Goal: Feedback & Contribution: Contribute content

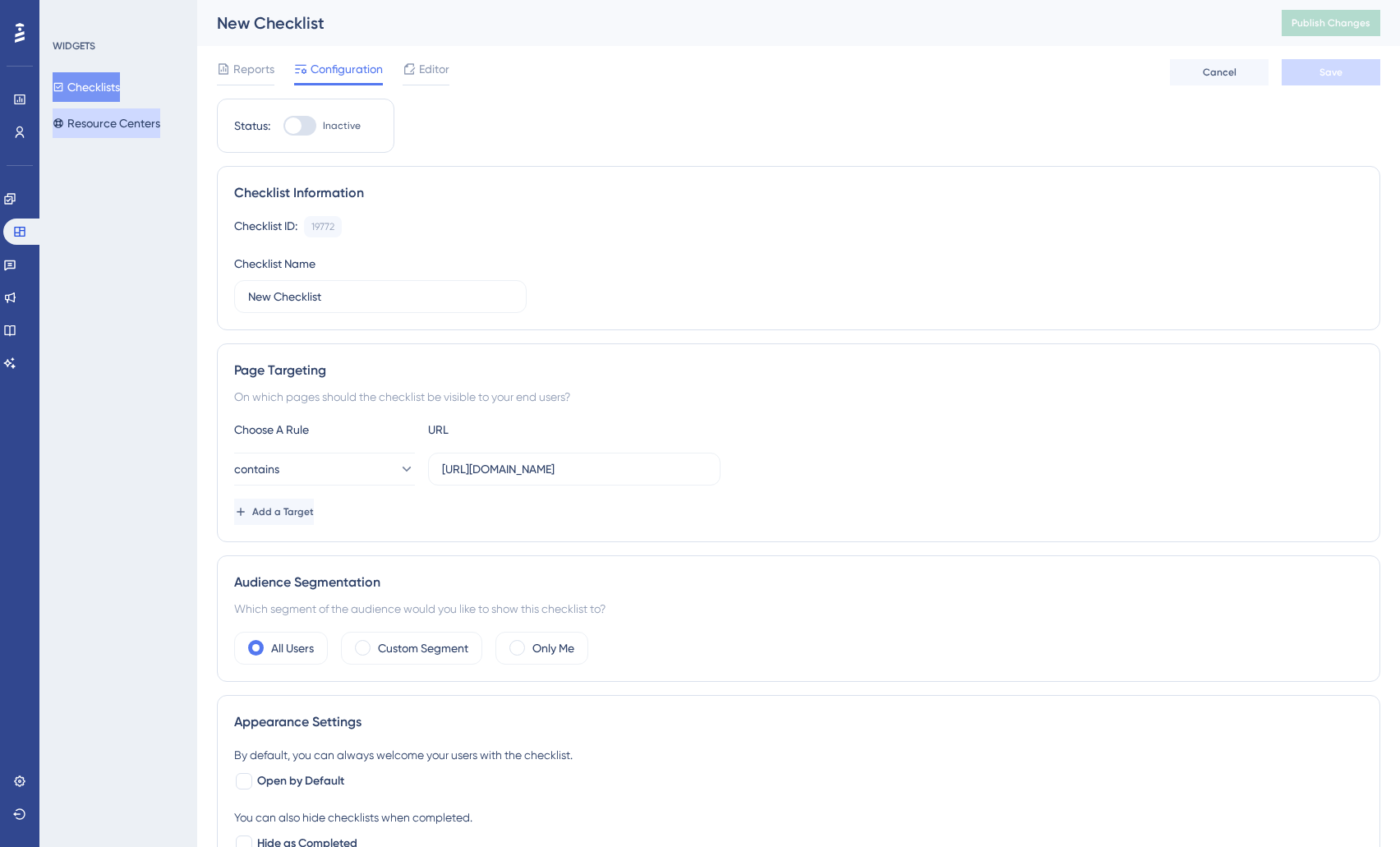
click at [101, 126] on button "Resource Centers" at bounding box center [106, 122] width 108 height 29
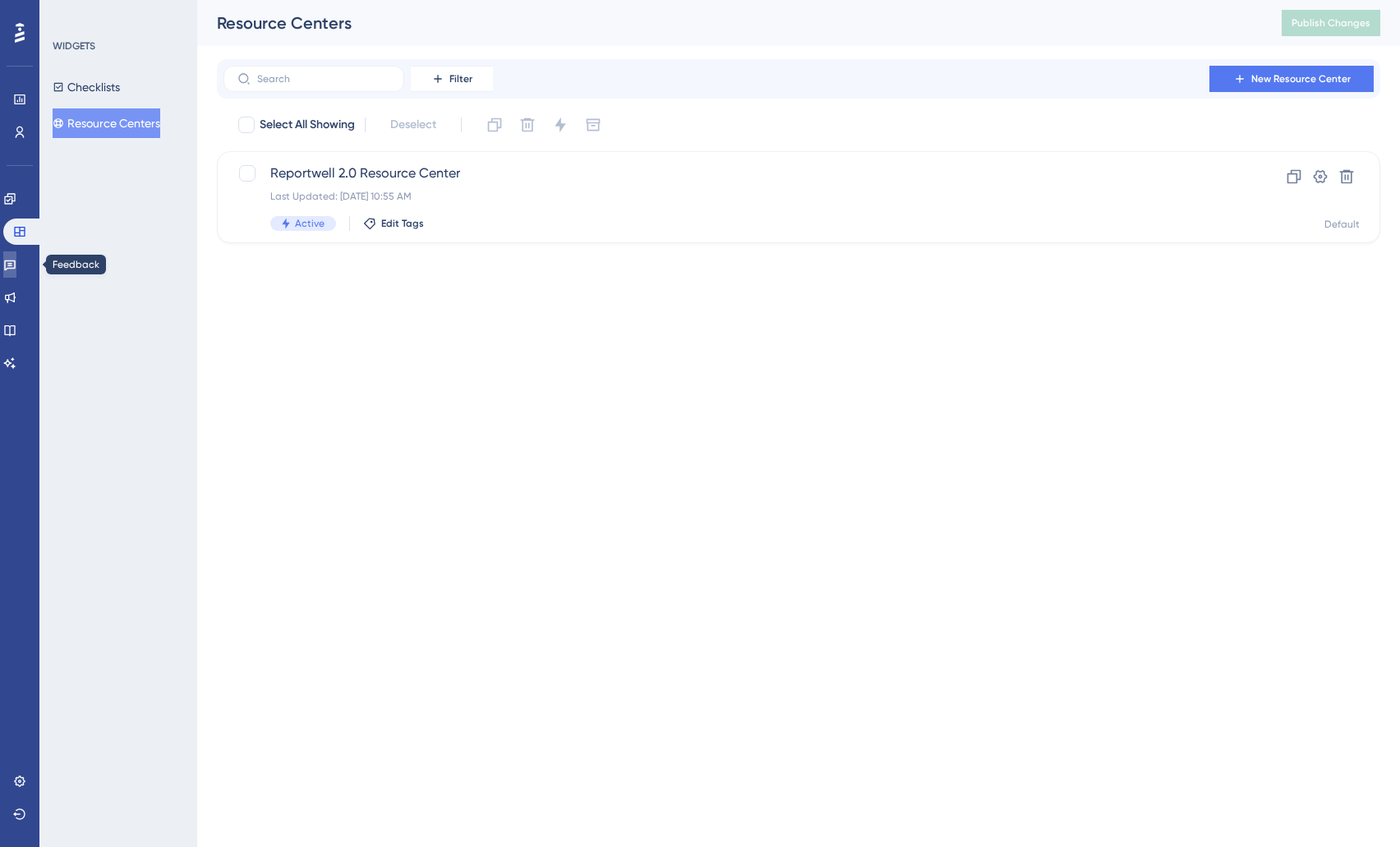
click at [16, 271] on link at bounding box center [9, 265] width 13 height 27
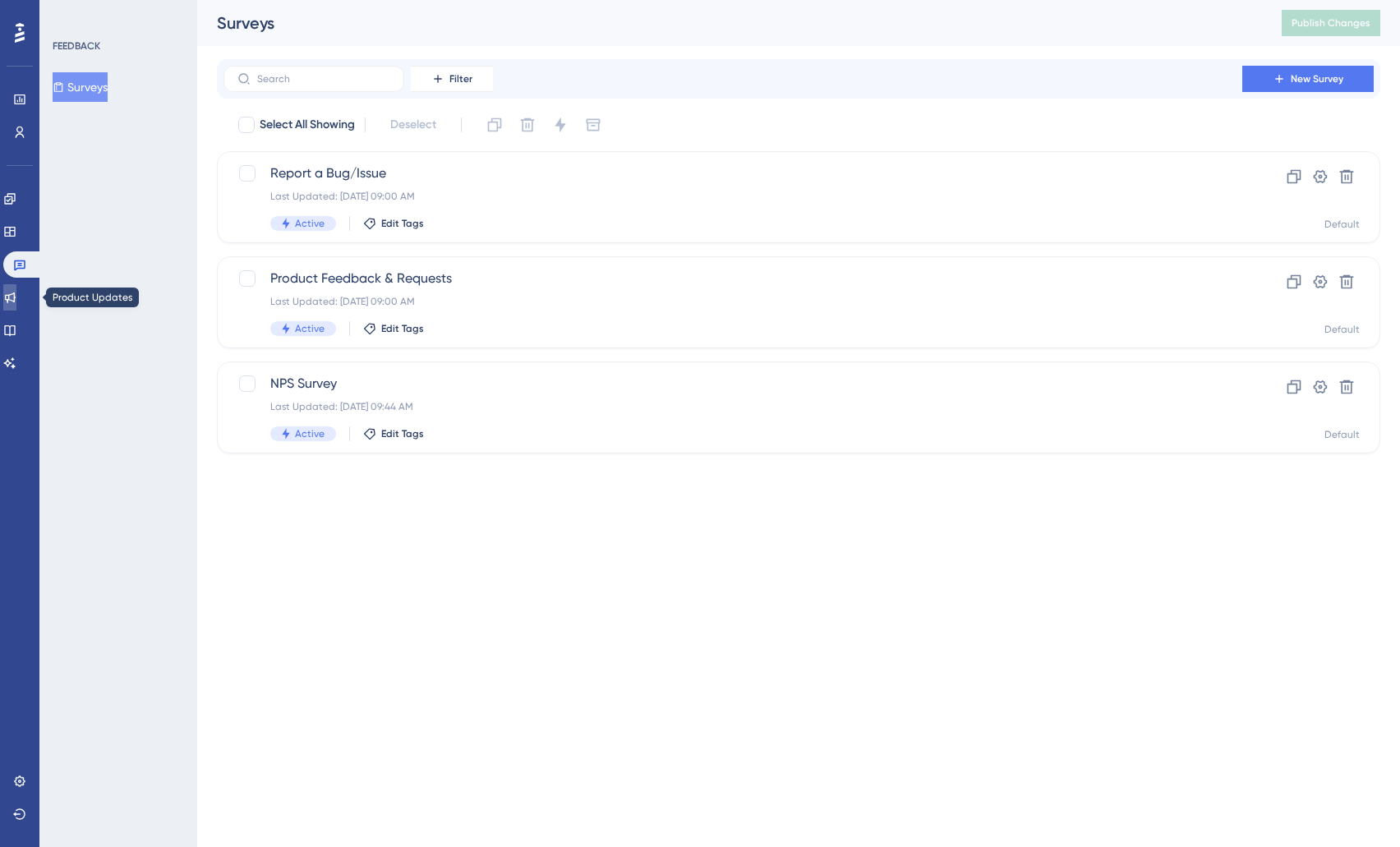
click at [16, 296] on link at bounding box center [9, 298] width 13 height 27
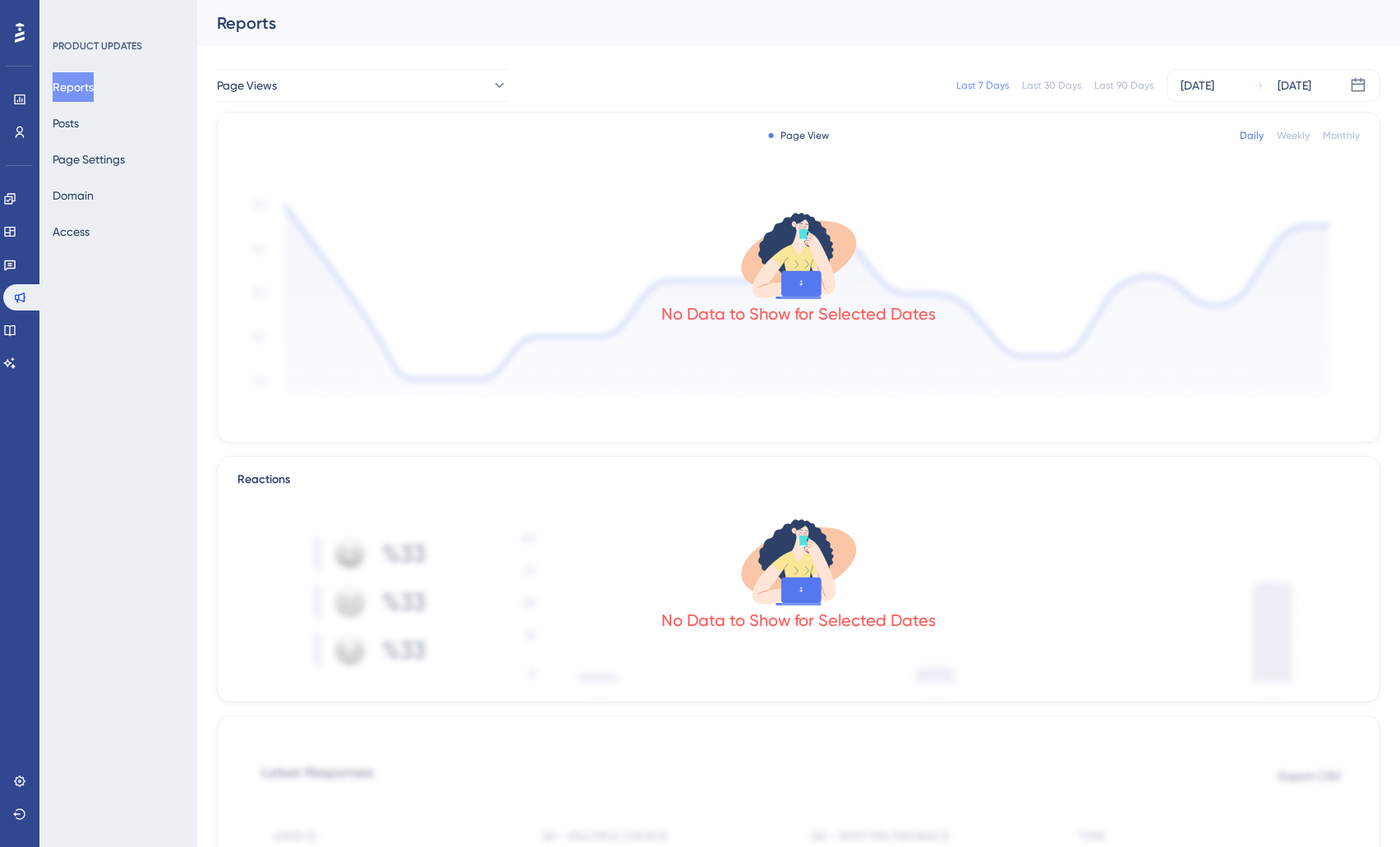
click at [98, 110] on div "Reports Posts Page Settings Domain Access" at bounding box center [119, 159] width 133 height 175
click at [79, 125] on button "Posts" at bounding box center [65, 122] width 27 height 29
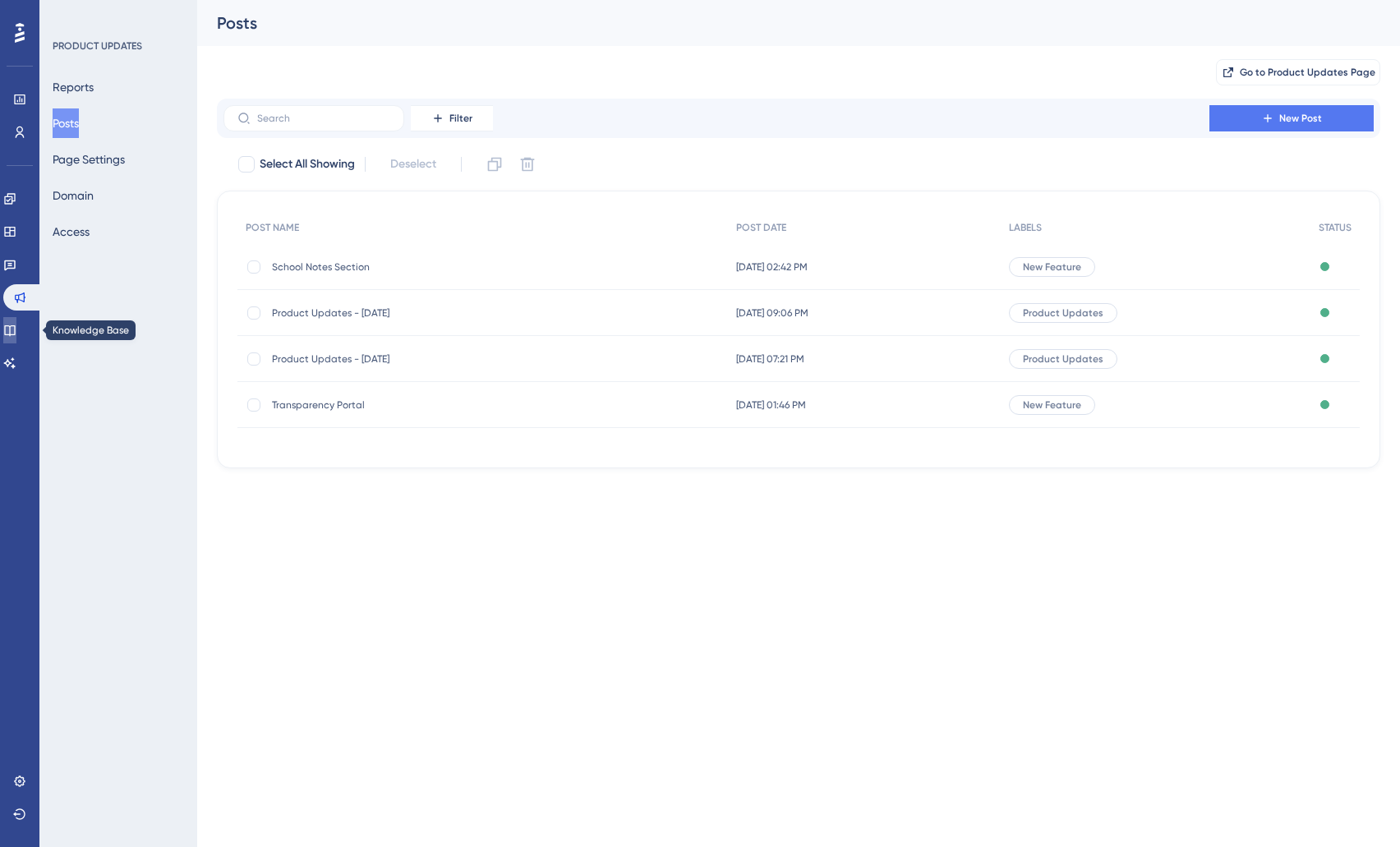
click at [16, 323] on icon at bounding box center [9, 330] width 13 height 13
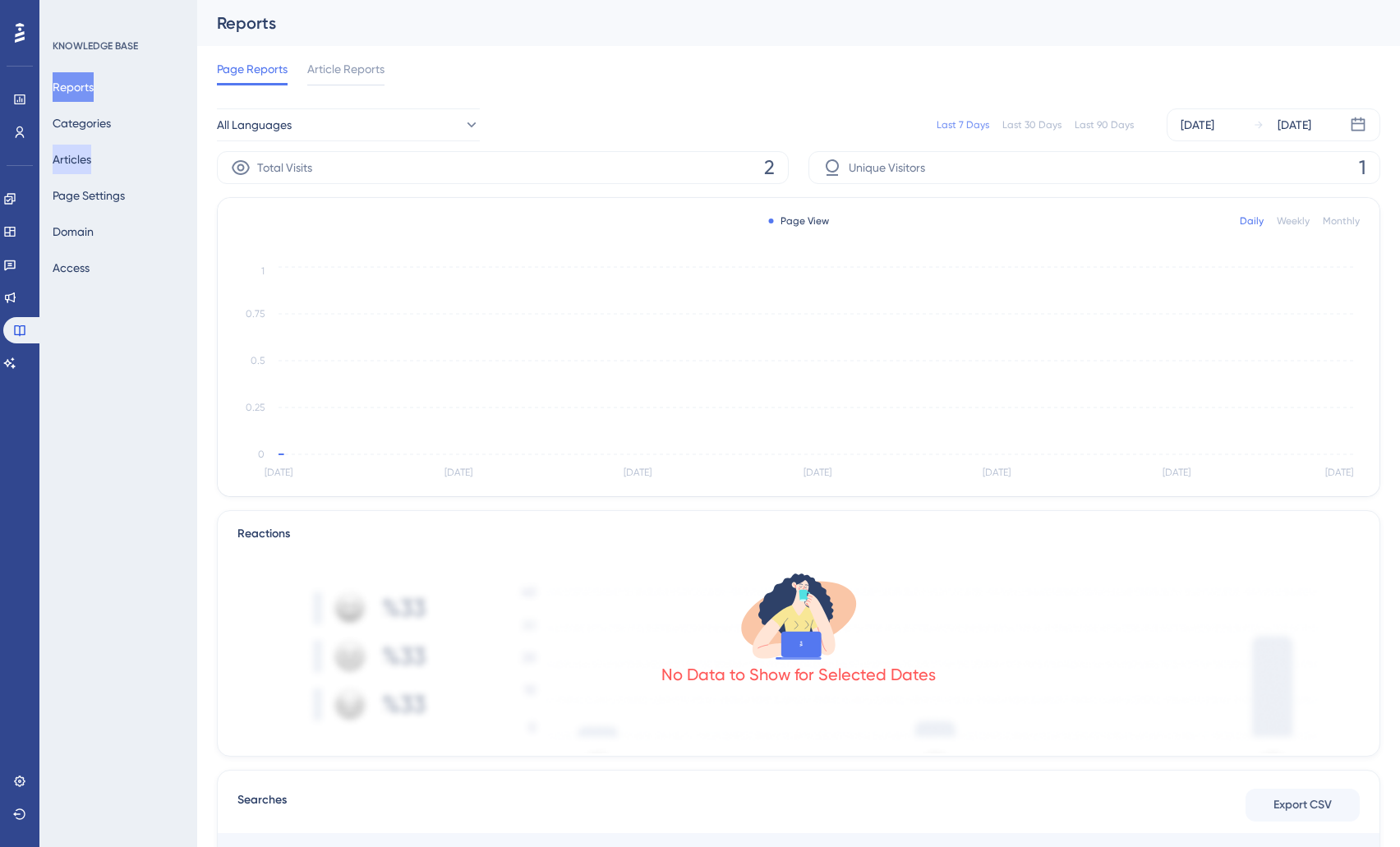
click at [88, 150] on button "Articles" at bounding box center [71, 159] width 39 height 29
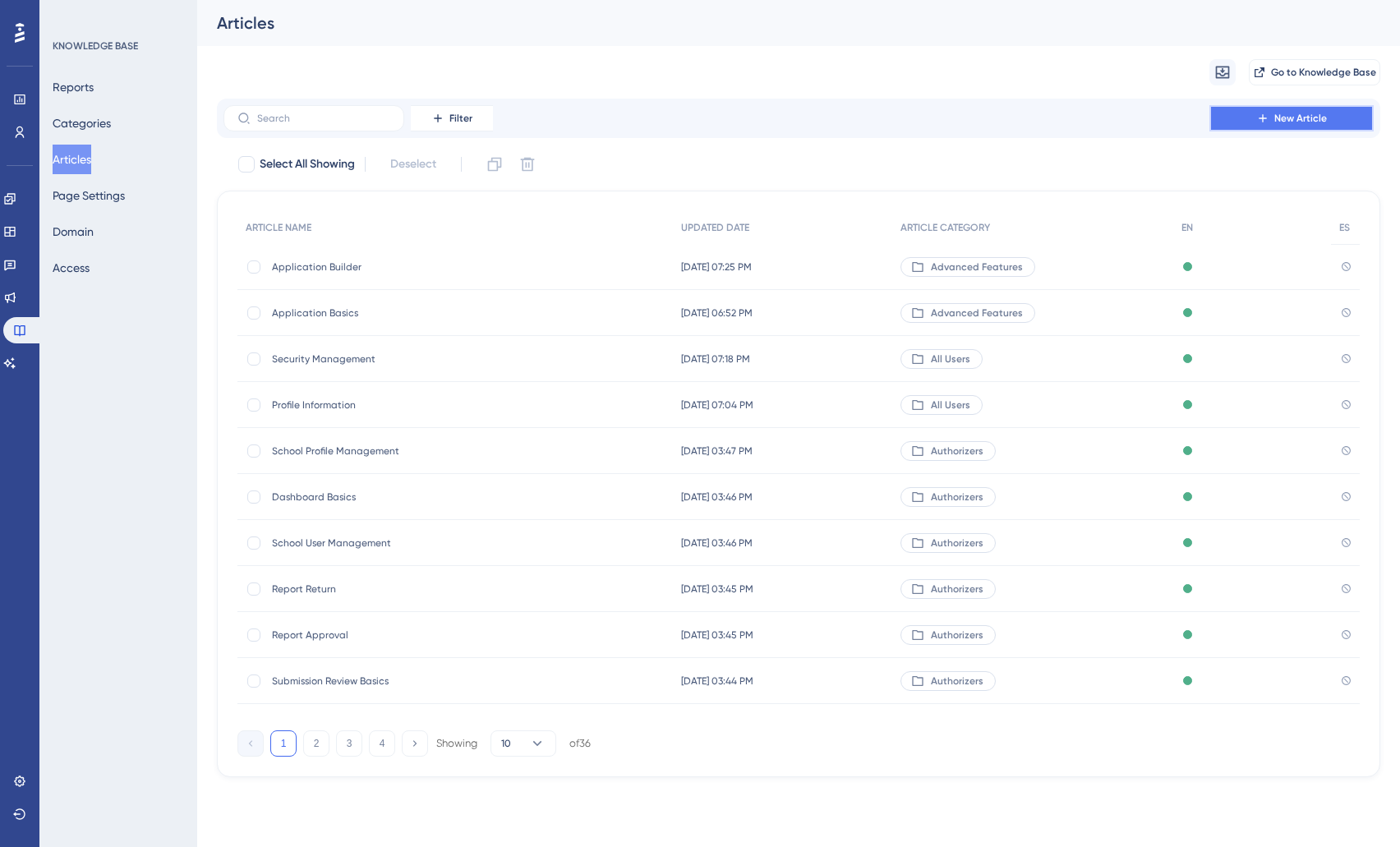
click at [1283, 122] on span "New Article" at bounding box center [1300, 119] width 52 height 13
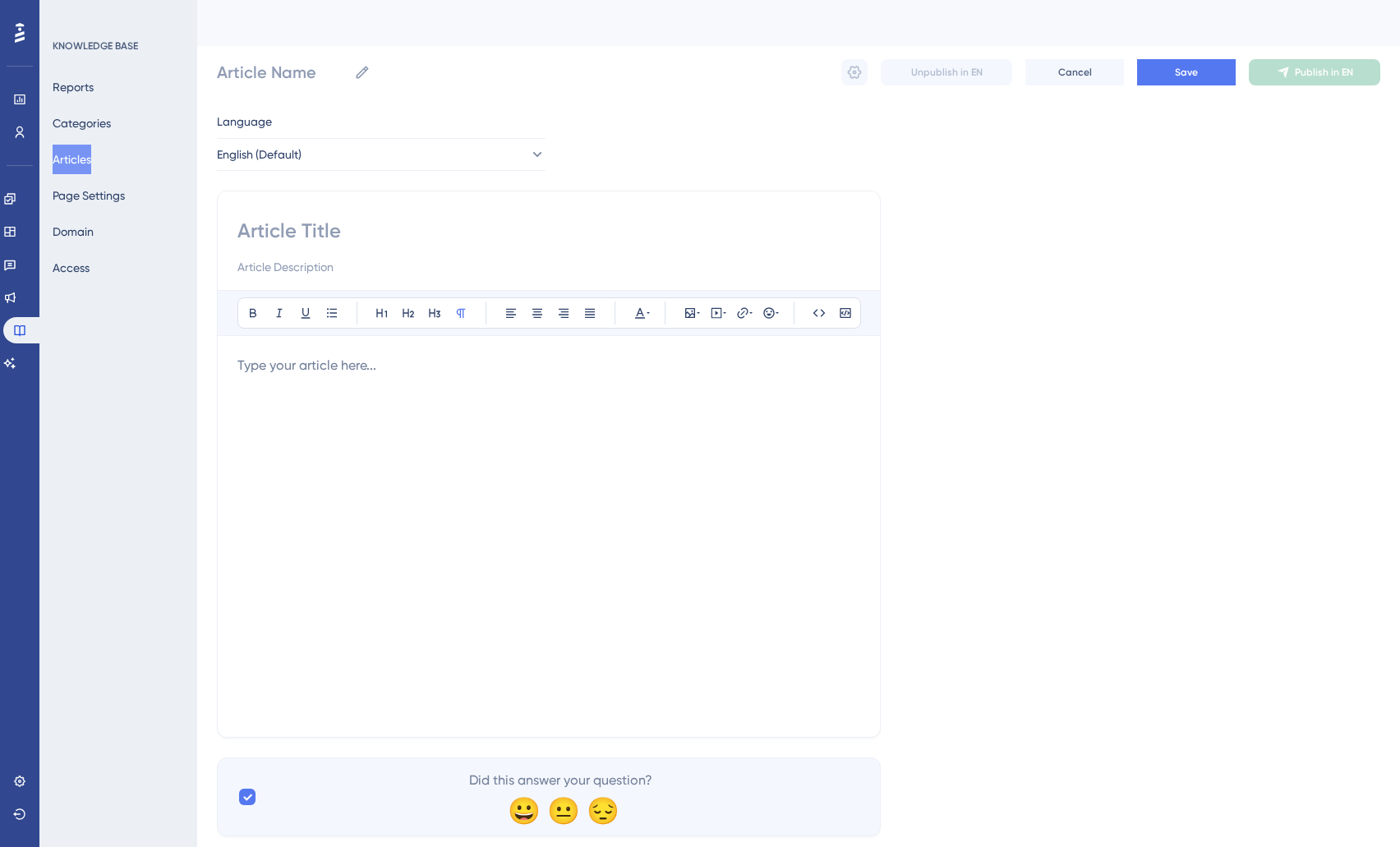
click at [275, 232] on input at bounding box center [548, 231] width 623 height 27
type input "Application Review"
click at [277, 267] on input at bounding box center [548, 267] width 623 height 20
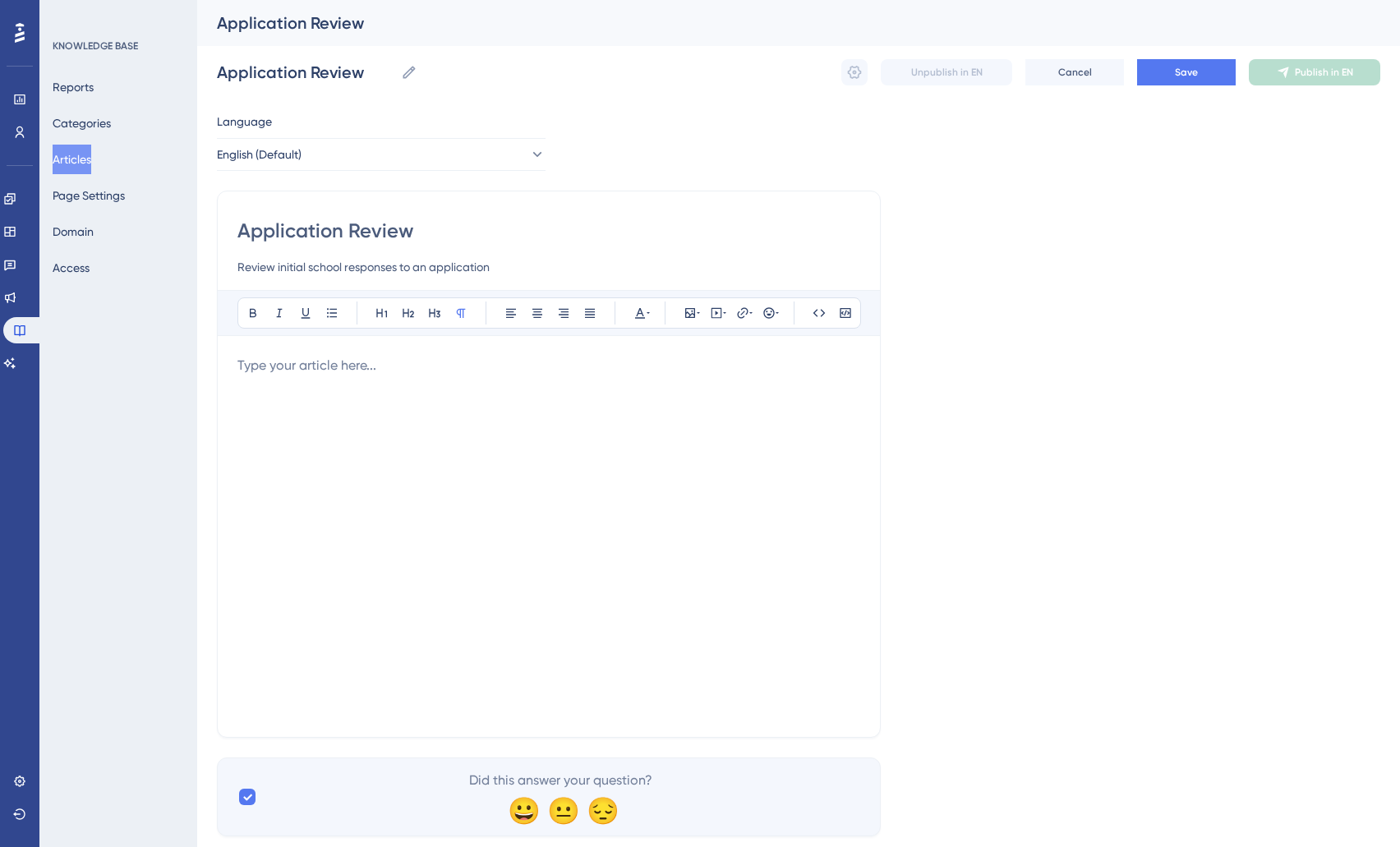
type input "Review initial school responses to an application"
click at [393, 385] on div at bounding box center [548, 536] width 623 height 361
click at [1205, 67] on button "Save" at bounding box center [1187, 72] width 99 height 27
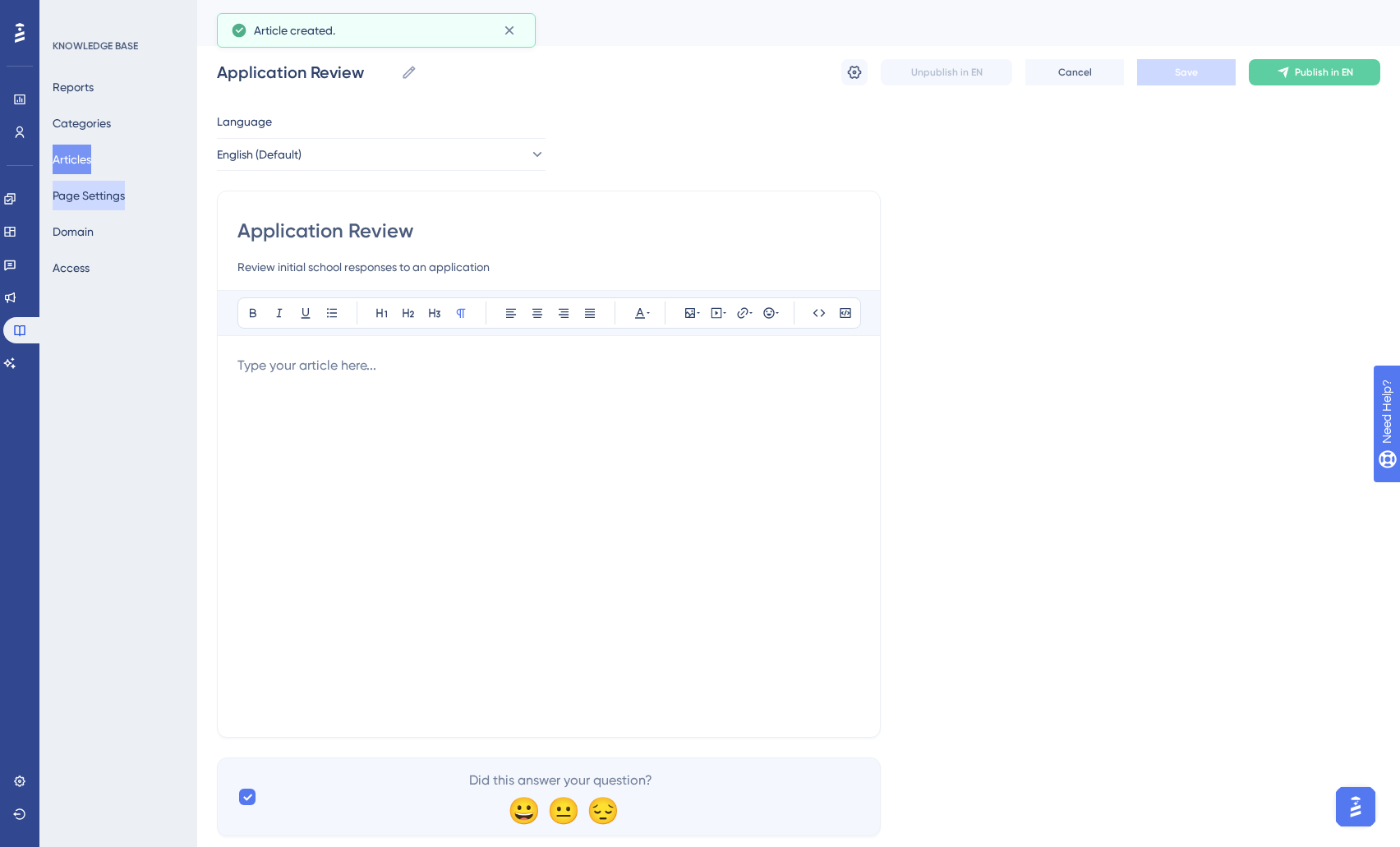
drag, startPoint x: 82, startPoint y: 163, endPoint x: 124, endPoint y: 193, distance: 51.6
click at [83, 164] on button "Articles" at bounding box center [71, 159] width 39 height 29
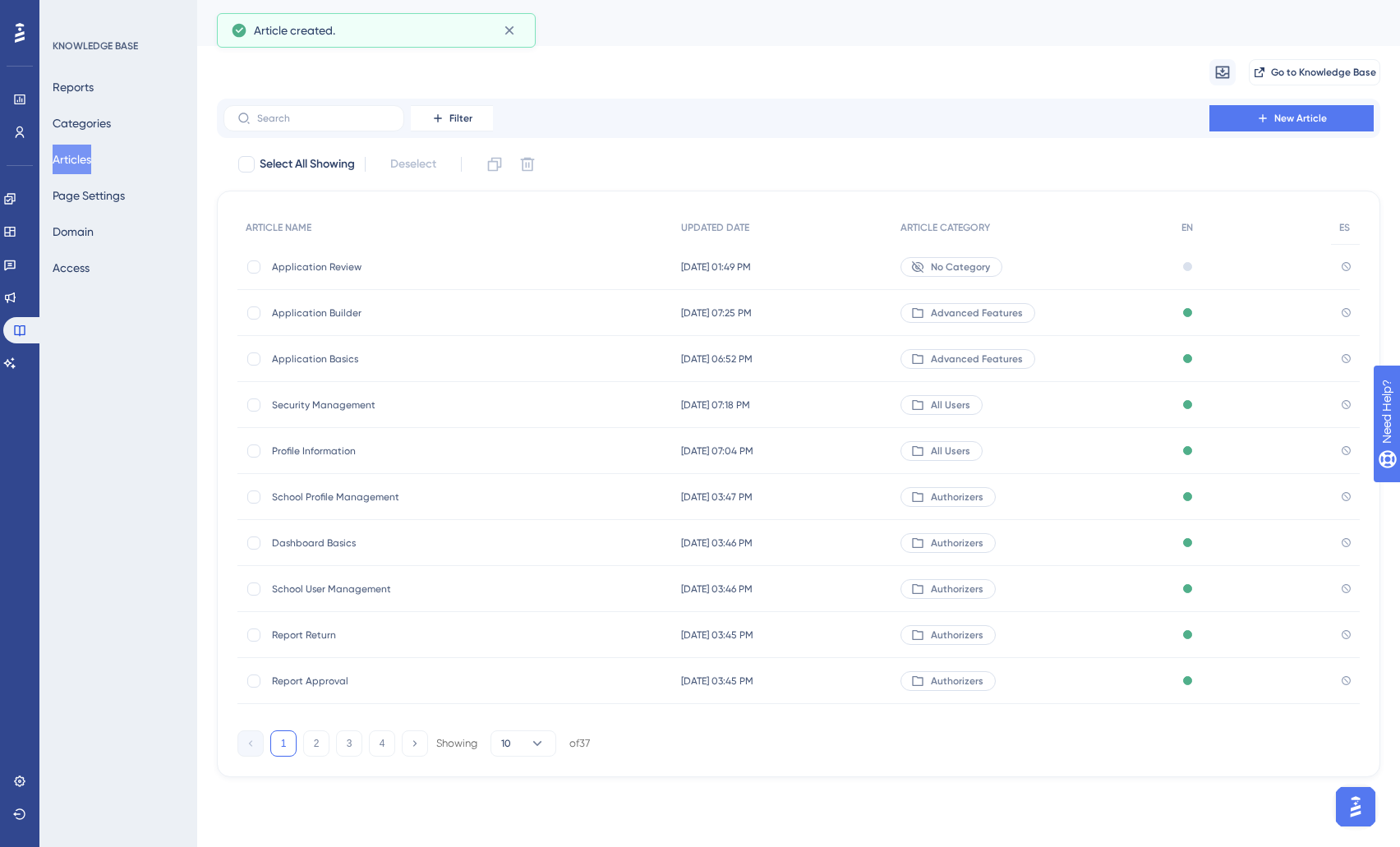
click at [337, 322] on div "Application Builder Application Builder" at bounding box center [403, 313] width 263 height 46
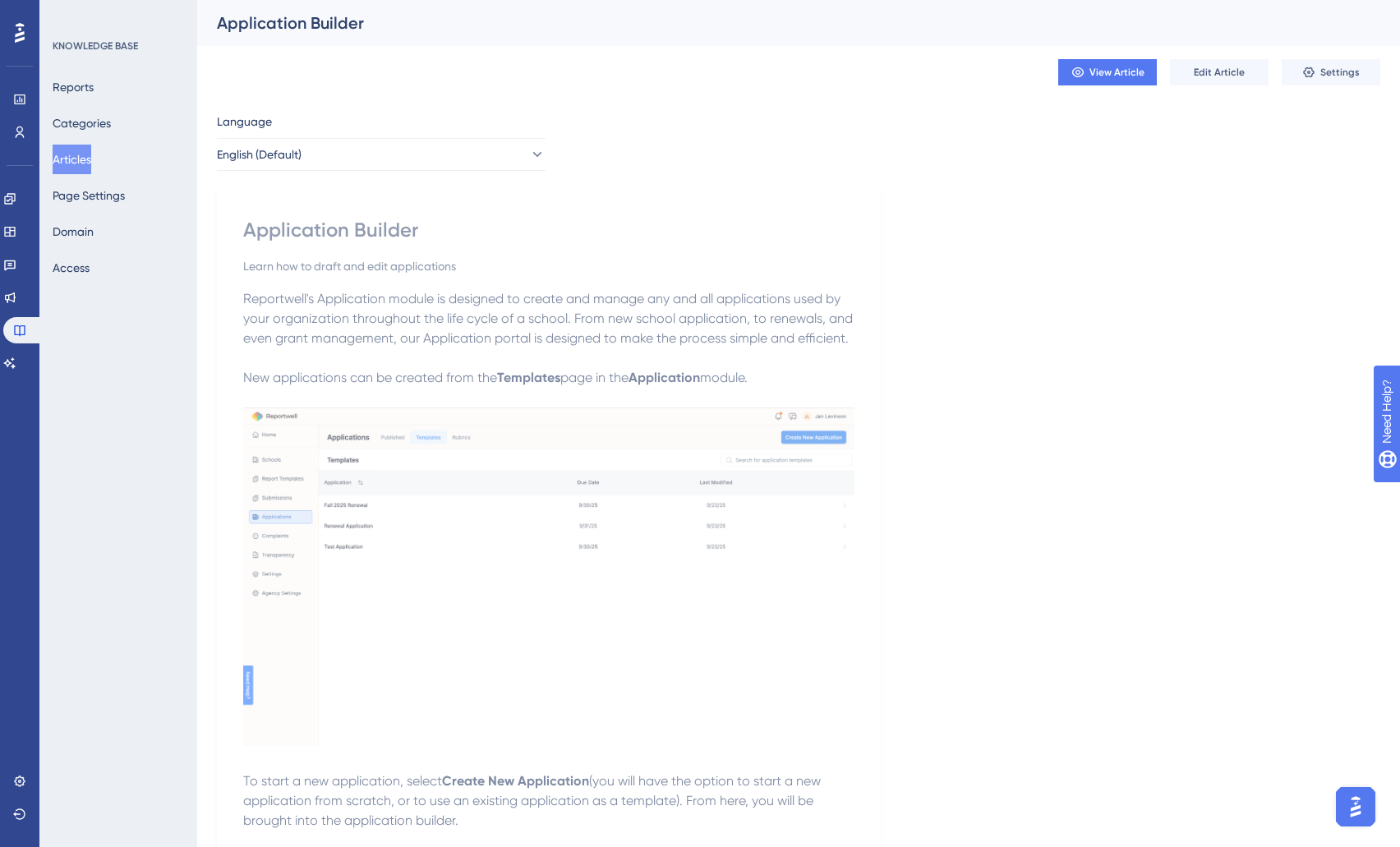
drag, startPoint x: 245, startPoint y: 299, endPoint x: 871, endPoint y: 341, distance: 627.4
copy span "Reportwell's Application module is designed to create and manage any and all ap…"
click at [89, 156] on button "Articles" at bounding box center [71, 159] width 39 height 29
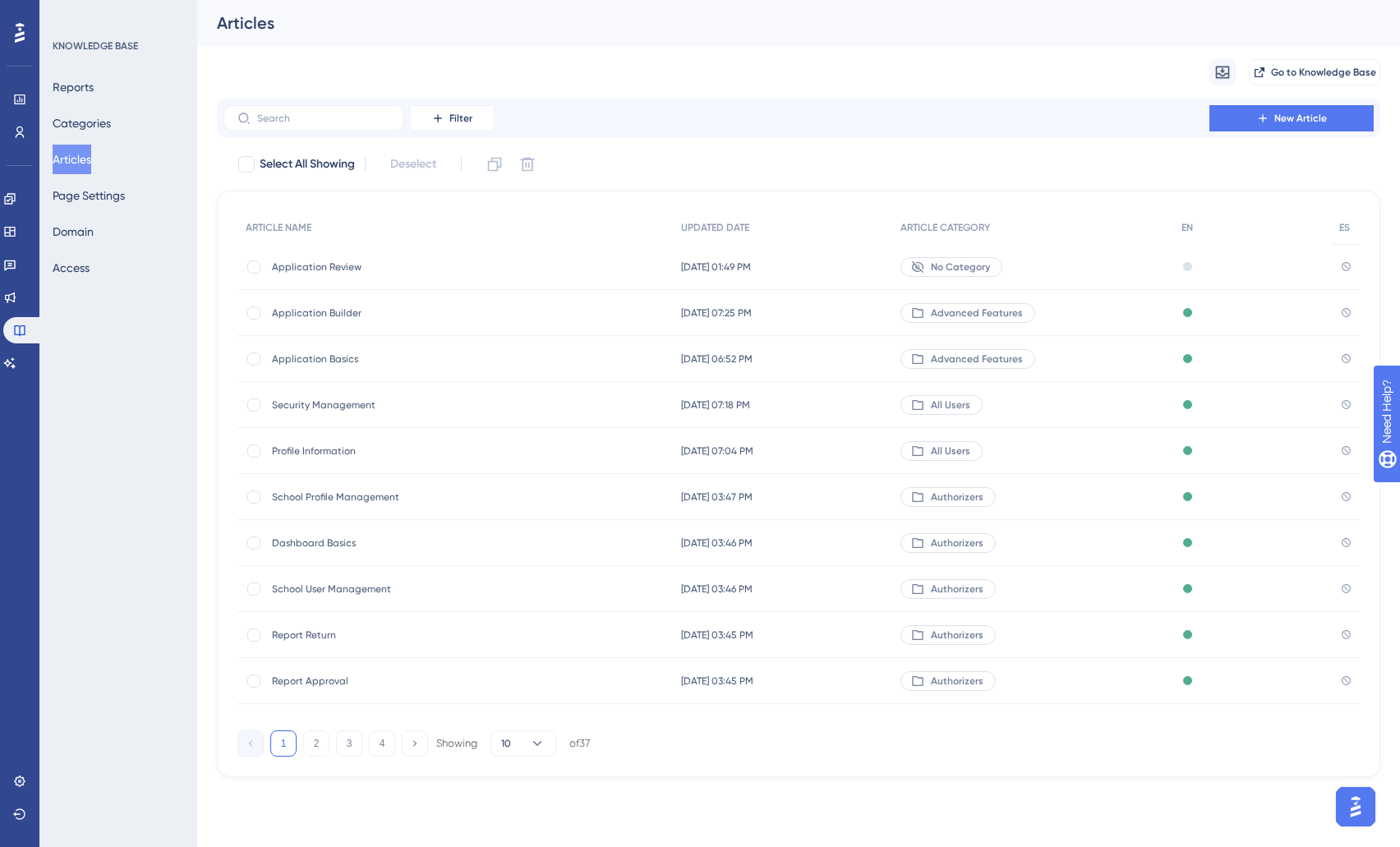
click at [327, 256] on div "Application Review Application Review" at bounding box center [403, 267] width 263 height 46
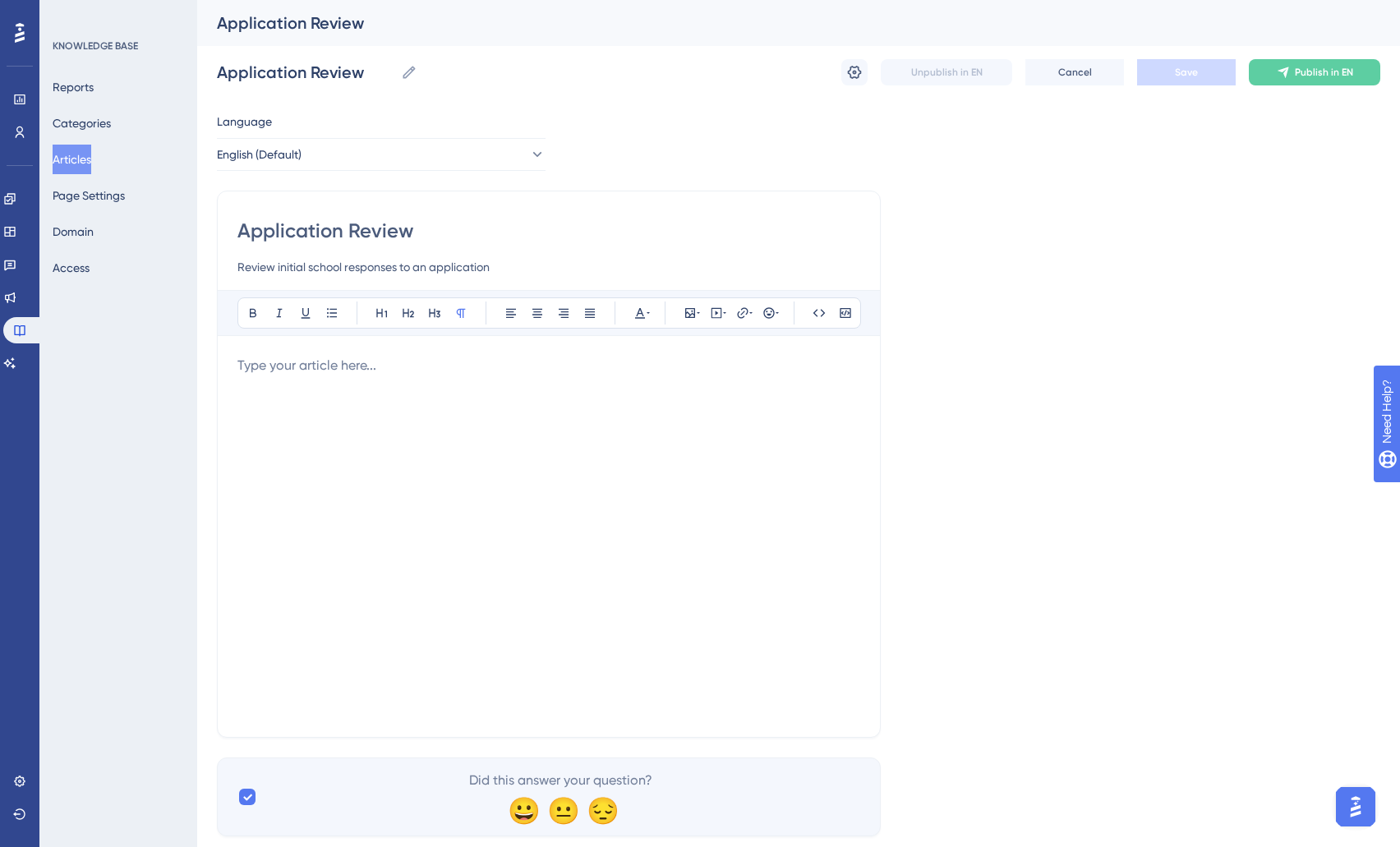
click at [344, 382] on div at bounding box center [548, 536] width 623 height 361
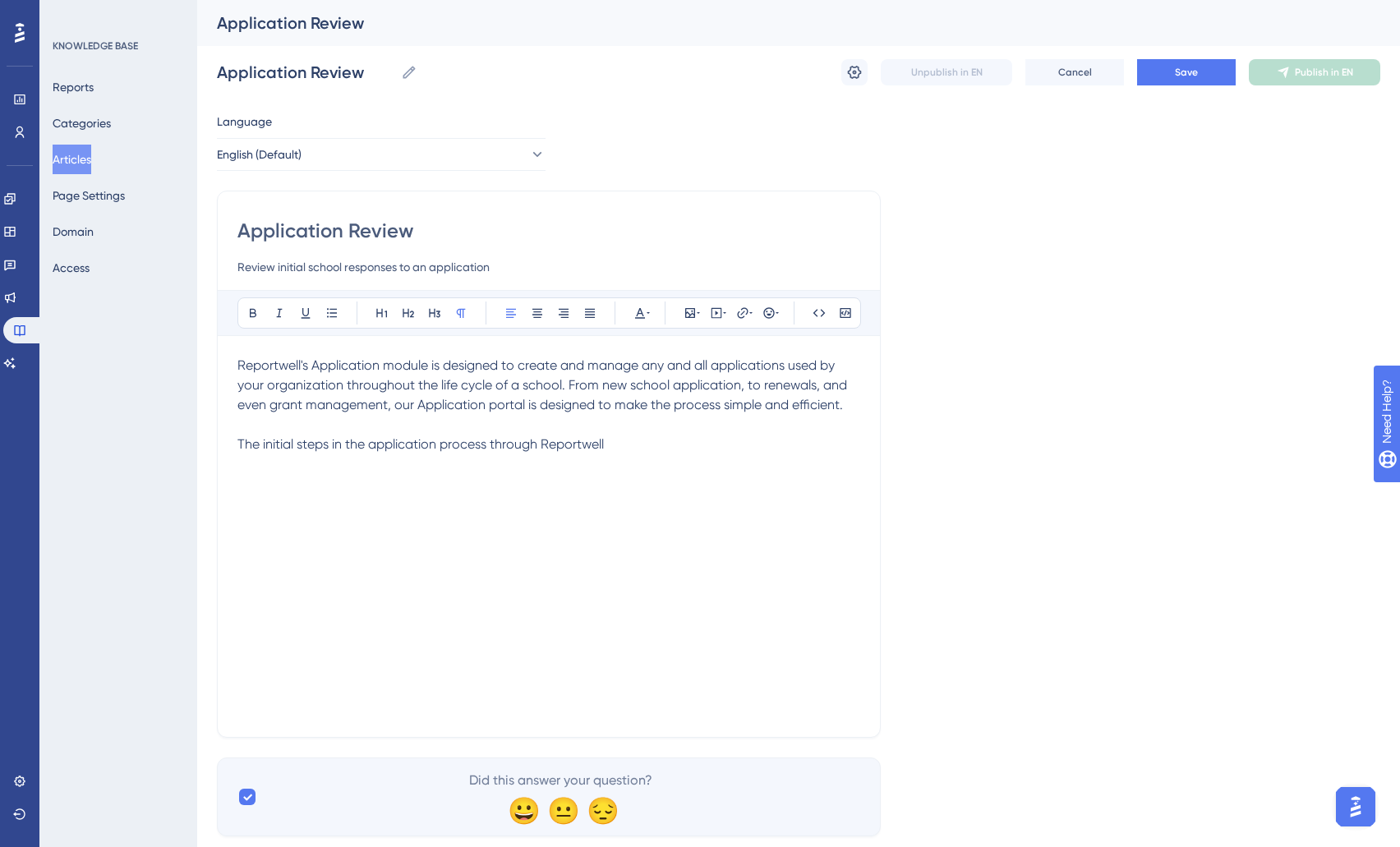
click at [275, 446] on span "The initial steps in the application process through Reportwell" at bounding box center [420, 444] width 366 height 15
click at [282, 451] on span "The initial steps in the application process through Reportwell" at bounding box center [420, 444] width 366 height 15
click at [299, 446] on span "The steps in the application process through Reportwell" at bounding box center [403, 444] width 333 height 15
drag, startPoint x: 478, startPoint y: 446, endPoint x: 809, endPoint y: 443, distance: 331.0
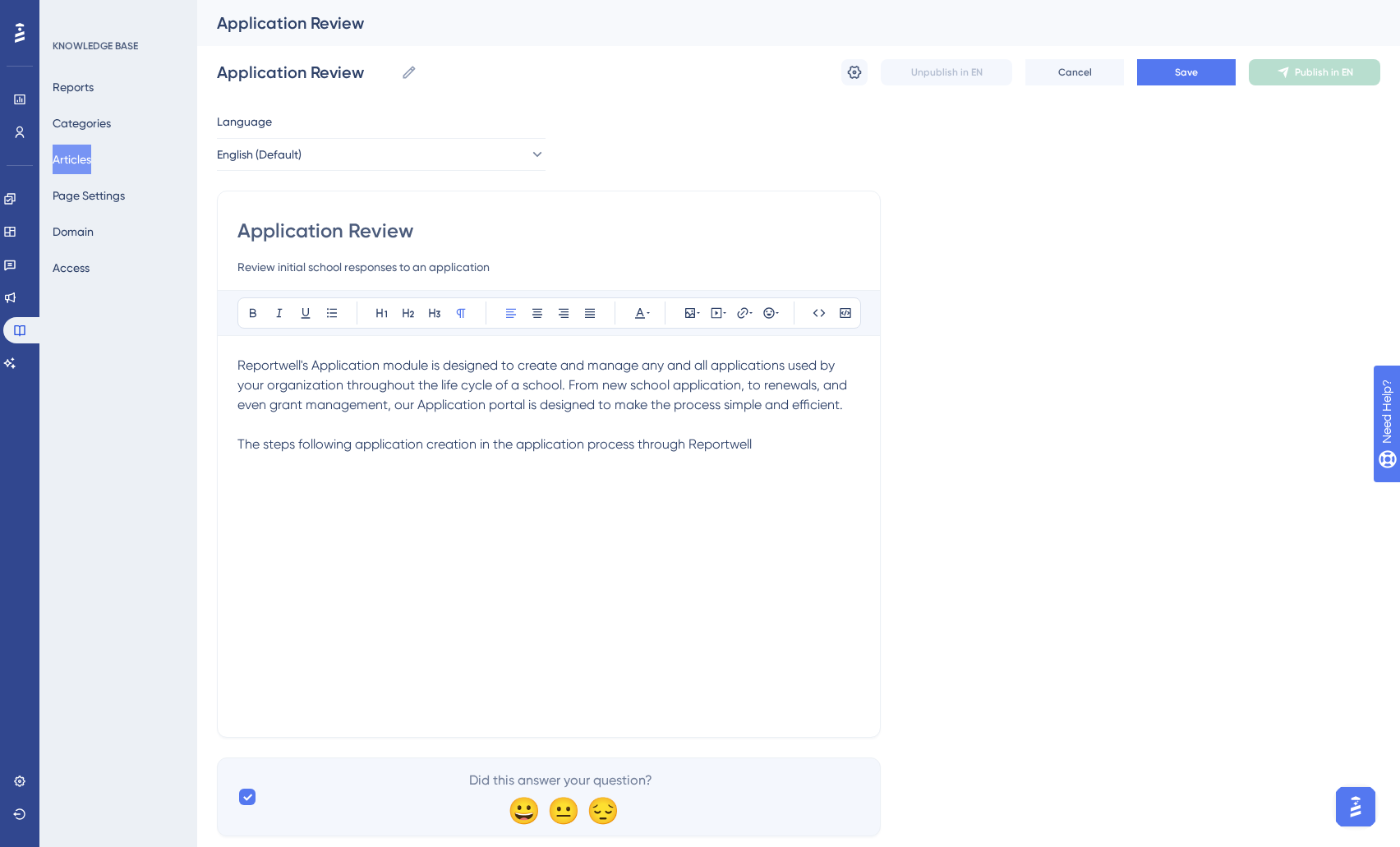
click at [809, 443] on p "The steps following application creation in the application process through Rep…" at bounding box center [548, 444] width 623 height 20
drag, startPoint x: 642, startPoint y: 447, endPoint x: 662, endPoint y: 451, distance: 20.4
click at [644, 448] on p "The initial steps in the application process through Reportwell" at bounding box center [548, 444] width 623 height 20
drag, startPoint x: 637, startPoint y: 470, endPoint x: 659, endPoint y: 450, distance: 29.7
click at [659, 450] on p "The initial steps in the application process through Reportwell include draftin…" at bounding box center [548, 454] width 623 height 40
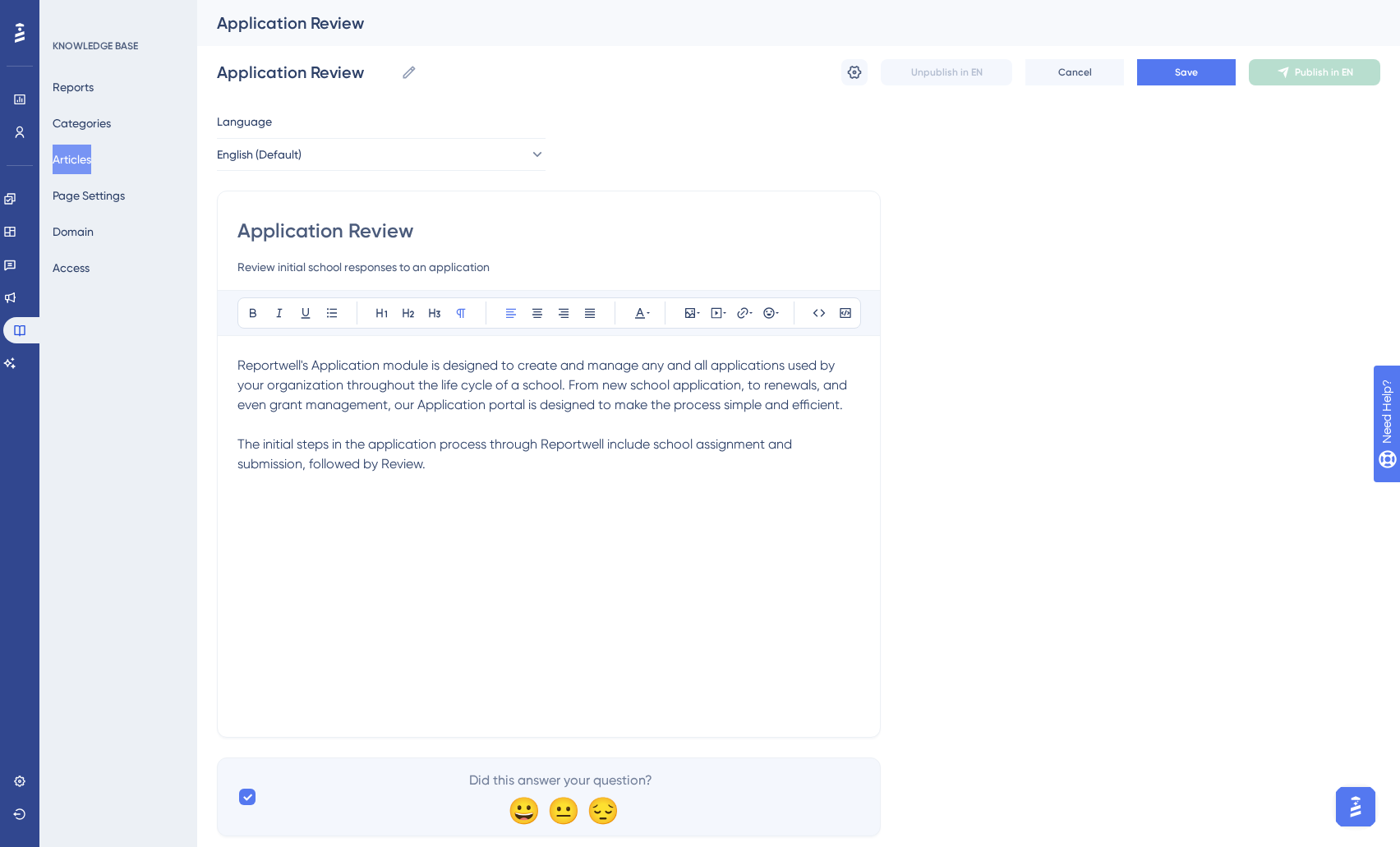
click at [411, 465] on span "The initial steps in the application process through Reportwell include school …" at bounding box center [516, 453] width 558 height 35
click at [496, 463] on p "The initial steps in the application process through Reportwell include school …" at bounding box center [548, 454] width 623 height 40
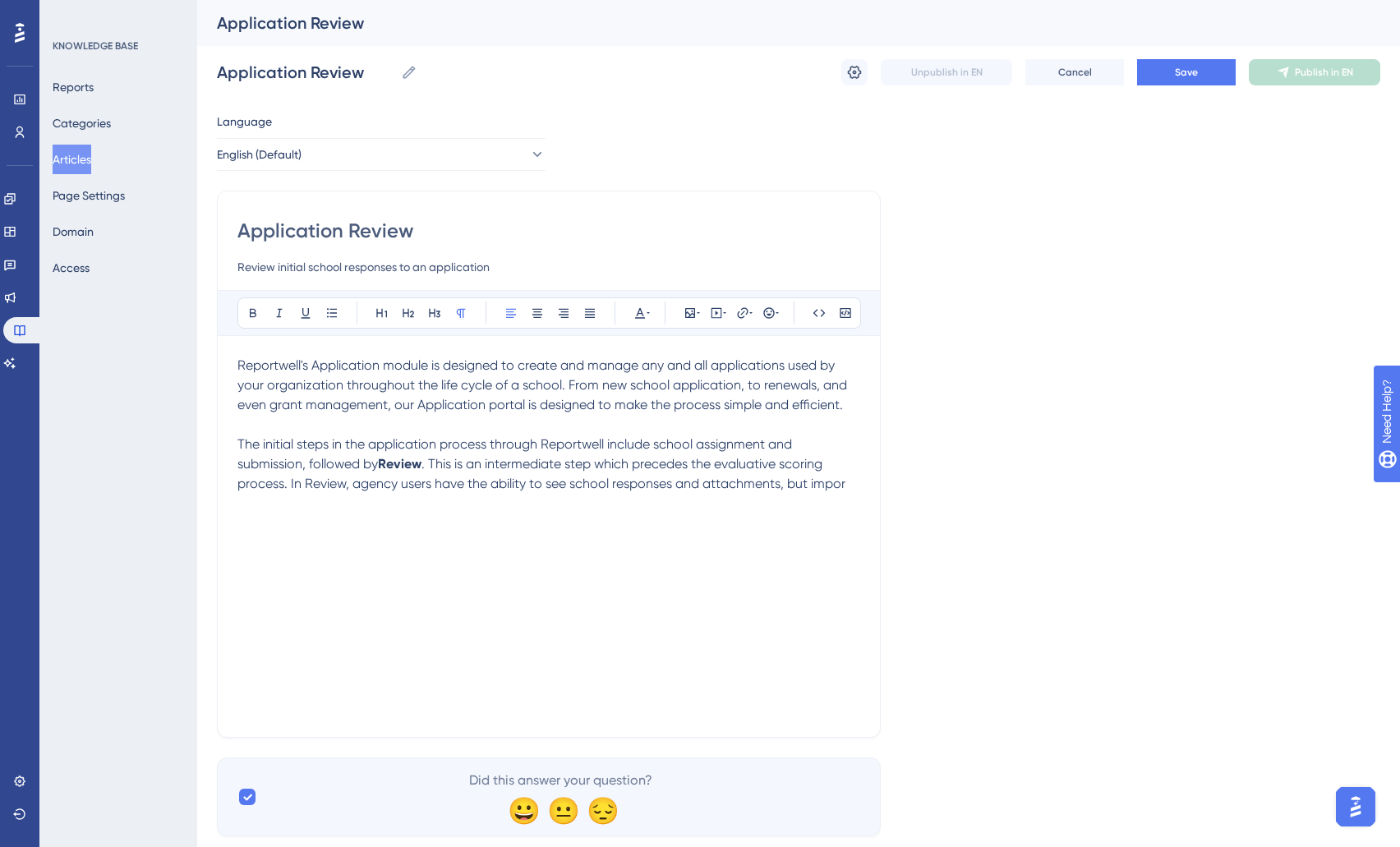
drag, startPoint x: 297, startPoint y: 488, endPoint x: 826, endPoint y: 470, distance: 529.3
click at [748, 505] on div "Reportwell's Application module is designed to create and manage any and all ap…" at bounding box center [548, 536] width 623 height 361
click at [839, 473] on p "The initial steps in the application process through Reportwell include school …" at bounding box center [548, 464] width 623 height 59
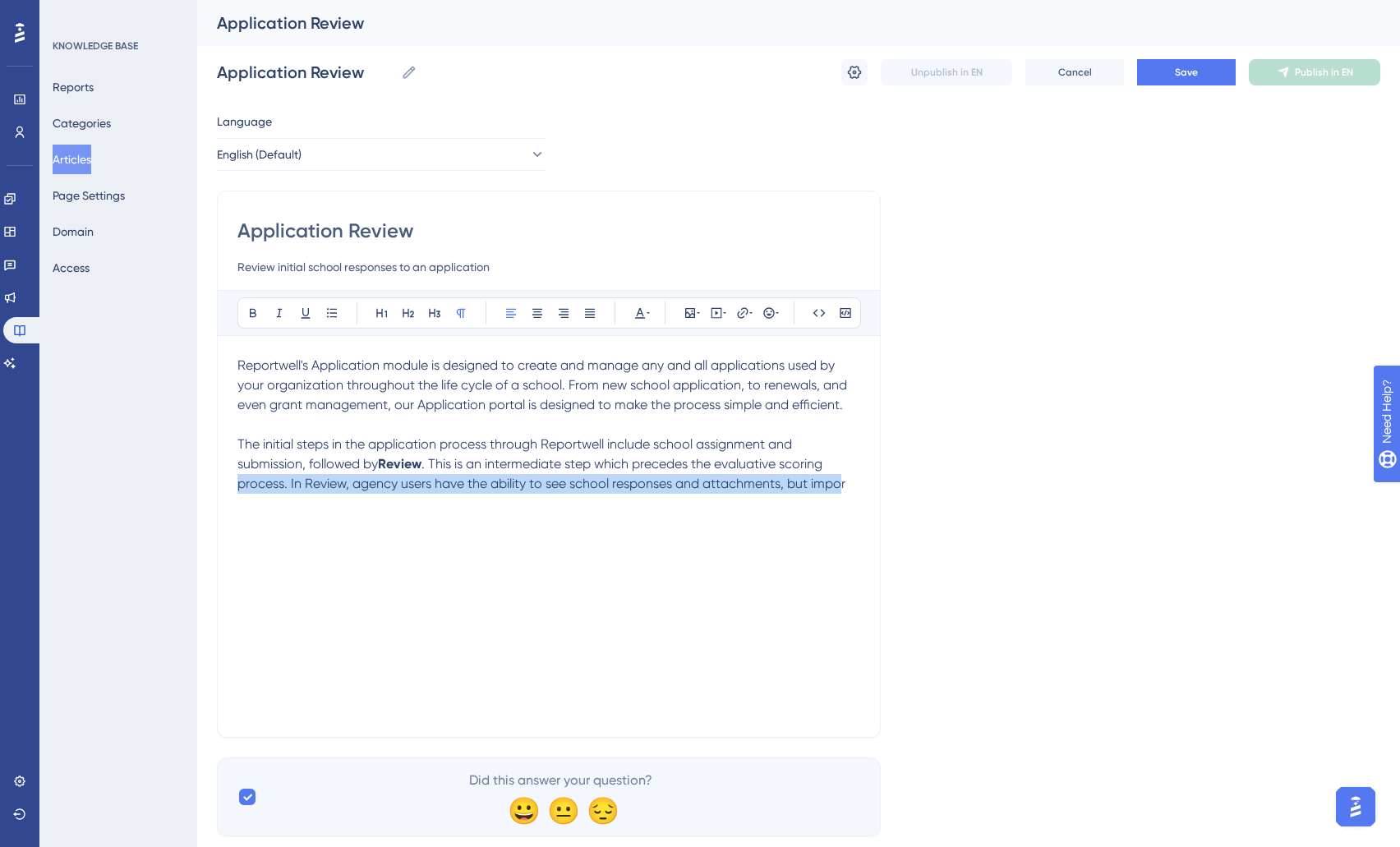
scroll to position [2, 0]
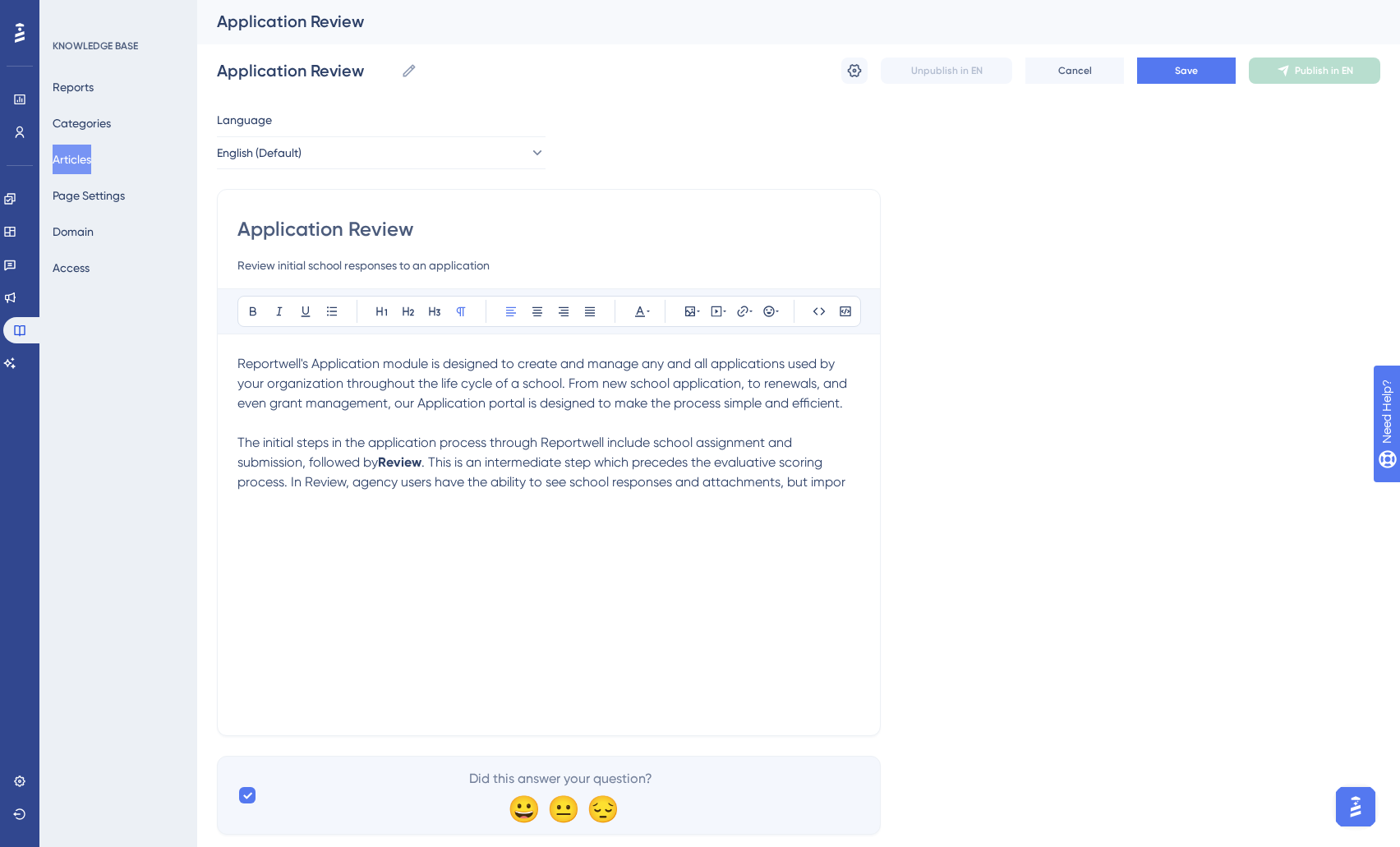
click at [849, 481] on p "The initial steps in the application process through Reportwell include school …" at bounding box center [548, 463] width 623 height 59
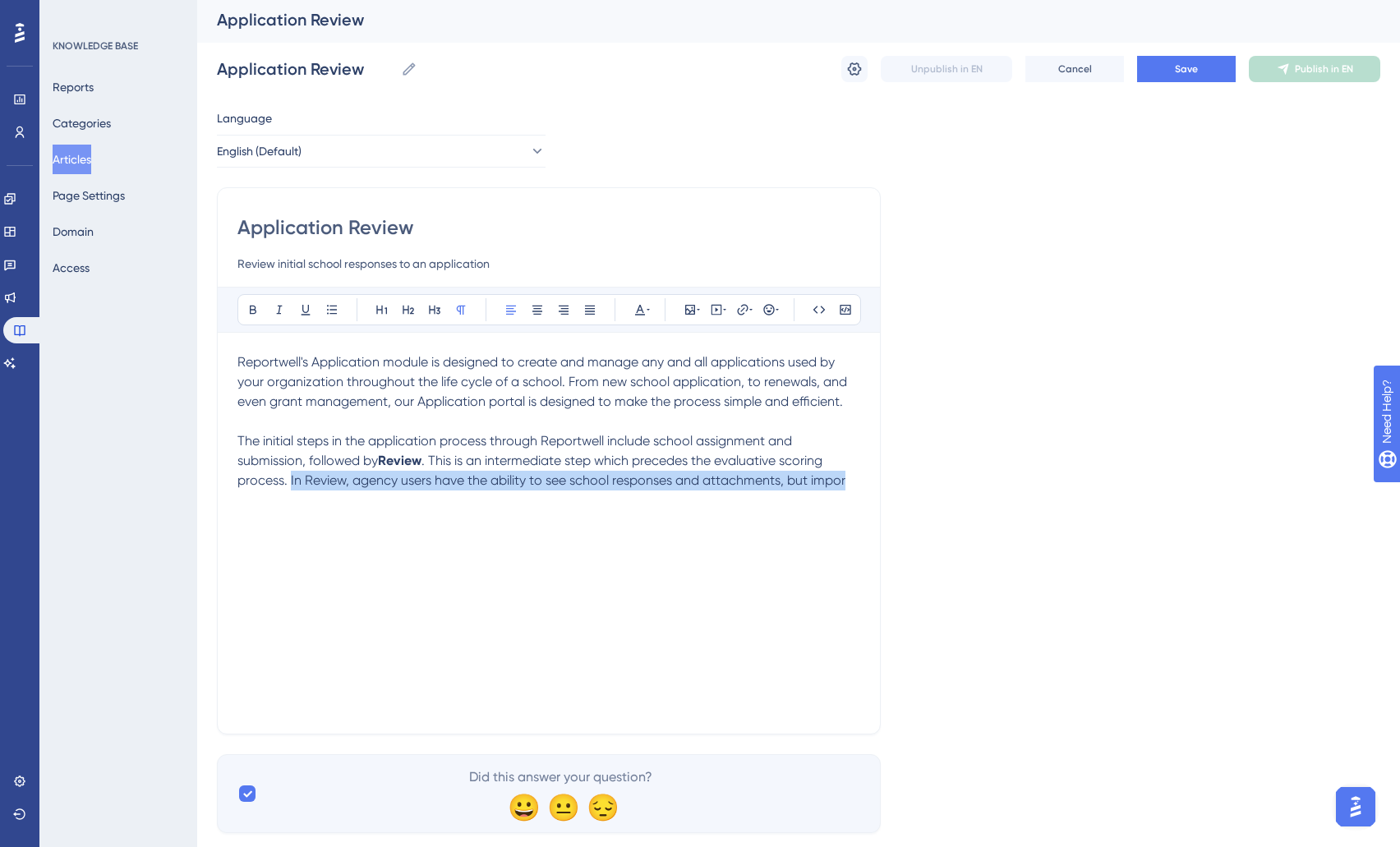
drag, startPoint x: 772, startPoint y: 489, endPoint x: 290, endPoint y: 487, distance: 482.0
click at [290, 487] on p "The initial steps in the application process through Reportwell include school …" at bounding box center [548, 461] width 623 height 59
drag, startPoint x: 292, startPoint y: 502, endPoint x: 415, endPoint y: 507, distance: 123.1
click at [414, 507] on p "The initial steps in the application process through Reportwell include school …" at bounding box center [548, 470] width 623 height 79
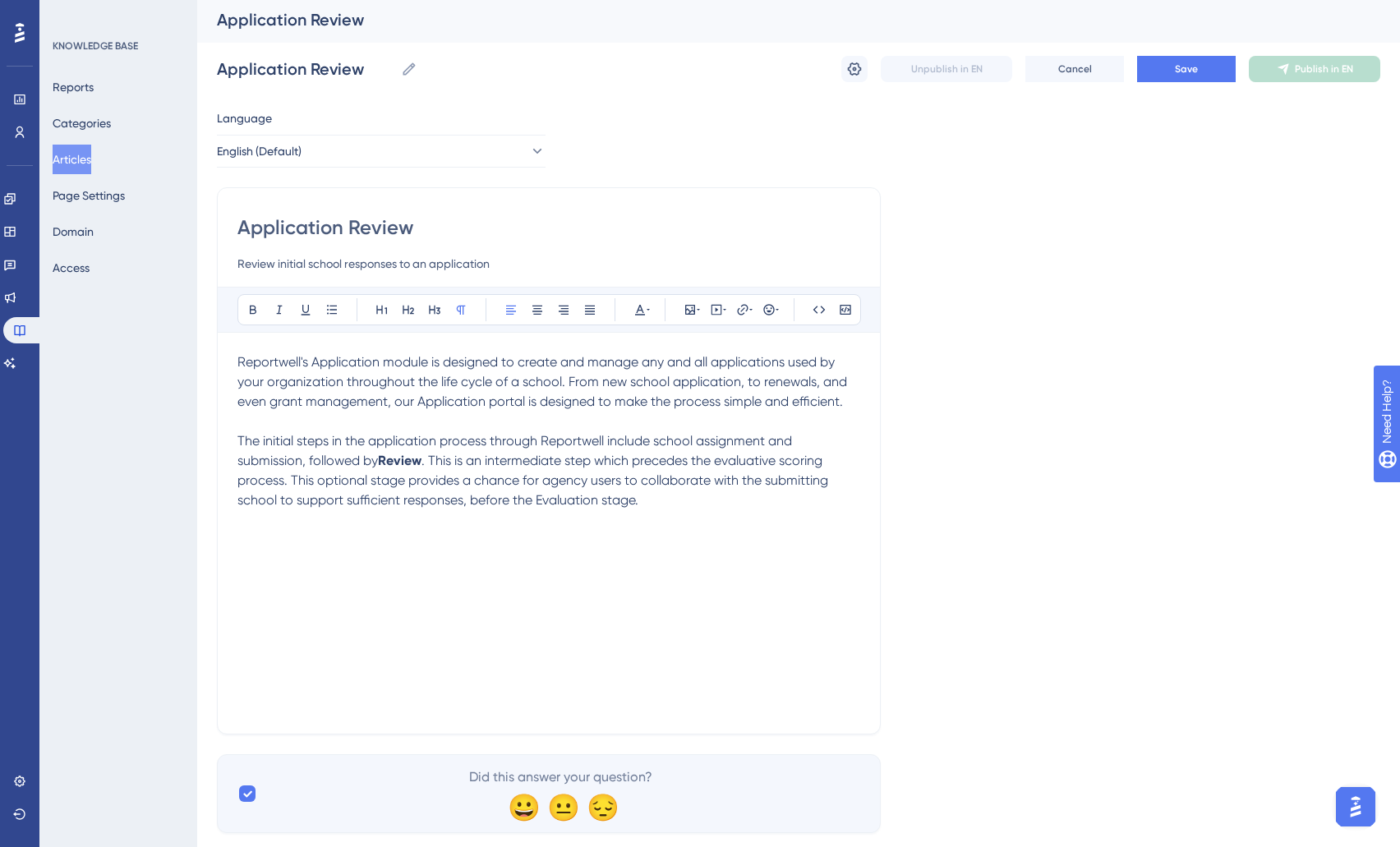
click at [553, 499] on span ". This is an intermediate step which precedes the evaluative scoring process. T…" at bounding box center [534, 480] width 594 height 55
click at [698, 514] on div "Reportwell's Application module is designed to create and manage any and all ap…" at bounding box center [548, 533] width 623 height 361
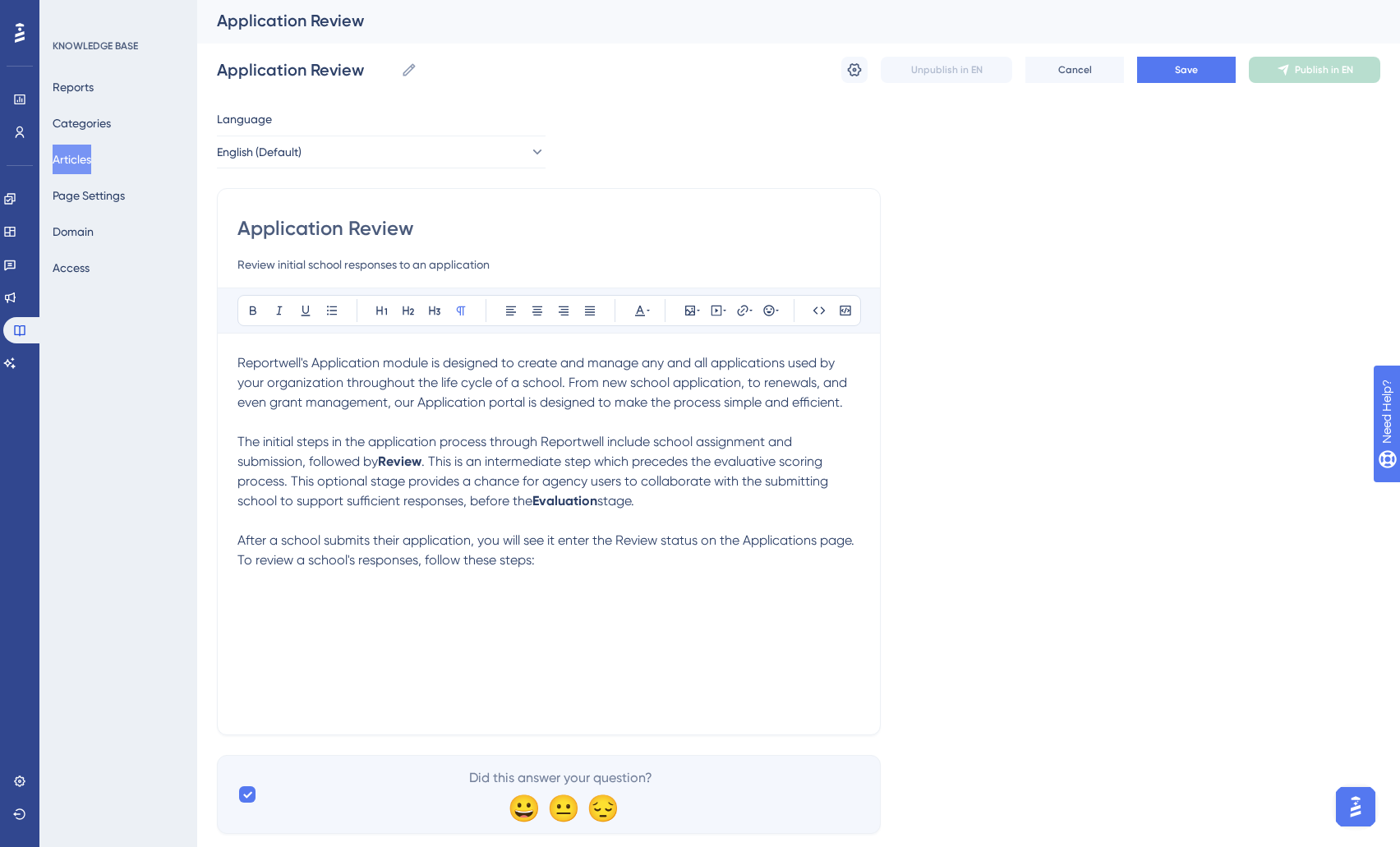
scroll to position [0, 0]
click at [342, 311] on button at bounding box center [332, 313] width 23 height 23
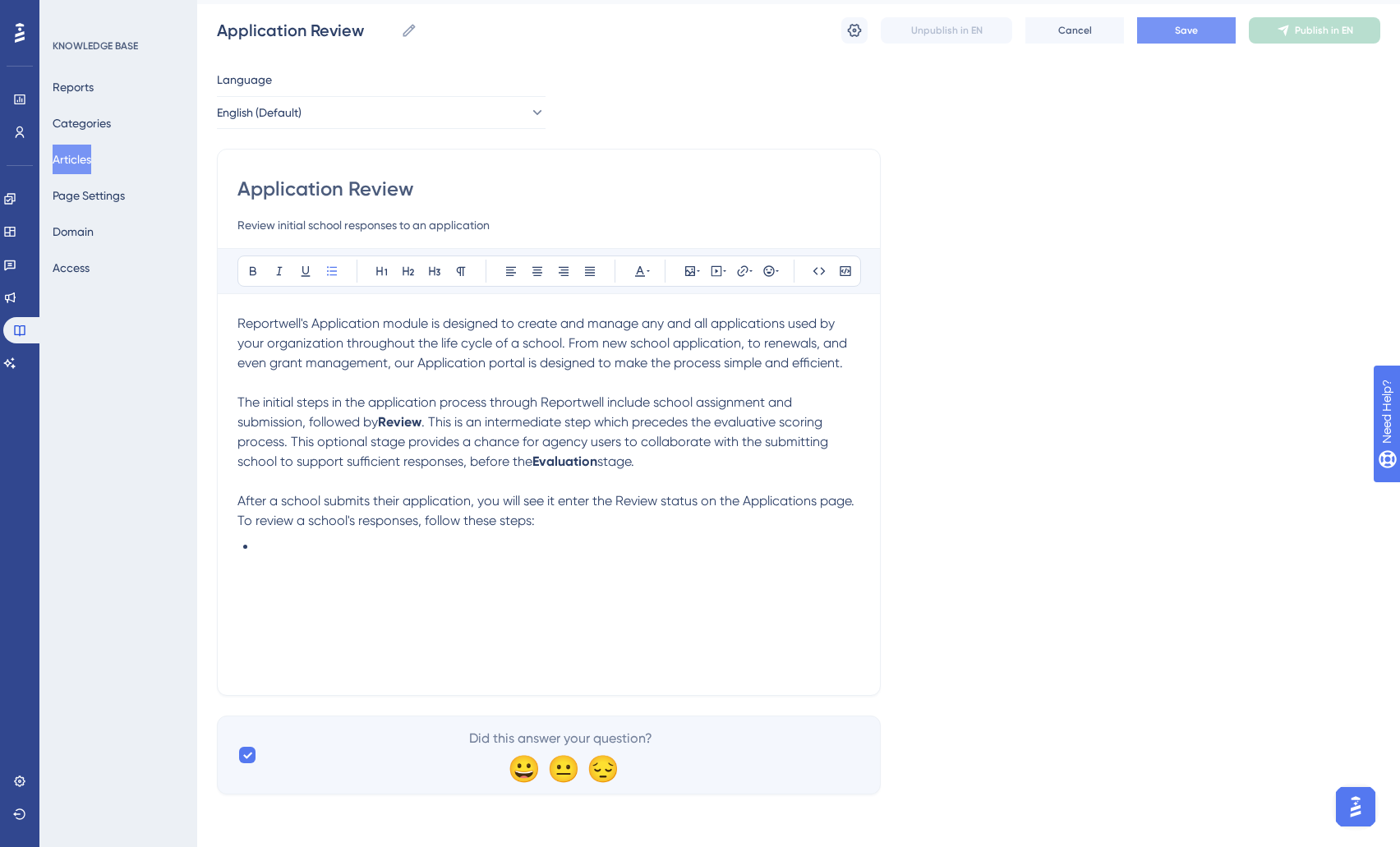
click at [1170, 43] on button "Save" at bounding box center [1187, 30] width 99 height 27
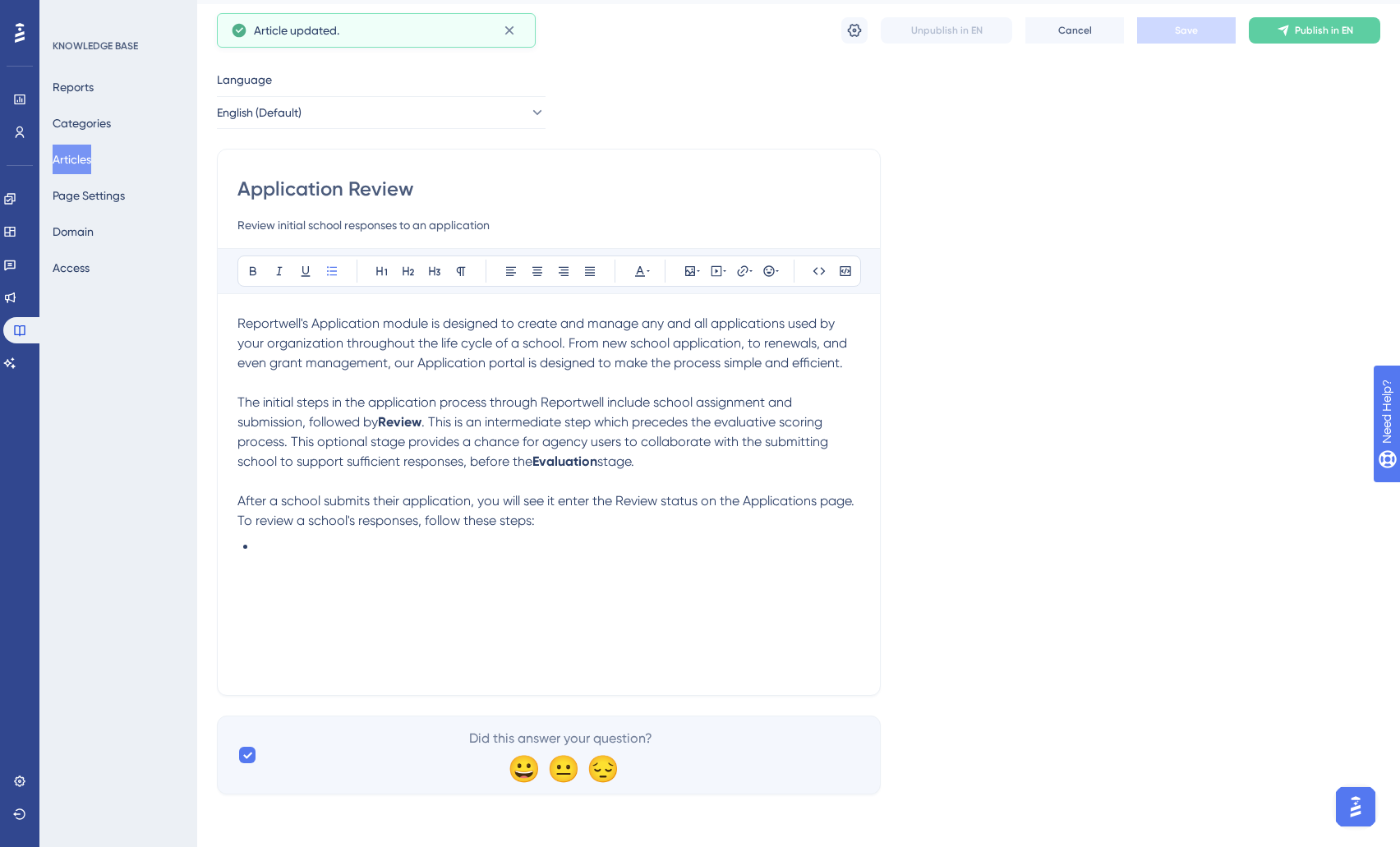
click at [83, 161] on button "Articles" at bounding box center [71, 159] width 39 height 29
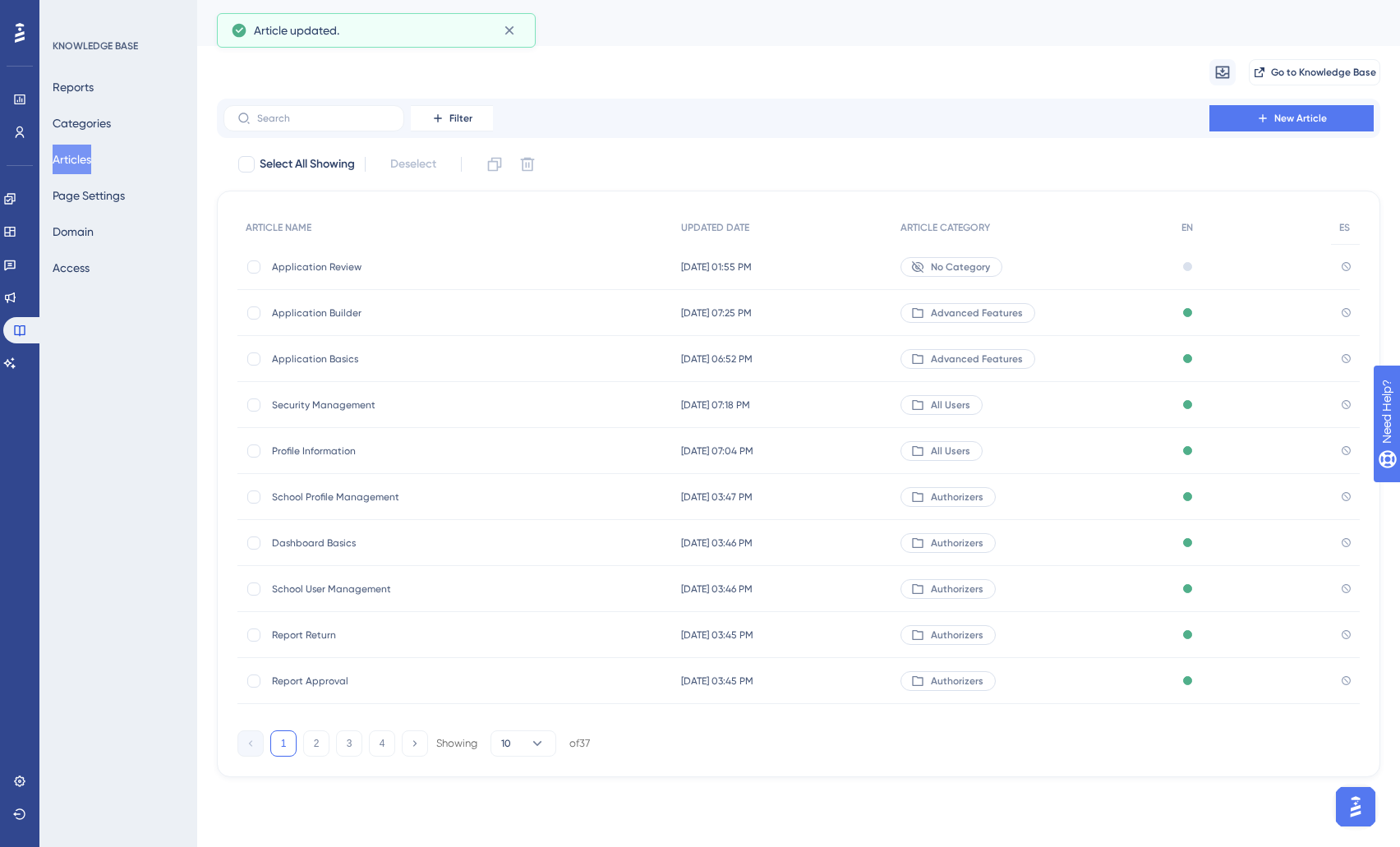
click at [356, 582] on span "School User Management" at bounding box center [403, 589] width 263 height 13
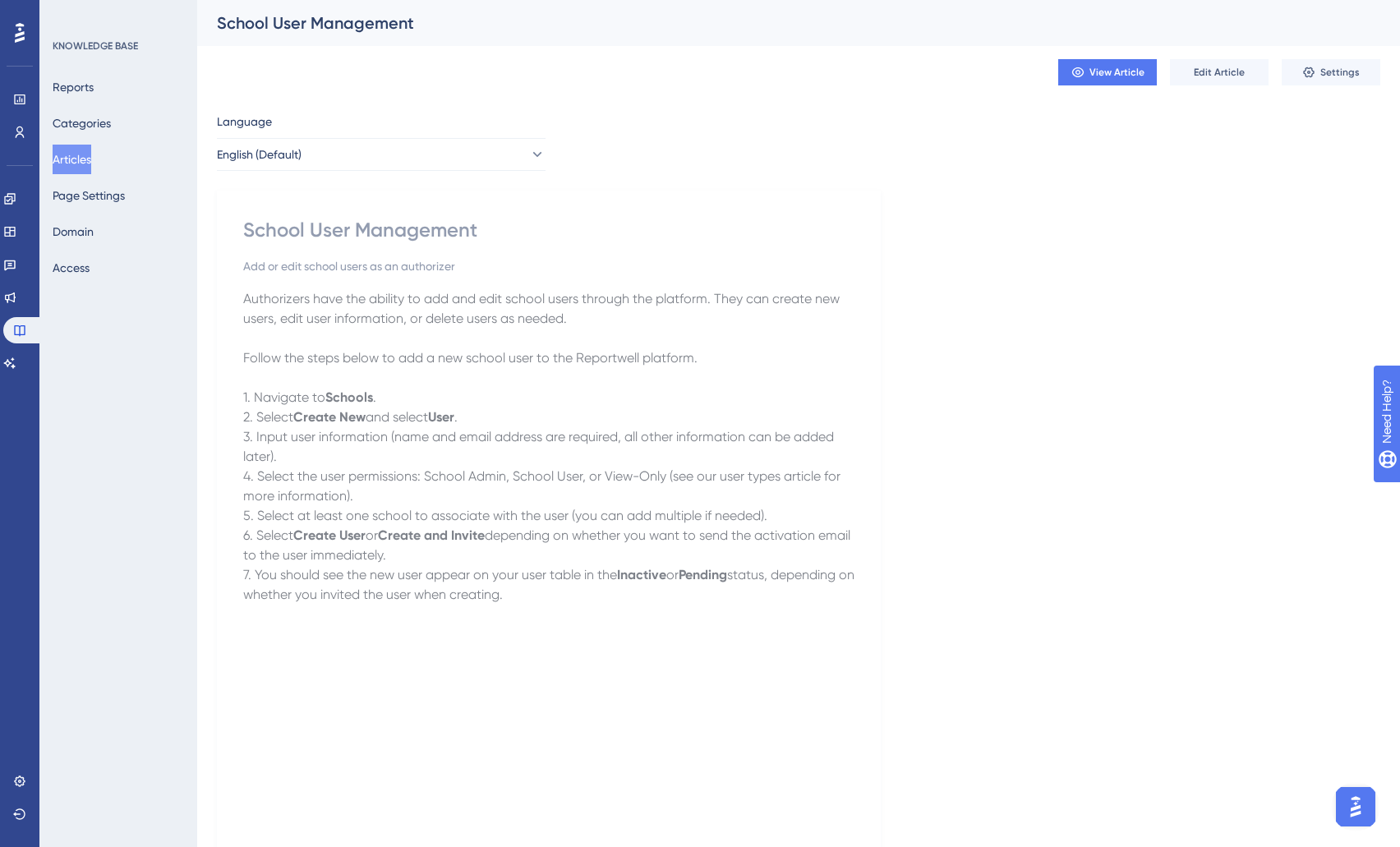
click at [81, 157] on button "Articles" at bounding box center [71, 159] width 39 height 29
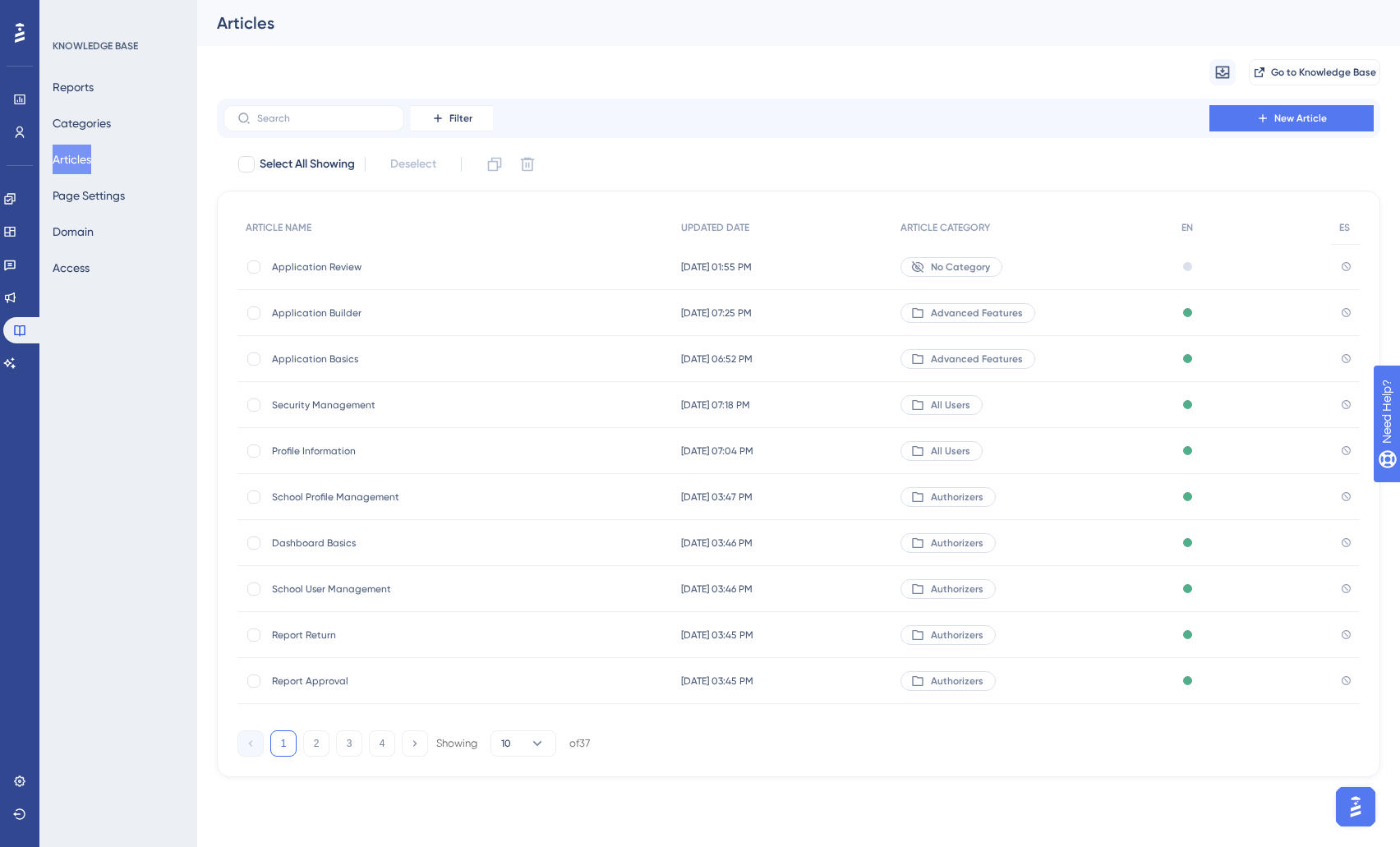
click at [305, 267] on span "Application Review" at bounding box center [403, 267] width 263 height 13
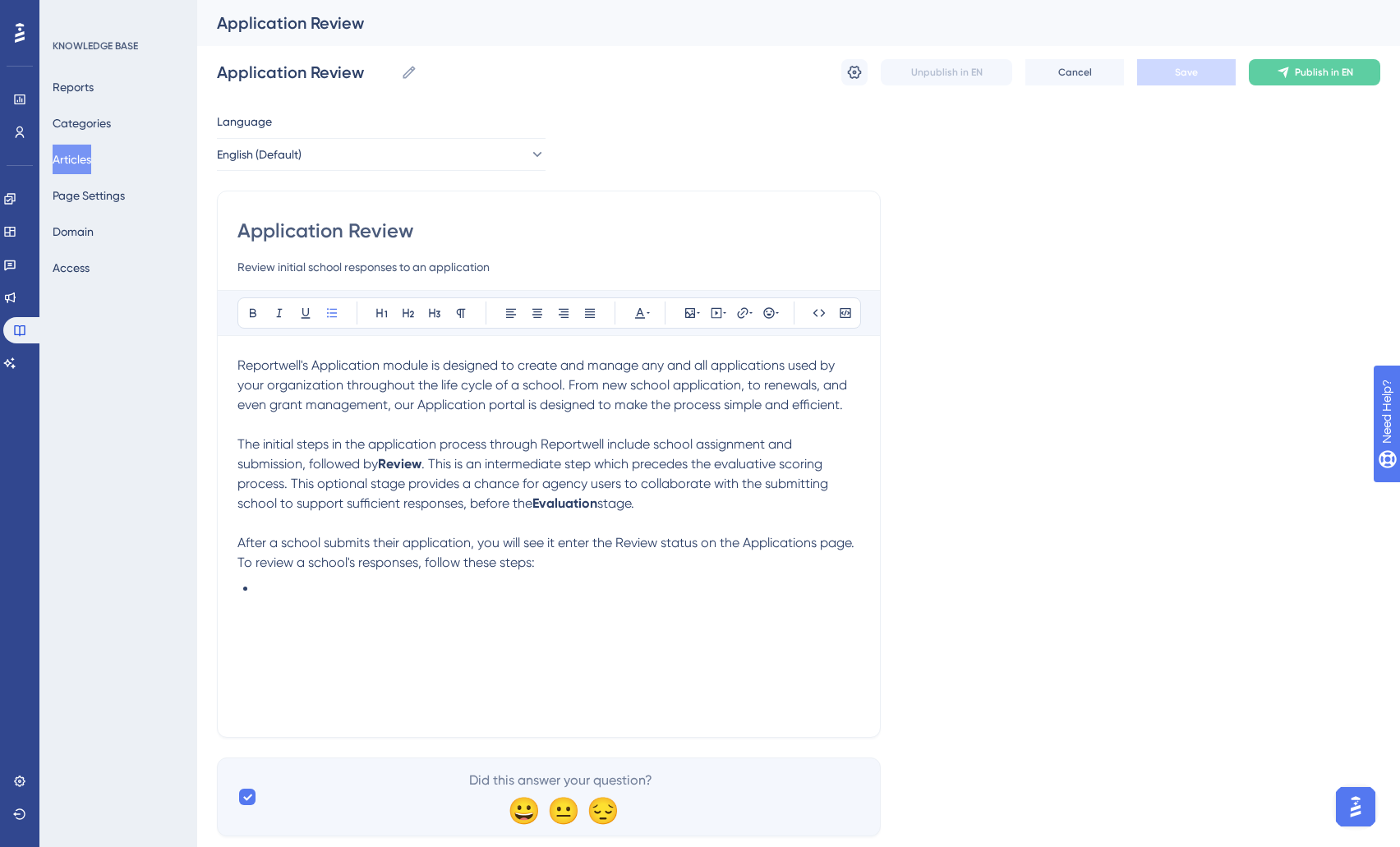
click at [275, 586] on li at bounding box center [559, 589] width 603 height 20
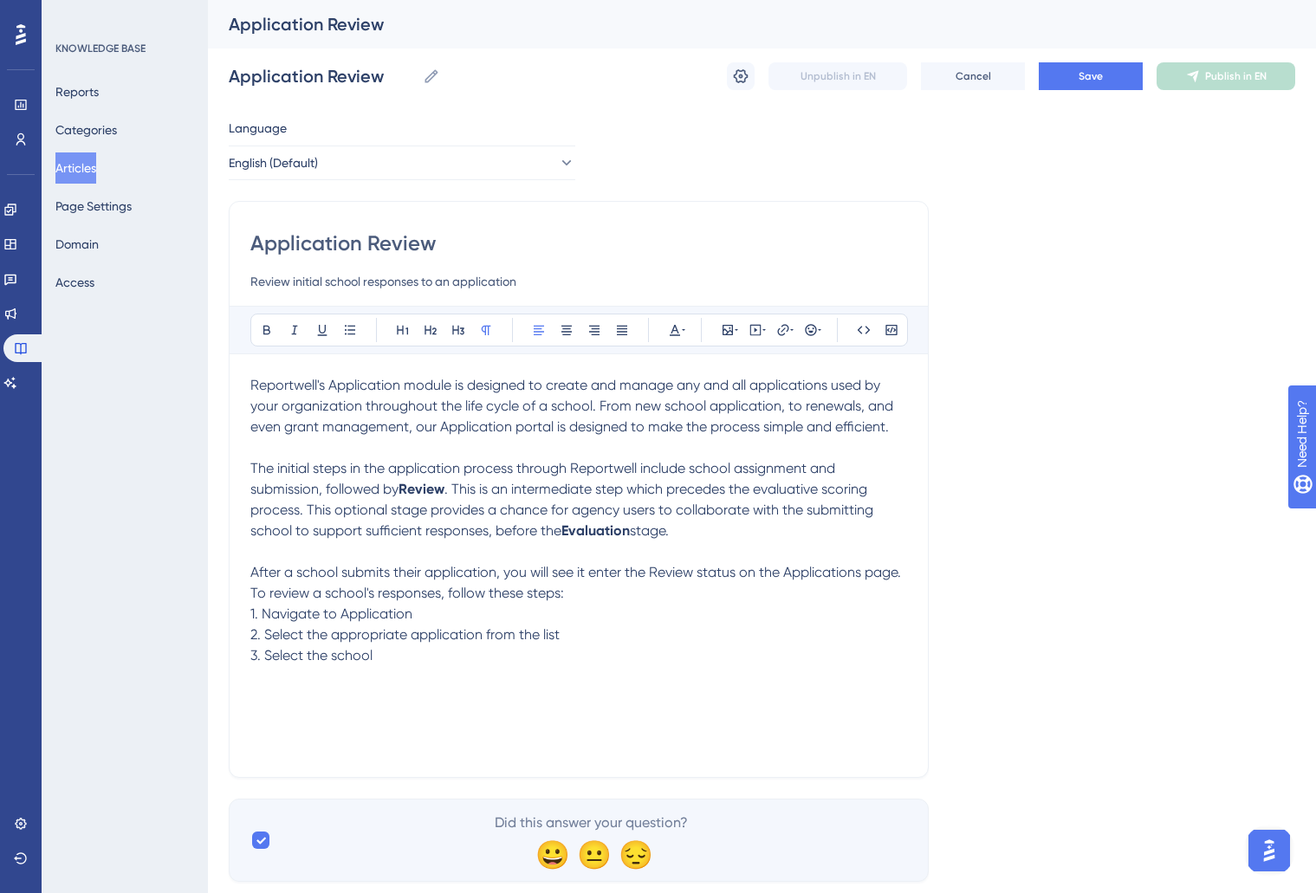
scroll to position [44, 0]
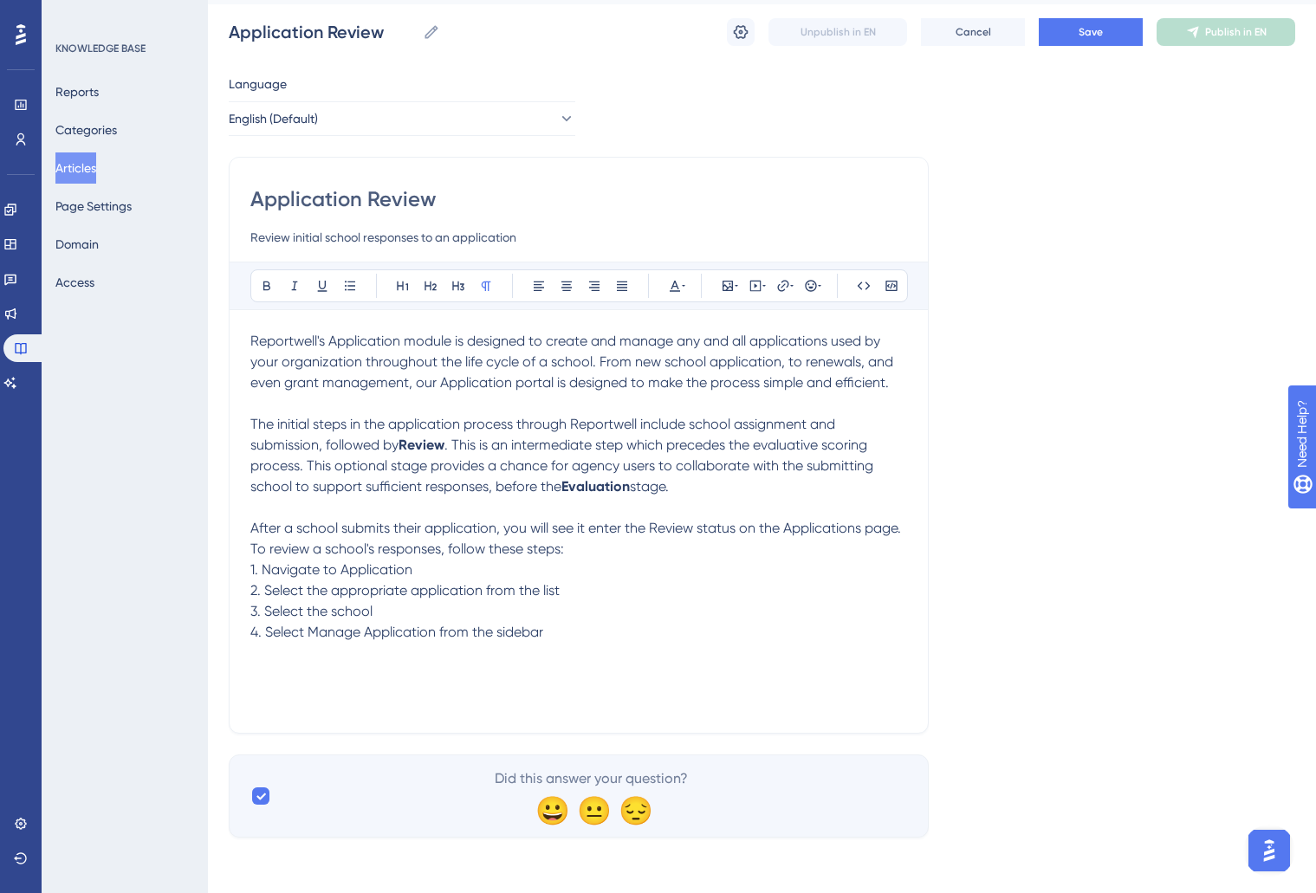
click at [308, 669] on div "Reportwell's Application module is designed to create and manage any and all ap…" at bounding box center [578, 521] width 657 height 381
click at [730, 282] on icon at bounding box center [728, 286] width 14 height 14
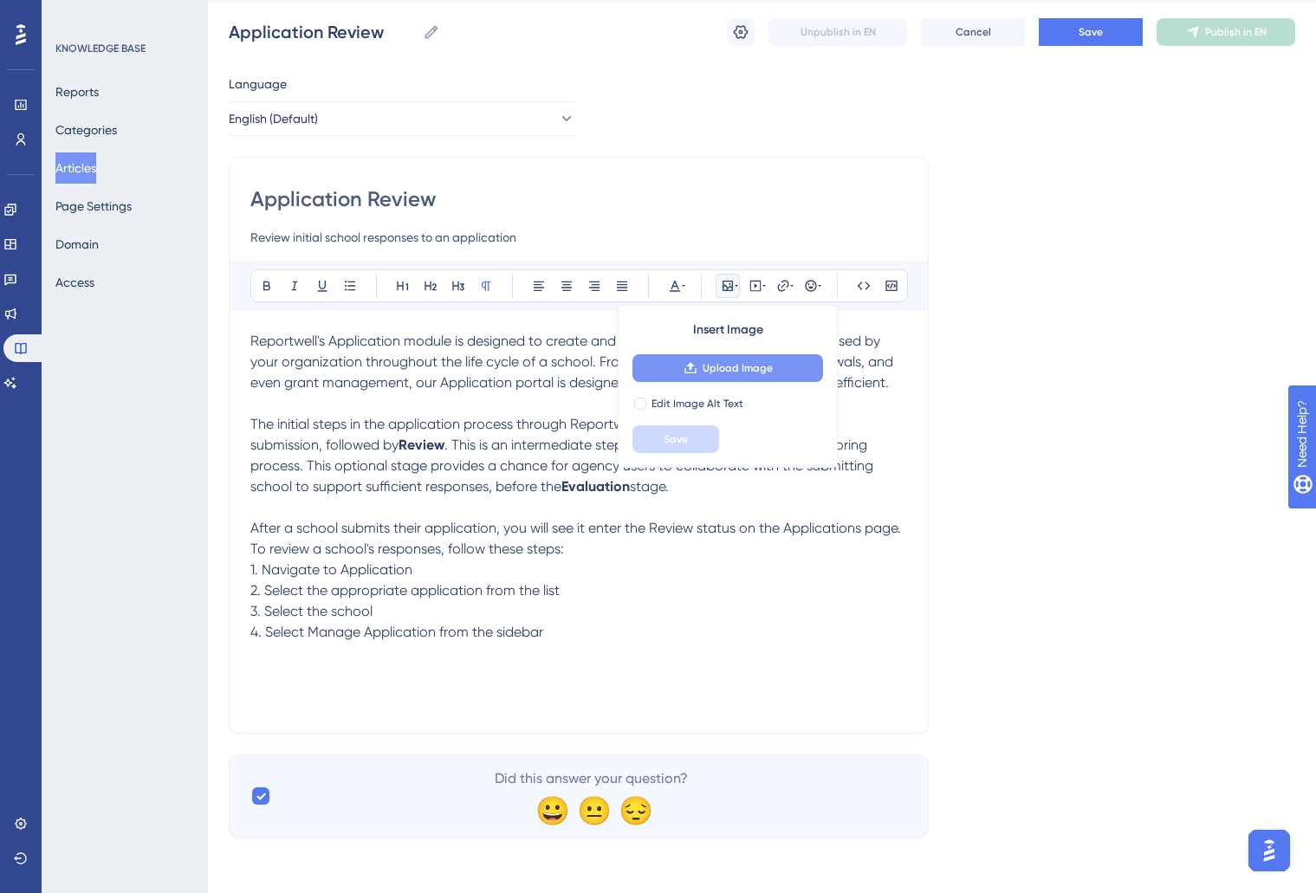
click at [730, 373] on span "Upload Image" at bounding box center [738, 368] width 70 height 14
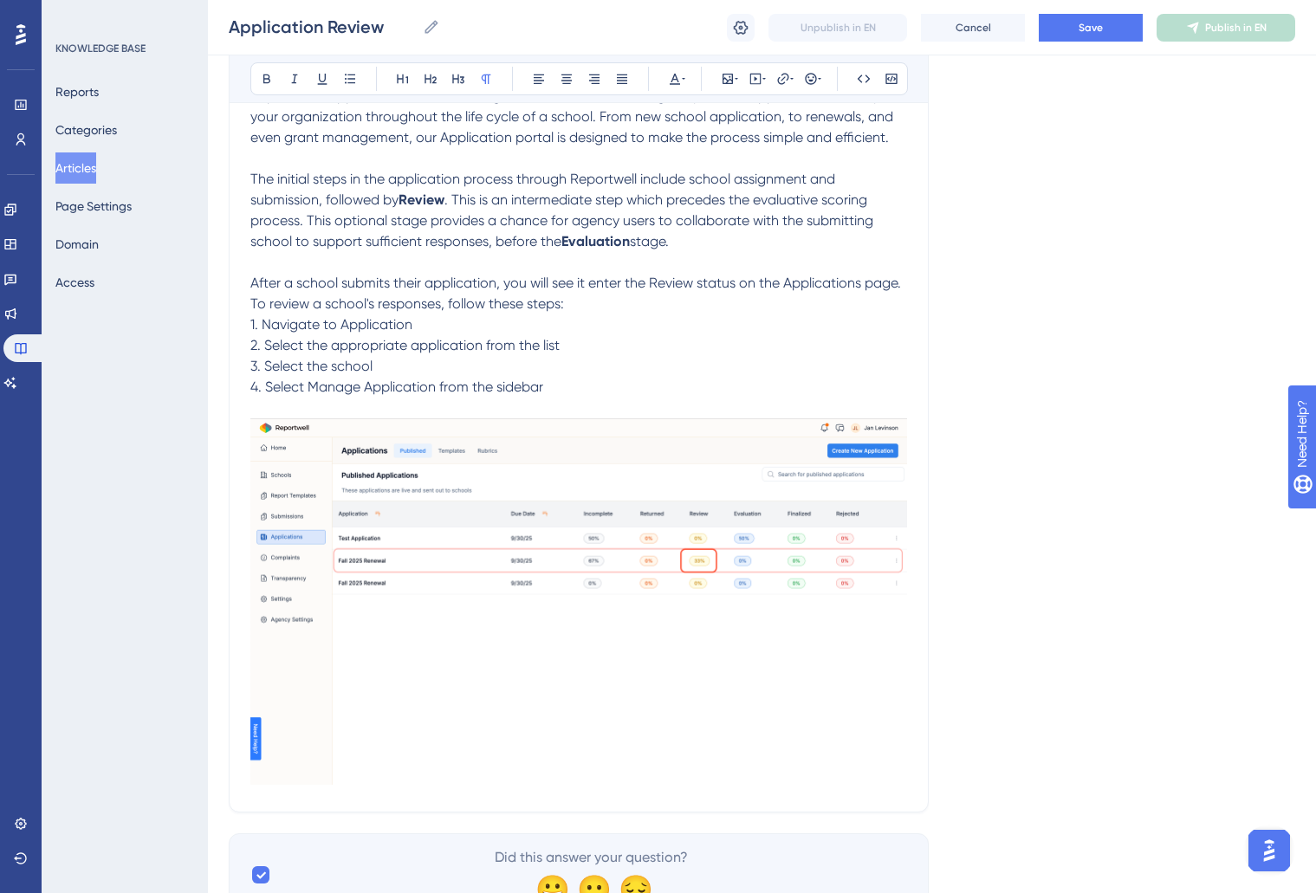
scroll to position [362, 0]
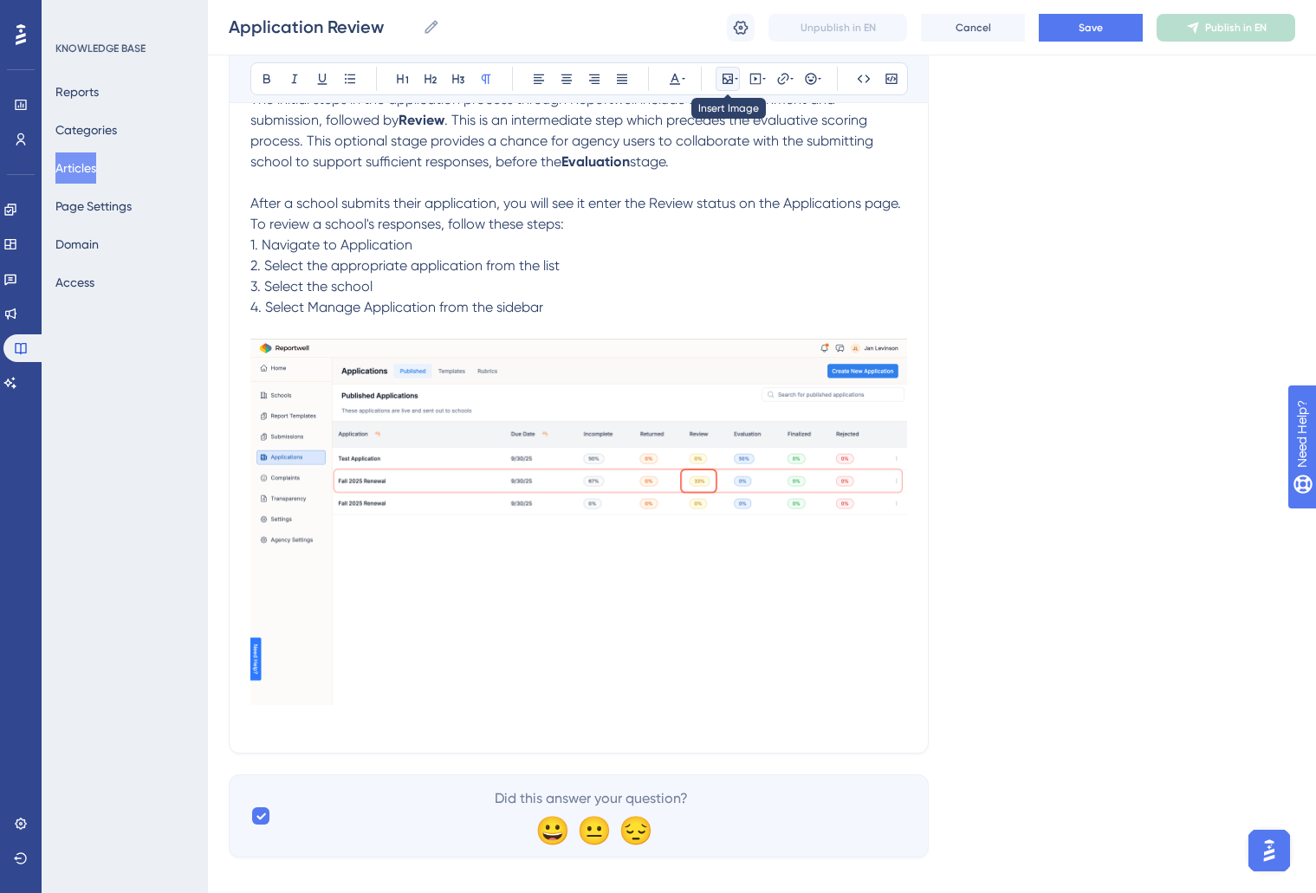
click at [725, 76] on icon at bounding box center [728, 79] width 14 height 14
click at [727, 91] on div "Bold Italic Underline Bullet Point Heading 1 Heading 2 Heading 3 Normal Align L…" at bounding box center [579, 78] width 658 height 33
click at [729, 83] on icon at bounding box center [728, 79] width 10 height 10
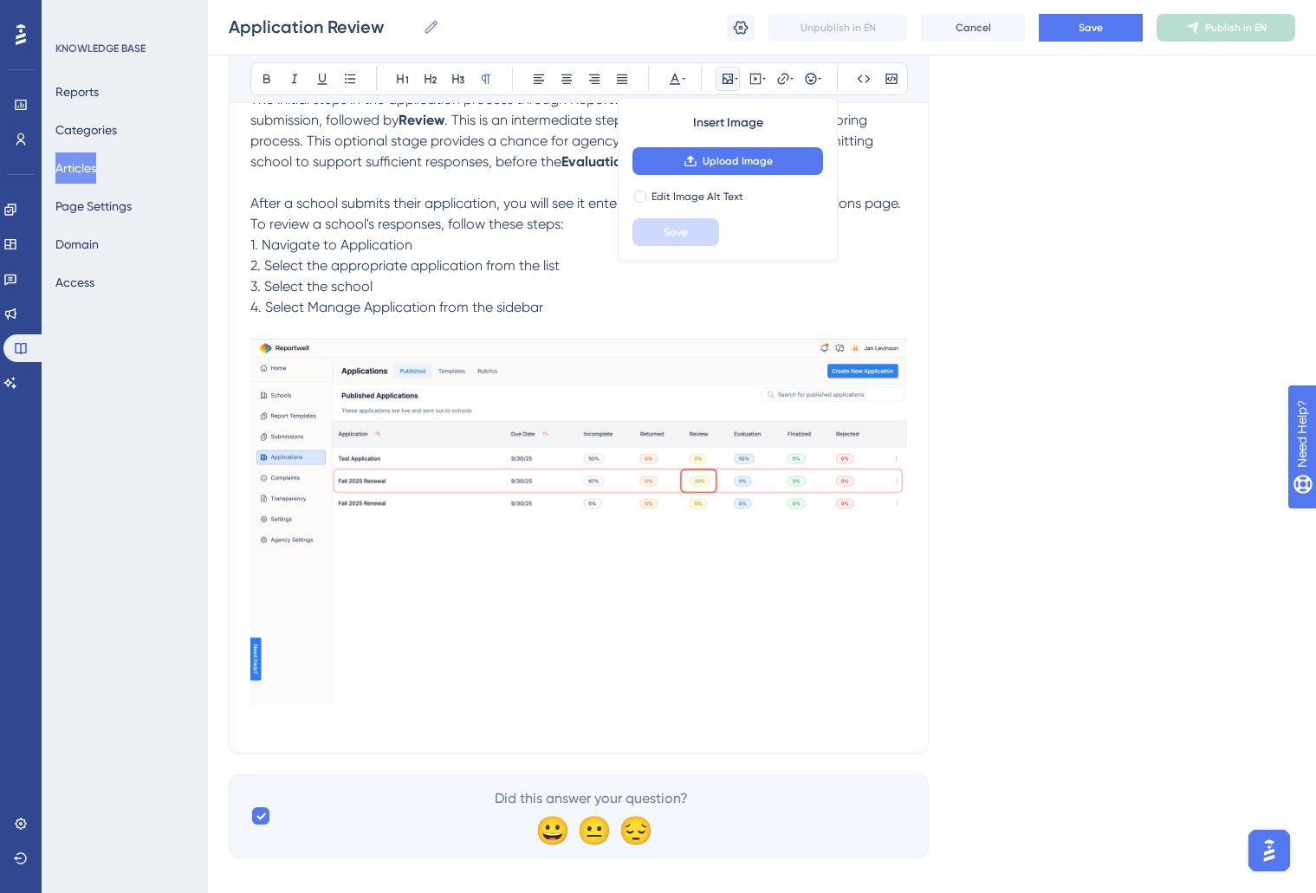
click at [718, 140] on div "Insert Image Upload Image Edit Image Alt Text Save" at bounding box center [728, 179] width 220 height 163
click at [710, 152] on button "Upload Image" at bounding box center [728, 161] width 191 height 28
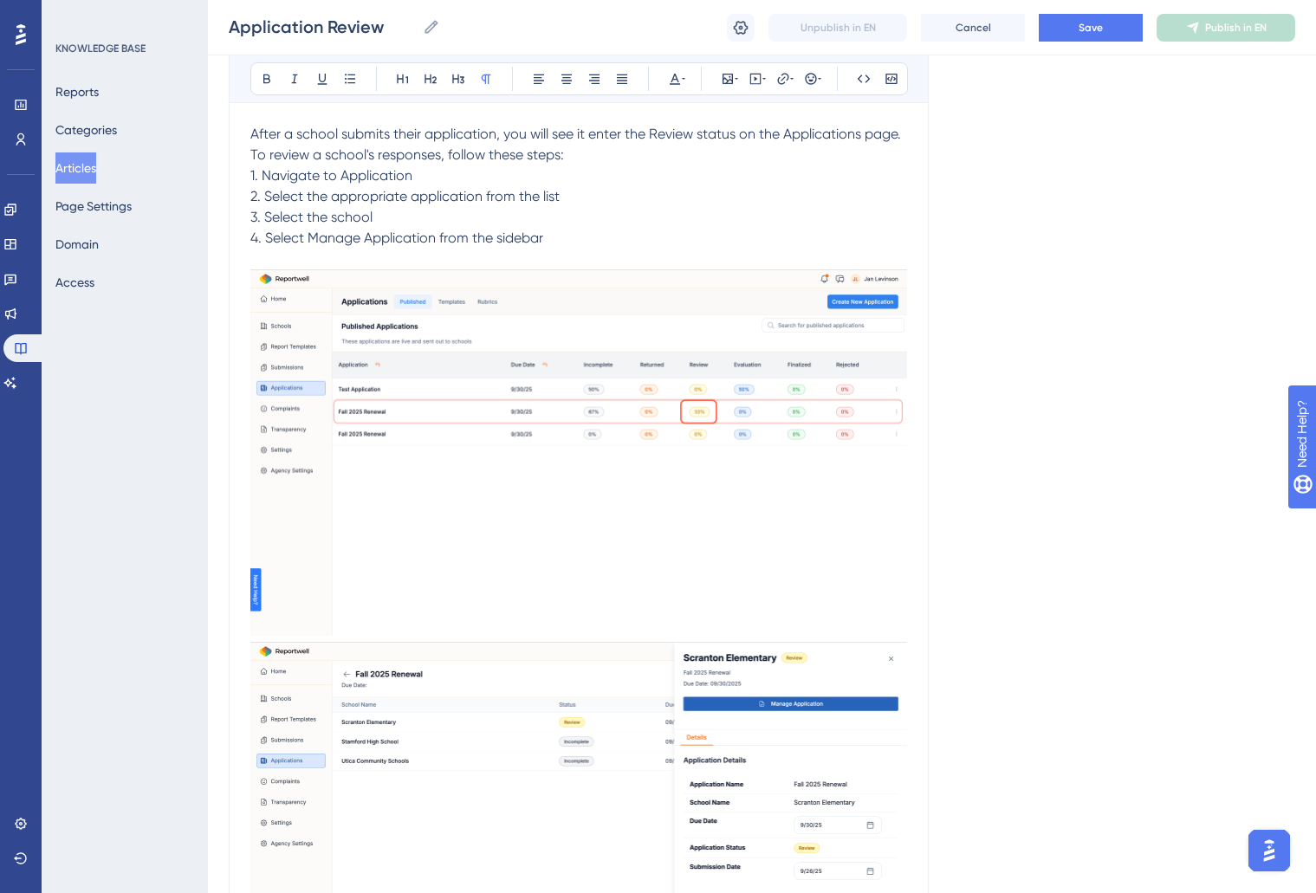
scroll to position [379, 0]
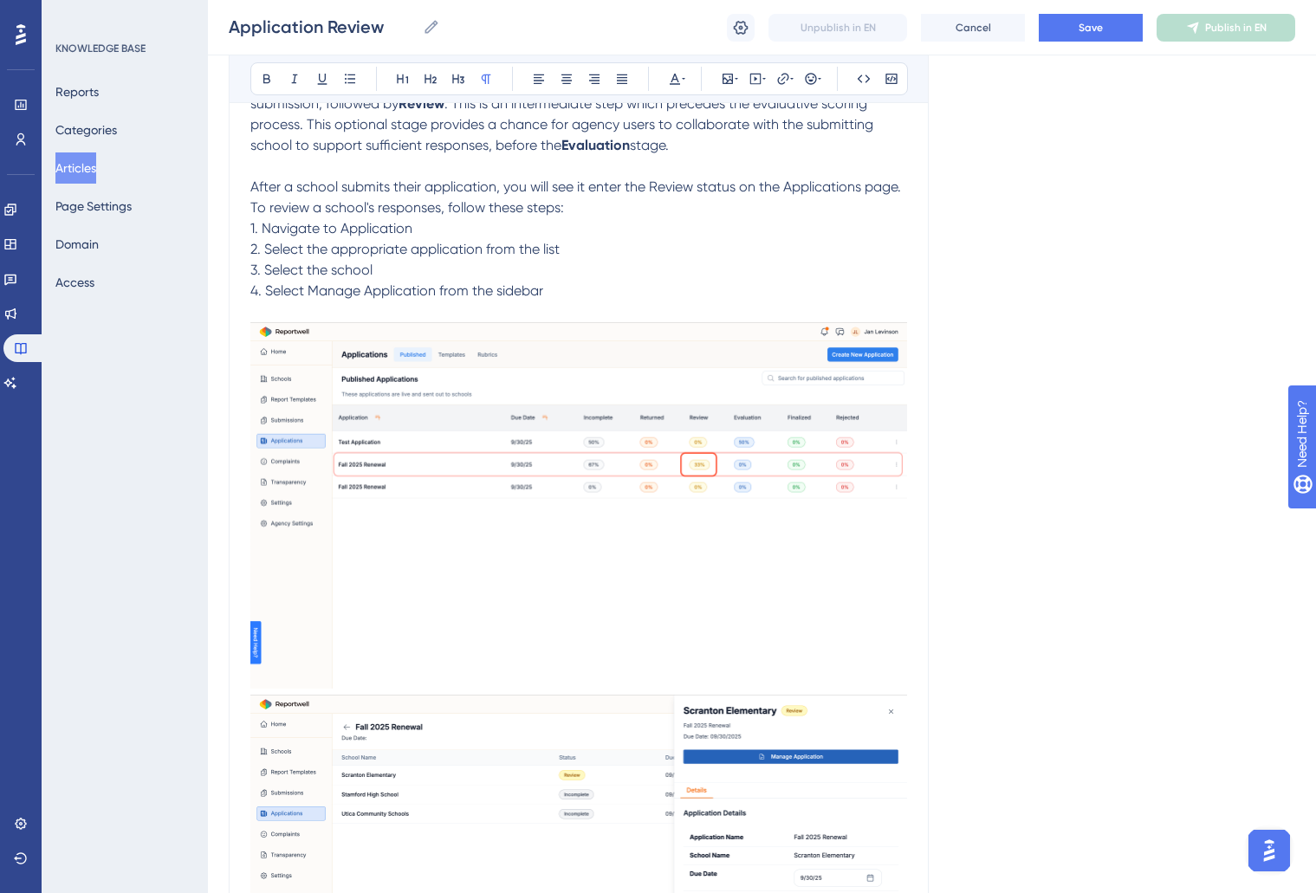
click at [697, 394] on img at bounding box center [578, 505] width 657 height 367
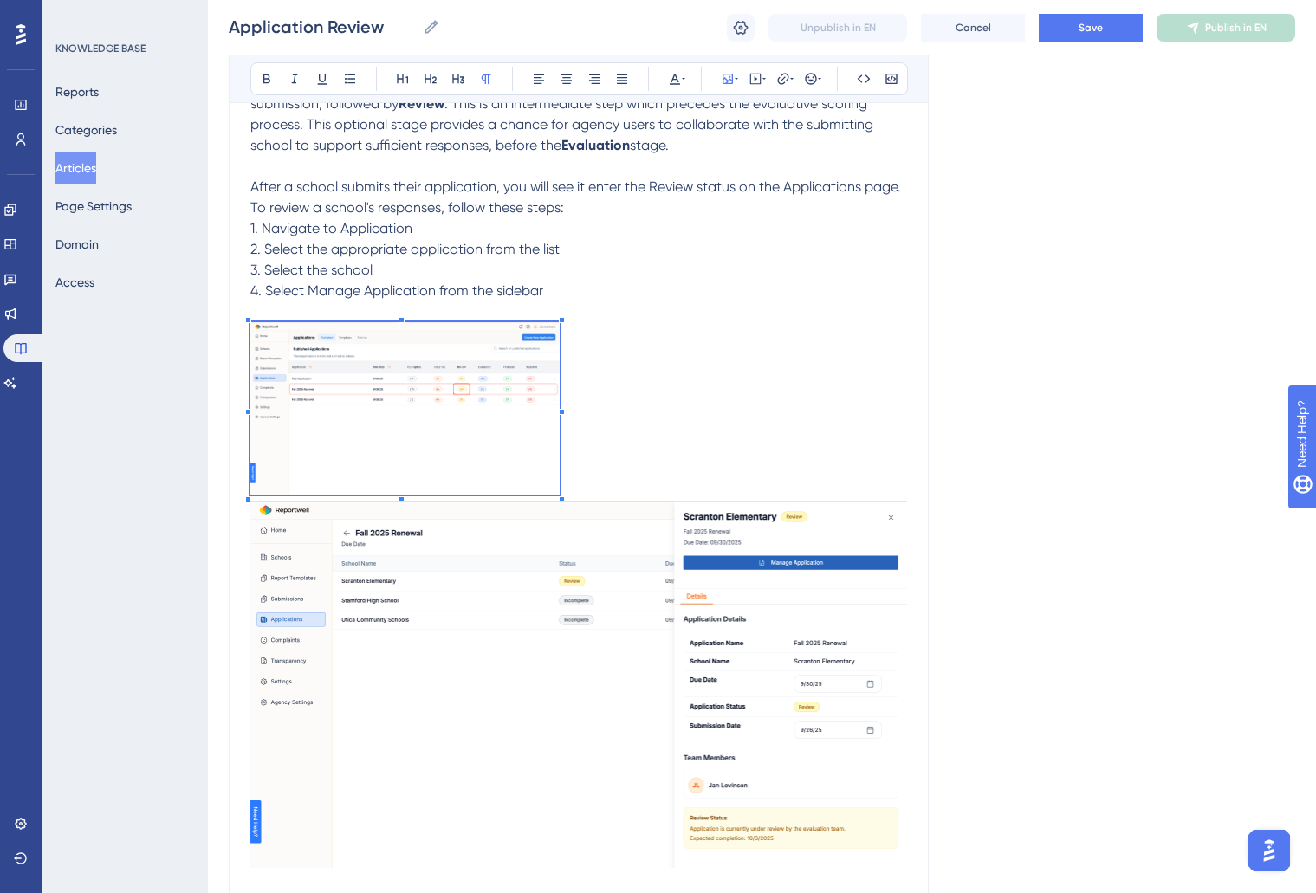
click at [560, 597] on div "Reportwell's Application module is designed to create and manage any and all ap…" at bounding box center [578, 453] width 657 height 926
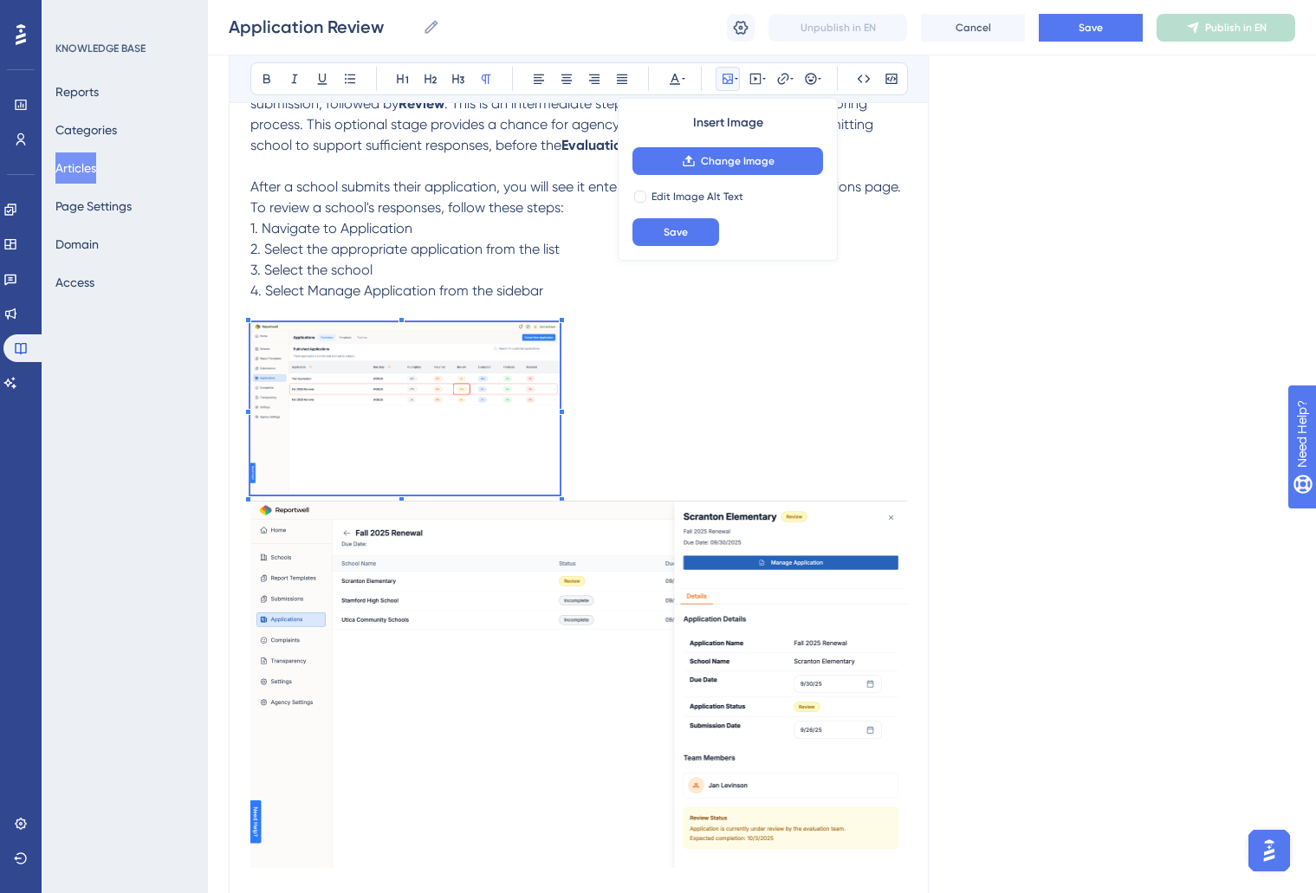
drag, startPoint x: 547, startPoint y: 652, endPoint x: 607, endPoint y: 684, distance: 67.4
click at [547, 652] on img at bounding box center [578, 684] width 657 height 367
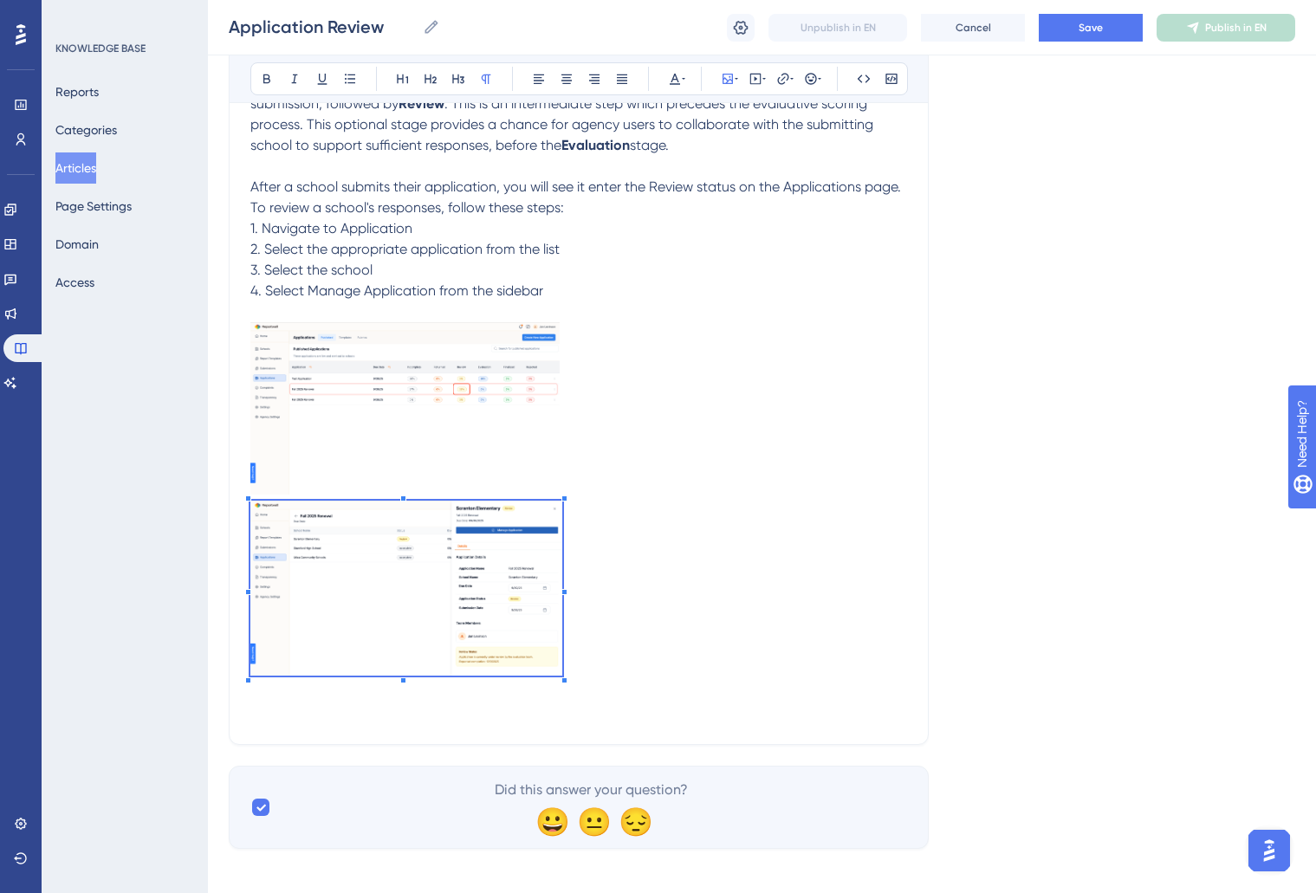
click at [564, 495] on div "Reportwell's Application module is designed to create and manage any and all ap…" at bounding box center [578, 357] width 657 height 734
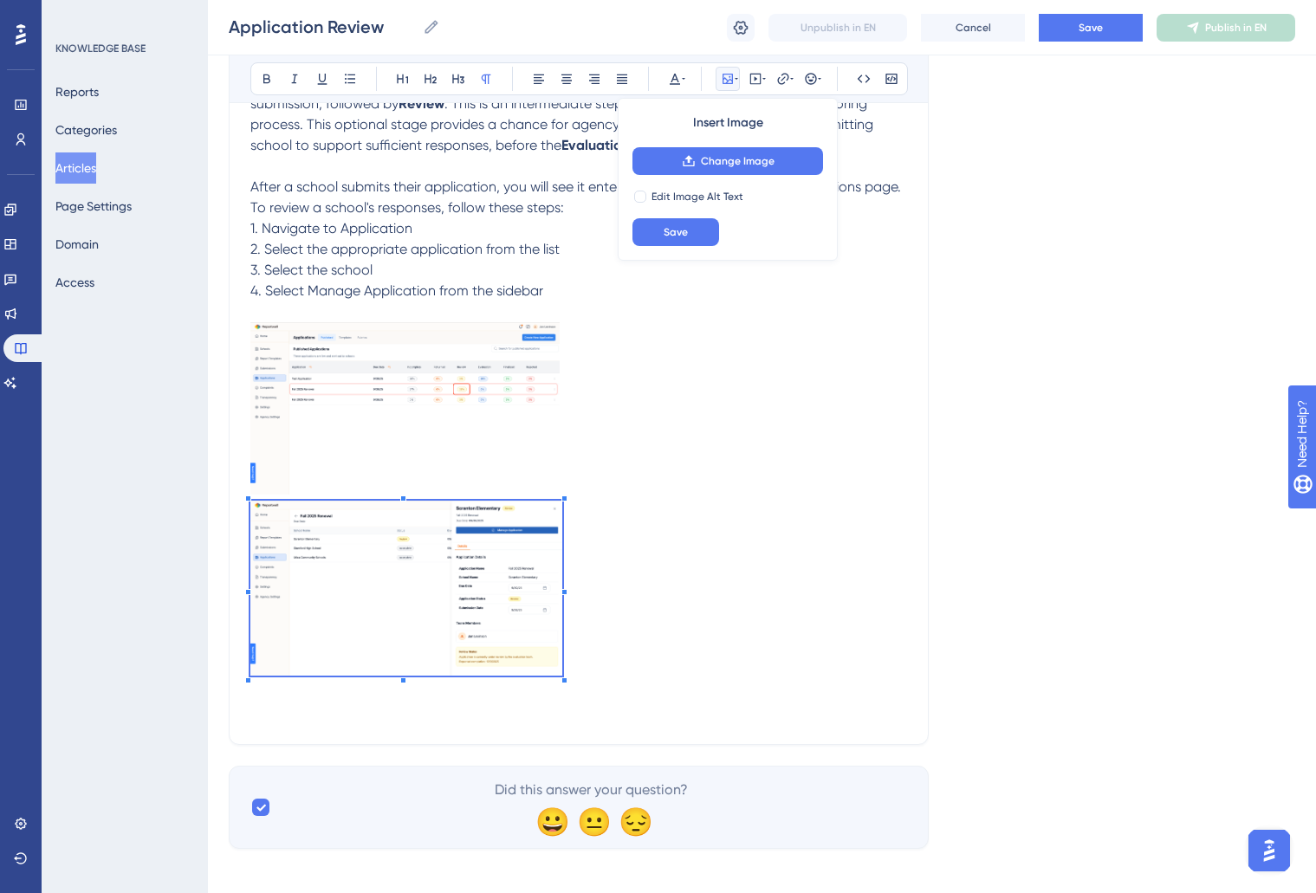
click at [236, 633] on div "Application Review Review initial school responses to an application Bold Itali…" at bounding box center [579, 280] width 700 height 930
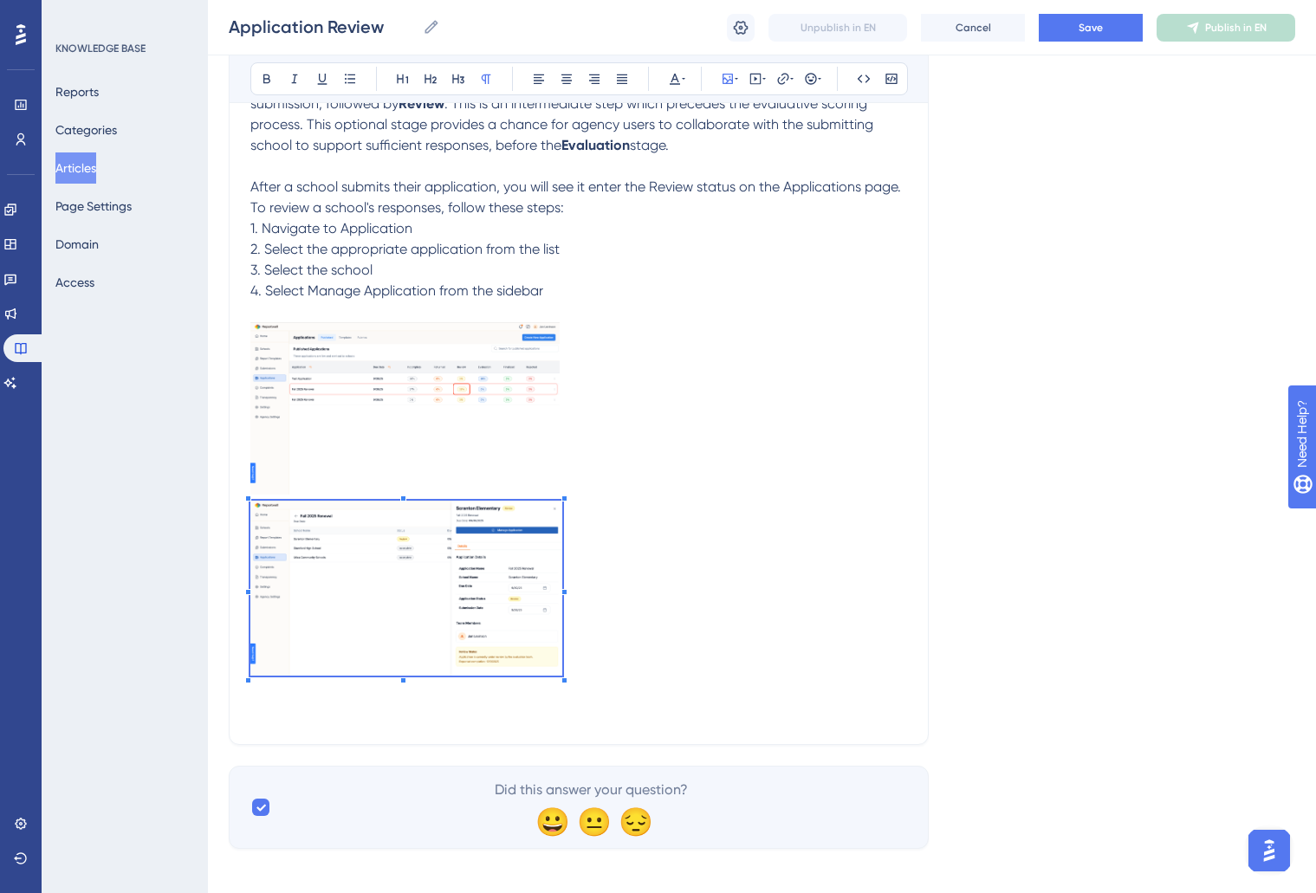
click at [697, 607] on p at bounding box center [578, 591] width 657 height 180
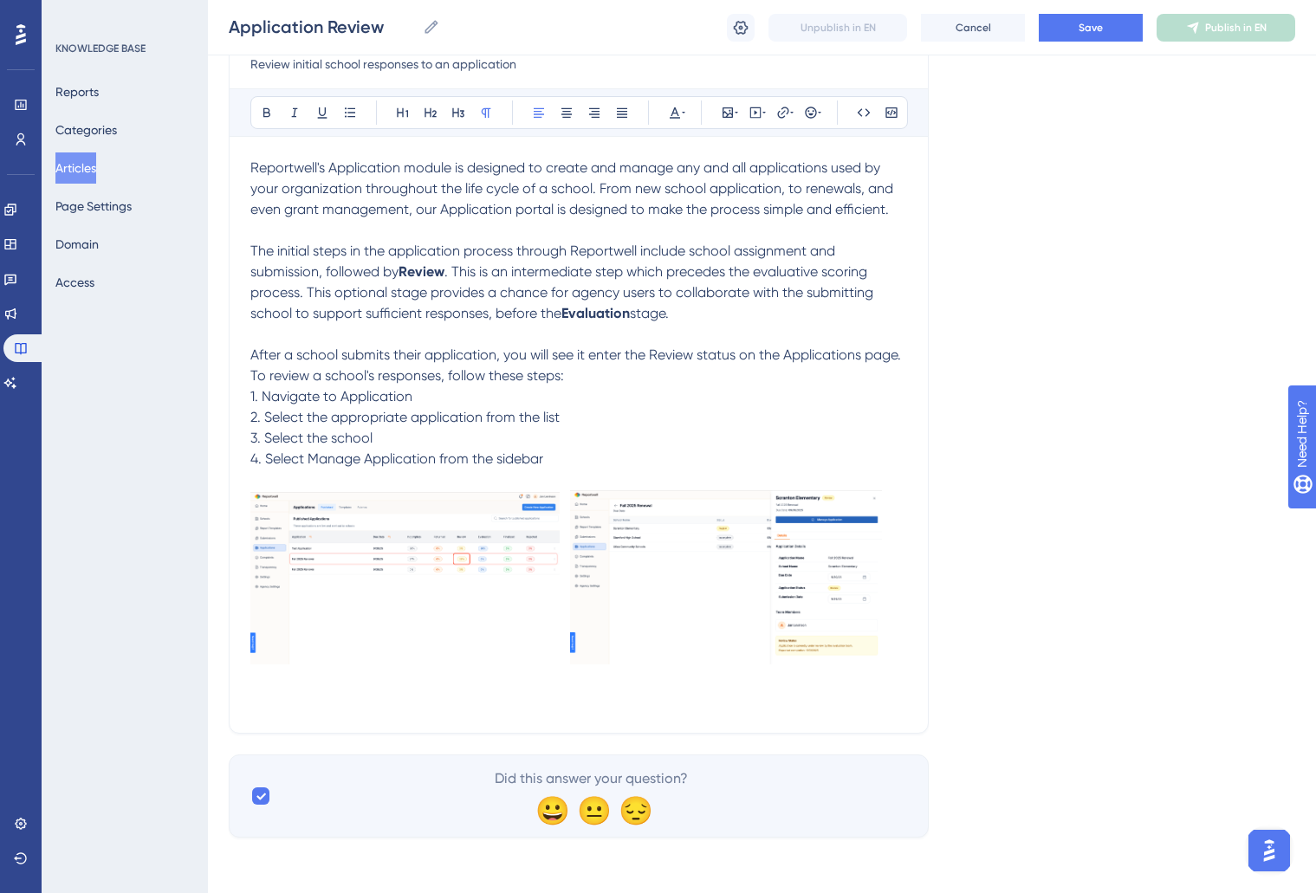
click at [493, 581] on img at bounding box center [404, 578] width 309 height 172
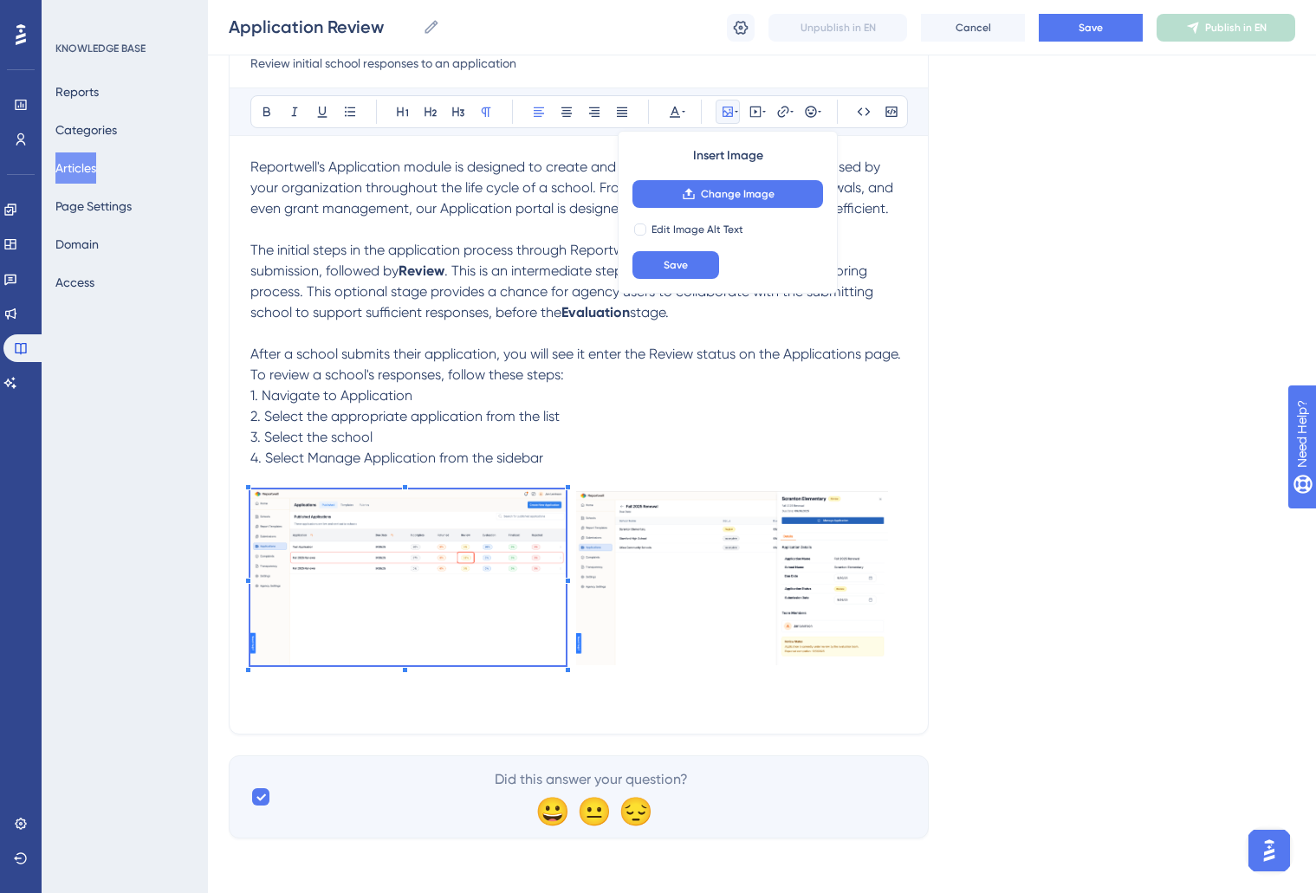
scroll to position [215, 0]
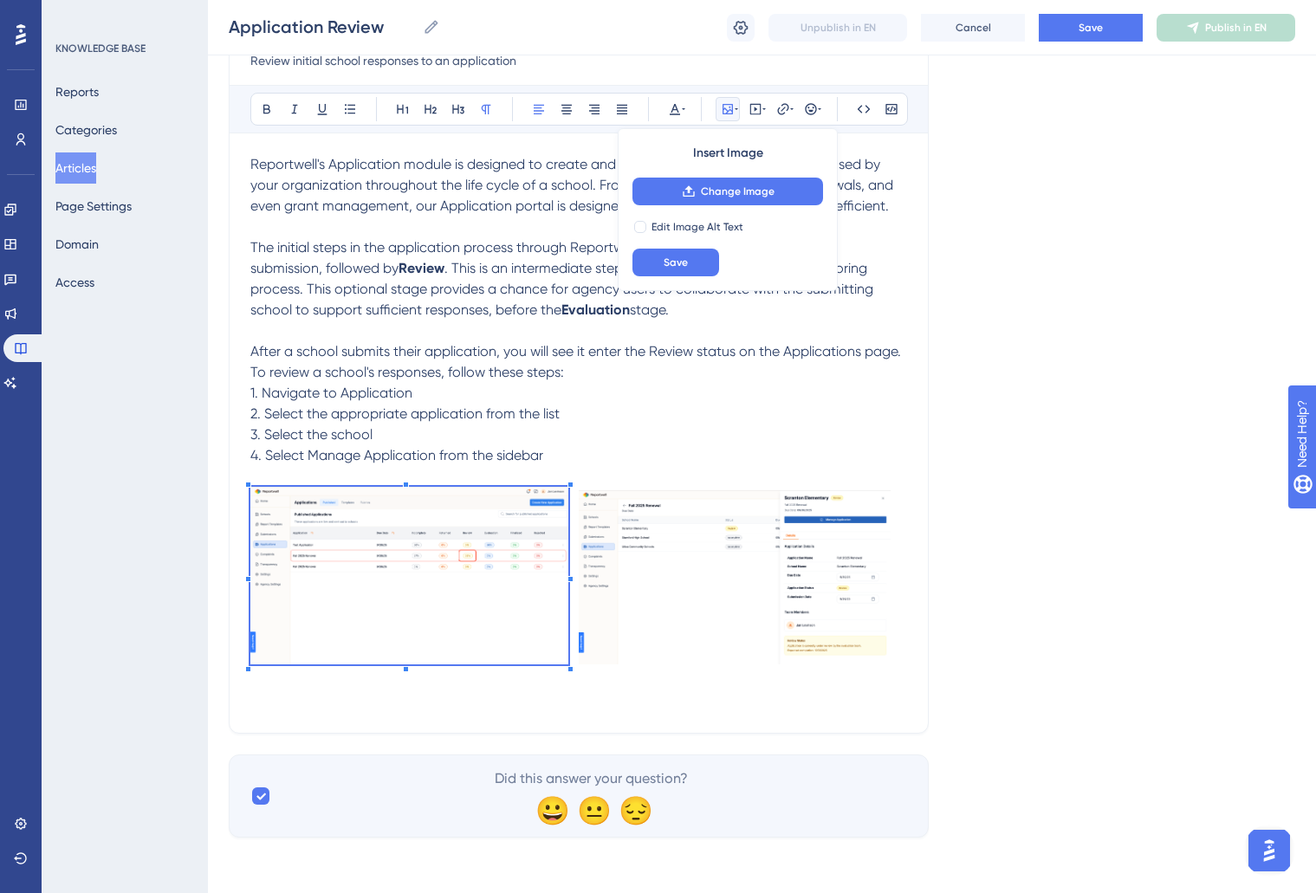
click at [567, 485] on div "Reportwell's Application module is designed to create and manage any and all ap…" at bounding box center [578, 433] width 657 height 558
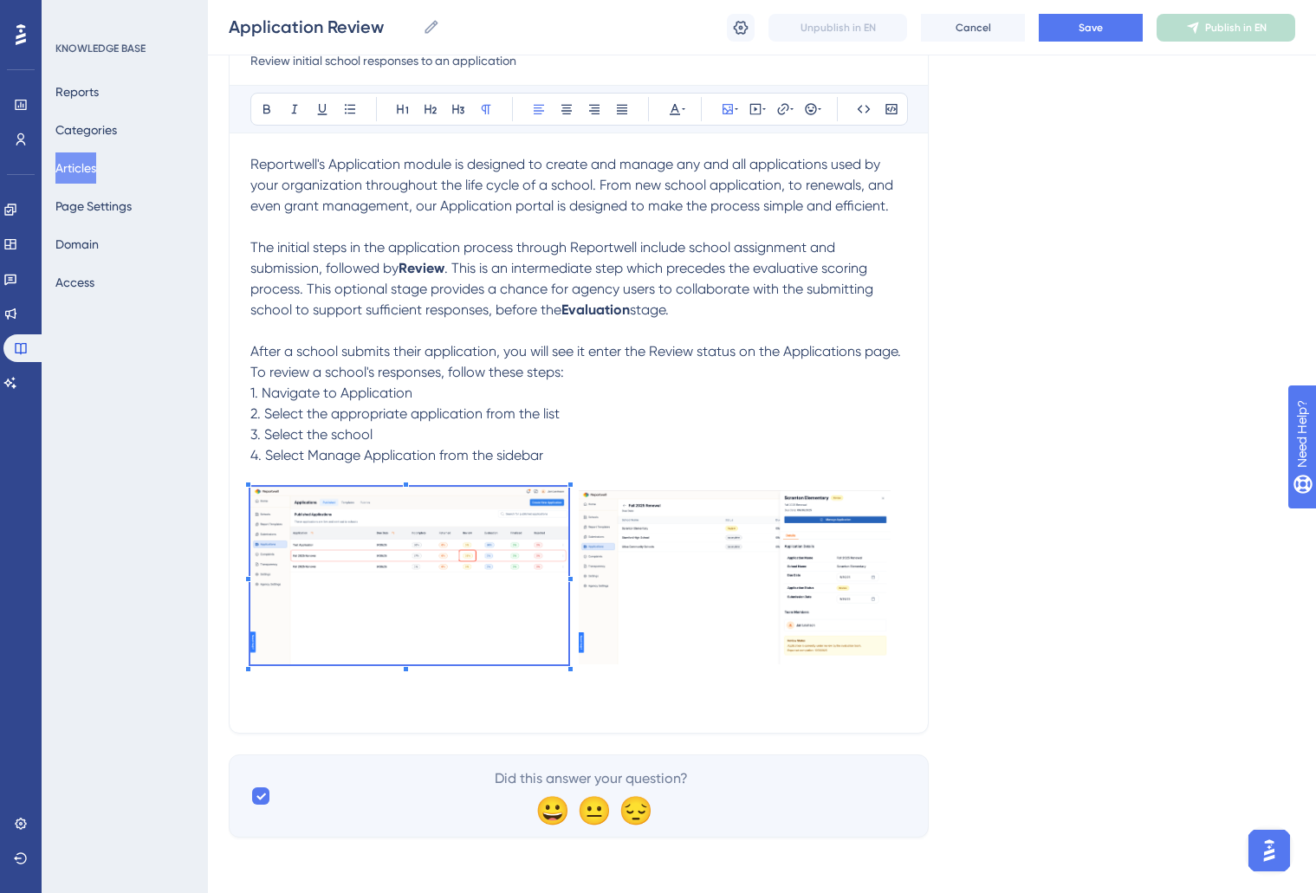
drag, startPoint x: 649, startPoint y: 516, endPoint x: 866, endPoint y: 488, distance: 218.5
click at [652, 516] on img at bounding box center [735, 577] width 312 height 174
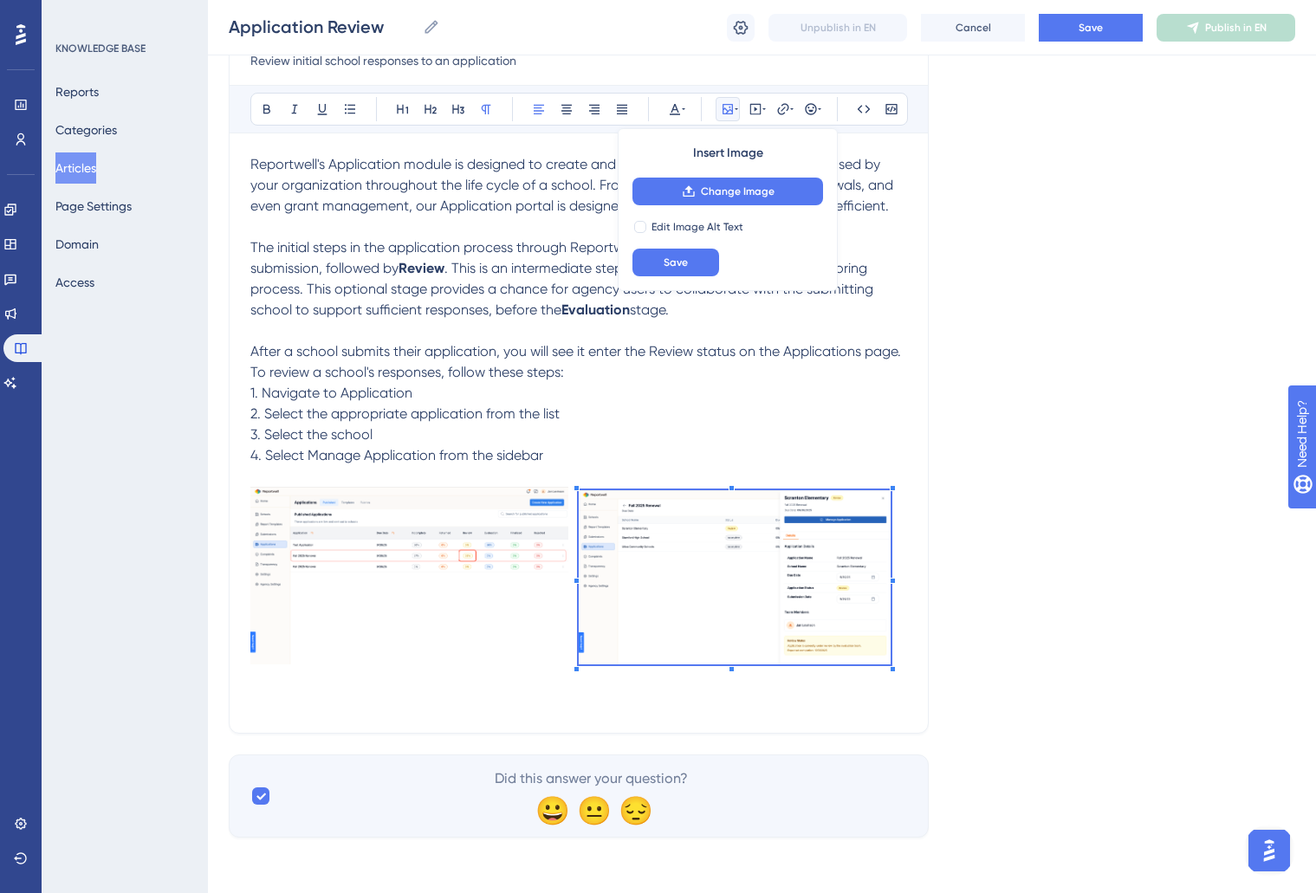
scroll to position [217, 0]
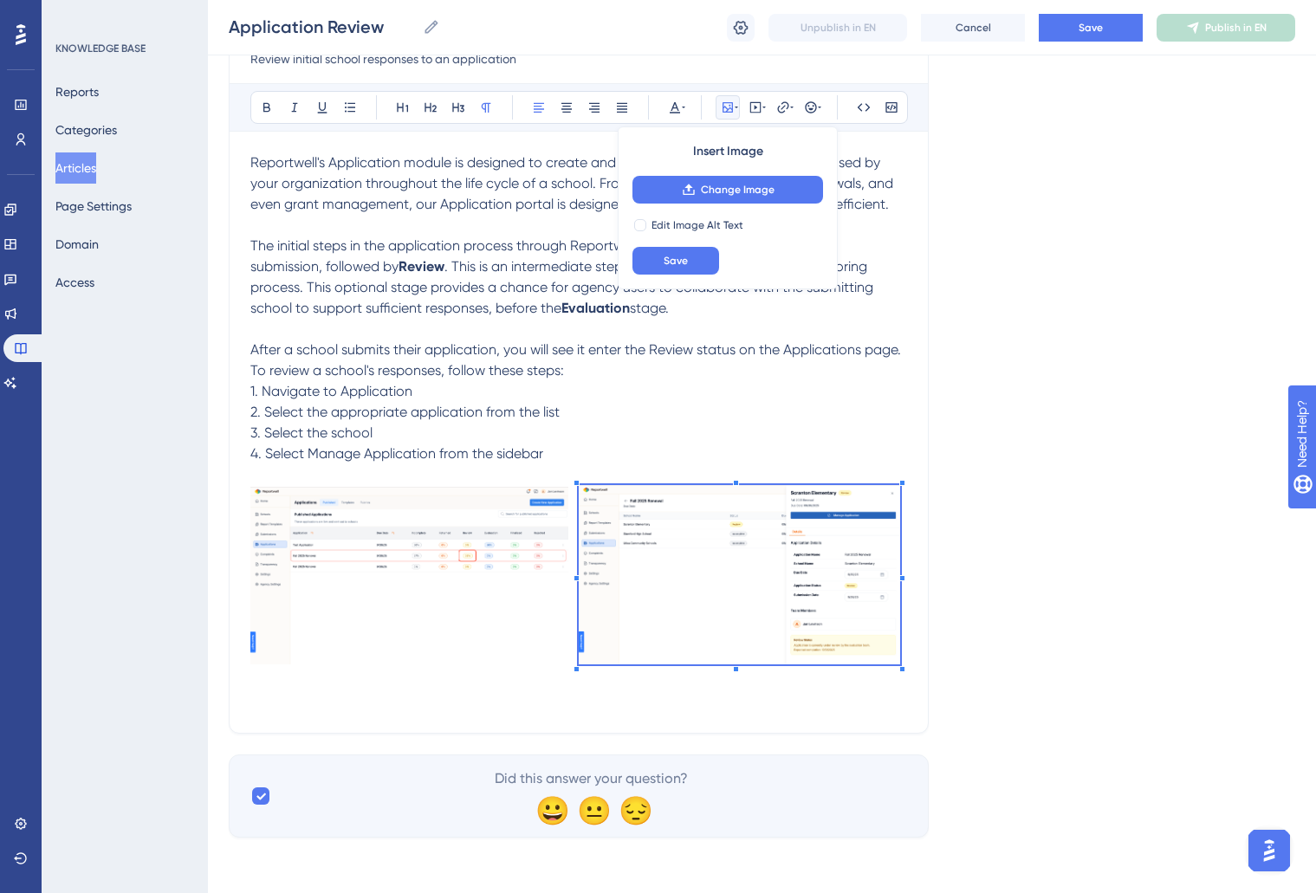
click at [900, 483] on div at bounding box center [902, 483] width 6 height 6
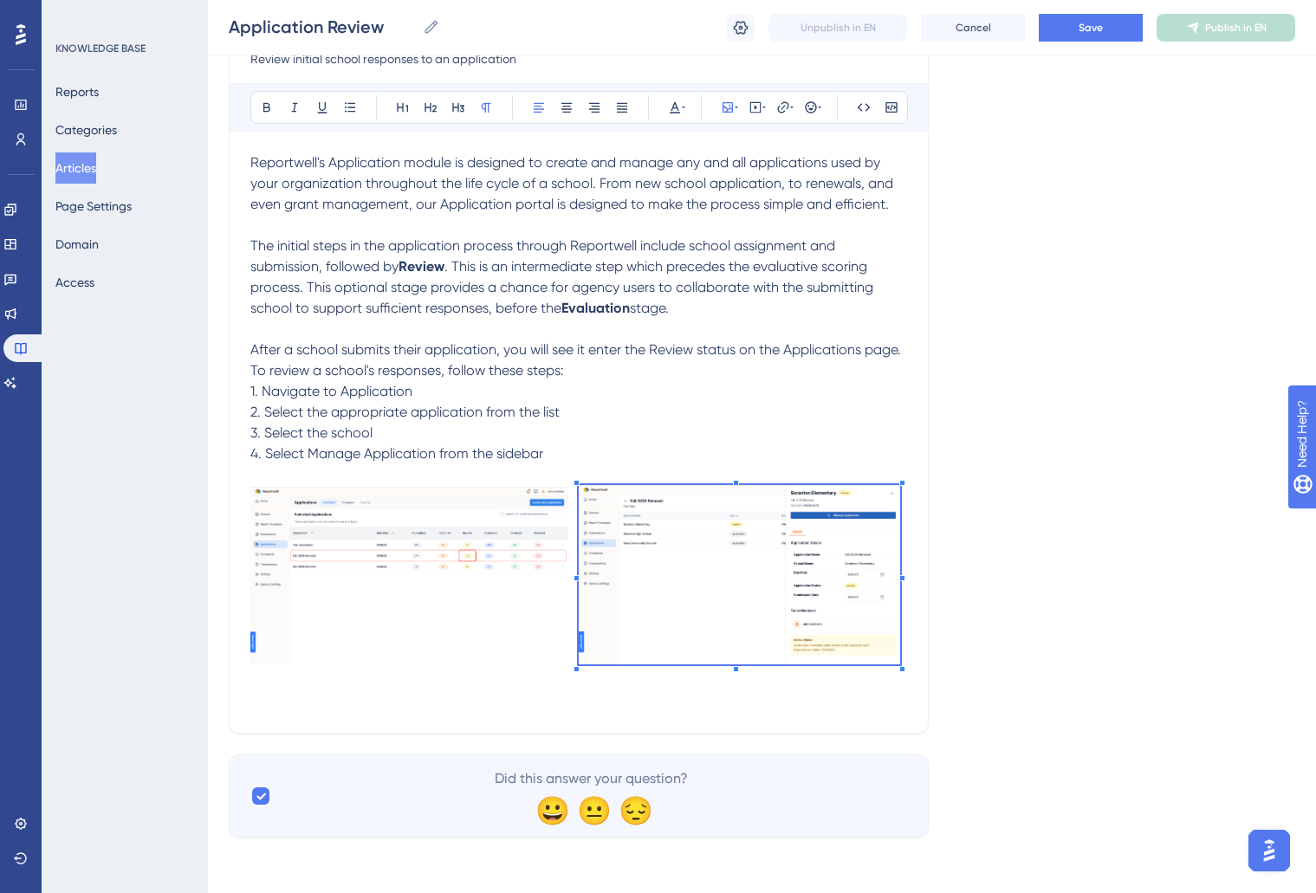
click at [544, 497] on img at bounding box center [409, 576] width 318 height 178
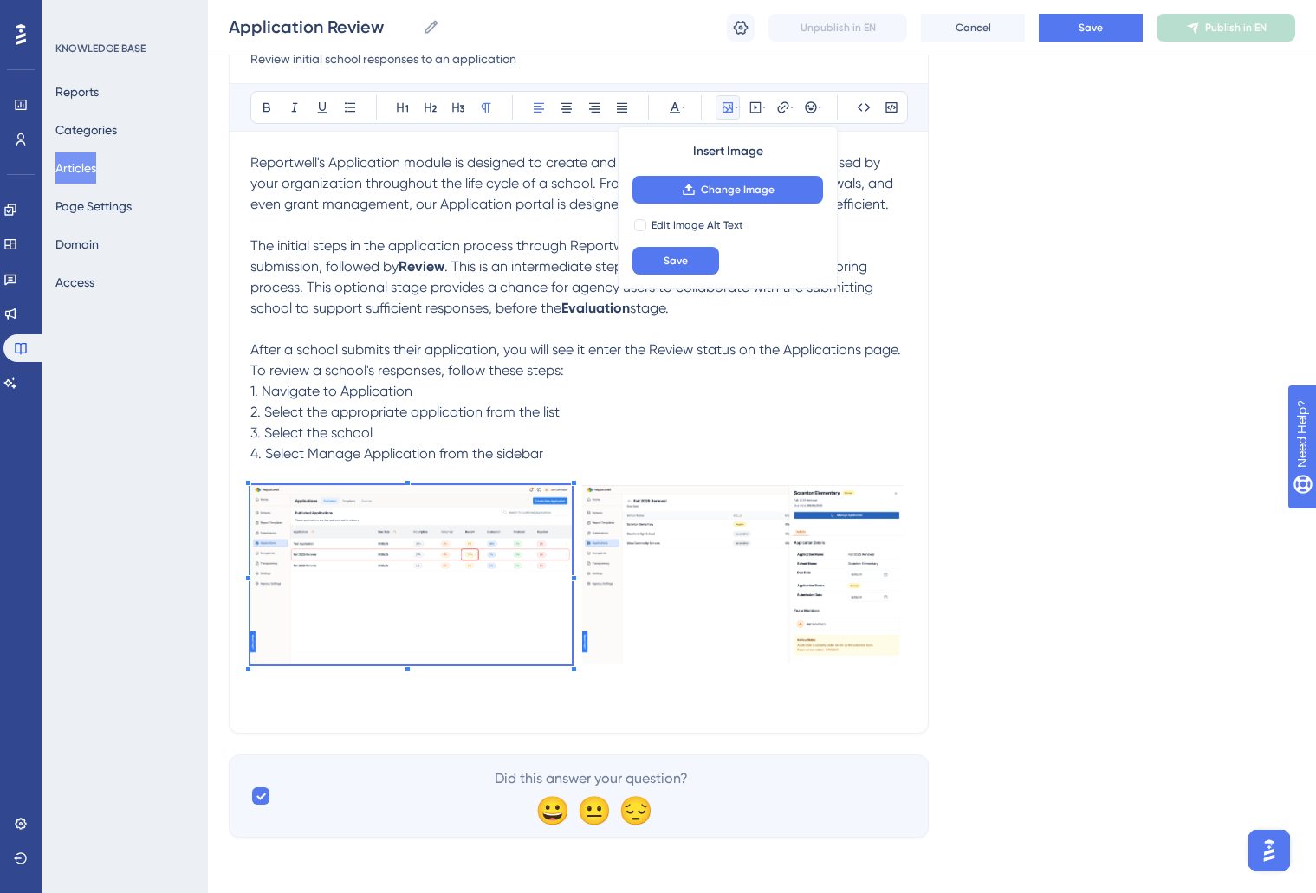
click at [574, 475] on div "Reportwell's Application module is designed to create and manage any and all ap…" at bounding box center [578, 433] width 657 height 560
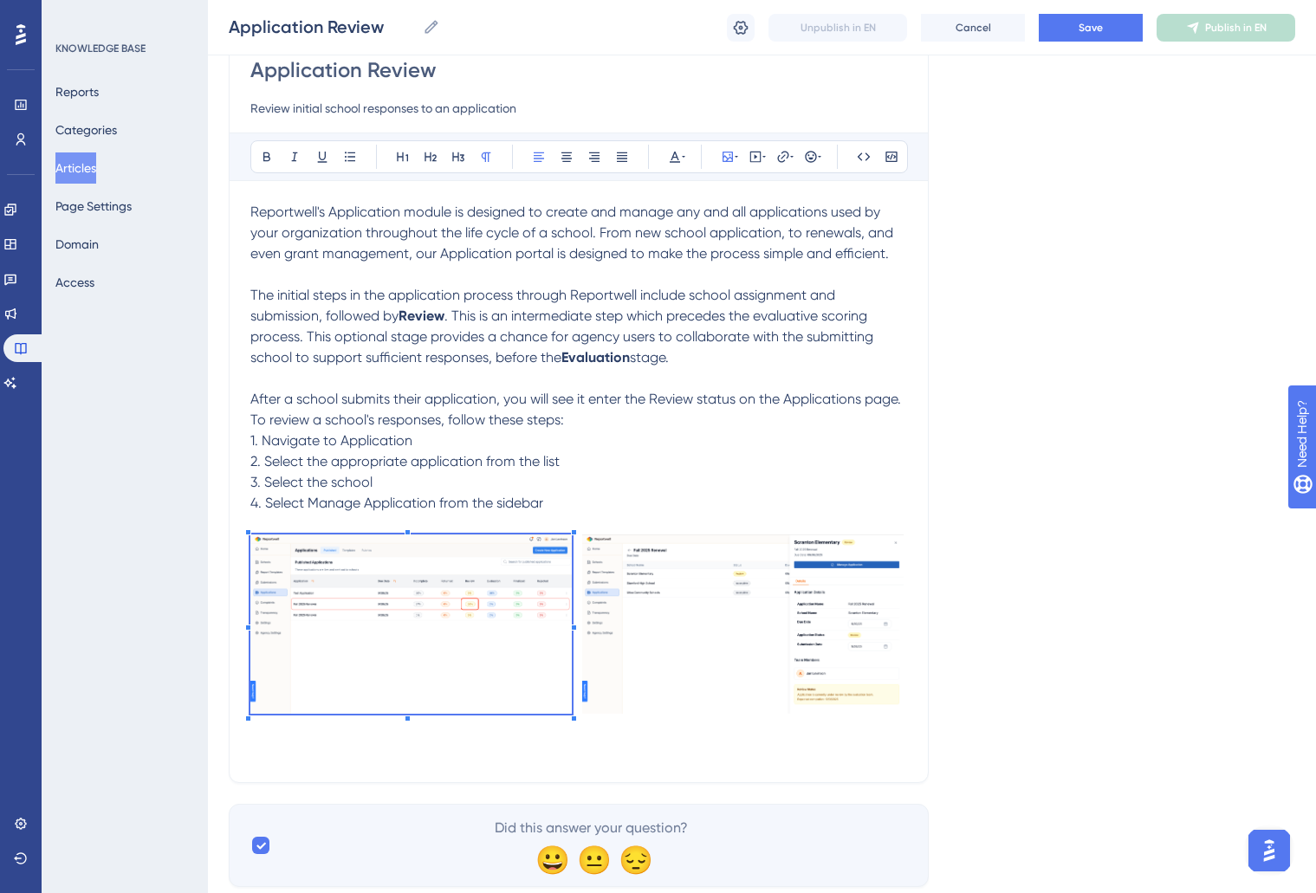
click at [691, 477] on p "3. Select the school" at bounding box center [578, 482] width 657 height 21
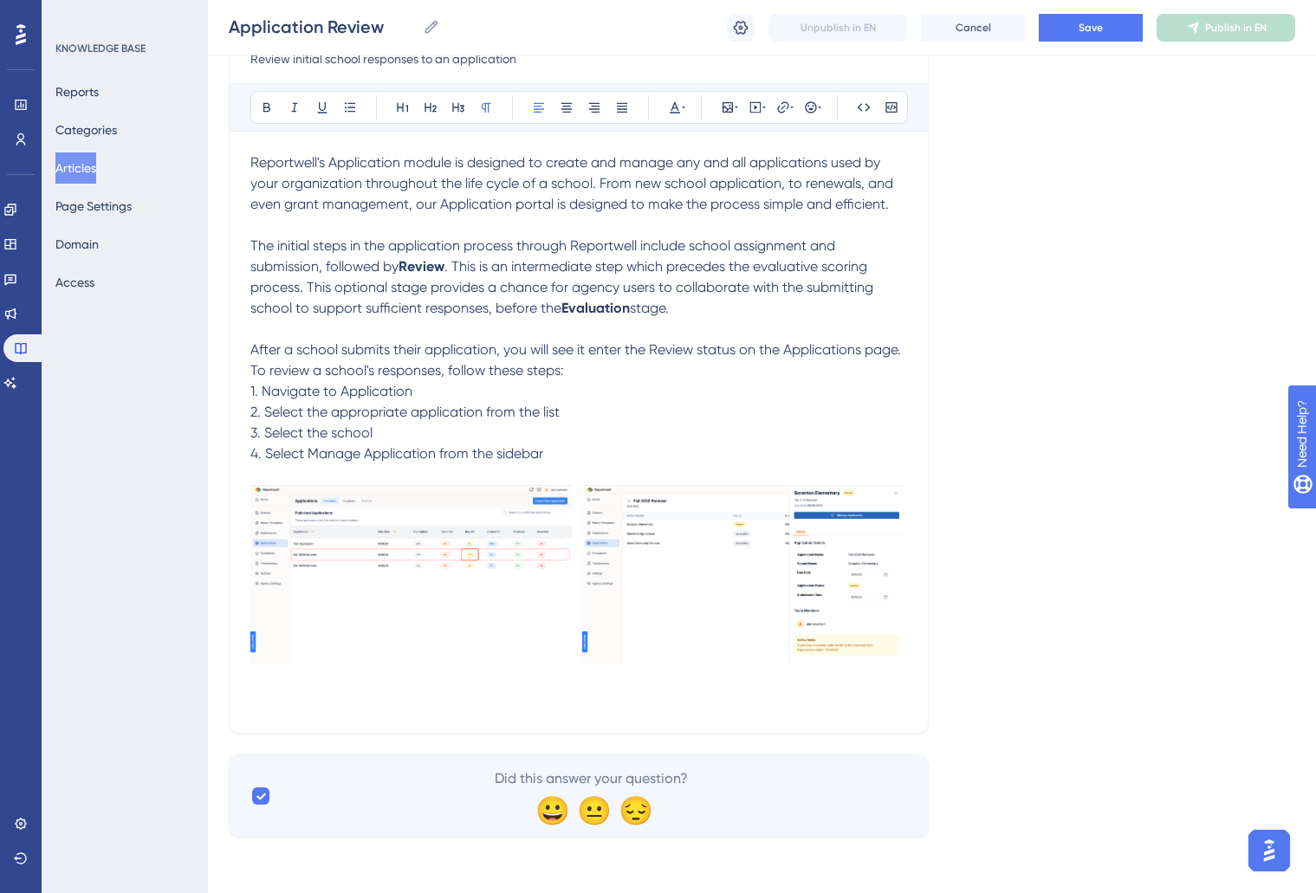
click at [373, 716] on div "Application Review Review initial school responses to an application Bold Itali…" at bounding box center [579, 356] width 700 height 756
click at [370, 705] on p at bounding box center [578, 701] width 657 height 21
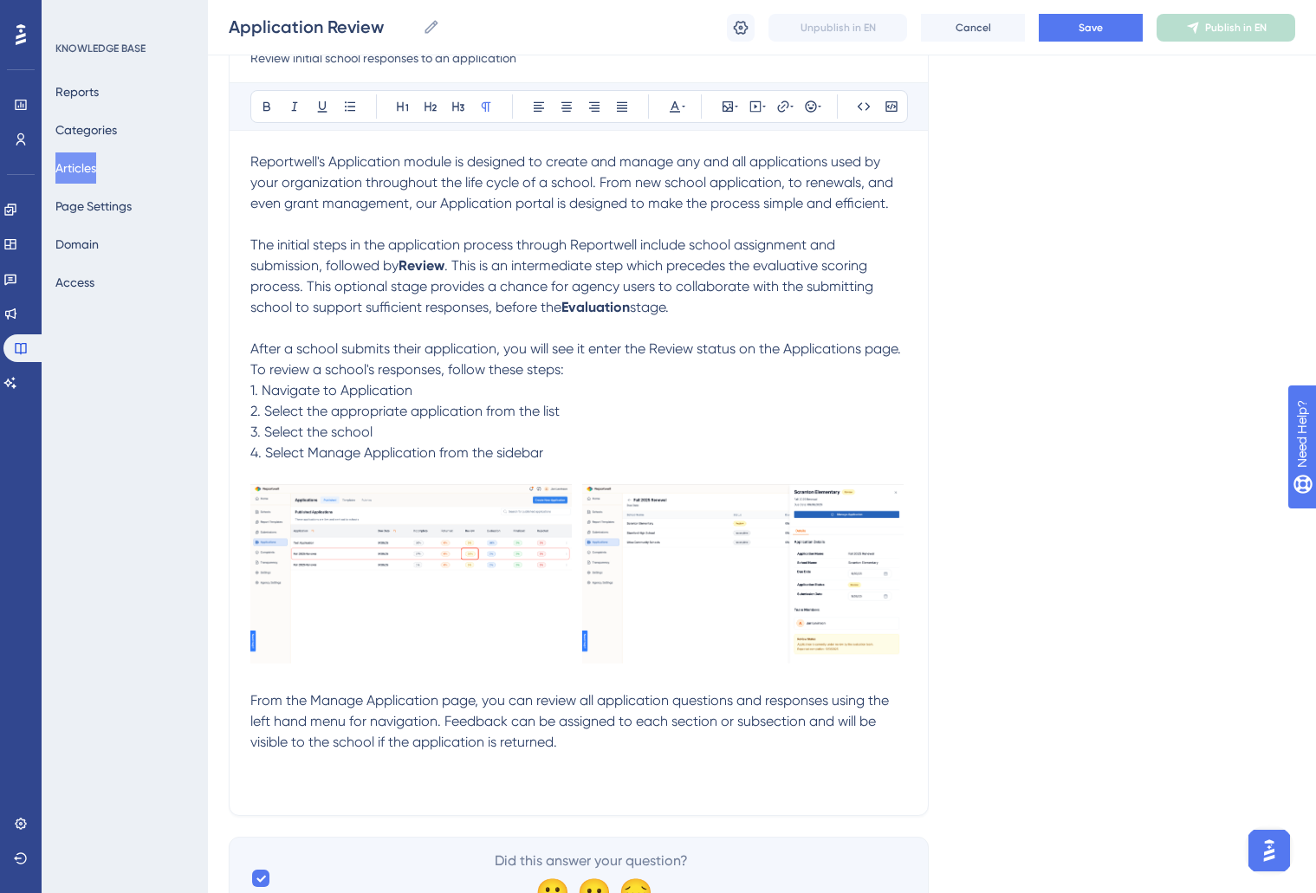
scroll to position [300, 0]
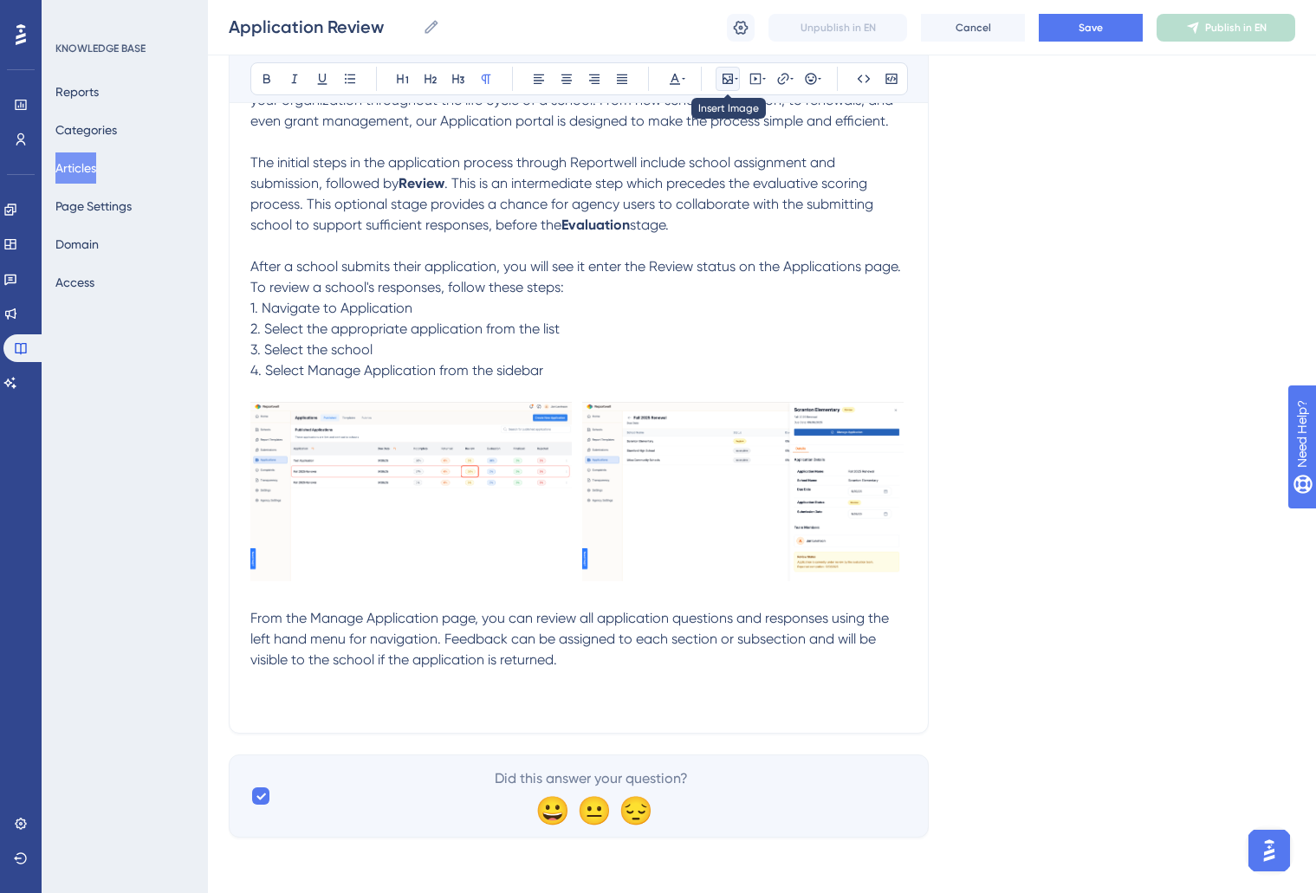
click at [725, 81] on icon at bounding box center [728, 79] width 14 height 14
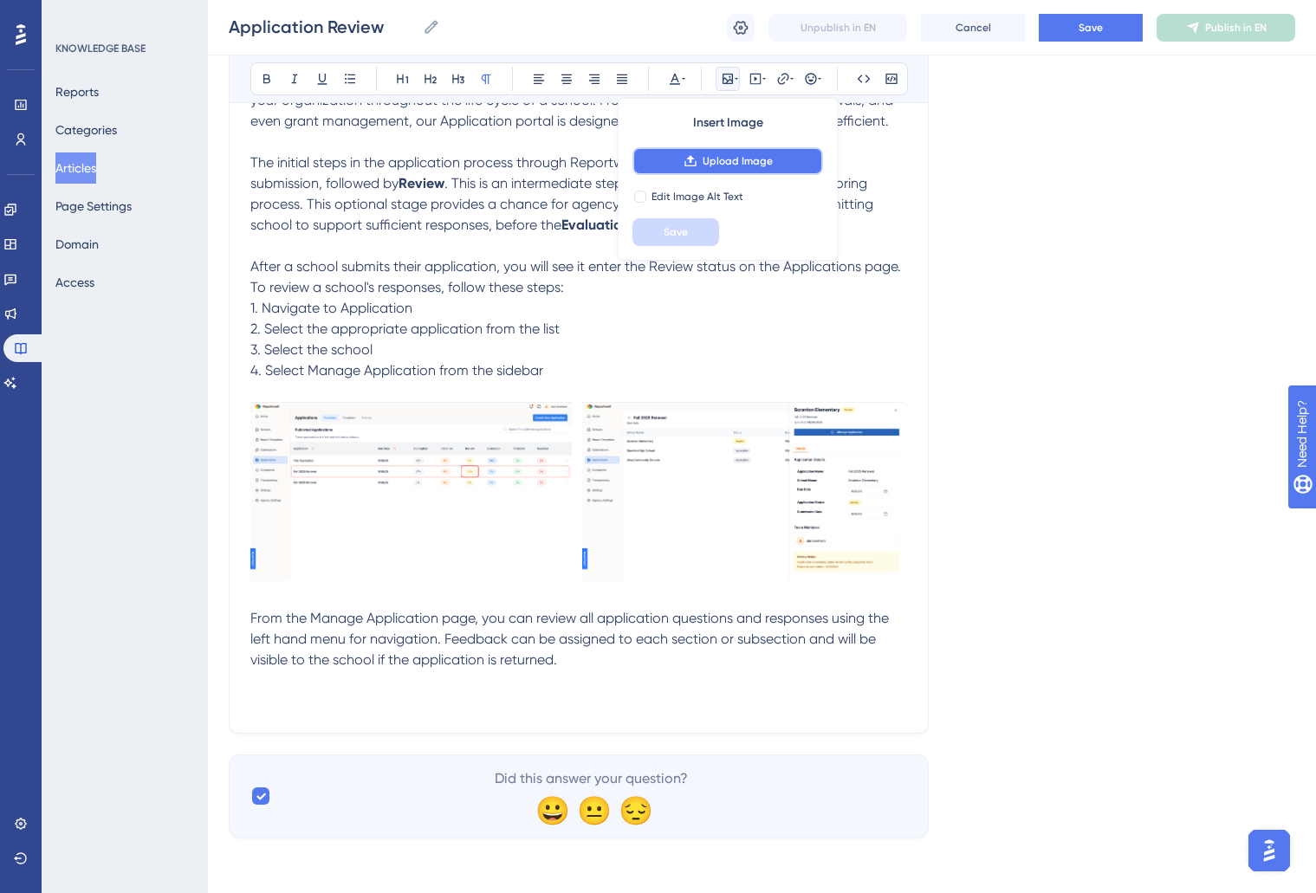
click at [691, 164] on icon at bounding box center [691, 161] width 14 height 14
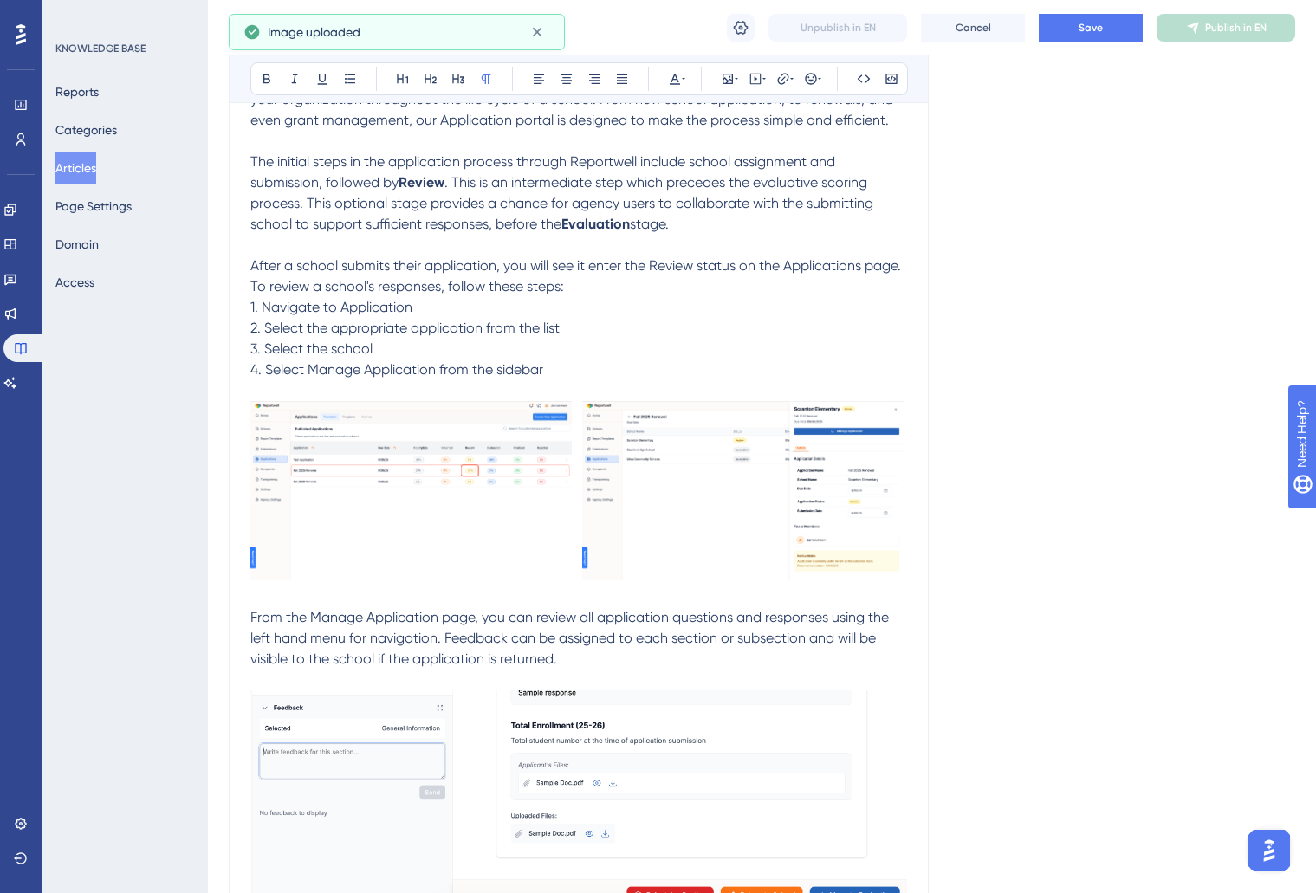
scroll to position [505, 0]
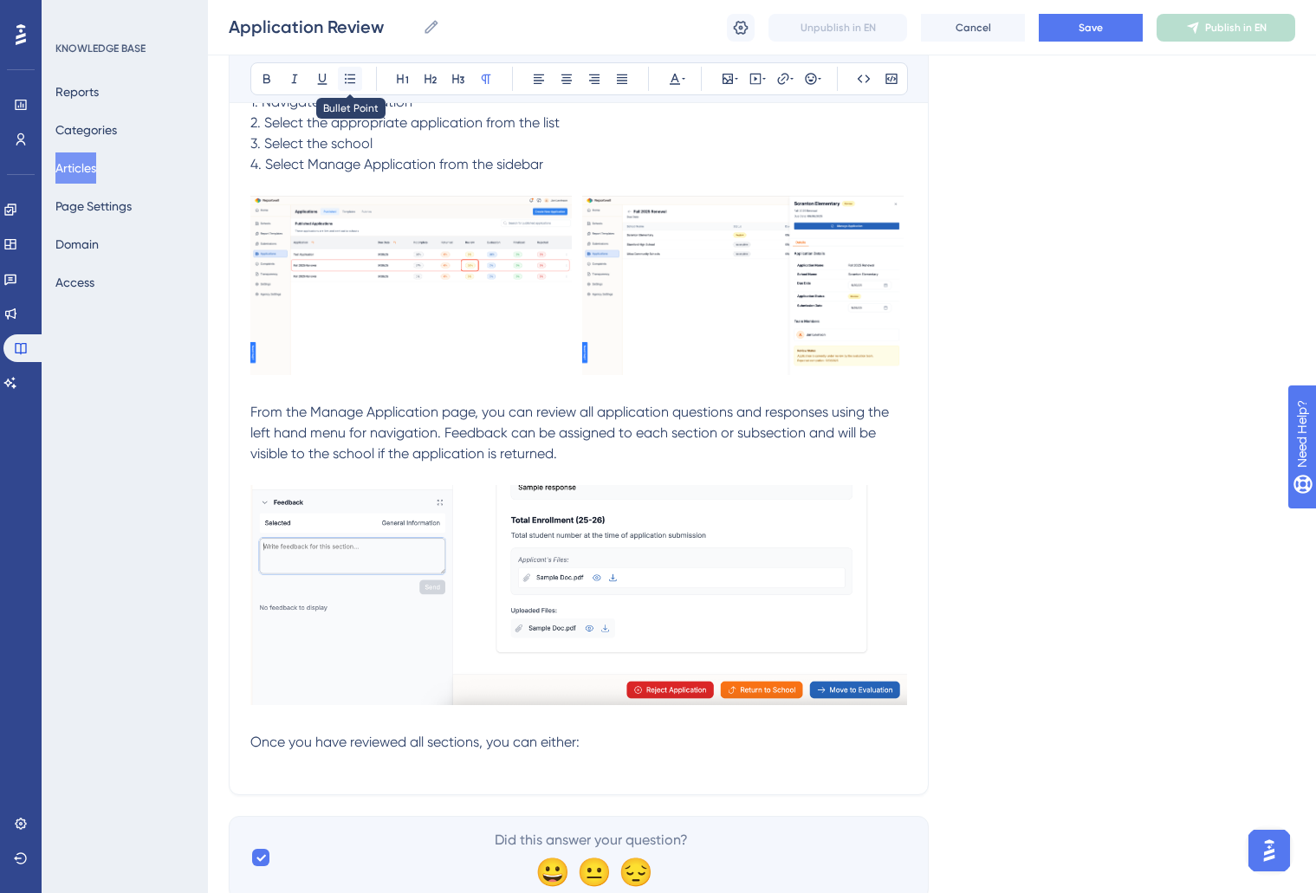
click at [354, 81] on icon at bounding box center [350, 79] width 14 height 14
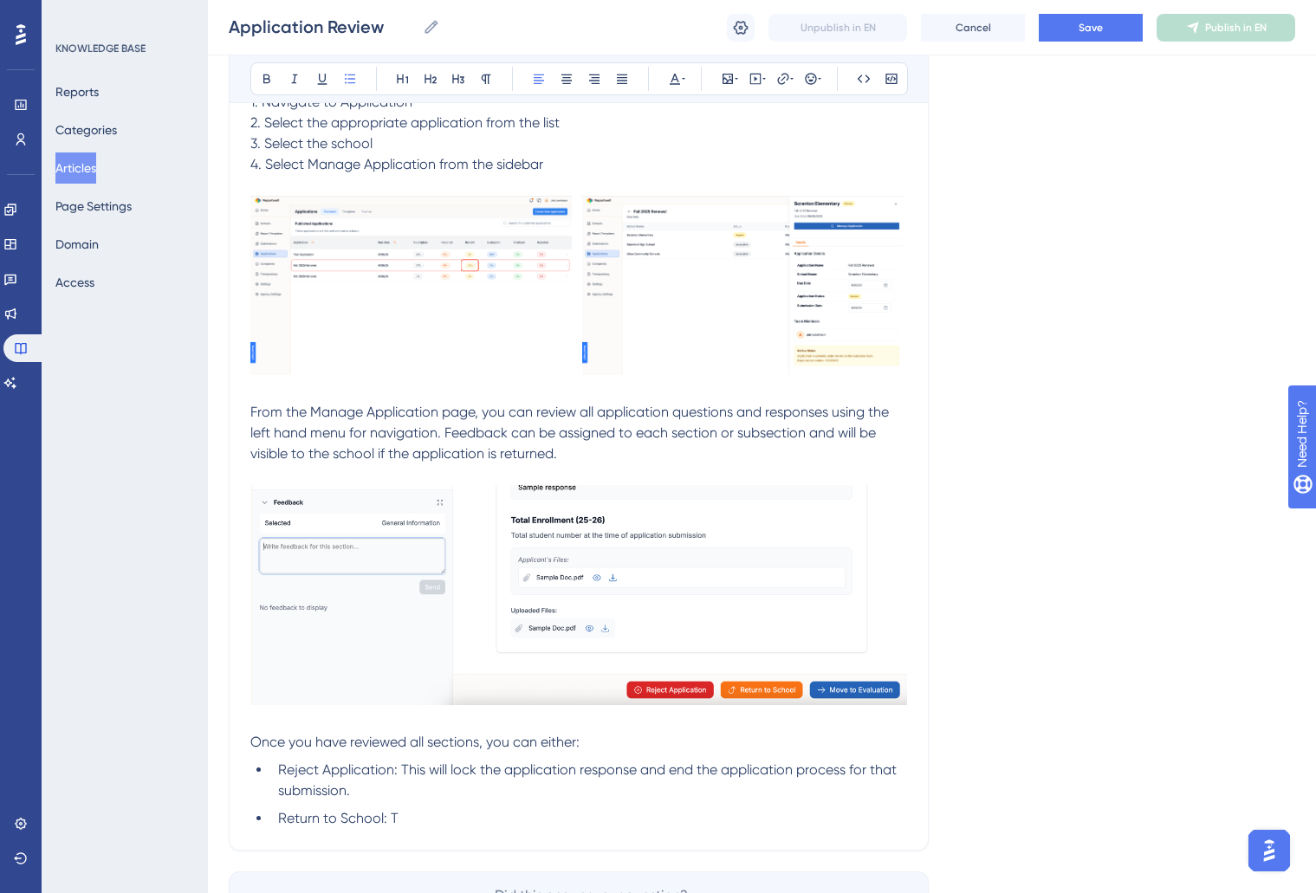
scroll to position [623, 0]
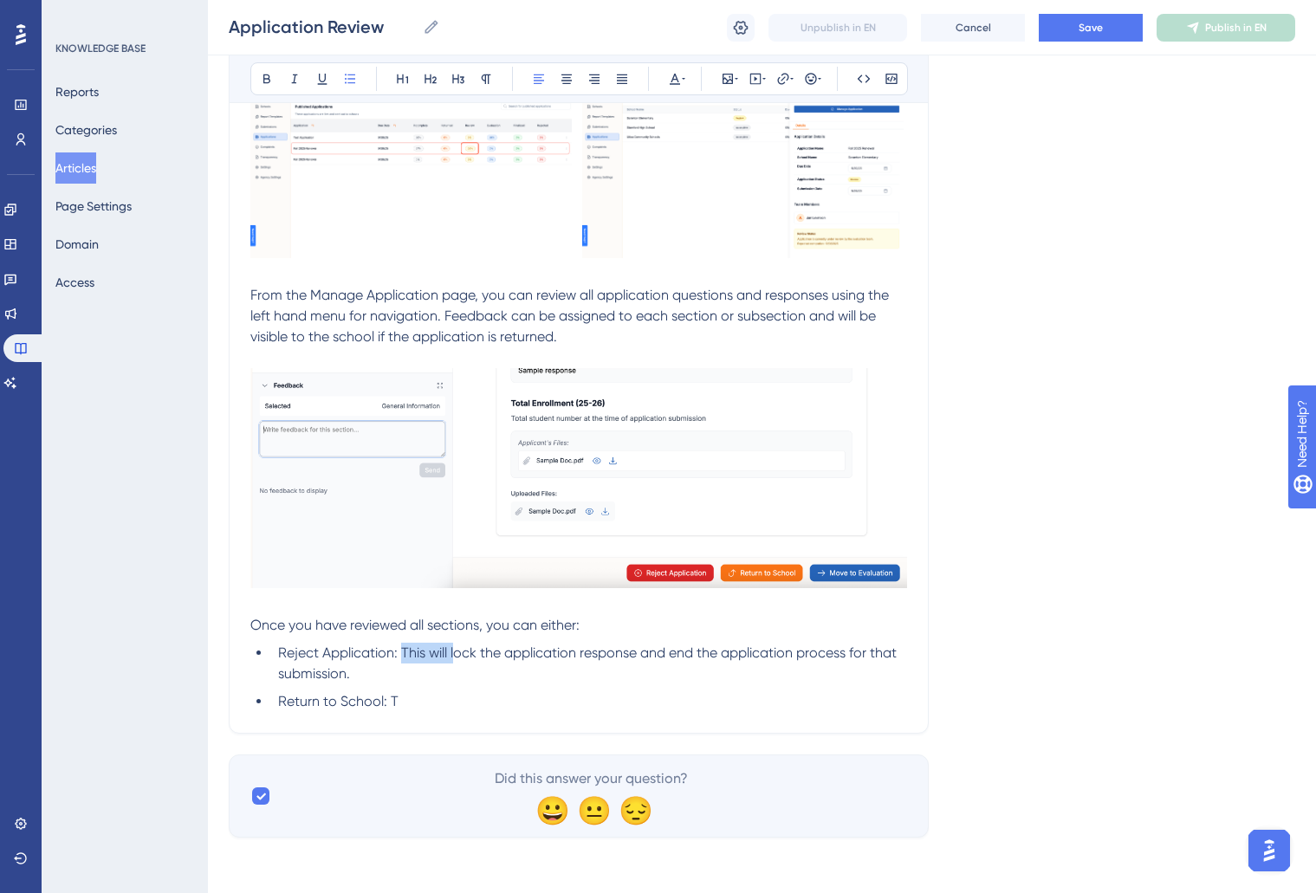
drag, startPoint x: 458, startPoint y: 654, endPoint x: 403, endPoint y: 659, distance: 54.8
click at [403, 659] on span "Reject Application: This will lock the application response and end the applica…" at bounding box center [589, 663] width 622 height 37
click at [477, 652] on span "Reject Application: Locks the application response and end the application proc…" at bounding box center [569, 663] width 582 height 37
click at [497, 654] on span "Reject Application: Locks the application response and end the application proc…" at bounding box center [569, 663] width 582 height 37
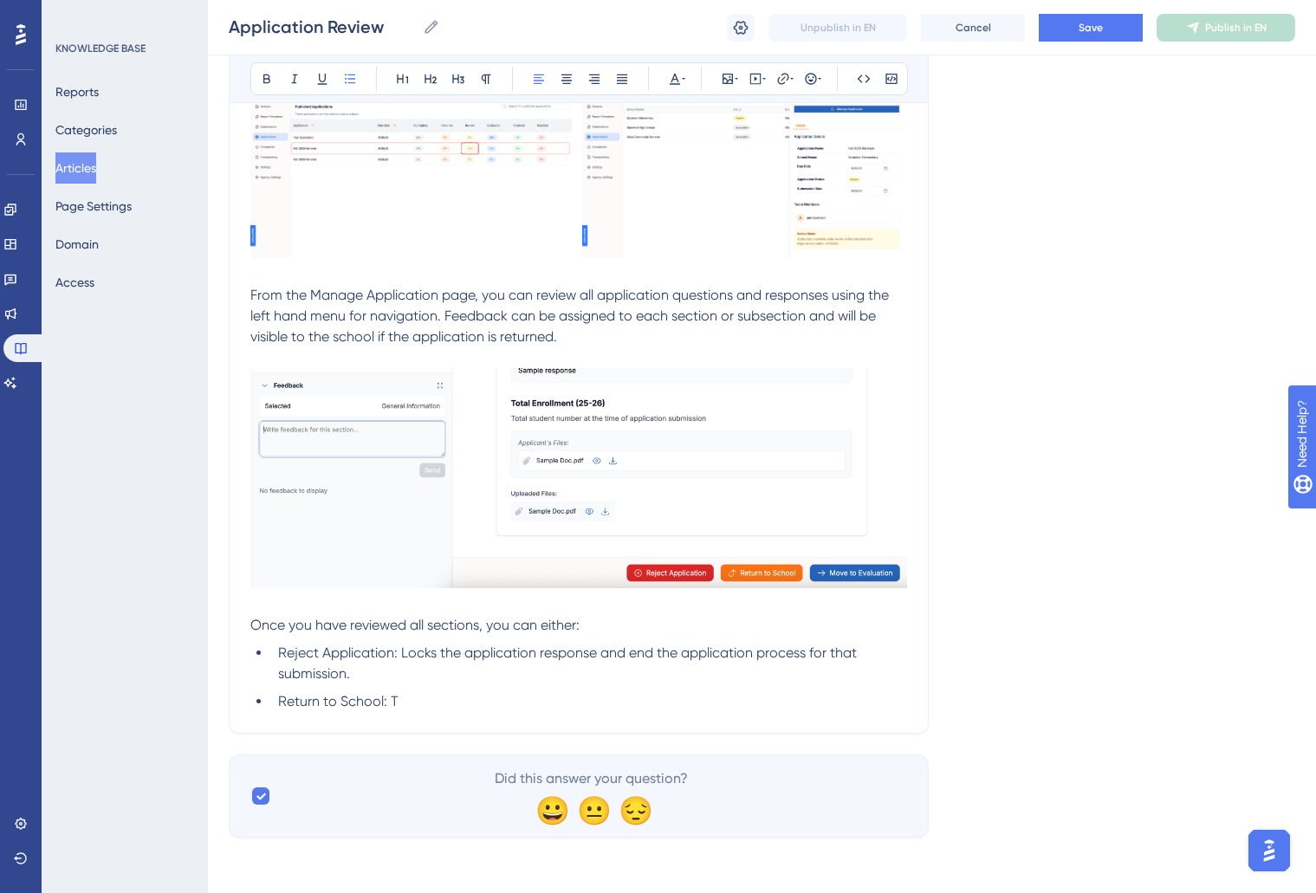
click at [656, 654] on span "Reject Application: Locks the application response and end the application proc…" at bounding box center [569, 663] width 582 height 37
click at [653, 652] on span "Reject Application: Locks the application response and end the application proc…" at bounding box center [569, 663] width 582 height 37
click at [491, 657] on span "Reject Application: Locks the application response and ends the application pro…" at bounding box center [572, 663] width 588 height 37
click at [467, 654] on span "Reject Application: Locks the application response and ends the application pro…" at bounding box center [572, 663] width 588 height 37
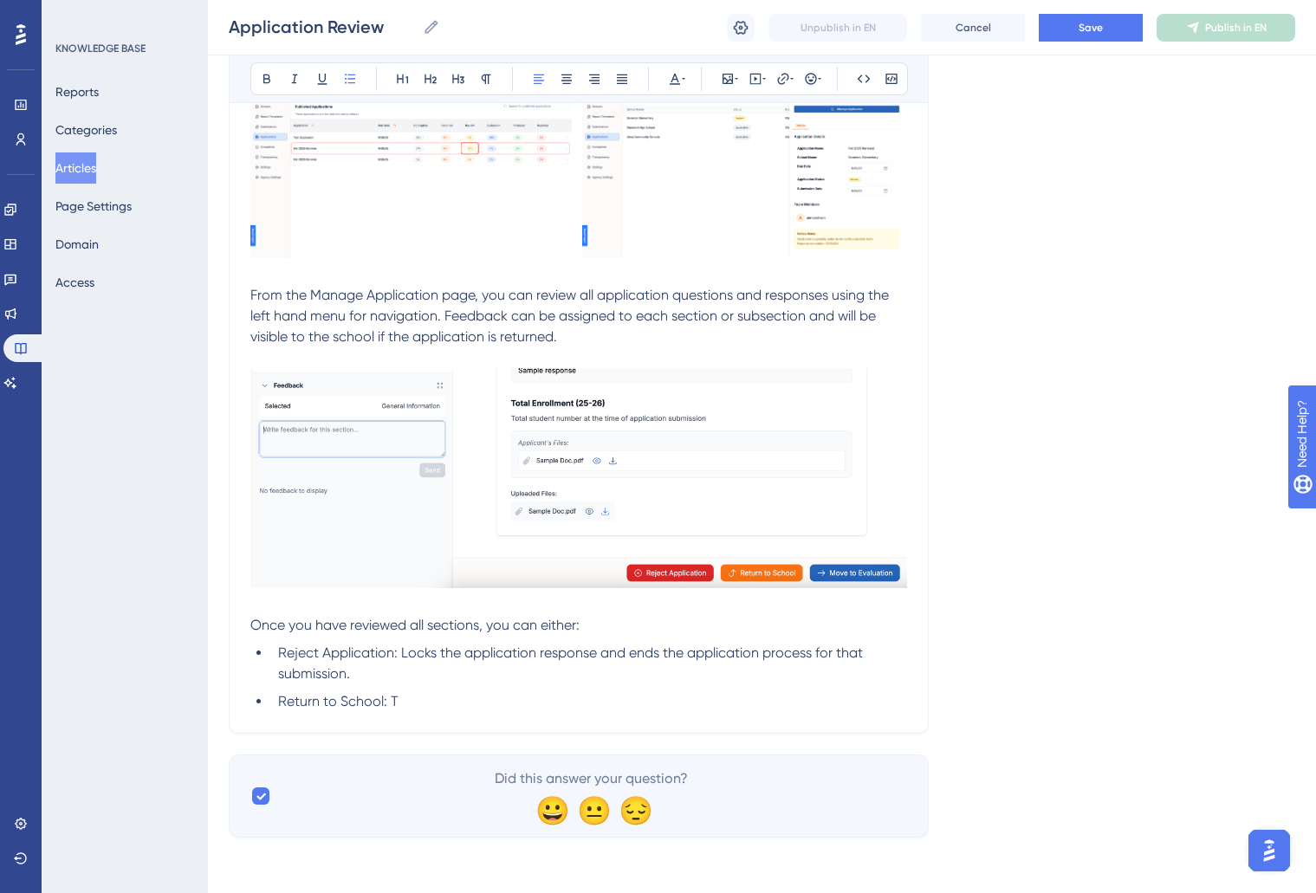
scroll to position [602, 0]
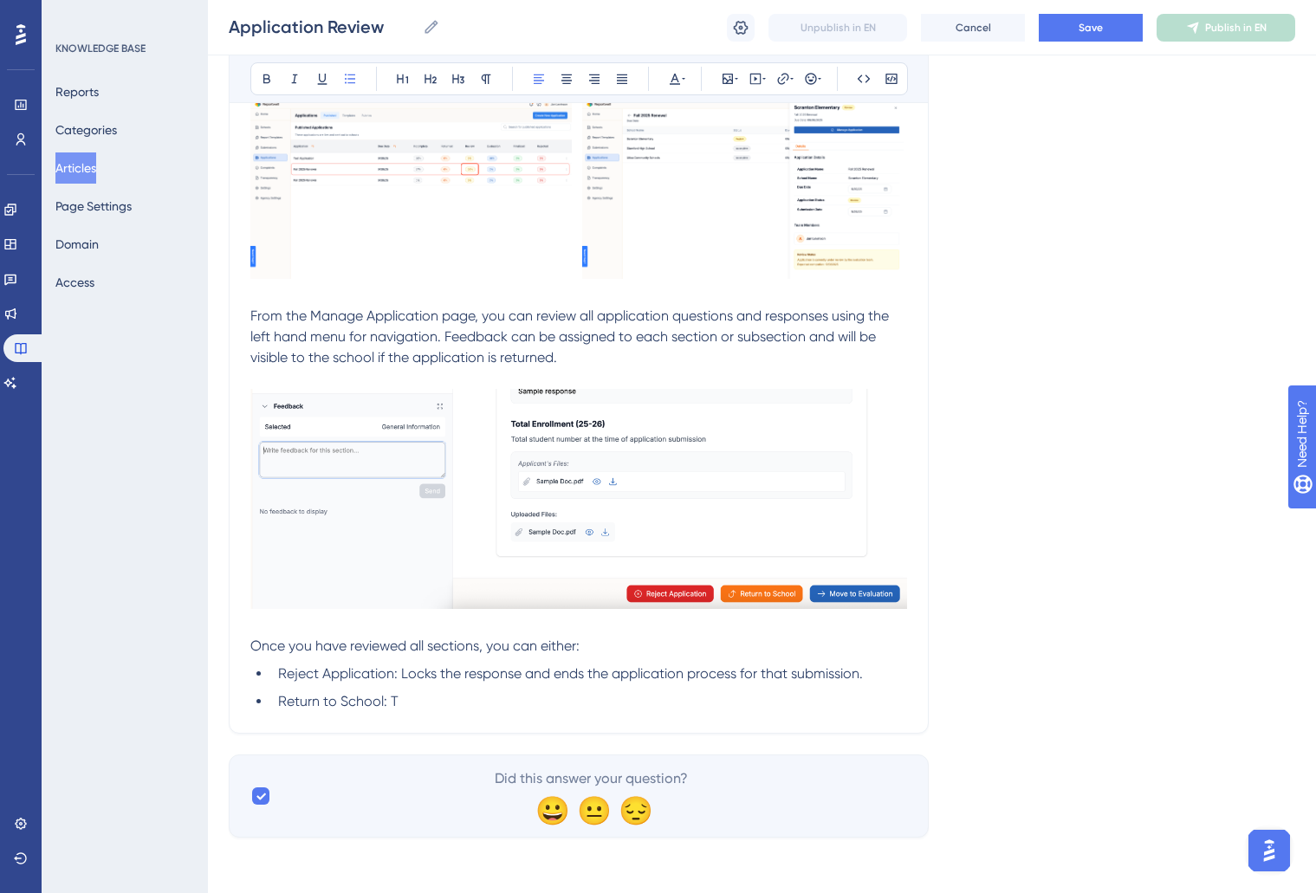
click at [453, 699] on li "Return to School: T" at bounding box center [589, 701] width 636 height 21
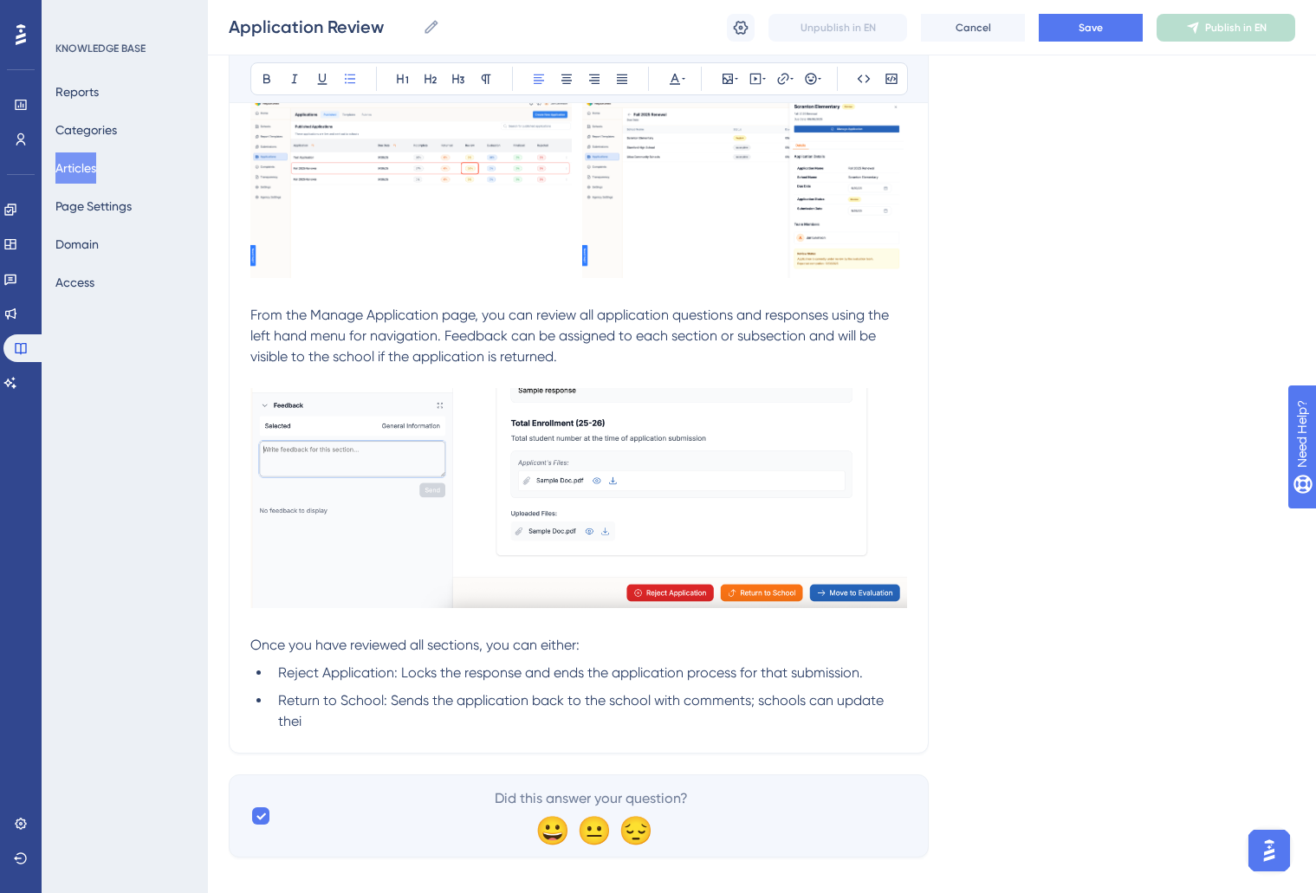
scroll to position [623, 0]
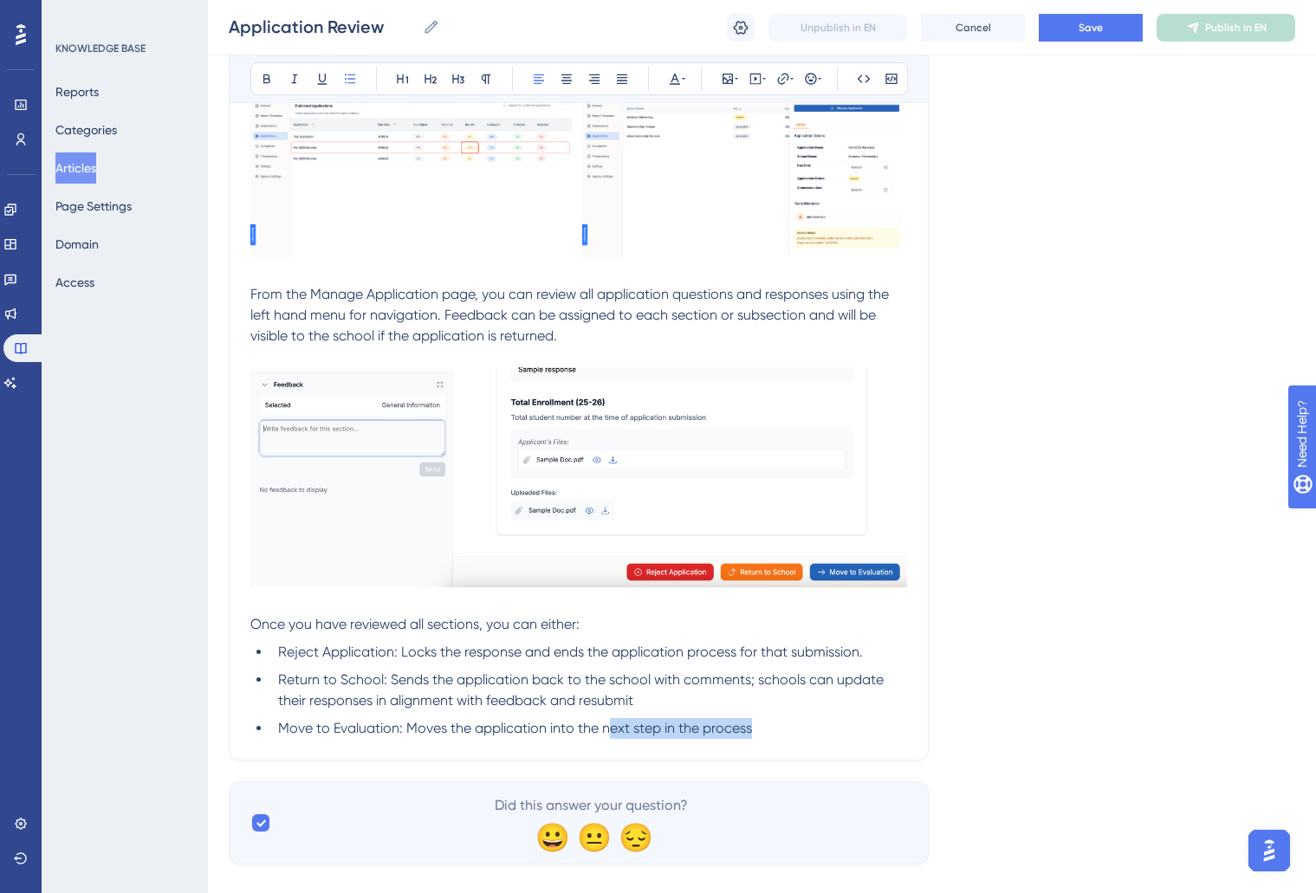
drag, startPoint x: 606, startPoint y: 733, endPoint x: 802, endPoint y: 730, distance: 196.7
click at [802, 730] on li "Move to Evaluation: Moves the application into the next step in the process" at bounding box center [589, 728] width 636 height 21
drag, startPoint x: 281, startPoint y: 726, endPoint x: 402, endPoint y: 723, distance: 121.4
click at [402, 723] on span "Move to Evaluation: Moves the application into the scoring step" at bounding box center [478, 728] width 401 height 16
drag, startPoint x: 388, startPoint y: 681, endPoint x: 269, endPoint y: 676, distance: 119.7
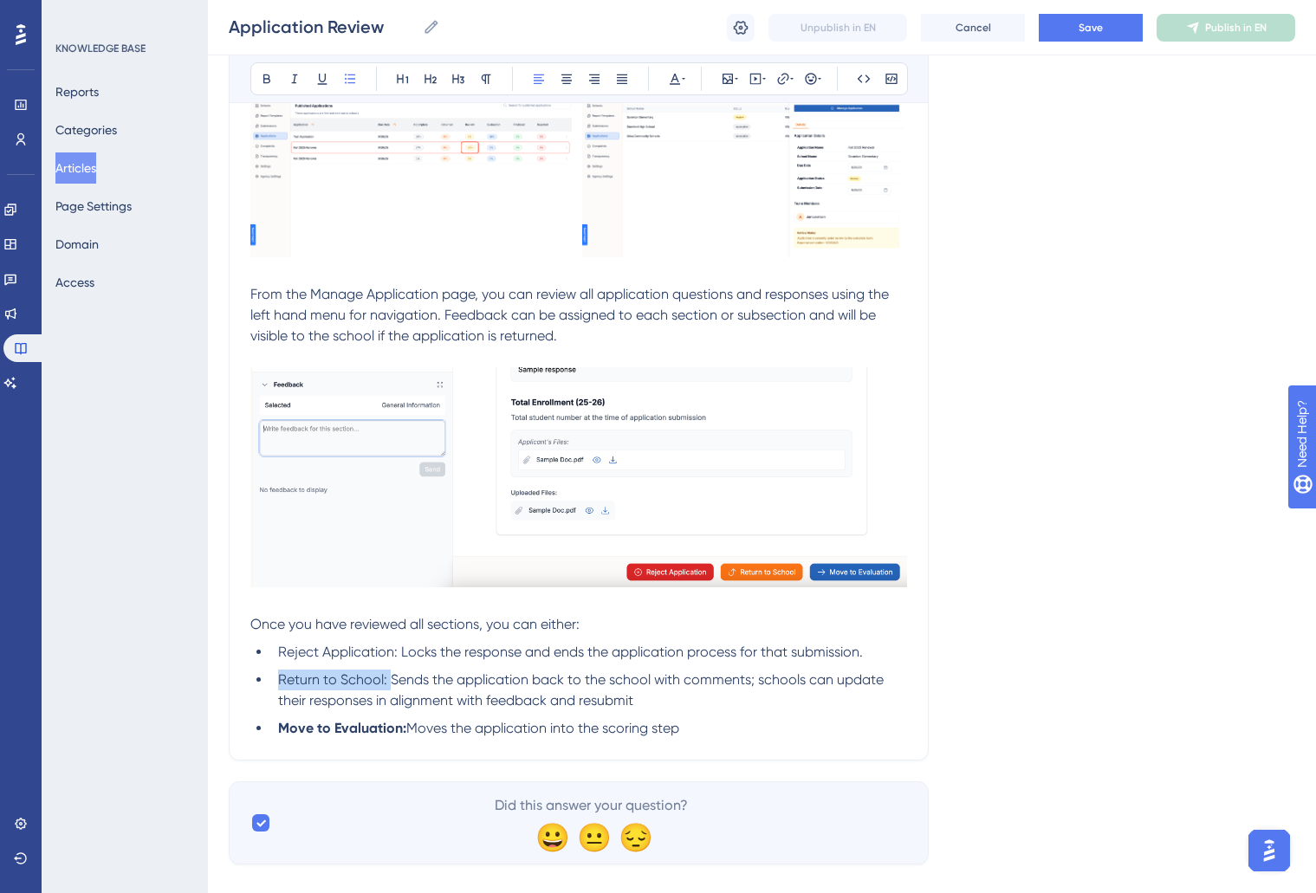
click at [269, 676] on ul "Reject Application: Locks the response and ends the application process for tha…" at bounding box center [578, 690] width 657 height 97
drag, startPoint x: 280, startPoint y: 654, endPoint x: 398, endPoint y: 649, distance: 118.0
click at [398, 649] on span "Reject Application: Locks the response and ends the application process for tha…" at bounding box center [570, 652] width 585 height 16
click at [787, 724] on li "Move to Evaluation: Moves the application into the scoring step" at bounding box center [589, 728] width 636 height 21
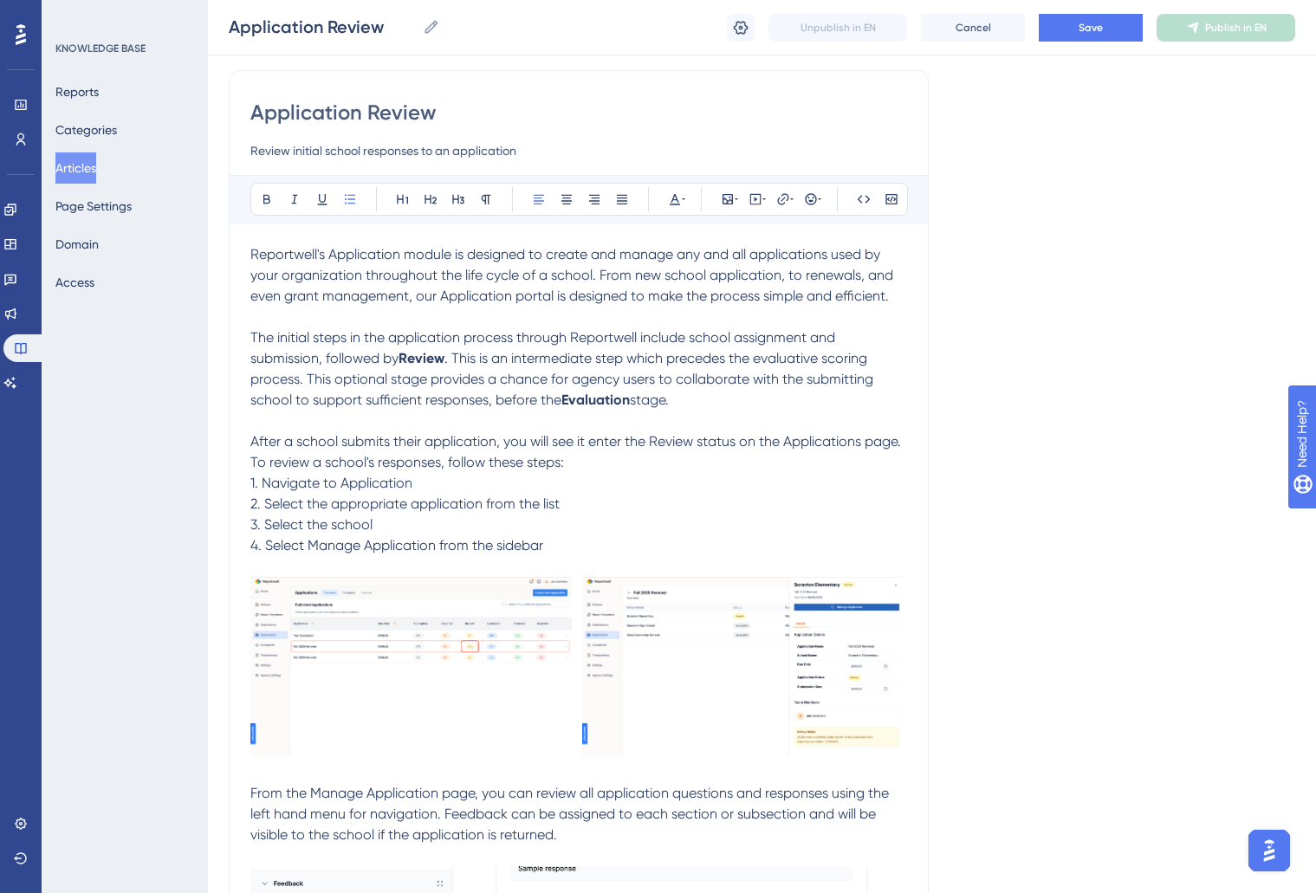
scroll to position [0, 0]
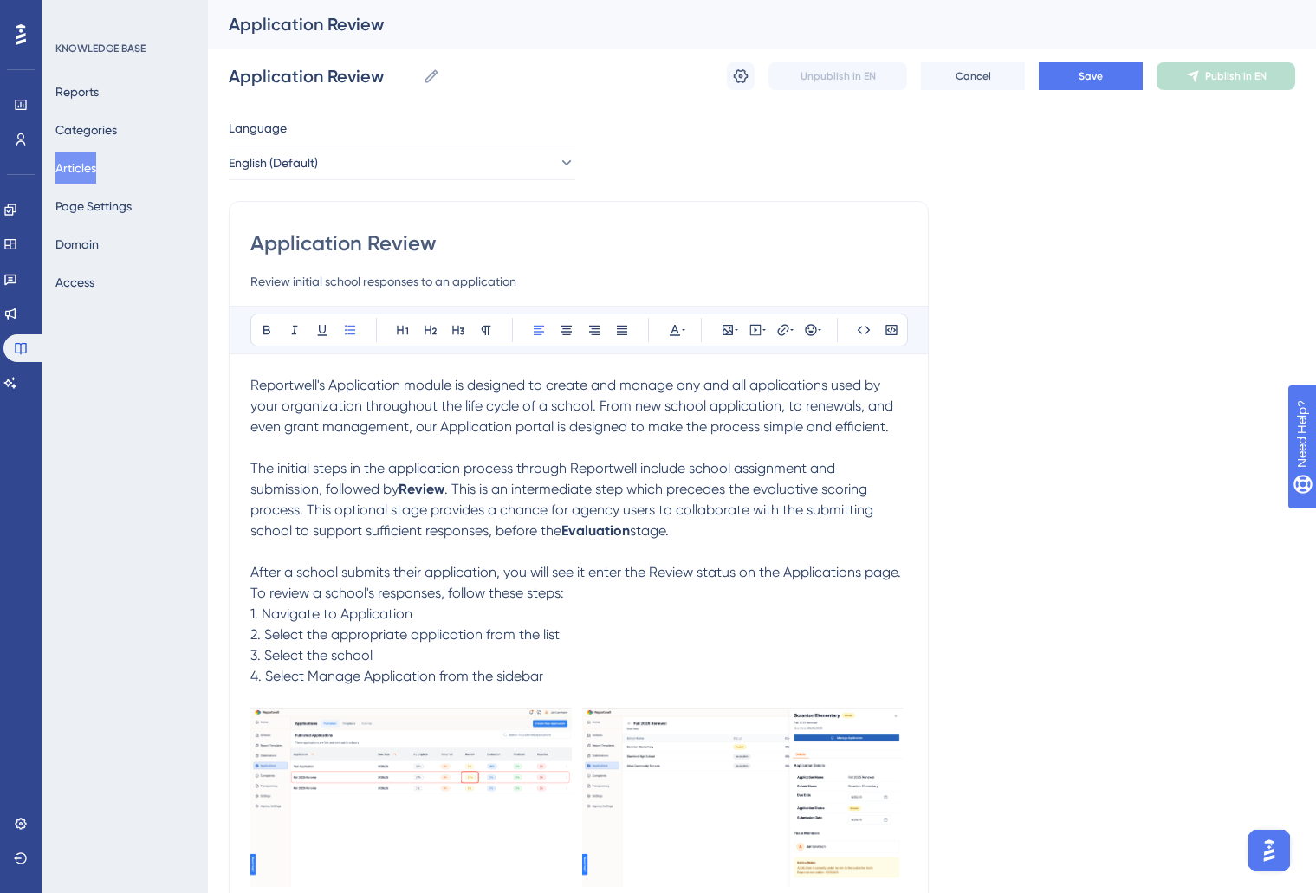
click at [363, 617] on span "1. Navigate to Application" at bounding box center [331, 614] width 162 height 16
click at [442, 610] on p "1. Navigate to Application" at bounding box center [578, 614] width 657 height 21
drag, startPoint x: 309, startPoint y: 678, endPoint x: 439, endPoint y: 672, distance: 130.1
click at [439, 672] on span "4. Select Manage Application from the sidebar" at bounding box center [396, 676] width 293 height 16
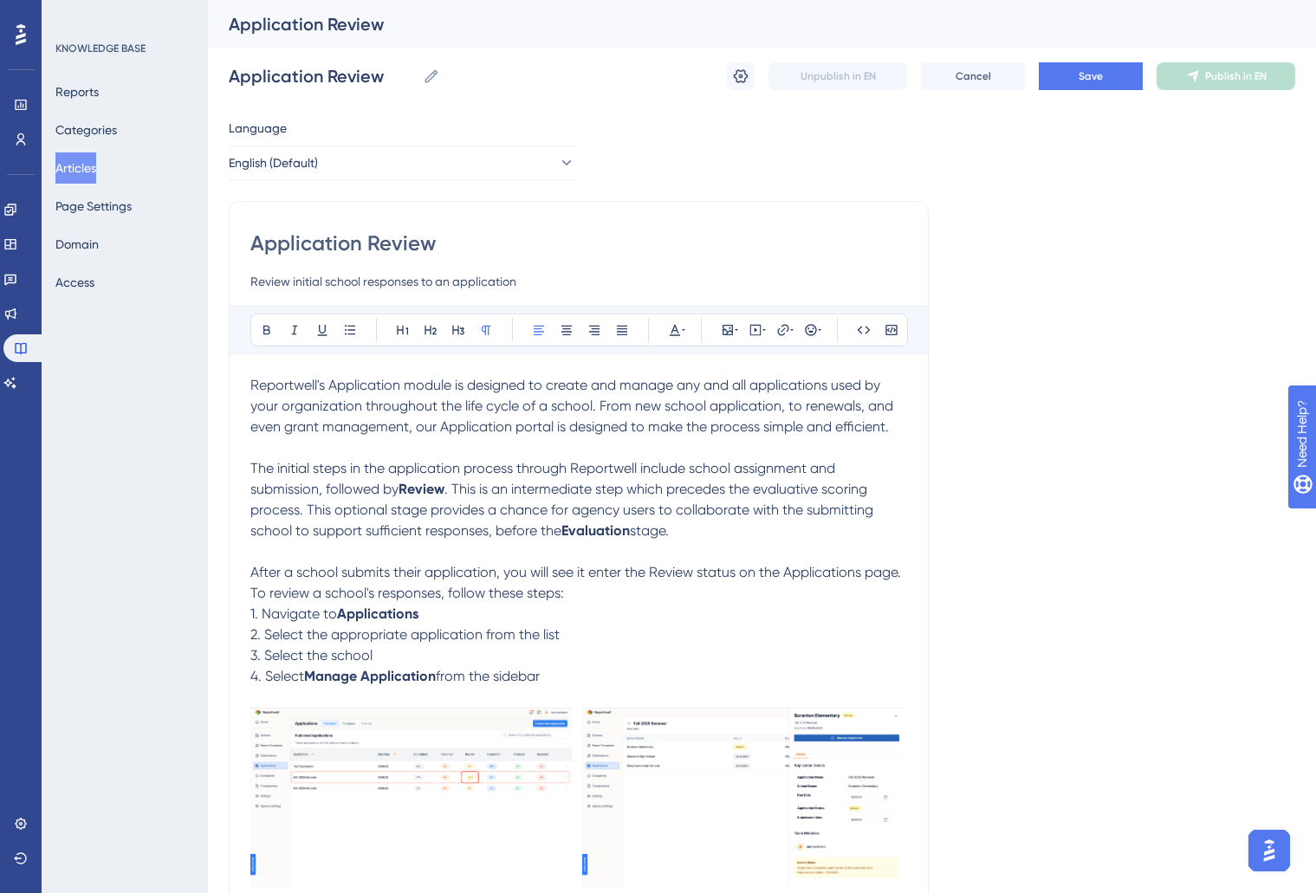
click at [615, 670] on p "4. Select Manage Application from the sidebar" at bounding box center [578, 676] width 657 height 21
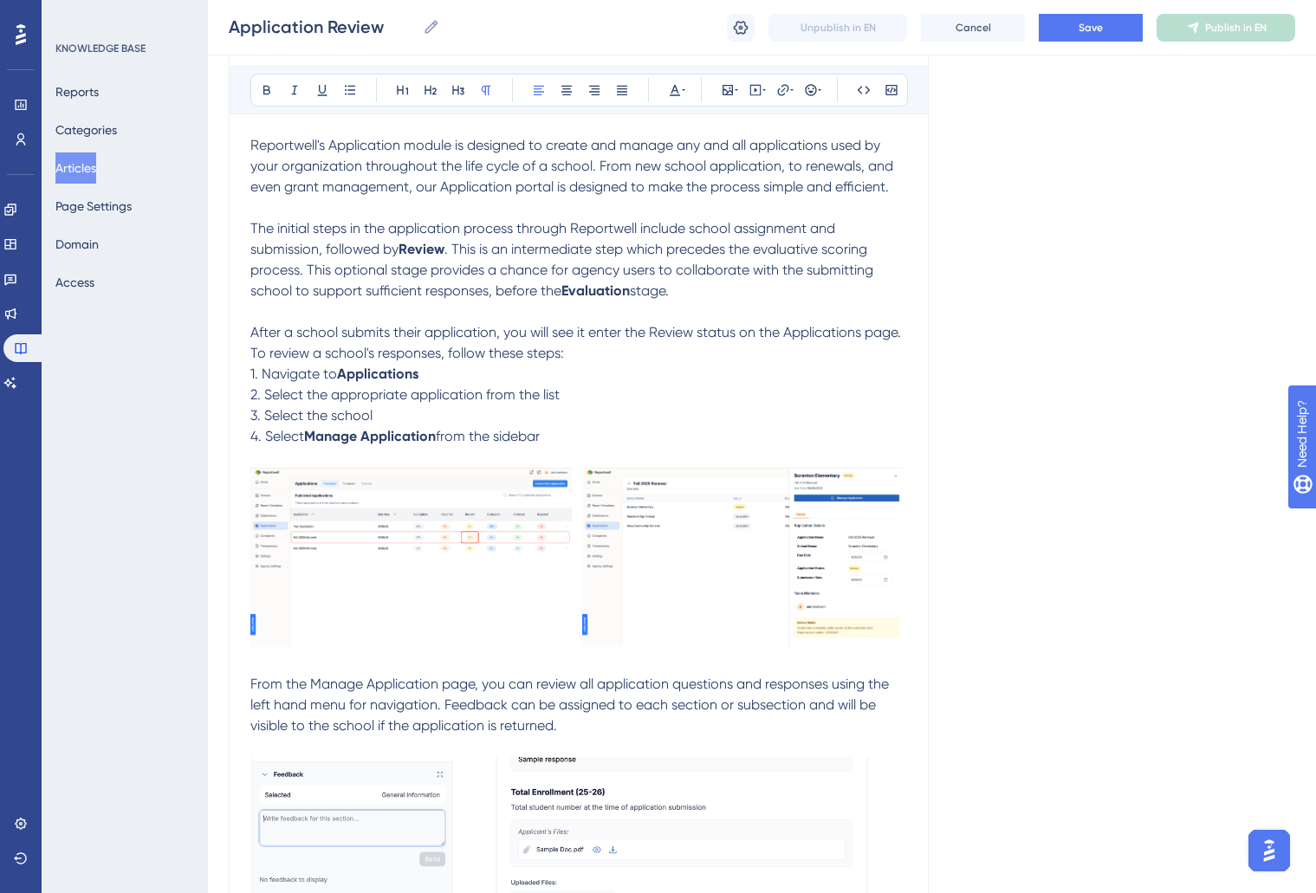
scroll to position [652, 0]
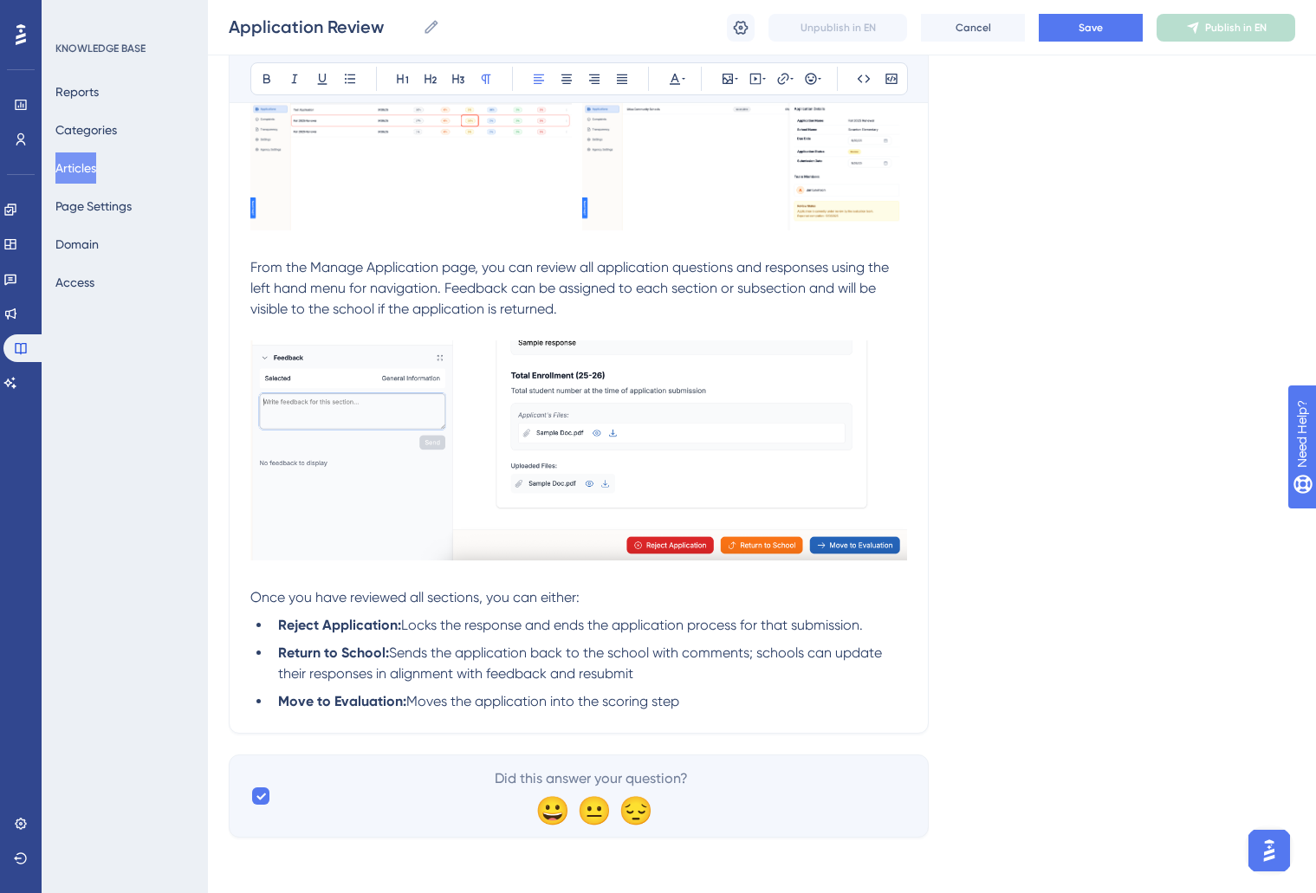
click at [738, 702] on li "Move to Evaluation: Moves the application into the scoring step" at bounding box center [589, 701] width 636 height 21
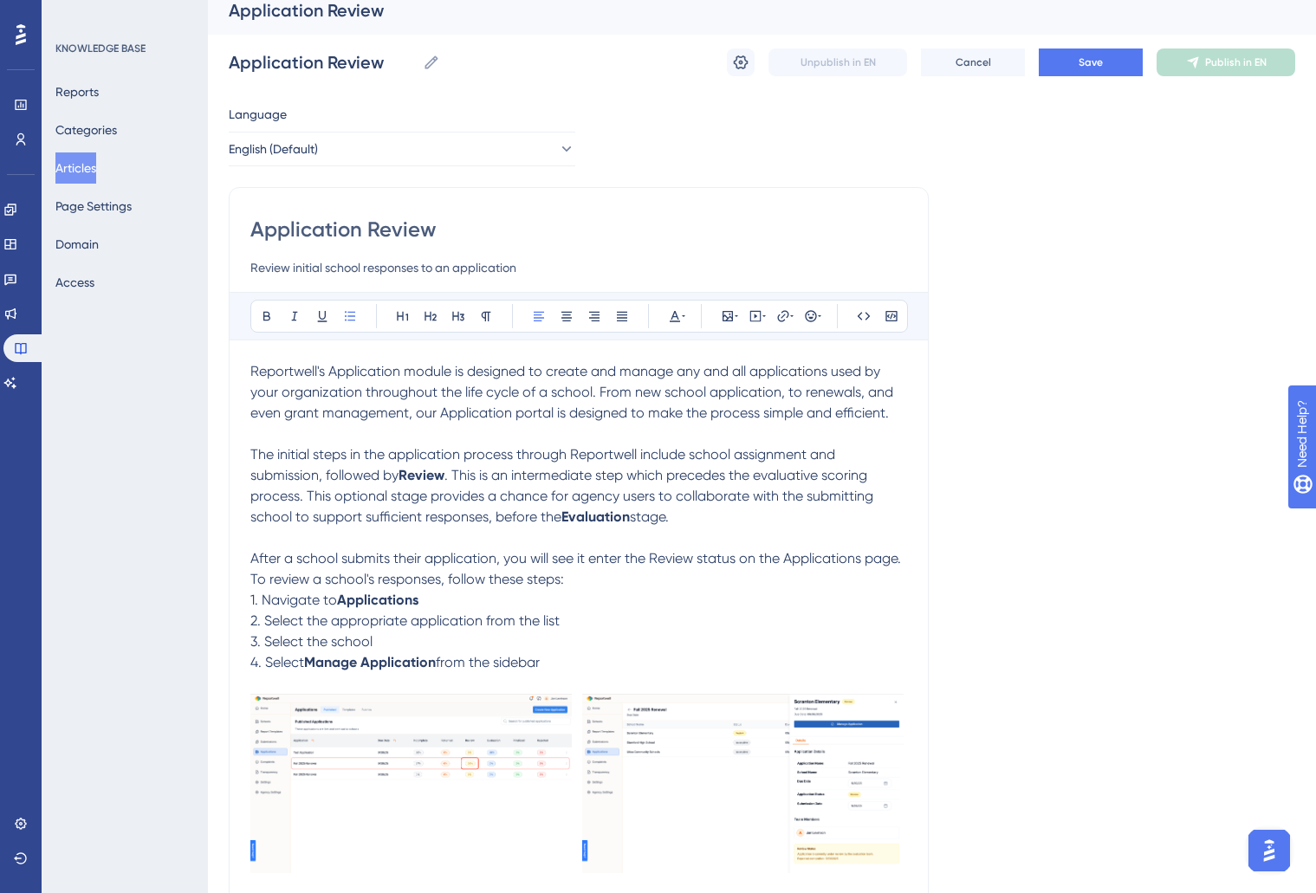
scroll to position [15, 0]
click at [765, 516] on p "The initial steps in the application process through Reportwell include school …" at bounding box center [578, 485] width 657 height 83
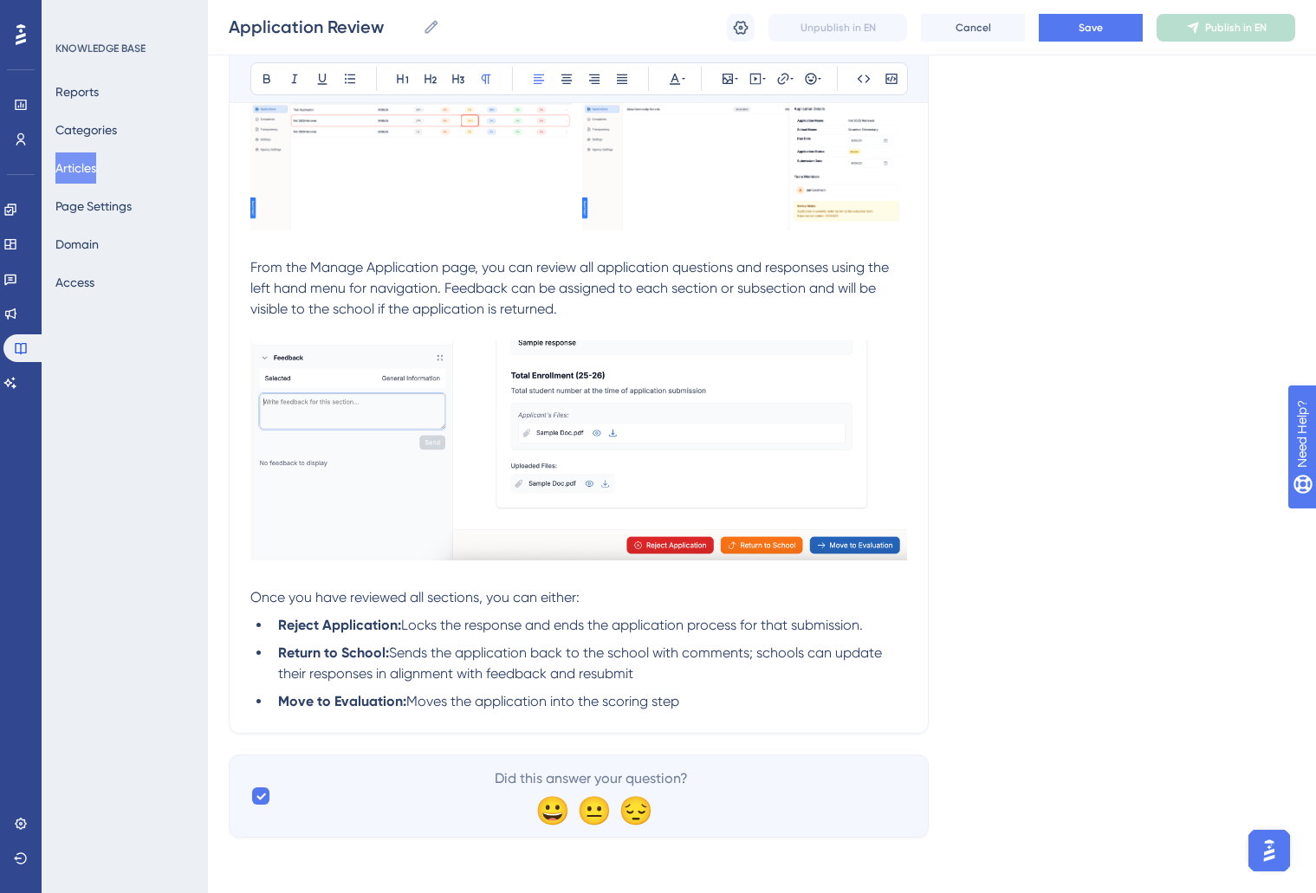
scroll to position [0, 0]
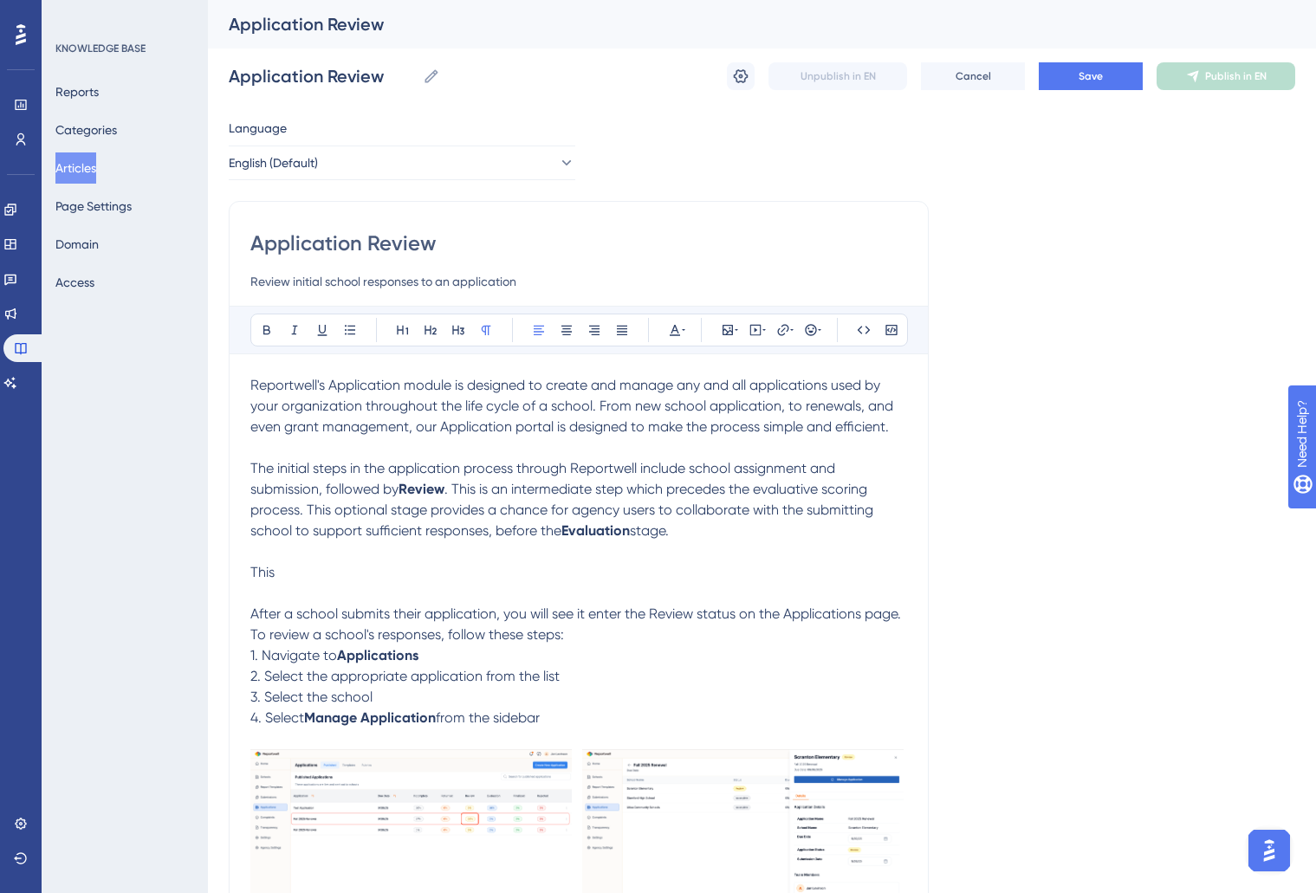
click at [261, 577] on span "This" at bounding box center [262, 572] width 24 height 16
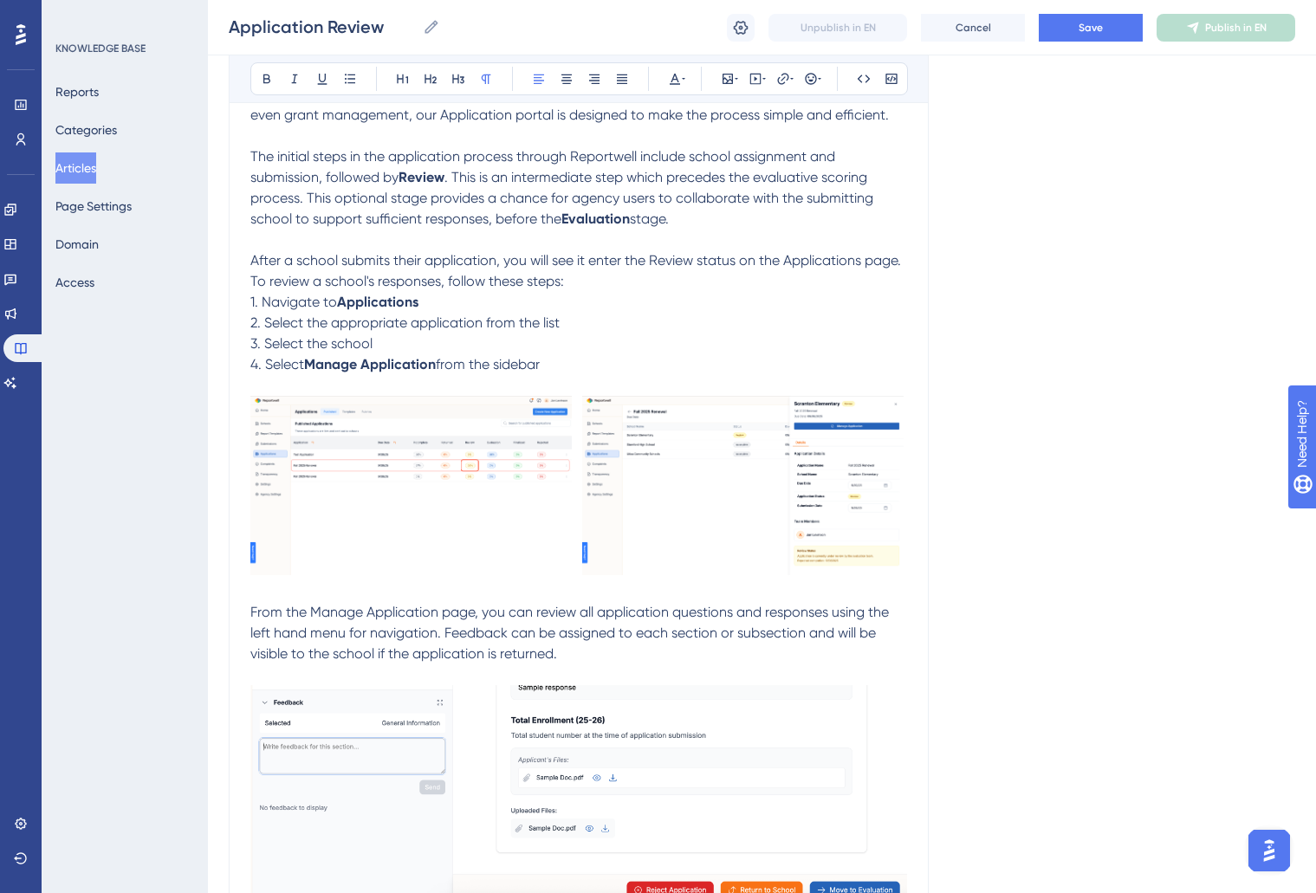
scroll to position [652, 0]
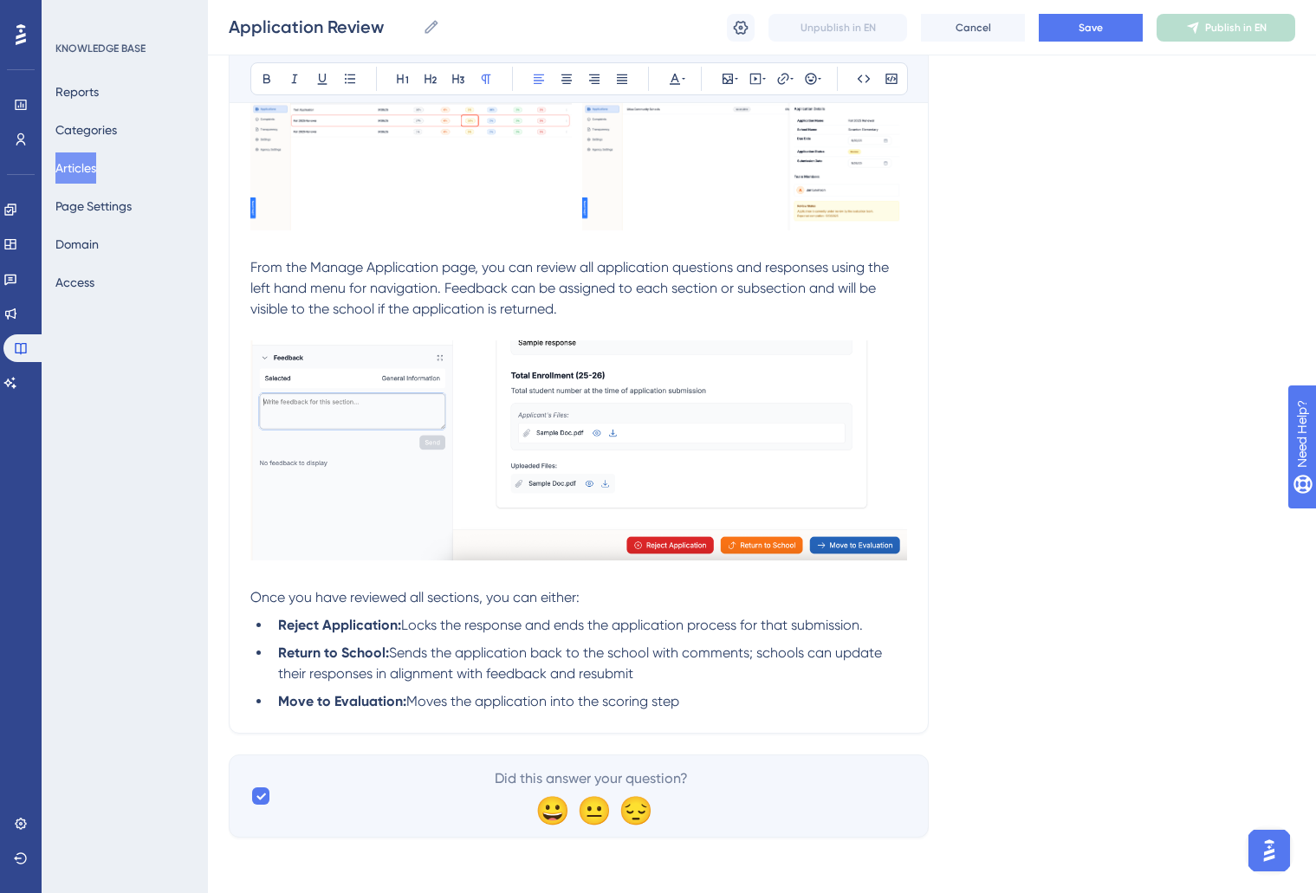
click at [799, 698] on li "Move to Evaluation: Moves the application into the scoring step" at bounding box center [589, 701] width 636 height 21
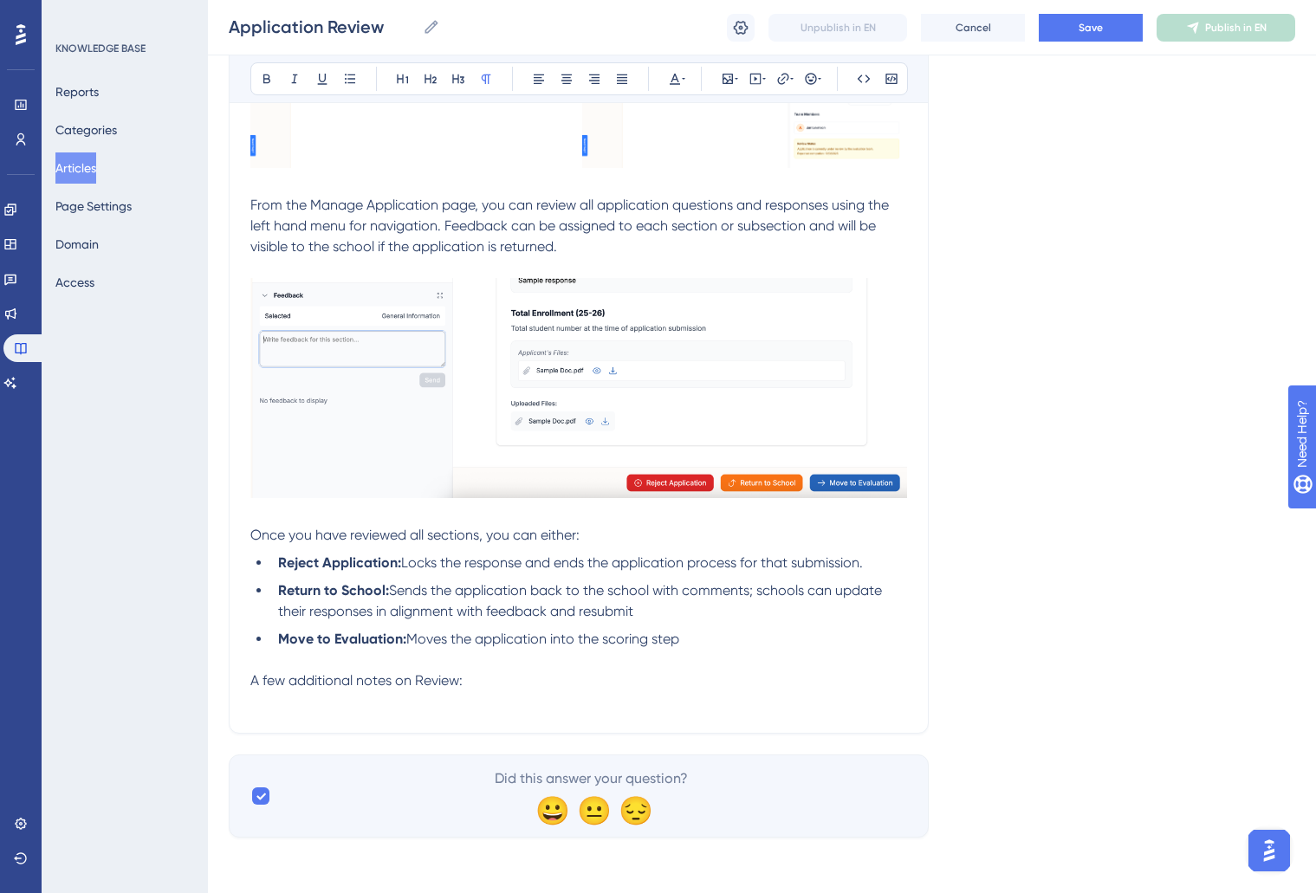
scroll to position [714, 0]
drag, startPoint x: 357, startPoint y: 84, endPoint x: 373, endPoint y: 114, distance: 33.7
click at [364, 89] on div "Bold Italic Underline Bullet Point Heading 1 Heading 2 Heading 3 Normal Align L…" at bounding box center [579, 78] width 658 height 33
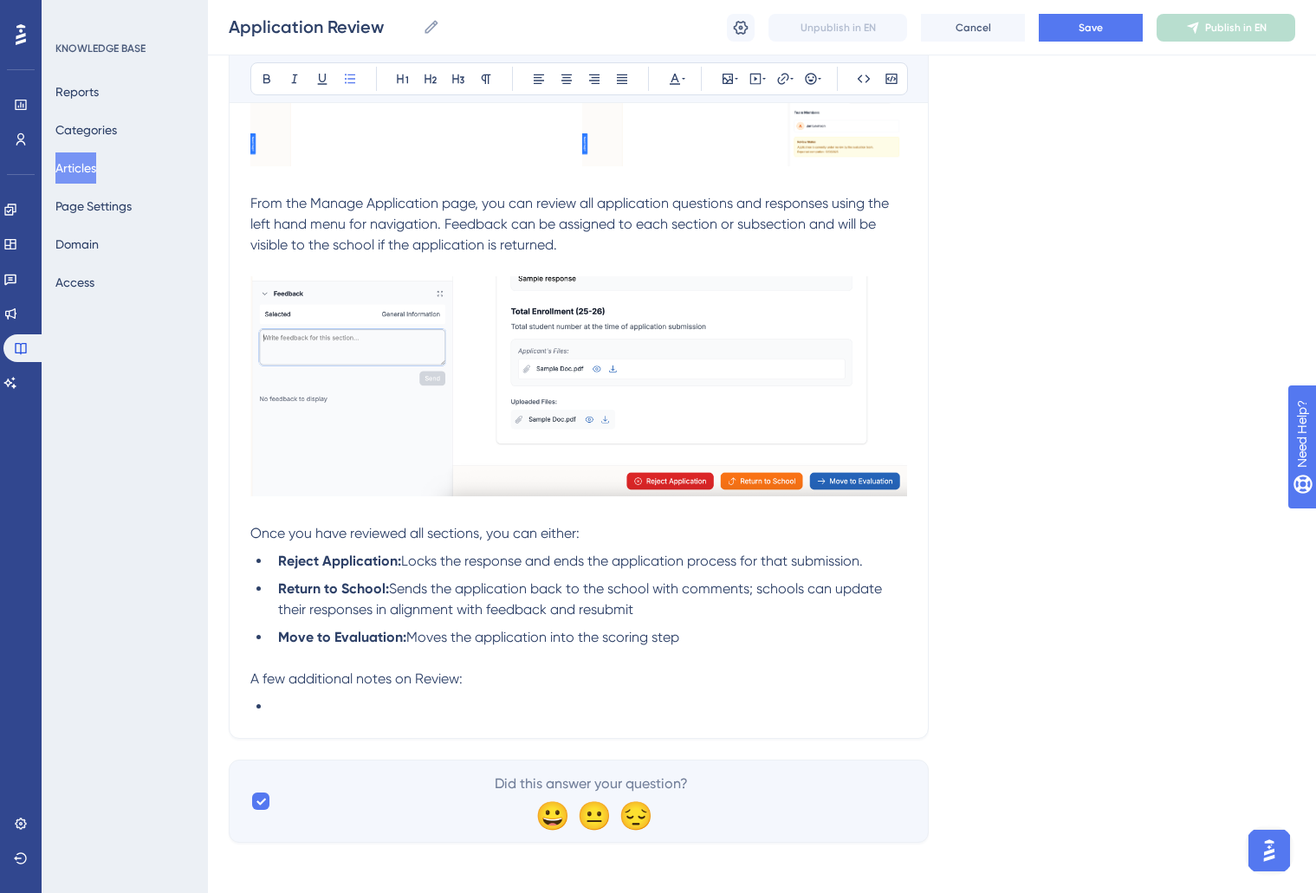
scroll to position [715, 0]
drag, startPoint x: 665, startPoint y: 704, endPoint x: 724, endPoint y: 758, distance: 79.1
click at [284, 716] on li "This is an optional step in the application process, but not" at bounding box center [589, 706] width 636 height 21
click at [725, 713] on li "This is an optional step in the application process, but not" at bounding box center [589, 706] width 636 height 21
drag, startPoint x: 652, startPoint y: 706, endPoint x: 260, endPoint y: 713, distance: 391.7
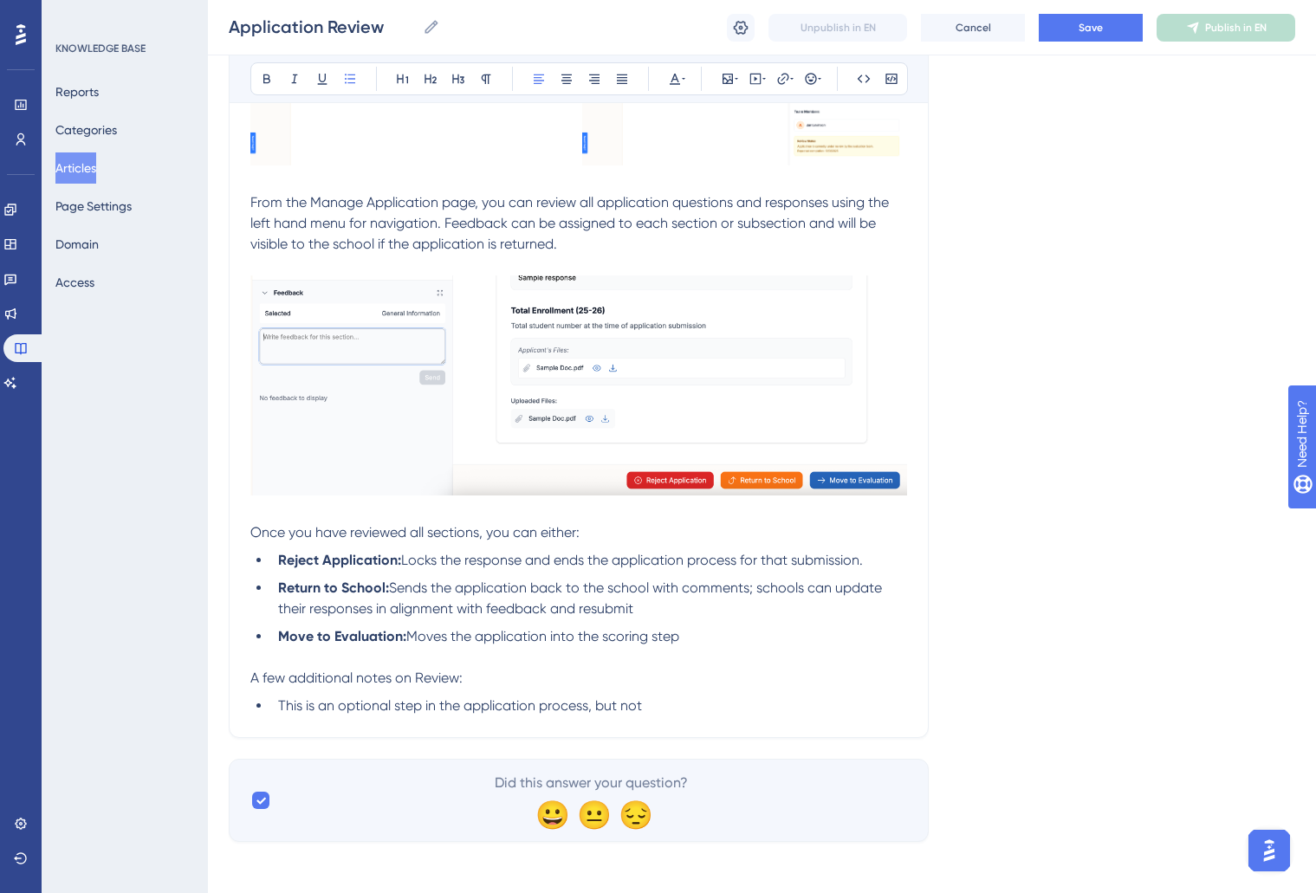
click at [271, 713] on li "This is an optional step in the application process, but not" at bounding box center [589, 706] width 636 height 21
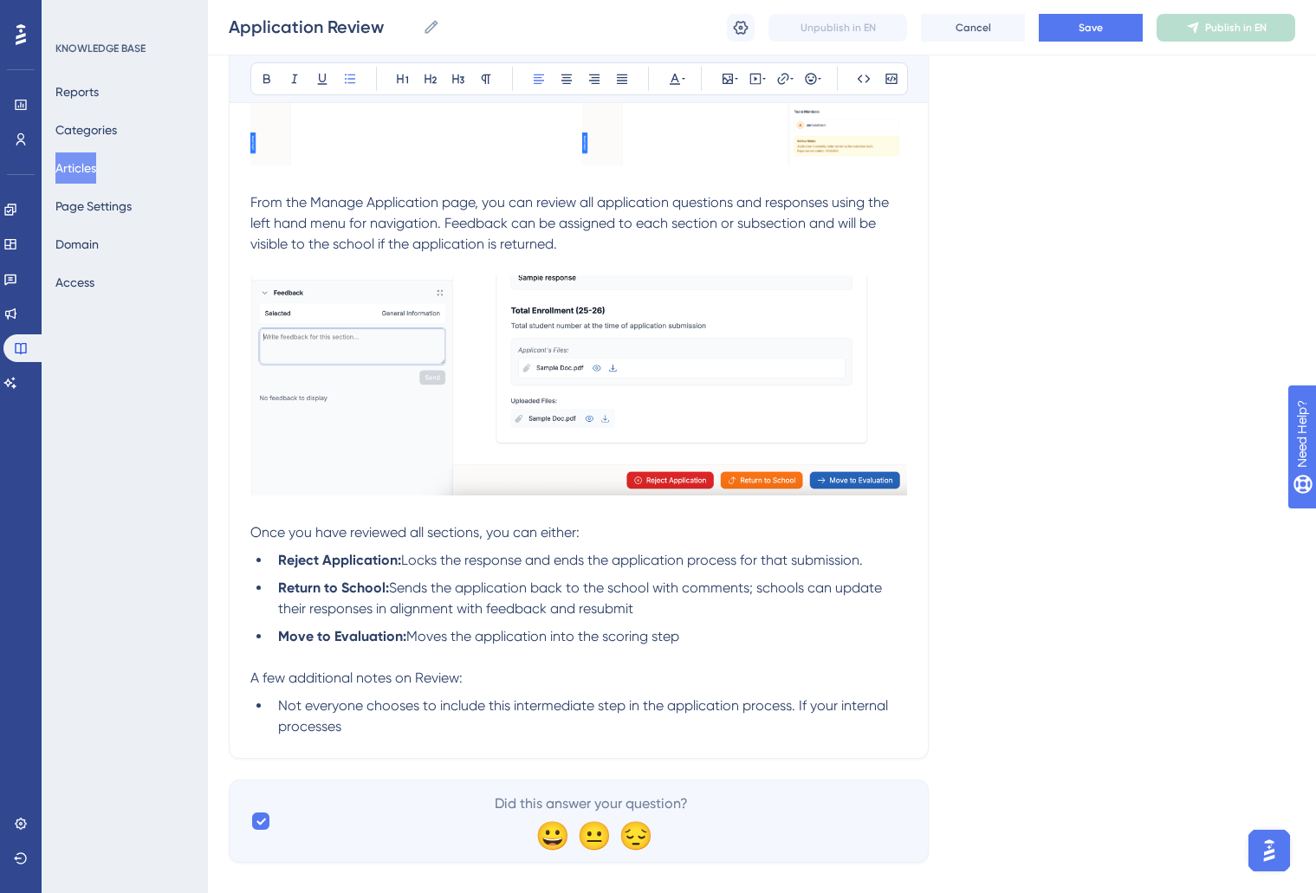
drag, startPoint x: 795, startPoint y: 732, endPoint x: 818, endPoint y: 847, distance: 117.4
click at [799, 712] on li "Not everyone chooses to include this intermediate step in the application proce…" at bounding box center [589, 717] width 636 height 42
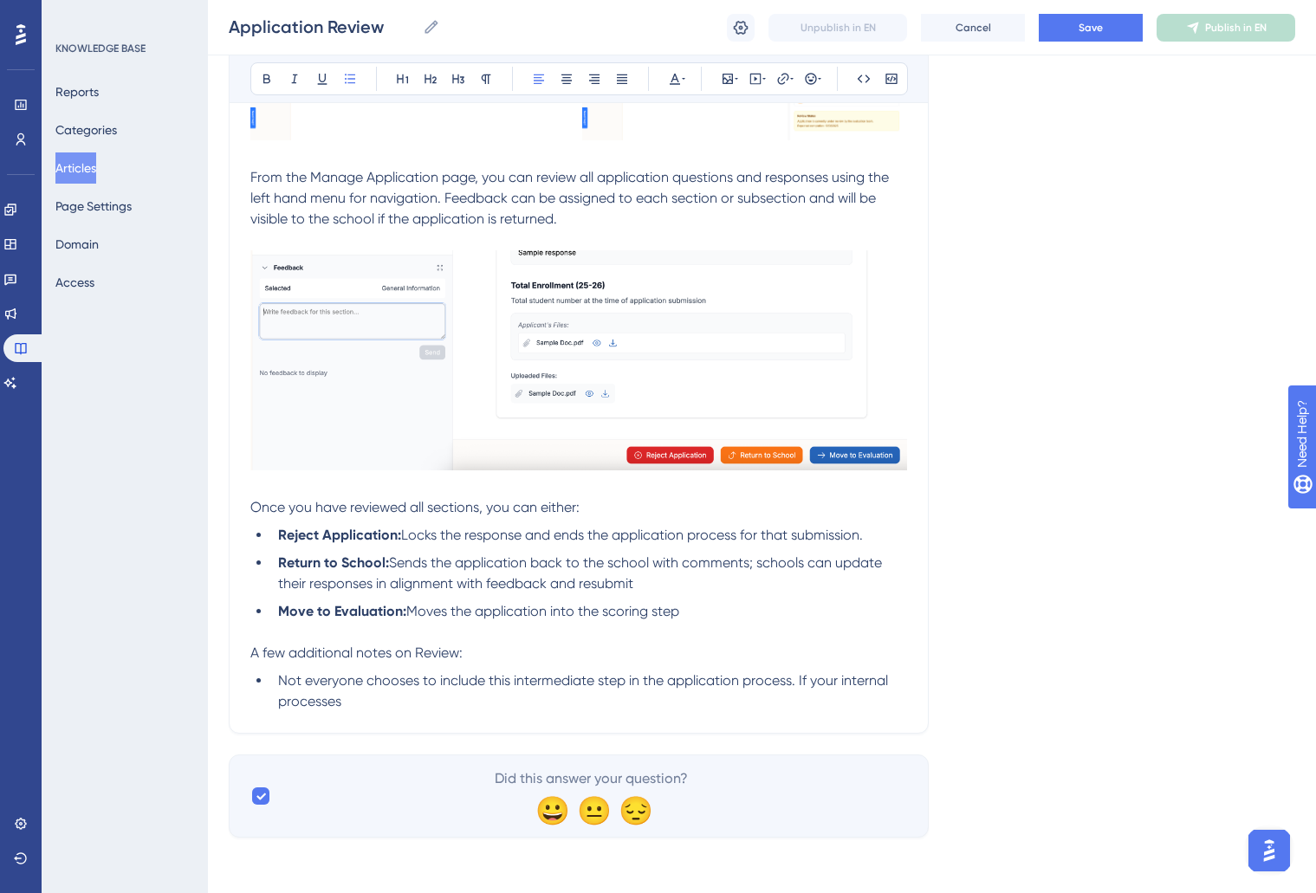
click at [403, 696] on li "Not everyone chooses to include this intermediate step in the application proce…" at bounding box center [589, 692] width 636 height 42
drag, startPoint x: 377, startPoint y: 696, endPoint x: 799, endPoint y: 678, distance: 422.4
click at [799, 678] on li "Not everyone chooses to include this intermediate step in the application proce…" at bounding box center [589, 692] width 636 height 42
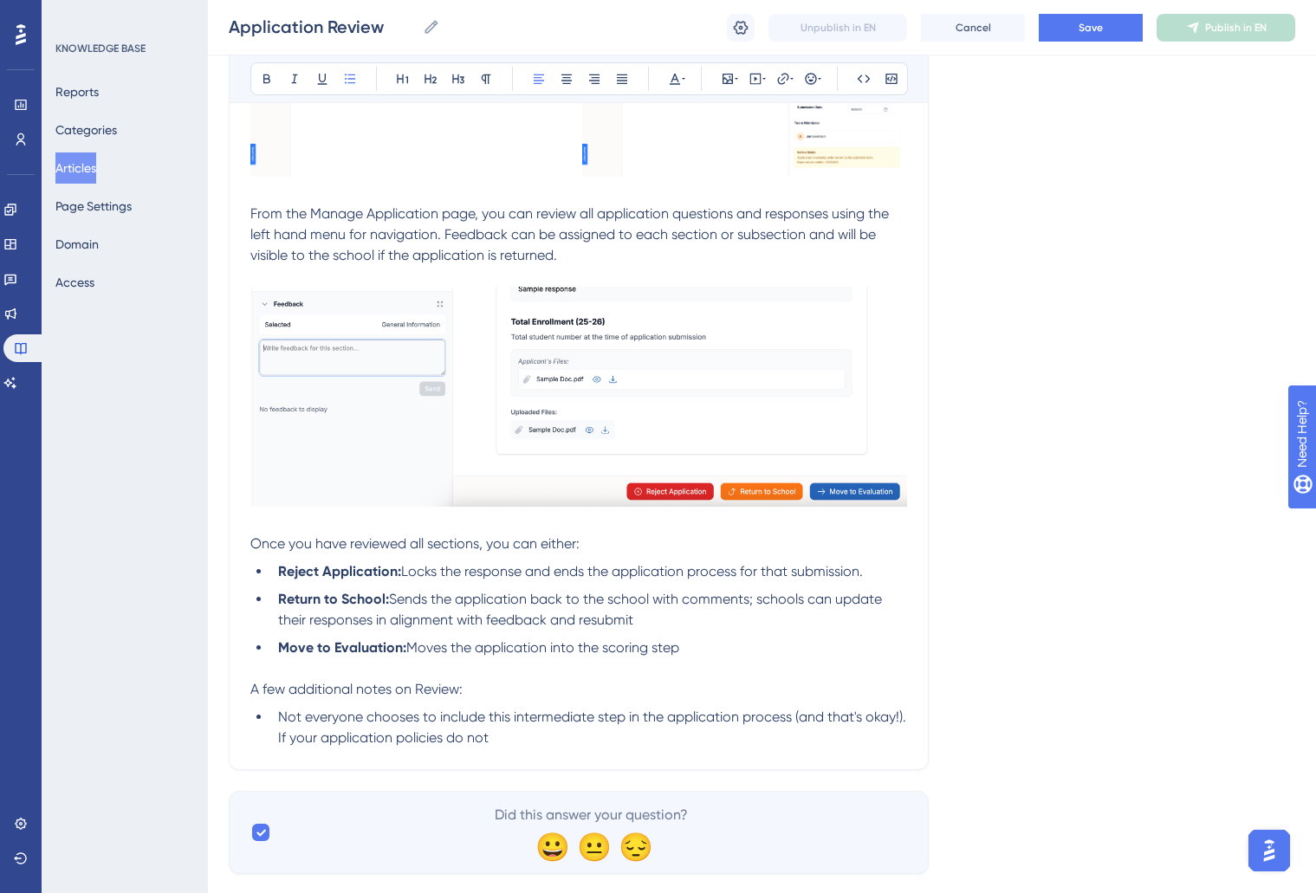
scroll to position [702, 0]
drag, startPoint x: 566, startPoint y: 744, endPoint x: 321, endPoint y: 737, distance: 245.3
click at [321, 737] on li "Not everyone chooses to include this intermediate step in the application proce…" at bounding box center [589, 730] width 636 height 42
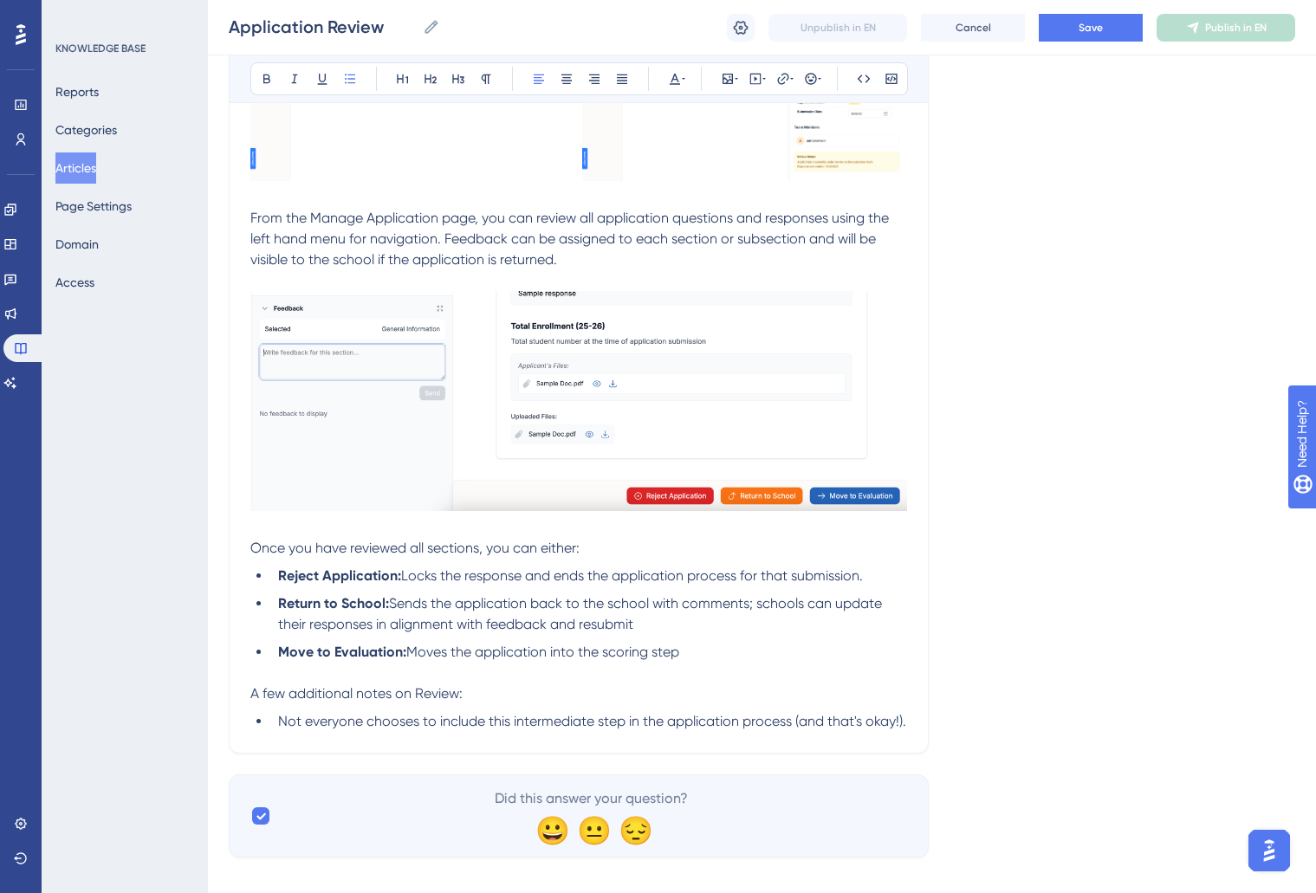
scroll to position [705, 0]
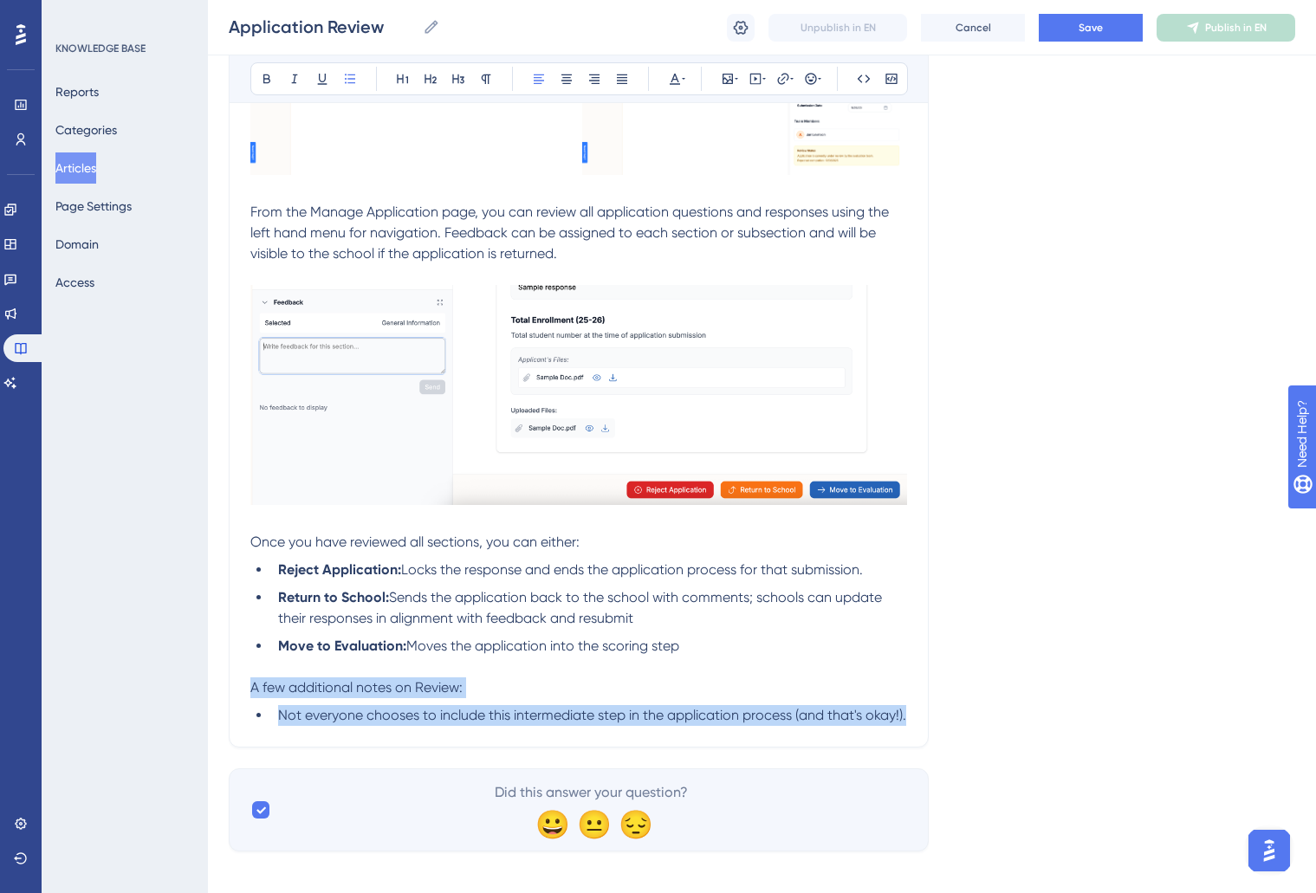
drag, startPoint x: 348, startPoint y: 743, endPoint x: 208, endPoint y: 681, distance: 153.6
click at [208, 681] on div "Performance Users Engagement Widgets Feedback Product Updates Knowledge Base AI…" at bounding box center [762, 87] width 1108 height 1585
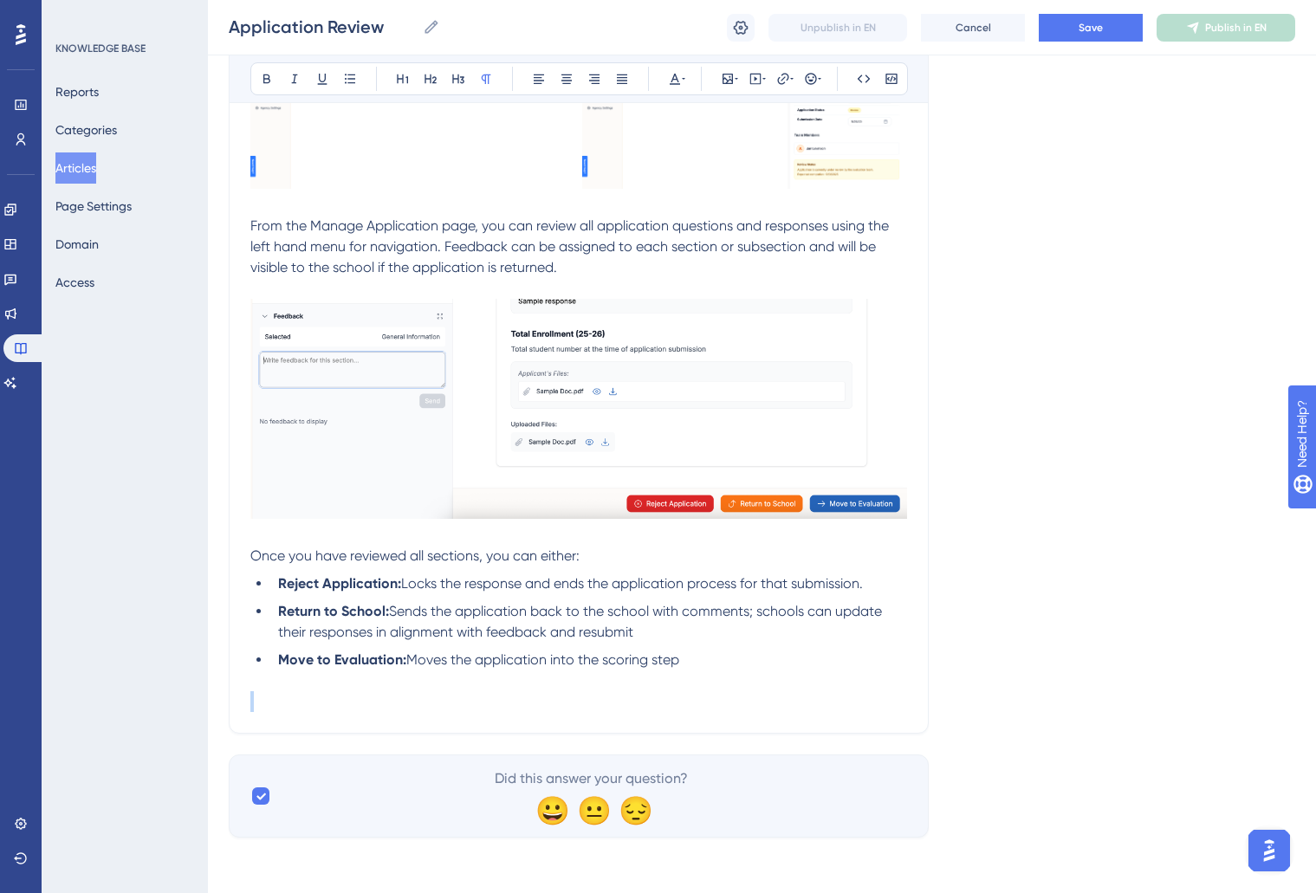
scroll to position [694, 0]
click at [250, 700] on span "Why is this step included" at bounding box center [327, 701] width 154 height 16
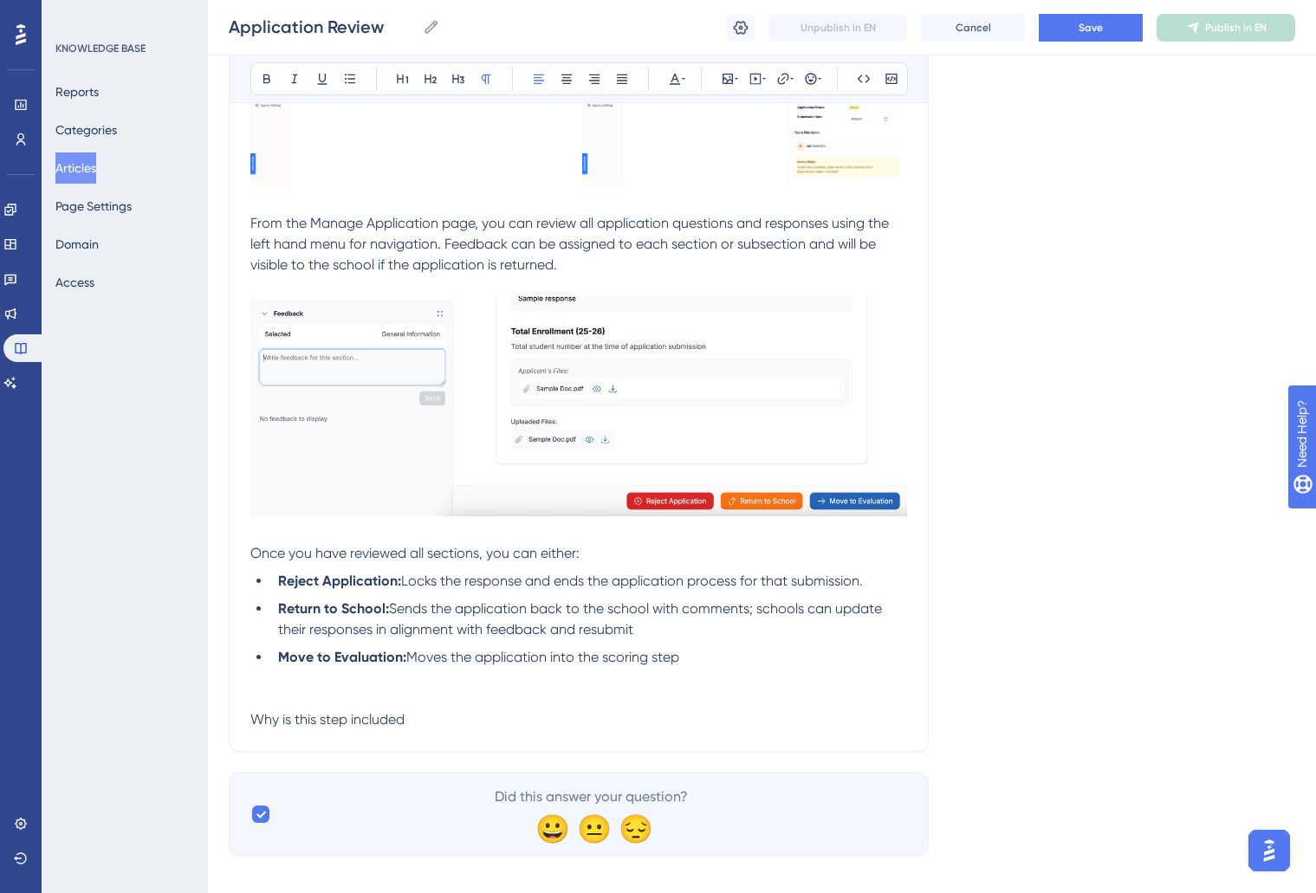
click at [280, 704] on p at bounding box center [578, 699] width 657 height 21
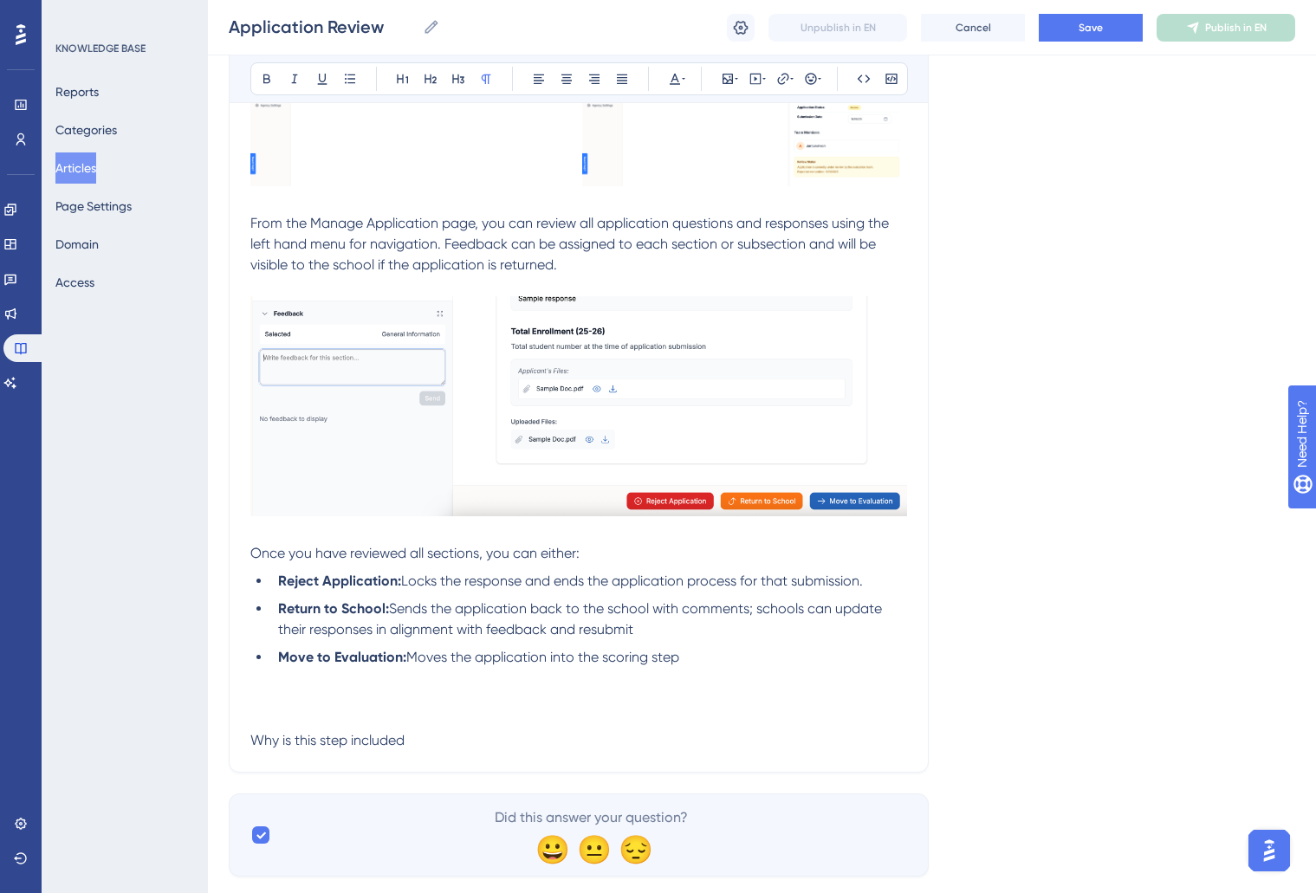
click at [251, 710] on p at bounding box center [578, 699] width 657 height 21
click at [269, 712] on p at bounding box center [578, 720] width 657 height 21
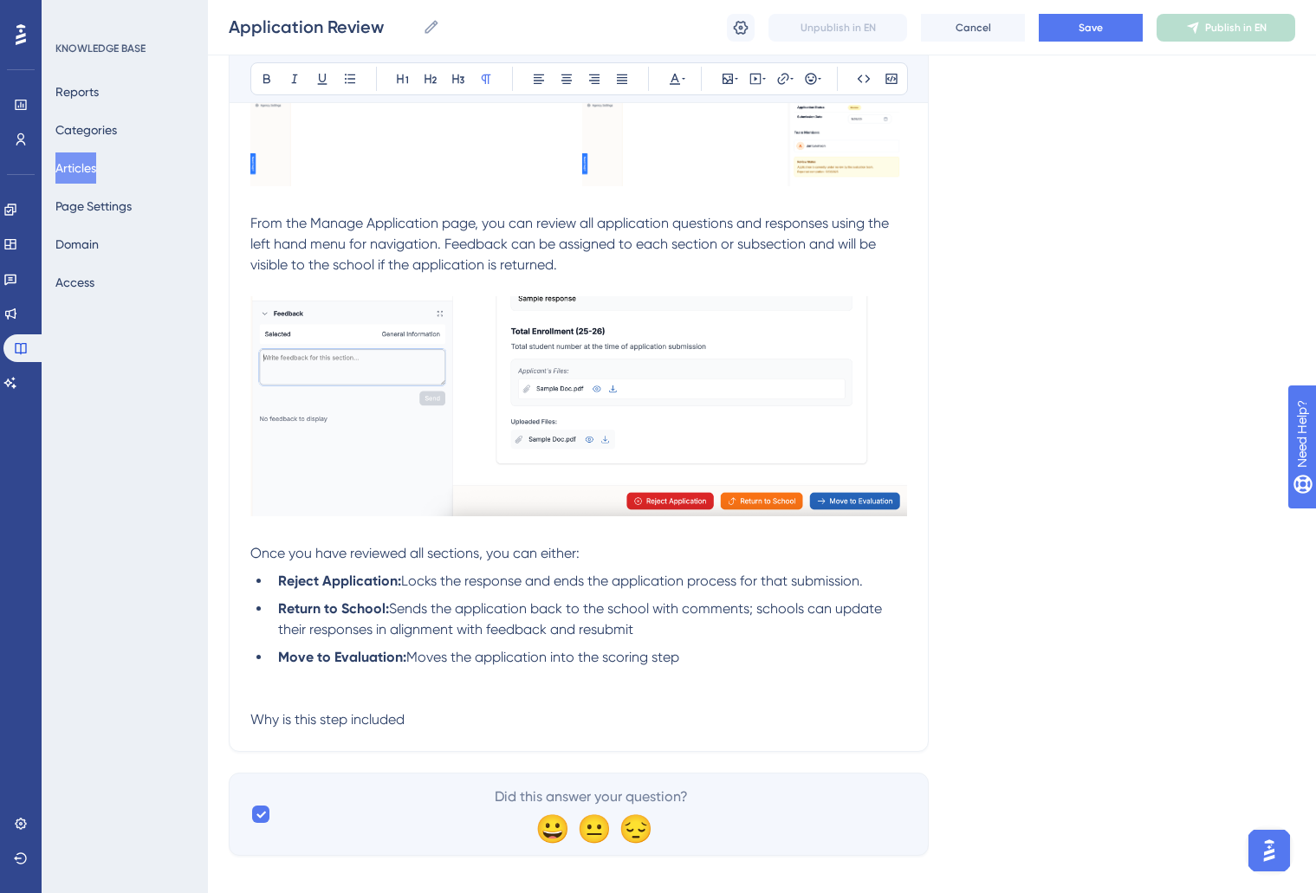
scroll to position [715, 0]
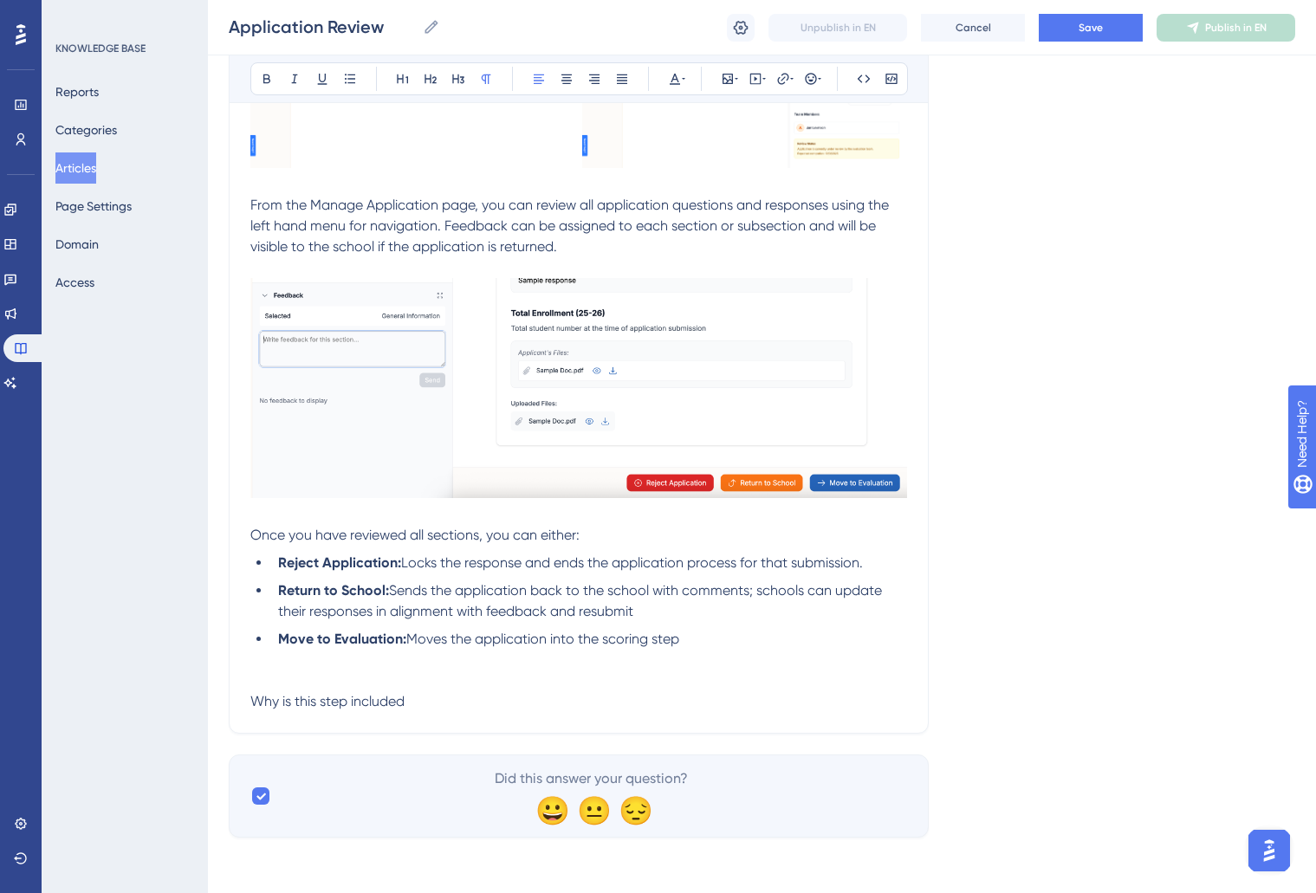
click at [486, 700] on p "Why is this step included" at bounding box center [578, 701] width 657 height 21
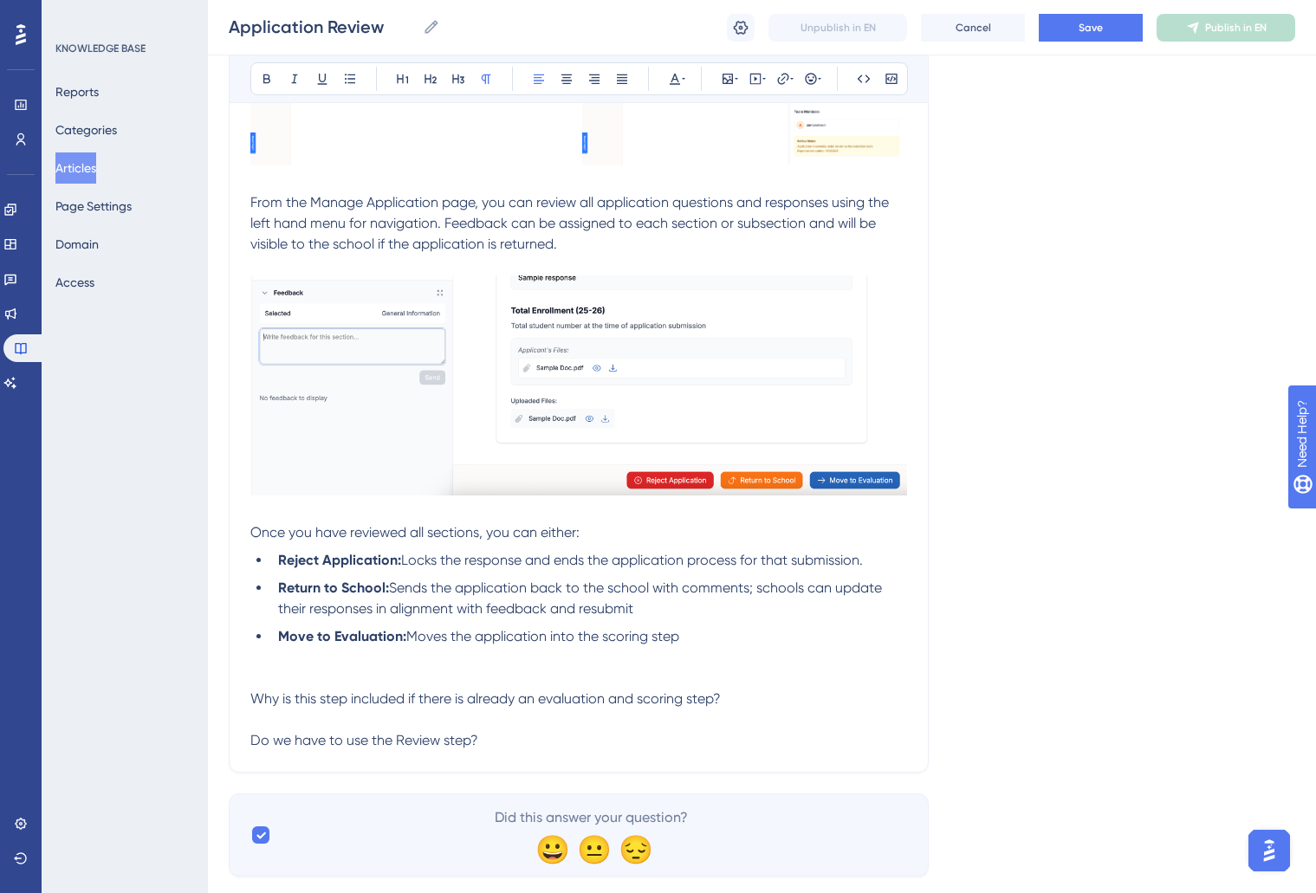
scroll to position [756, 0]
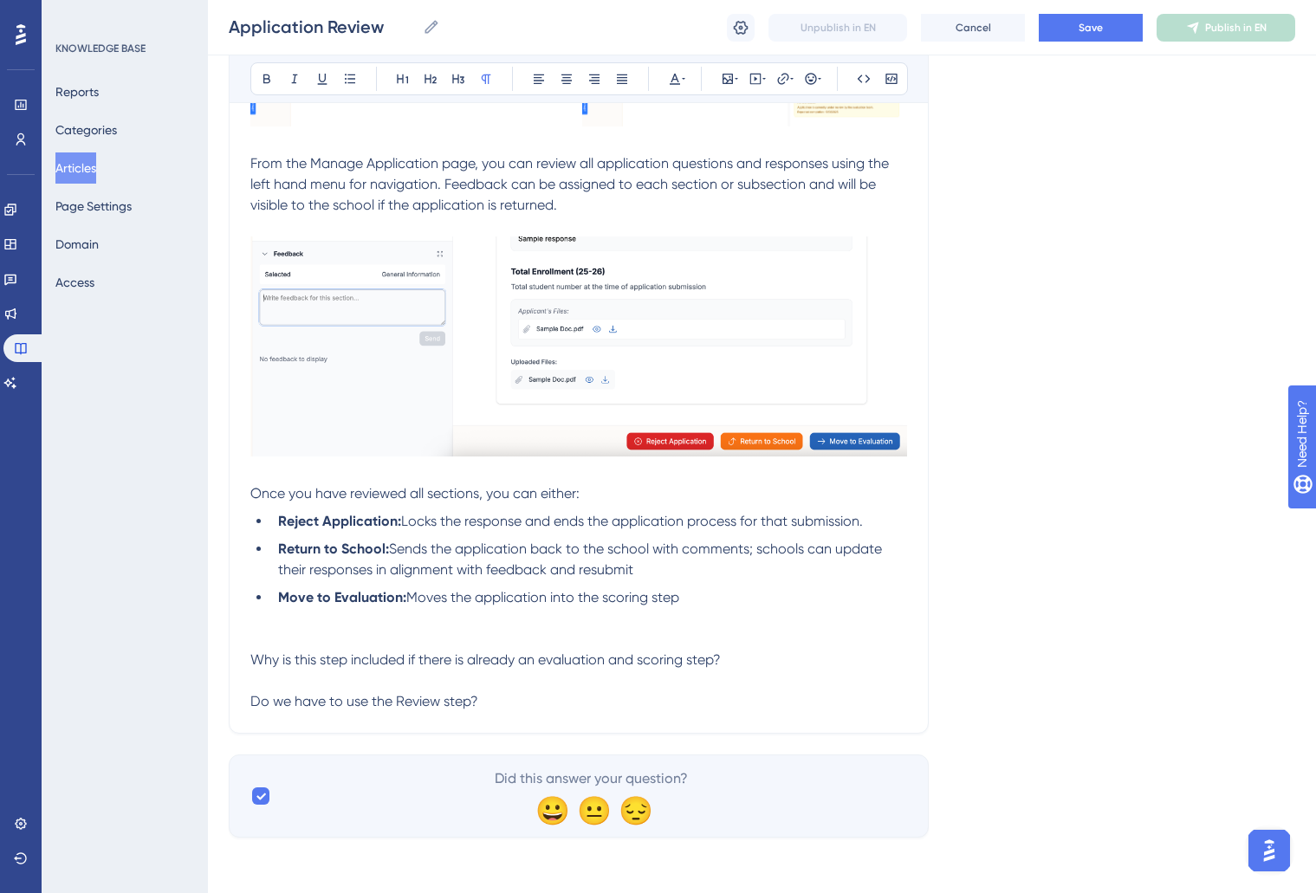
click at [479, 677] on p at bounding box center [578, 681] width 657 height 21
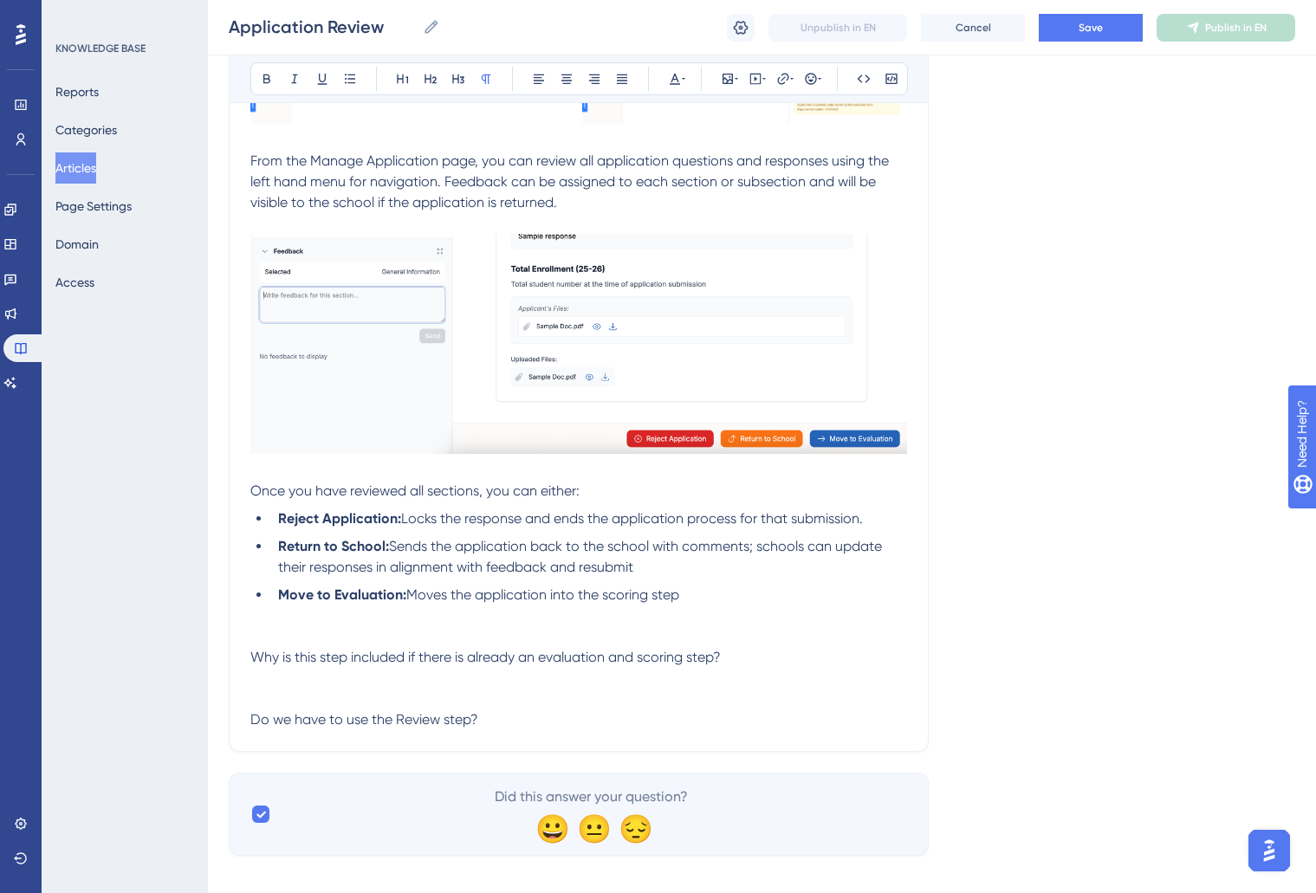
click at [360, 679] on p at bounding box center [578, 678] width 657 height 21
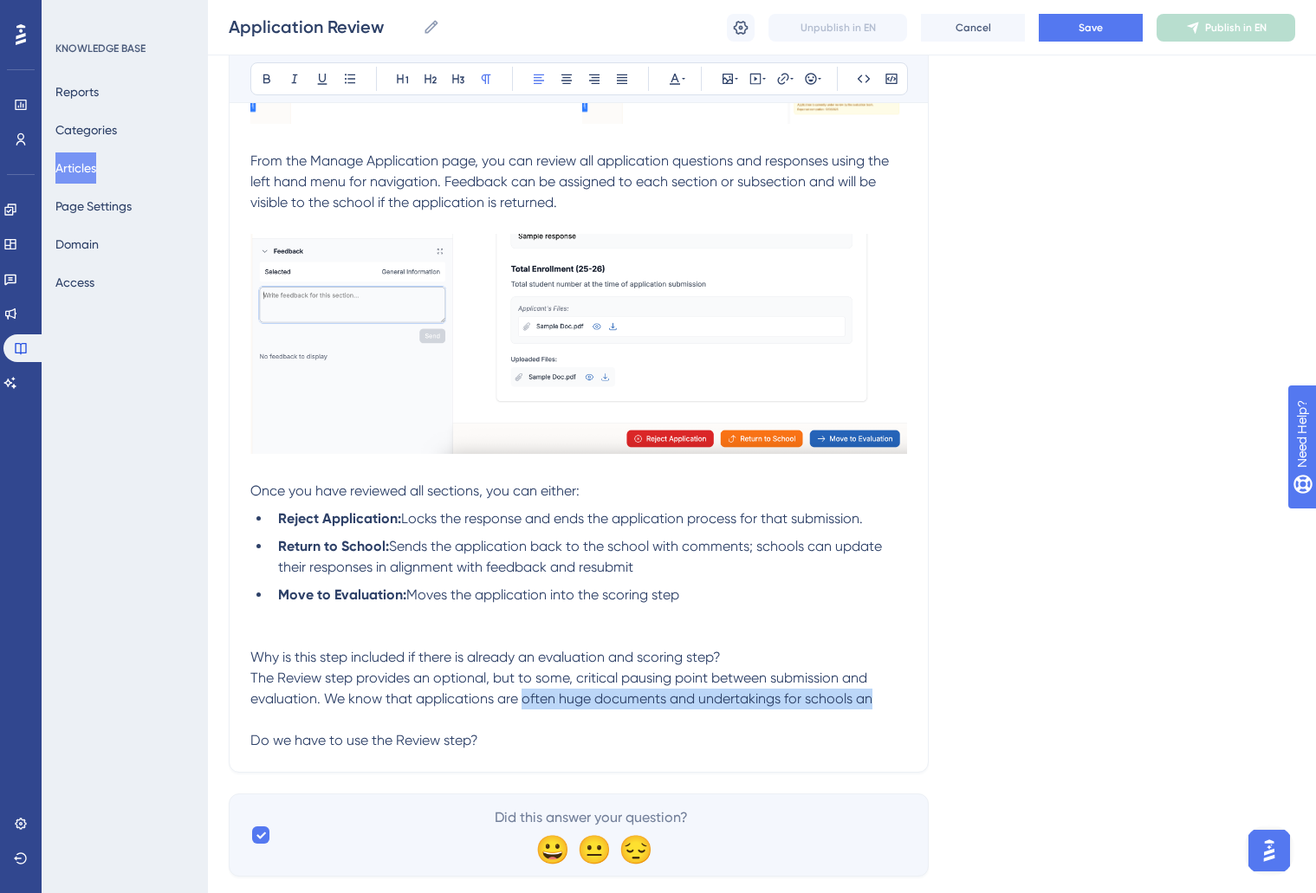
drag, startPoint x: 523, startPoint y: 703, endPoint x: 905, endPoint y: 709, distance: 382.2
click at [905, 709] on p "The Review step provides an optional, but to some, critical pausing point betwe…" at bounding box center [578, 689] width 657 height 42
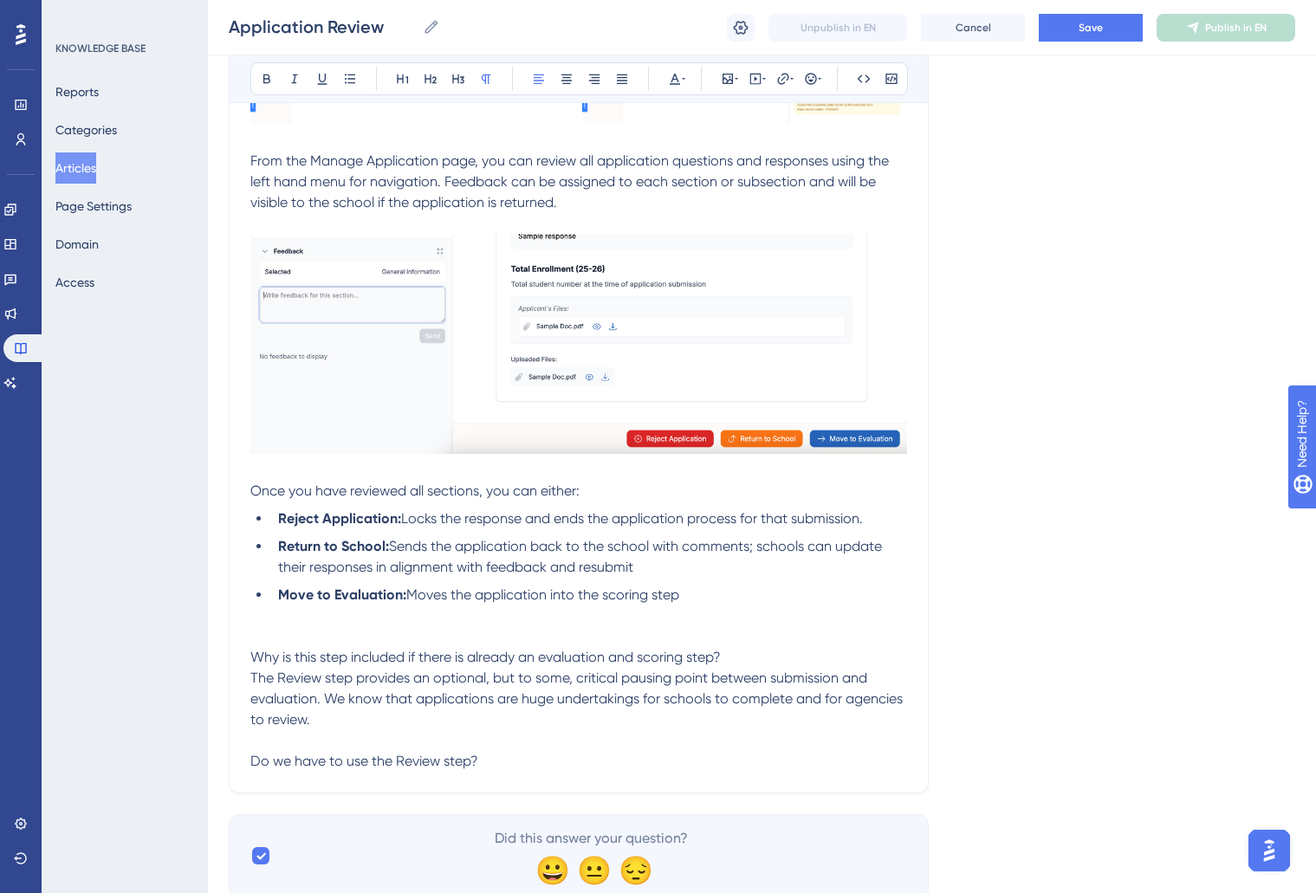
drag, startPoint x: 703, startPoint y: 657, endPoint x: 175, endPoint y: 645, distance: 527.8
click at [208, 645] on div "Performance Users Engagement Widgets Feedback Product Updates Knowledge Base AI…" at bounding box center [762, 85] width 1108 height 1682
click at [456, 75] on icon at bounding box center [458, 79] width 14 height 14
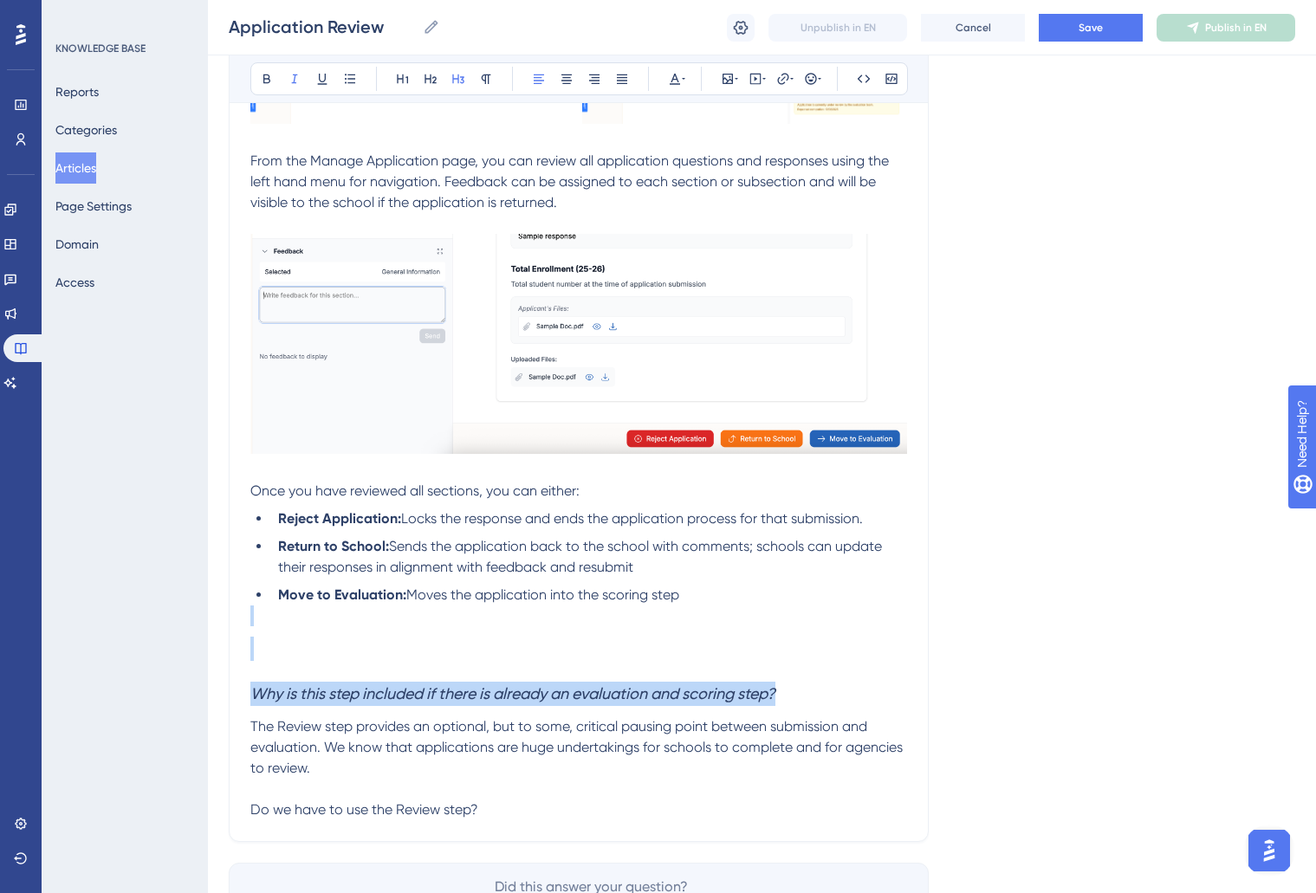
click at [279, 677] on h3 "Why is this step included if there is already an evaluation and scoring step?" at bounding box center [578, 694] width 657 height 45
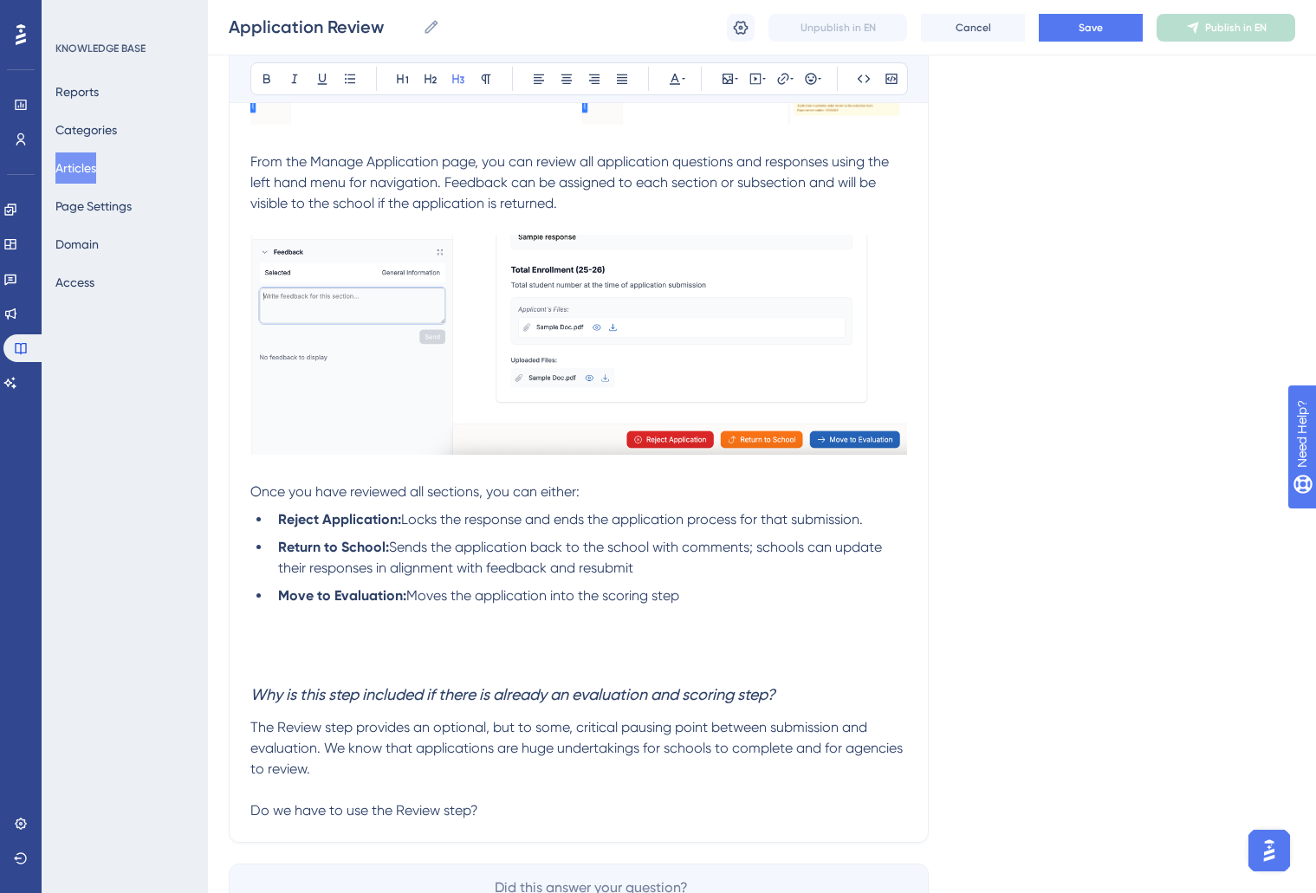
click at [280, 661] on h3 at bounding box center [578, 649] width 657 height 45
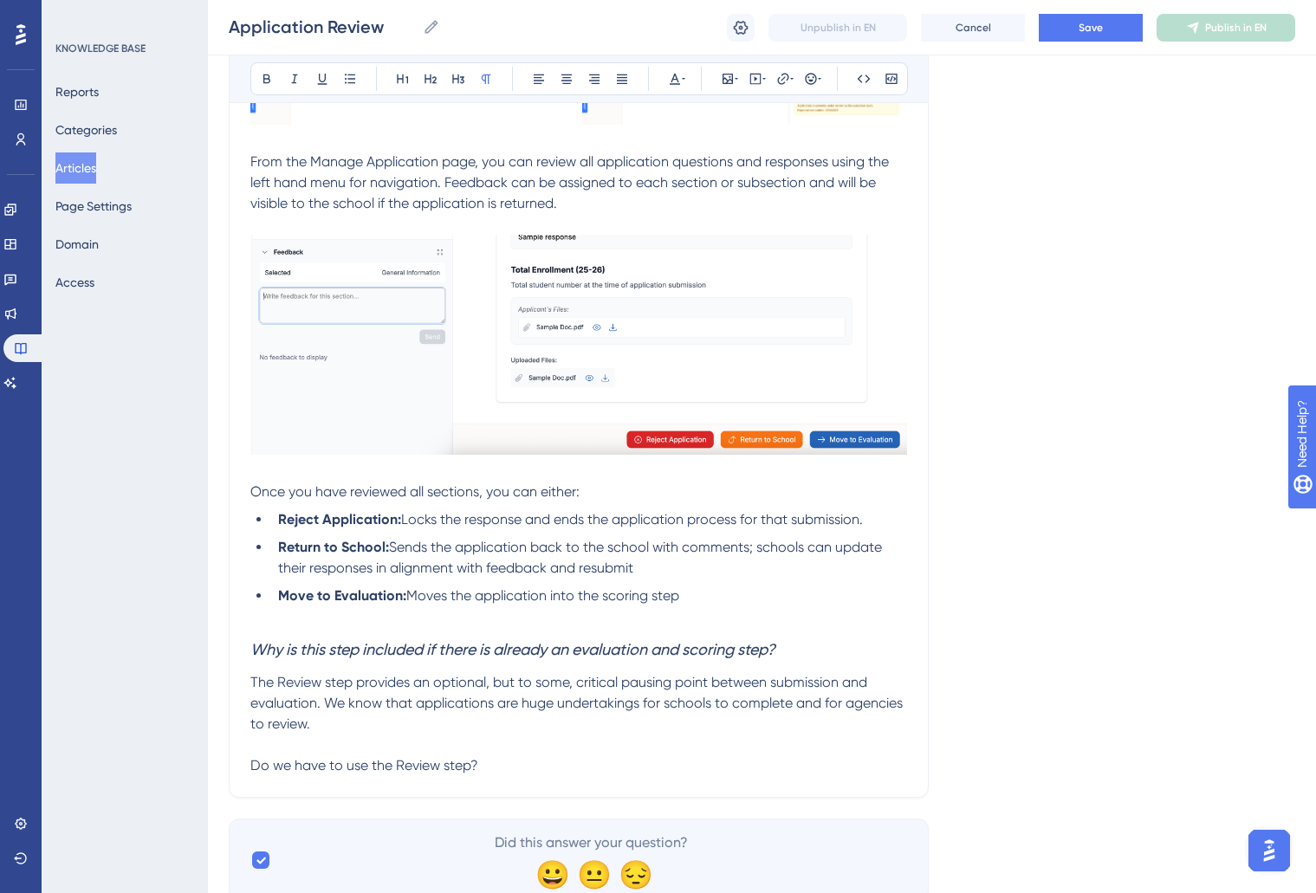
scroll to position [822, 0]
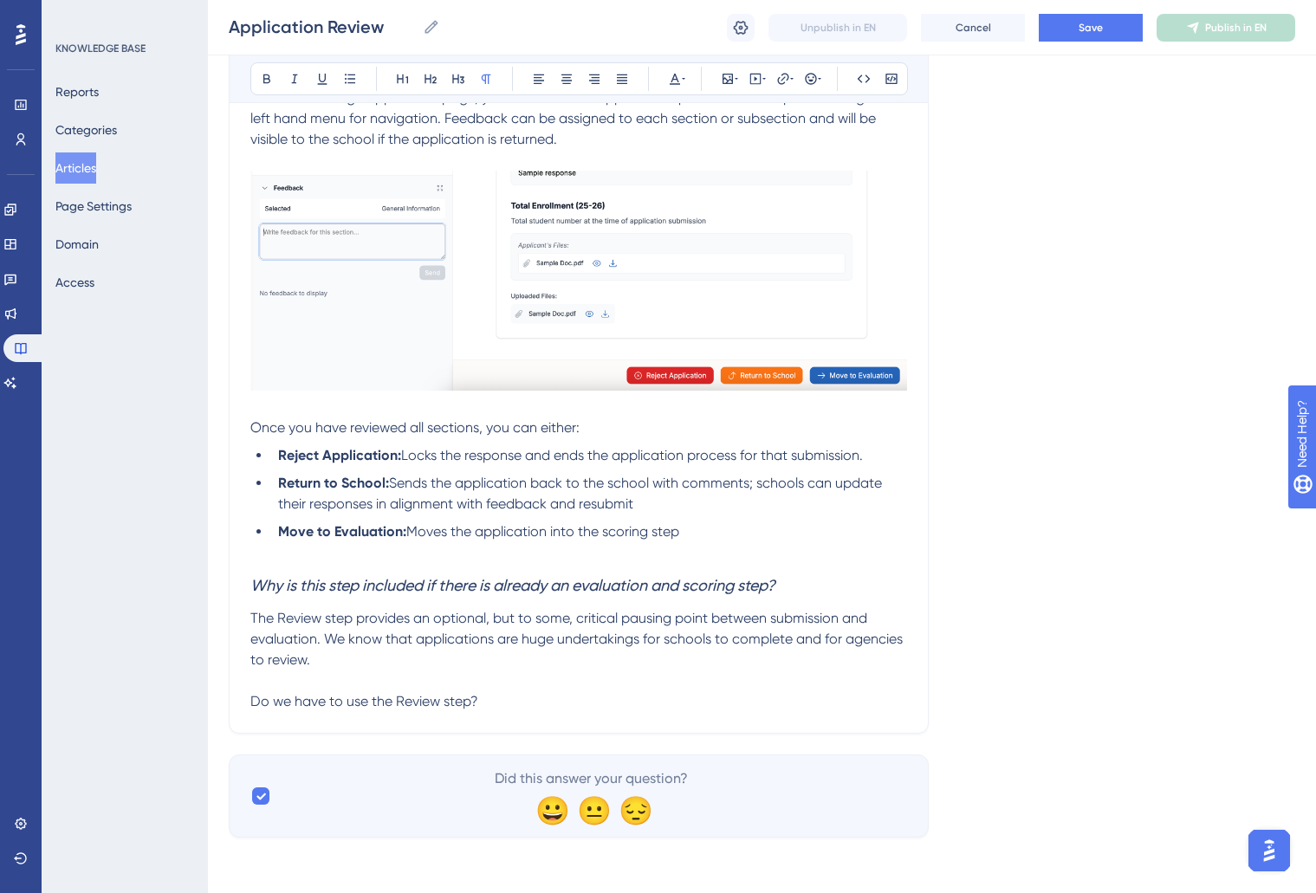
click at [385, 659] on p "The Review step provides an optional, but to some, critical pausing point betwe…" at bounding box center [578, 639] width 657 height 62
click at [360, 665] on span "The Review step provides an optional, but to some, critical pausing point betwe…" at bounding box center [578, 639] width 656 height 58
click at [588, 659] on p "The Review step provides an optional, but to some, critical pausing point betwe…" at bounding box center [578, 639] width 657 height 62
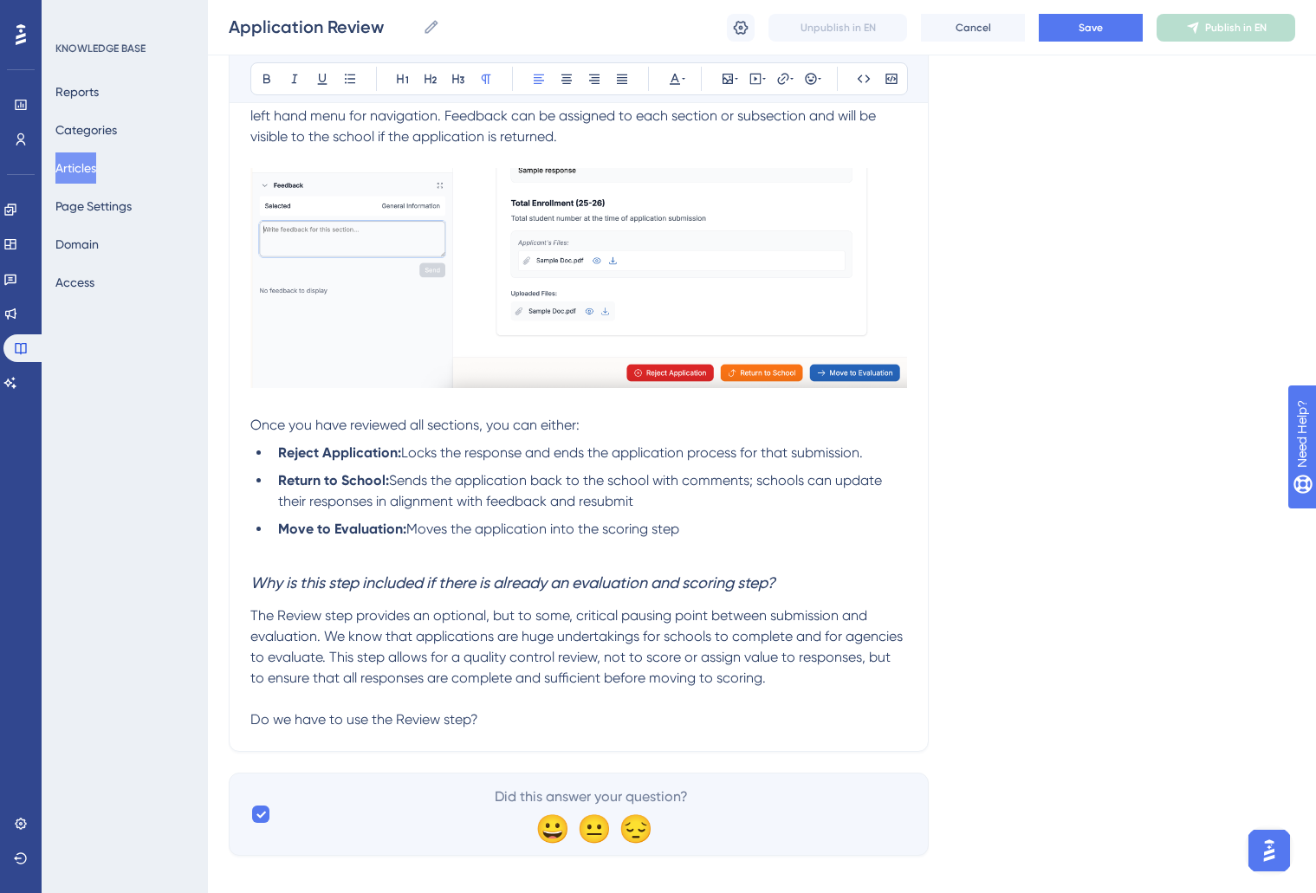
scroll to position [843, 0]
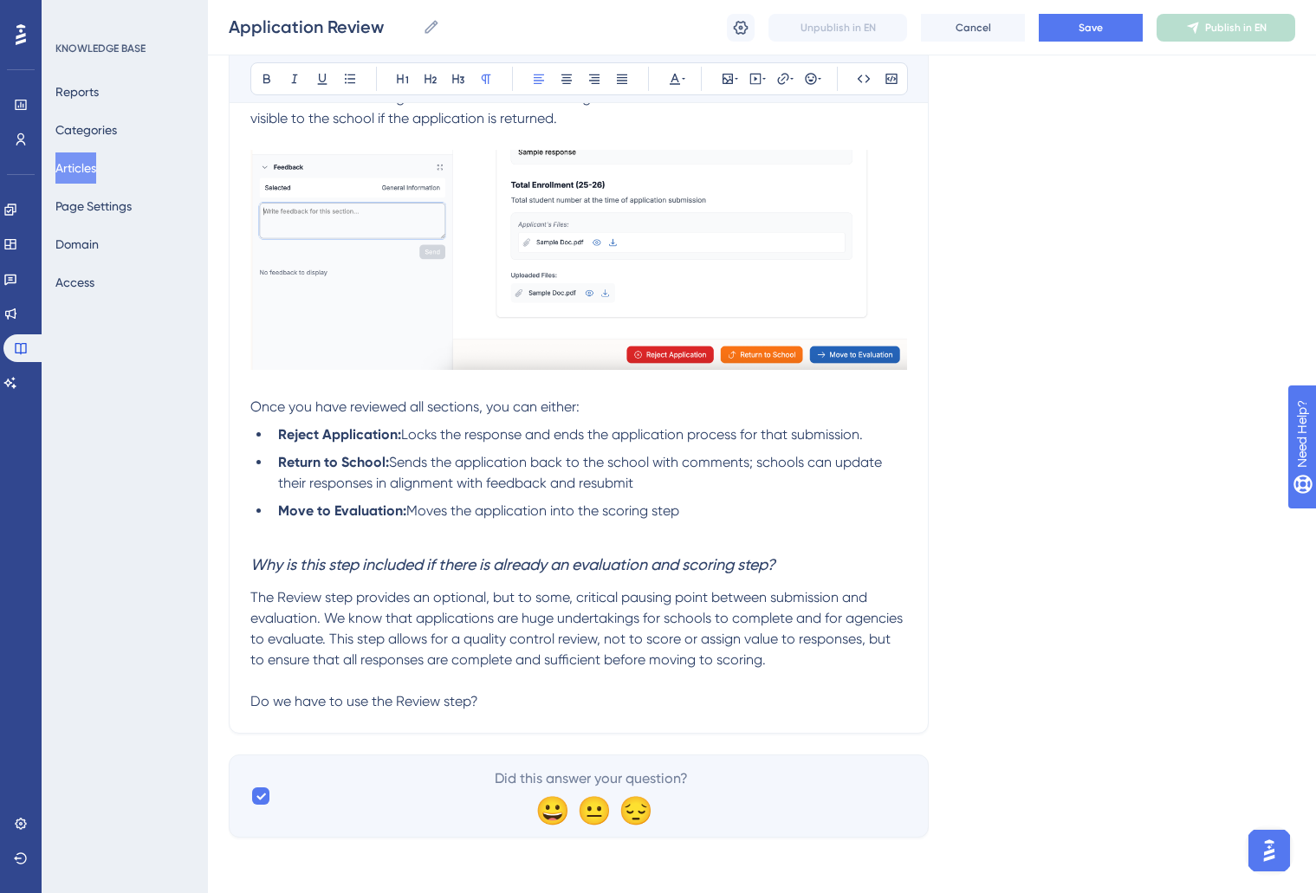
click at [533, 688] on p at bounding box center [578, 681] width 657 height 21
click at [524, 704] on p "Do we have to use the Review step?" at bounding box center [578, 701] width 657 height 21
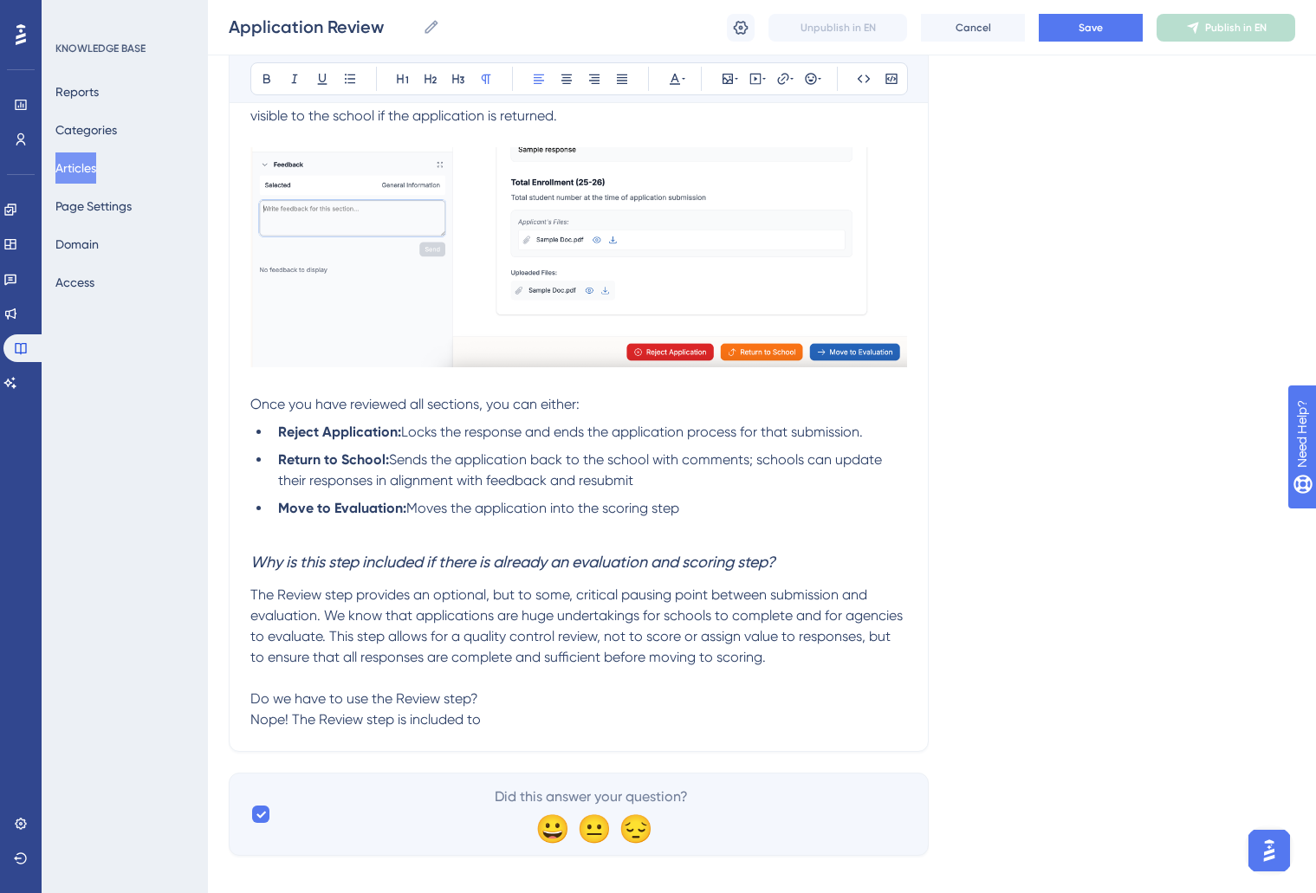
click at [474, 723] on span "Nope! The Review step is included to" at bounding box center [365, 719] width 230 height 16
drag, startPoint x: 474, startPoint y: 723, endPoint x: 685, endPoint y: 733, distance: 211.7
click at [475, 723] on span "Nope! The Review step is included to" at bounding box center [365, 719] width 230 height 16
click at [685, 733] on div "Application Review Review initial school responses to an application Bold Itali…" at bounding box center [579, 51] width 700 height 1401
click at [775, 681] on p at bounding box center [578, 678] width 657 height 21
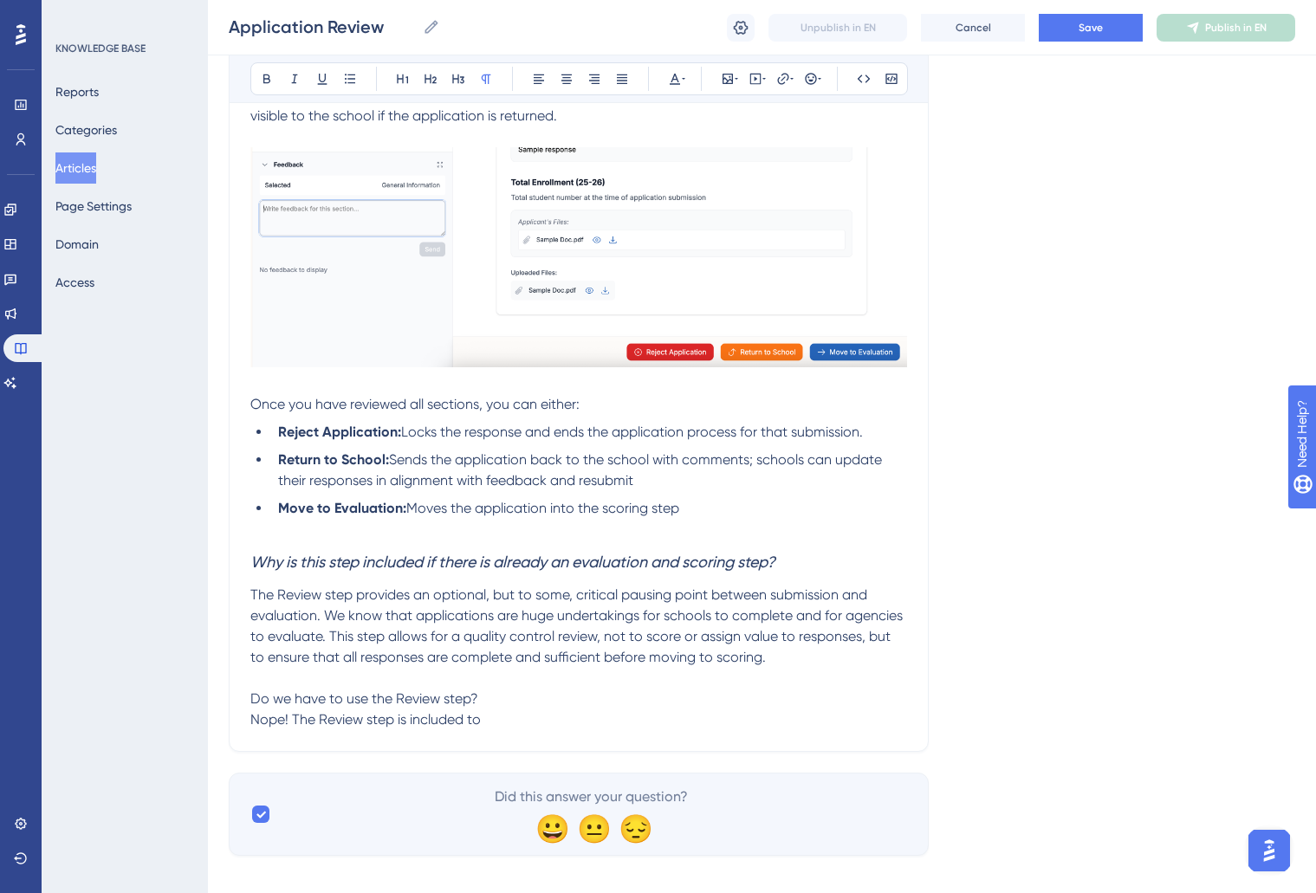
click at [791, 656] on p "The Review step provides an optional, but to some, critical pausing point betwe…" at bounding box center [578, 626] width 657 height 83
click at [251, 561] on em "Why is this step included if there is already an evaluation and scoring step?" at bounding box center [512, 562] width 525 height 18
click at [254, 685] on p at bounding box center [578, 678] width 657 height 21
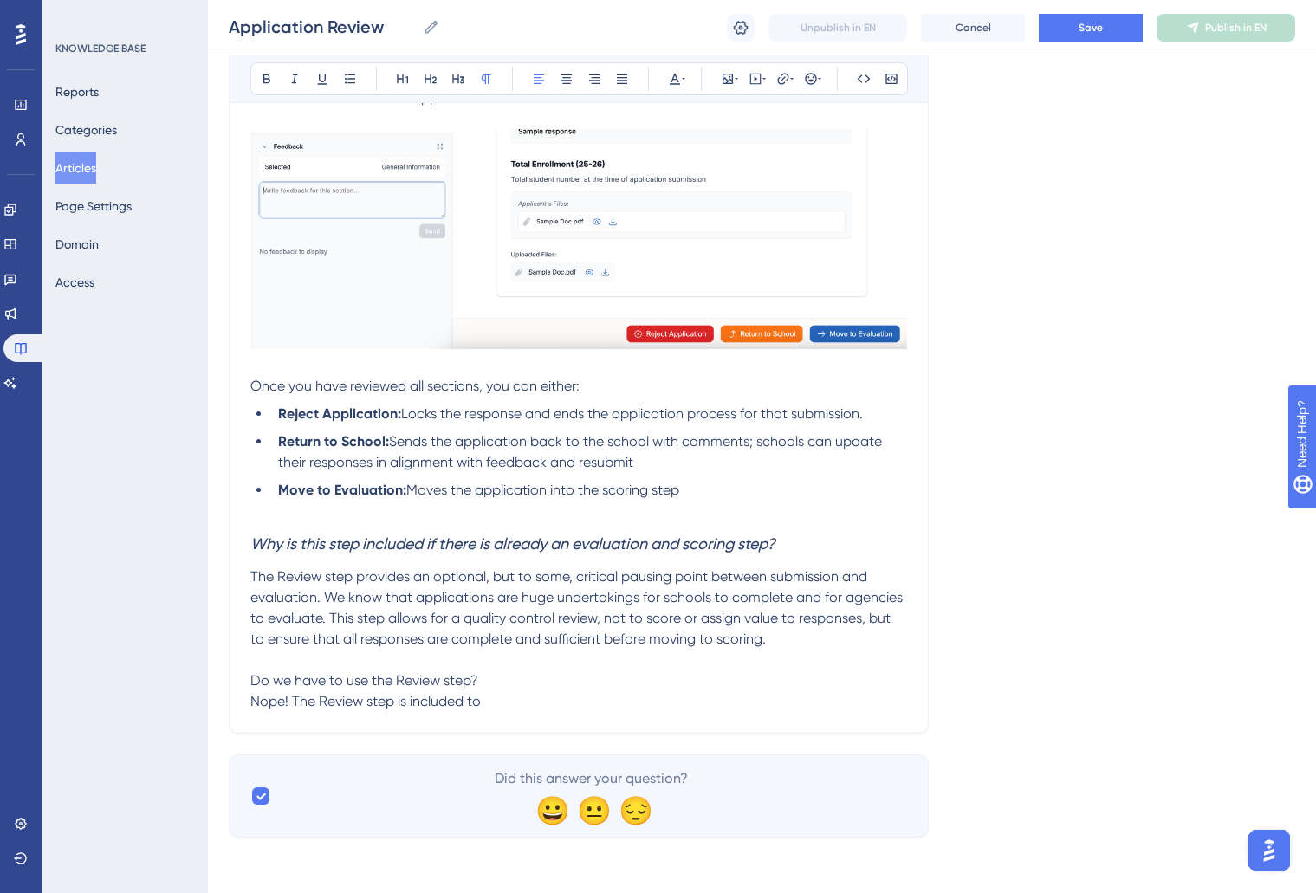
click at [292, 659] on p at bounding box center [578, 660] width 657 height 21
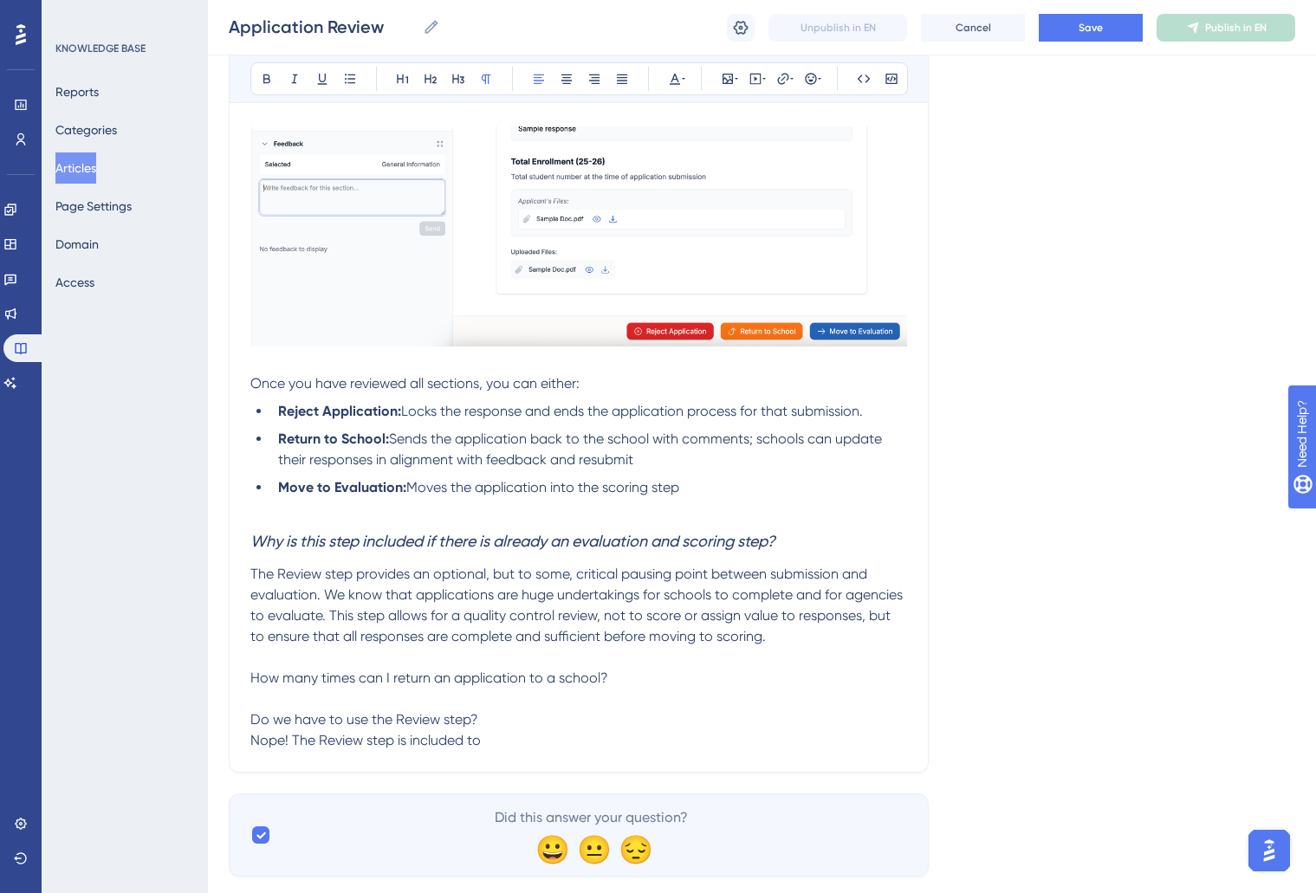
drag, startPoint x: 639, startPoint y: 681, endPoint x: 168, endPoint y: 669, distance: 470.7
click at [208, 679] on div "Performance Users Engagement Widgets Feedback Product Updates Knowledge Base AI…" at bounding box center [762, 20] width 1108 height 1768
click at [470, 67] on div "Bold Italic Underline Bullet Point Heading 1 Heading 2 Heading 3 Normal Align L…" at bounding box center [579, 78] width 658 height 33
click at [544, 681] on span "How many times can I return an application to a school?" at bounding box center [429, 678] width 358 height 16
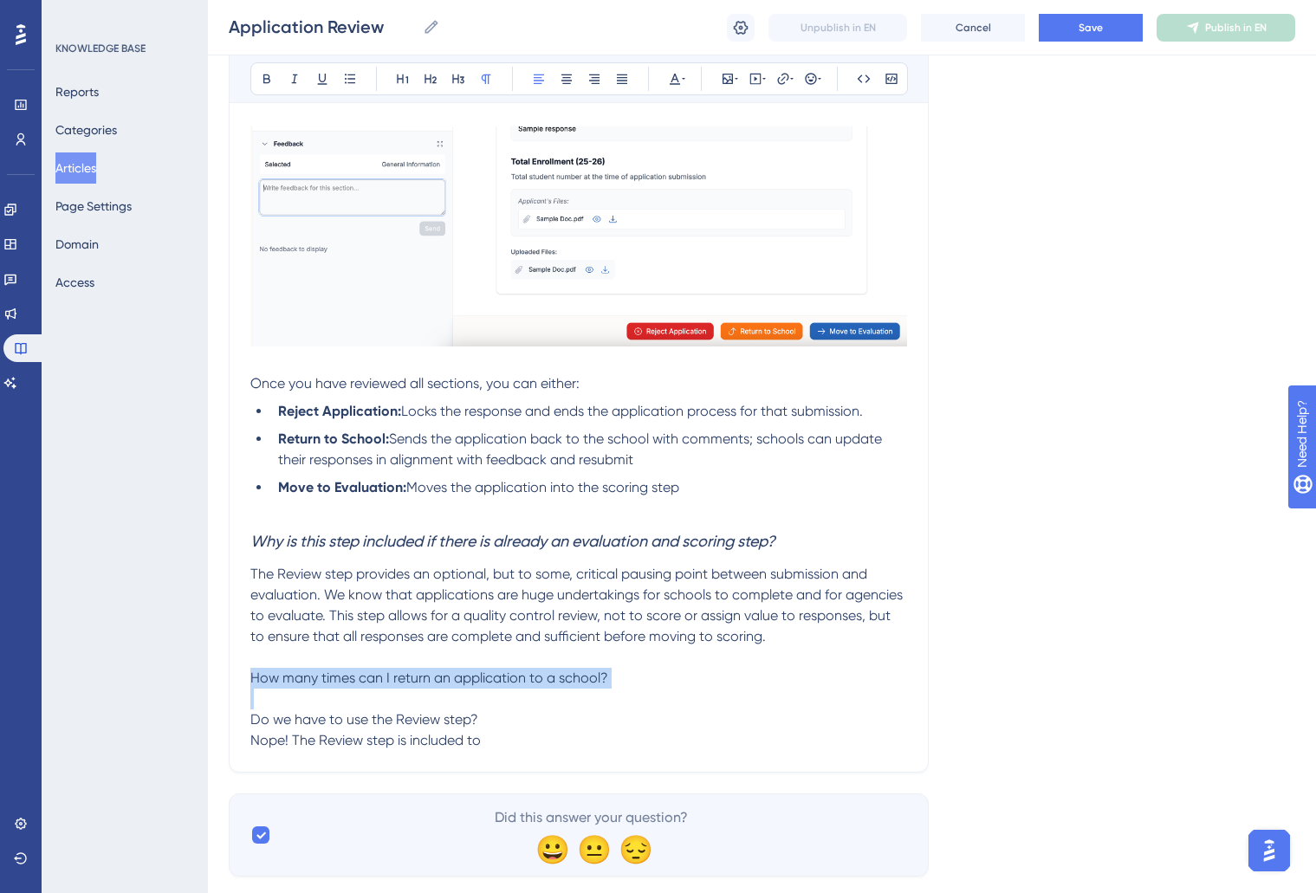
click at [544, 681] on span "How many times can I return an application to a school?" at bounding box center [429, 678] width 358 height 16
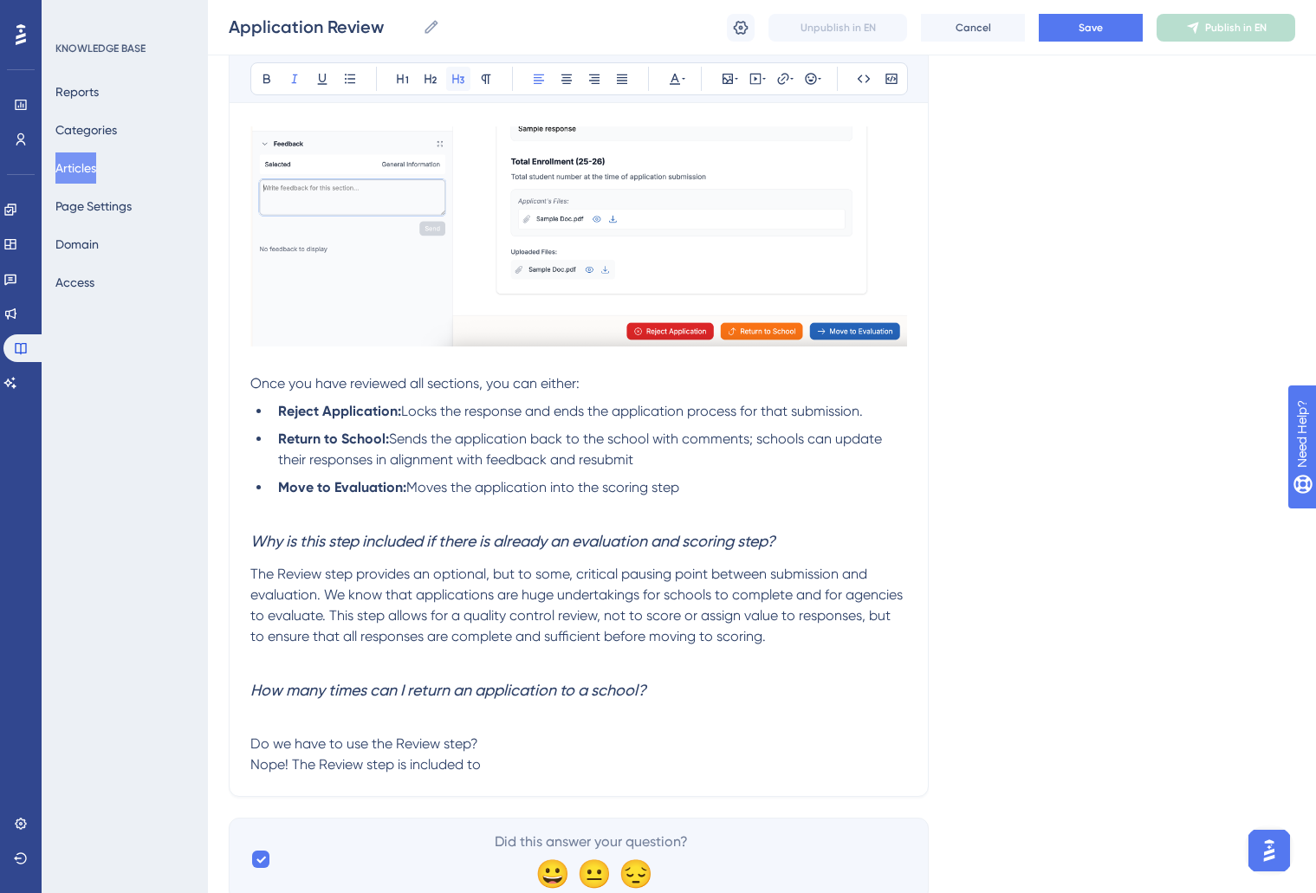
click at [457, 75] on icon at bounding box center [458, 79] width 14 height 14
click at [546, 712] on h3 "How many times can I return an application to a school?" at bounding box center [578, 690] width 657 height 45
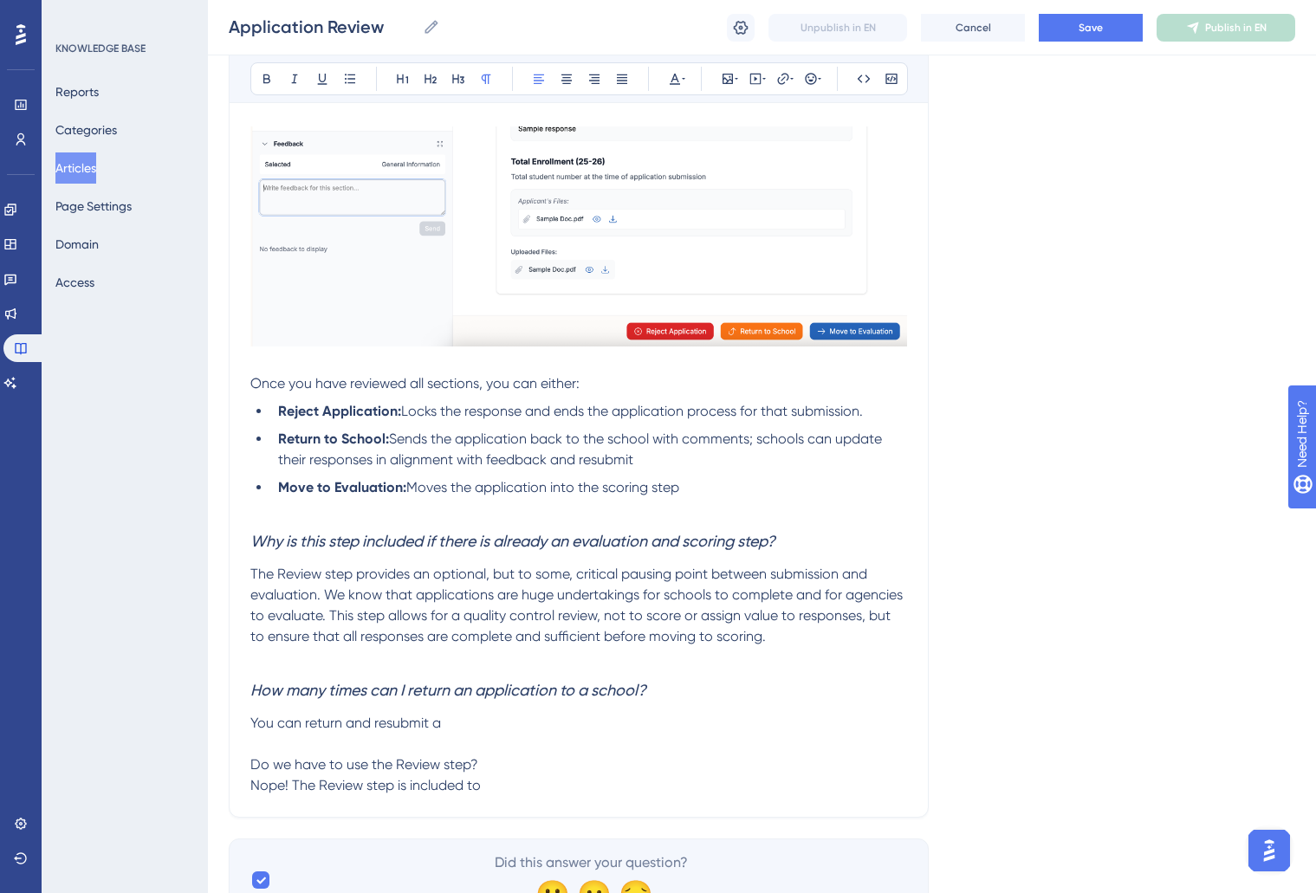
drag, startPoint x: 516, startPoint y: 724, endPoint x: 271, endPoint y: 711, distance: 244.6
click at [271, 711] on div "Reportwell's Application module is designed to create and manage any and all ap…" at bounding box center [578, 150] width 657 height 1292
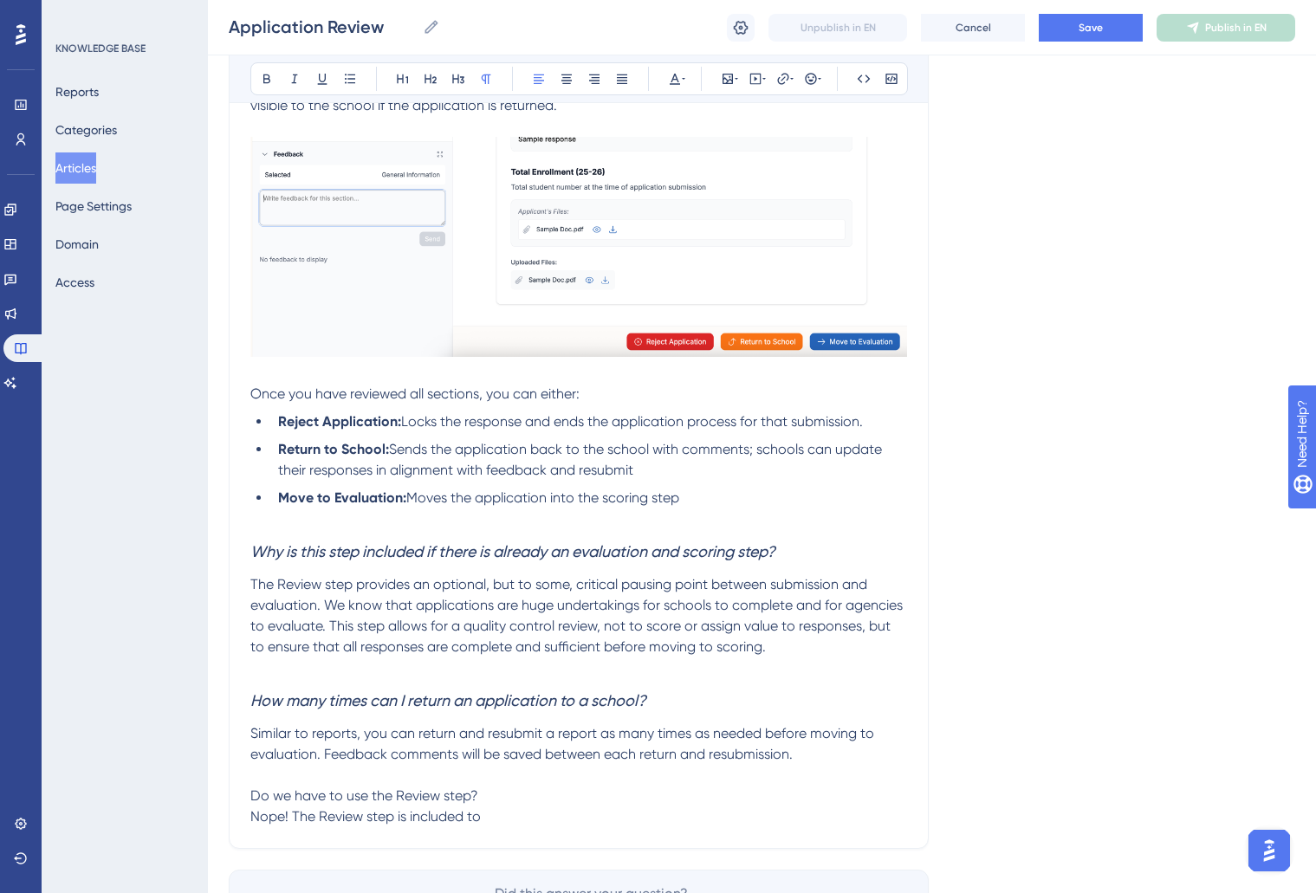
scroll to position [971, 0]
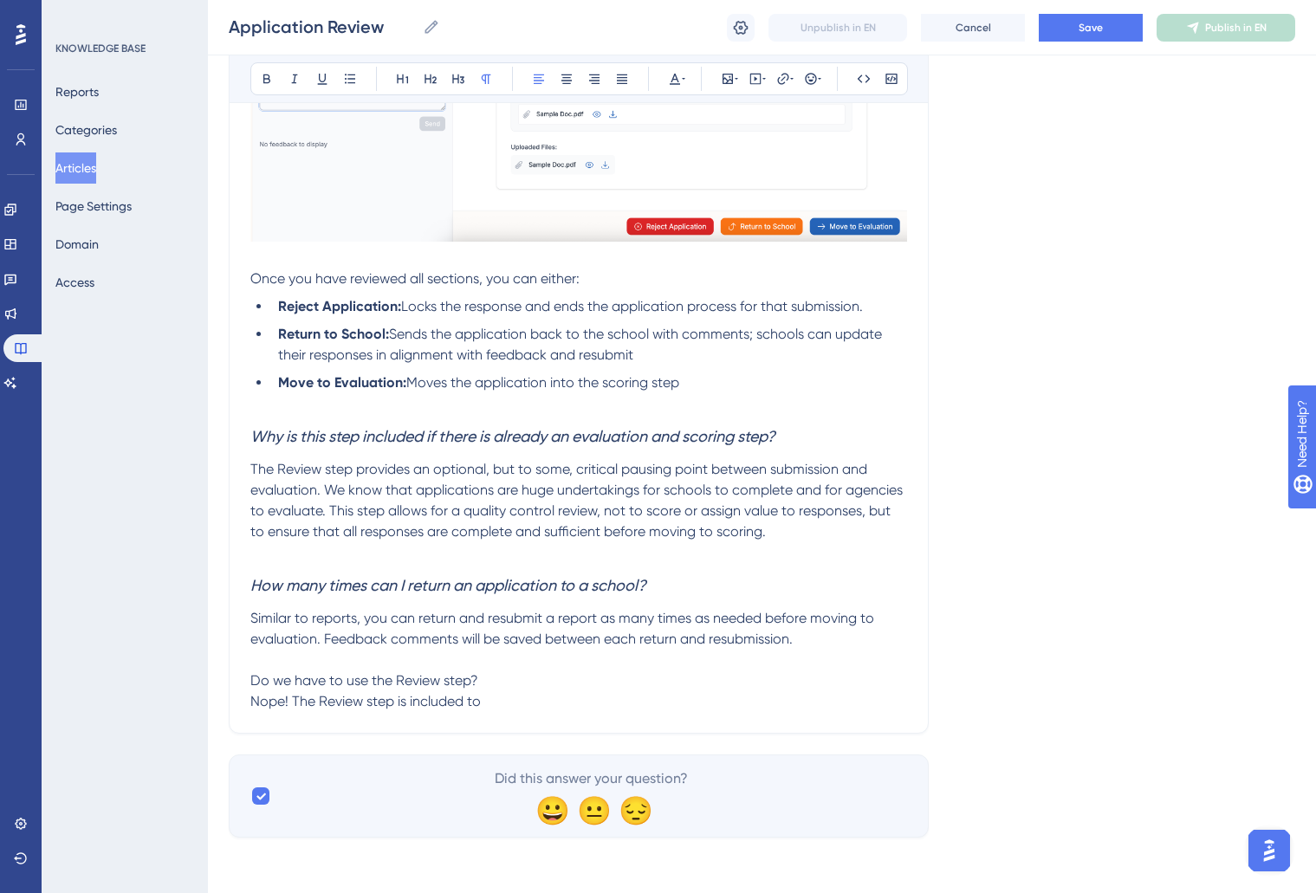
click at [505, 695] on p "Nope! The Review step is included to" at bounding box center [578, 701] width 657 height 21
drag, startPoint x: 471, startPoint y: 702, endPoint x: 655, endPoint y: 712, distance: 184.0
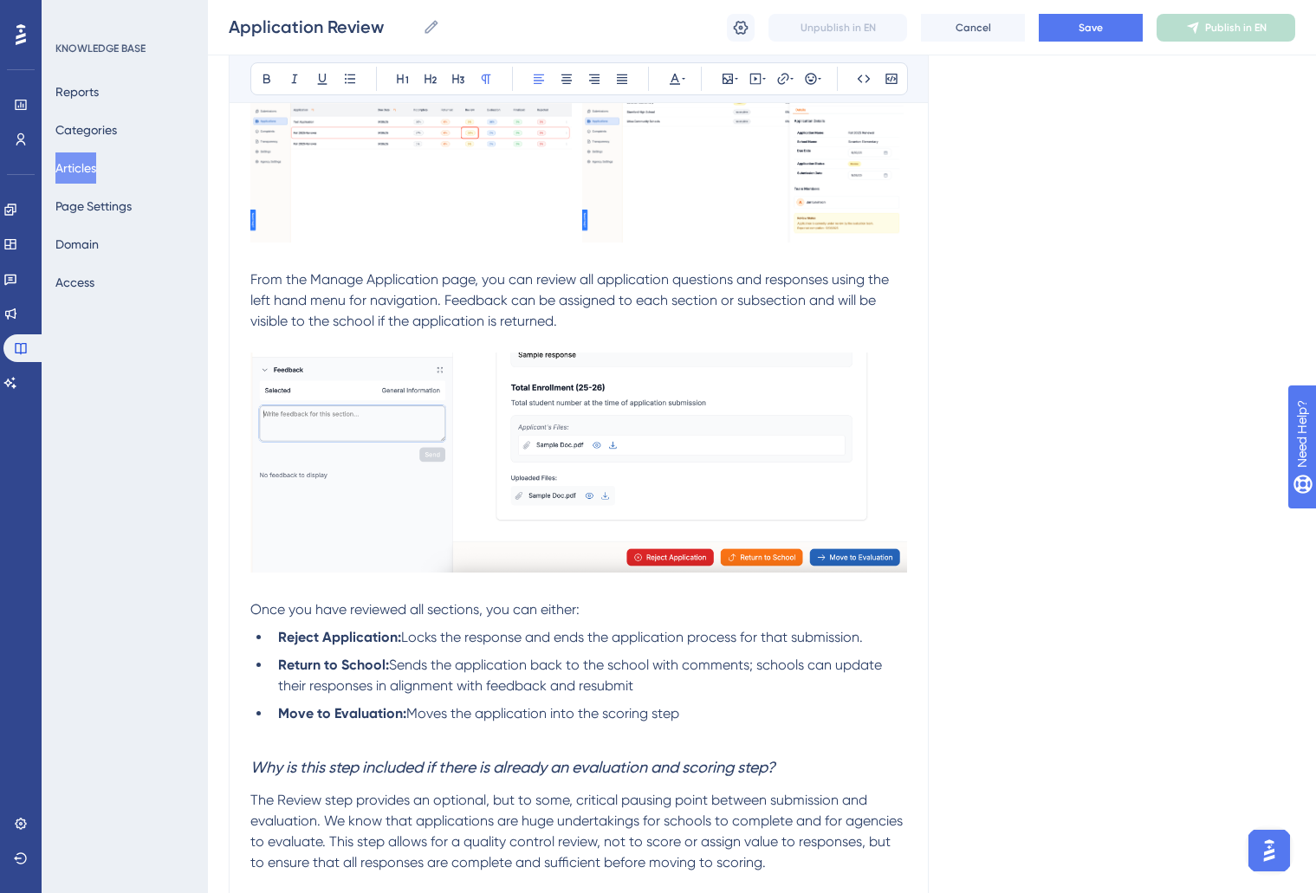
scroll to position [992, 0]
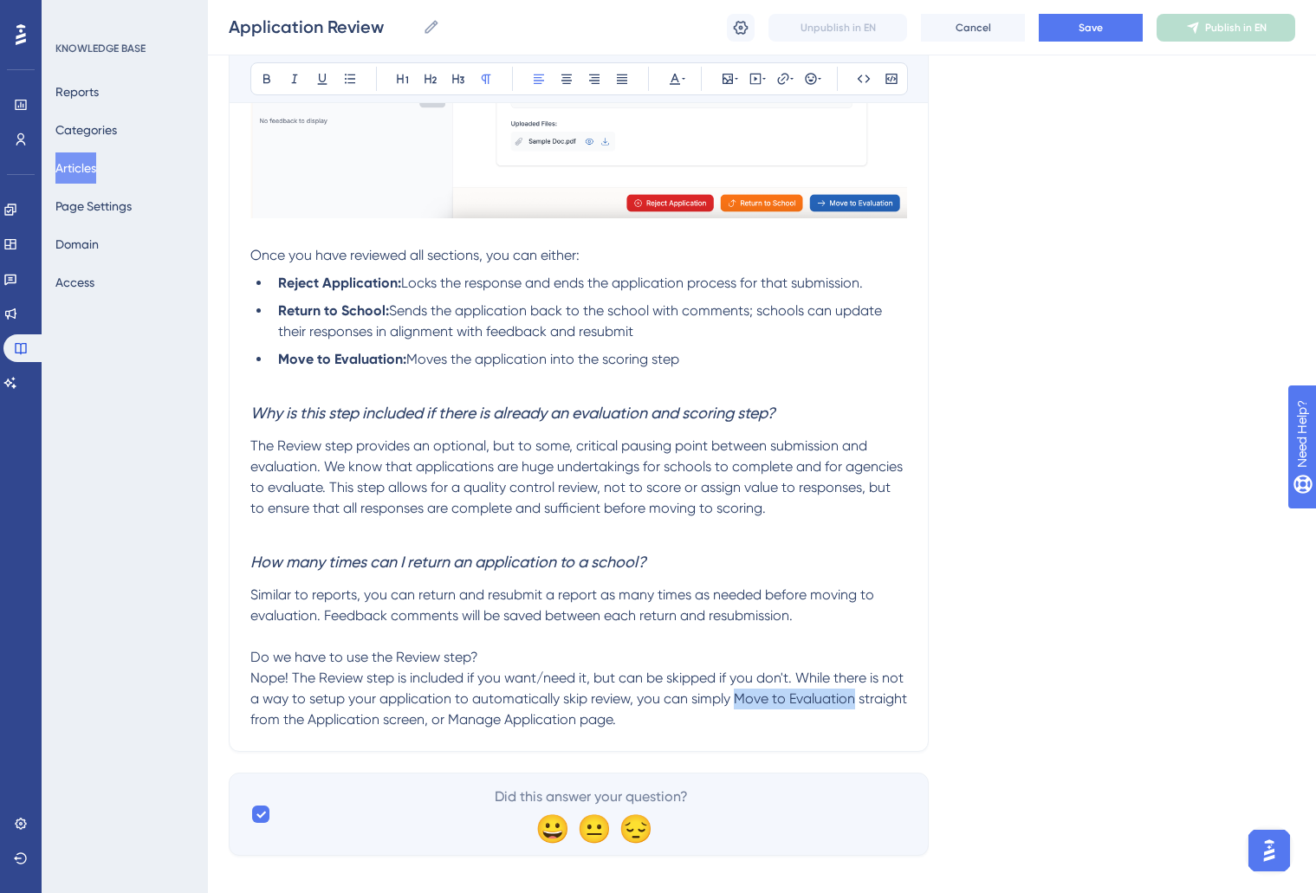
drag, startPoint x: 763, startPoint y: 704, endPoint x: 879, endPoint y: 703, distance: 116.1
click at [879, 703] on span "Nope! The Review step is included if you want/need it, but can be skipped if yo…" at bounding box center [580, 699] width 660 height 58
click at [373, 724] on span "straight from the Application screen, or Manage Application page." at bounding box center [578, 709] width 657 height 37
drag, startPoint x: 511, startPoint y: 725, endPoint x: 635, endPoint y: 721, distance: 124.0
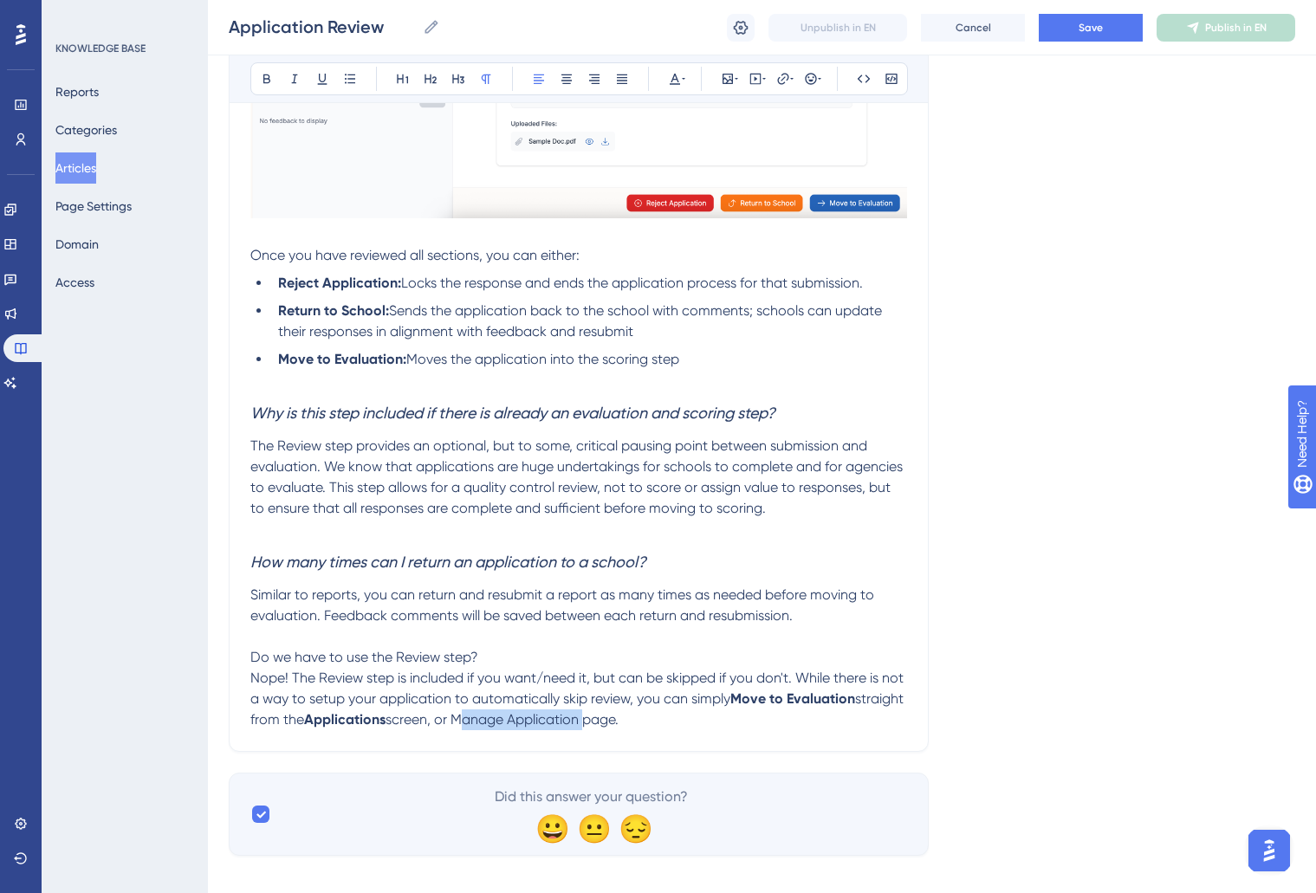
click at [619, 721] on span "screen, or Manage Application page." at bounding box center [502, 719] width 233 height 16
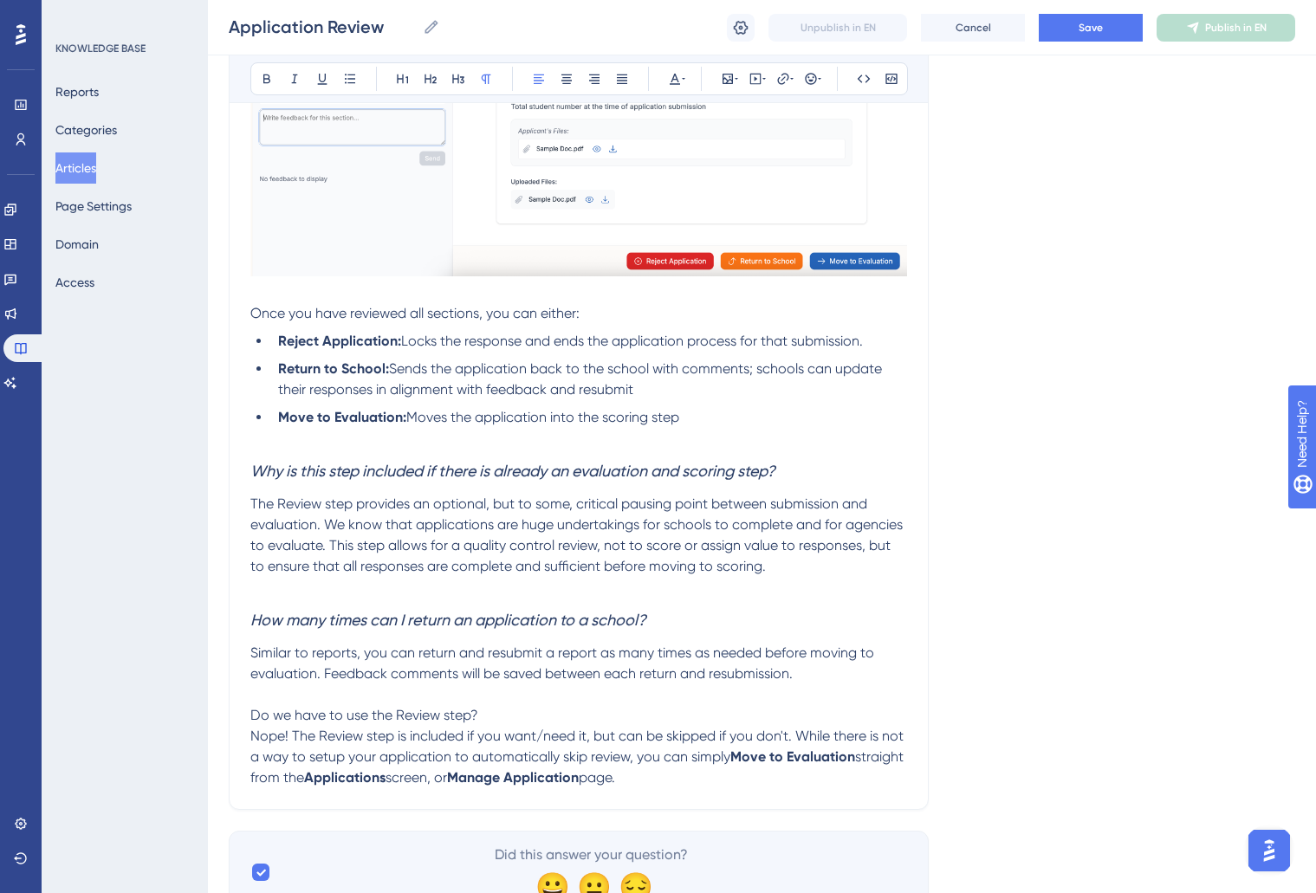
drag, startPoint x: 496, startPoint y: 711, endPoint x: 243, endPoint y: 704, distance: 253.1
click at [243, 704] on div "Application Review Review initial school responses to an application Bold Itali…" at bounding box center [579, 35] width 700 height 1550
click at [269, 711] on span "Do we have to use the Review step?" at bounding box center [364, 715] width 228 height 16
drag, startPoint x: 252, startPoint y: 718, endPoint x: 487, endPoint y: 714, distance: 234.9
click at [486, 715] on p "Do we have to use the Review step?" at bounding box center [578, 715] width 657 height 21
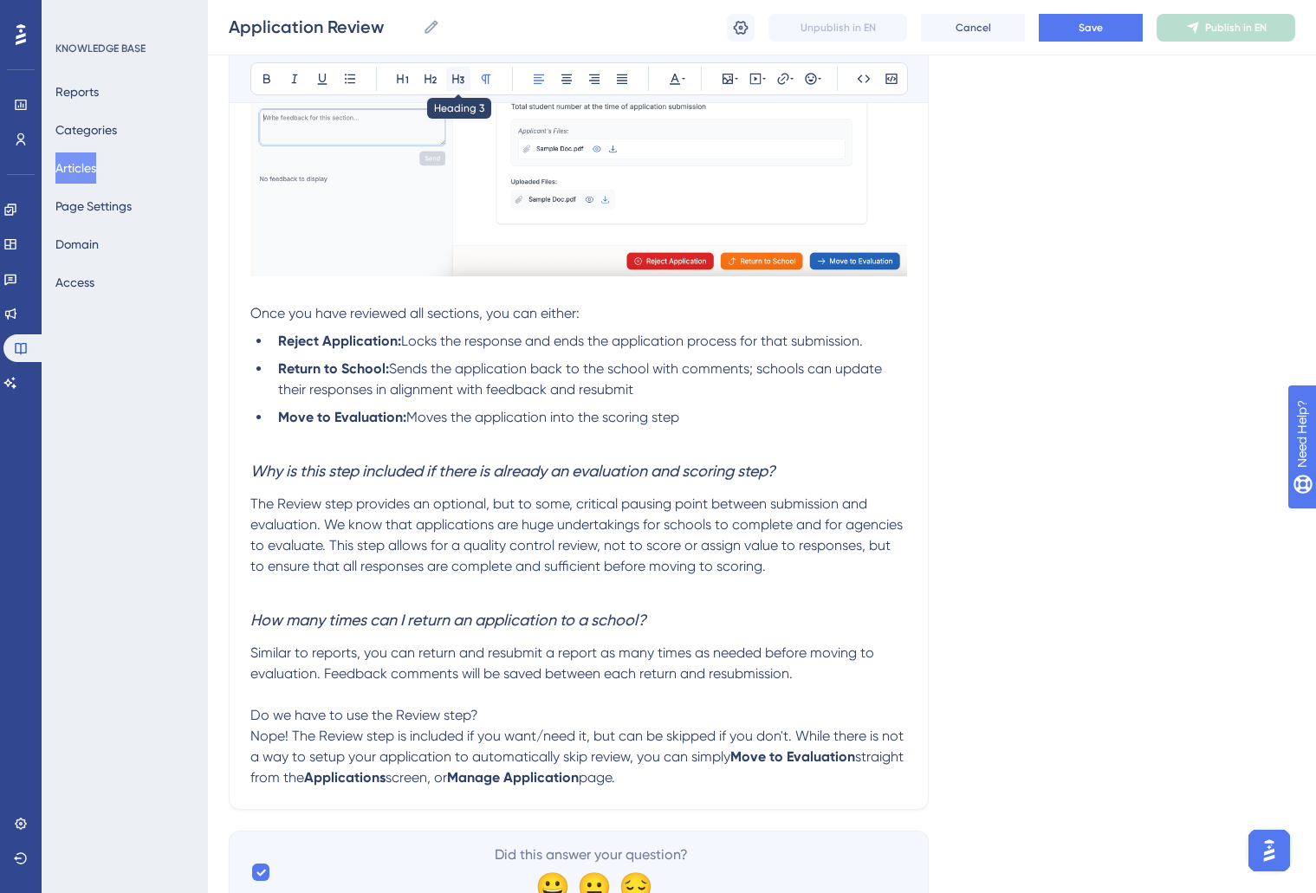
click at [463, 79] on icon at bounding box center [458, 79] width 14 height 14
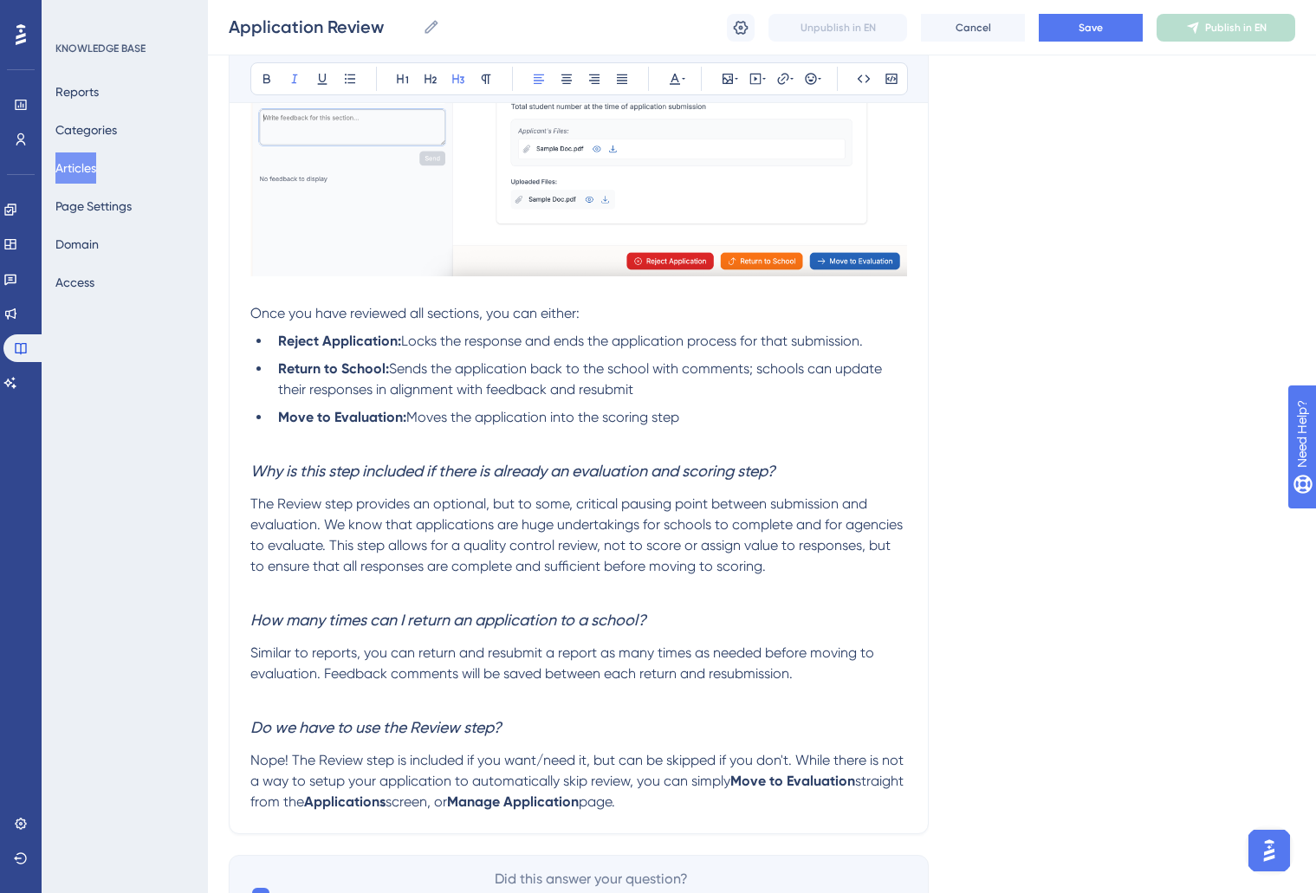
click at [555, 742] on h3 "Do we have to use the Review step?" at bounding box center [578, 727] width 657 height 45
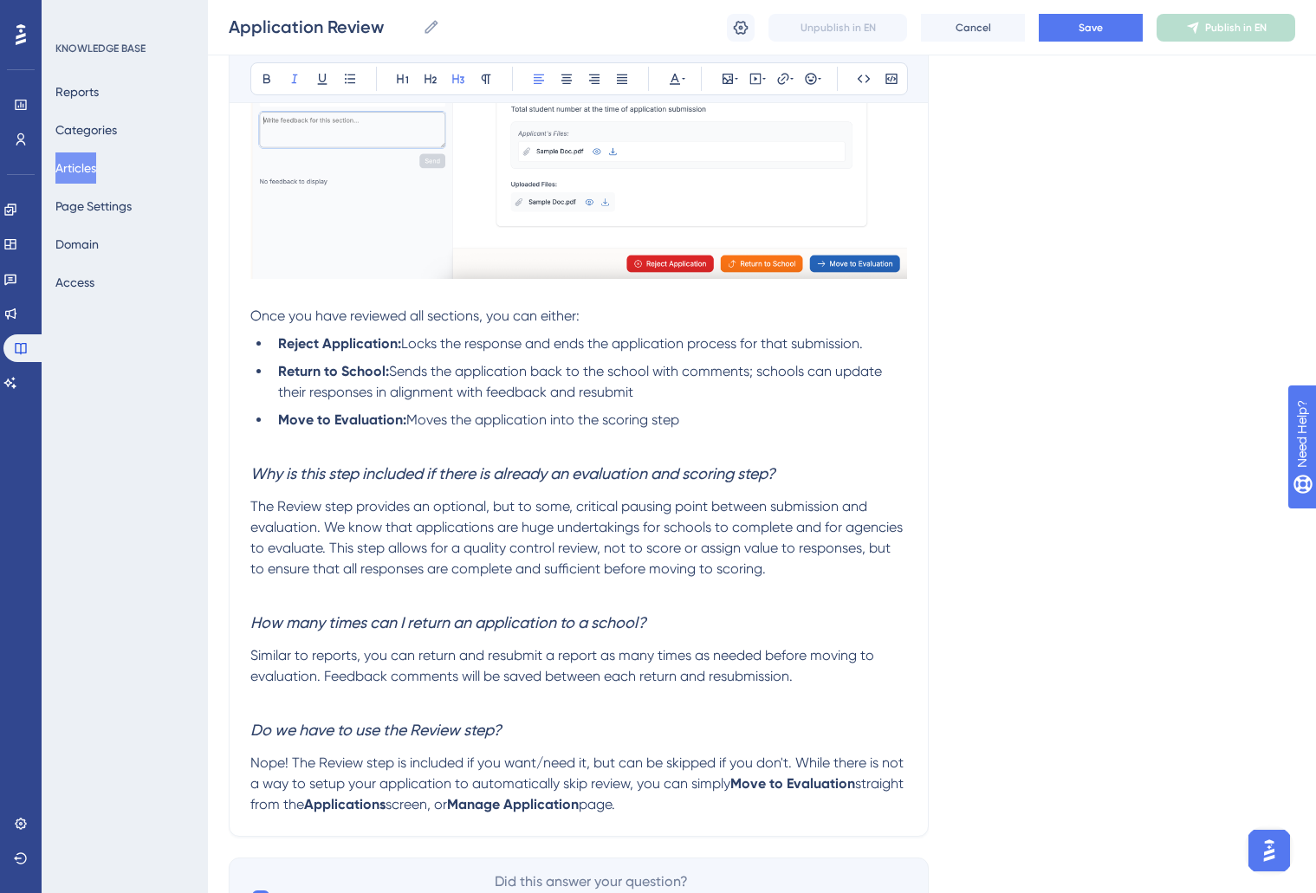
scroll to position [925, 0]
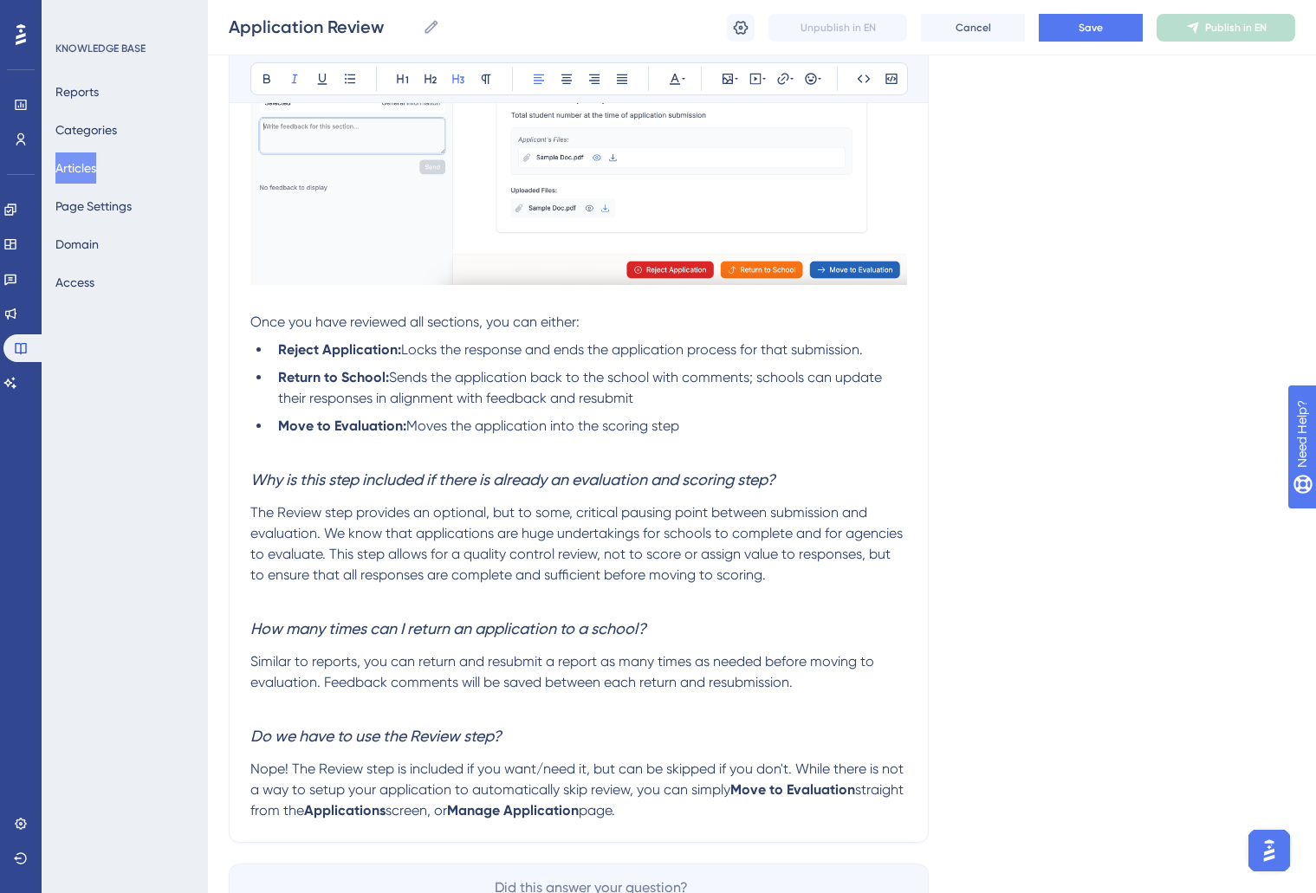
click at [399, 687] on span "Similar to reports, you can return and resubmit a report as many times as neede…" at bounding box center [563, 671] width 627 height 37
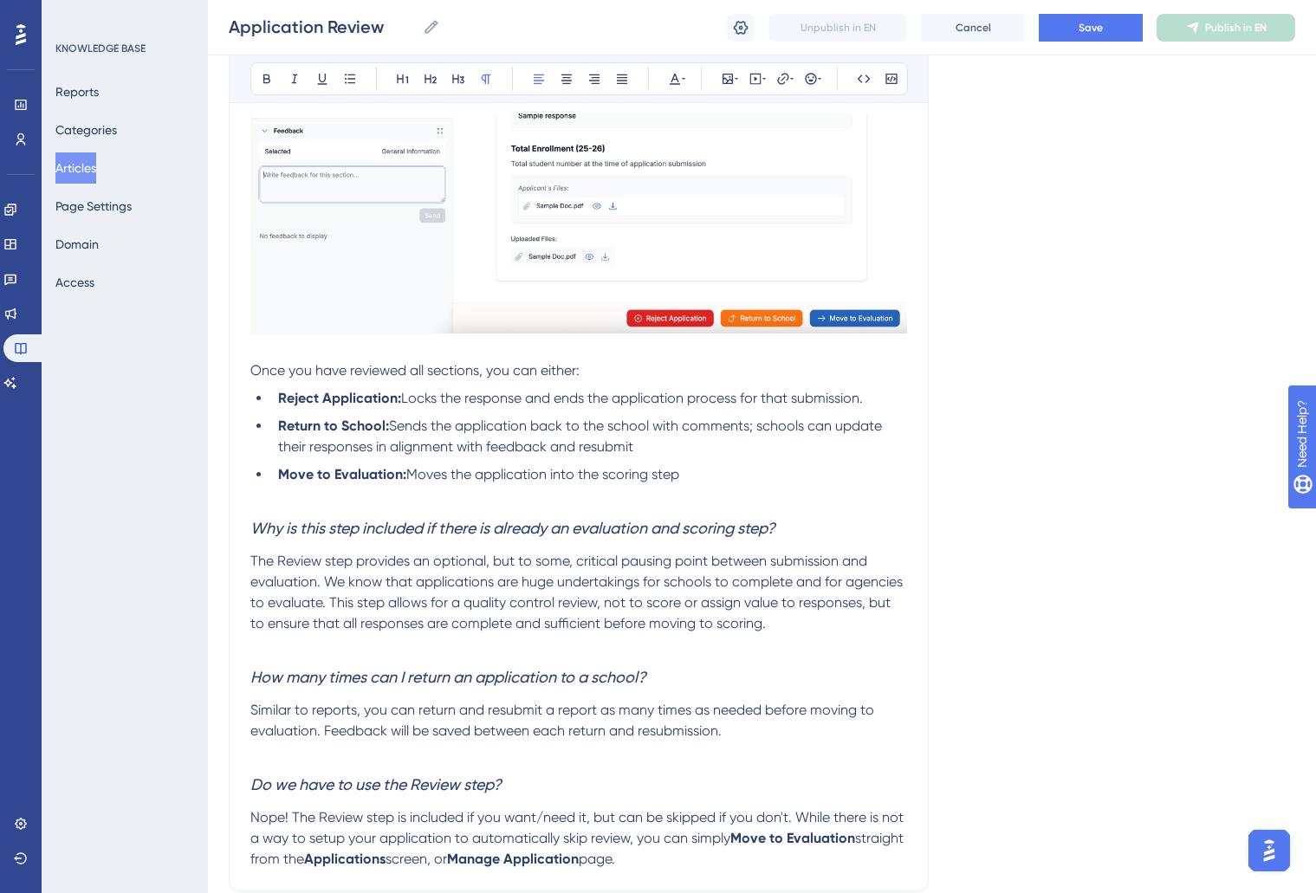
scroll to position [873, 0]
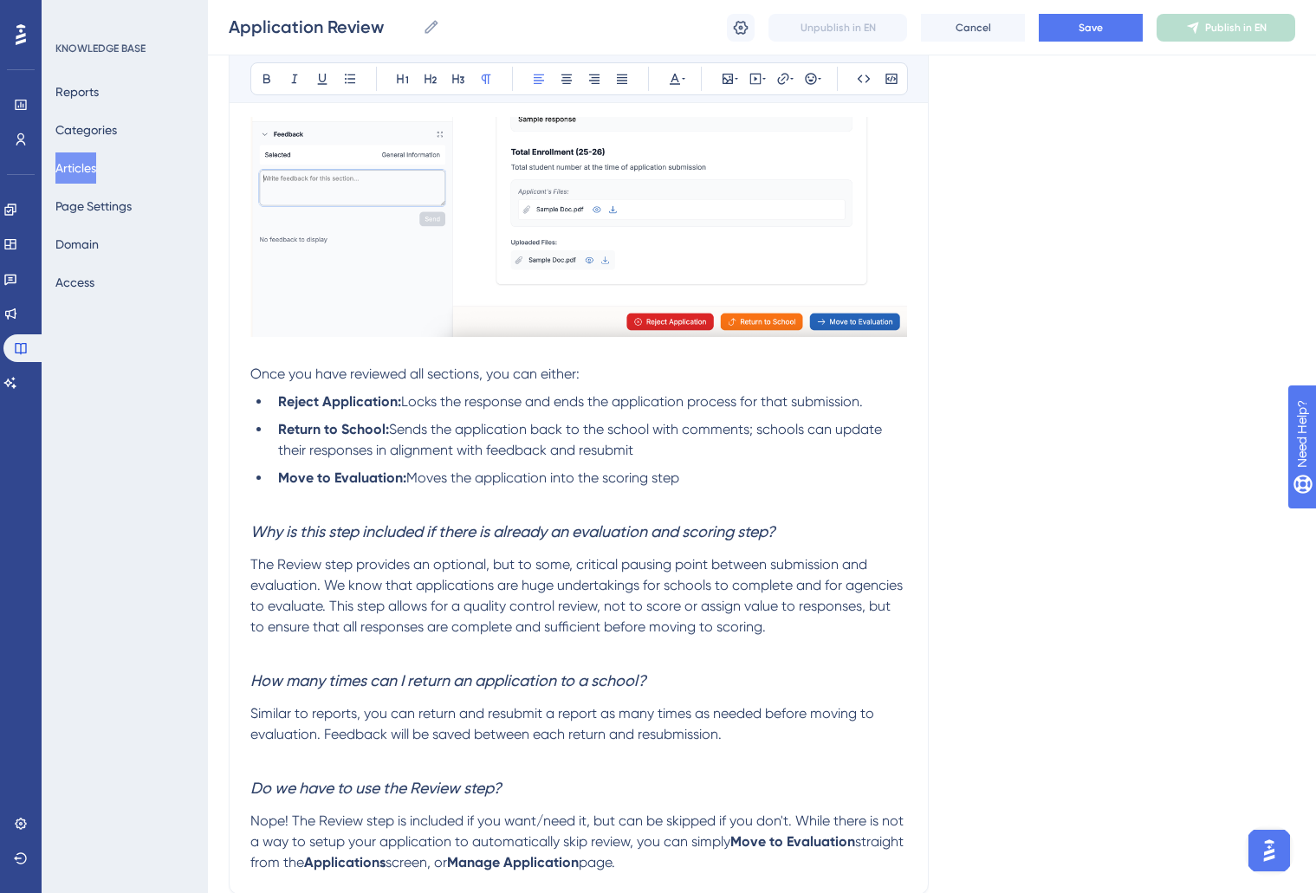
click at [295, 567] on span "The Review step provides an optional, but to some, critical pausing point betwe…" at bounding box center [578, 595] width 656 height 79
click at [682, 694] on h3 "How many times can I return an application to a school?" at bounding box center [578, 681] width 657 height 45
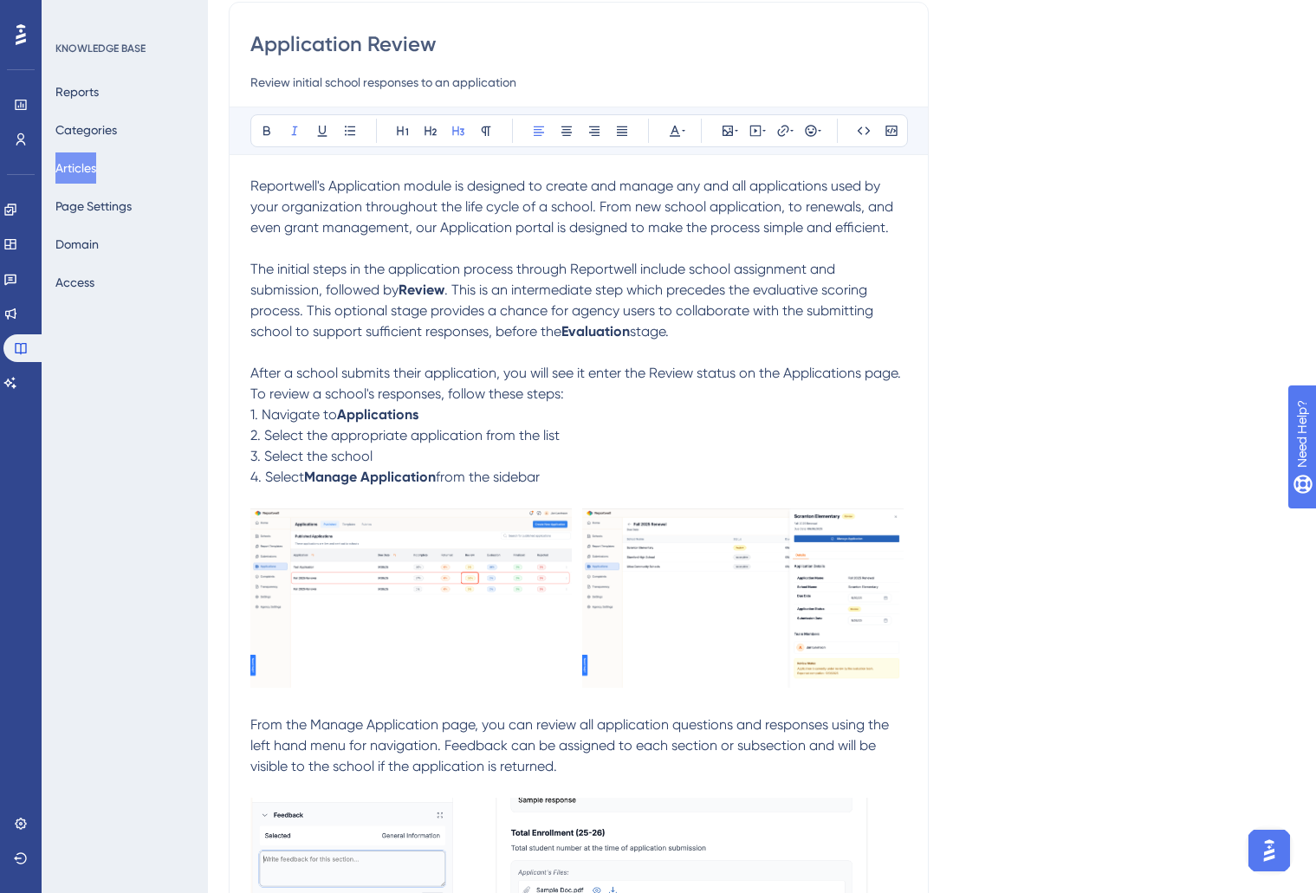
scroll to position [0, 0]
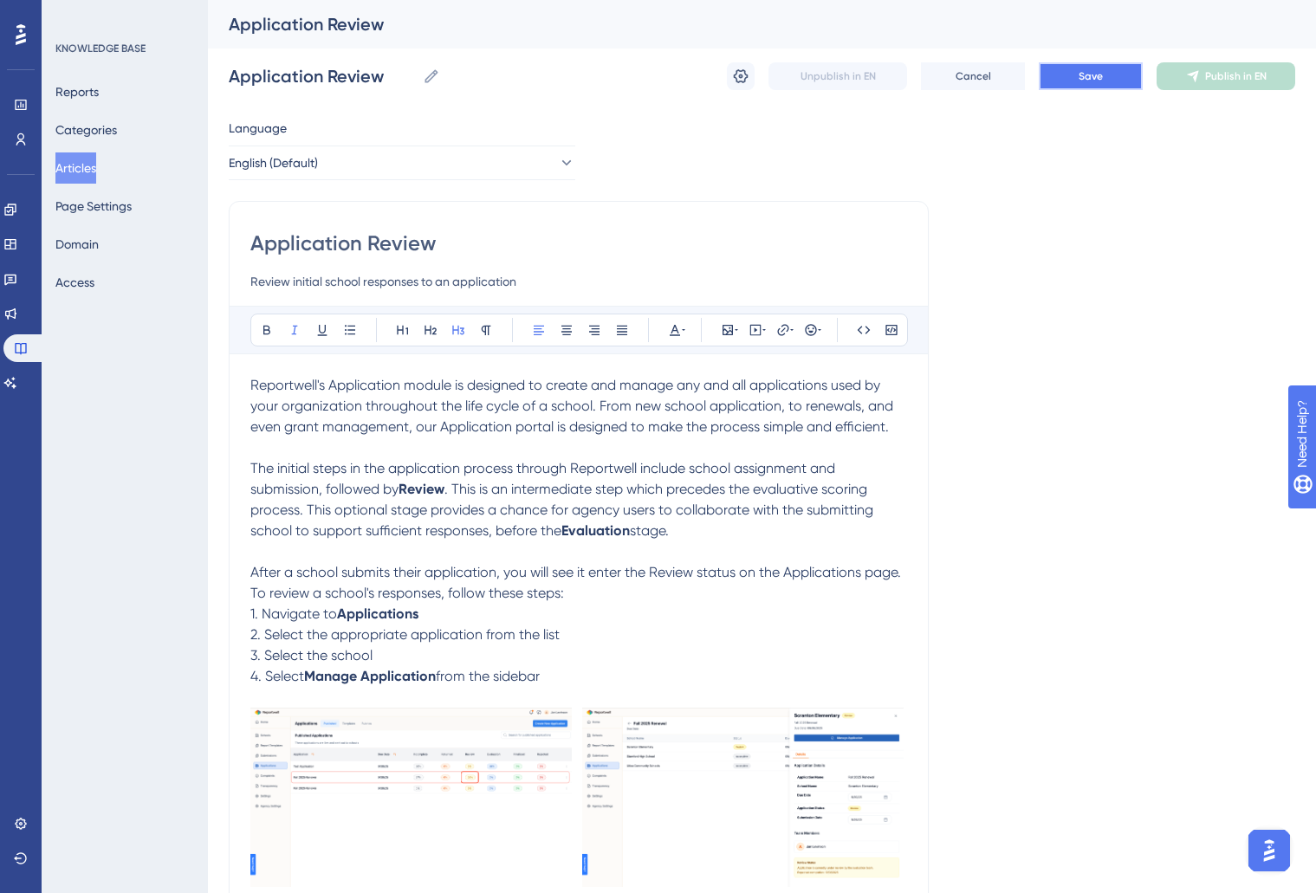
click at [1117, 87] on button "Save" at bounding box center [1091, 76] width 104 height 28
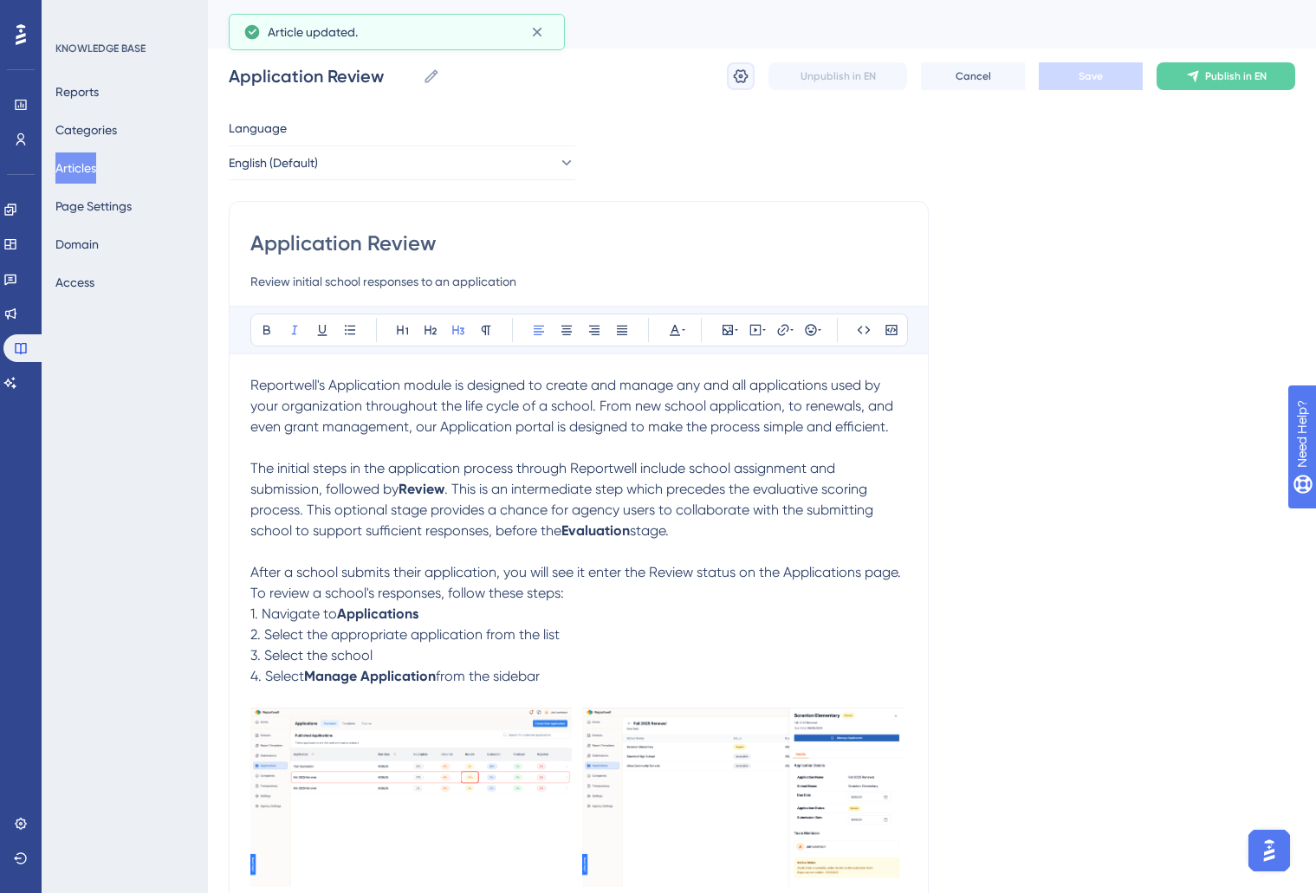
drag, startPoint x: 736, startPoint y: 80, endPoint x: 770, endPoint y: 237, distance: 161.5
click at [737, 80] on icon at bounding box center [741, 76] width 15 height 14
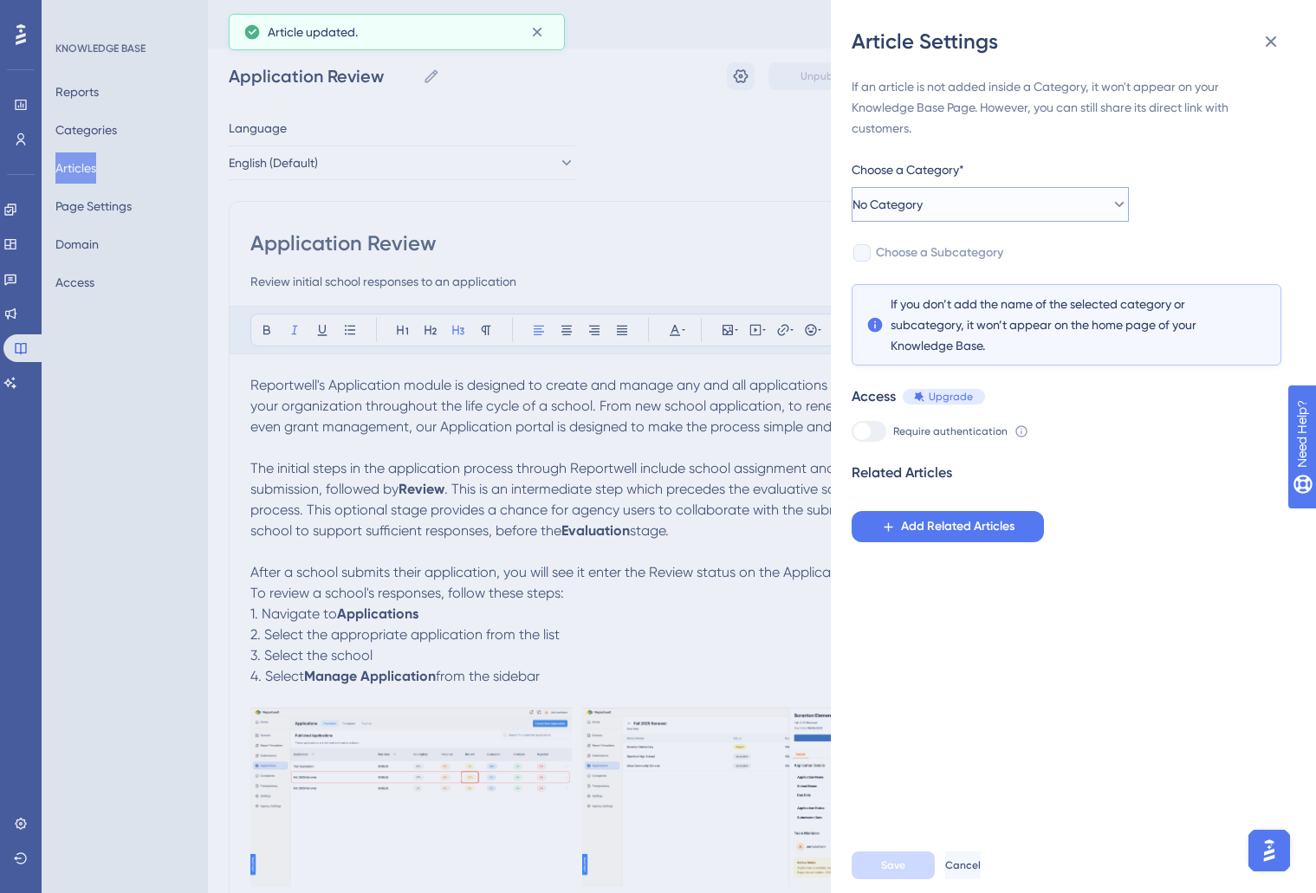
click at [1016, 208] on button "No Category" at bounding box center [990, 204] width 277 height 35
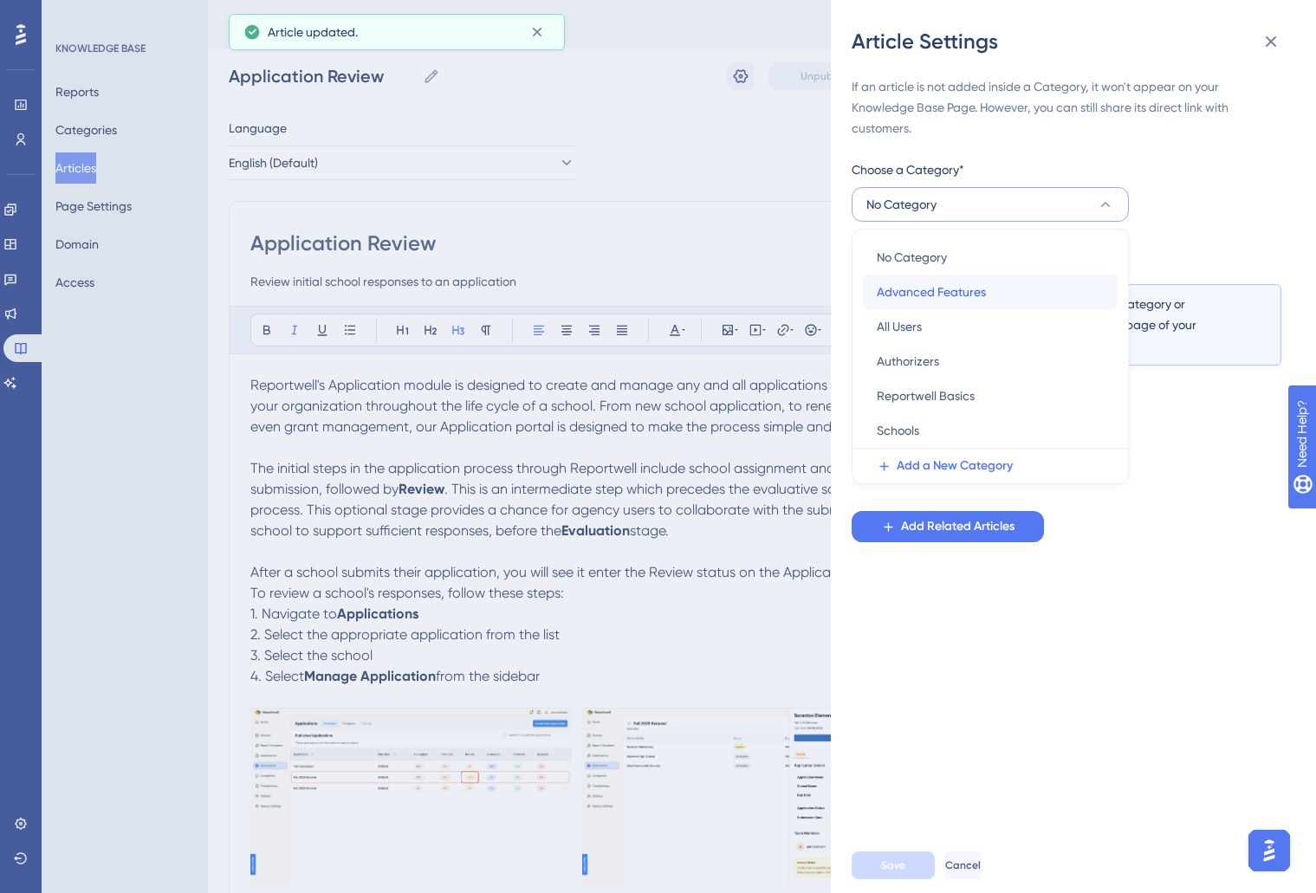
click at [1001, 275] on div "Advanced Features Advanced Features" at bounding box center [990, 292] width 227 height 35
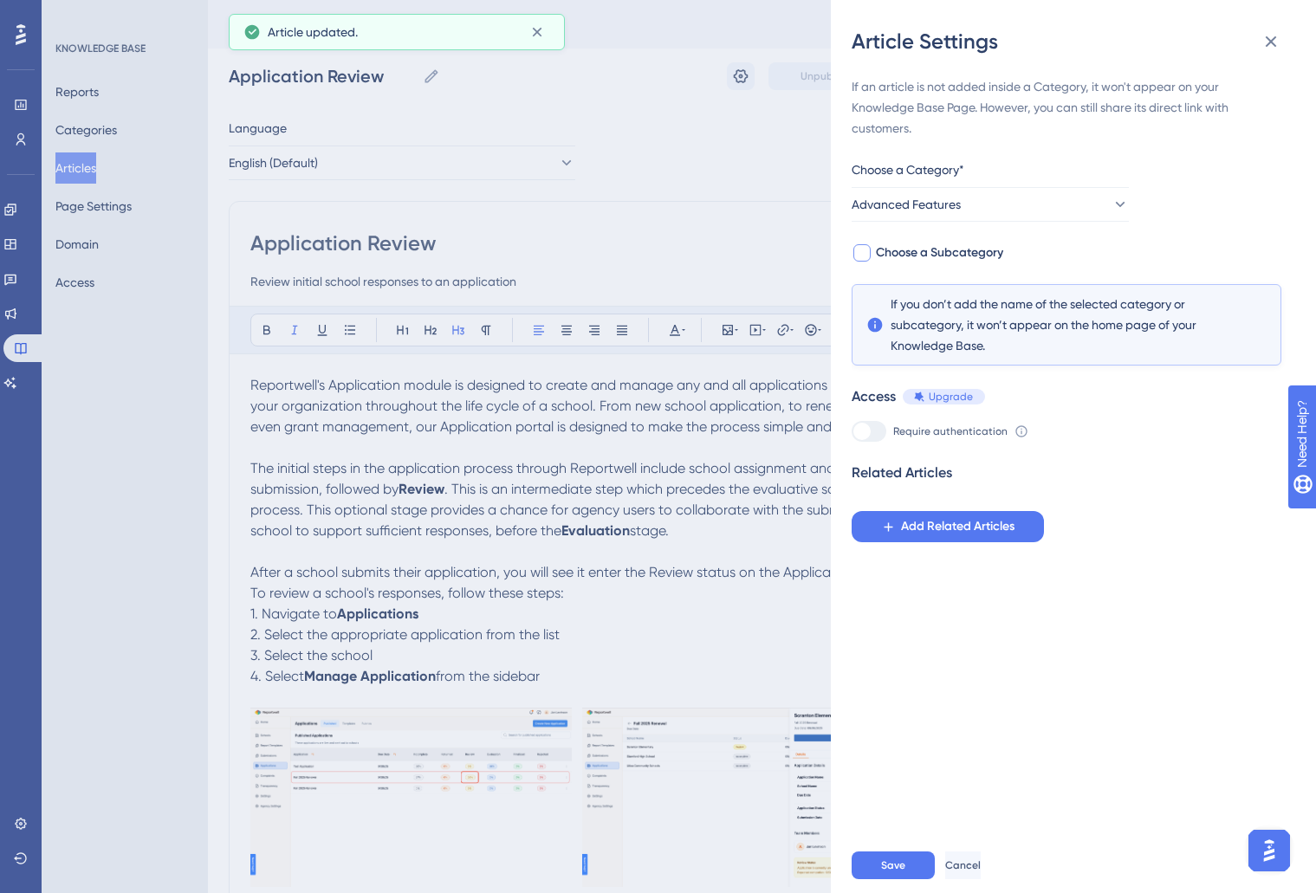
click at [866, 253] on div at bounding box center [861, 252] width 17 height 17
checkbox input "true"
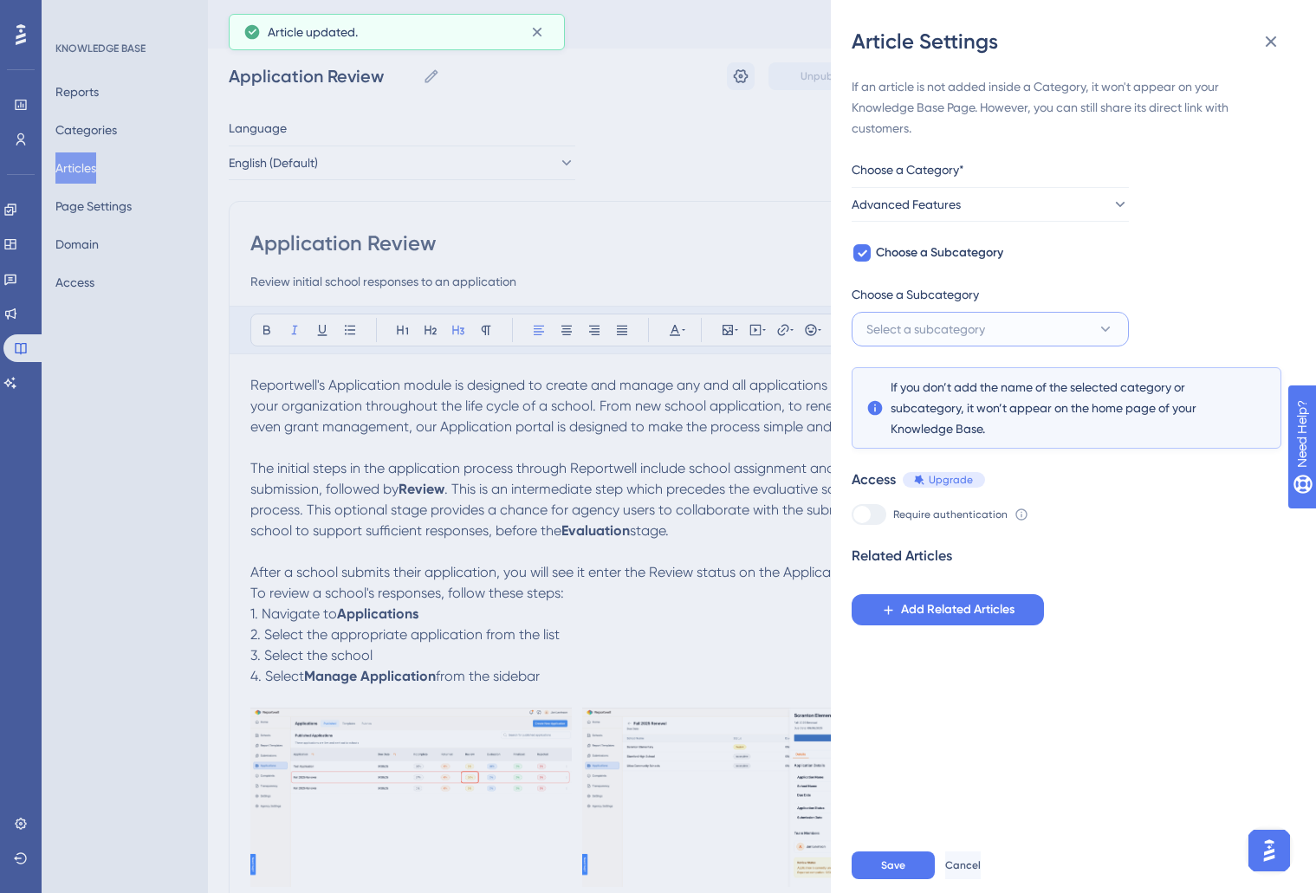
drag, startPoint x: 905, startPoint y: 321, endPoint x: 924, endPoint y: 352, distance: 36.1
click at [905, 321] on span "Select a subcategory" at bounding box center [925, 329] width 119 height 21
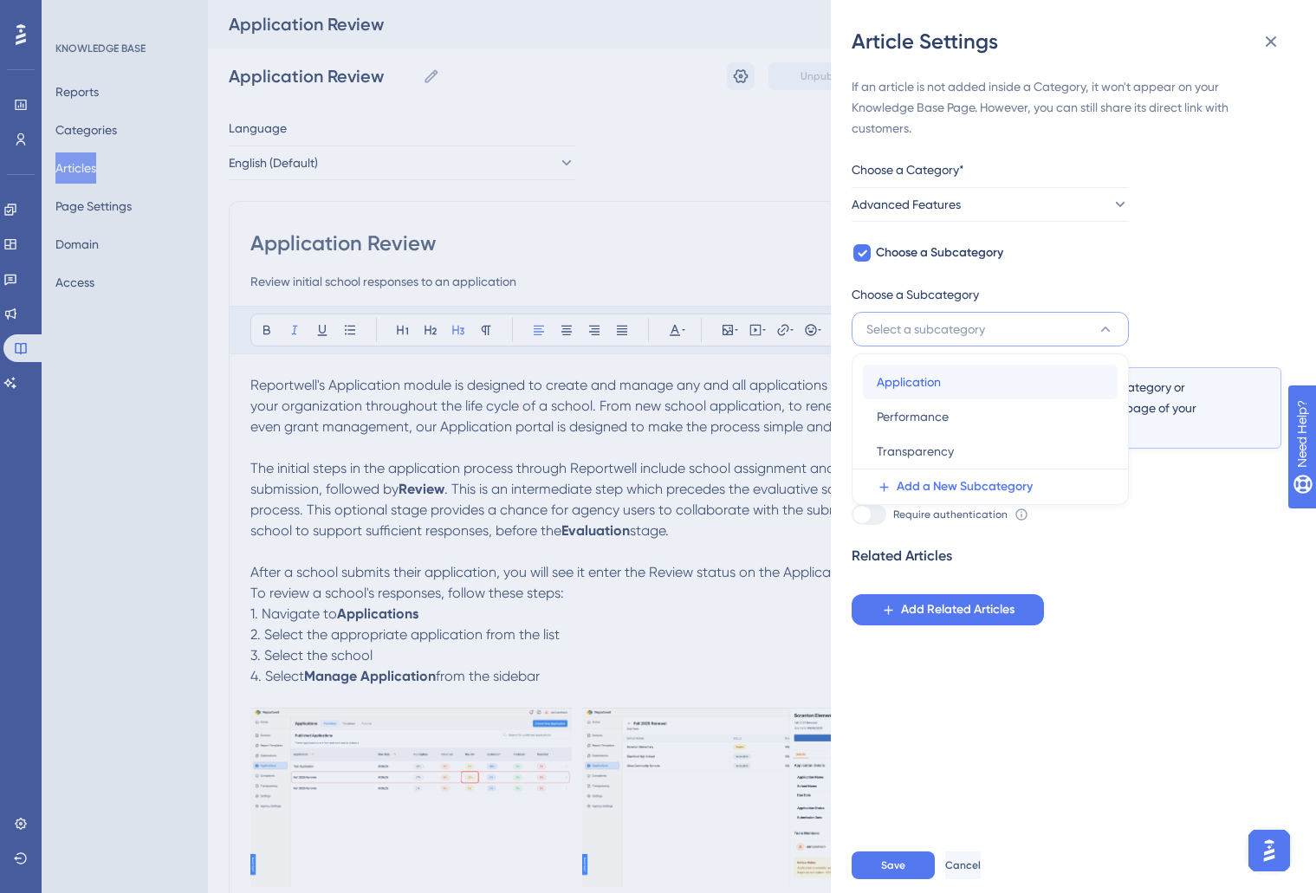
click at [947, 386] on div "Application Application" at bounding box center [990, 382] width 227 height 35
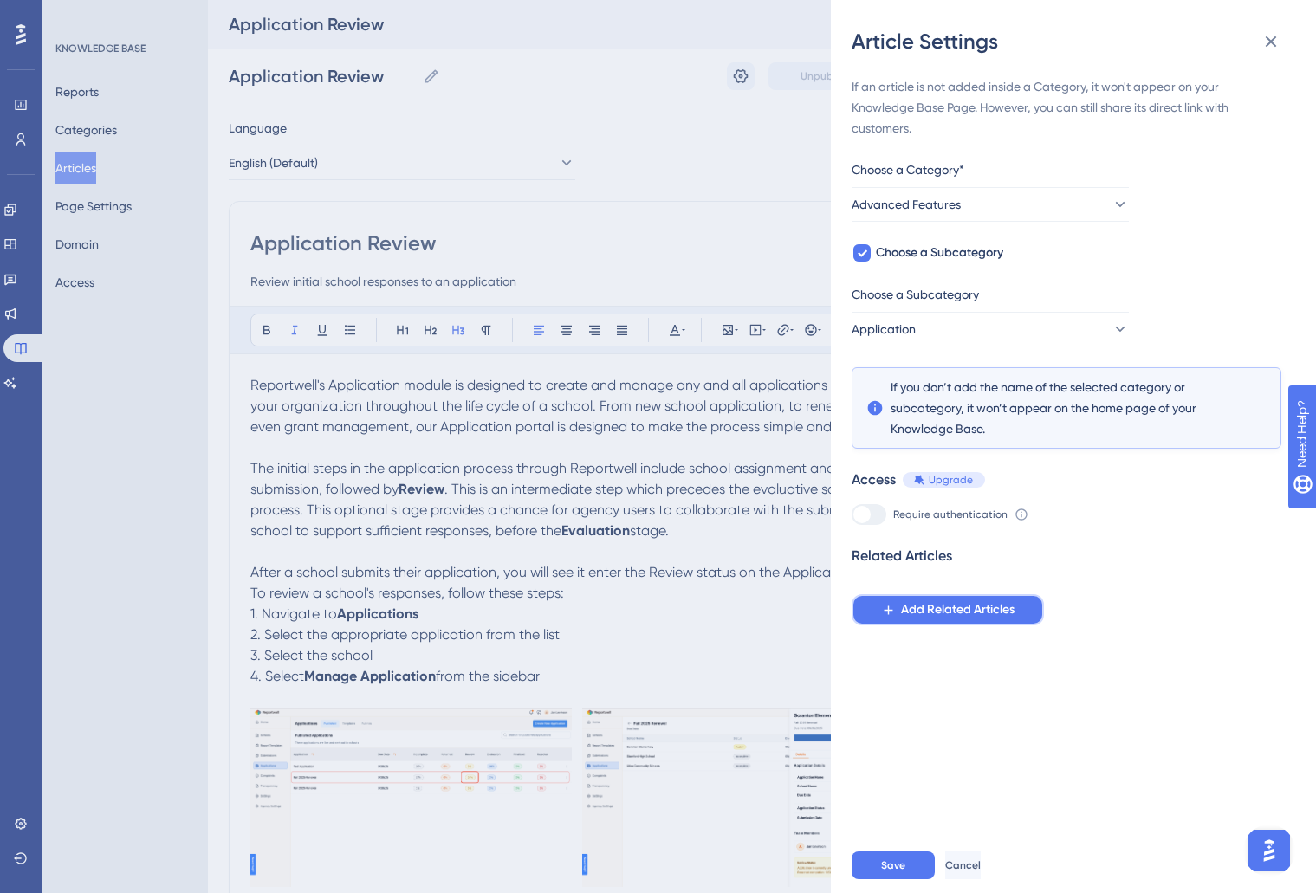
click at [908, 613] on span "Add Related Articles" at bounding box center [958, 610] width 114 height 21
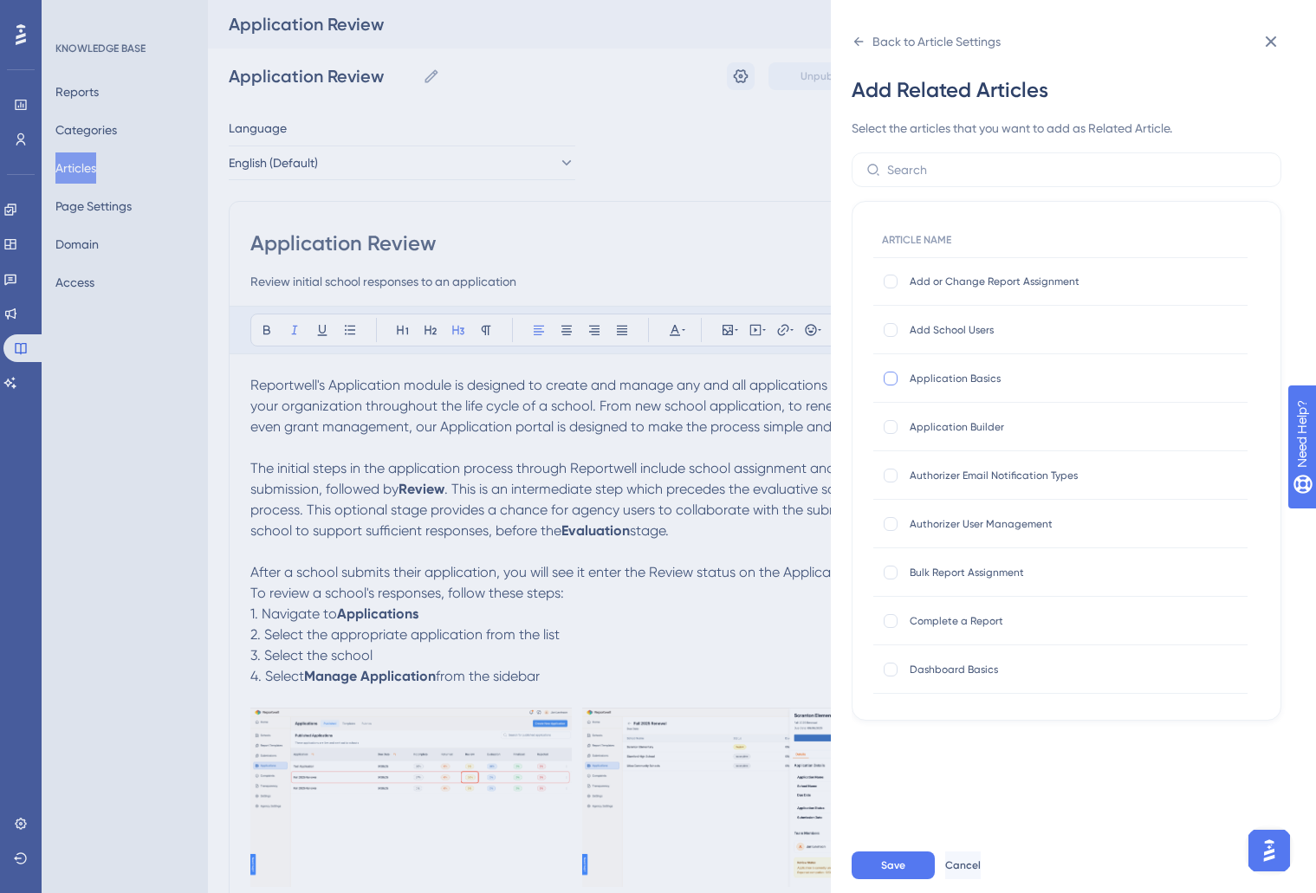
click at [901, 377] on label at bounding box center [892, 378] width 21 height 17
checkbox input "true"
click at [896, 419] on label at bounding box center [892, 427] width 21 height 17
checkbox input "true"
click at [915, 873] on button "Save" at bounding box center [893, 866] width 83 height 28
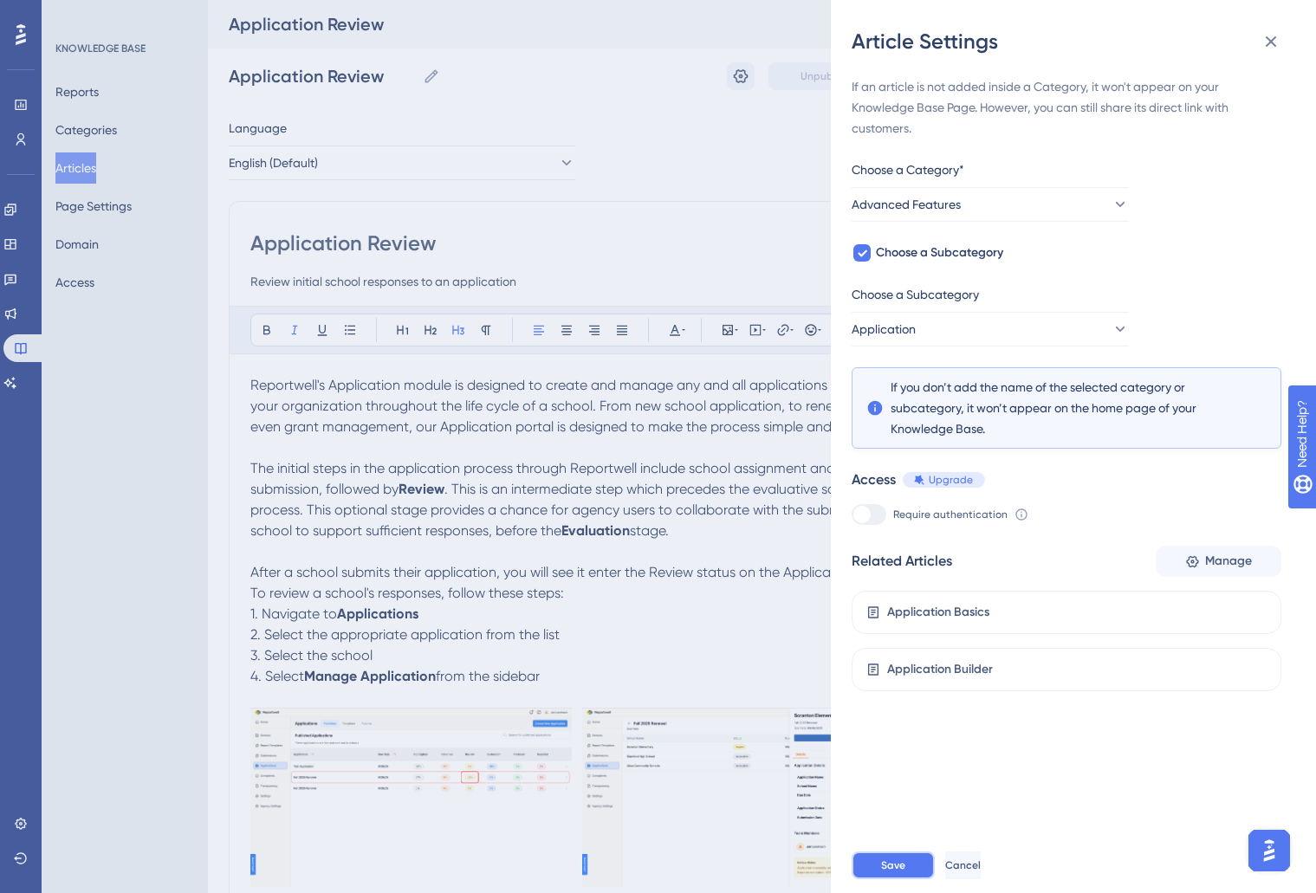
drag, startPoint x: 884, startPoint y: 859, endPoint x: 900, endPoint y: 838, distance: 26.5
click at [885, 859] on span "Save" at bounding box center [893, 866] width 24 height 14
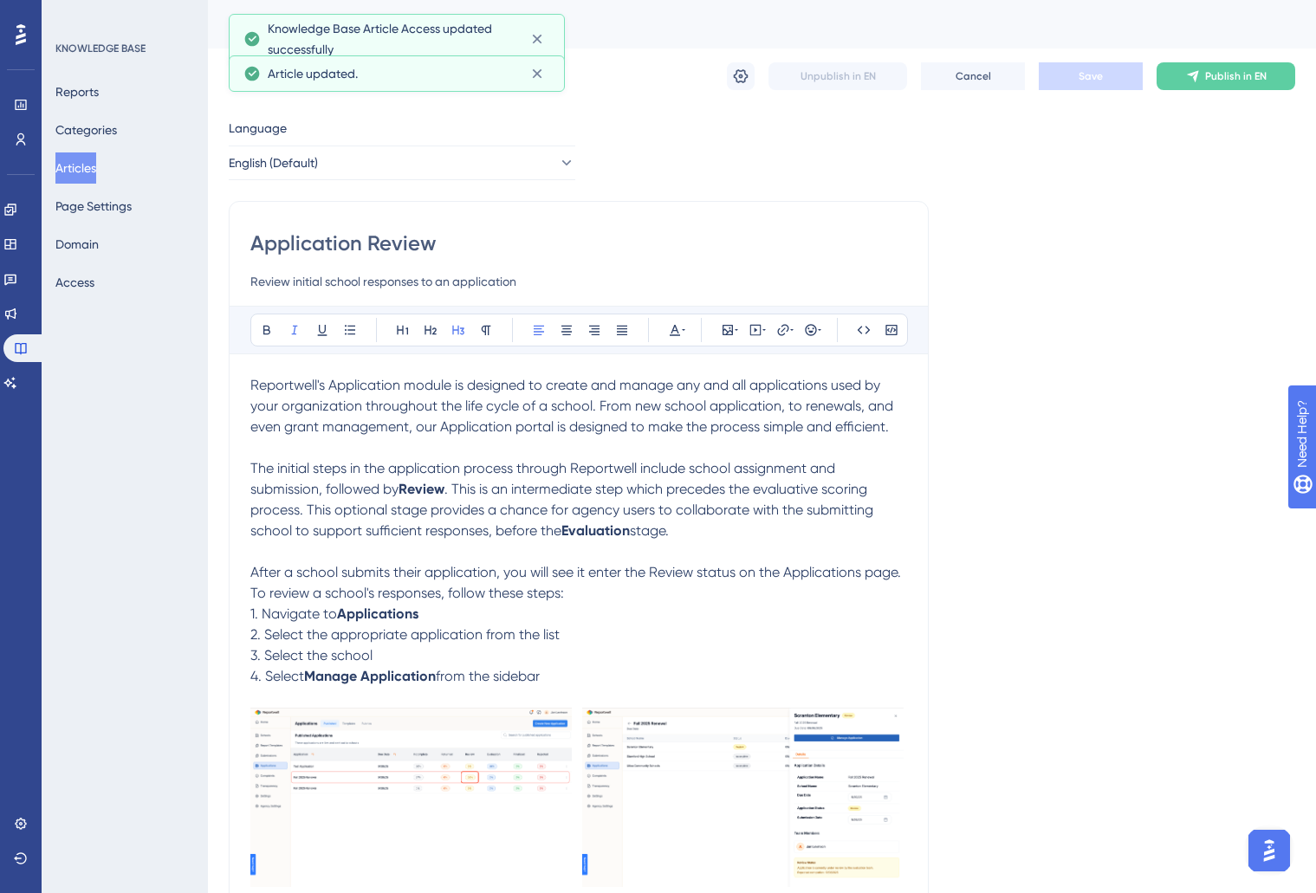
click at [1233, 94] on div "Application Review Application Review Unpublish in EN Cancel Save Publish in EN" at bounding box center [762, 76] width 1067 height 55
click at [1240, 84] on button "Publish in EN" at bounding box center [1226, 76] width 139 height 28
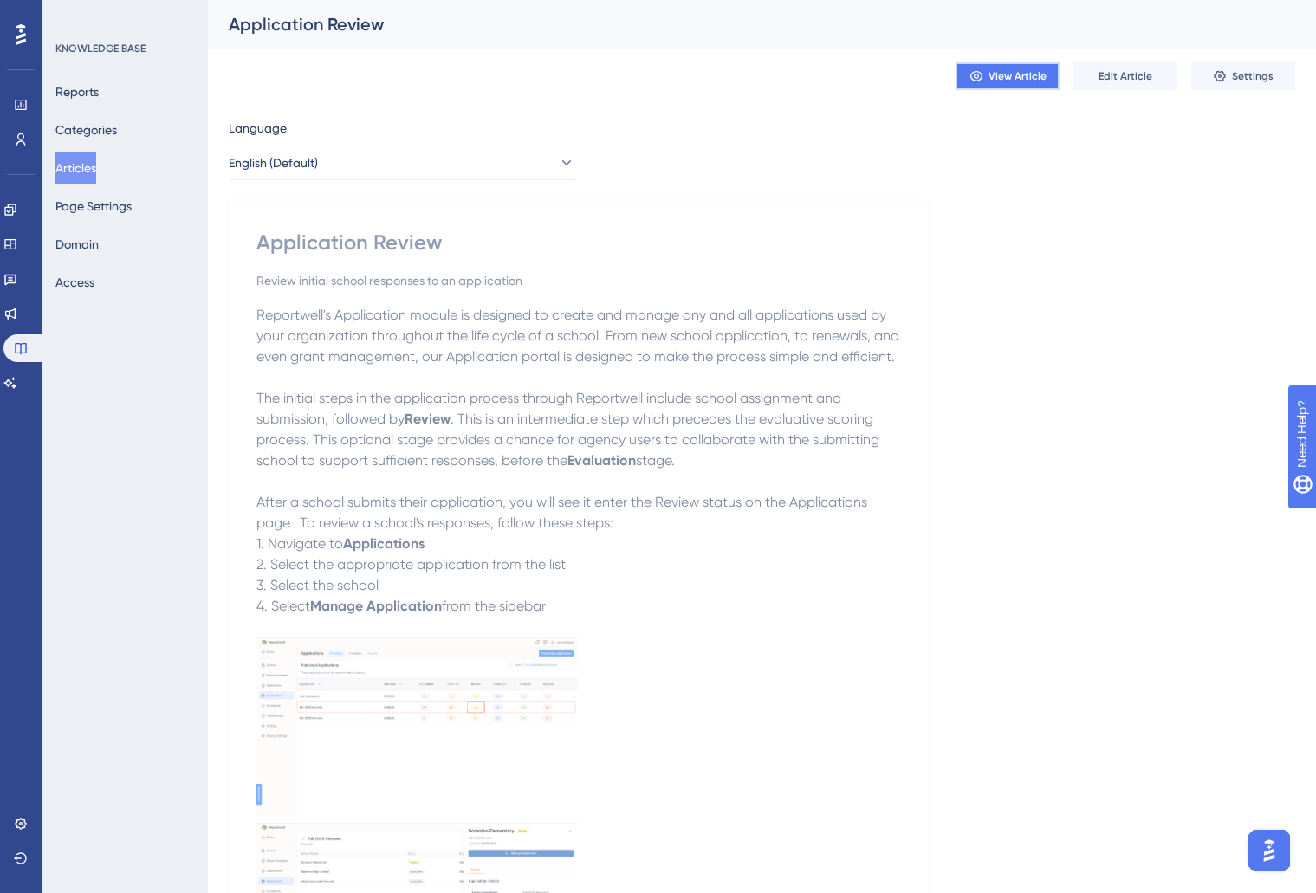
click at [1019, 86] on button "View Article" at bounding box center [1008, 76] width 104 height 28
click at [1138, 77] on span "Edit Article" at bounding box center [1126, 76] width 54 height 14
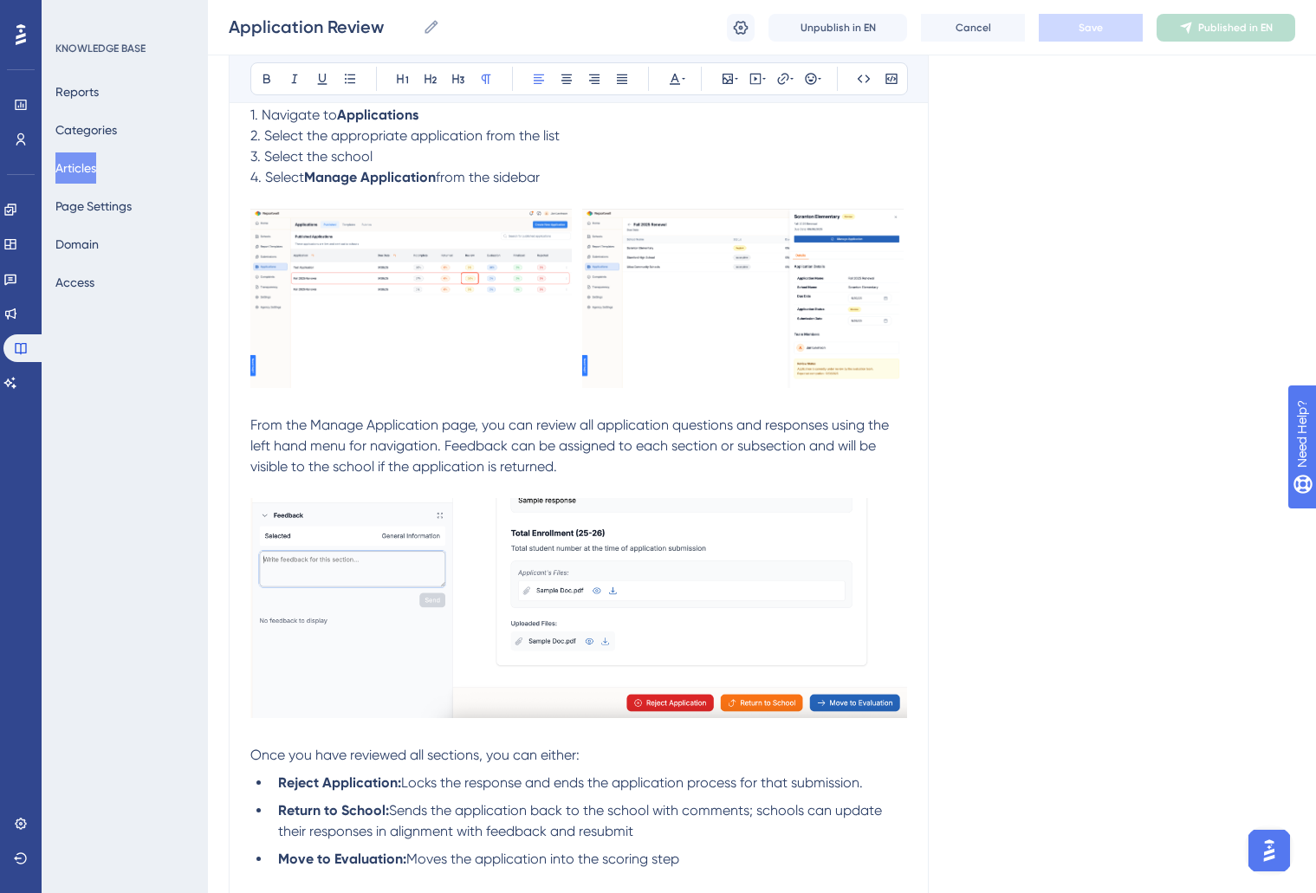
scroll to position [493, 0]
click at [415, 352] on img at bounding box center [410, 297] width 321 height 179
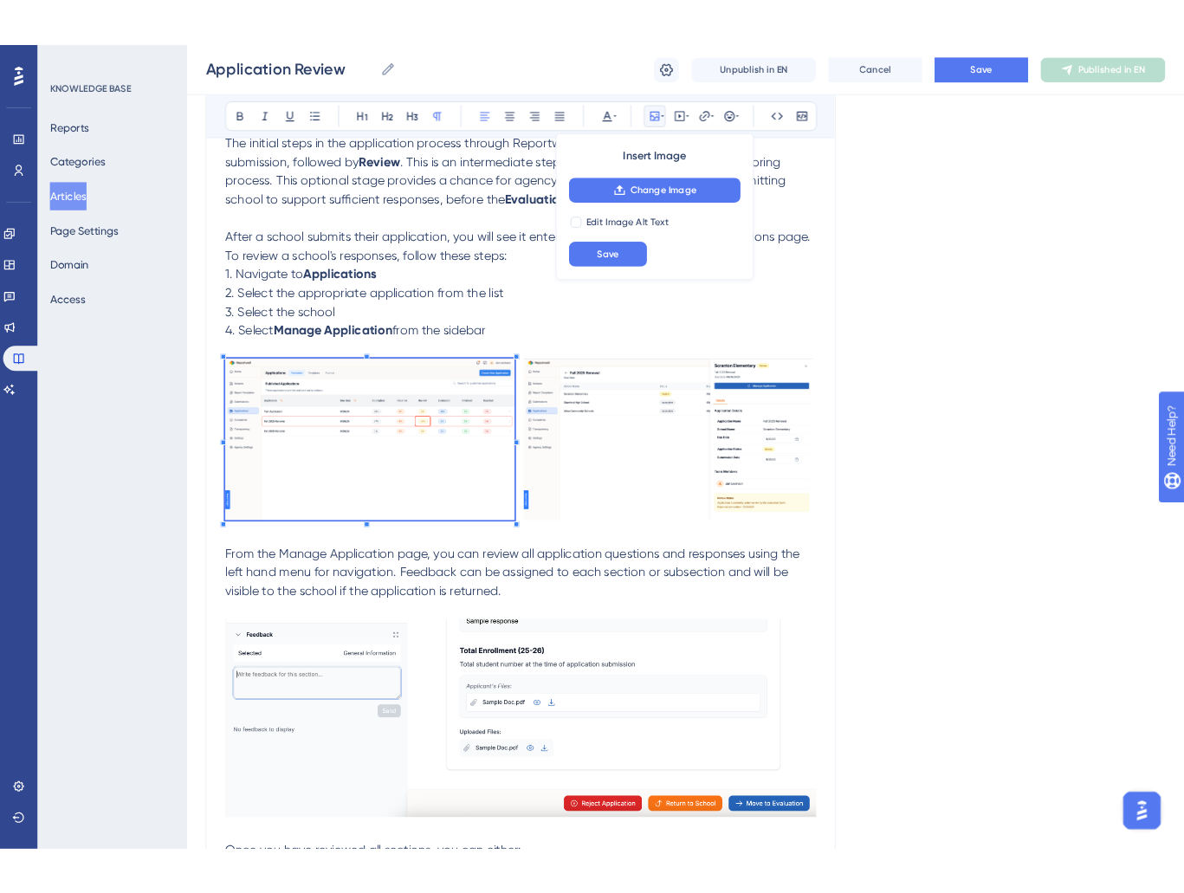
scroll to position [349, 0]
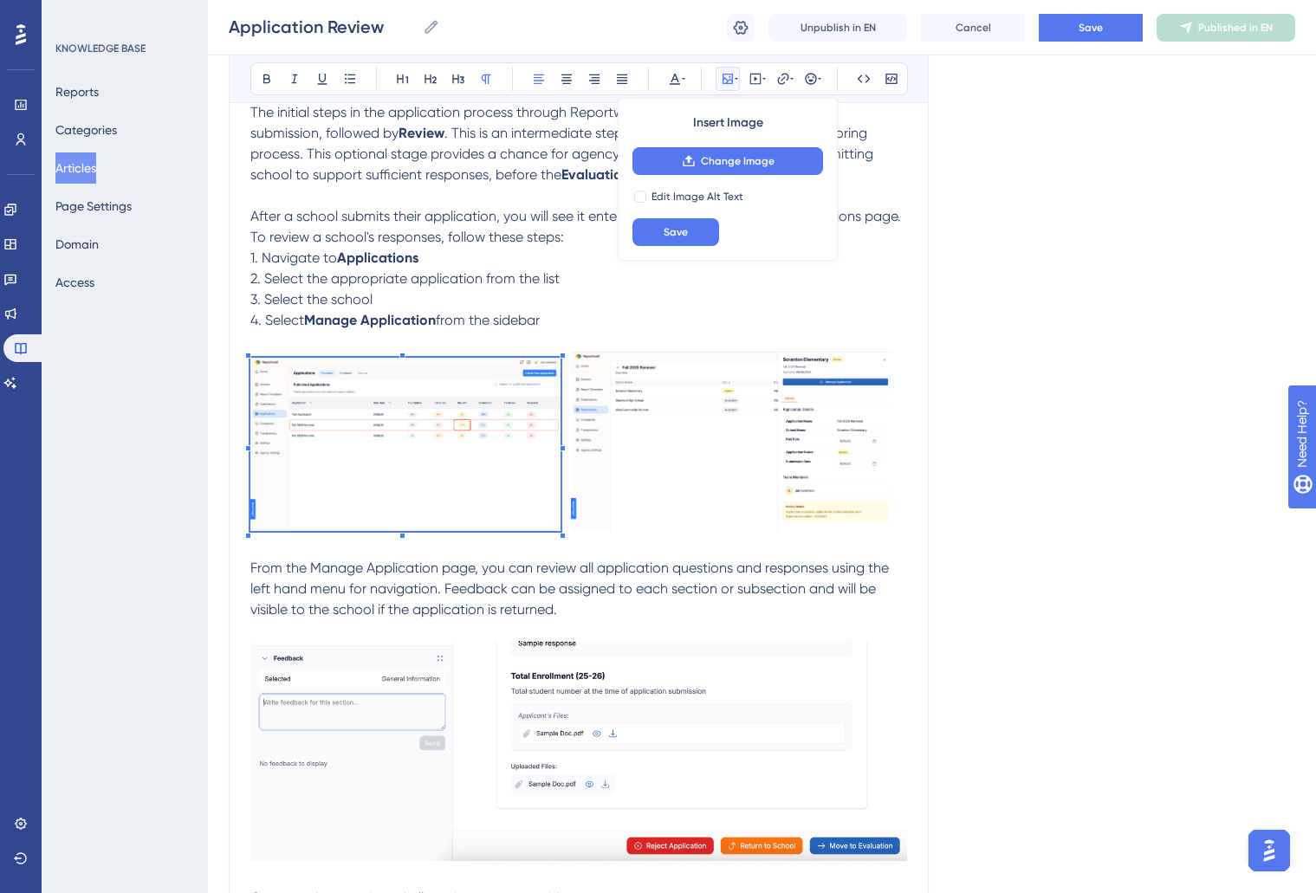
click at [556, 533] on p at bounding box center [578, 444] width 657 height 185
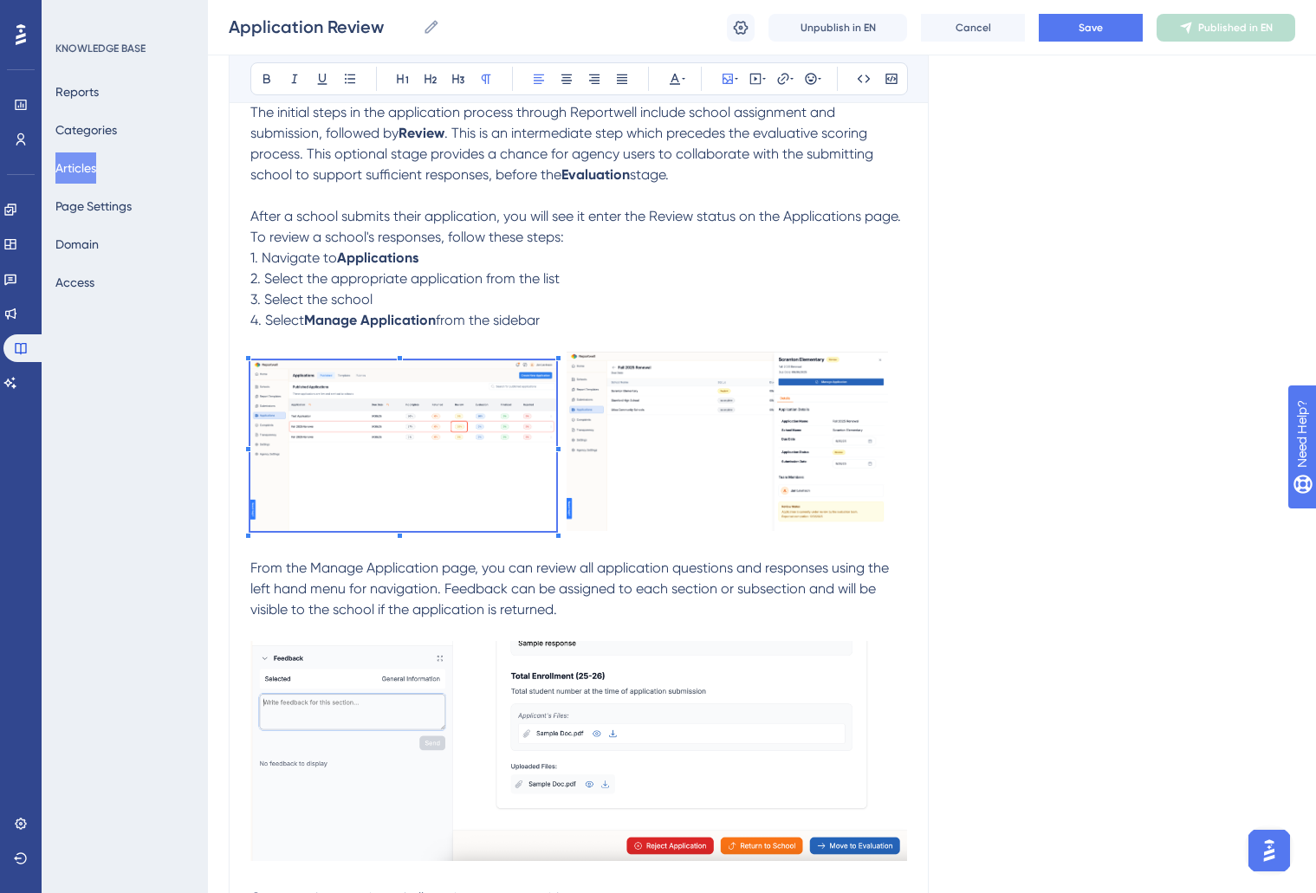
click at [702, 484] on img at bounding box center [727, 441] width 321 height 179
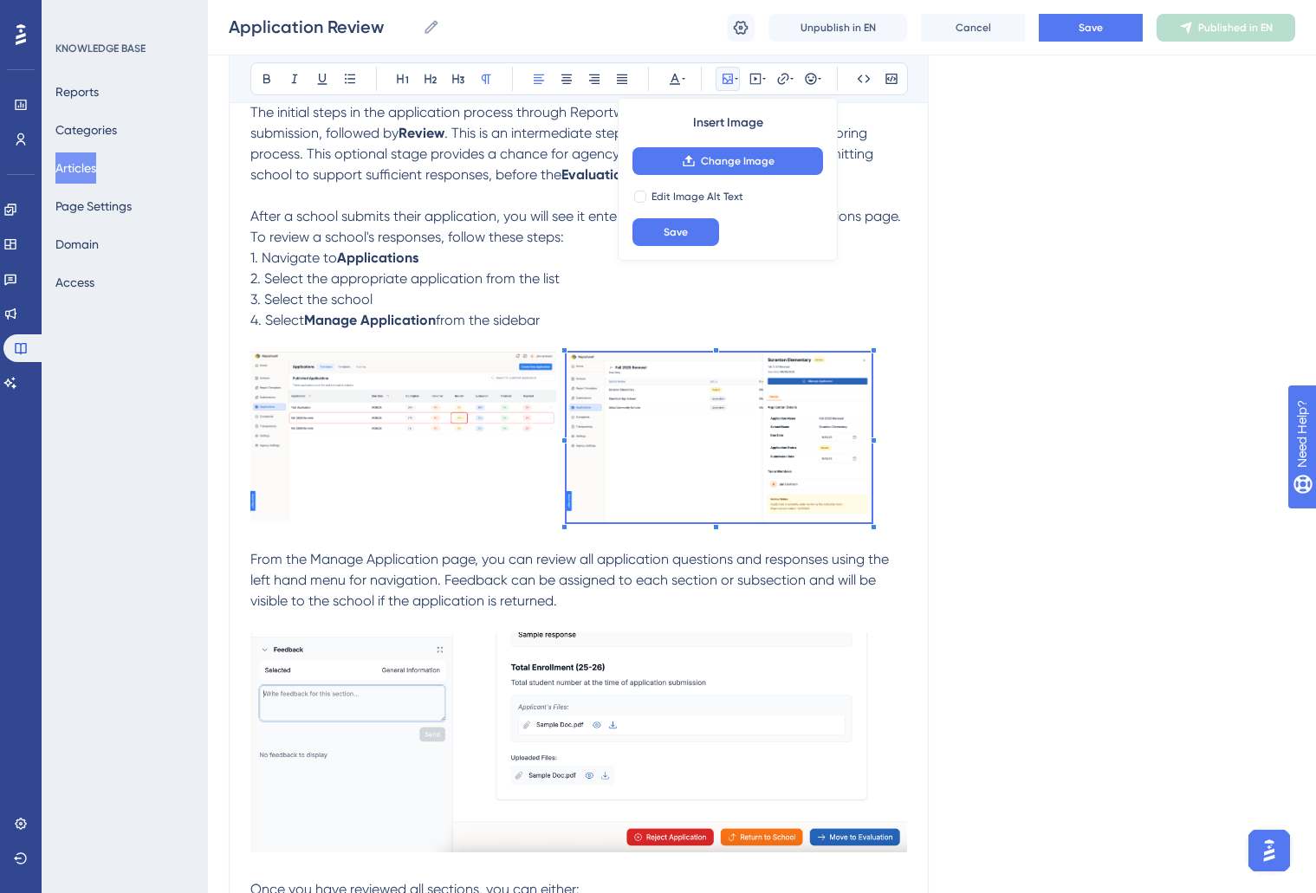
click at [871, 533] on div "Reportwell's Application module is designed to create and manage any and all ap…" at bounding box center [578, 704] width 657 height 1370
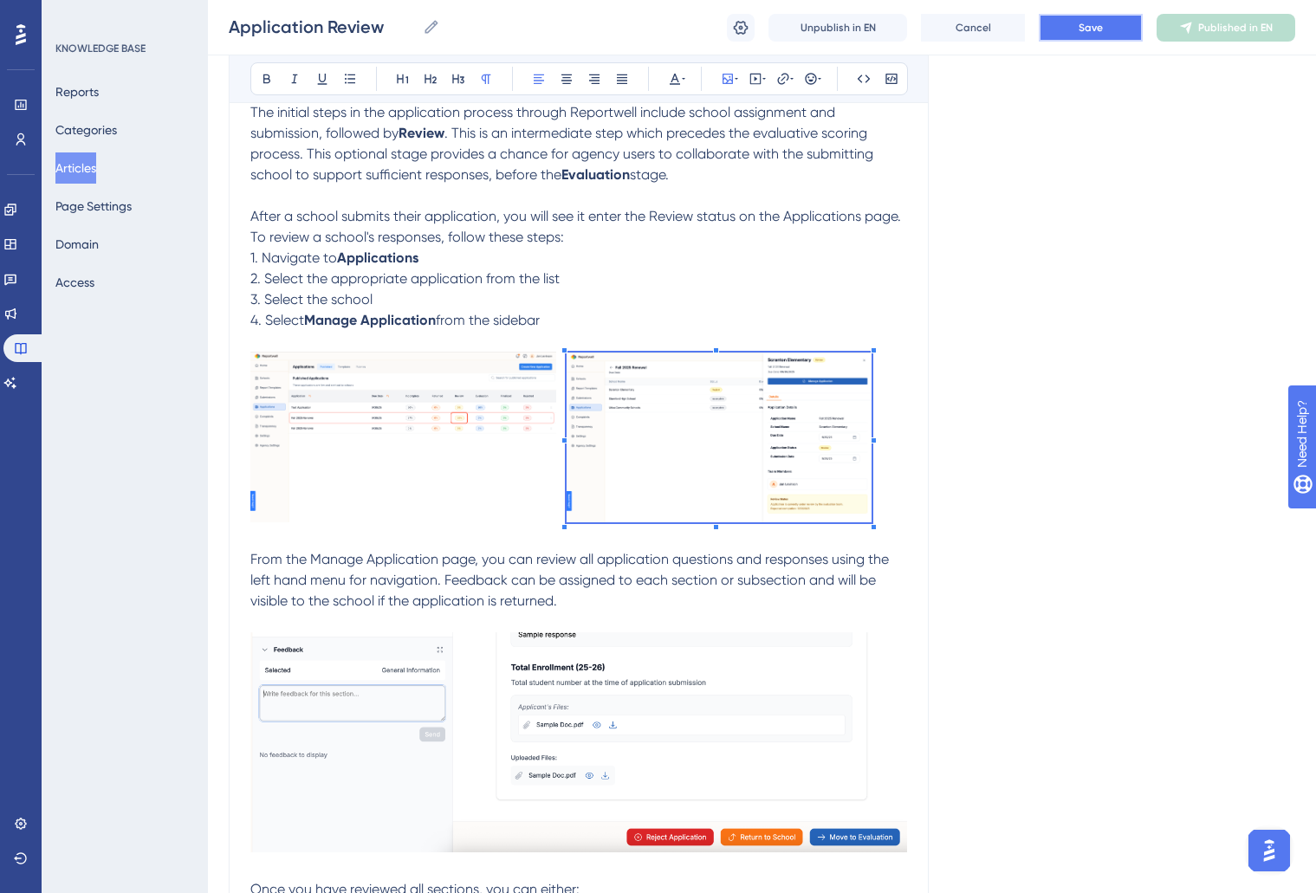
click at [1063, 28] on button "Save" at bounding box center [1091, 28] width 104 height 28
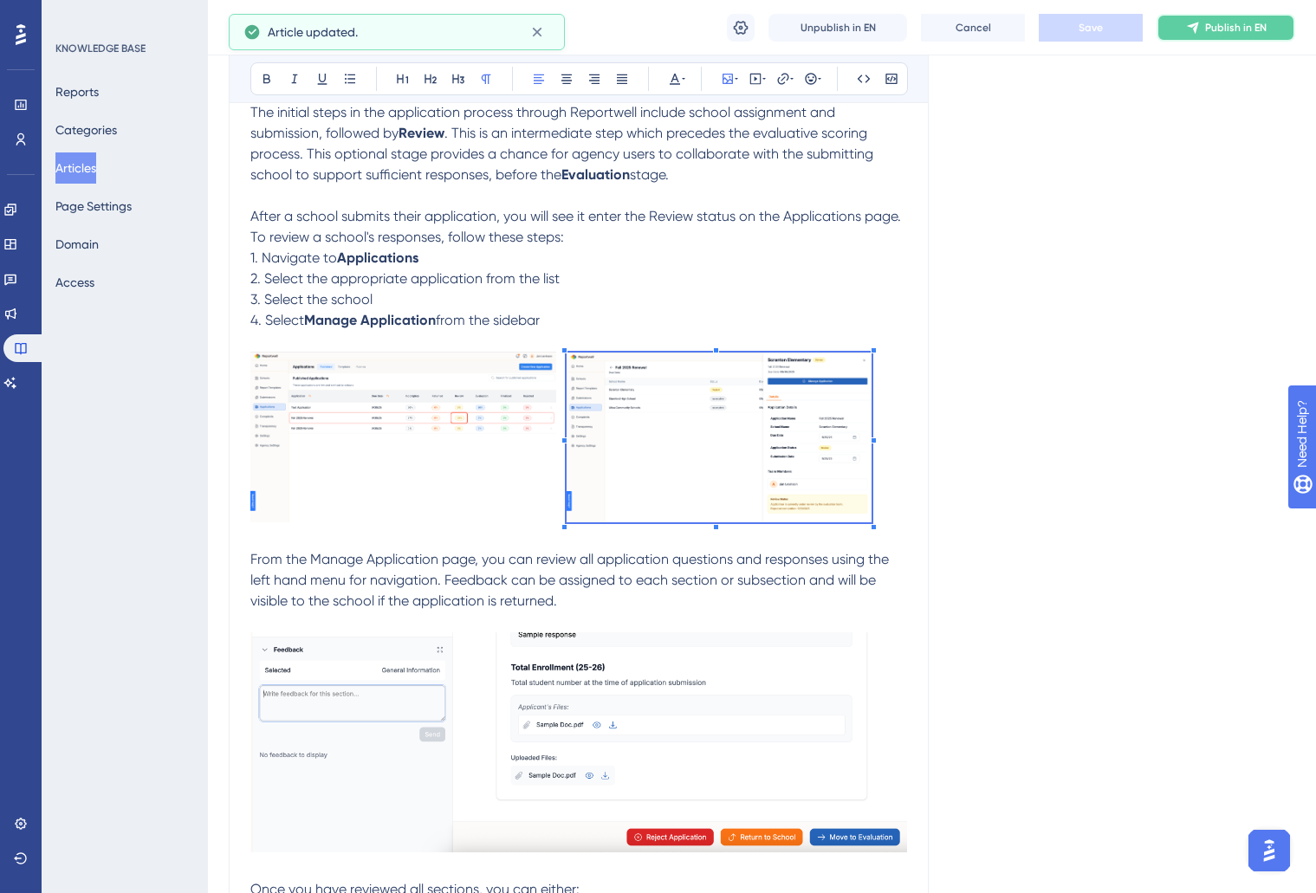
click at [1210, 22] on span "Publish in EN" at bounding box center [1236, 28] width 62 height 14
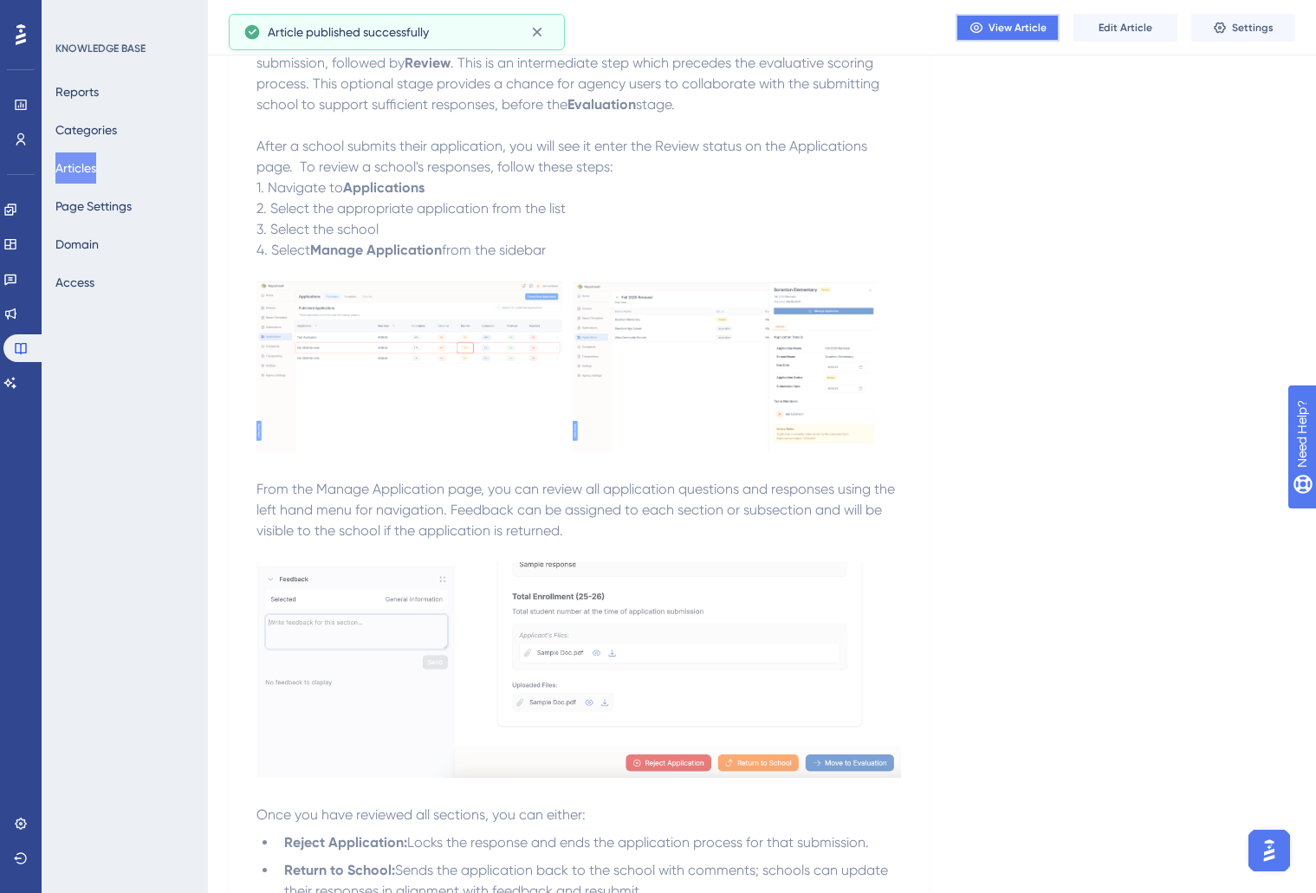
click at [990, 23] on span "View Article" at bounding box center [1018, 28] width 58 height 14
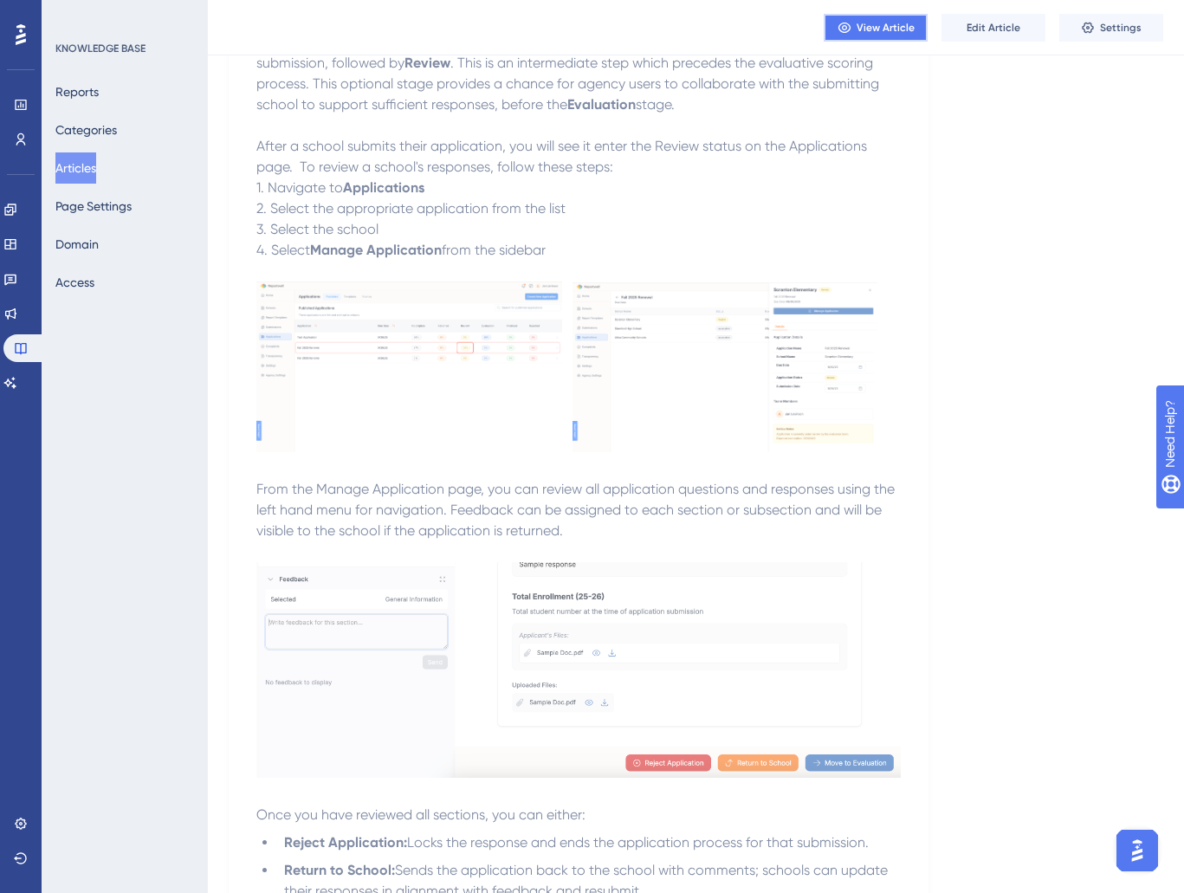
click at [899, 23] on span "View Article" at bounding box center [886, 28] width 58 height 14
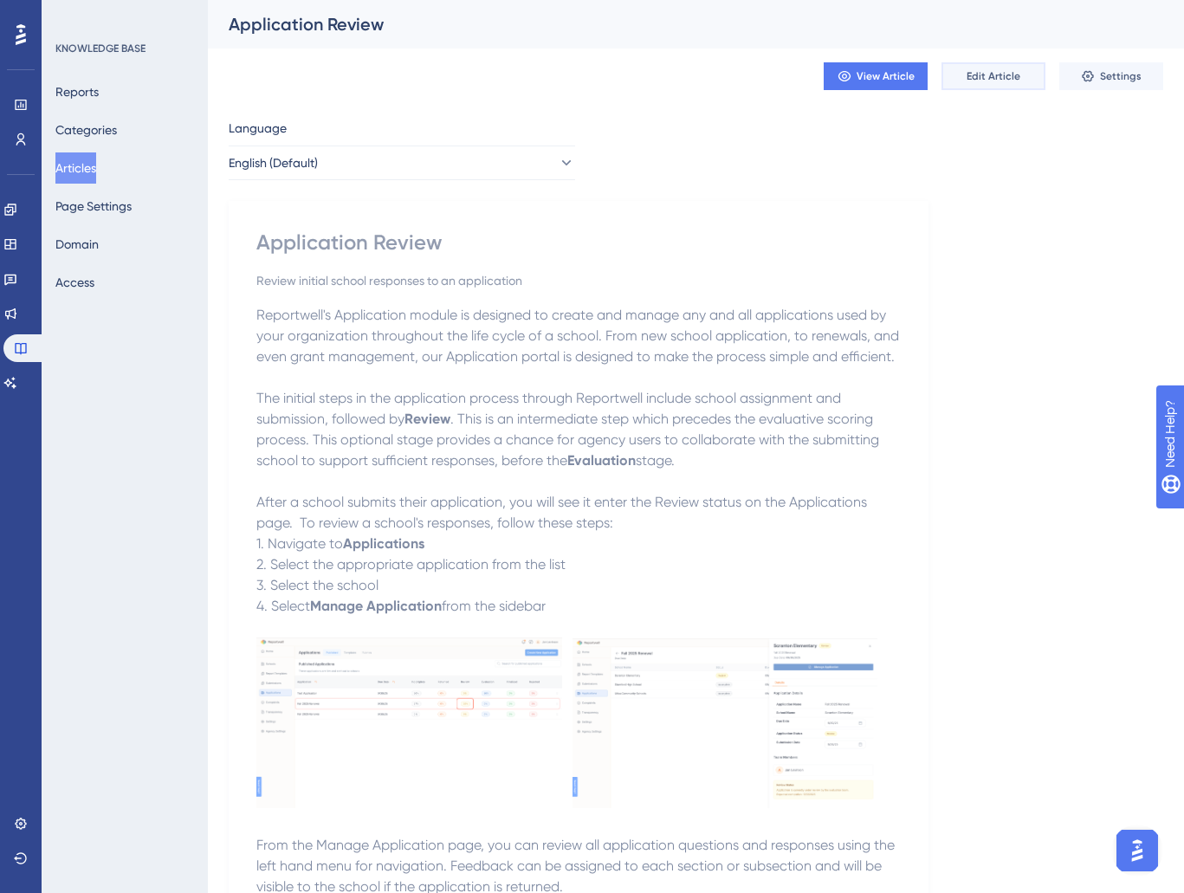
click at [989, 72] on span "Edit Article" at bounding box center [994, 76] width 54 height 14
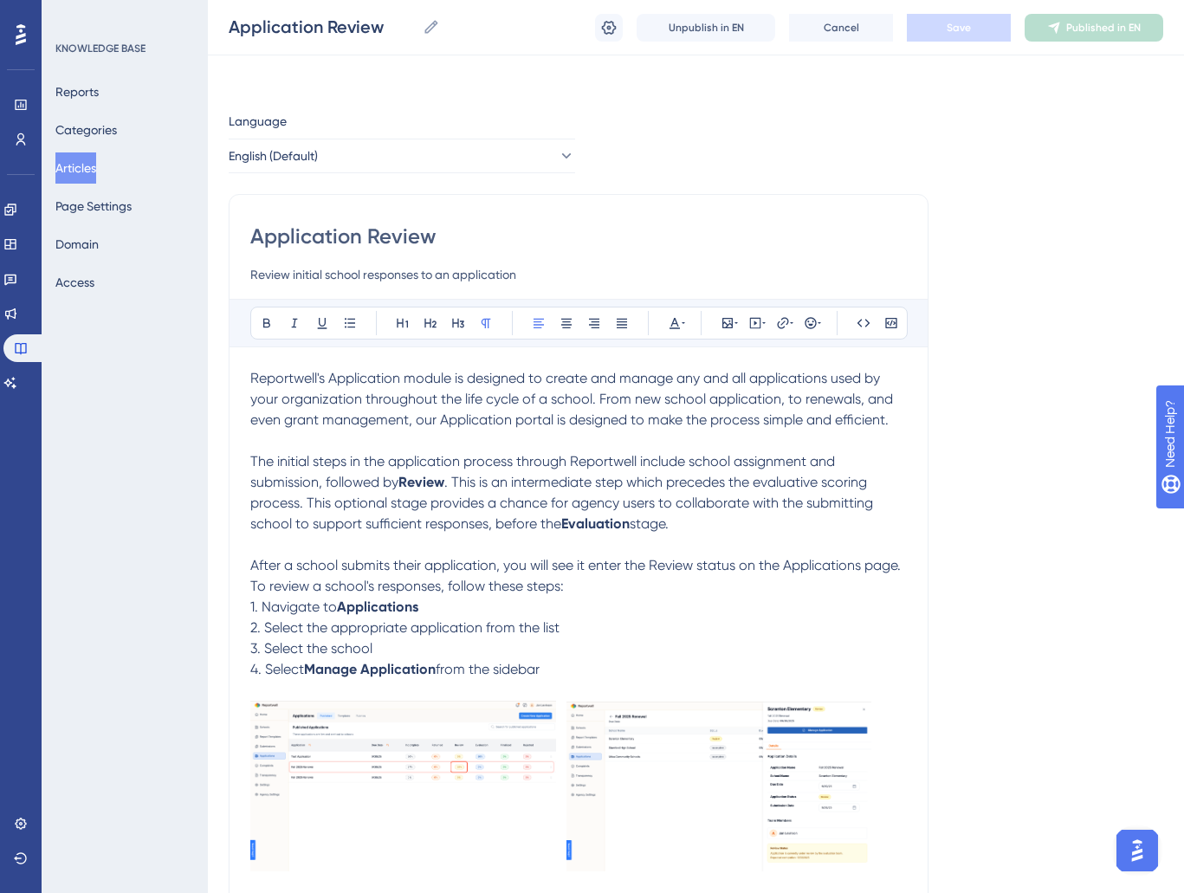
scroll to position [492, 0]
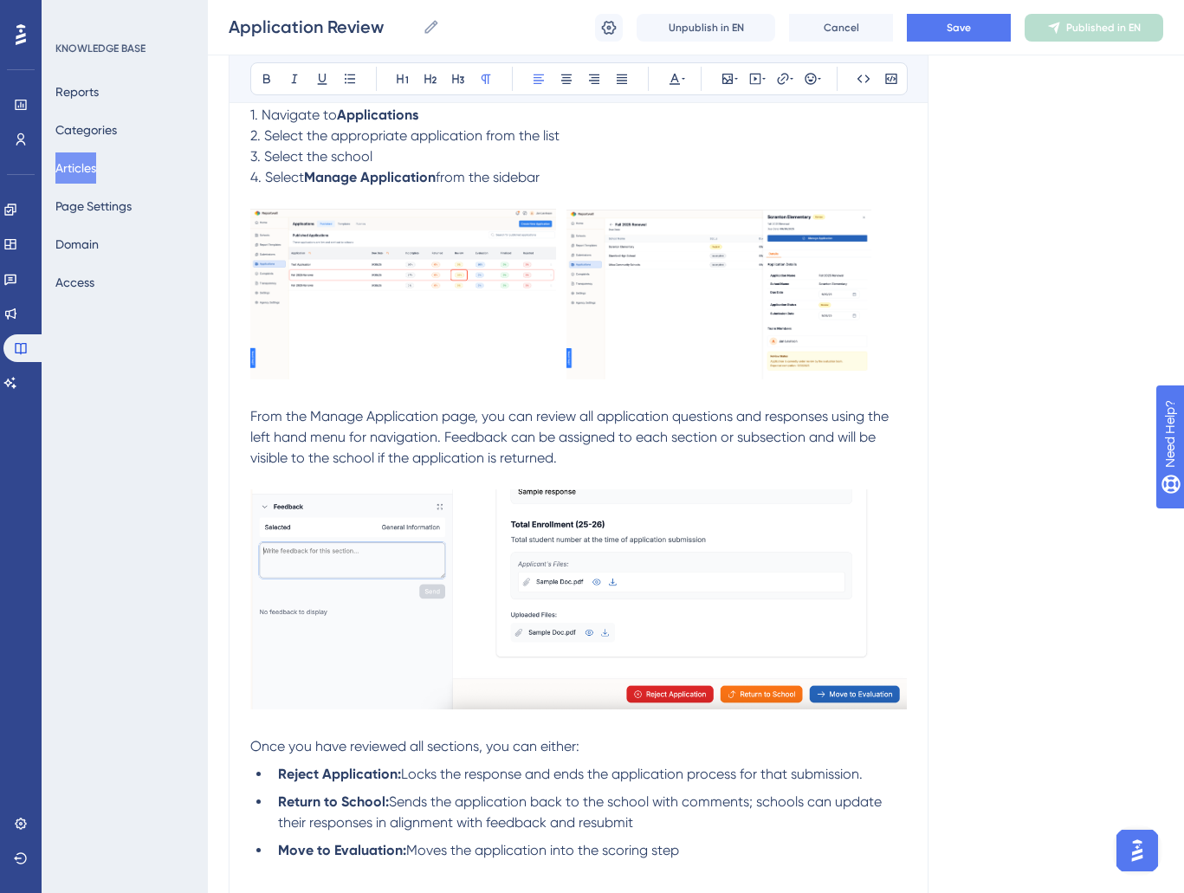
click at [750, 321] on img at bounding box center [719, 295] width 305 height 171
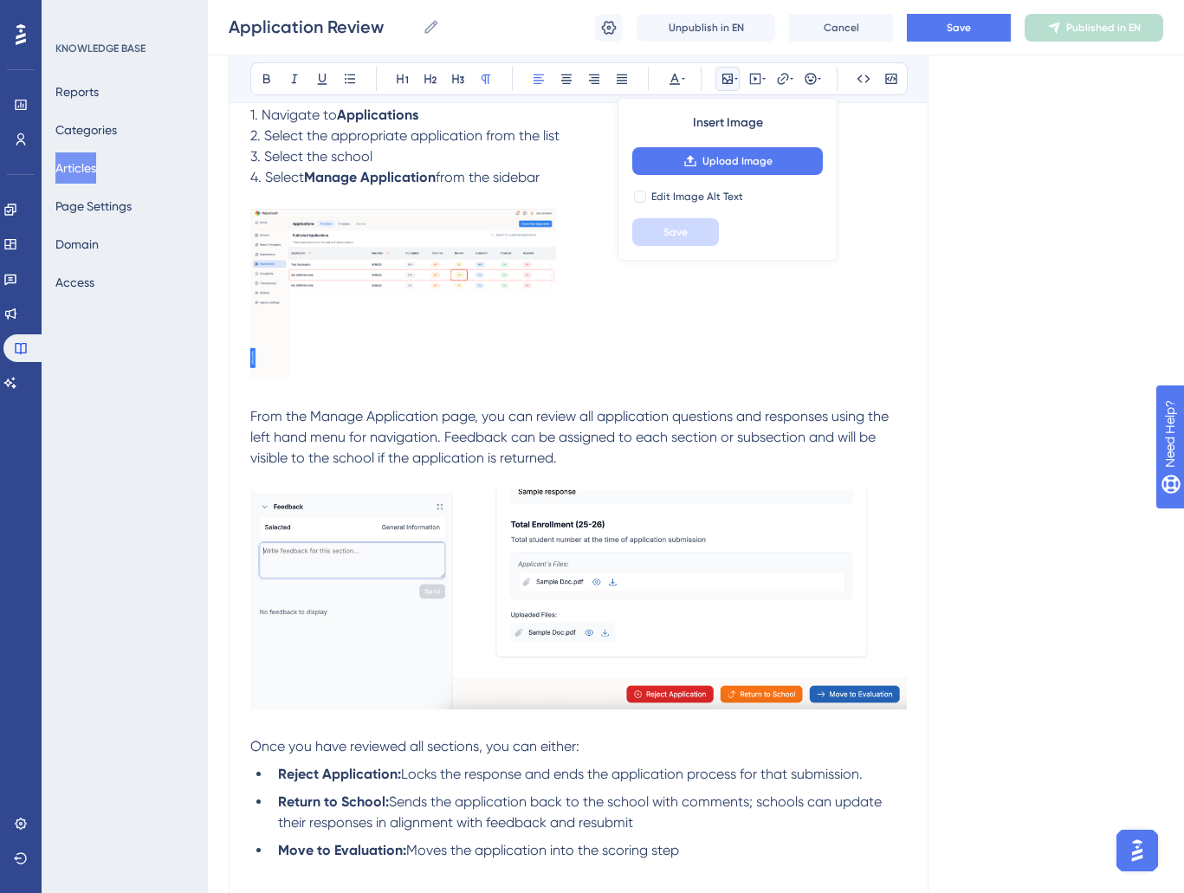
click at [464, 323] on img at bounding box center [403, 294] width 306 height 171
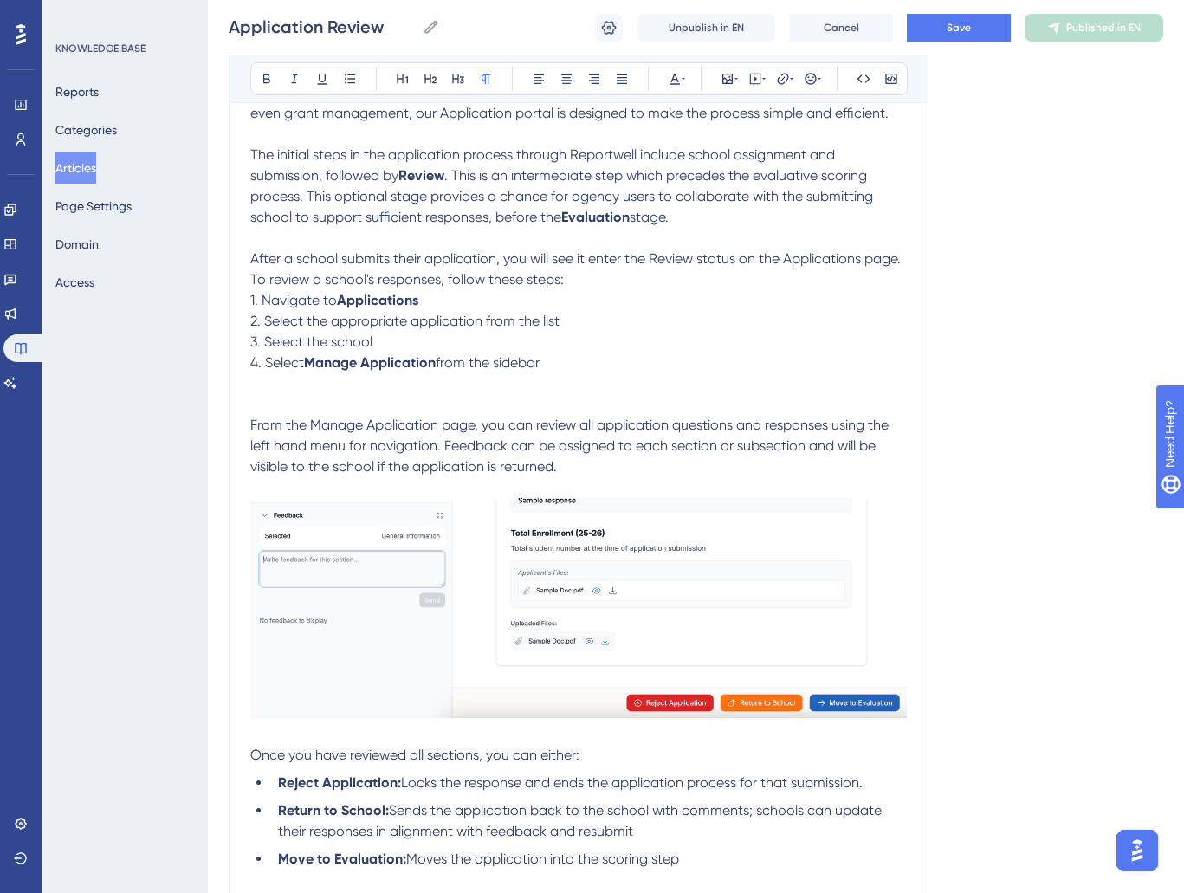
scroll to position [296, 0]
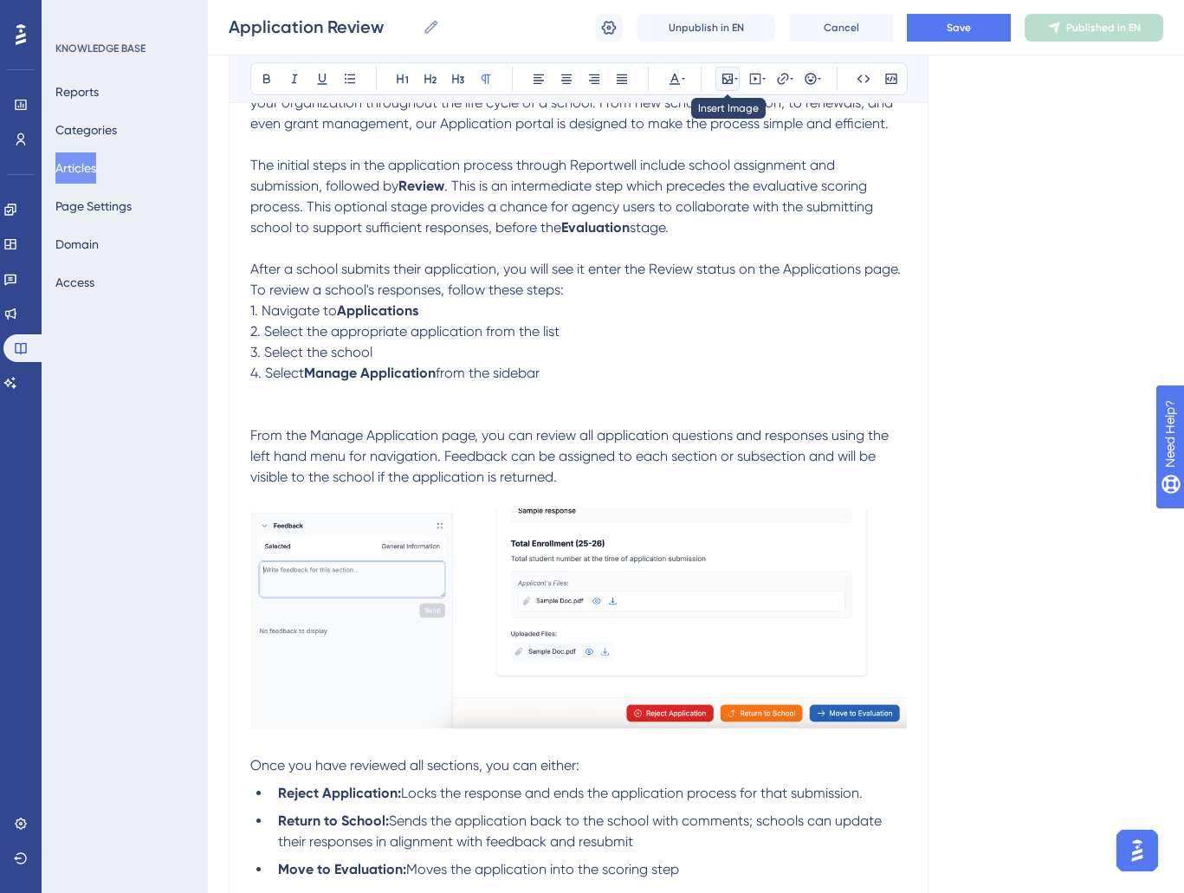
click at [732, 78] on icon at bounding box center [728, 79] width 10 height 10
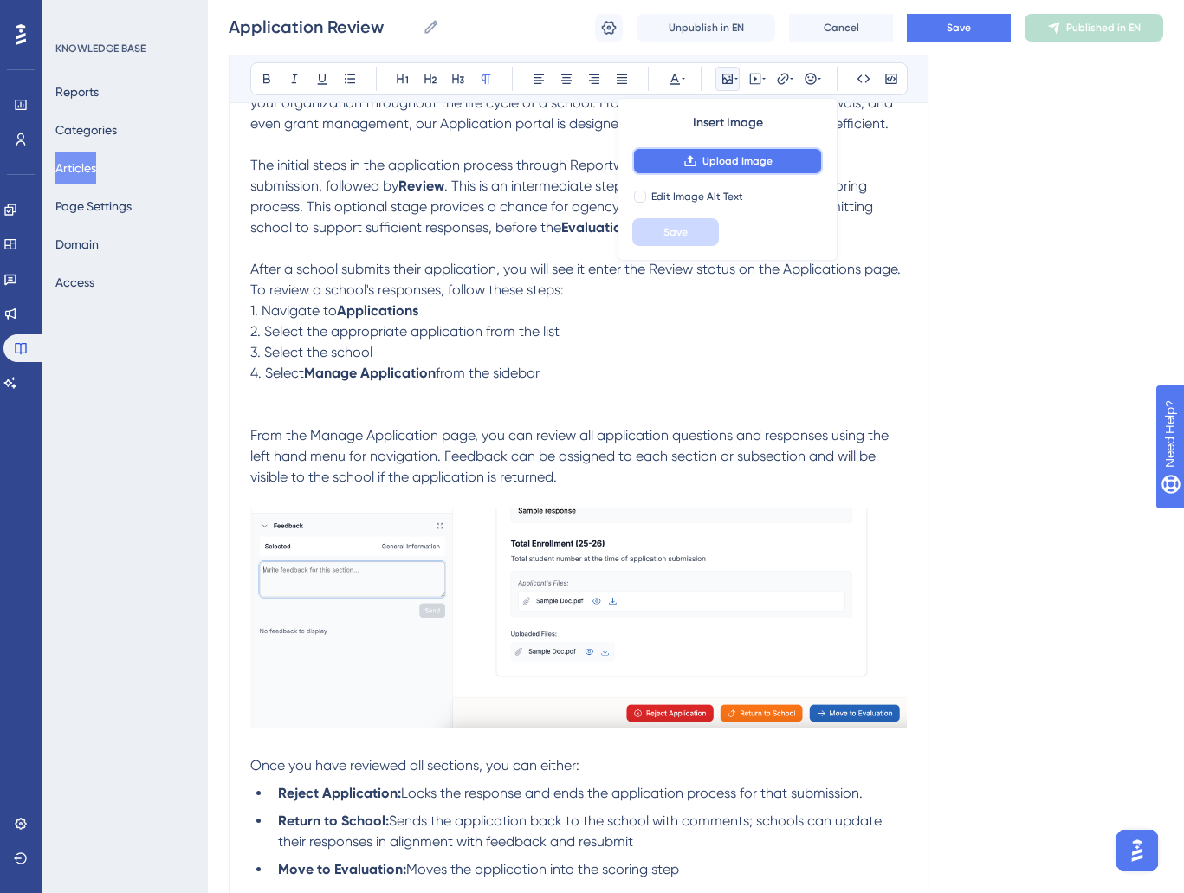
click at [739, 160] on span "Upload Image" at bounding box center [738, 161] width 70 height 14
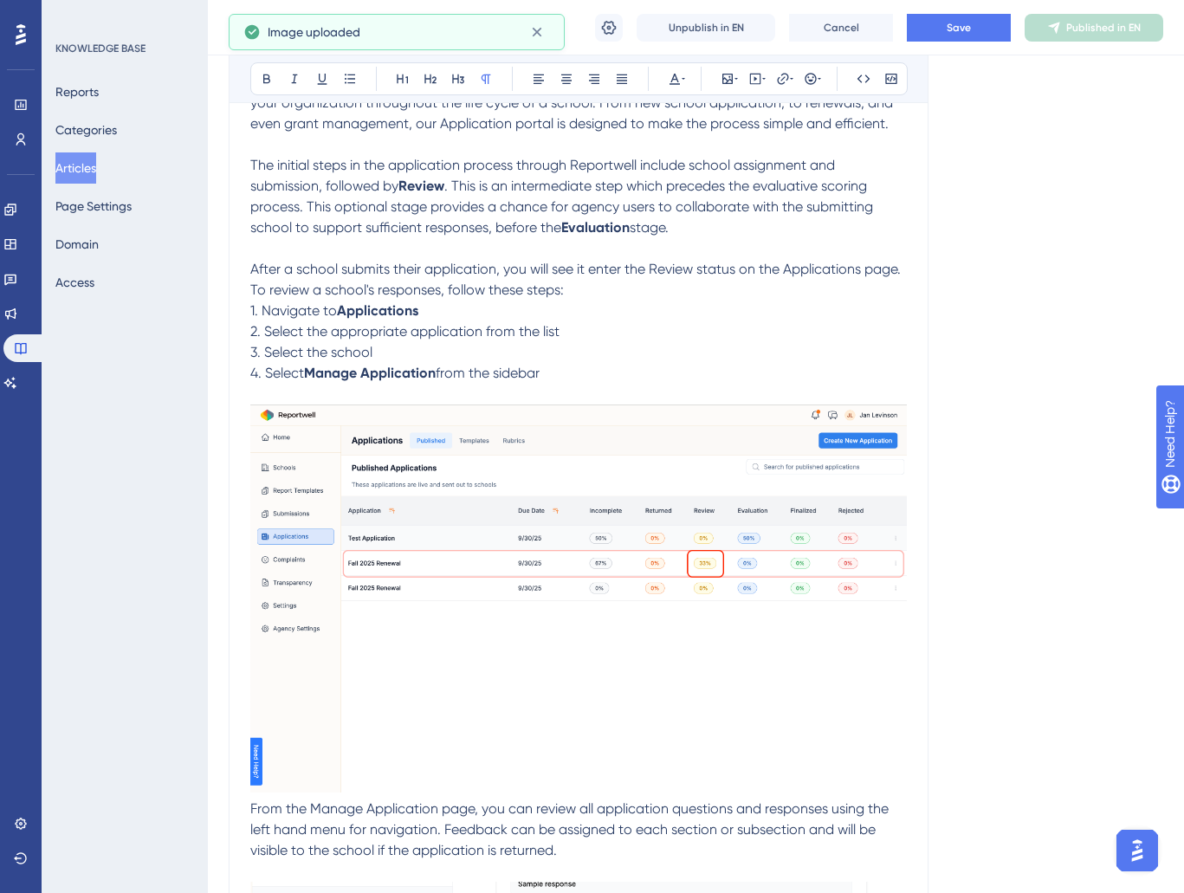
click at [730, 561] on img at bounding box center [578, 599] width 657 height 388
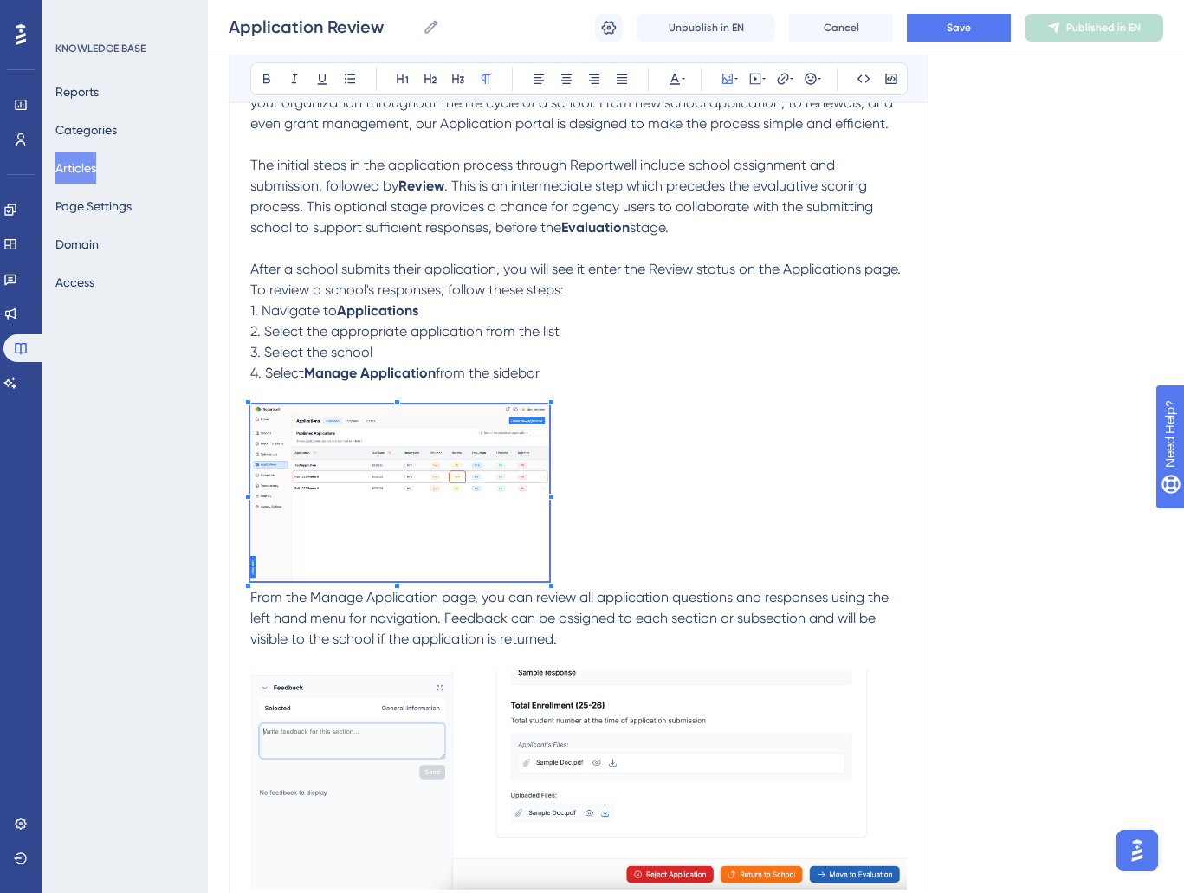
click at [548, 666] on div "Reportwell's Application module is designed to create and manage any and all ap…" at bounding box center [578, 749] width 657 height 1354
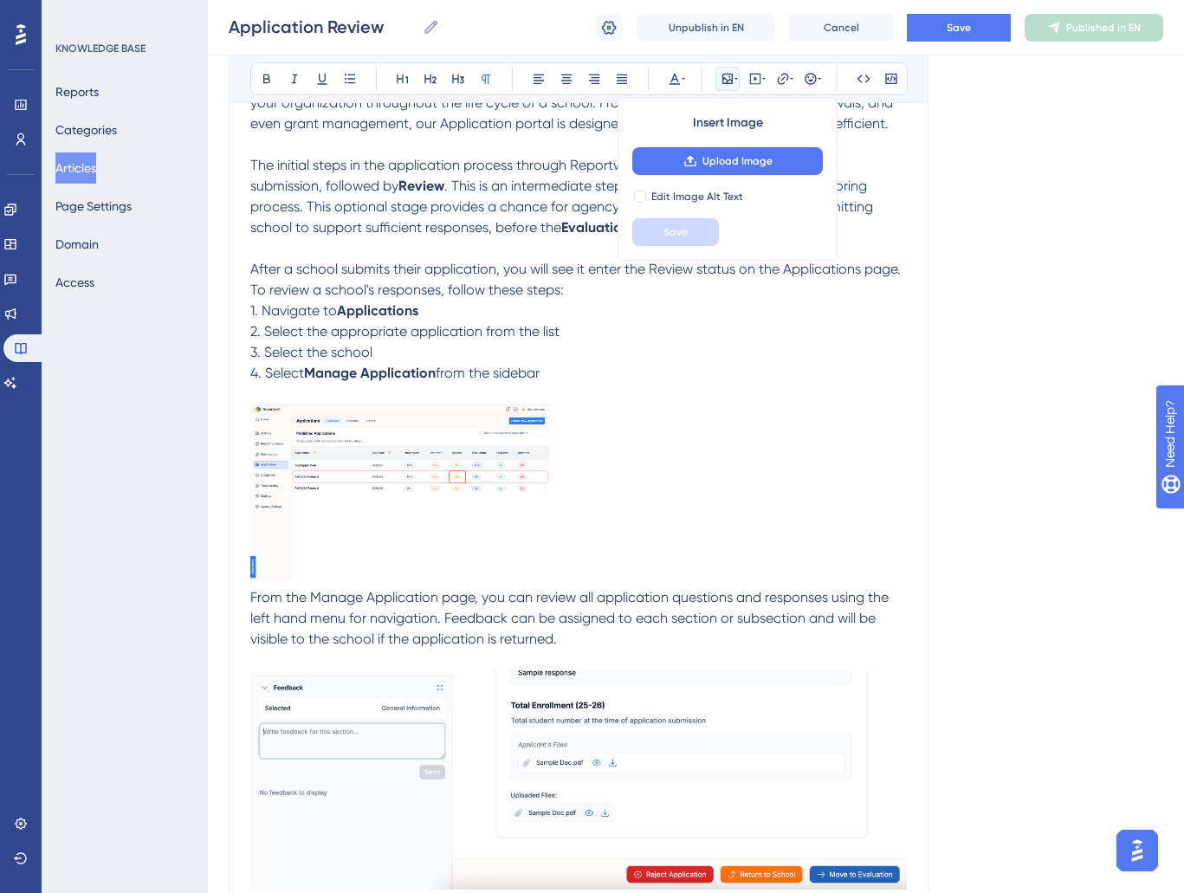
click at [680, 547] on p at bounding box center [578, 496] width 657 height 183
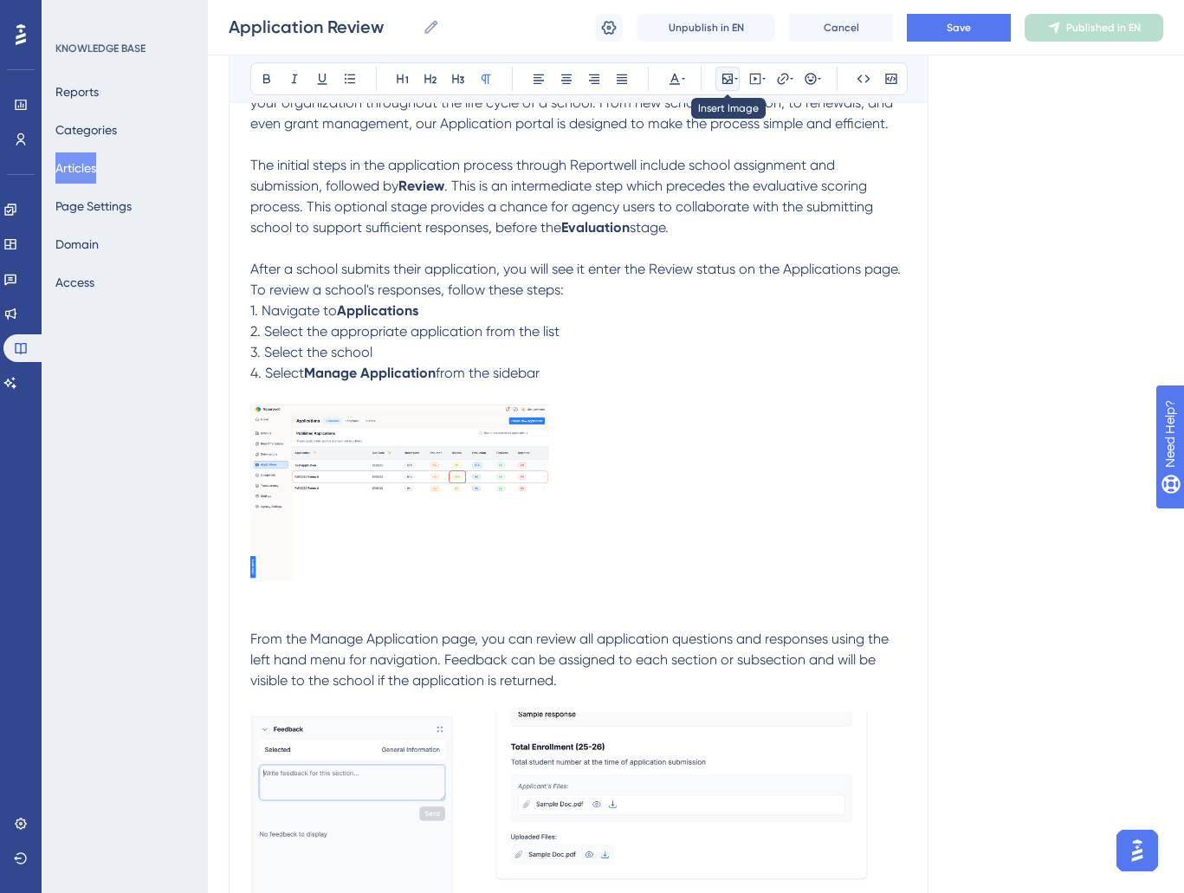
drag, startPoint x: 725, startPoint y: 74, endPoint x: 734, endPoint y: 91, distance: 19.4
click at [725, 75] on icon at bounding box center [728, 79] width 10 height 10
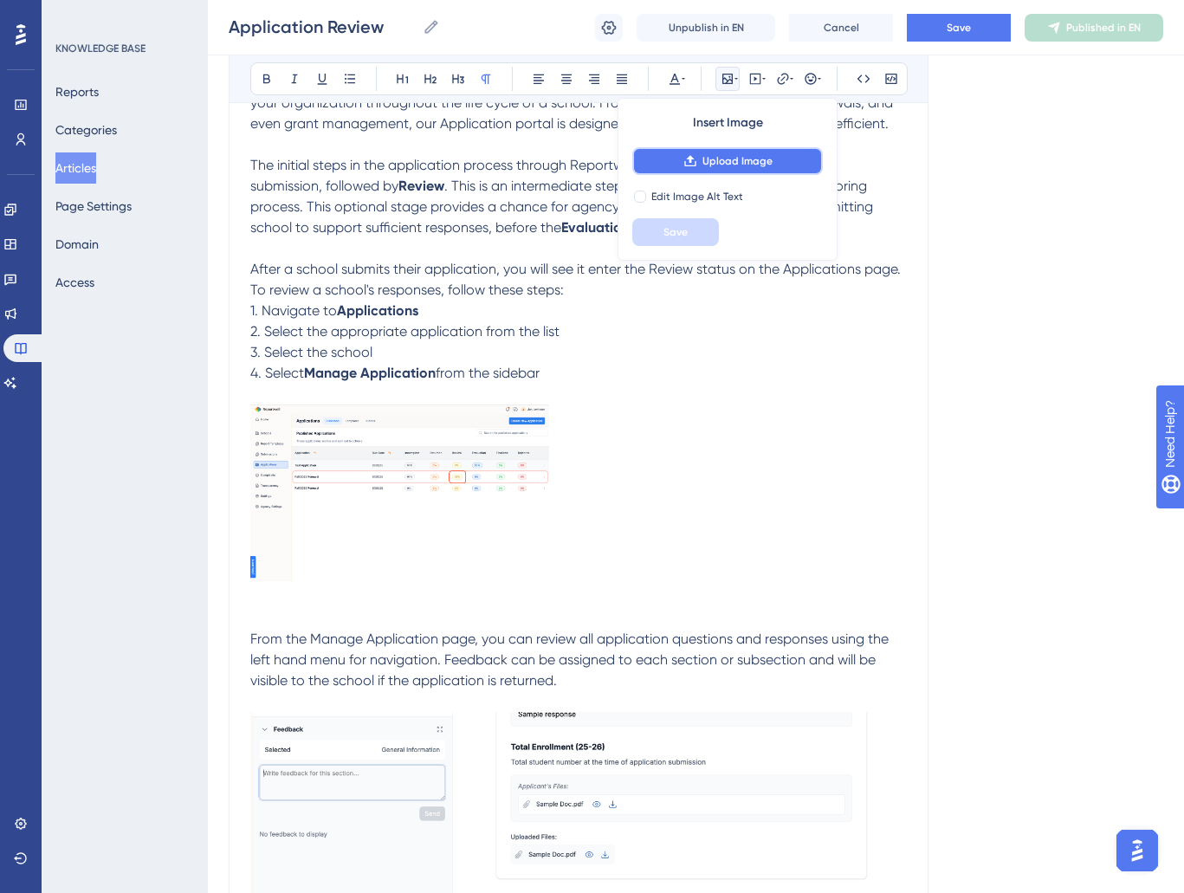
click at [753, 164] on span "Upload Image" at bounding box center [738, 161] width 70 height 14
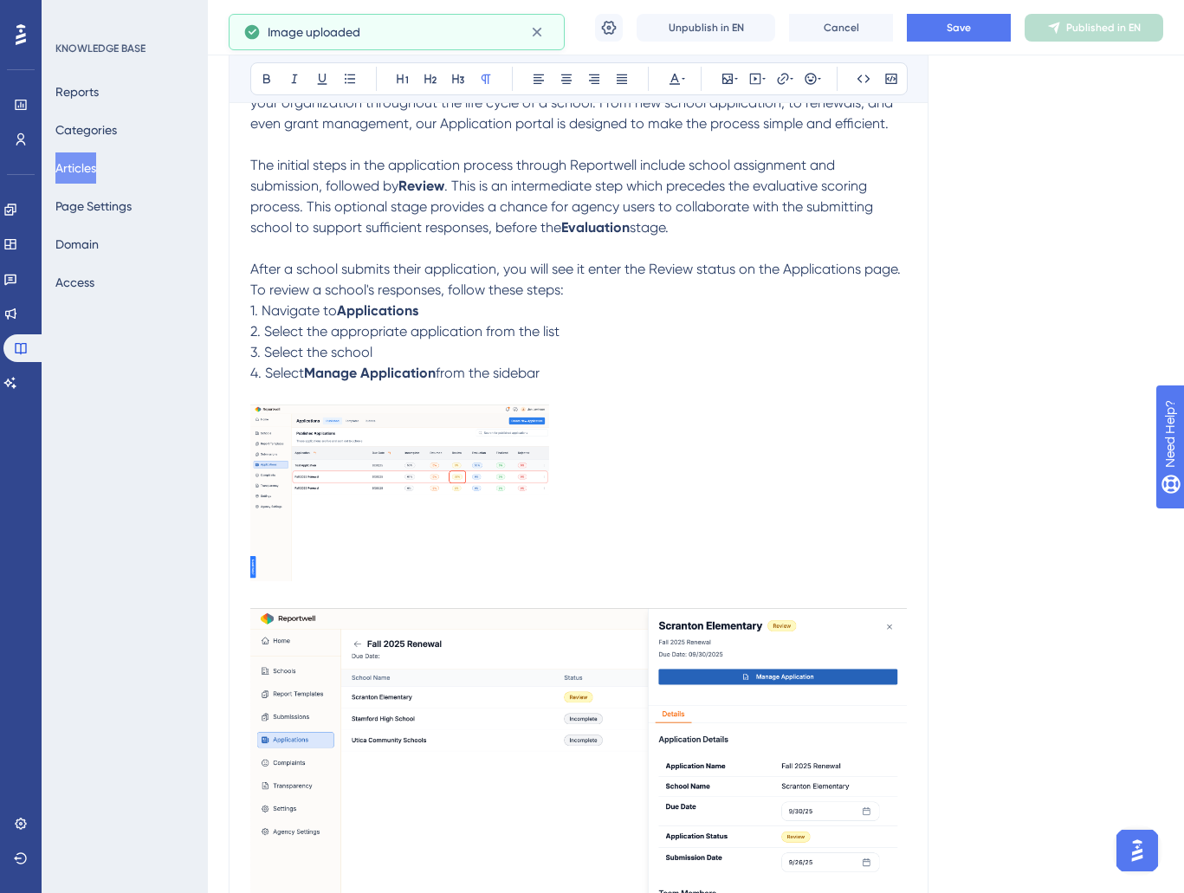
click at [824, 724] on img at bounding box center [578, 802] width 657 height 388
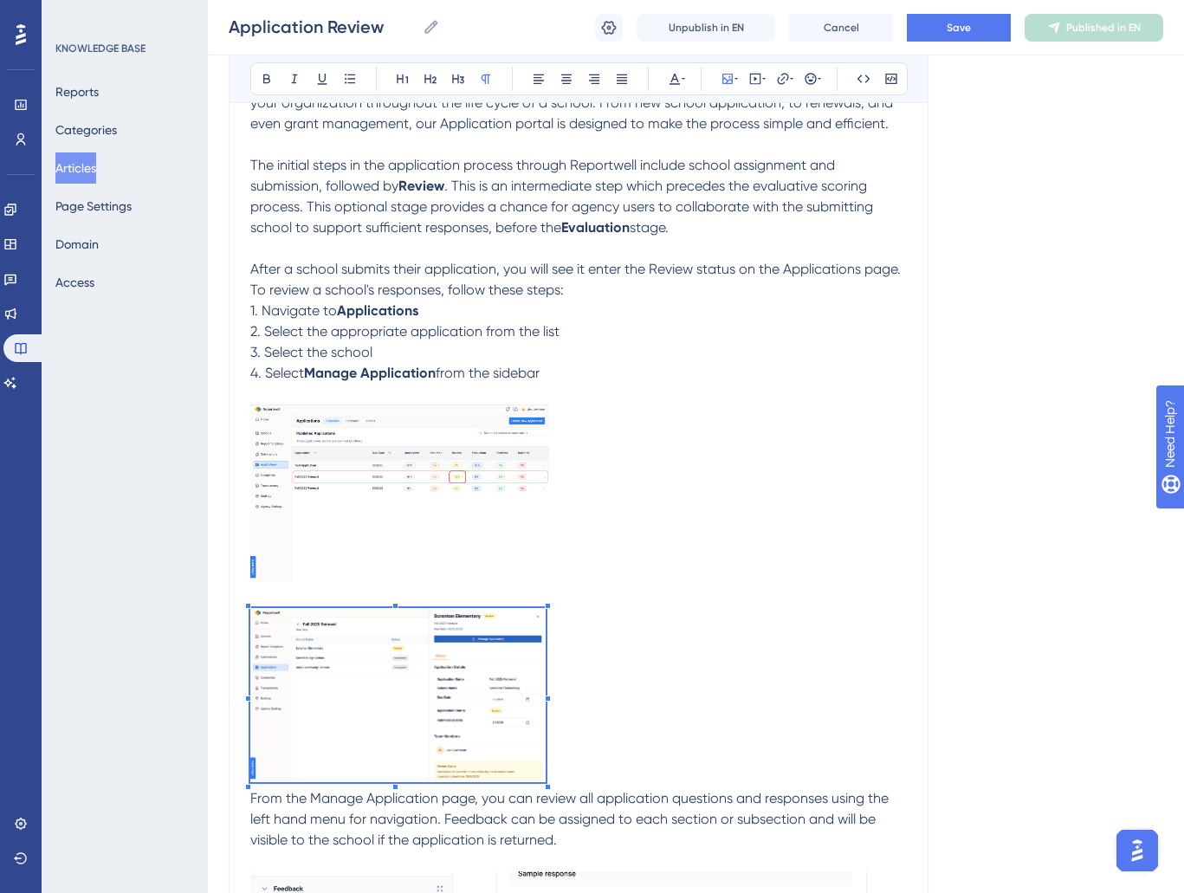
click at [546, 569] on div "Reportwell's Application module is designed to create and manage any and all ap…" at bounding box center [578, 850] width 657 height 1556
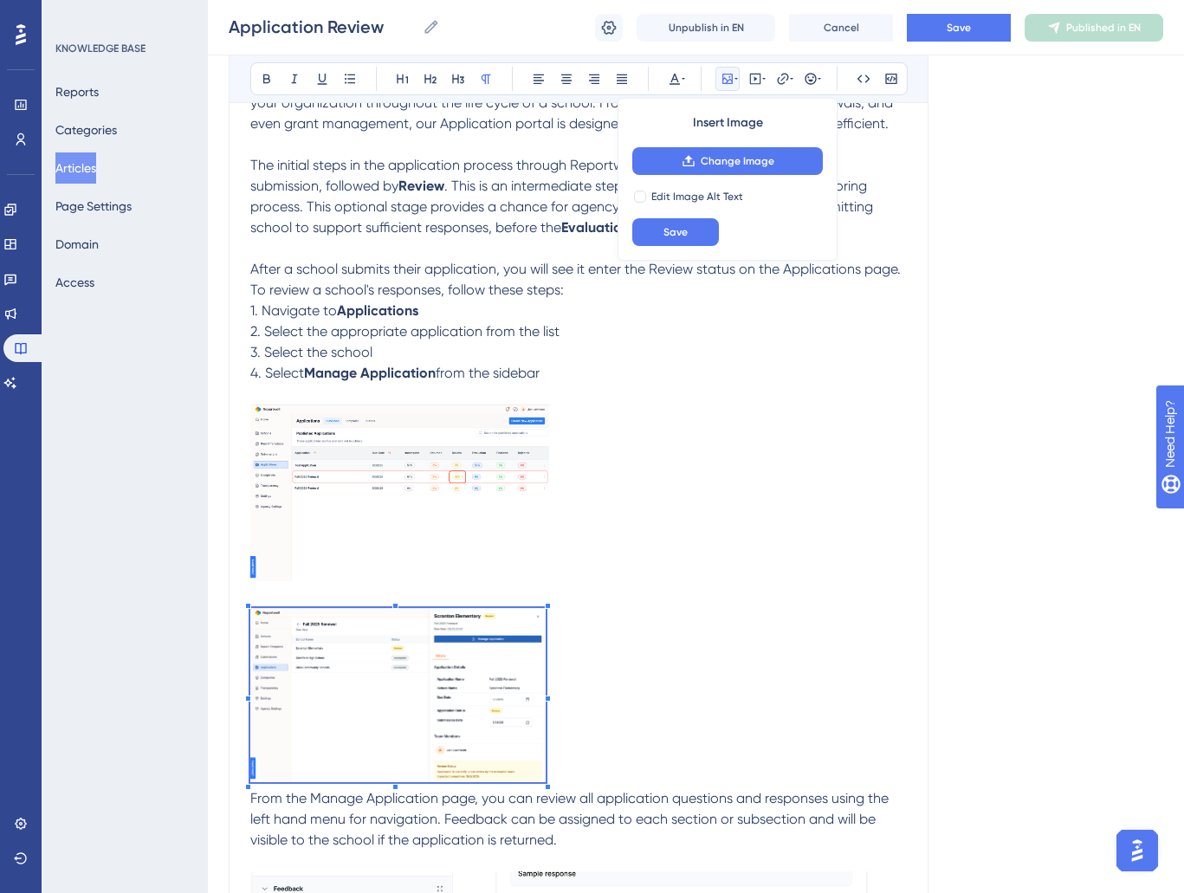
click at [610, 783] on p at bounding box center [578, 698] width 657 height 180
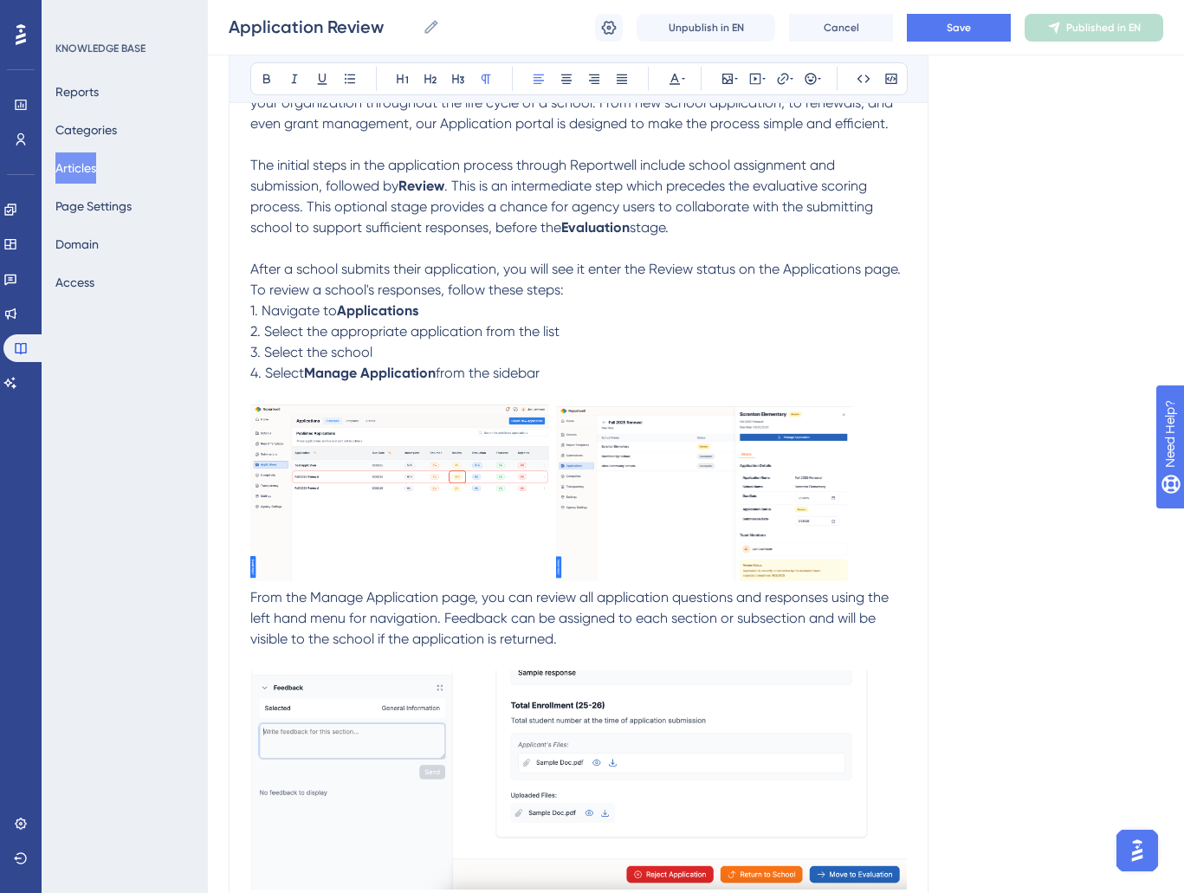
click at [832, 442] on img at bounding box center [703, 493] width 295 height 174
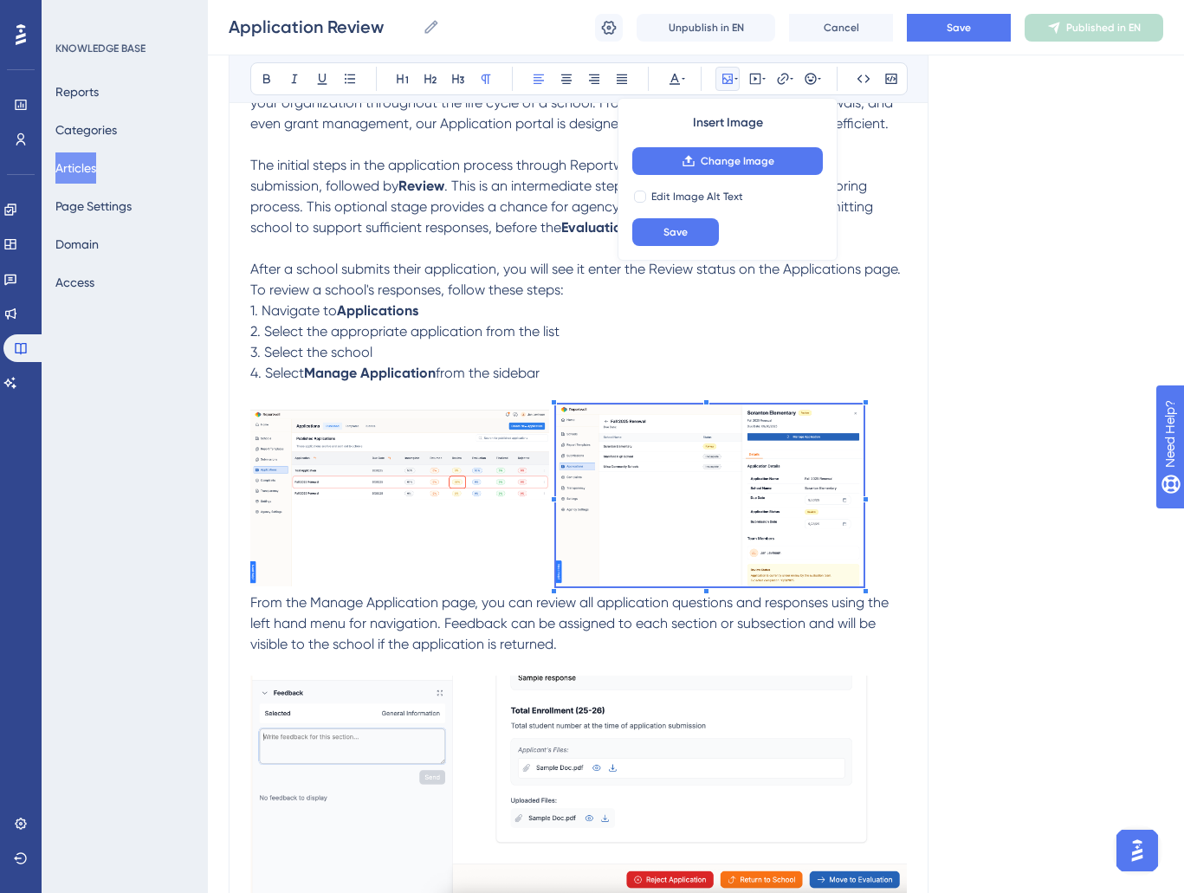
click at [866, 404] on div at bounding box center [866, 402] width 6 height 6
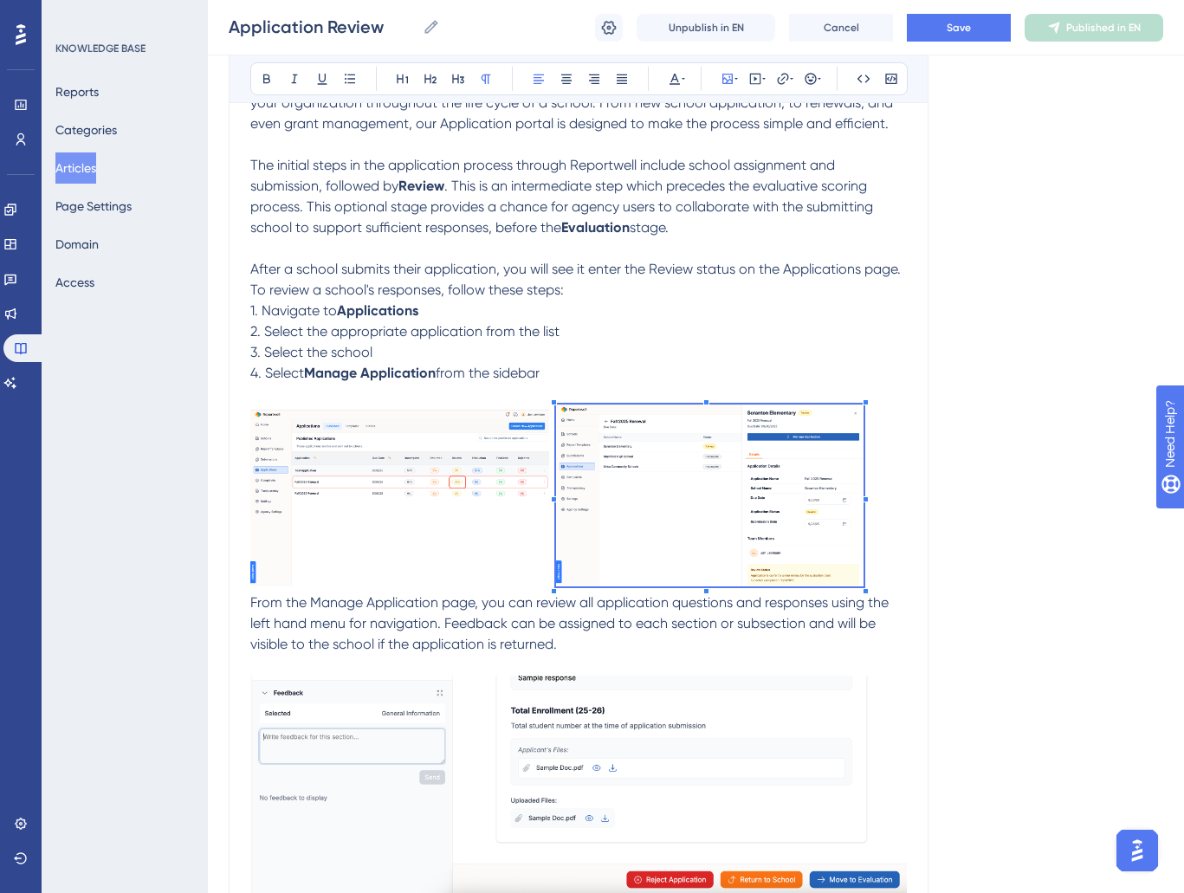
drag, startPoint x: 435, startPoint y: 445, endPoint x: 523, endPoint y: 399, distance: 99.2
click at [444, 439] on img at bounding box center [399, 498] width 299 height 177
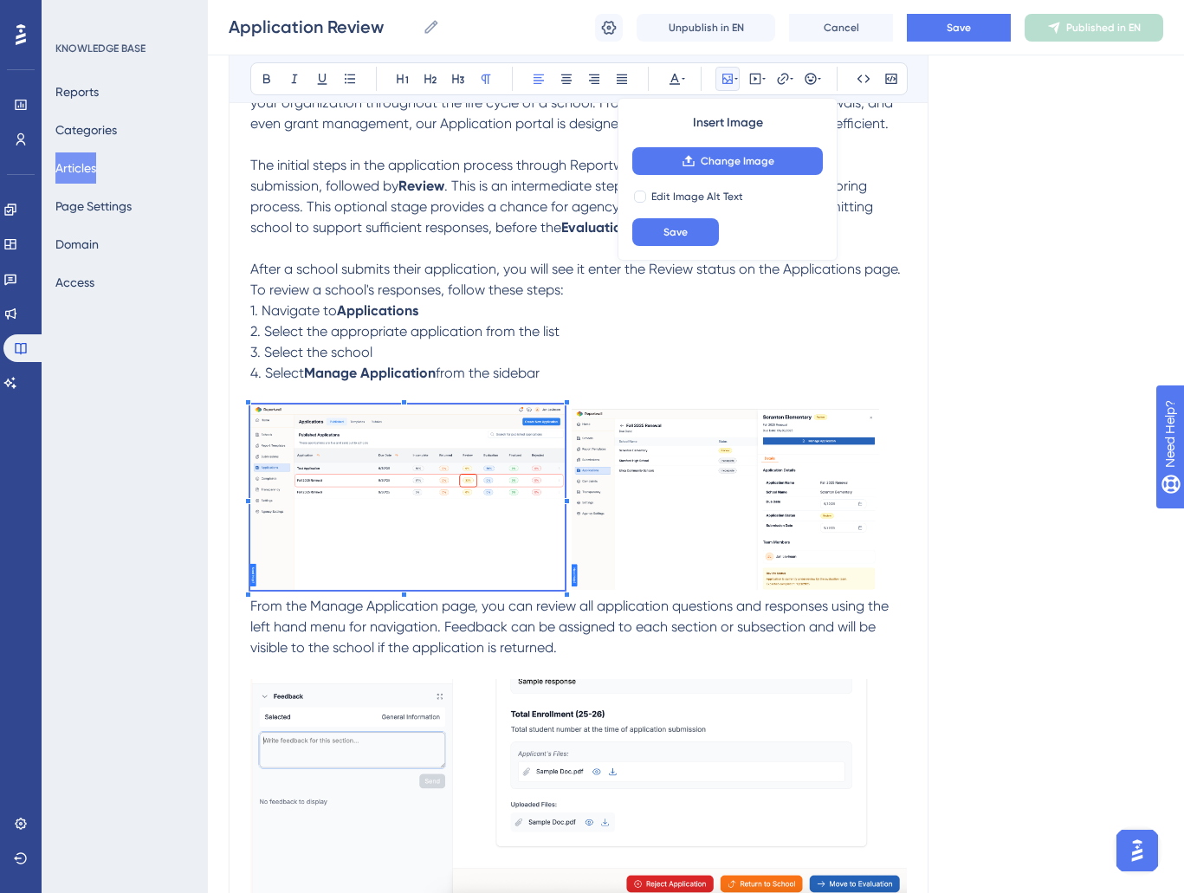
click at [567, 396] on div "Reportwell's Application module is designed to create and manage any and all ap…" at bounding box center [578, 754] width 657 height 1364
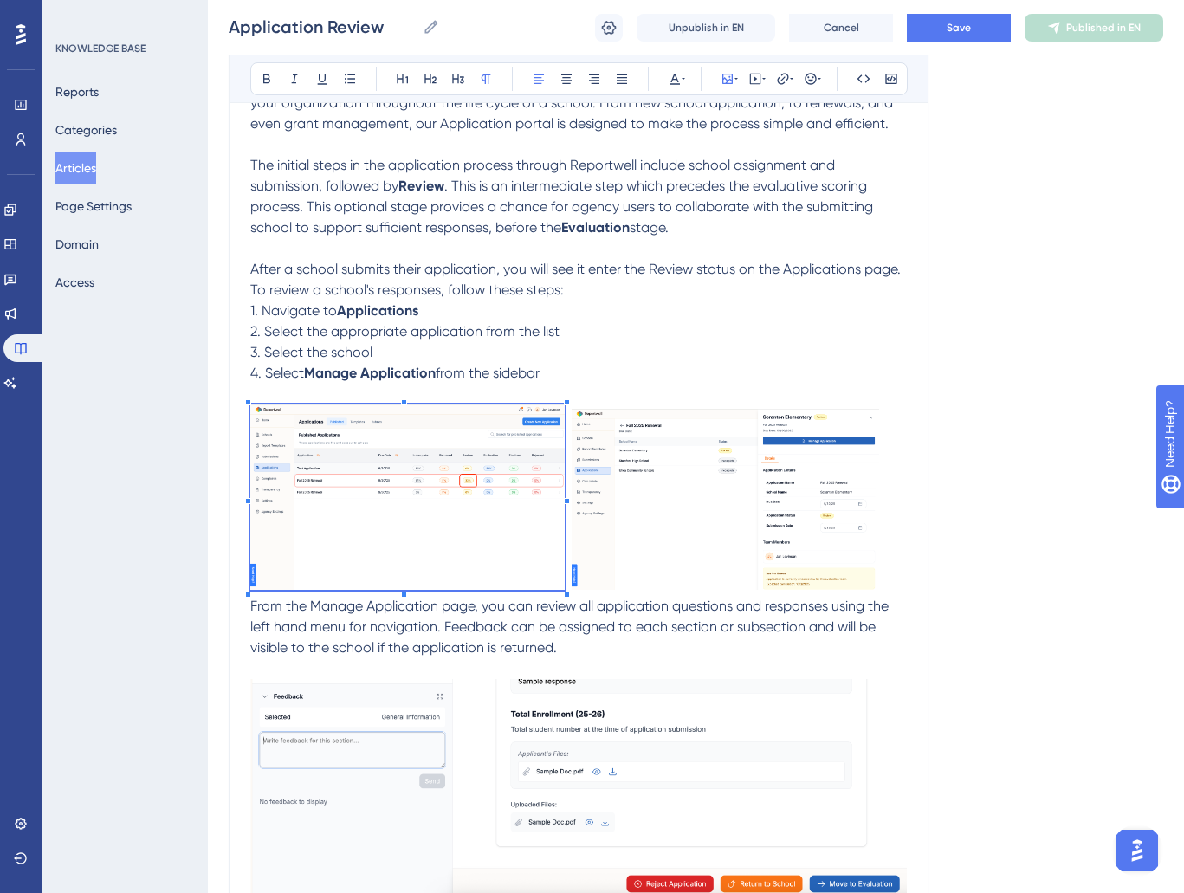
drag, startPoint x: 658, startPoint y: 445, endPoint x: 708, endPoint y: 446, distance: 50.3
click at [658, 445] on img at bounding box center [726, 500] width 308 height 182
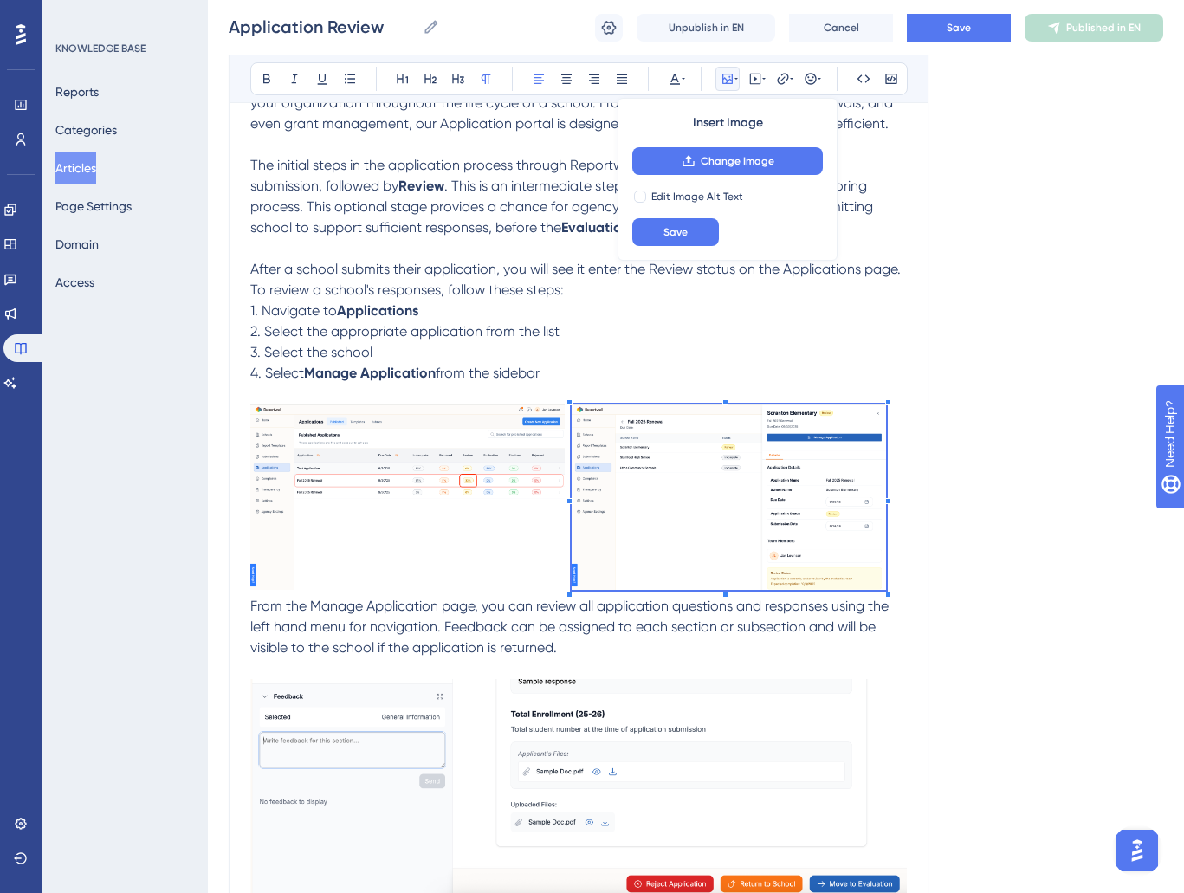
click at [886, 402] on div at bounding box center [889, 402] width 6 height 6
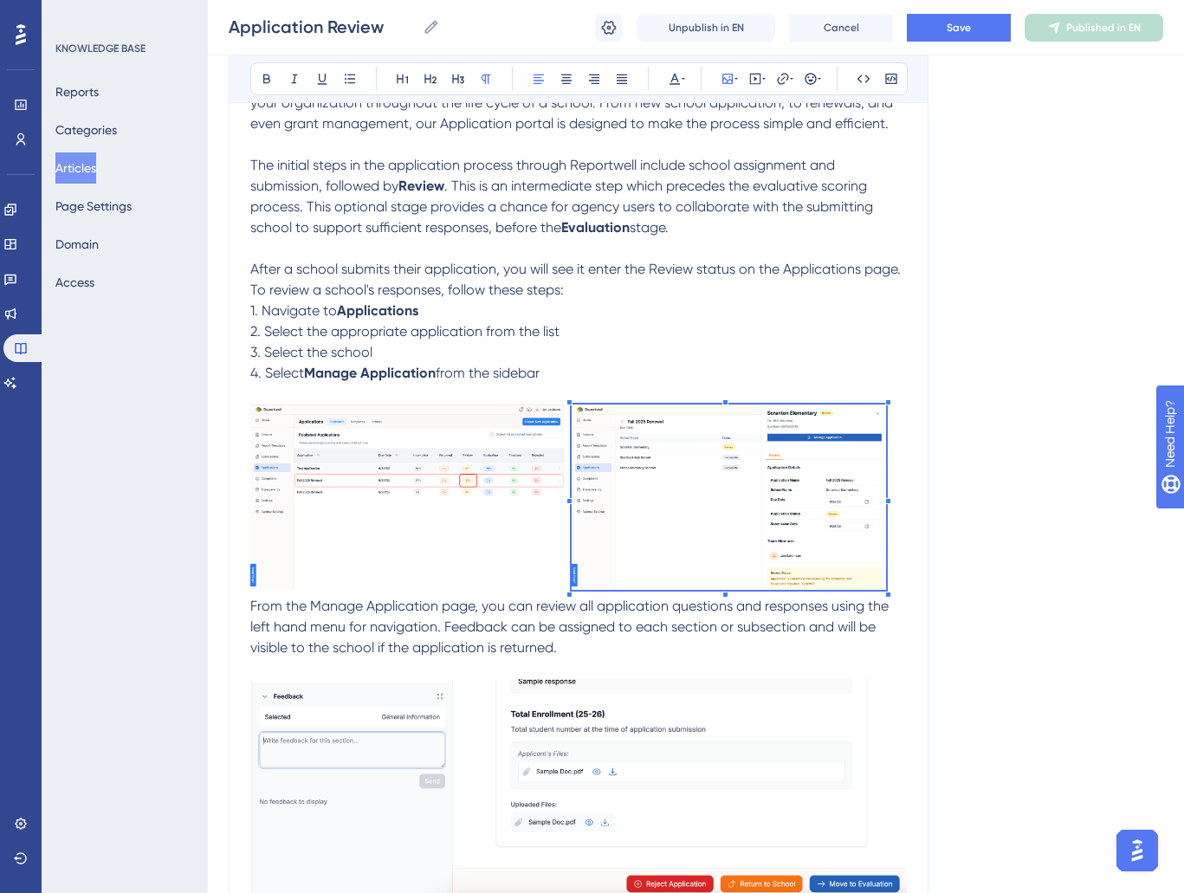
click at [694, 652] on p "From the Manage Application page, you can review all application questions and …" at bounding box center [578, 627] width 657 height 62
click at [251, 608] on span "From the Manage Application page, you can review all application questions and …" at bounding box center [571, 627] width 642 height 58
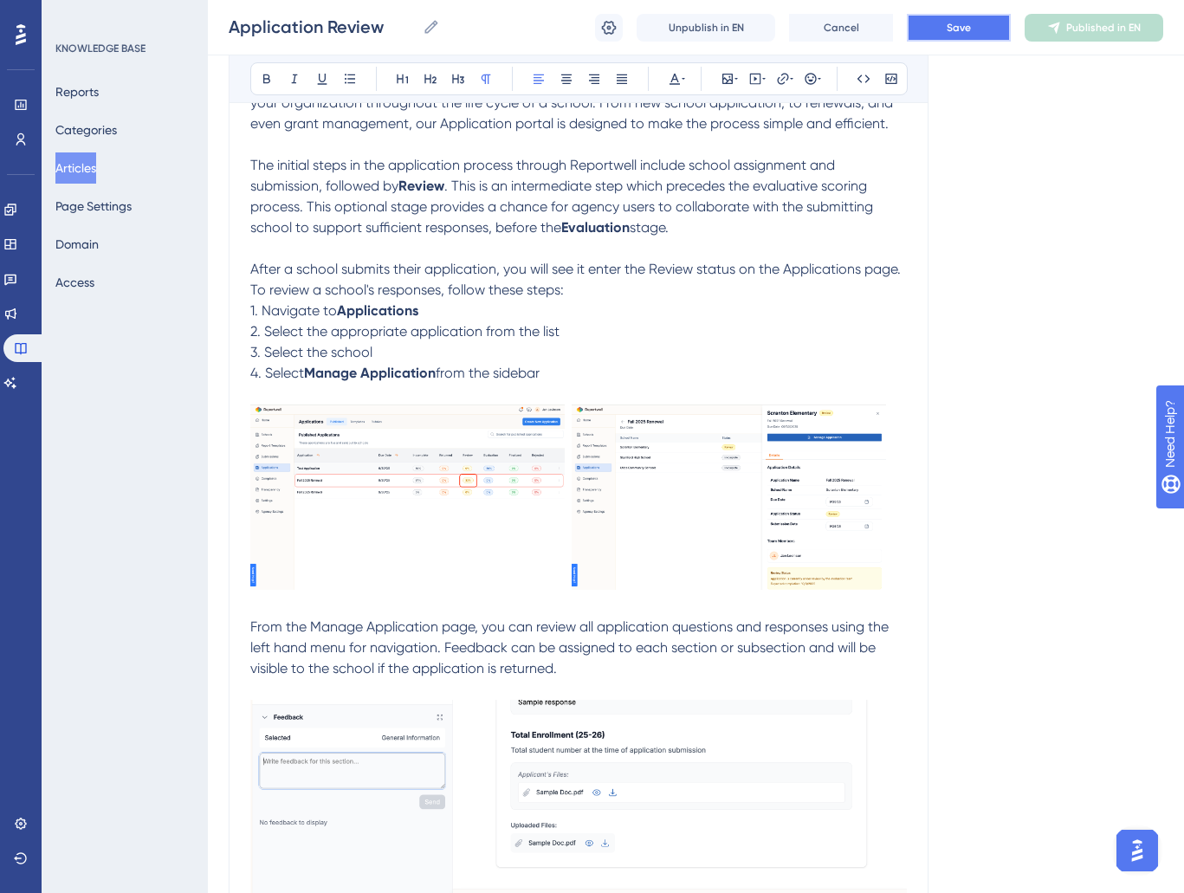
drag, startPoint x: 921, startPoint y: 29, endPoint x: 1120, endPoint y: 28, distance: 199.3
click at [921, 29] on button "Save" at bounding box center [959, 28] width 104 height 28
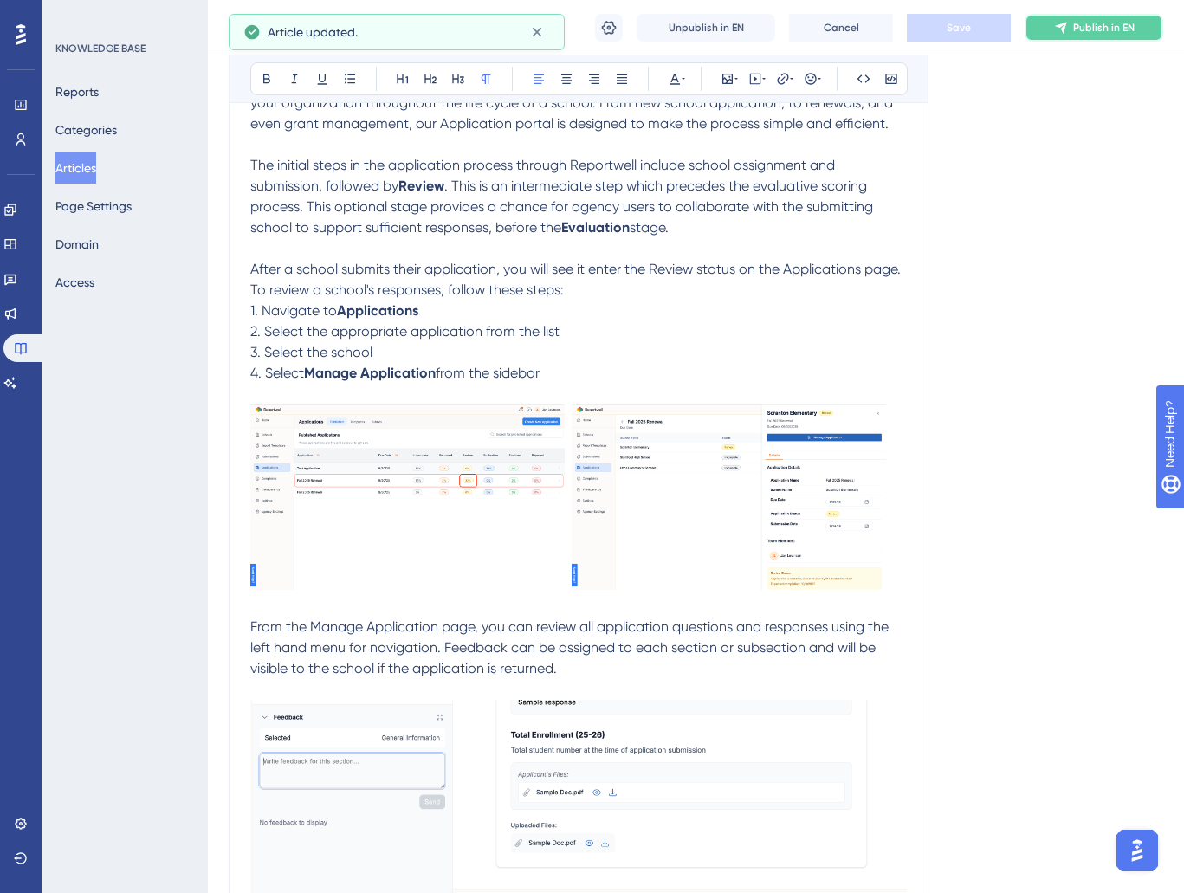
click at [1121, 27] on span "Publish in EN" at bounding box center [1105, 28] width 62 height 14
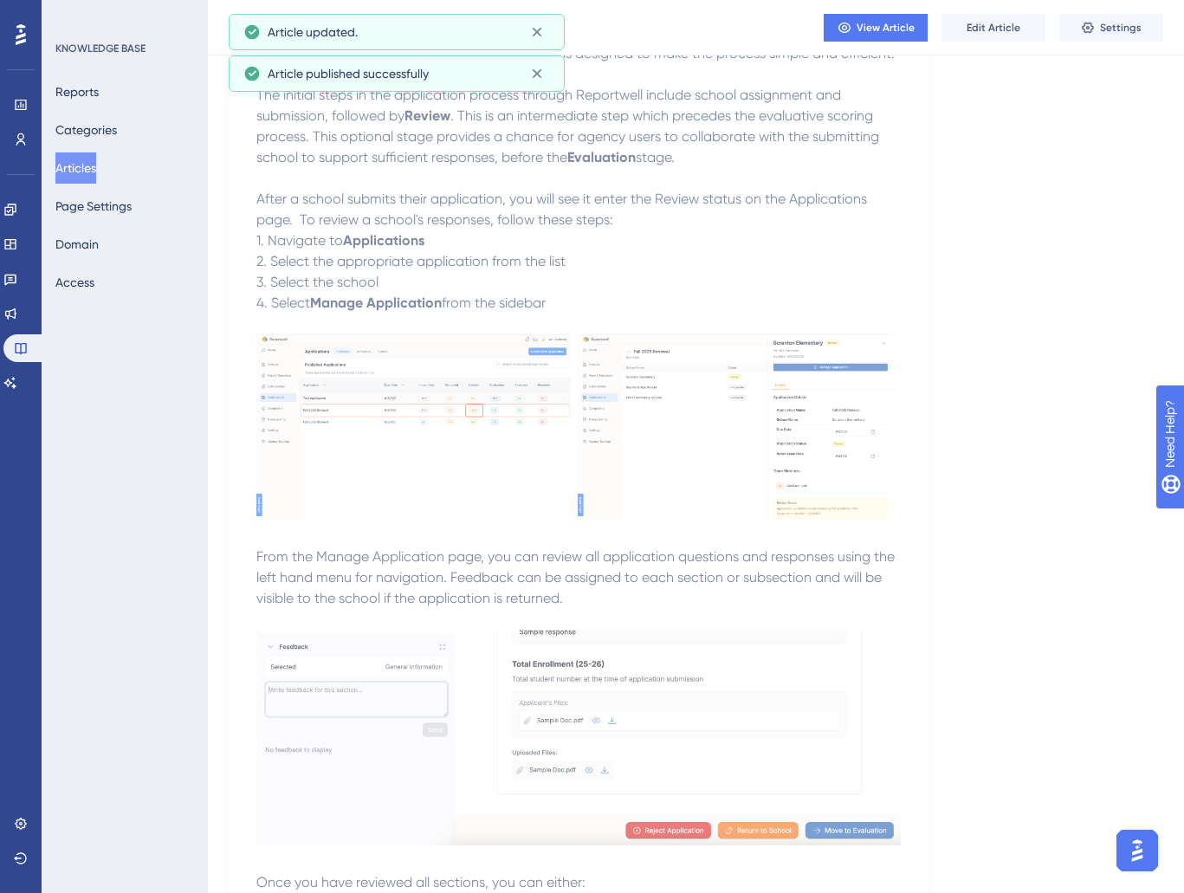
scroll to position [0, 0]
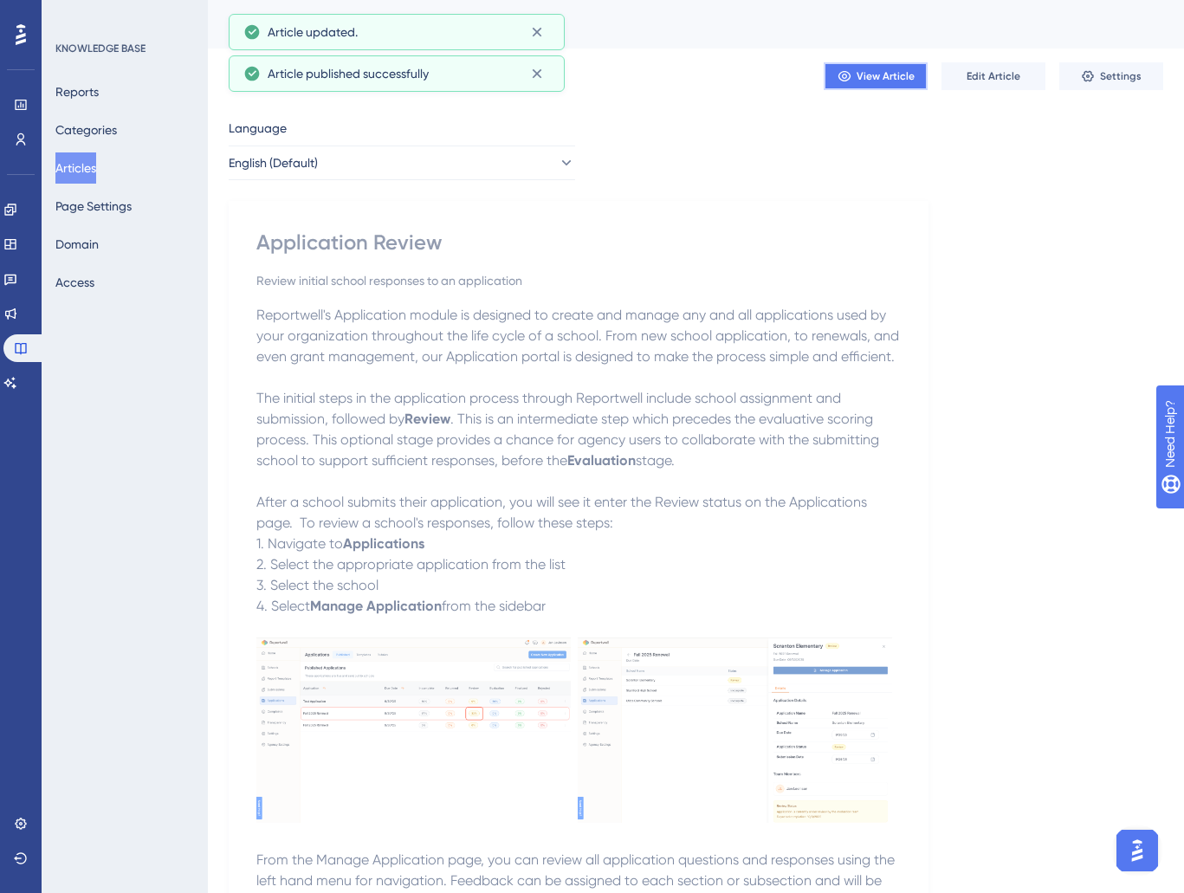
click at [873, 64] on button "View Article" at bounding box center [876, 76] width 104 height 28
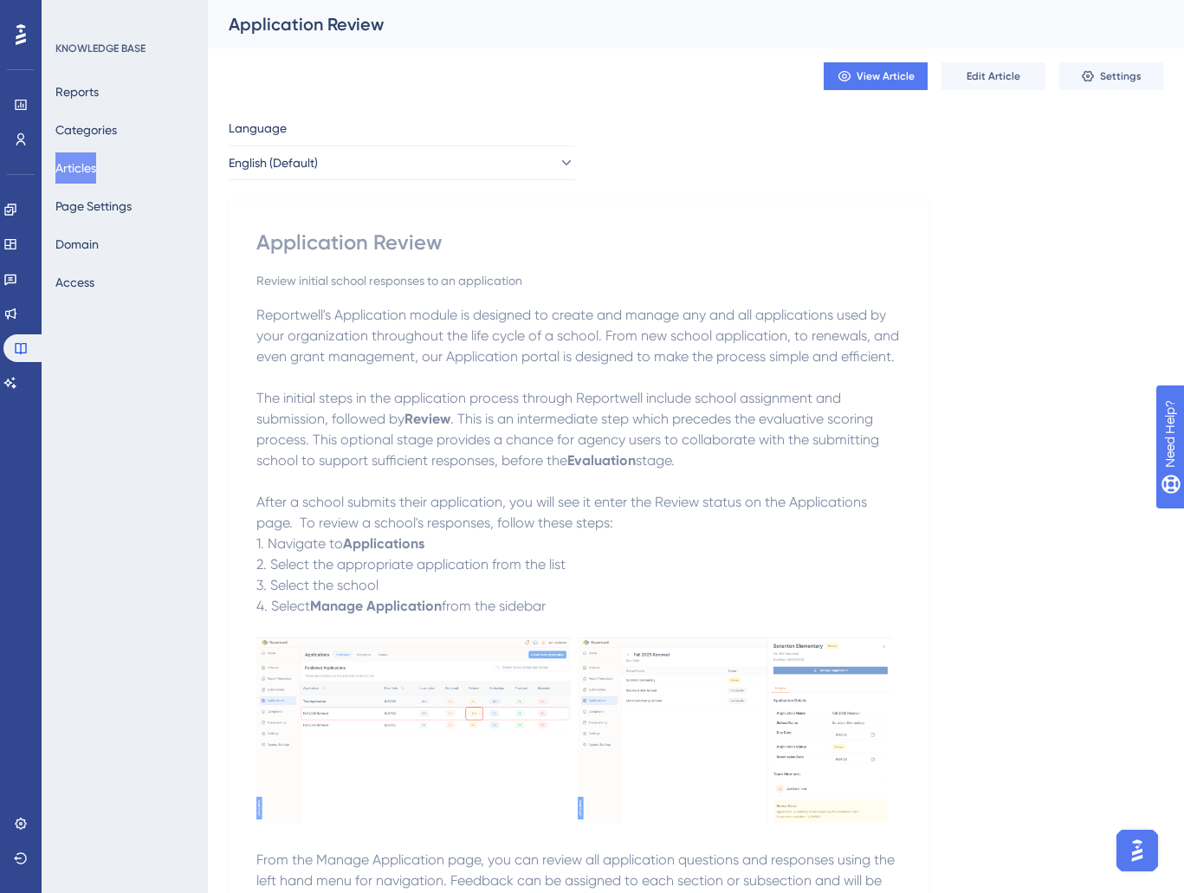
click at [987, 89] on div "View Article Edit Article Settings" at bounding box center [696, 76] width 935 height 55
click at [969, 80] on span "Edit Article" at bounding box center [994, 76] width 54 height 14
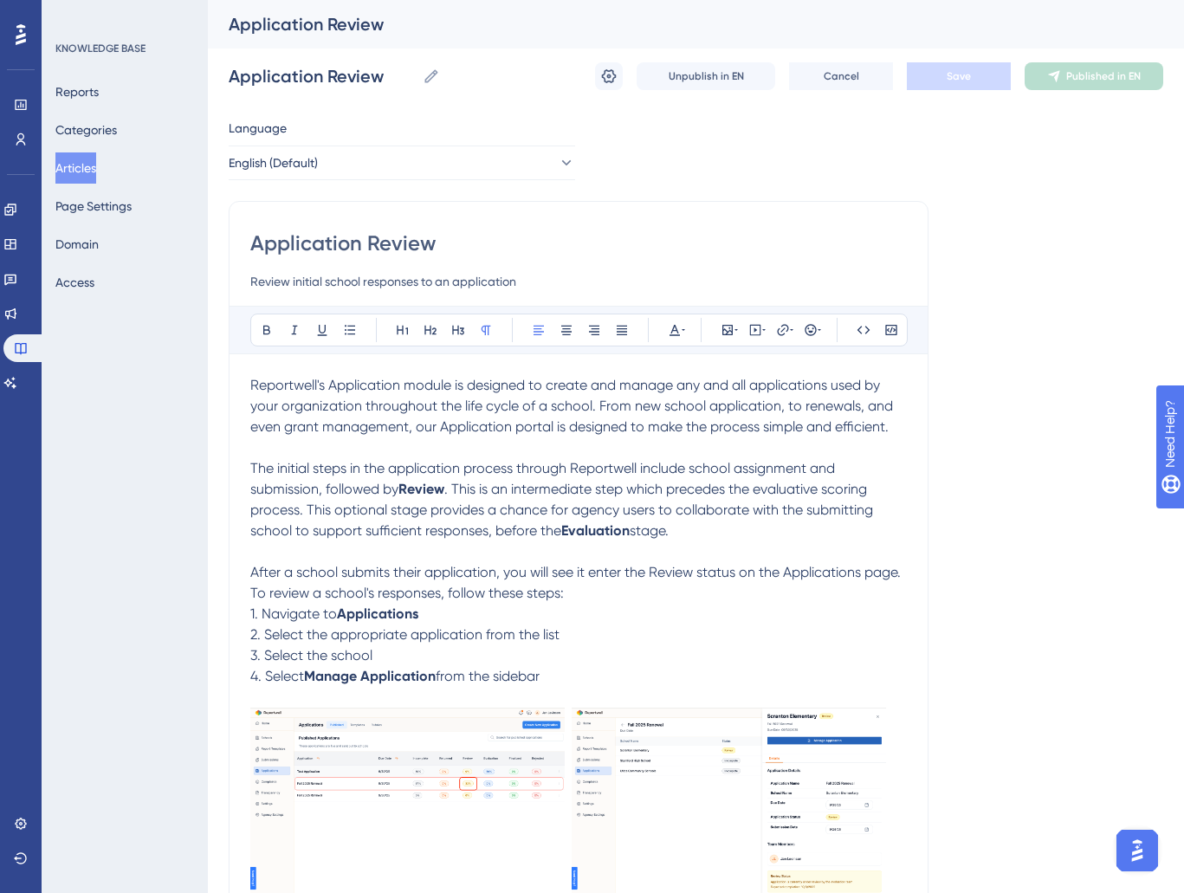
scroll to position [492, 0]
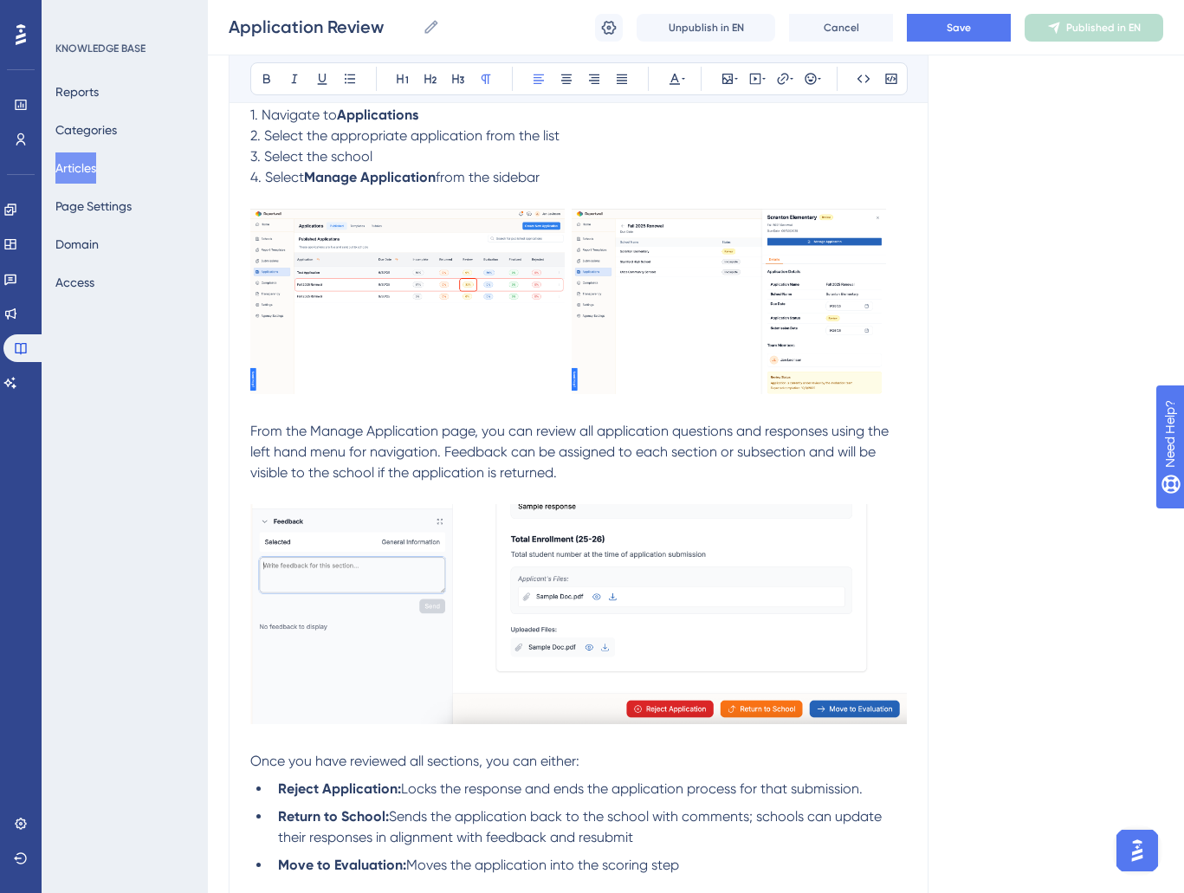
click at [499, 376] on img at bounding box center [407, 301] width 315 height 185
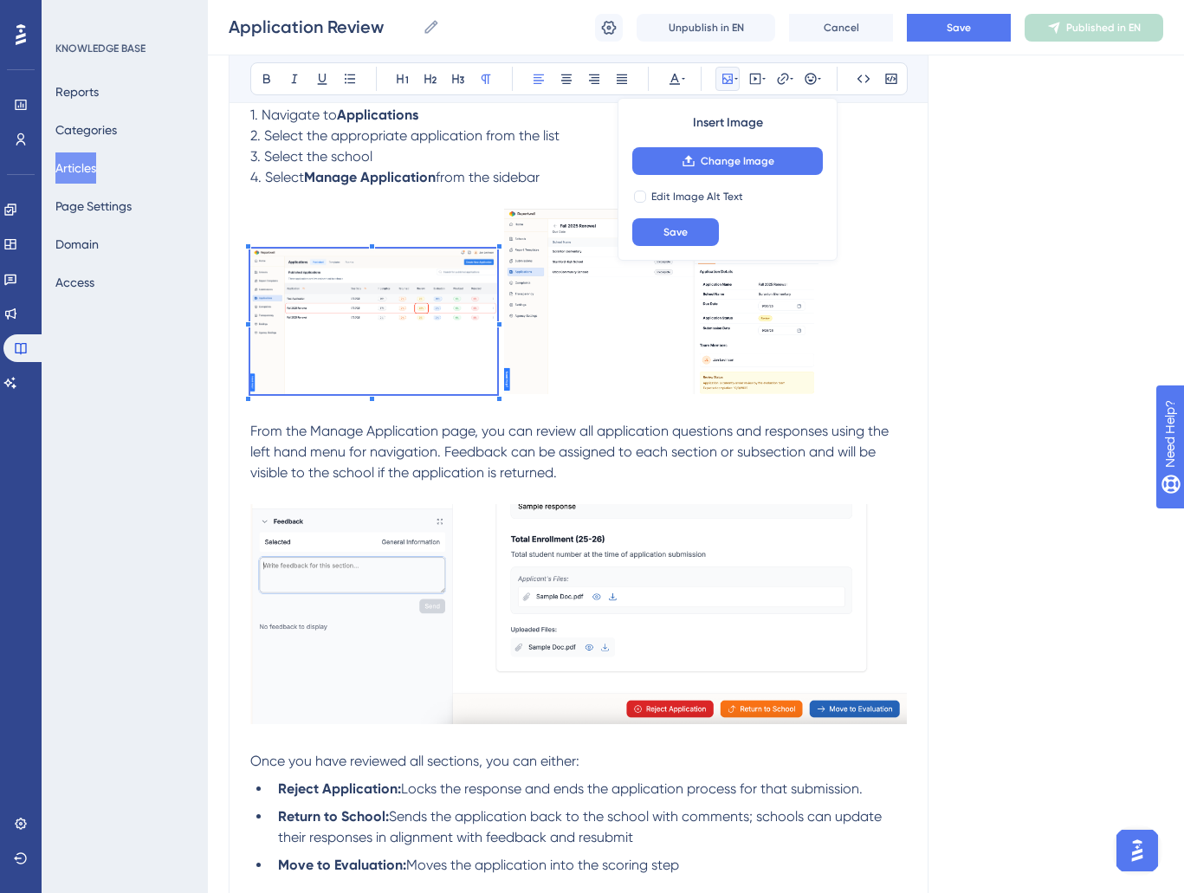
click at [499, 376] on p at bounding box center [578, 304] width 657 height 191
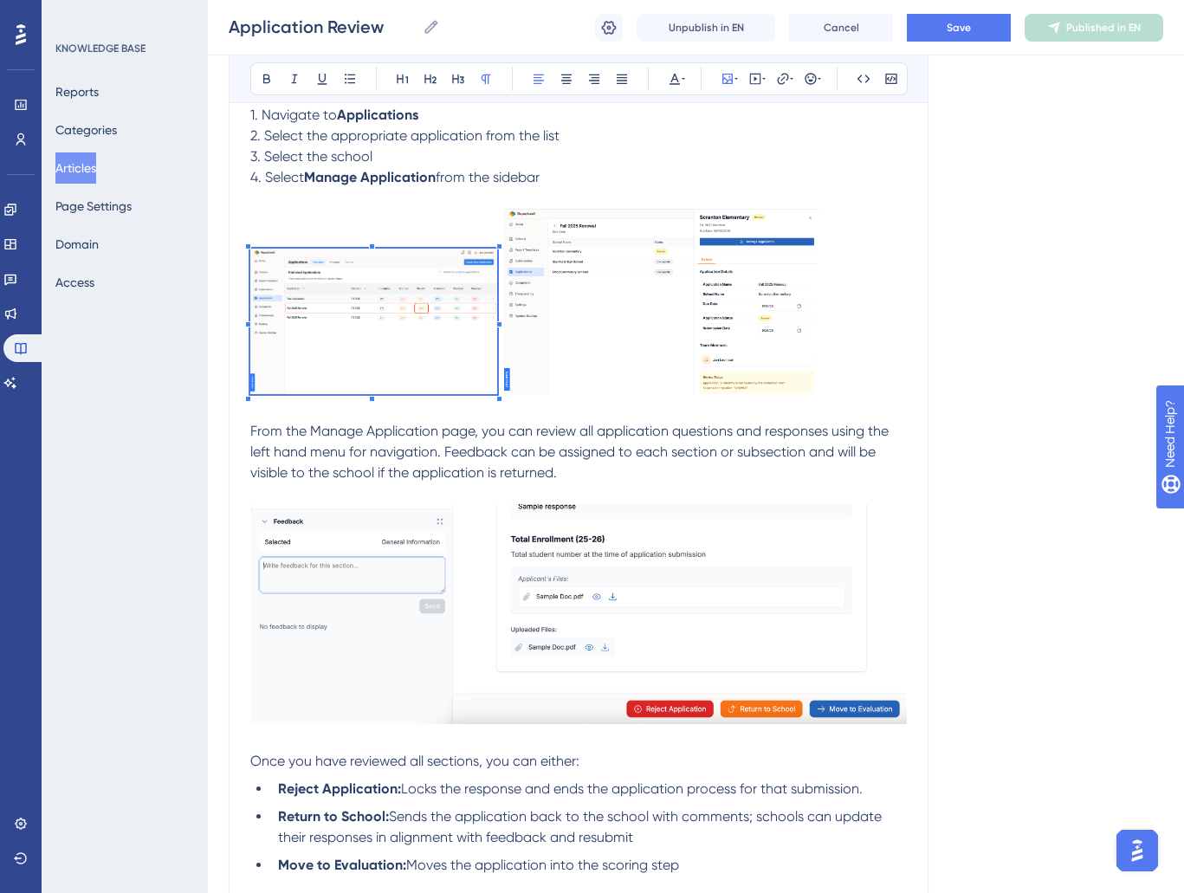
drag, startPoint x: 630, startPoint y: 357, endPoint x: 785, endPoint y: 362, distance: 155.2
click at [633, 358] on img at bounding box center [661, 301] width 315 height 185
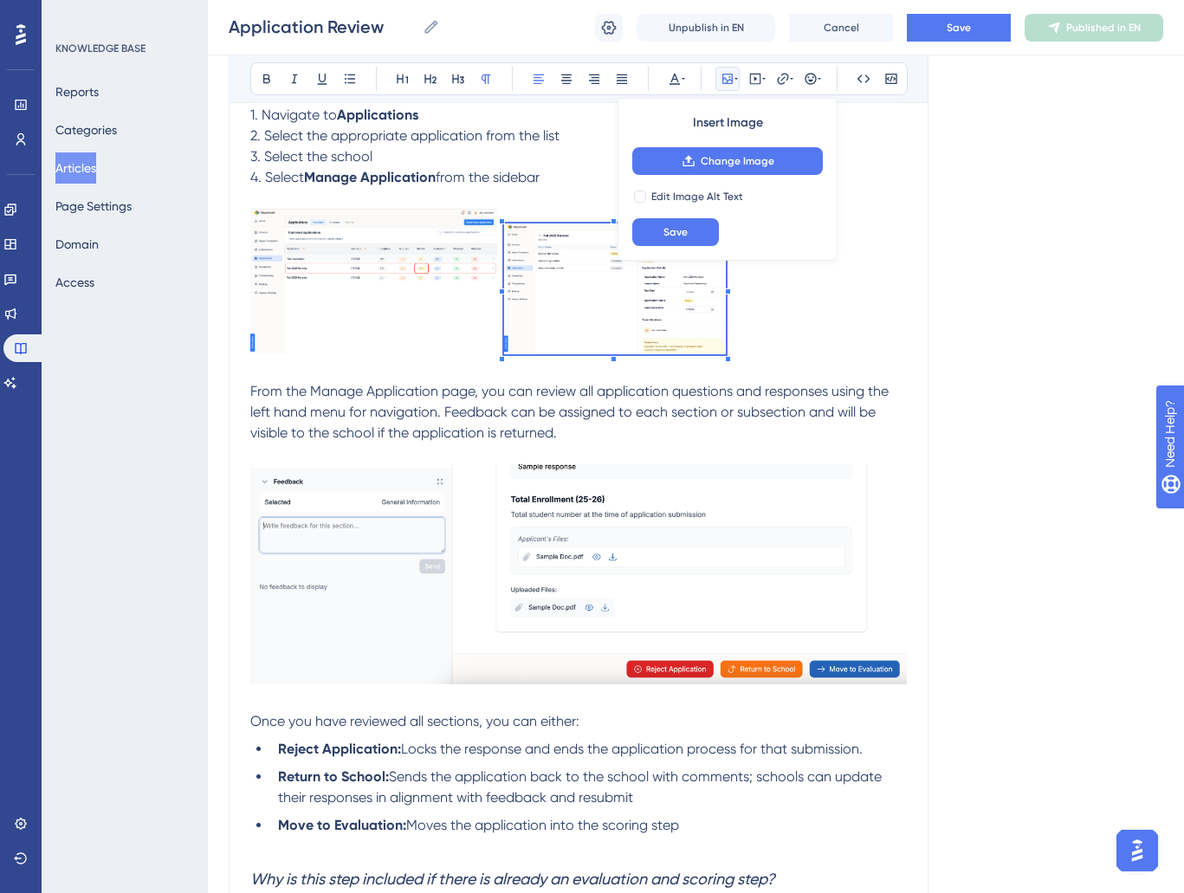
click at [733, 379] on div "Reportwell's Application module is designed to create and manage any and all ap…" at bounding box center [578, 548] width 657 height 1345
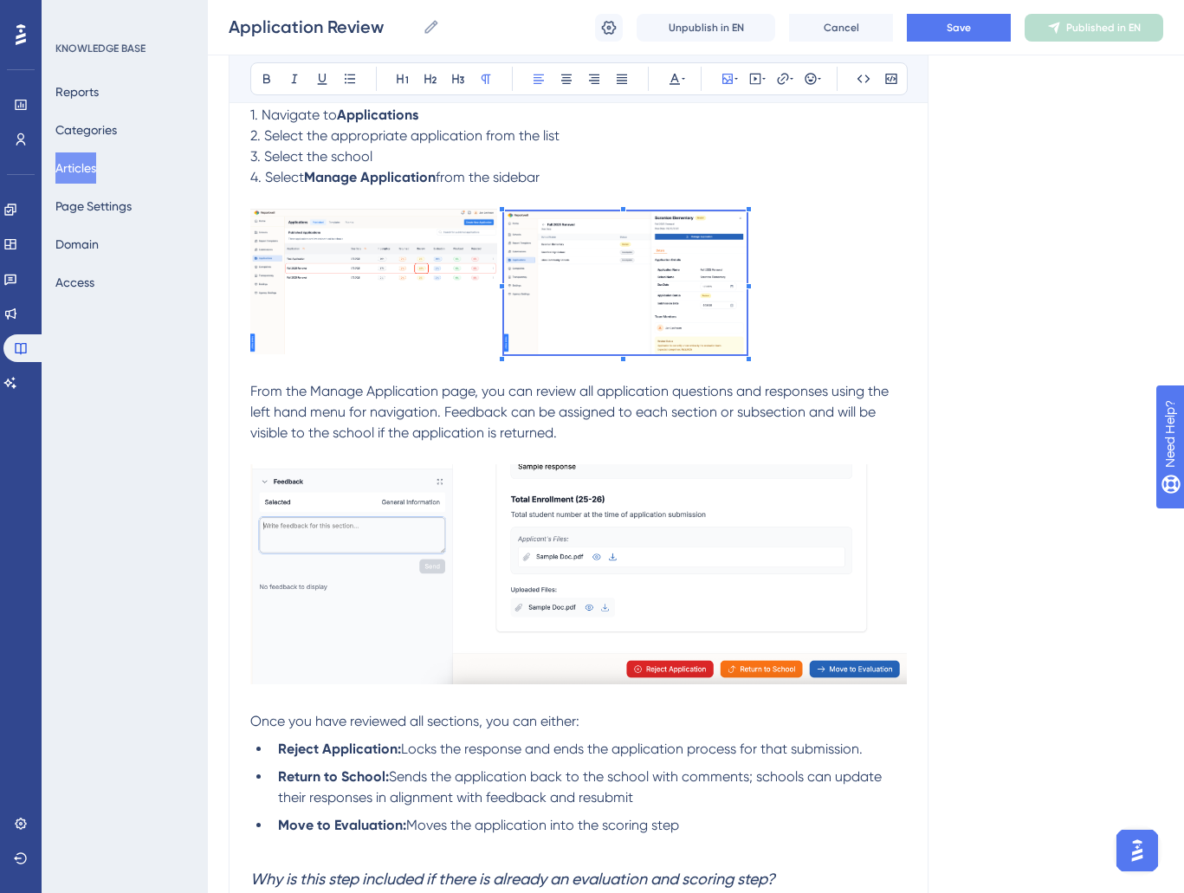
click at [749, 371] on div "Reportwell's Application module is designed to create and manage any and all ap…" at bounding box center [578, 548] width 657 height 1345
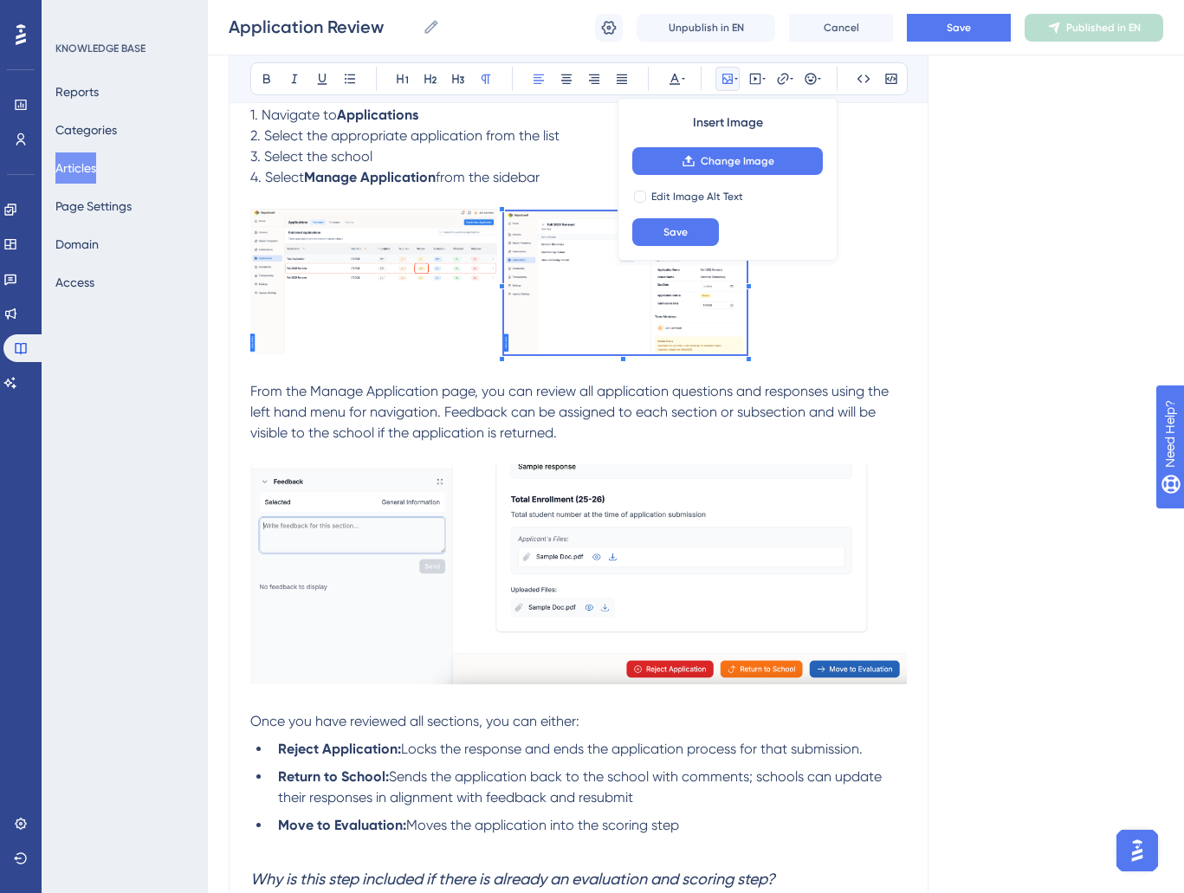
click at [860, 341] on p at bounding box center [578, 285] width 657 height 152
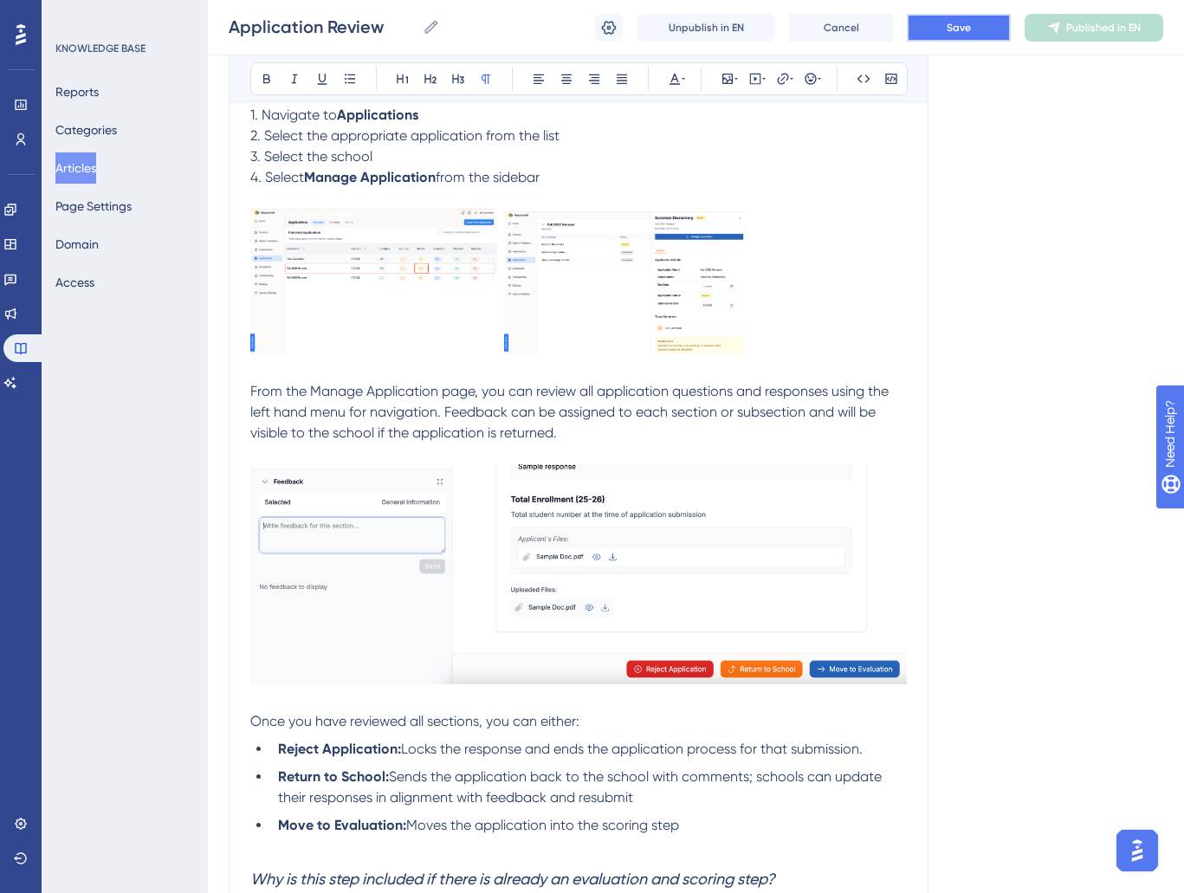
click at [956, 28] on span "Save" at bounding box center [959, 28] width 24 height 14
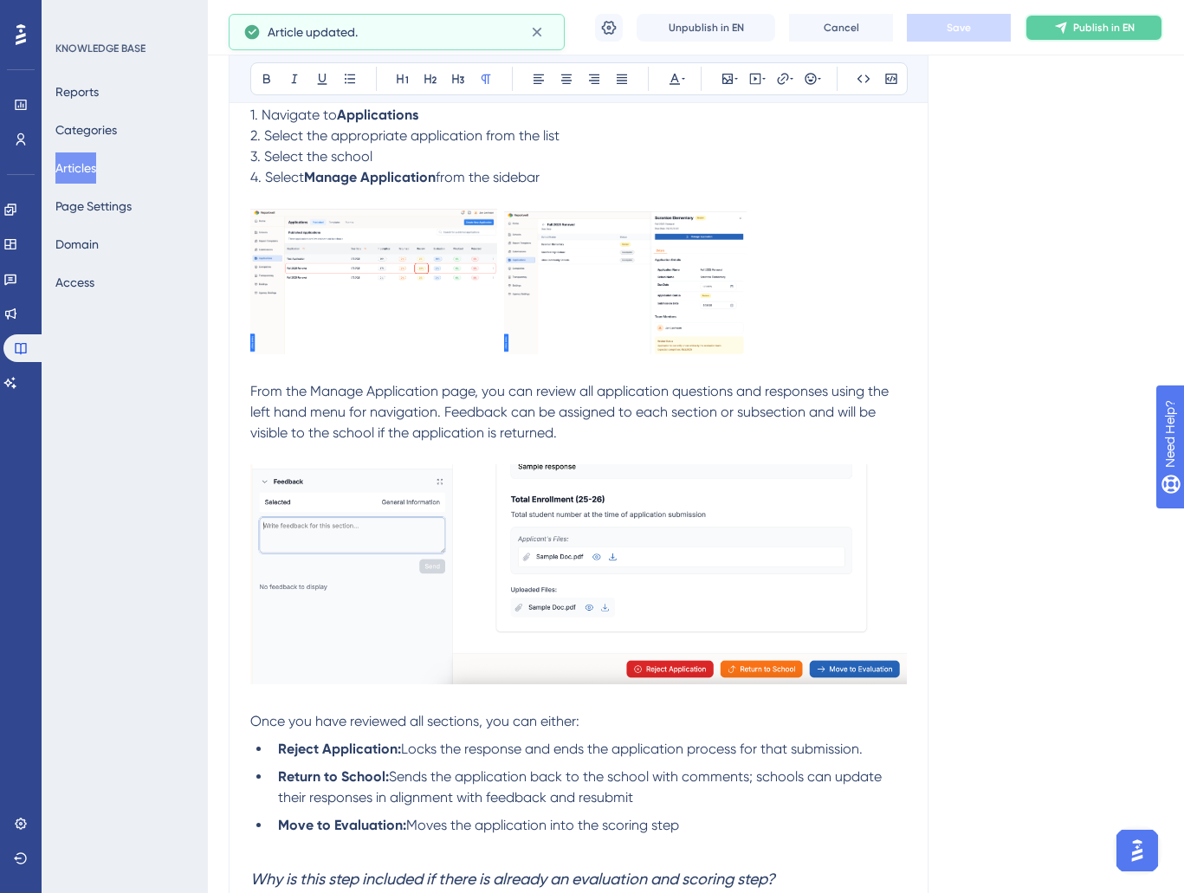
click at [1080, 24] on span "Publish in EN" at bounding box center [1105, 28] width 62 height 14
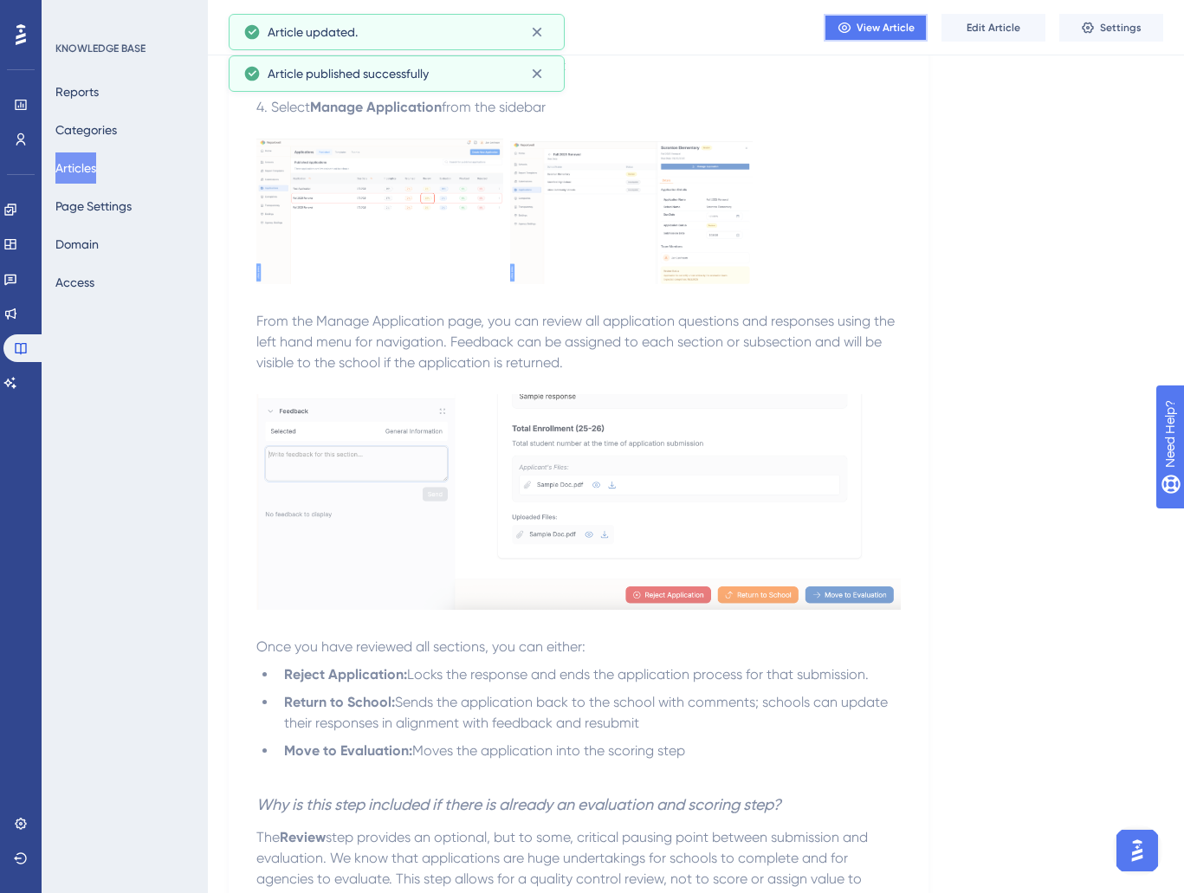
click at [839, 40] on button "View Article" at bounding box center [876, 28] width 104 height 28
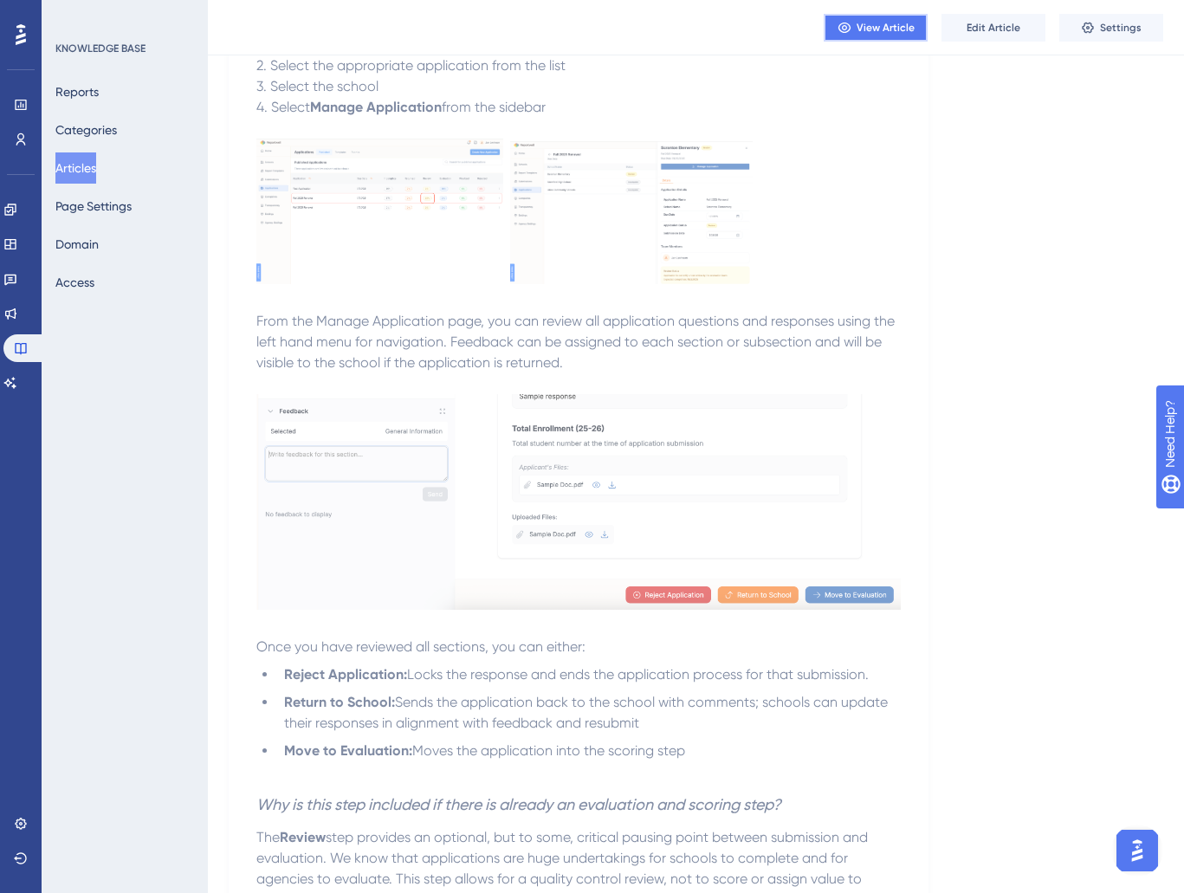
click at [913, 32] on button "View Article" at bounding box center [876, 28] width 104 height 28
drag, startPoint x: 1036, startPoint y: 29, endPoint x: 1015, endPoint y: 47, distance: 27.7
click at [1035, 30] on button "Edit Article" at bounding box center [994, 28] width 104 height 28
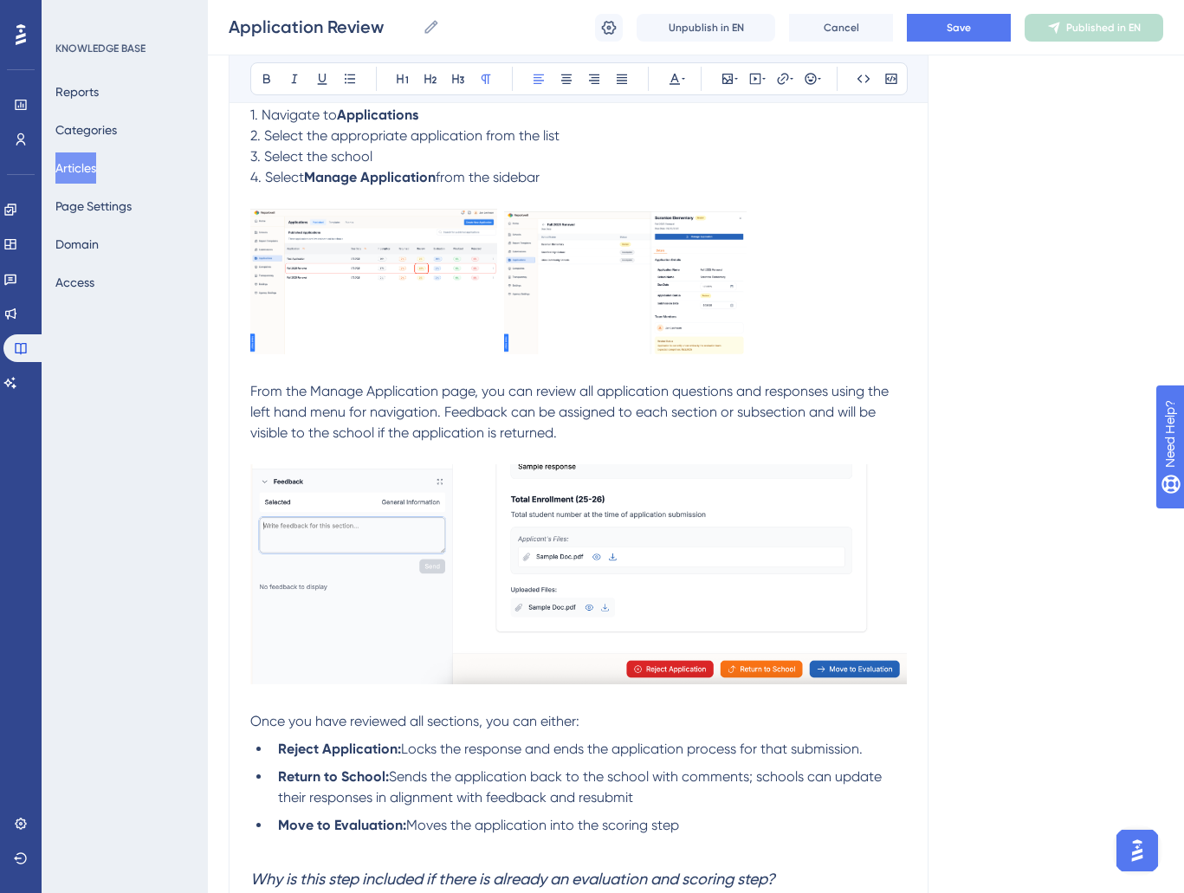
click at [466, 288] on img at bounding box center [373, 282] width 247 height 146
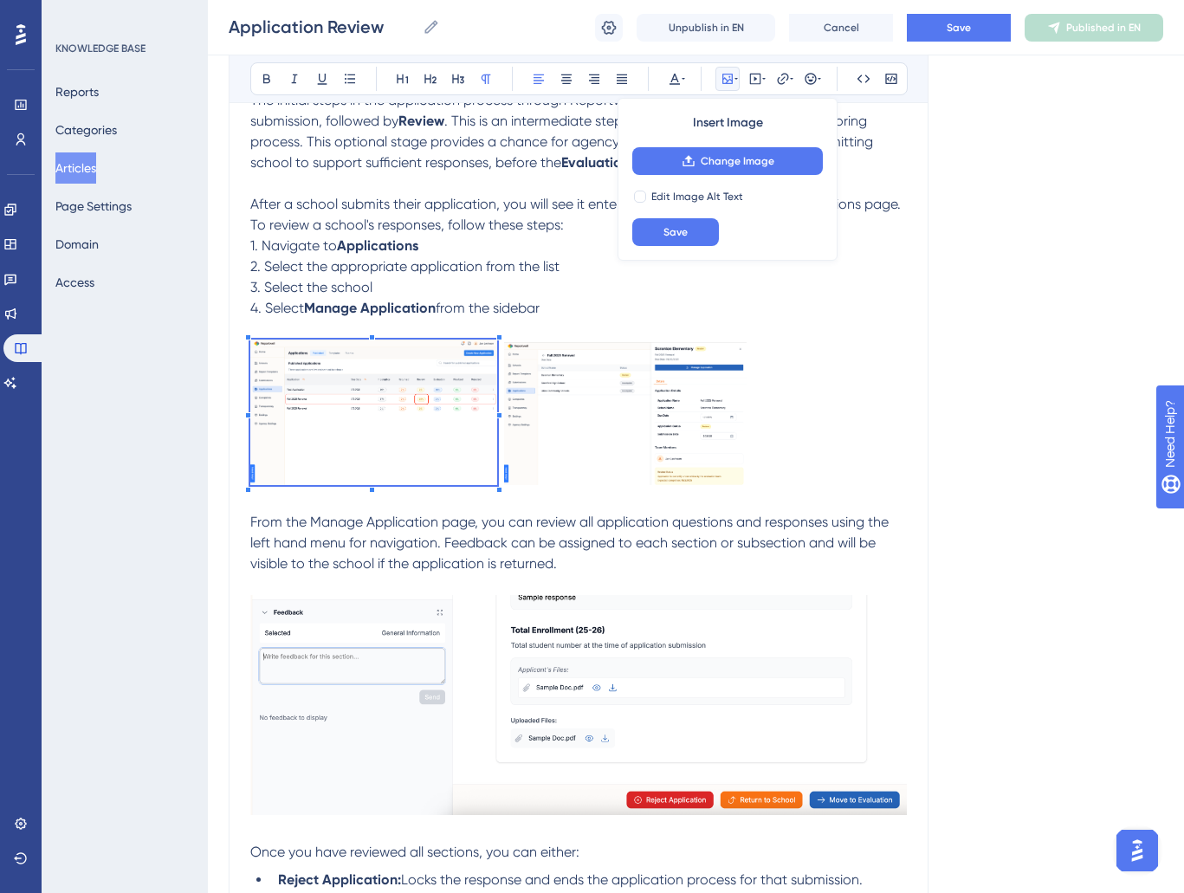
scroll to position [340, 0]
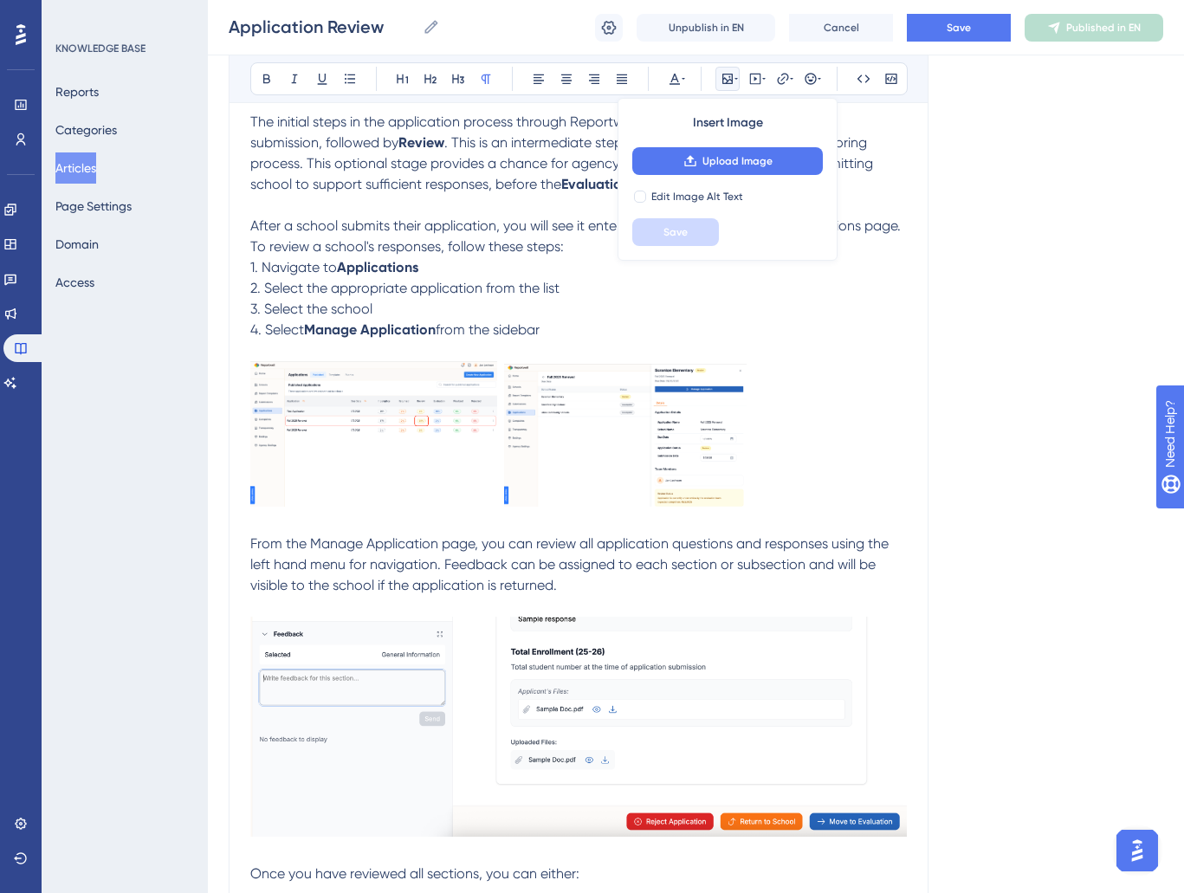
drag, startPoint x: 508, startPoint y: 356, endPoint x: 538, endPoint y: 347, distance: 31.8
click at [538, 347] on p at bounding box center [578, 351] width 657 height 21
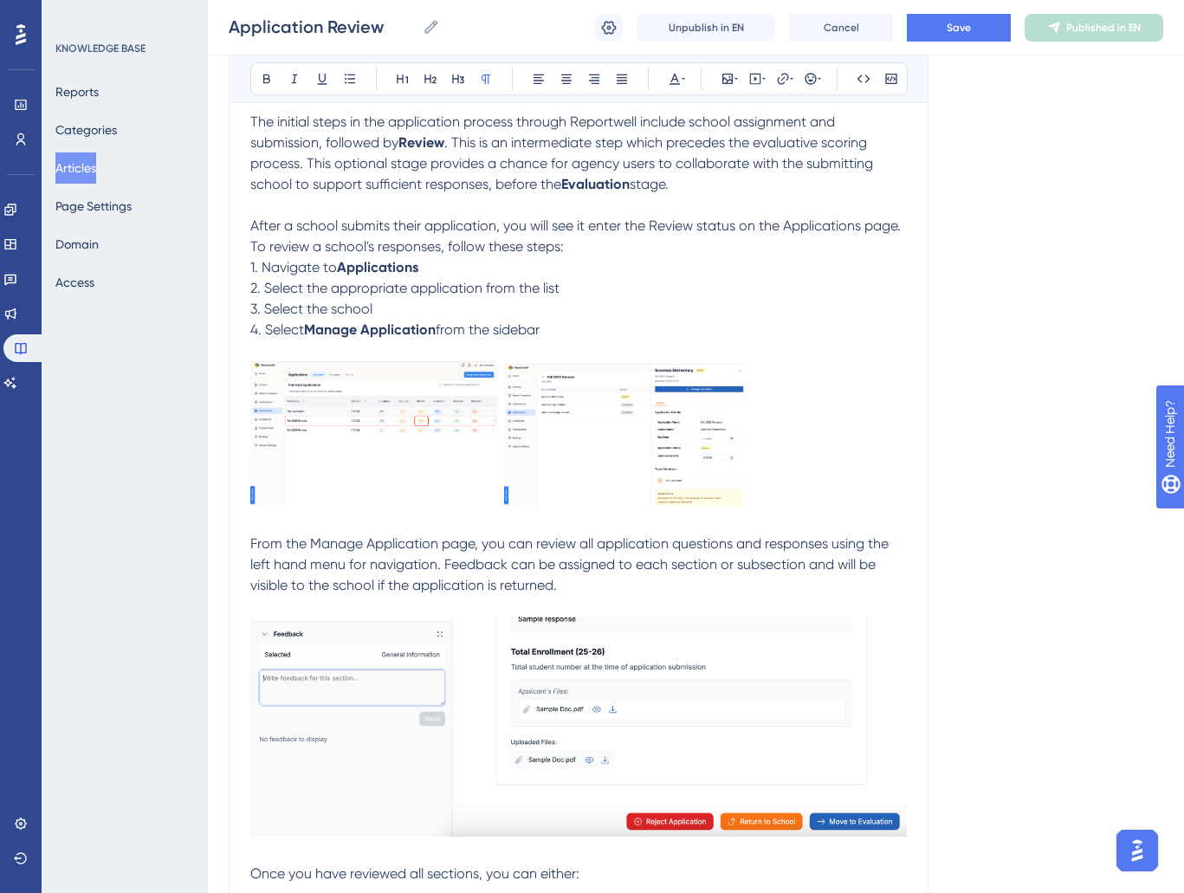
drag, startPoint x: 438, startPoint y: 401, endPoint x: 497, endPoint y: 371, distance: 67.0
click at [439, 400] on img at bounding box center [373, 434] width 247 height 146
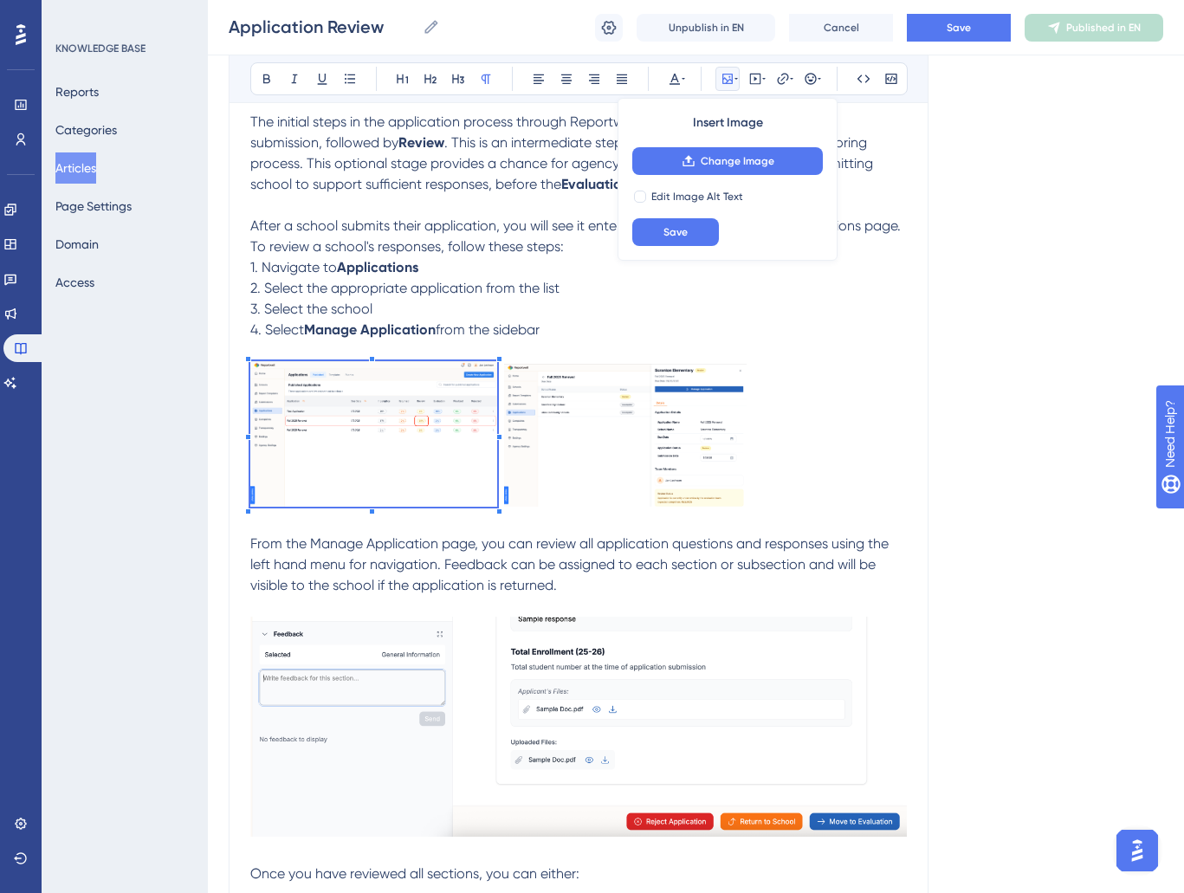
click at [500, 357] on div at bounding box center [499, 359] width 6 height 6
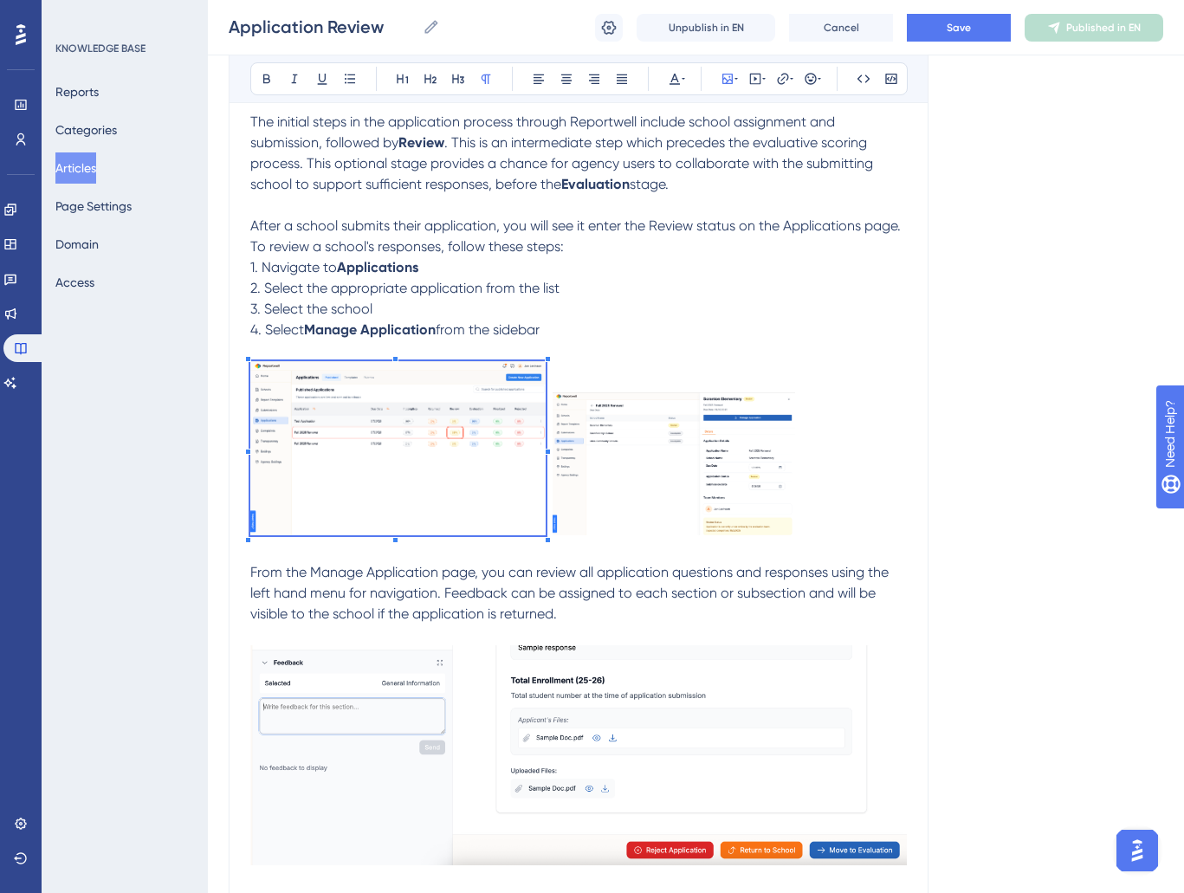
click at [545, 351] on div "Reportwell's Application module is designed to create and manage any and all ap…" at bounding box center [578, 715] width 657 height 1373
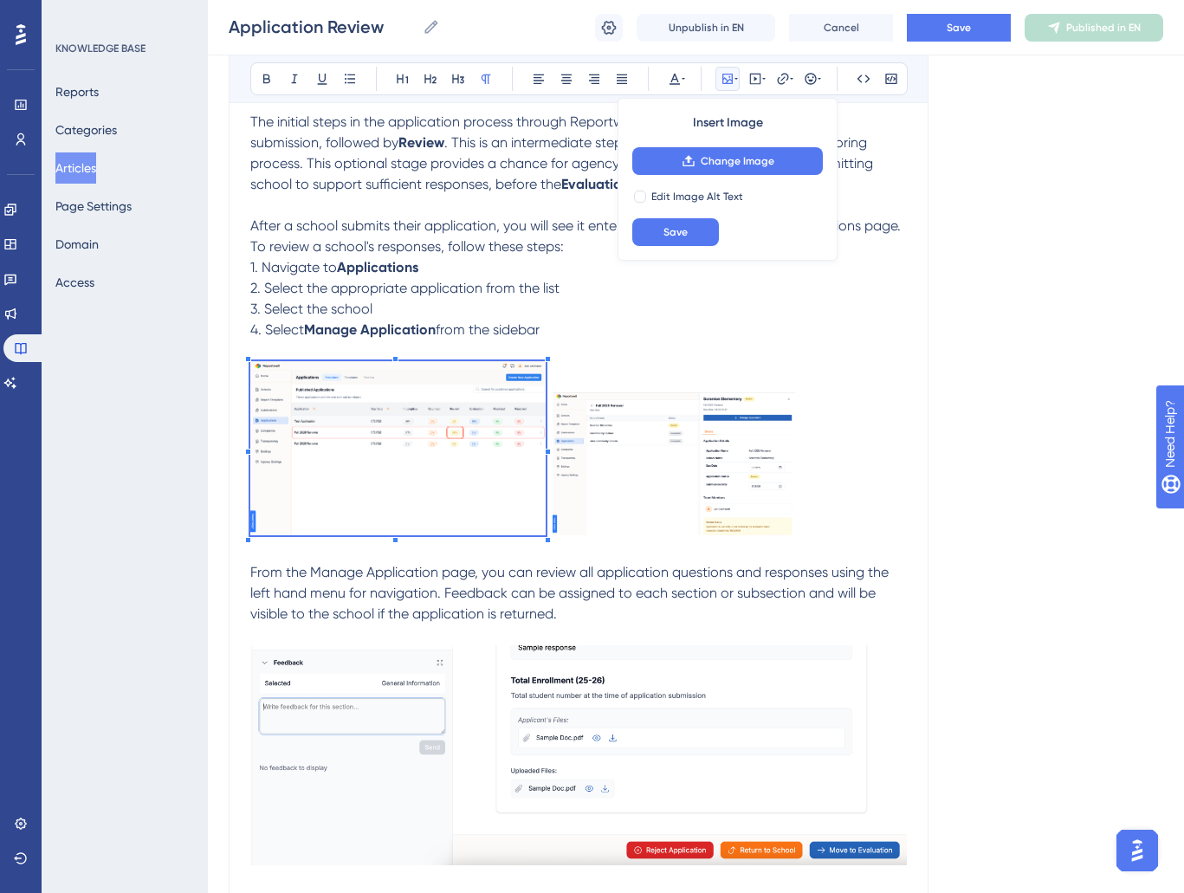
drag, startPoint x: 632, startPoint y: 457, endPoint x: 767, endPoint y: 410, distance: 143.0
click at [636, 454] on img at bounding box center [674, 464] width 243 height 143
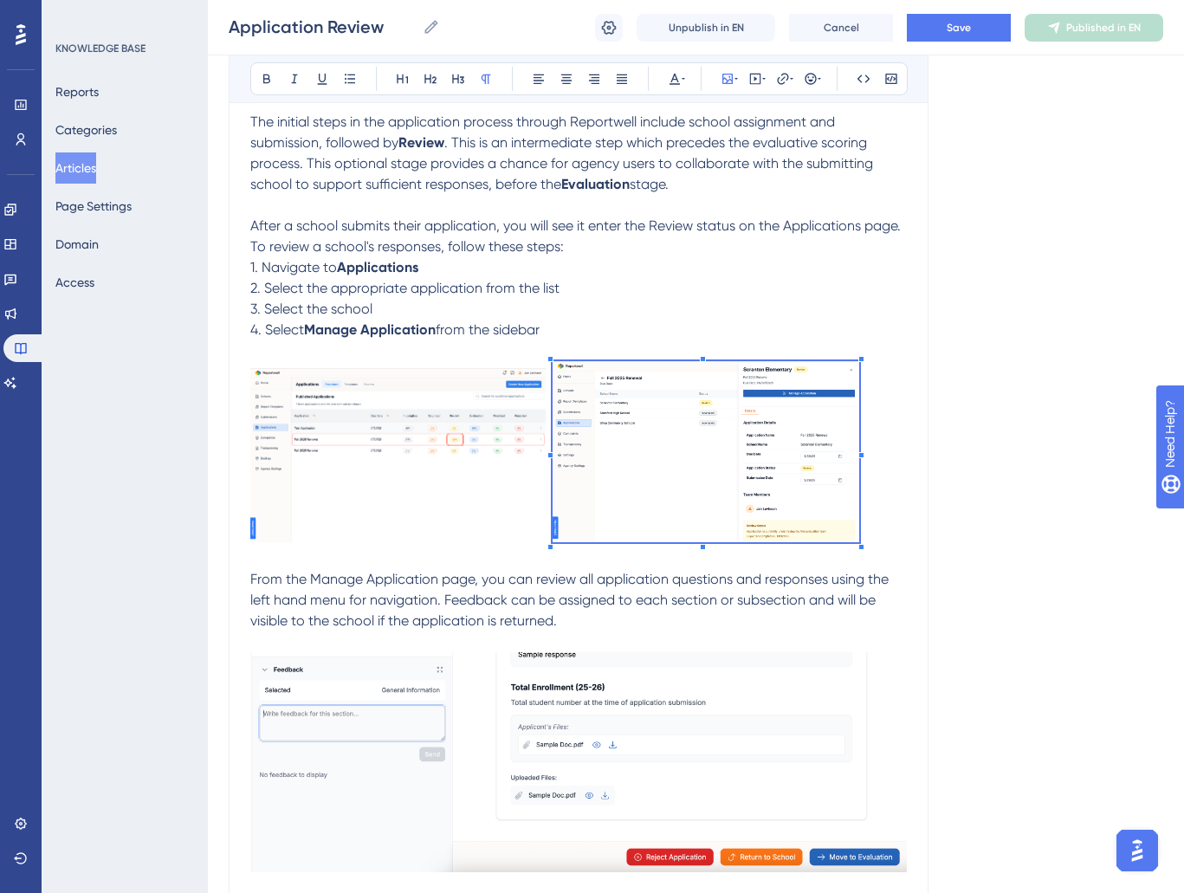
click at [860, 367] on p at bounding box center [578, 454] width 657 height 187
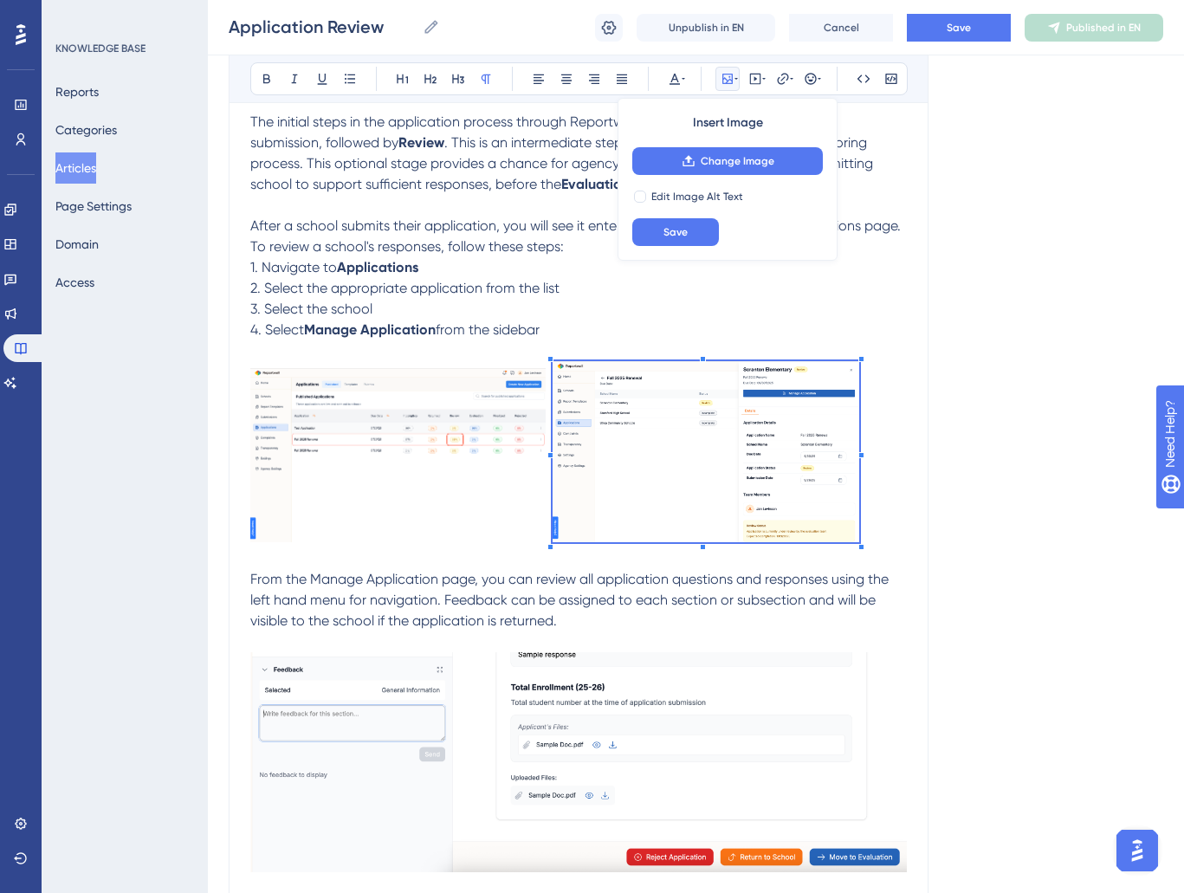
click at [339, 438] on img at bounding box center [397, 455] width 295 height 174
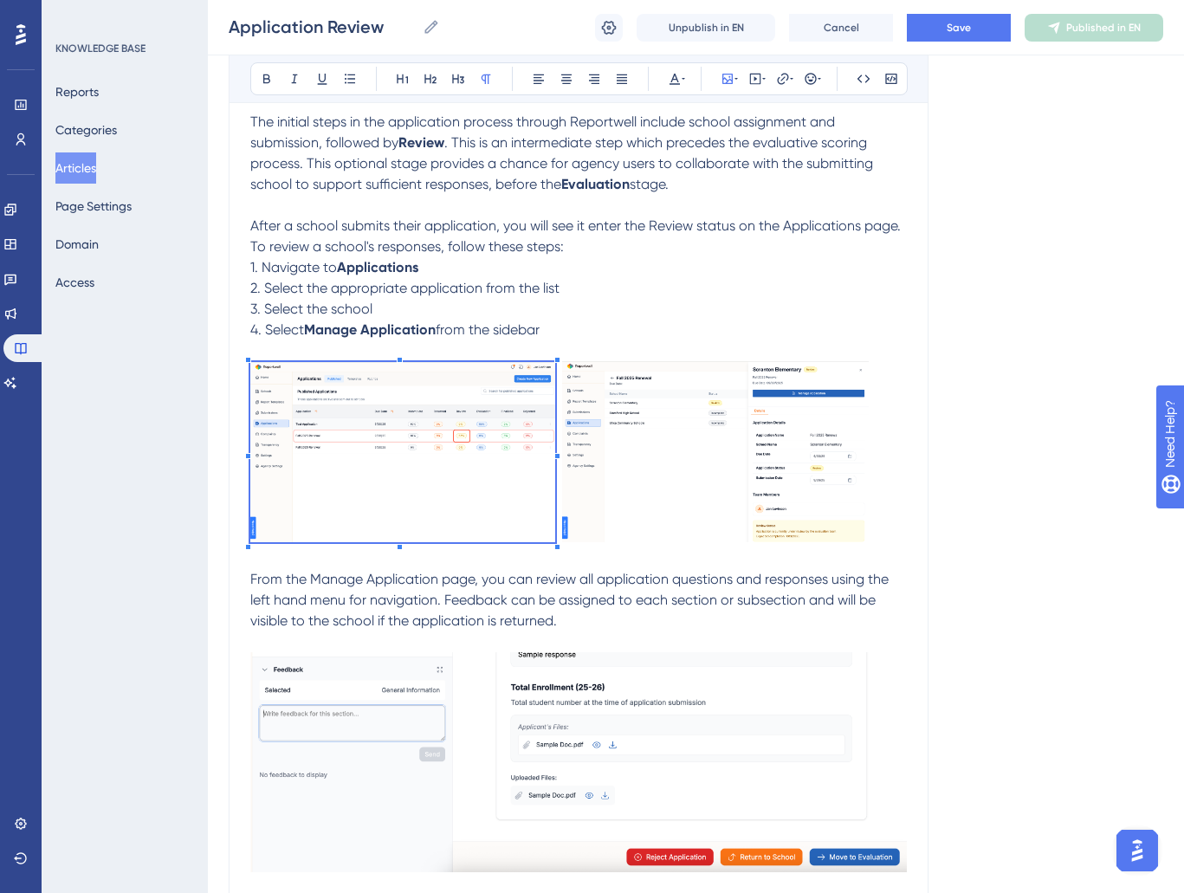
click at [556, 362] on div at bounding box center [558, 360] width 6 height 6
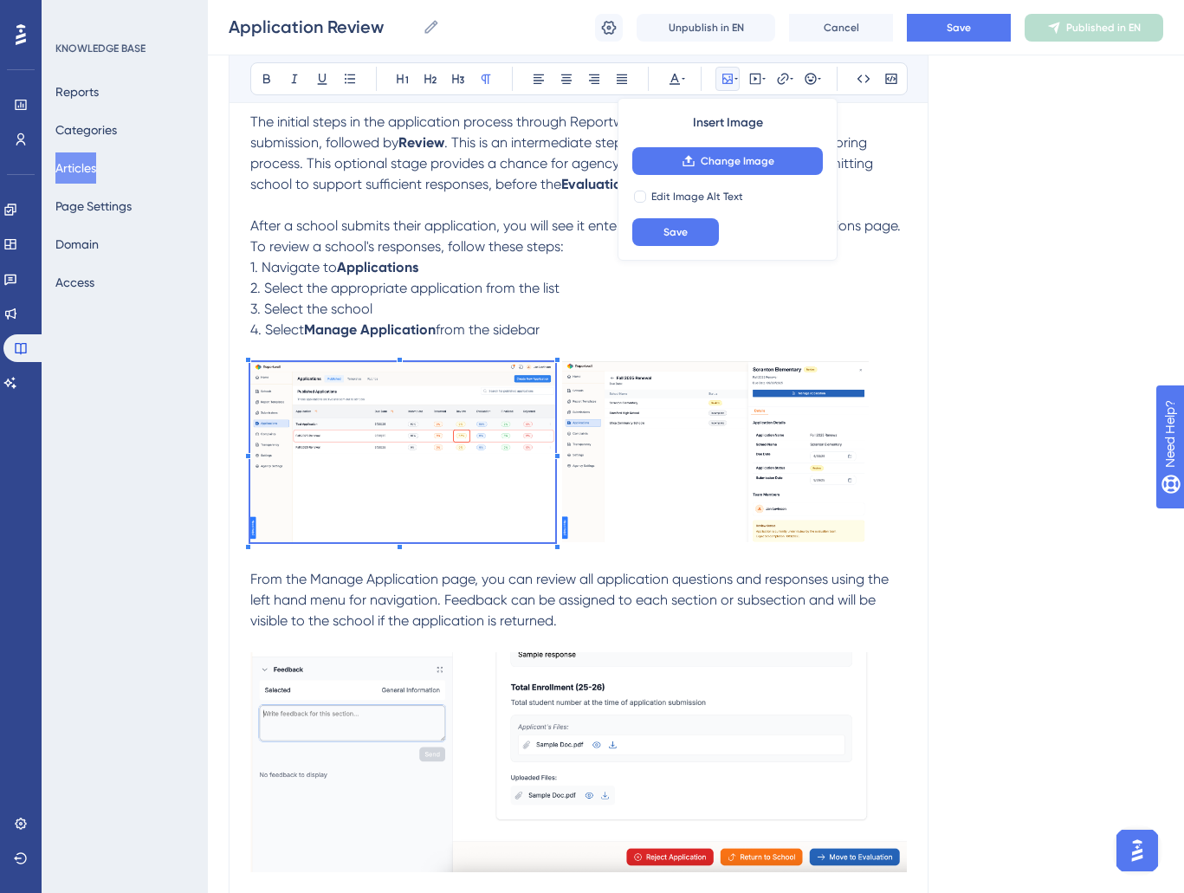
click at [718, 570] on p "From the Manage Application page, you can review all application questions and …" at bounding box center [578, 600] width 657 height 62
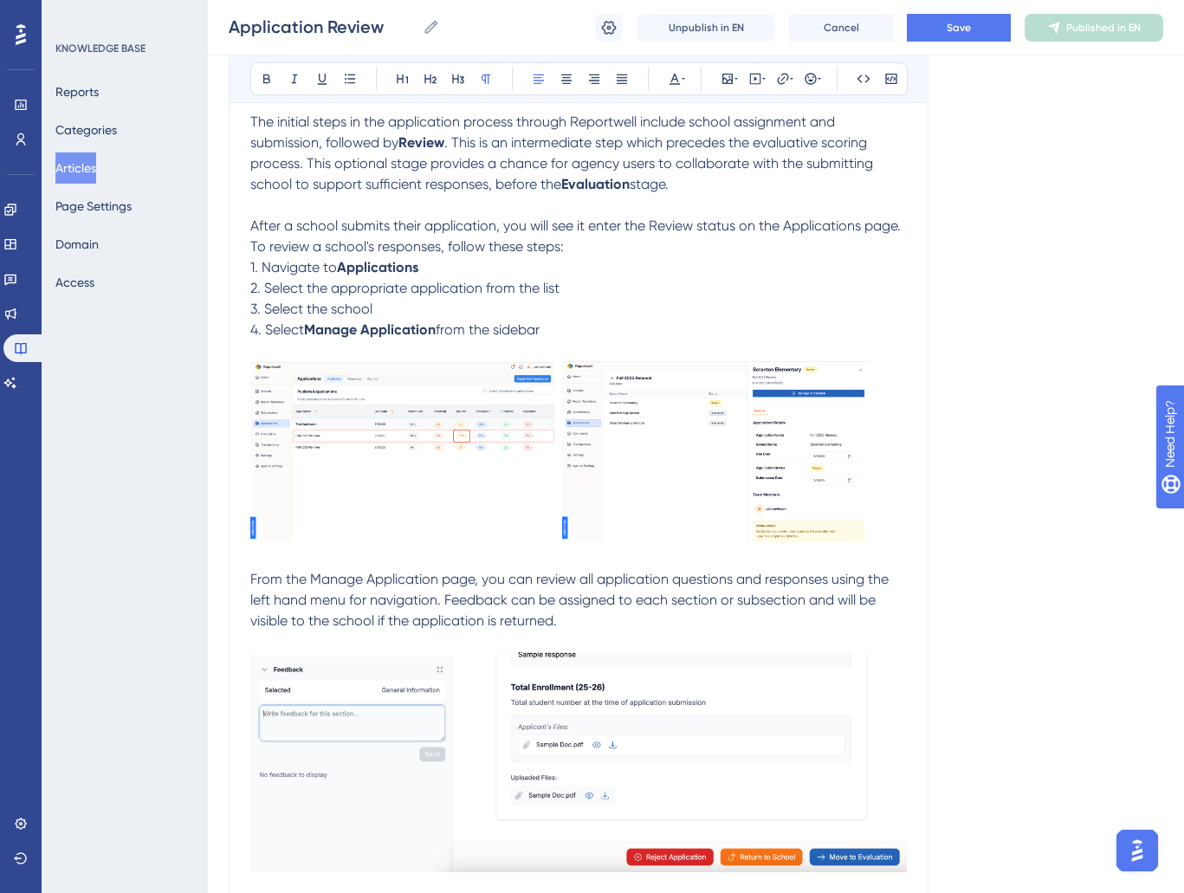
click at [517, 406] on img at bounding box center [402, 452] width 305 height 180
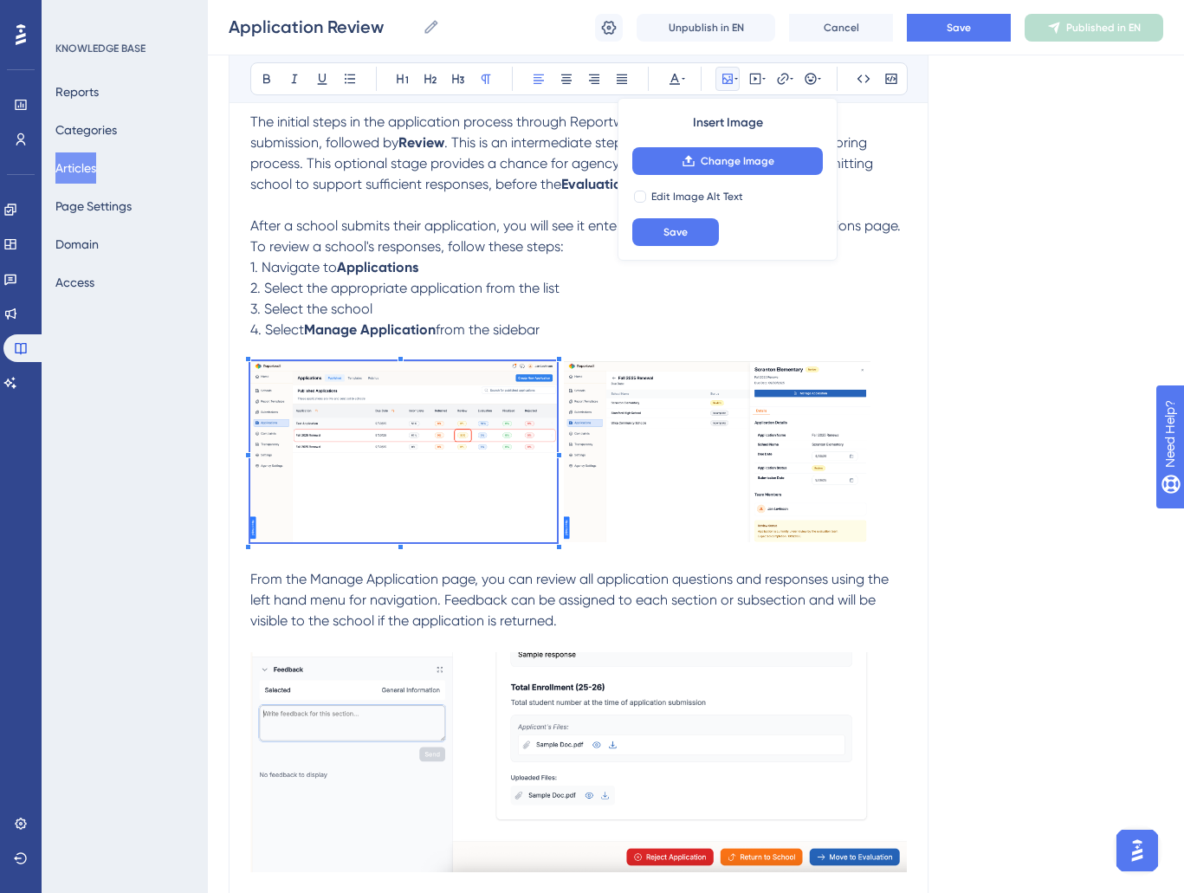
click at [558, 360] on div at bounding box center [559, 359] width 6 height 6
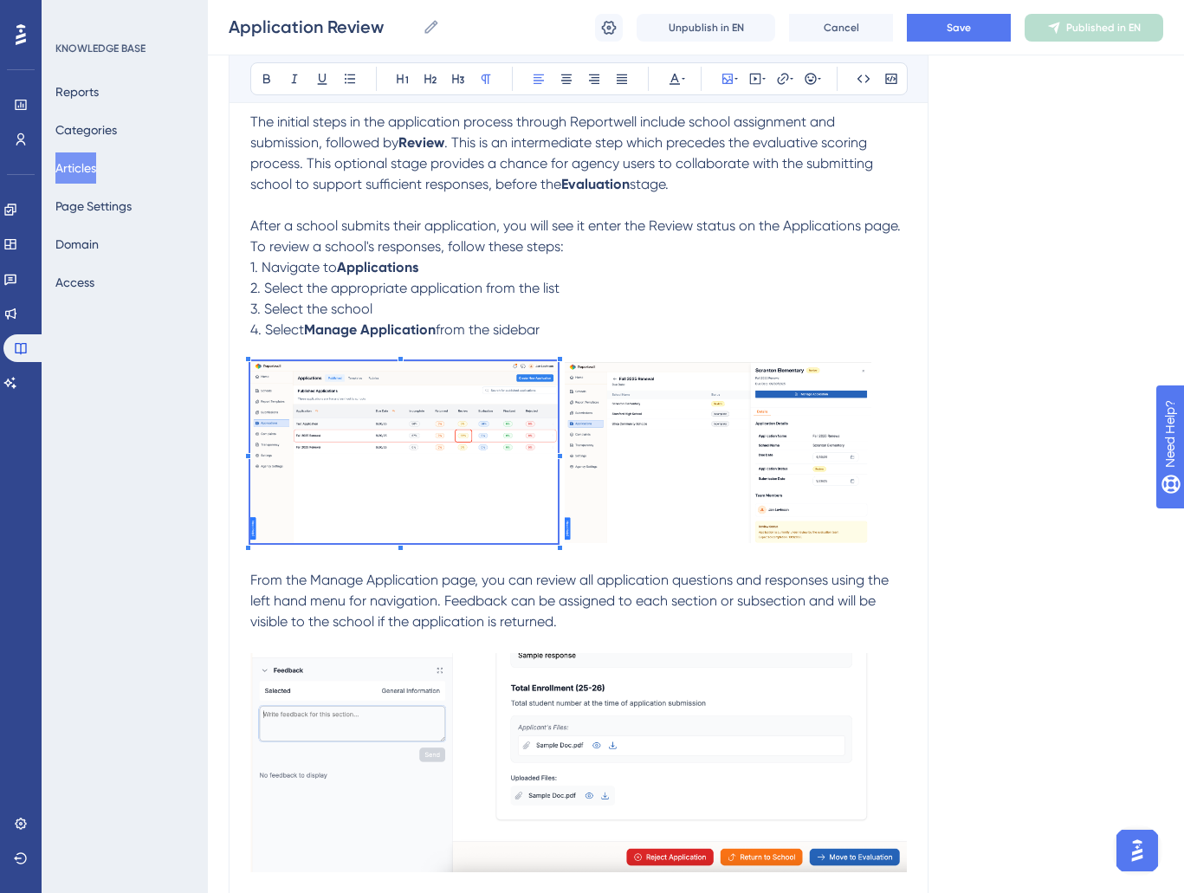
click at [957, 42] on div "Application Review Application Review Unpublish in EN Cancel Save Published in …" at bounding box center [696, 27] width 977 height 55
click at [958, 38] on button "Save" at bounding box center [959, 28] width 104 height 28
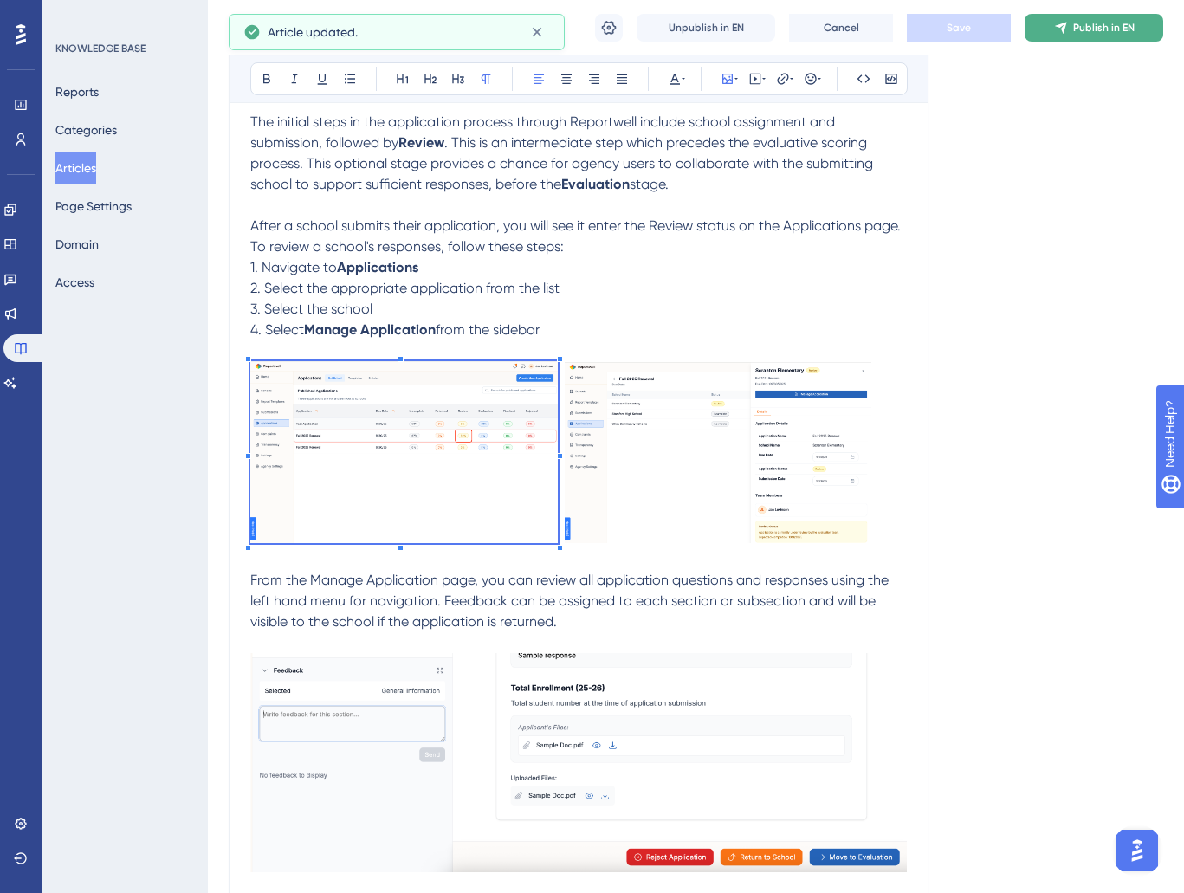
click at [1043, 28] on button "Publish in EN" at bounding box center [1094, 28] width 139 height 28
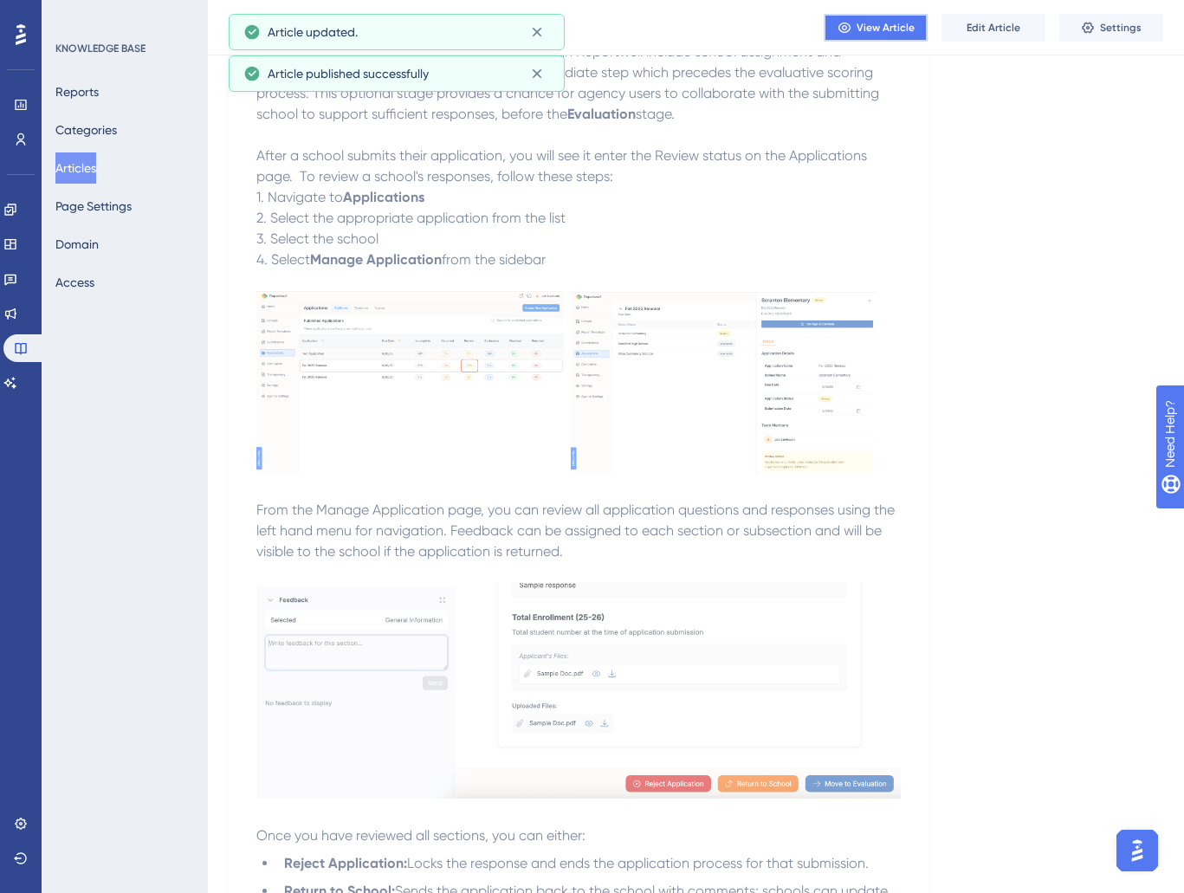
click at [840, 28] on icon at bounding box center [844, 28] width 12 height 10
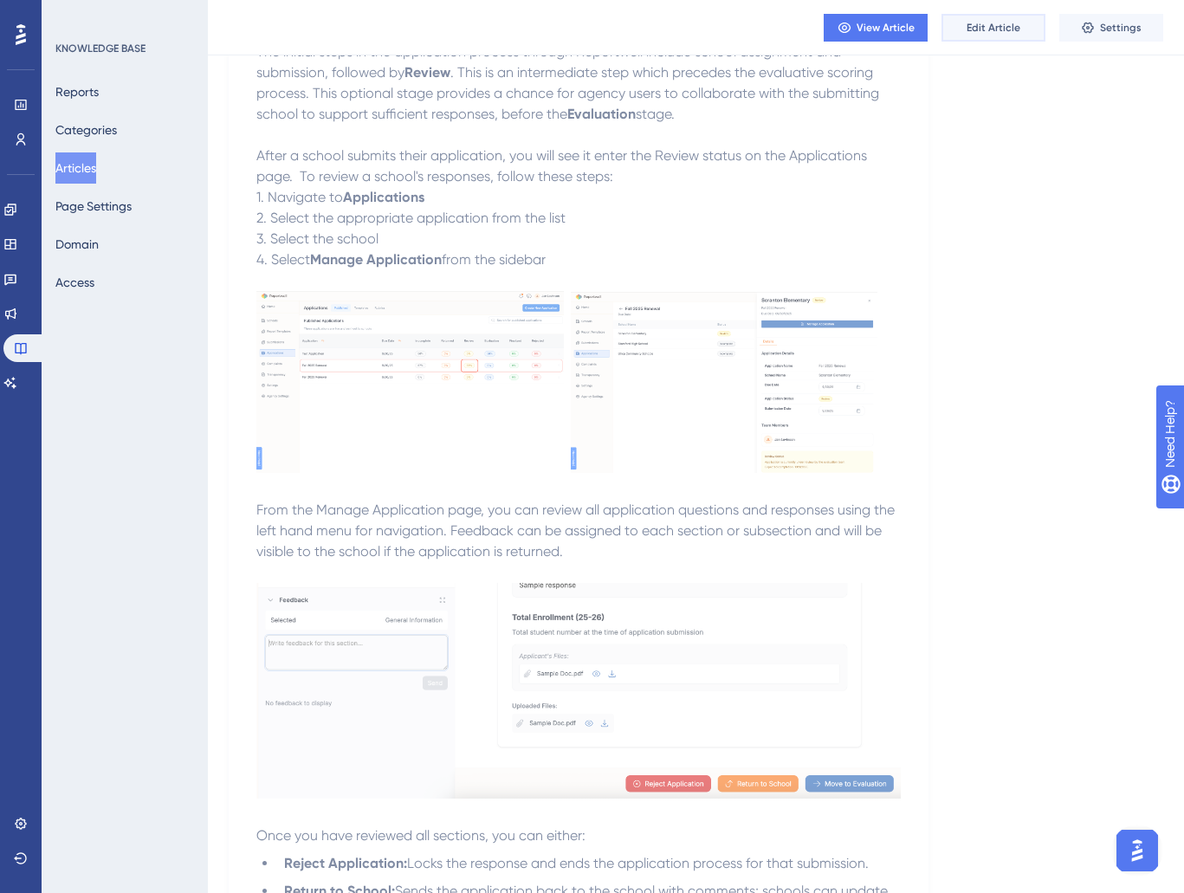
click at [964, 29] on button "Edit Article" at bounding box center [994, 28] width 104 height 28
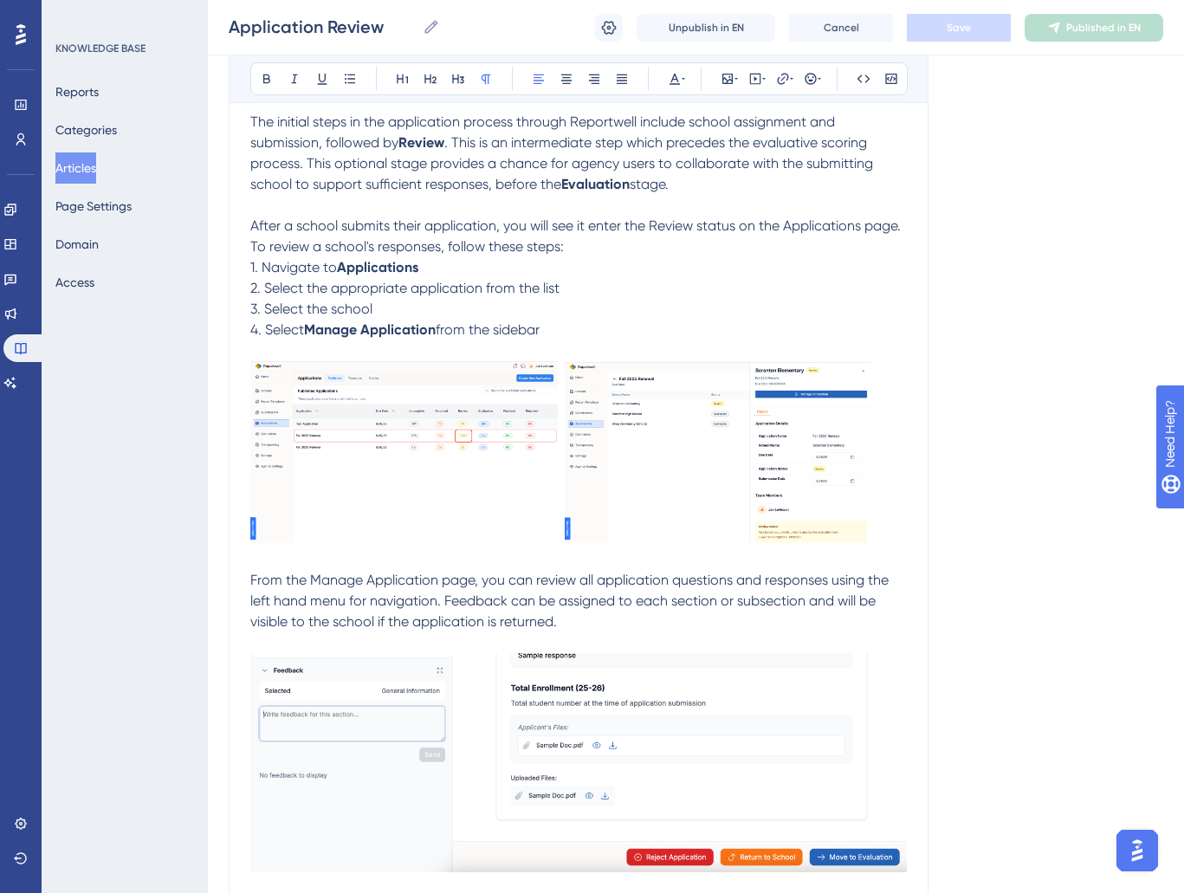
scroll to position [485, 0]
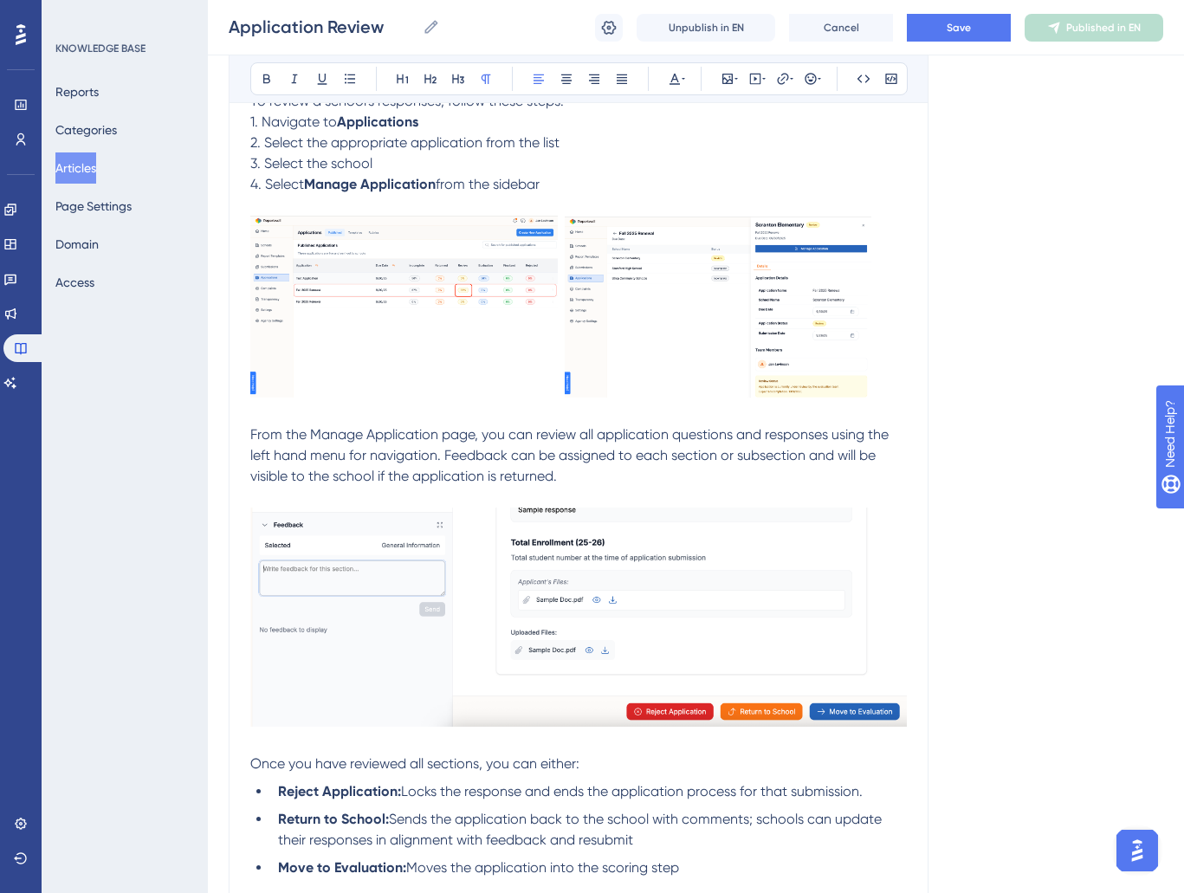
click at [454, 319] on img at bounding box center [404, 307] width 308 height 182
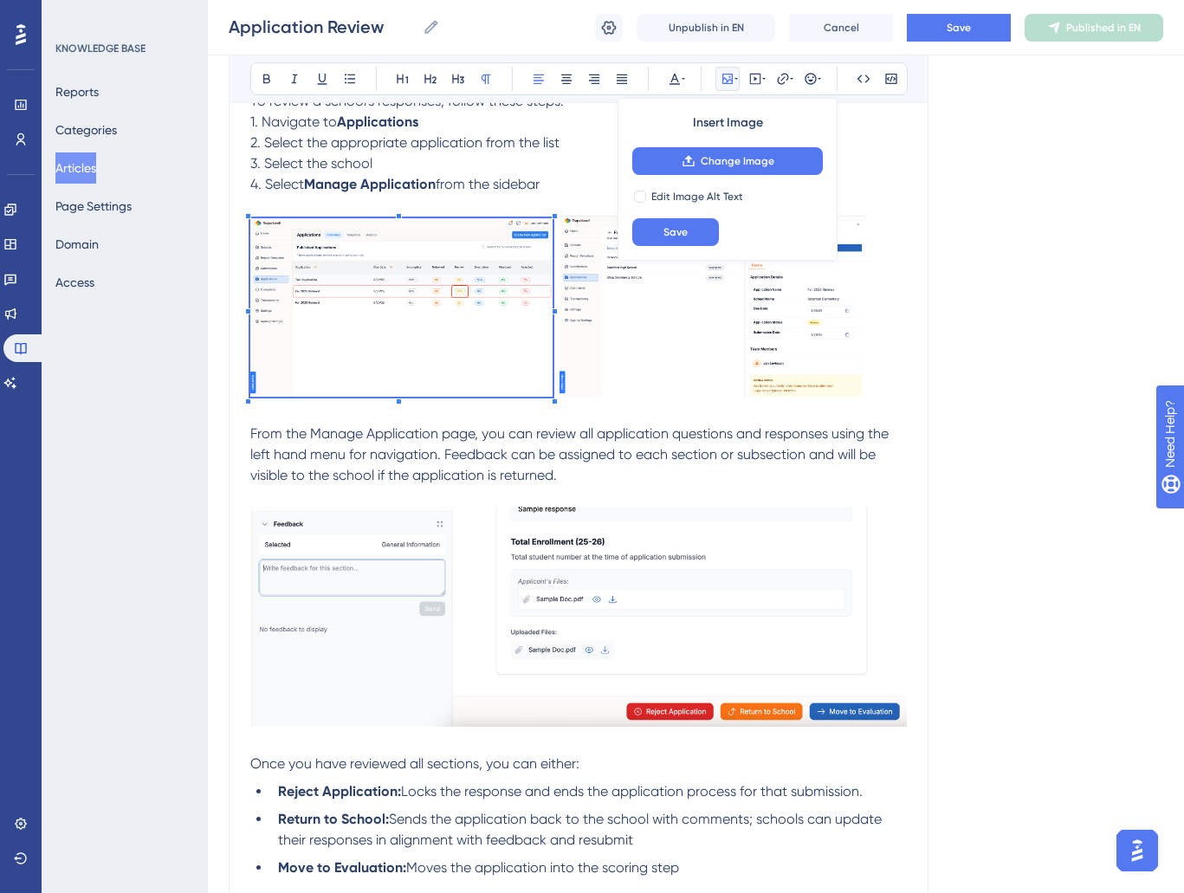
click at [552, 217] on div at bounding box center [555, 216] width 6 height 6
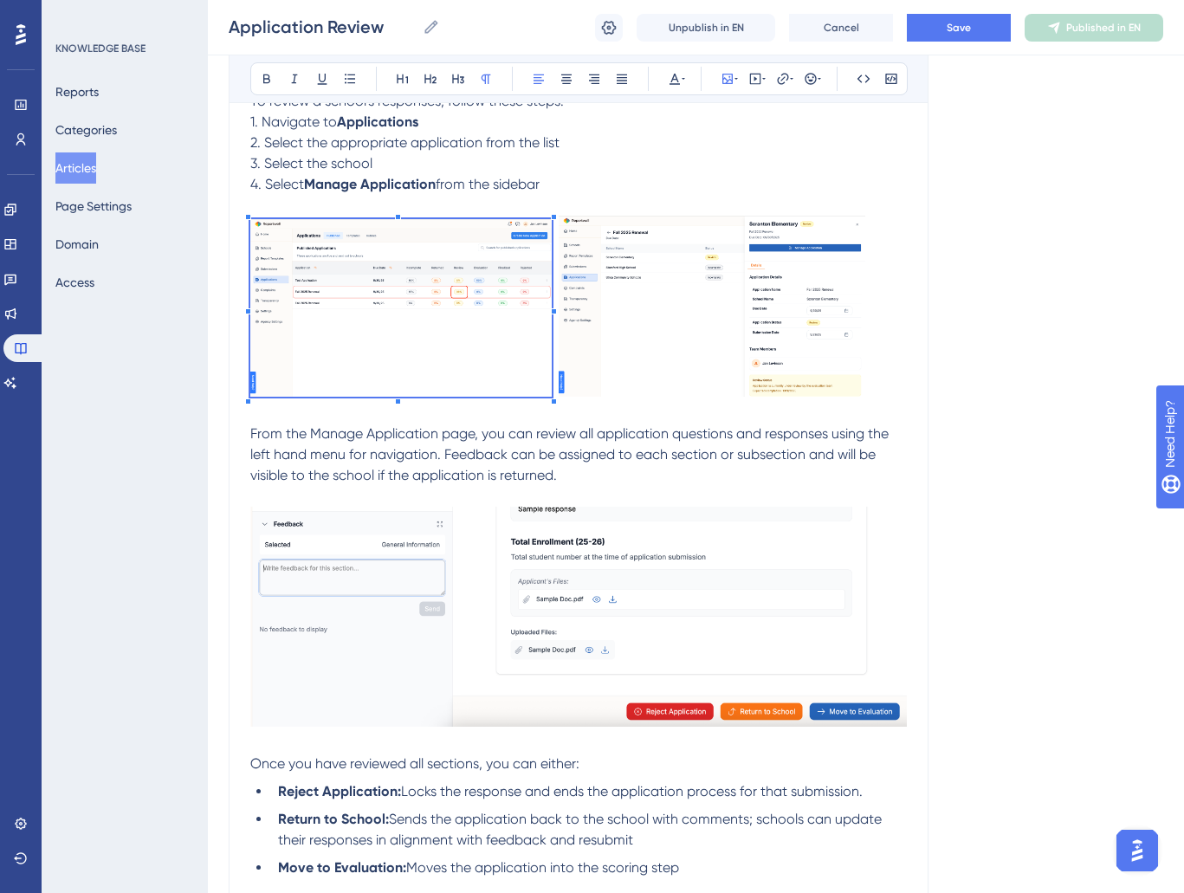
click at [568, 238] on img at bounding box center [712, 306] width 307 height 181
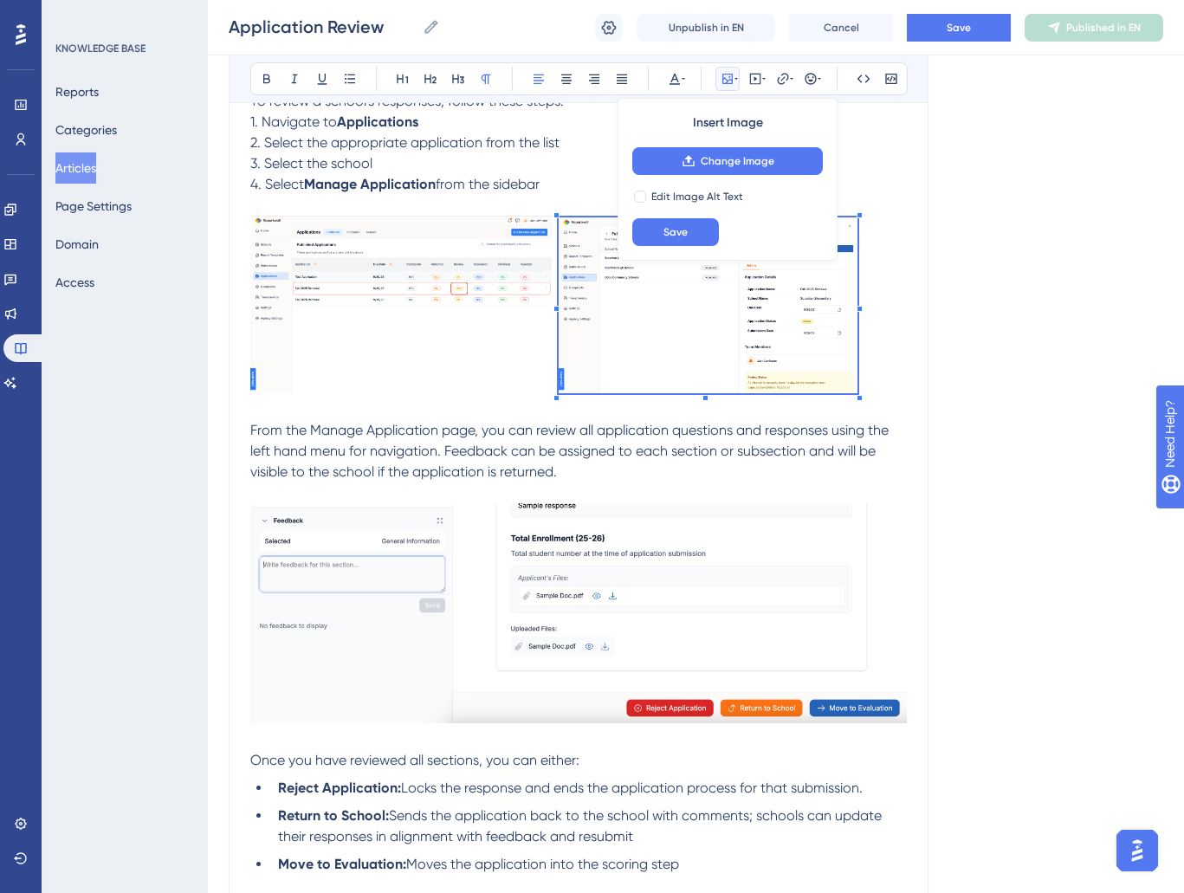
click at [856, 221] on span at bounding box center [708, 308] width 299 height 183
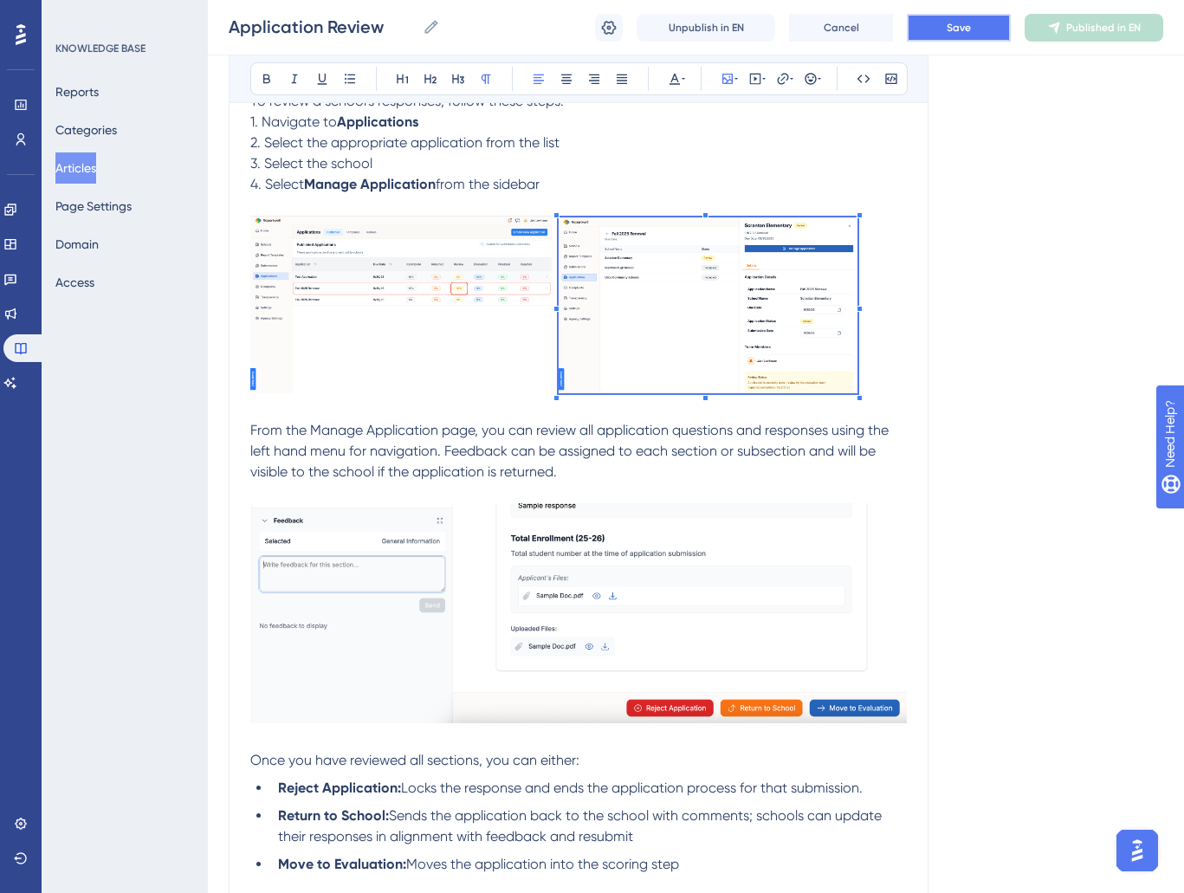
click at [944, 28] on button "Save" at bounding box center [959, 28] width 104 height 28
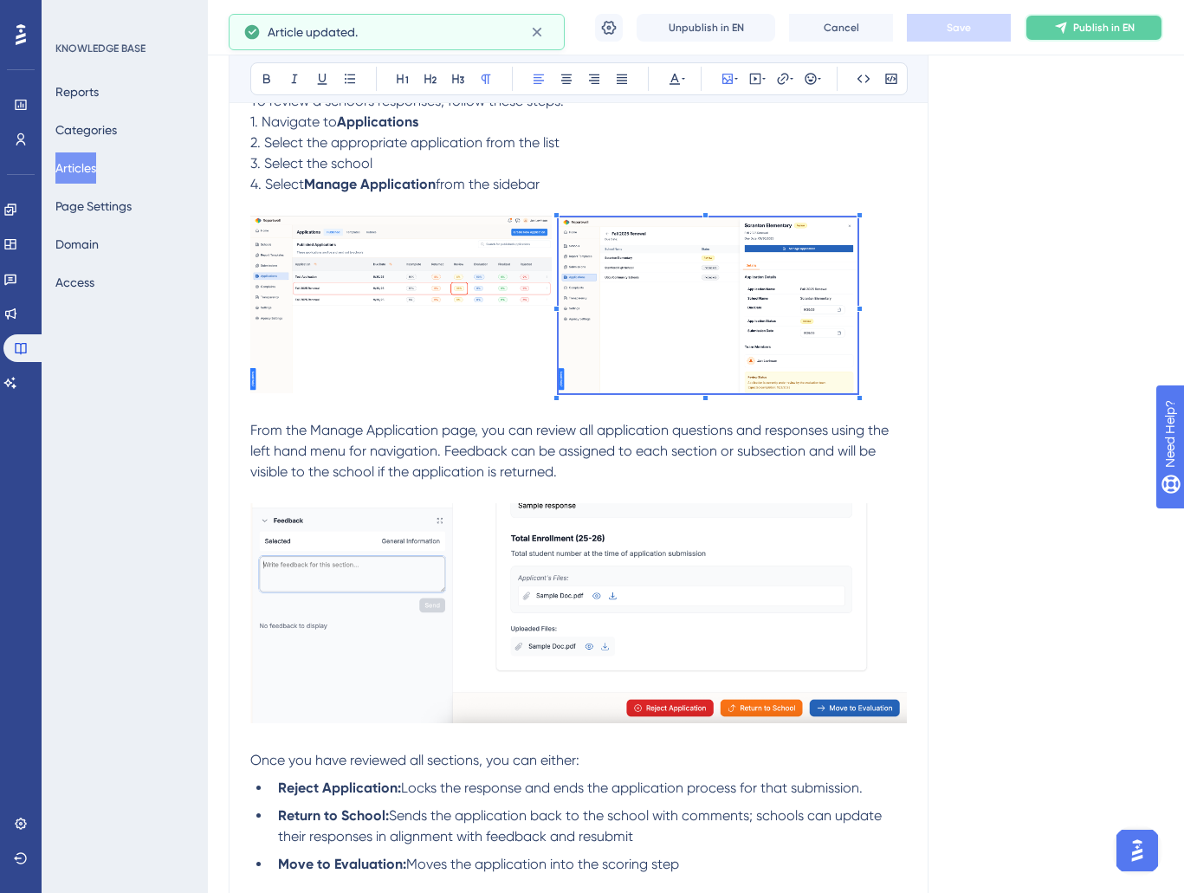
click at [1119, 29] on span "Publish in EN" at bounding box center [1105, 28] width 62 height 14
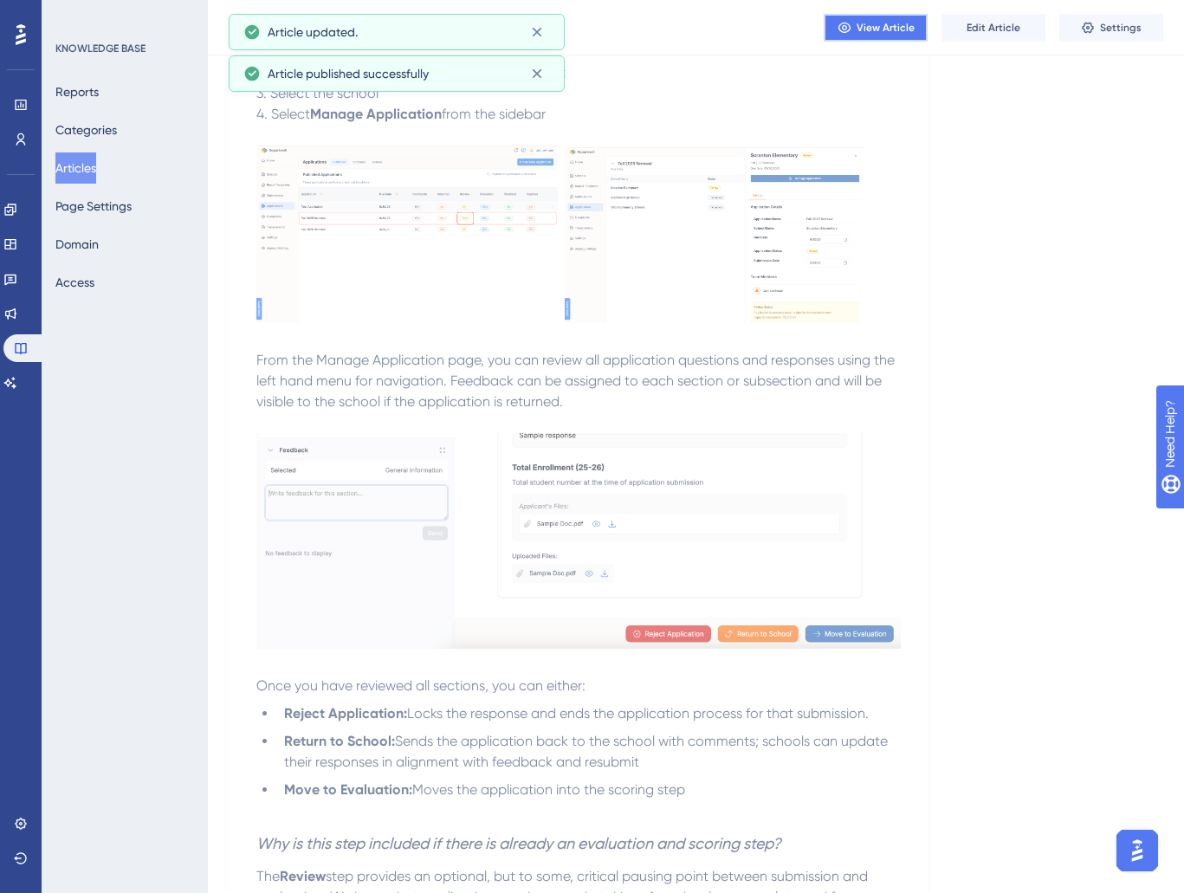
click at [878, 22] on span "View Article" at bounding box center [886, 28] width 58 height 14
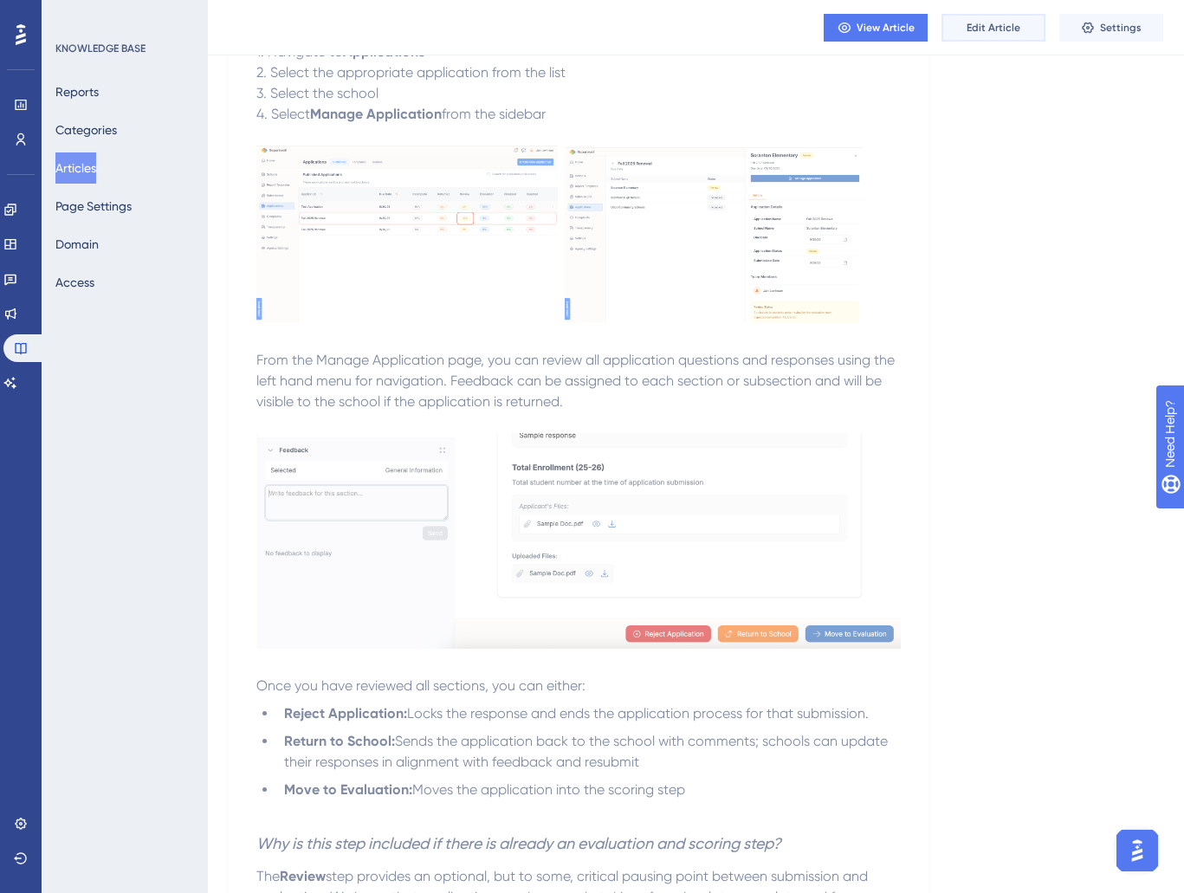
drag, startPoint x: 976, startPoint y: 27, endPoint x: 909, endPoint y: 55, distance: 72.3
click at [976, 27] on span "Edit Article" at bounding box center [994, 28] width 54 height 14
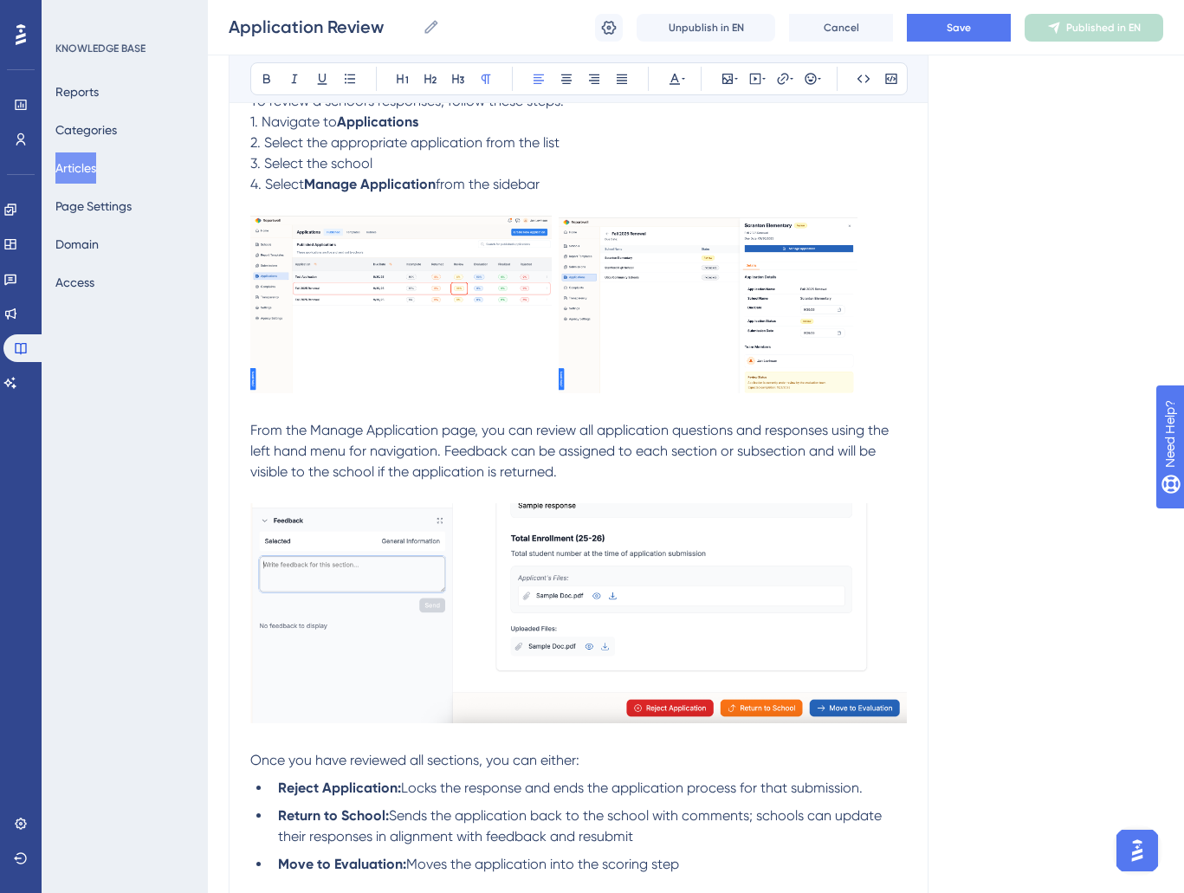
click at [532, 237] on img at bounding box center [401, 305] width 302 height 178
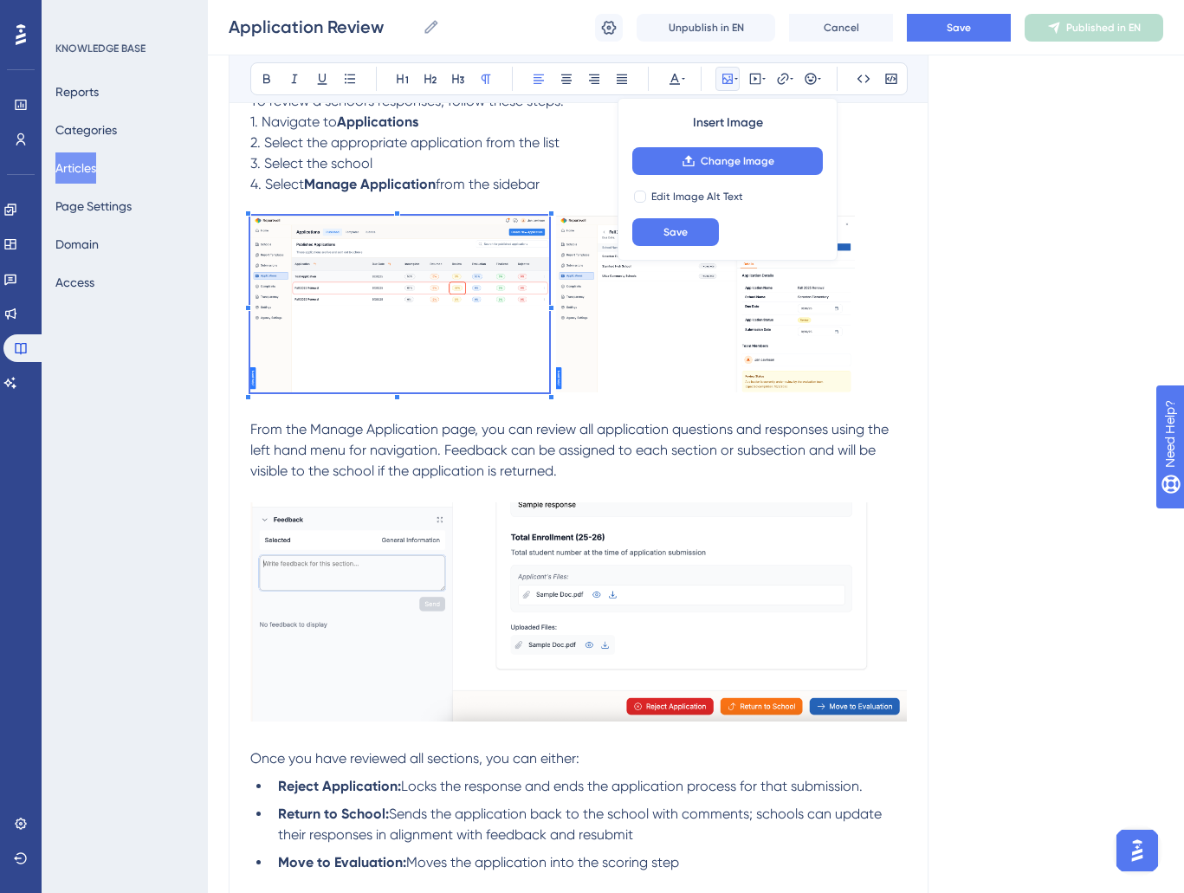
click at [550, 218] on p at bounding box center [578, 307] width 657 height 183
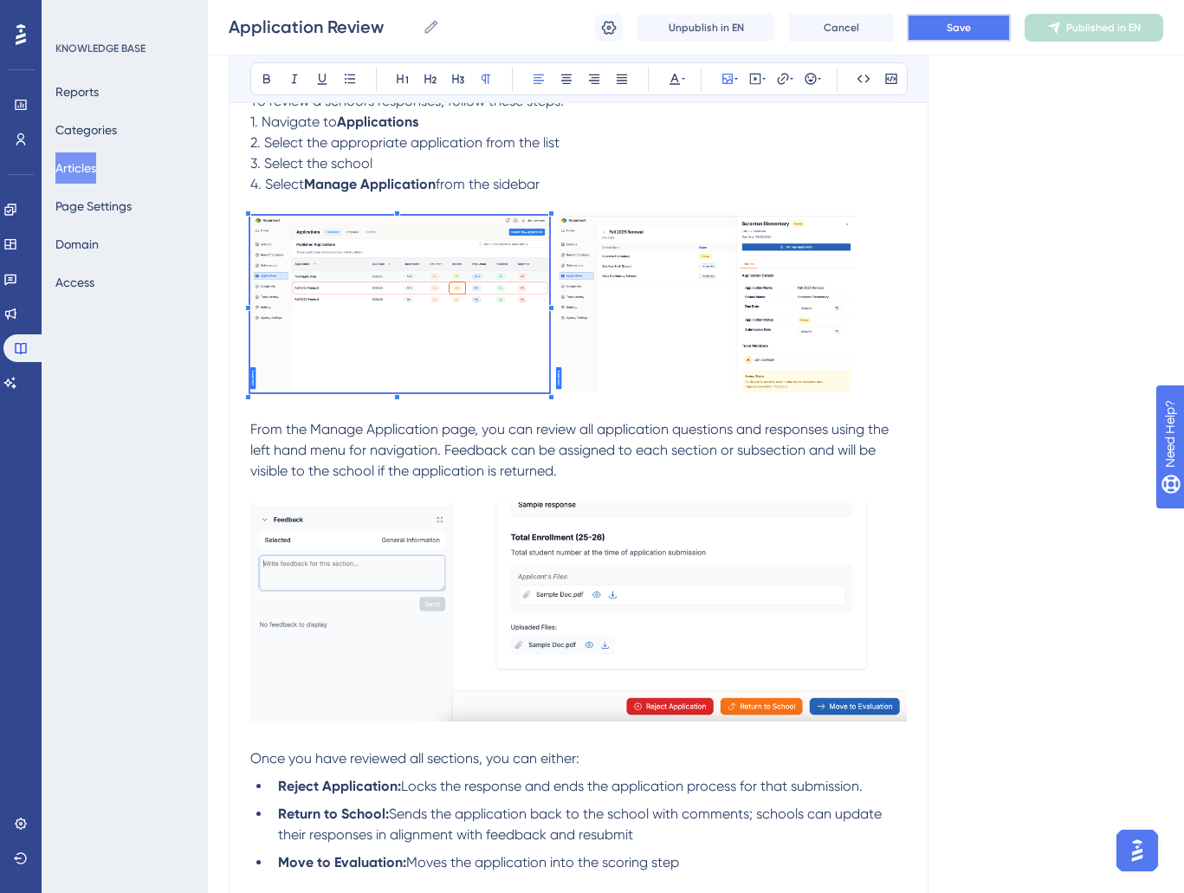
click at [988, 27] on button "Save" at bounding box center [959, 28] width 104 height 28
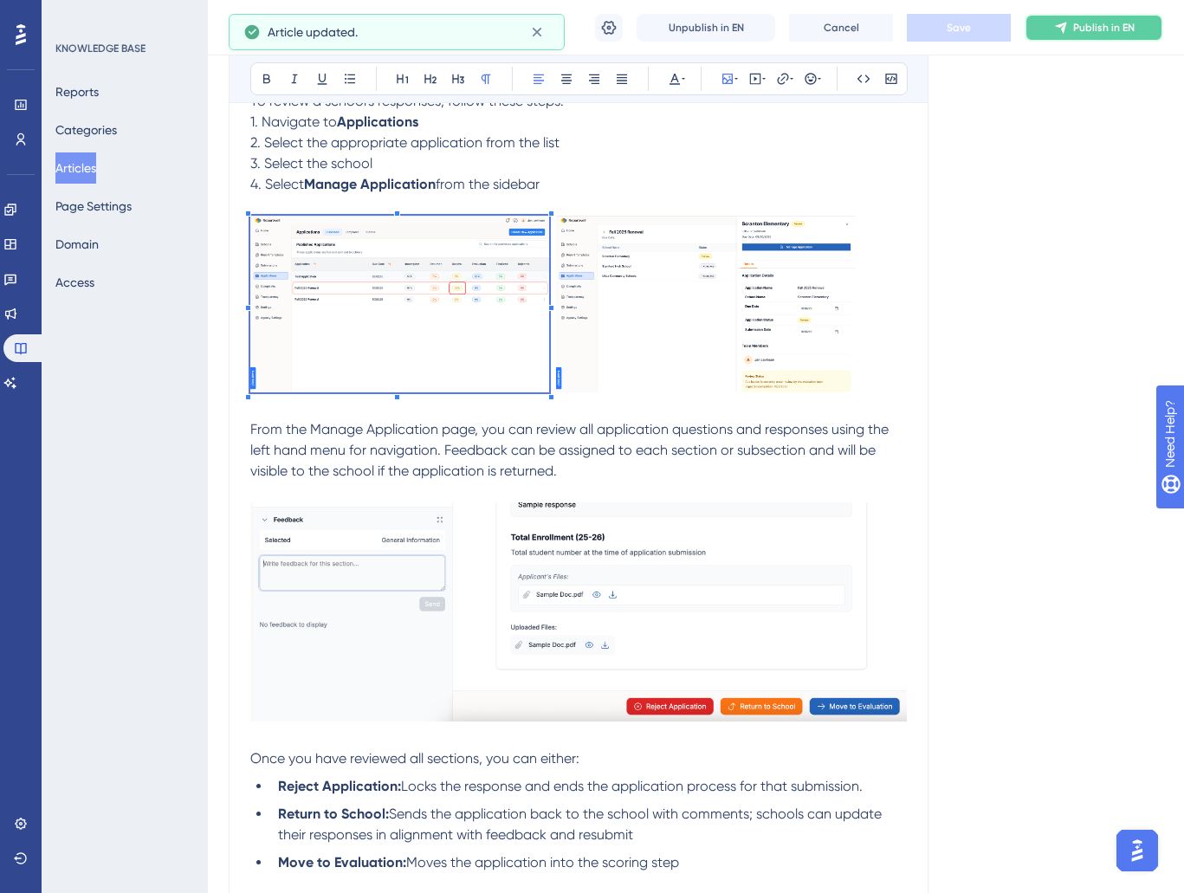
click at [1053, 26] on button "Publish in EN" at bounding box center [1094, 28] width 139 height 28
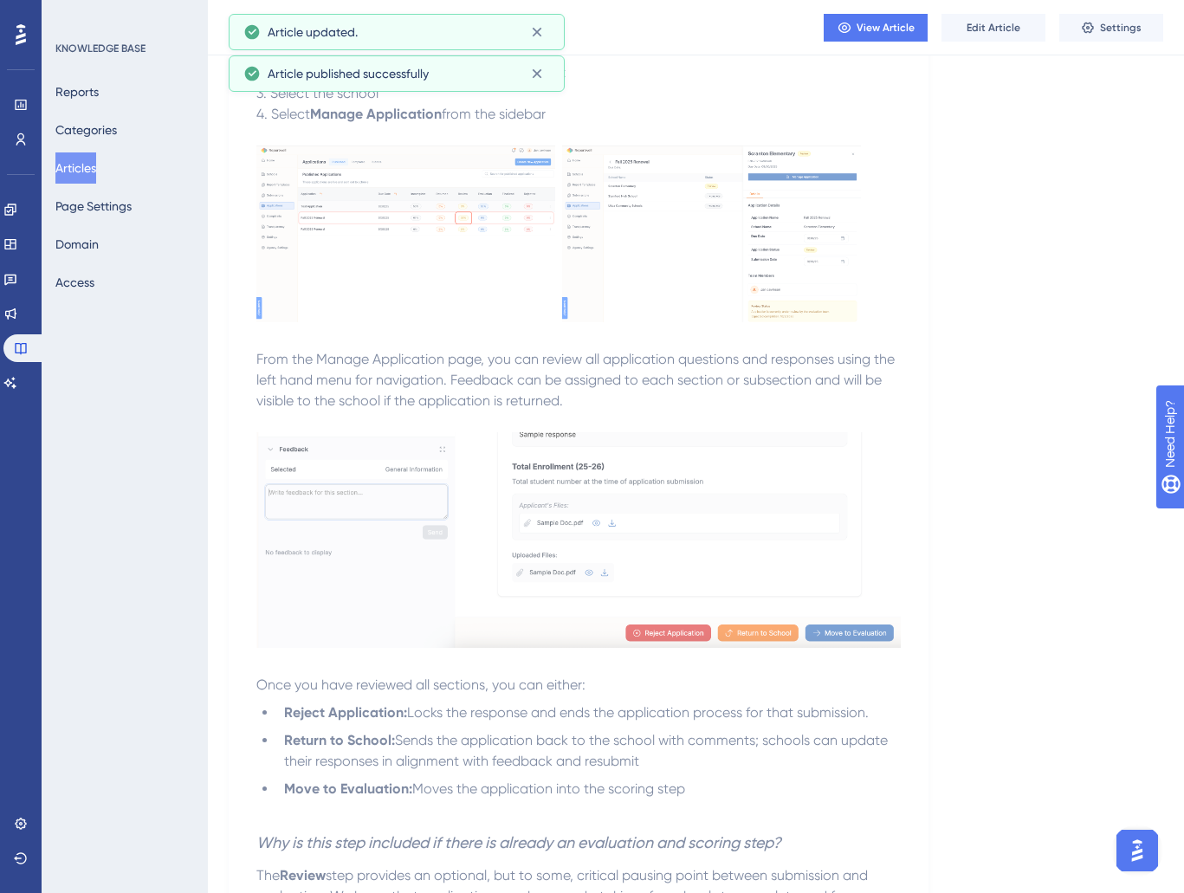
scroll to position [0, 0]
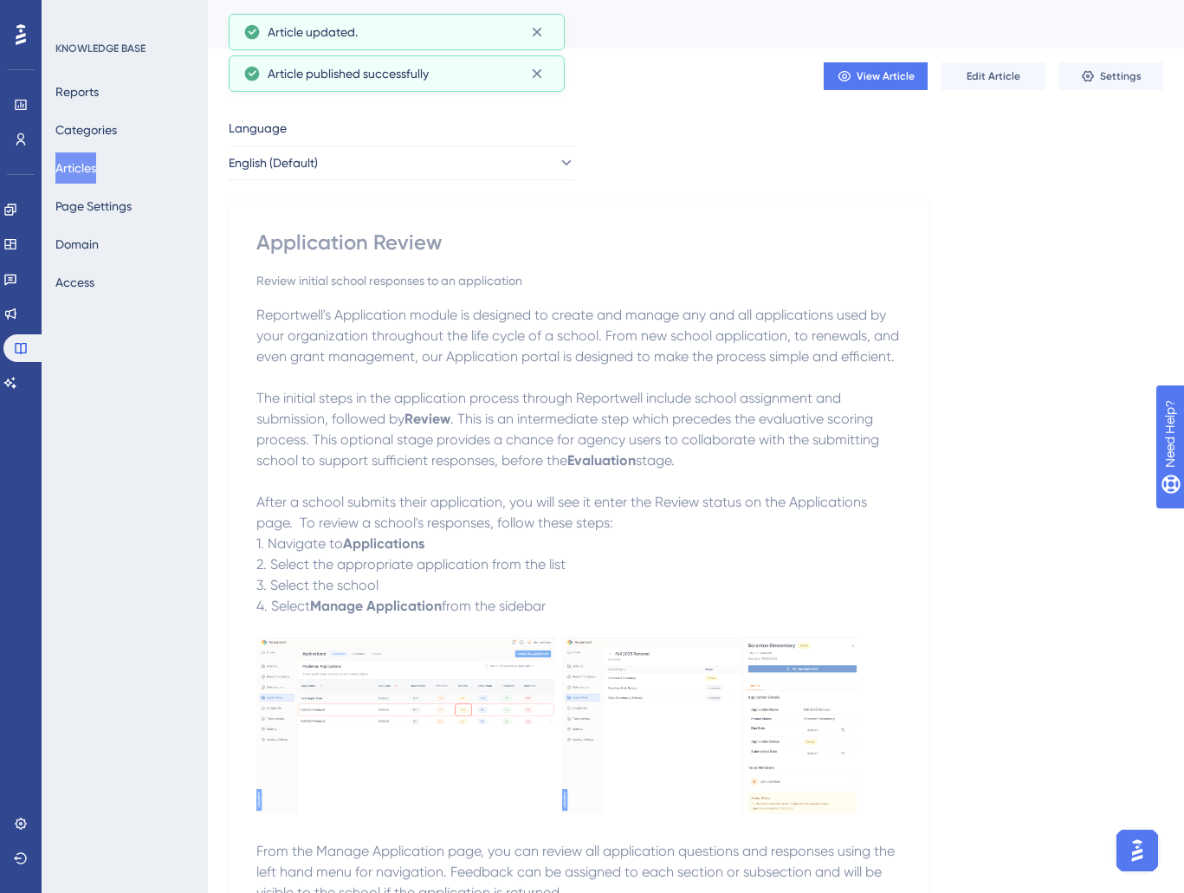
click at [632, 322] on span "Reportwell's Application module is designed to create and manage any and all ap…" at bounding box center [579, 336] width 646 height 58
click at [84, 168] on button "Articles" at bounding box center [75, 168] width 41 height 31
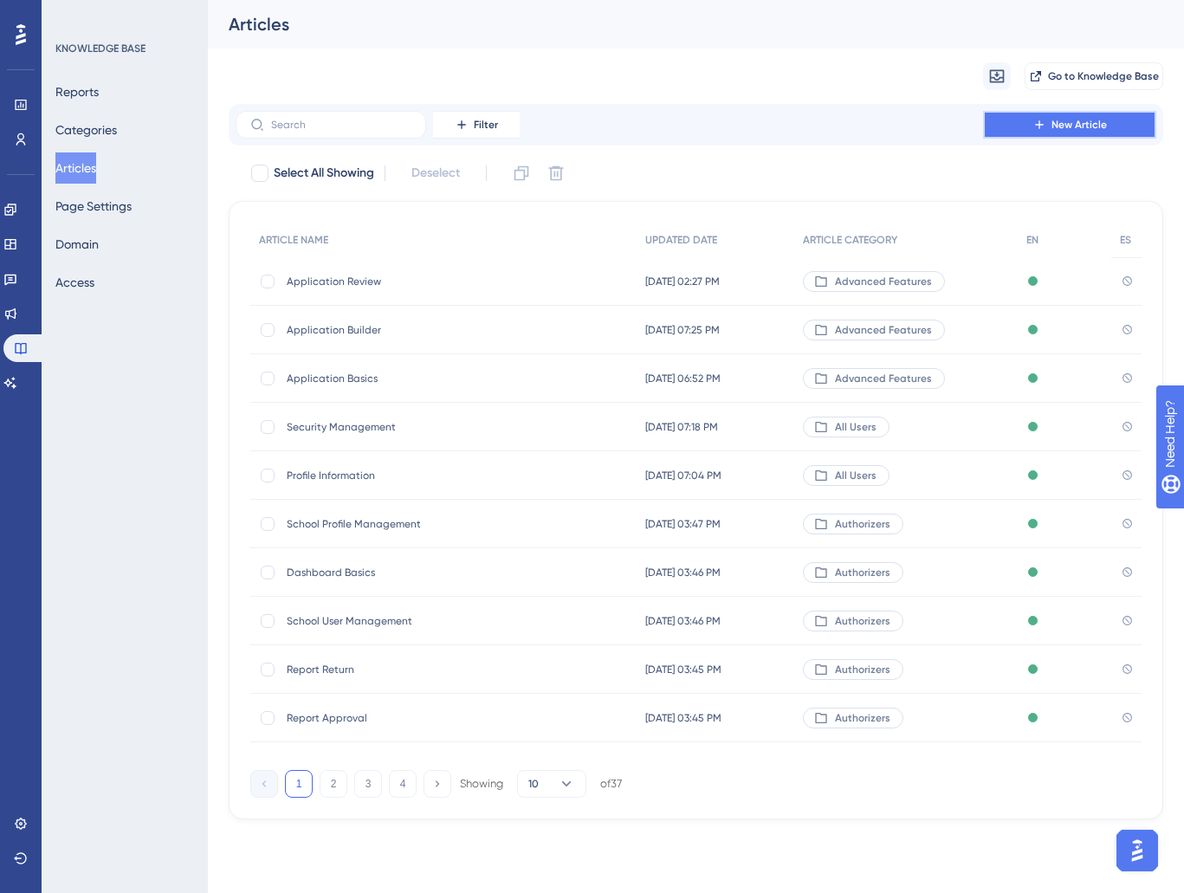
click at [1071, 122] on span "New Article" at bounding box center [1079, 125] width 55 height 14
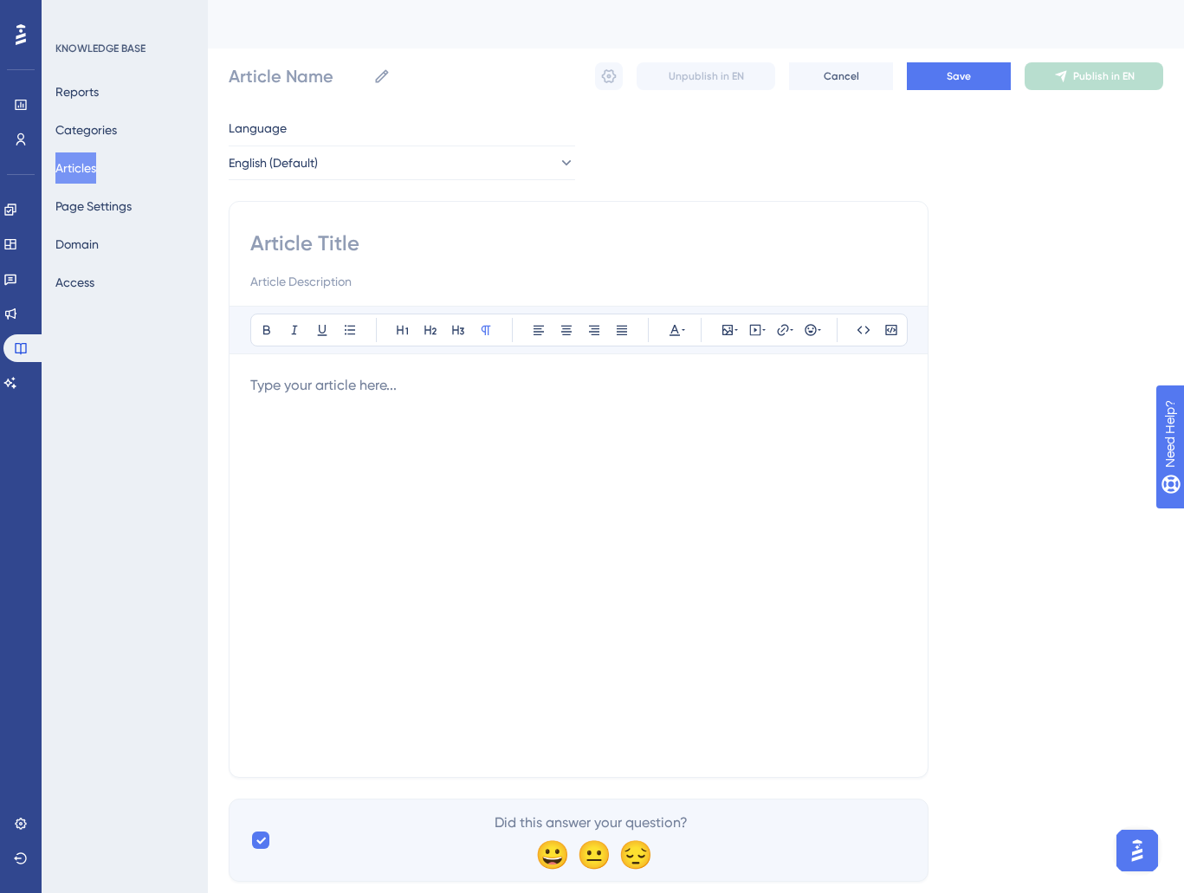
drag, startPoint x: 265, startPoint y: 240, endPoint x: 281, endPoint y: 258, distance: 24.0
click at [267, 241] on input at bounding box center [578, 244] width 657 height 28
type input "A"
type input "Application Process"
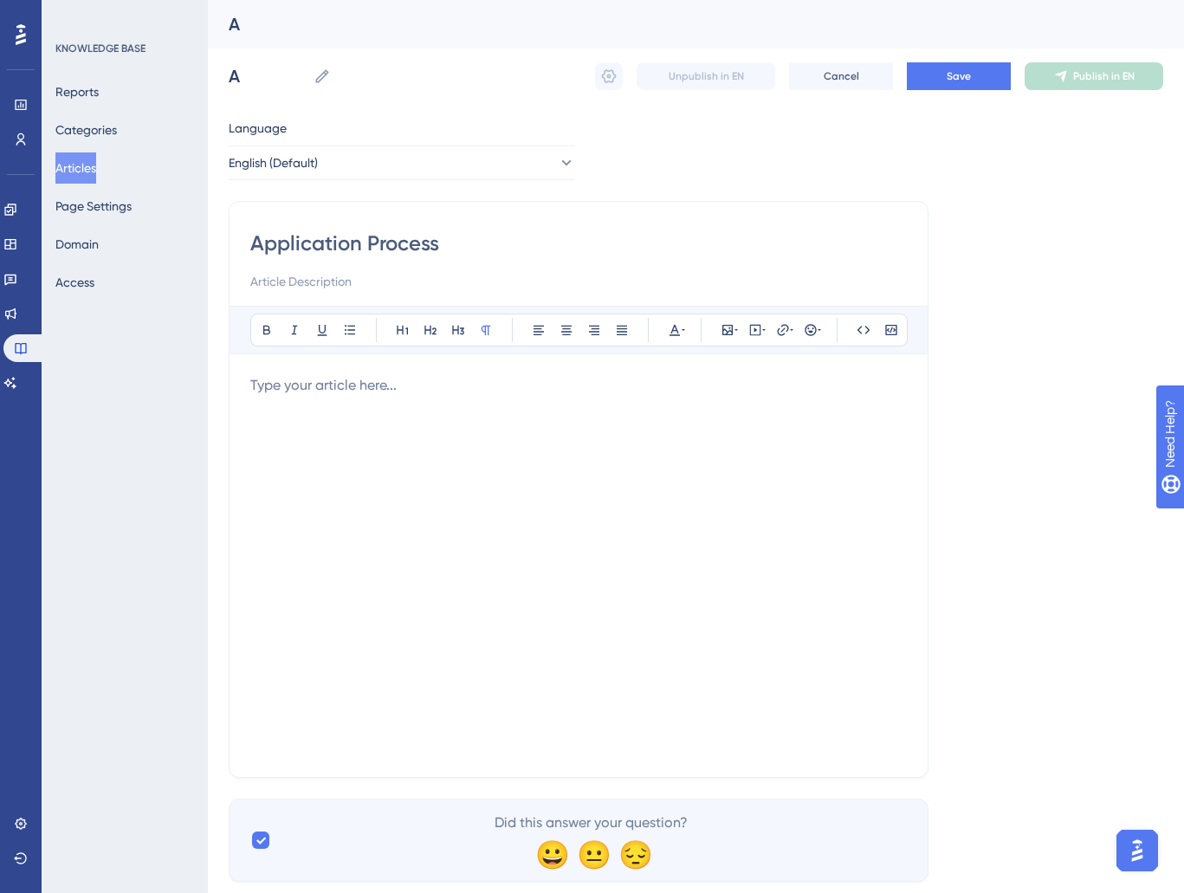
type input "Application Process"
click at [309, 280] on input at bounding box center [578, 281] width 657 height 21
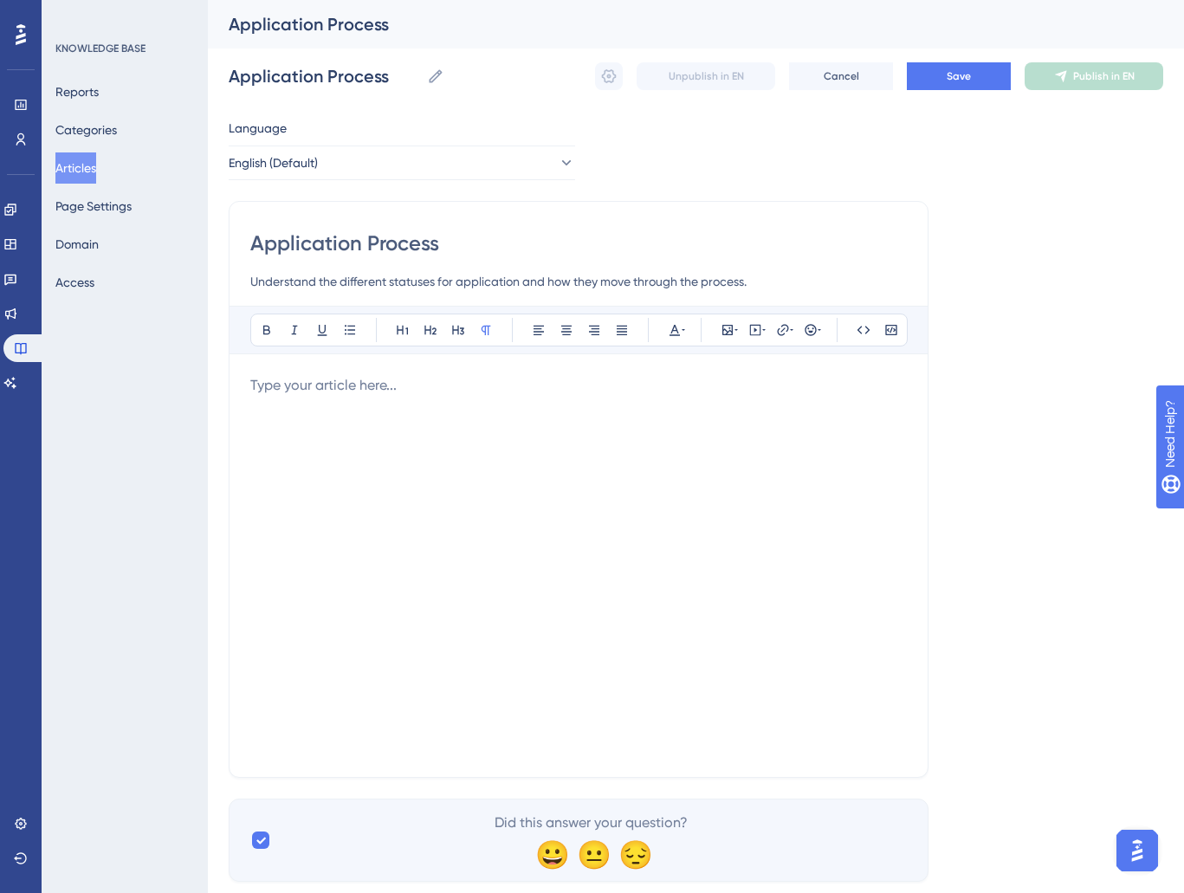
type input "Understand the different statuses for application and how they move through the…"
click at [371, 399] on div at bounding box center [578, 565] width 657 height 381
click at [963, 81] on span "Save" at bounding box center [959, 76] width 24 height 14
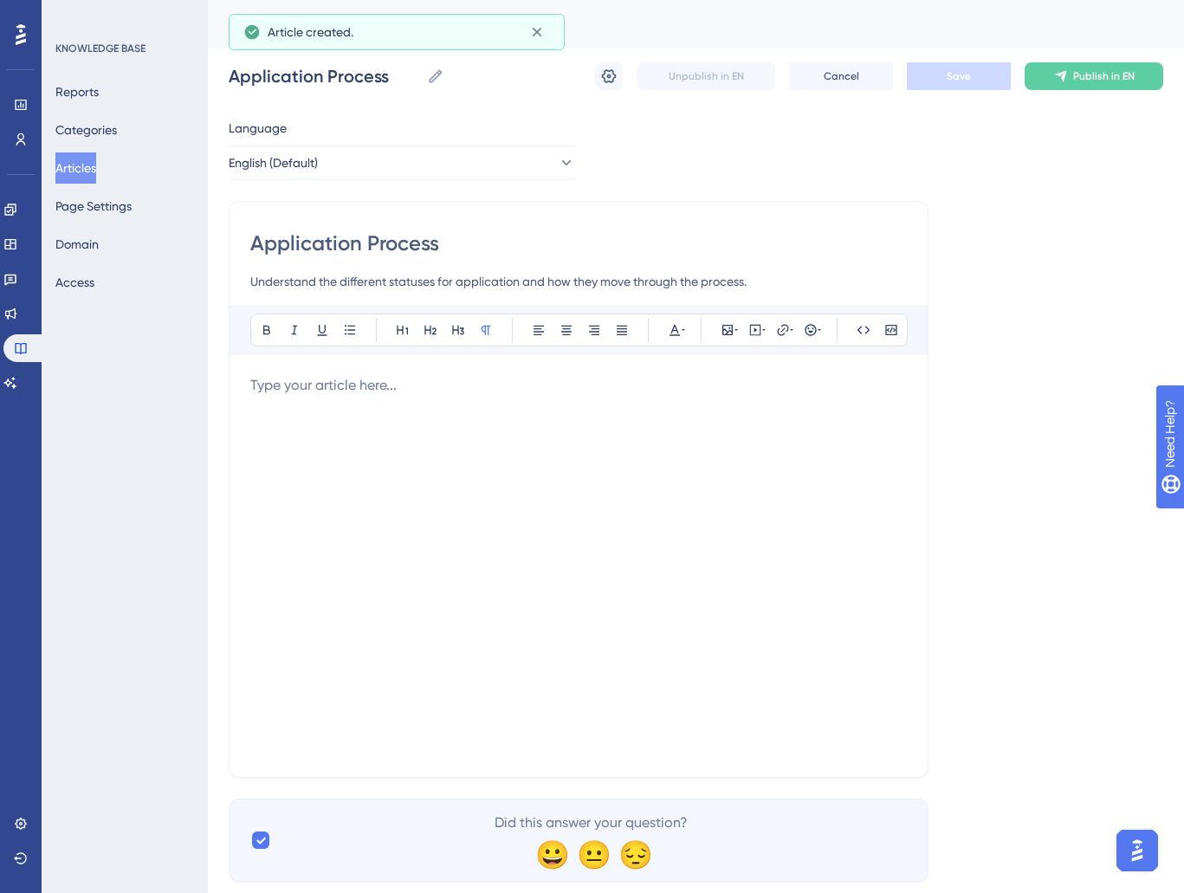
click at [81, 161] on button "Articles" at bounding box center [75, 168] width 41 height 31
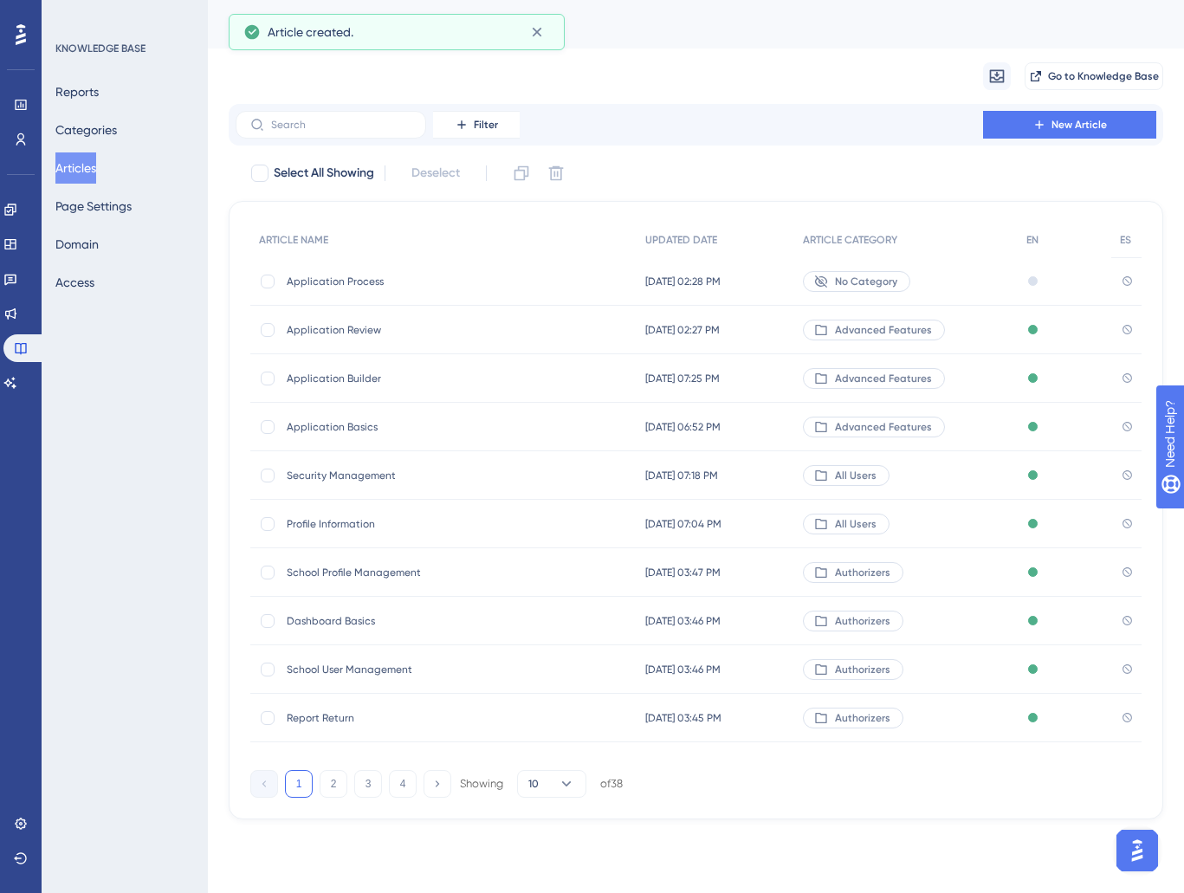
click at [348, 337] on div "Application Review Application Review" at bounding box center [425, 330] width 277 height 49
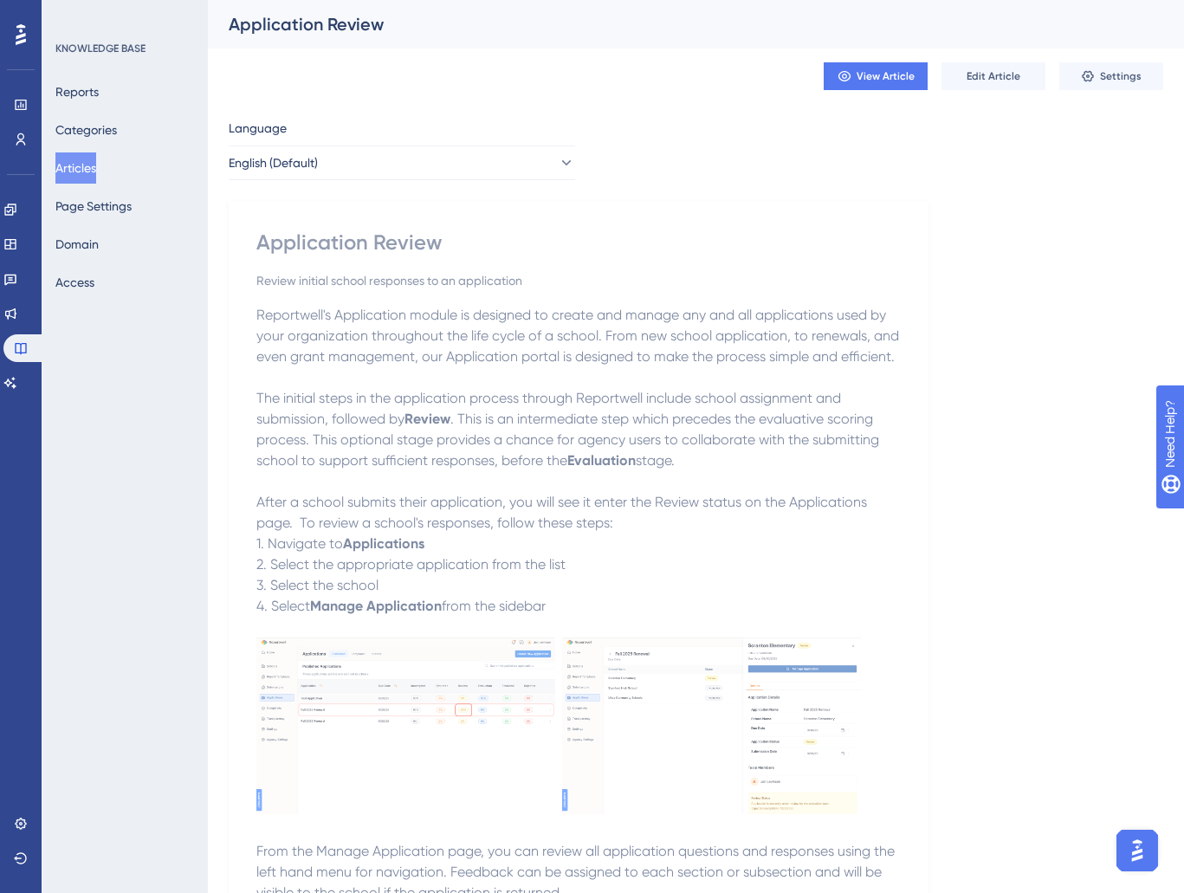
drag, startPoint x: 258, startPoint y: 315, endPoint x: 901, endPoint y: 360, distance: 644.4
copy span "Reportwell's Application module is designed to create and manage any and all ap…"
drag, startPoint x: 102, startPoint y: 174, endPoint x: 214, endPoint y: 227, distance: 123.6
click at [96, 174] on button "Articles" at bounding box center [75, 168] width 41 height 31
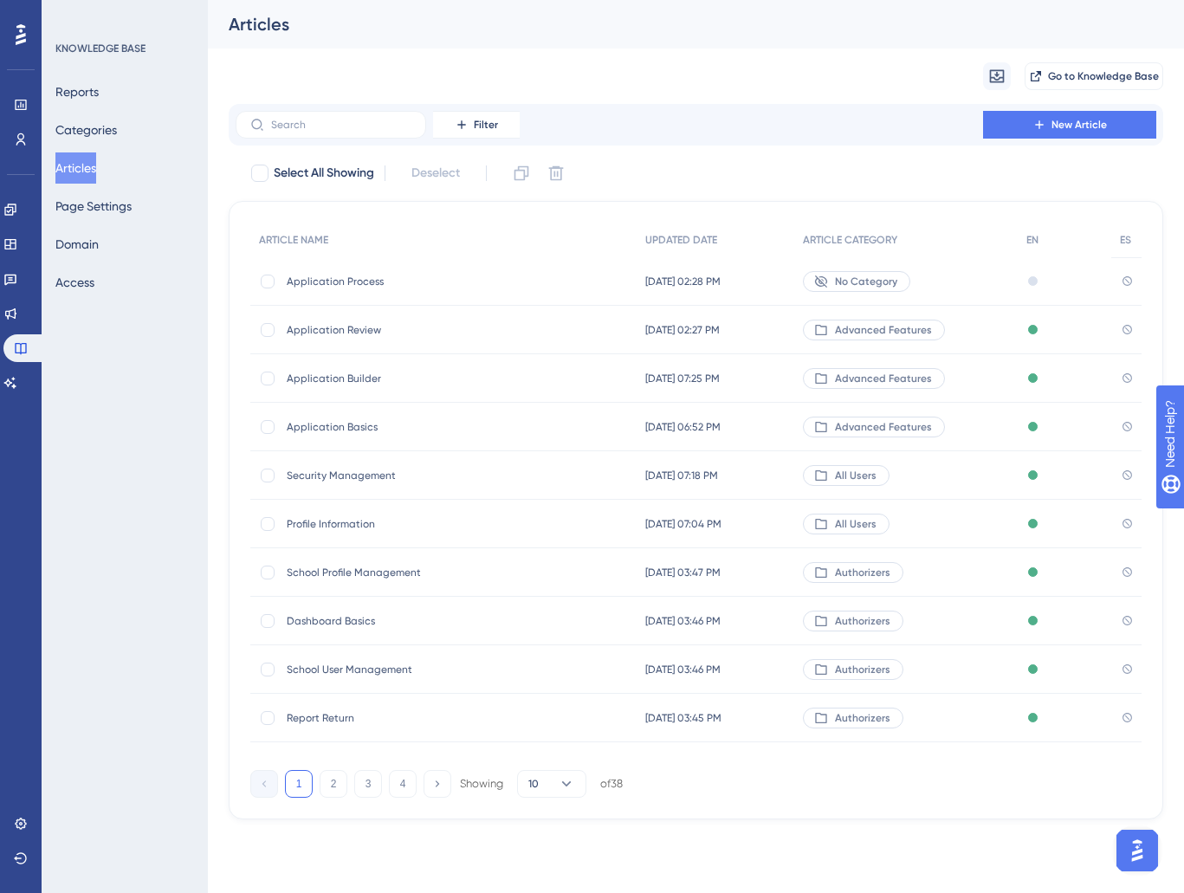
click at [344, 285] on span "Application Process" at bounding box center [425, 282] width 277 height 14
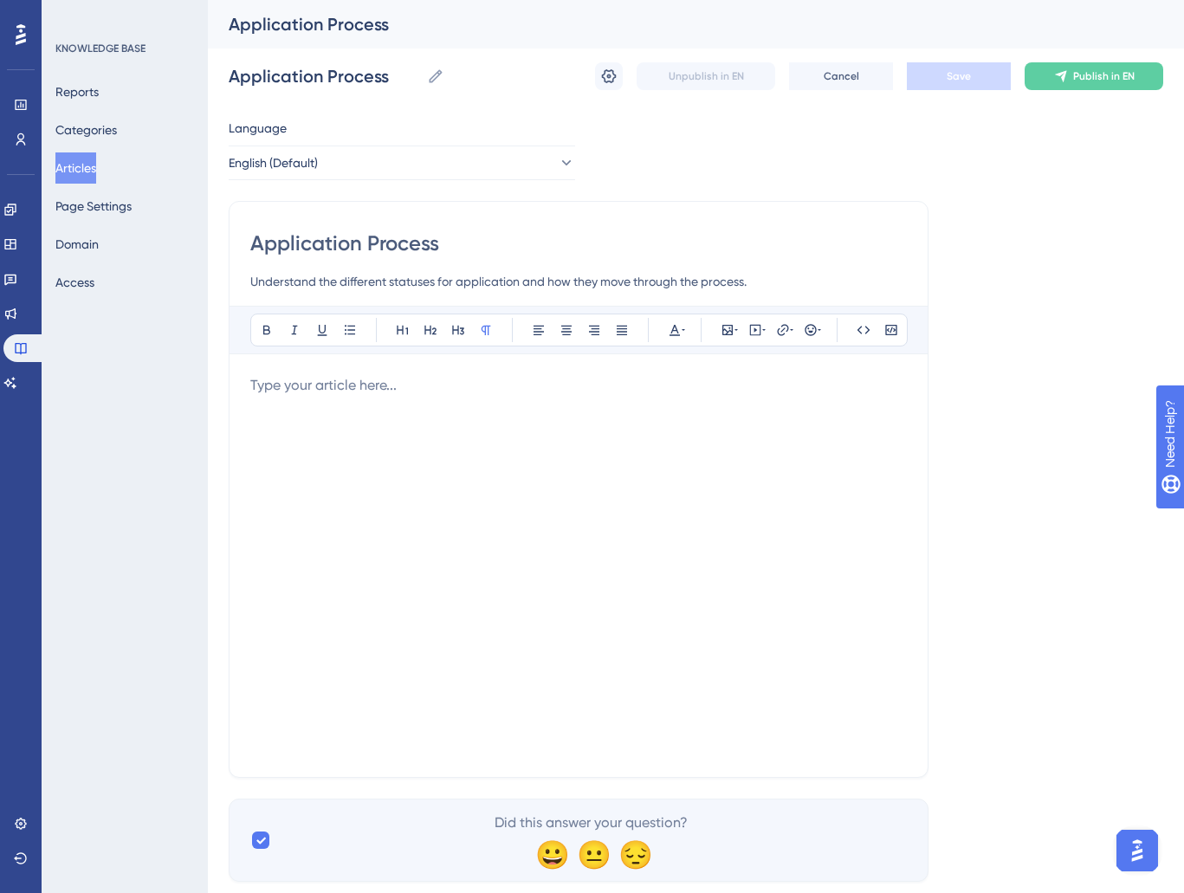
click at [375, 431] on div at bounding box center [578, 565] width 657 height 381
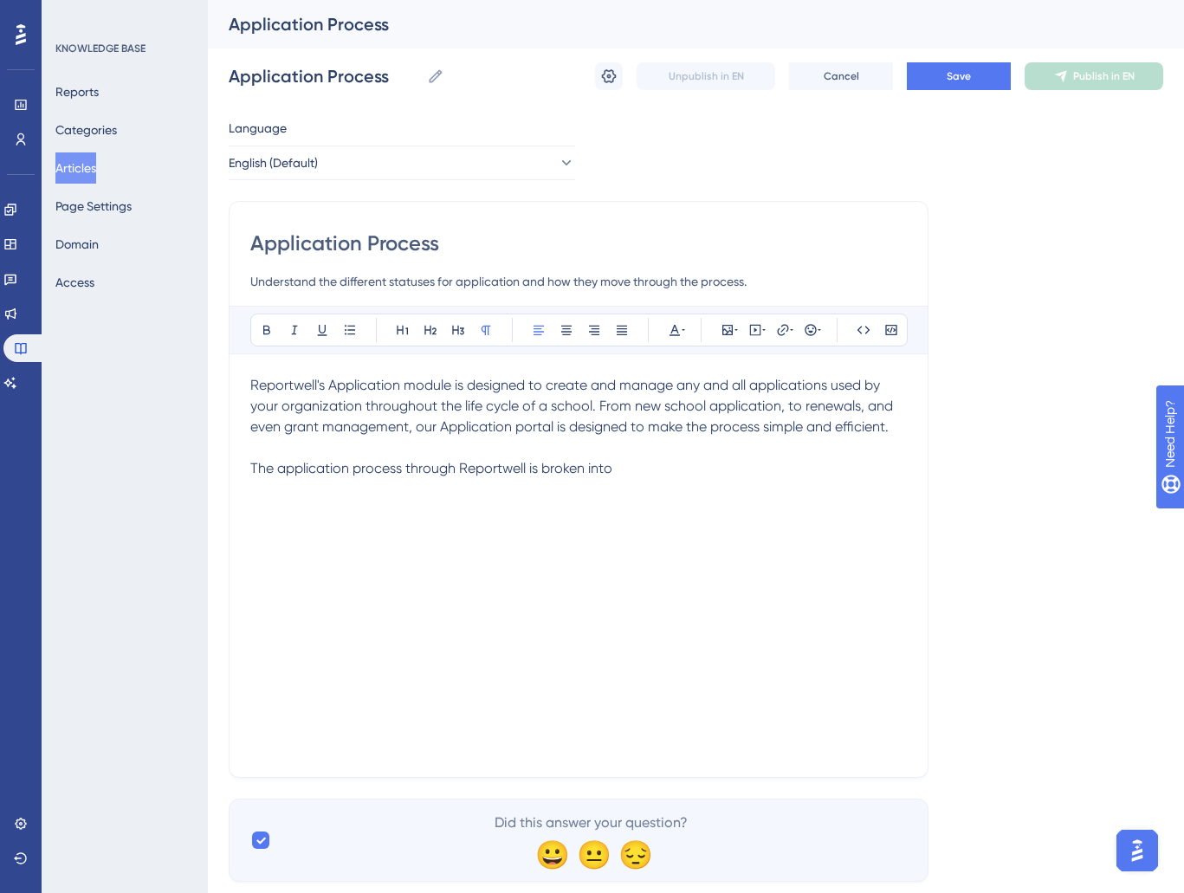
click at [620, 467] on p "The application process through Reportwell is broken into" at bounding box center [578, 468] width 657 height 21
drag, startPoint x: 634, startPoint y: 466, endPoint x: 244, endPoint y: 477, distance: 390.1
click at [245, 477] on div "Application Process Understand the different statuses for application and how t…" at bounding box center [579, 489] width 700 height 577
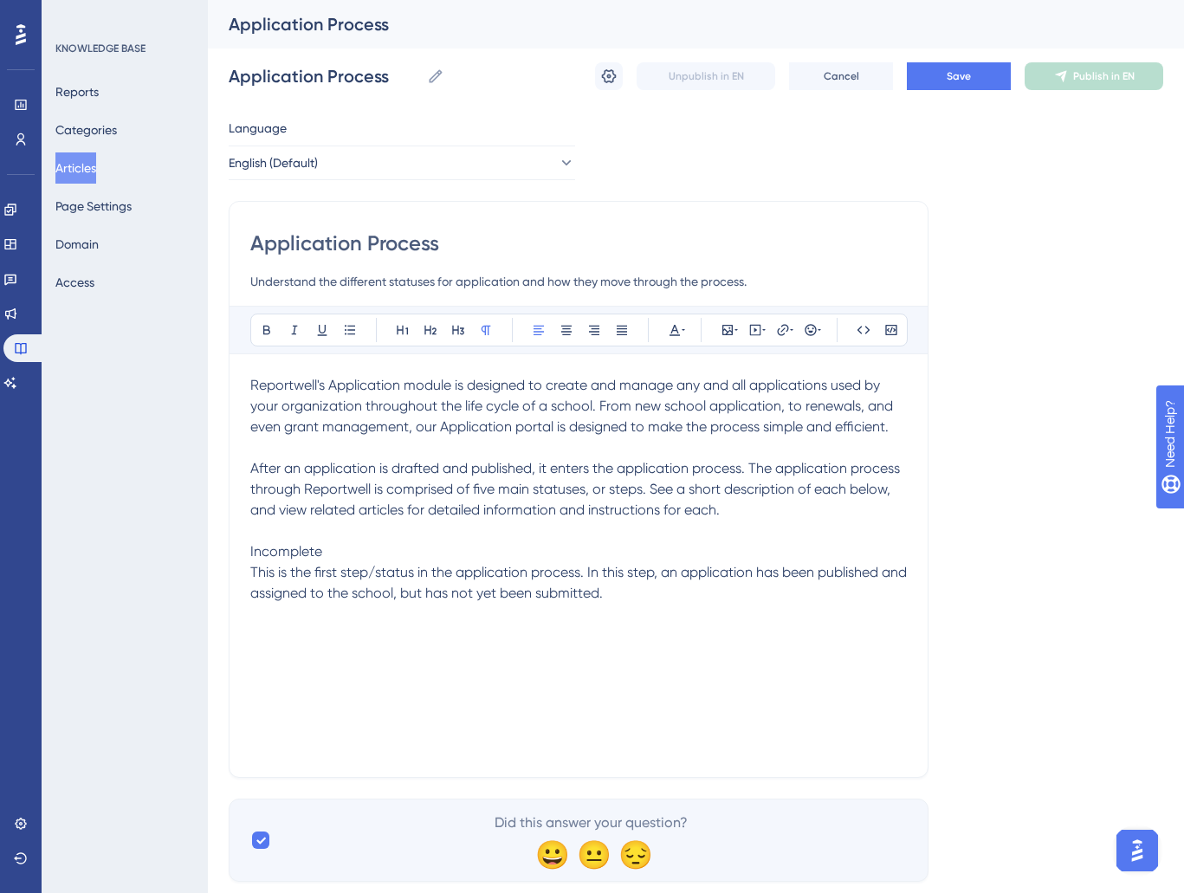
scroll to position [44, 0]
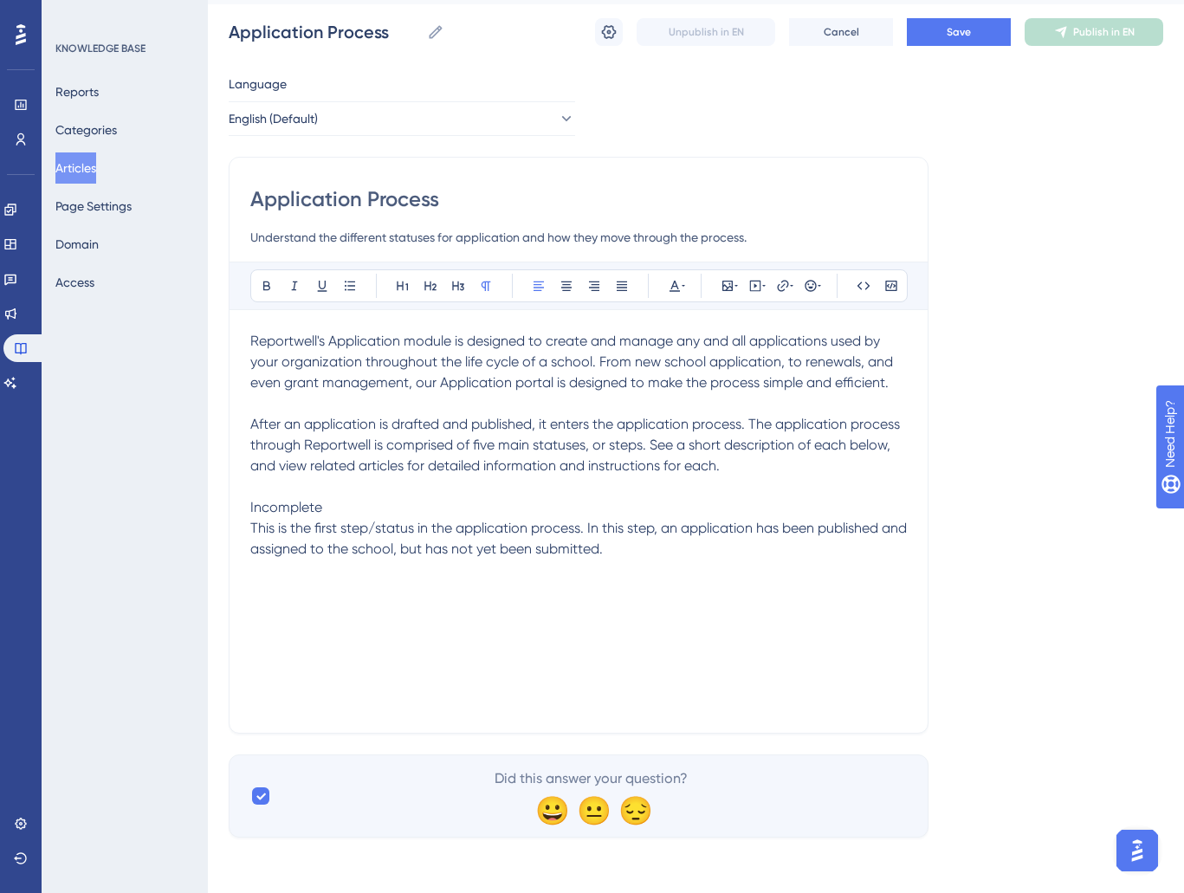
click at [475, 443] on span "After an application is drafted and published, it enters the application proces…" at bounding box center [576, 445] width 653 height 58
click at [483, 447] on span "After an application is drafted and published, it enters the application proces…" at bounding box center [576, 445] width 653 height 58
click at [481, 449] on span "After an application is drafted and published, it enters the application proces…" at bounding box center [576, 445] width 653 height 58
drag, startPoint x: 474, startPoint y: 445, endPoint x: 643, endPoint y: 451, distance: 169.1
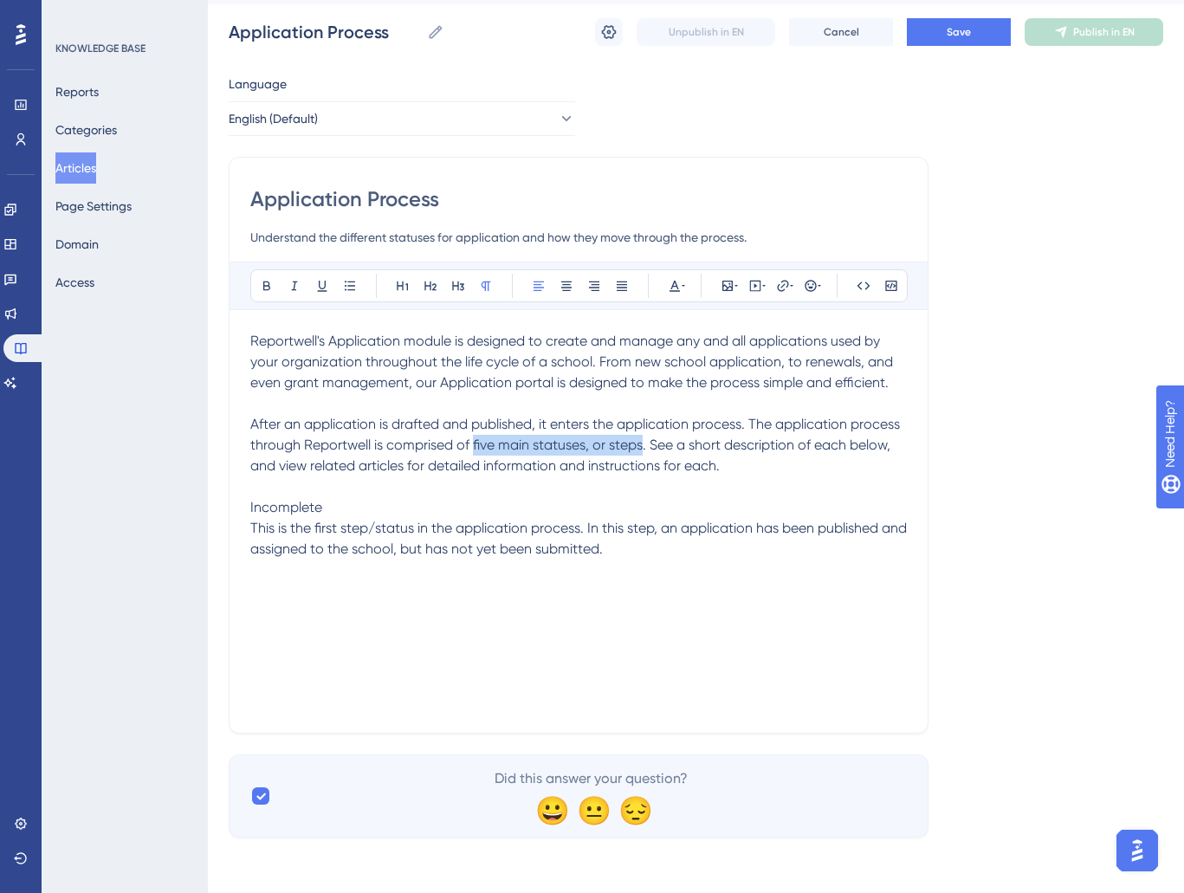
click at [643, 451] on span "After an application is drafted and published, it enters the application proces…" at bounding box center [576, 445] width 653 height 58
click at [643, 441] on span "After an application is drafted and published, it enters the application proces…" at bounding box center [576, 445] width 653 height 58
click at [755, 428] on span "After an application is drafted and published, it enters the application proces…" at bounding box center [576, 445] width 653 height 58
drag, startPoint x: 472, startPoint y: 447, endPoint x: 735, endPoint y: 466, distance: 263.2
click at [735, 466] on p "After an application is drafted and published, it enters the application proces…" at bounding box center [578, 445] width 657 height 62
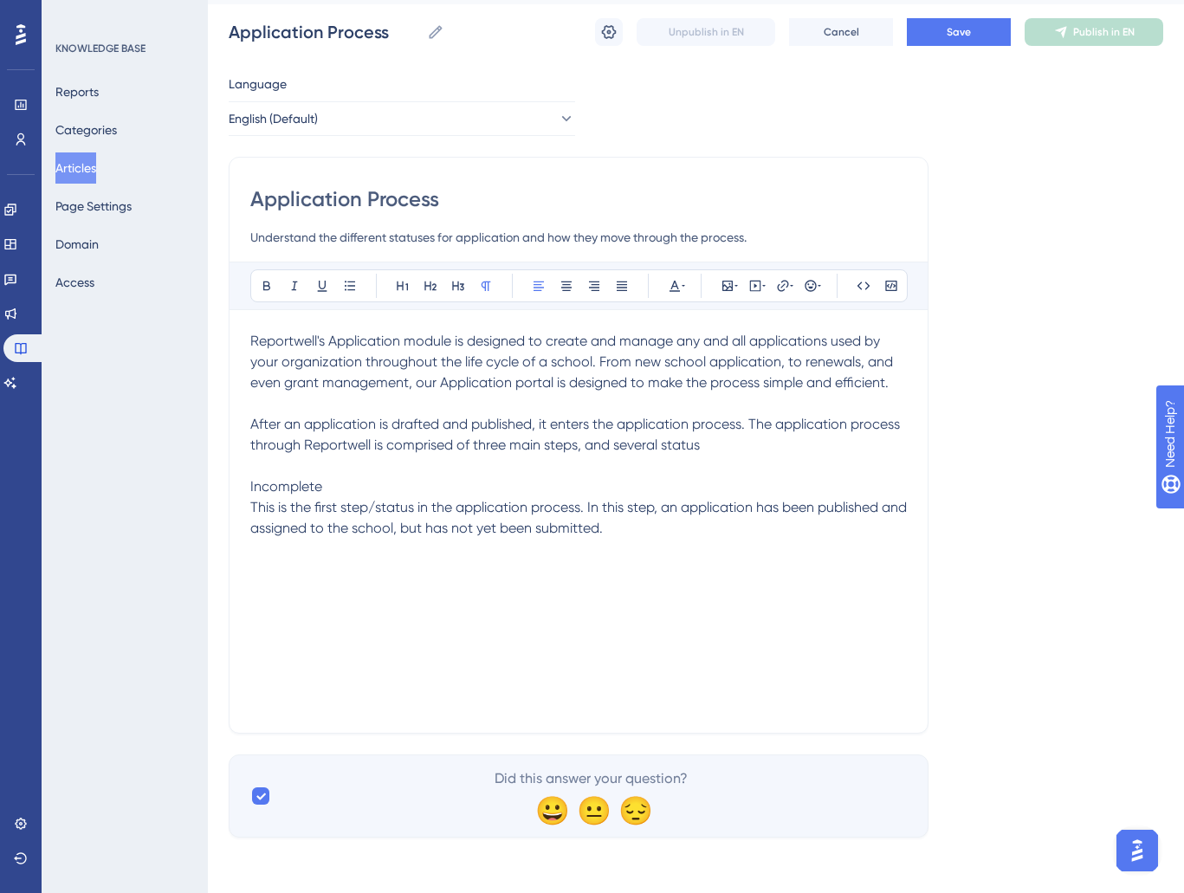
click at [403, 450] on span "After an application is drafted and published, it enters the application proces…" at bounding box center [576, 434] width 653 height 37
click at [505, 444] on span "After an application is drafted and published, it enters the application proces…" at bounding box center [576, 434] width 653 height 37
click at [772, 448] on p "After an application is drafted and published, it enters the application proces…" at bounding box center [578, 435] width 657 height 42
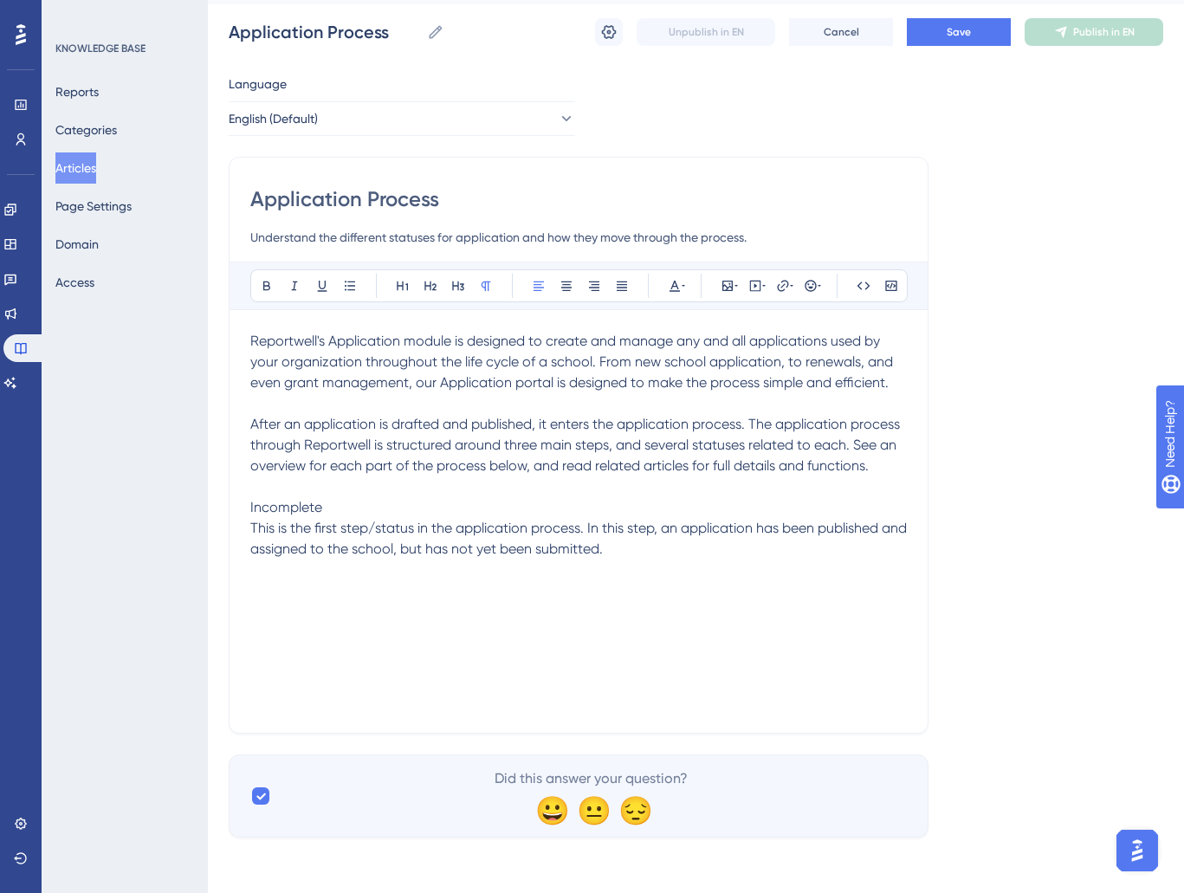
click at [270, 509] on span "Incomplete" at bounding box center [286, 507] width 72 height 16
drag, startPoint x: 250, startPoint y: 507, endPoint x: 251, endPoint y: 532, distance: 25.2
click at [250, 508] on div "Application Process Understand the different statuses for application and how t…" at bounding box center [579, 445] width 700 height 577
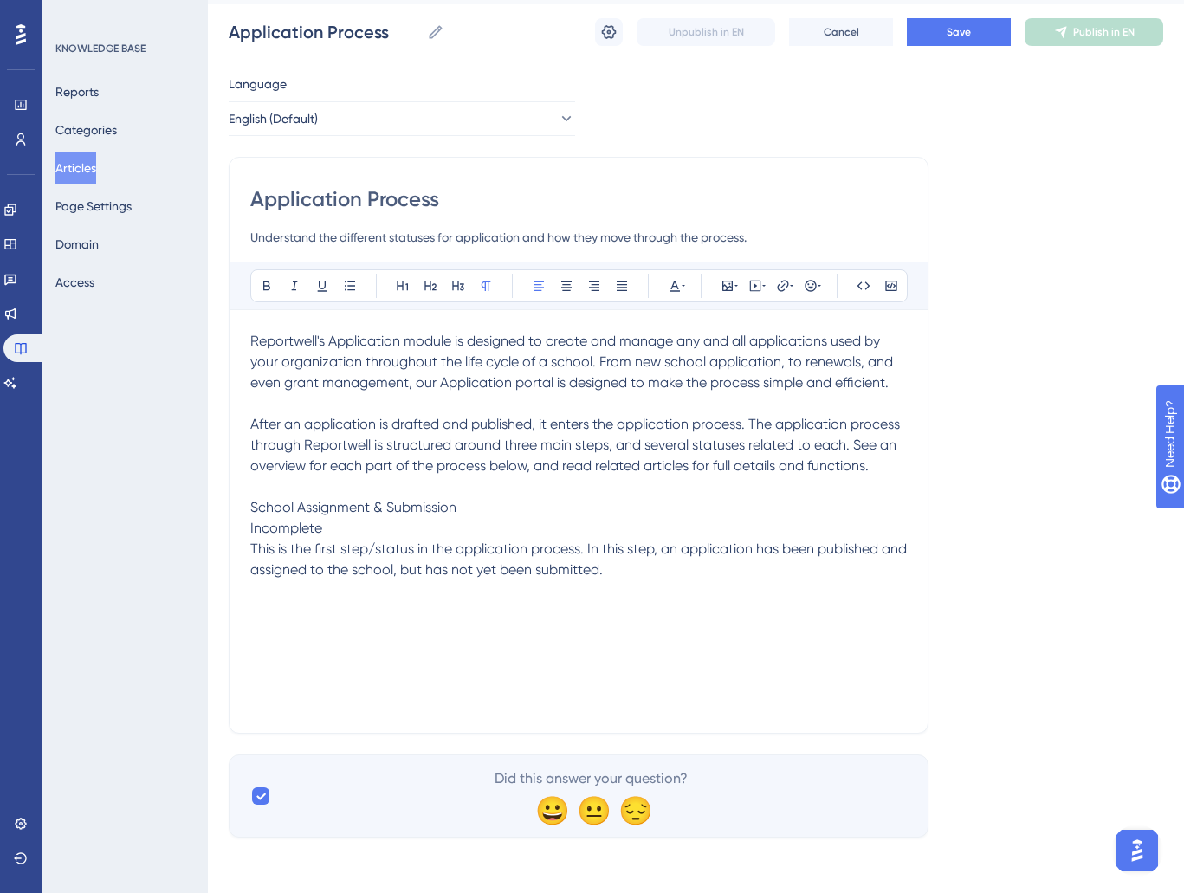
drag, startPoint x: 268, startPoint y: 527, endPoint x: 321, endPoint y: 527, distance: 52.9
click at [270, 527] on span "Incomplete" at bounding box center [286, 528] width 72 height 16
click at [495, 508] on p "School Assignment & Submission" at bounding box center [578, 507] width 657 height 21
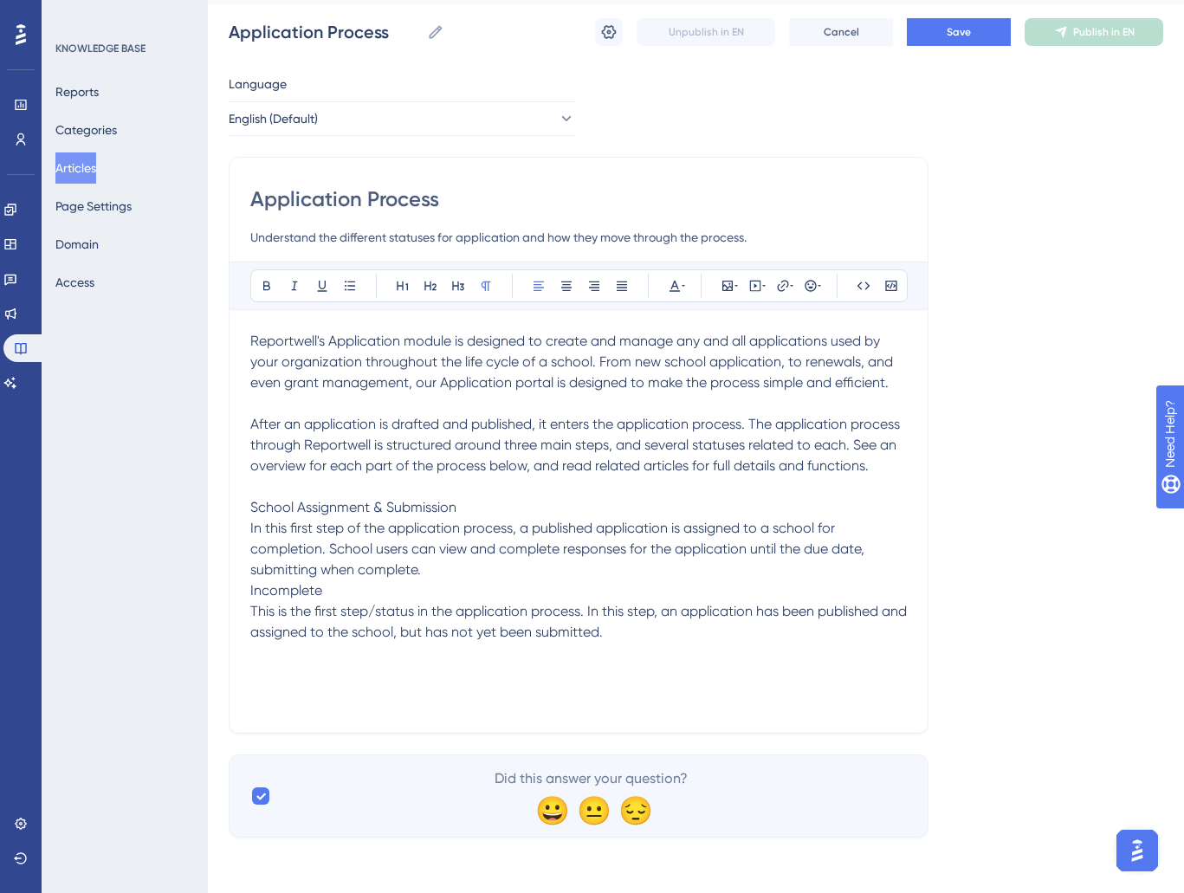
click at [470, 509] on p "School Assignment & Submission" at bounding box center [578, 507] width 657 height 21
drag, startPoint x: 468, startPoint y: 506, endPoint x: 224, endPoint y: 509, distance: 243.5
click at [224, 509] on div "Performance Users Engagement Widgets Feedback Product Updates Knowledge Base AI…" at bounding box center [696, 411] width 977 height 910
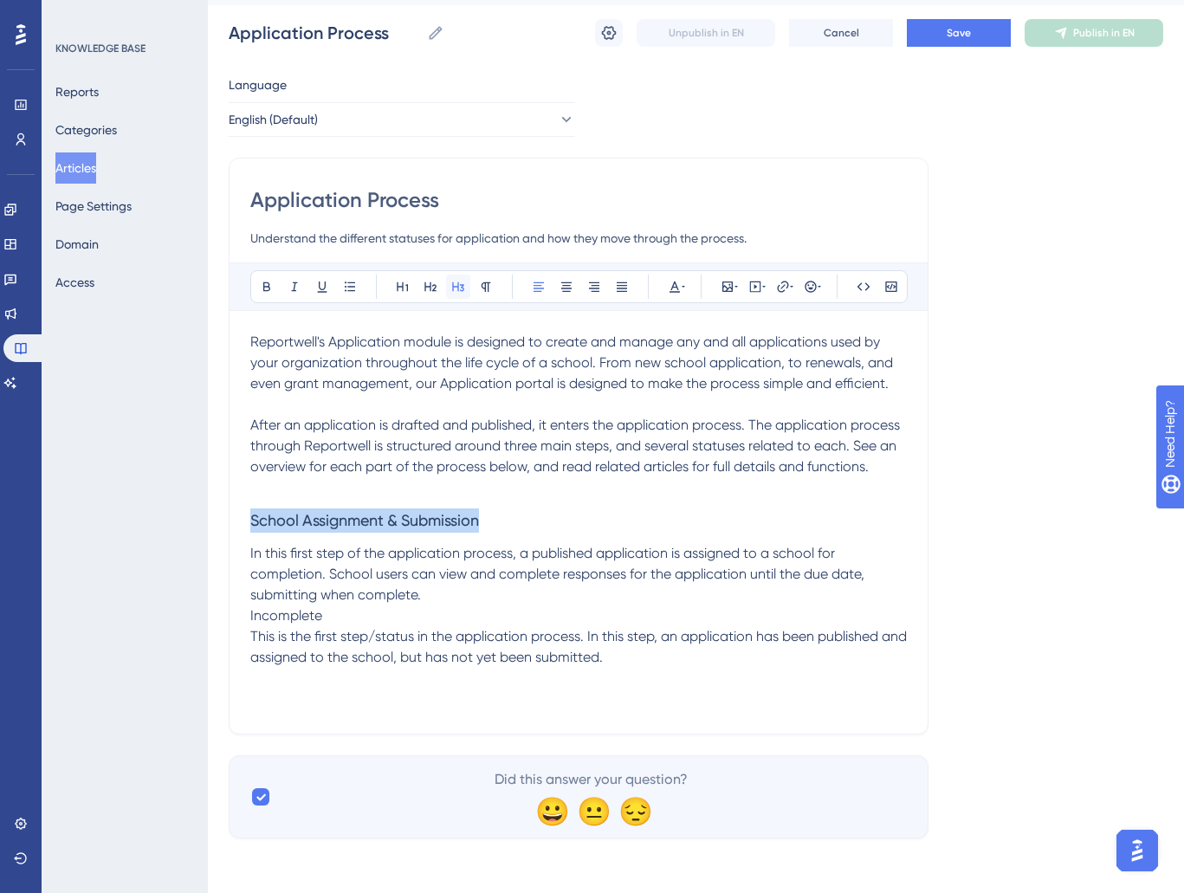
click at [454, 293] on icon at bounding box center [458, 287] width 14 height 14
drag, startPoint x: 432, startPoint y: 575, endPoint x: 436, endPoint y: 639, distance: 63.3
click at [432, 575] on span "In this first step of the application process, a published application is assig…" at bounding box center [559, 574] width 618 height 58
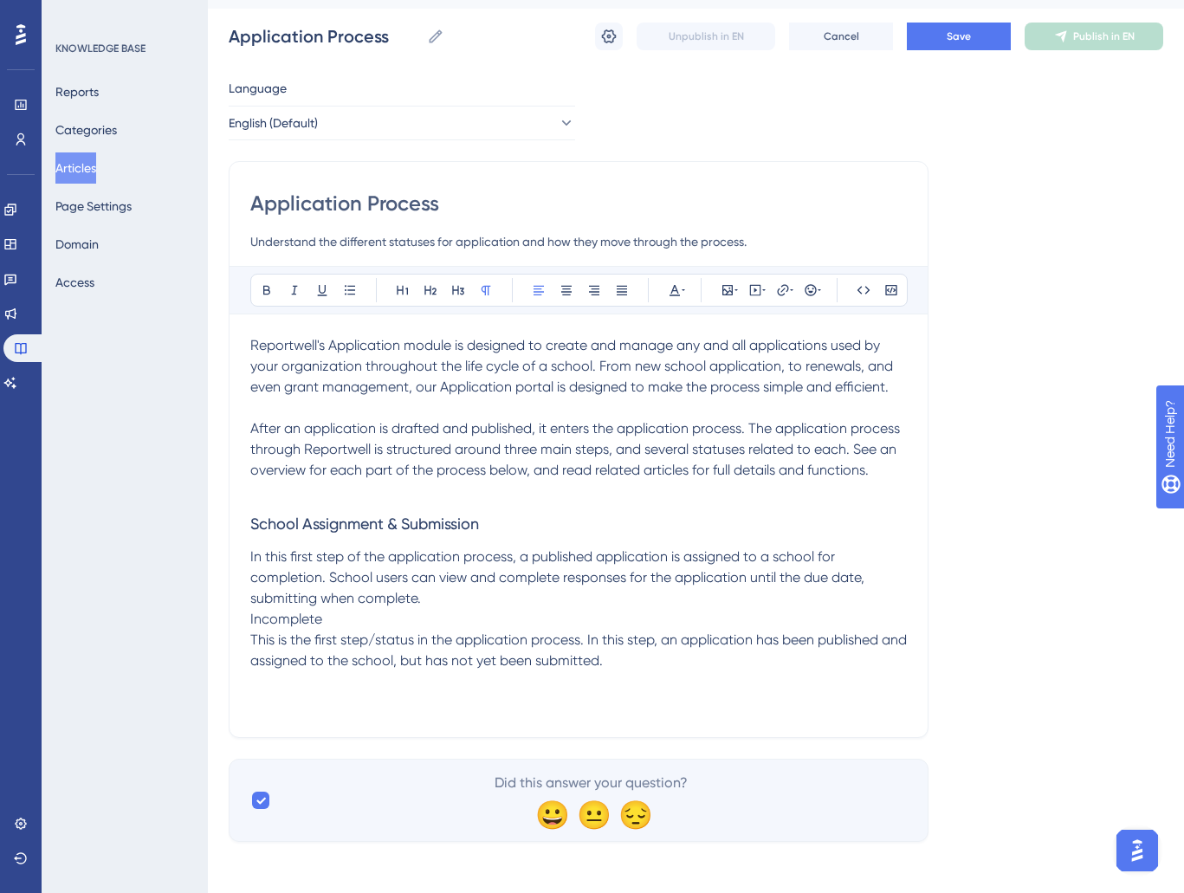
click at [351, 623] on p "Incomplete" at bounding box center [578, 619] width 657 height 21
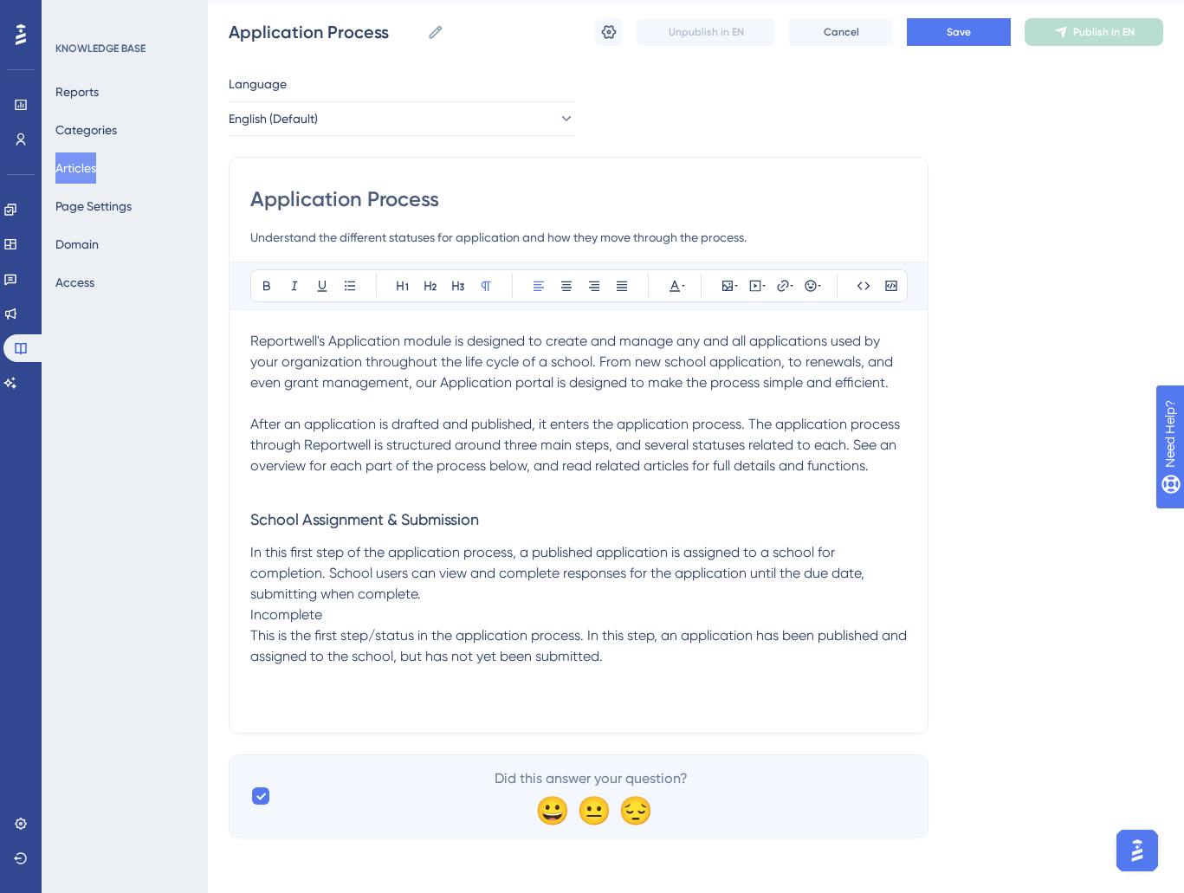
drag, startPoint x: 254, startPoint y: 617, endPoint x: 391, endPoint y: 608, distance: 137.2
click at [256, 617] on span "Incomplete" at bounding box center [286, 615] width 72 height 16
click at [468, 592] on p "In this first step of the application process, a published application is assig…" at bounding box center [578, 574] width 657 height 62
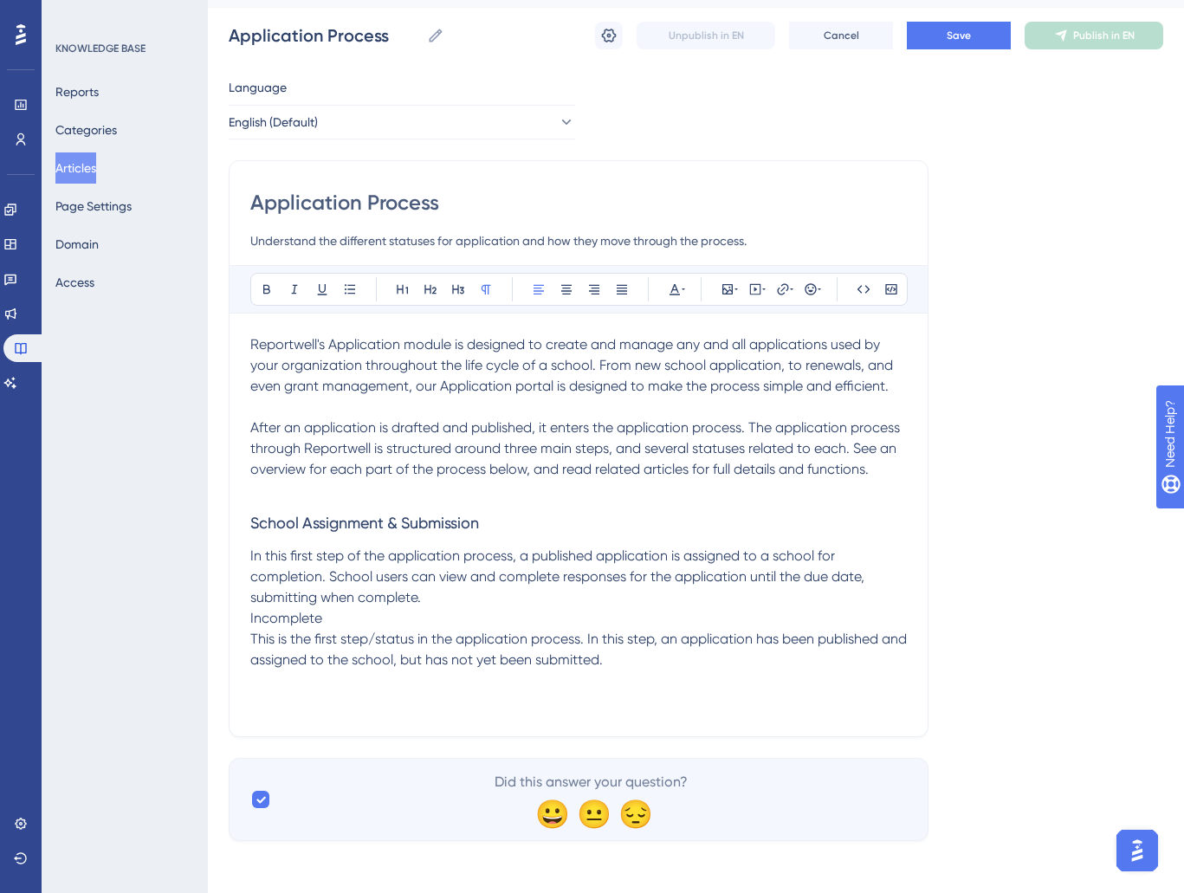
scroll to position [43, 0]
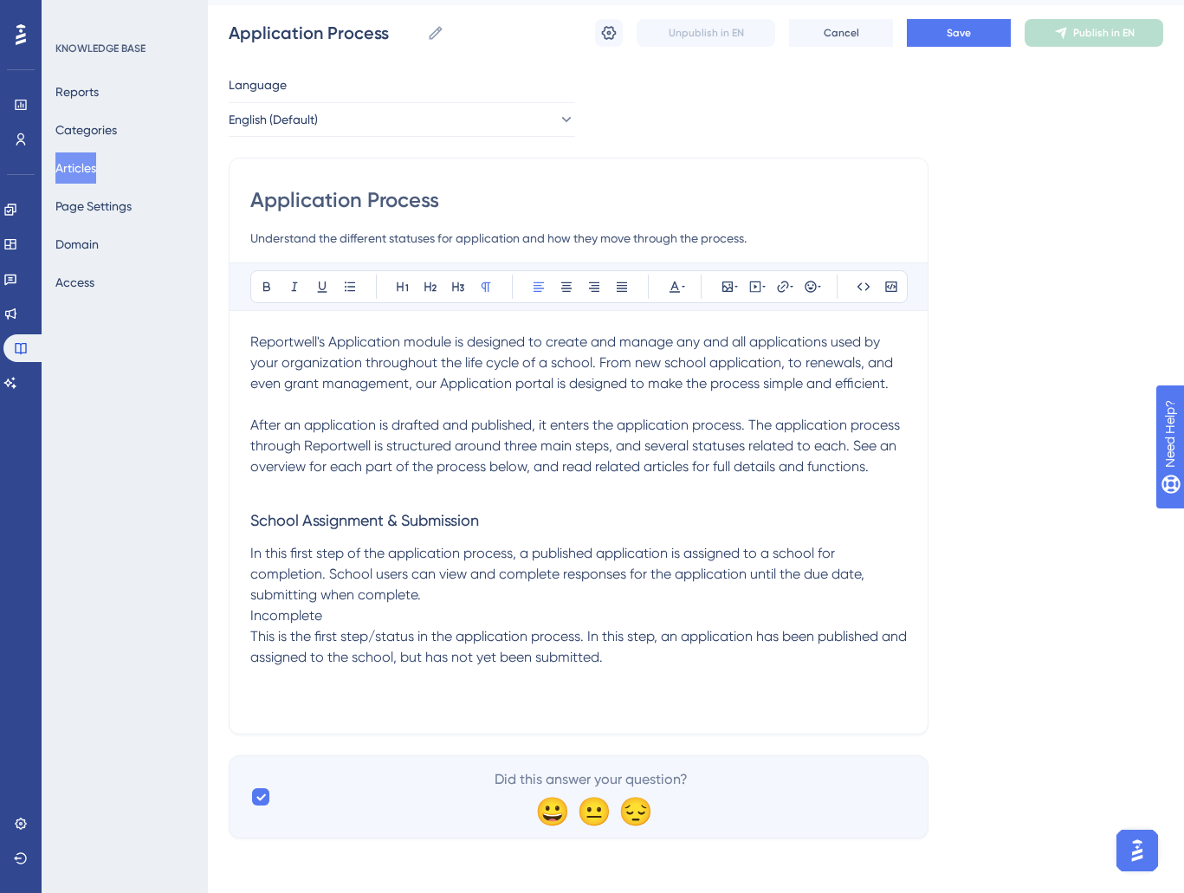
drag, startPoint x: 642, startPoint y: 654, endPoint x: 231, endPoint y: 620, distance: 412.2
click at [231, 620] on div "Application Process Understand the different statuses for application and how t…" at bounding box center [579, 446] width 700 height 577
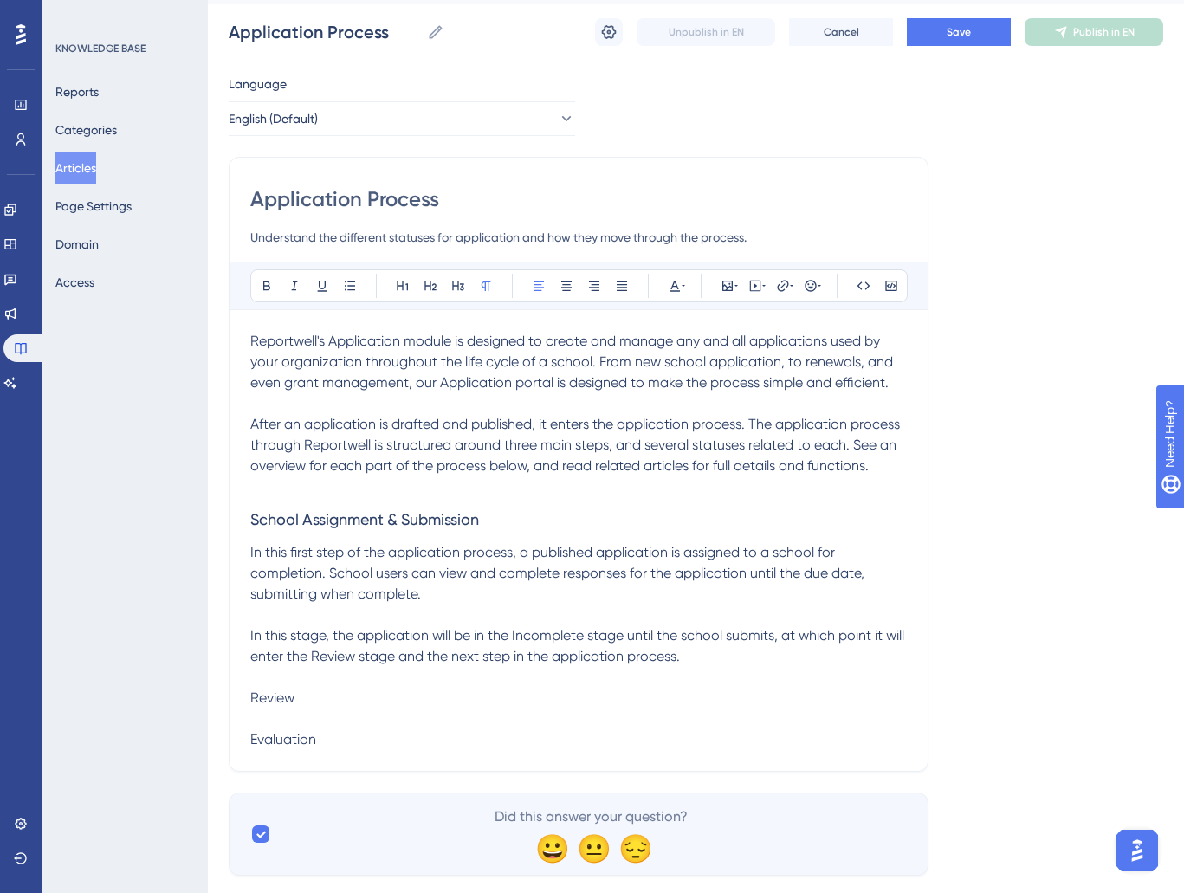
click at [311, 701] on p "Review" at bounding box center [578, 698] width 657 height 21
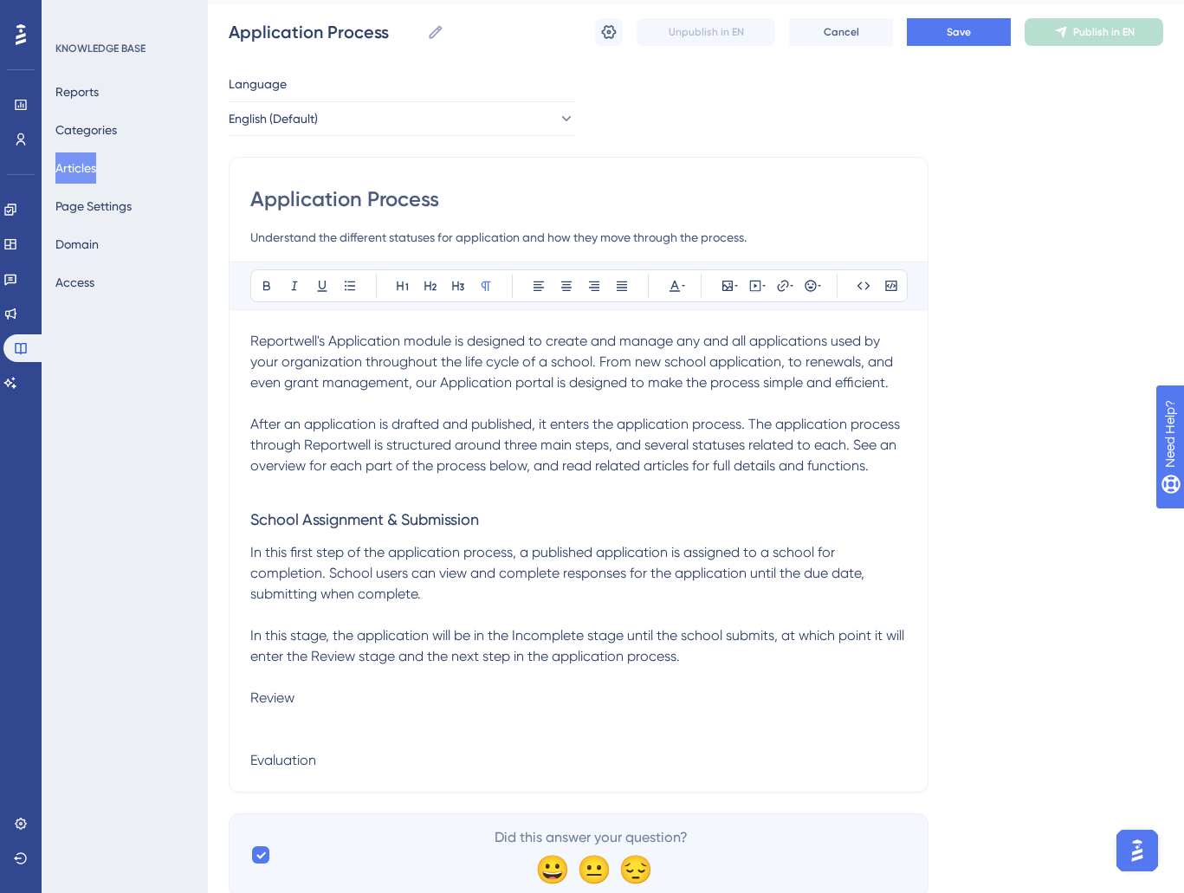
scroll to position [96, 0]
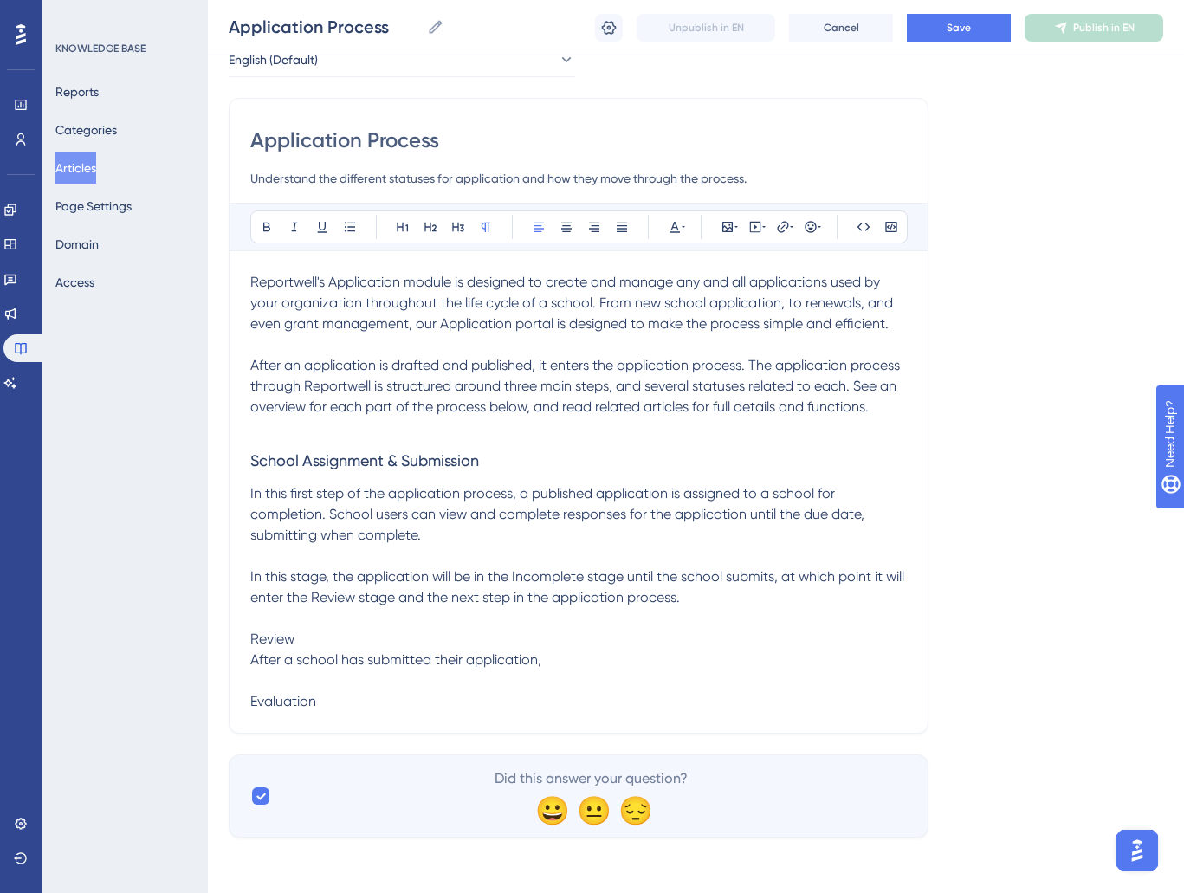
click at [733, 365] on span "After an application is drafted and published, it enters the application proces…" at bounding box center [576, 386] width 653 height 58
click at [780, 366] on span "After an application is drafted and published, it enters the application cycle.…" at bounding box center [575, 386] width 650 height 58
click at [571, 503] on p "In this first step of the application process, a published application is assig…" at bounding box center [578, 514] width 657 height 62
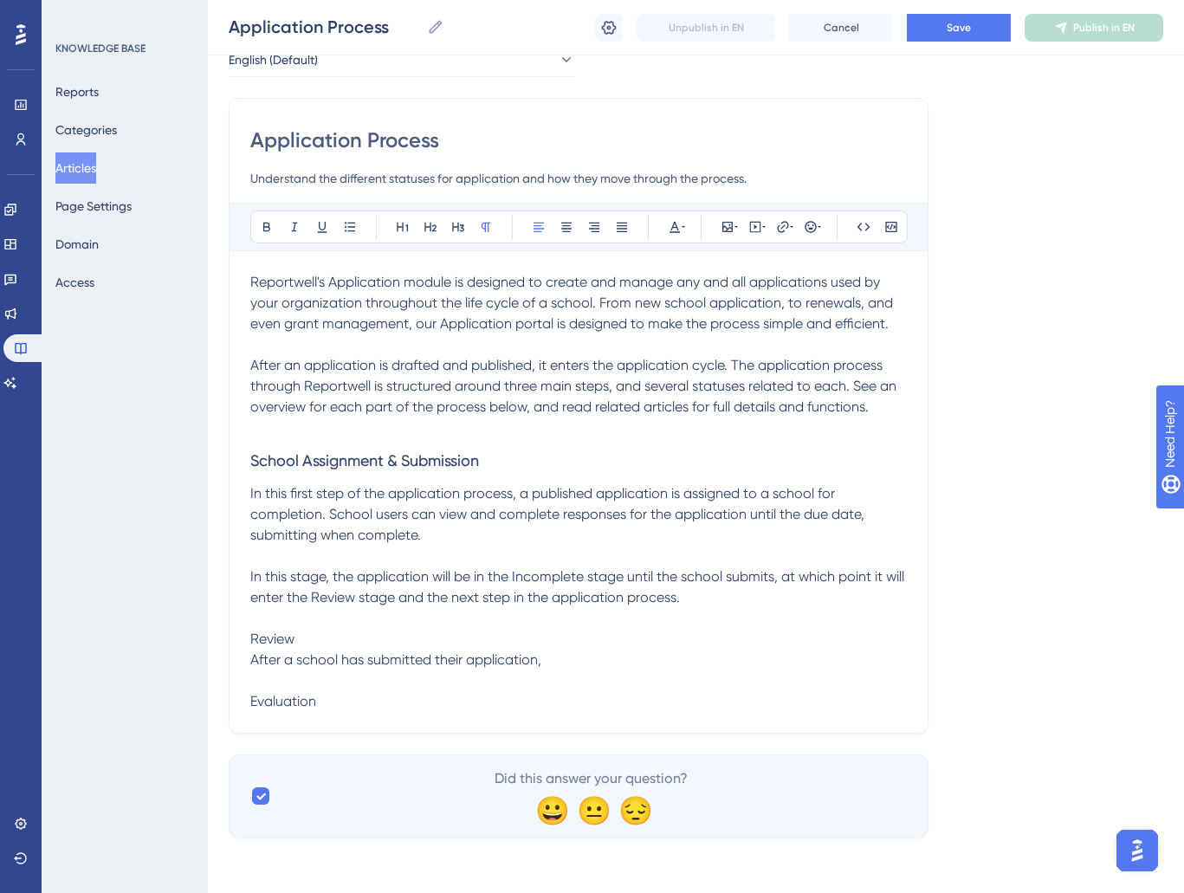
click at [707, 365] on span "After an application is drafted and published, it enters the application cycle.…" at bounding box center [575, 386] width 650 height 58
click at [742, 366] on span "After an application is drafted and published, it enters the application cycle.…" at bounding box center [575, 386] width 650 height 58
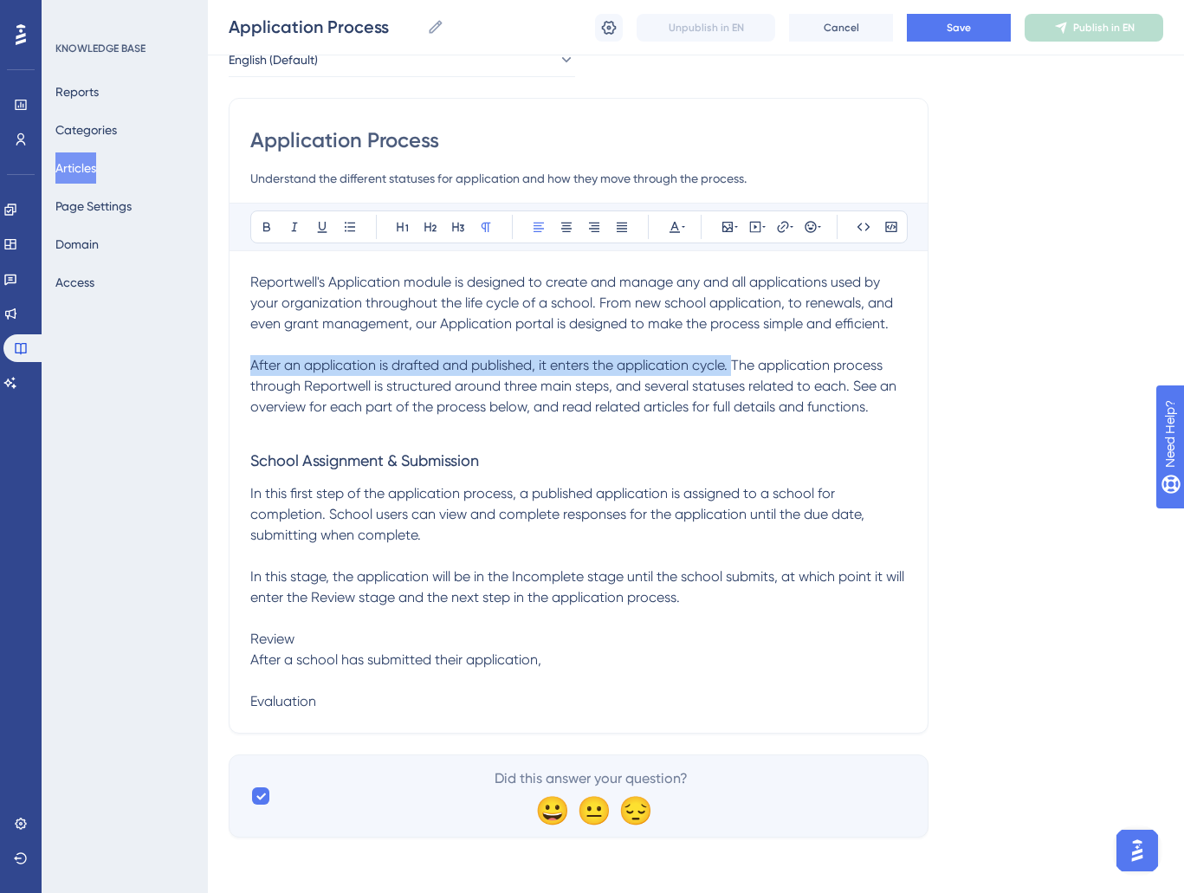
drag, startPoint x: 737, startPoint y: 366, endPoint x: 226, endPoint y: 368, distance: 510.4
click at [227, 368] on div "Performance Users Engagement Widgets Feedback Product Updates Knowledge Base AI…" at bounding box center [696, 385] width 977 height 962
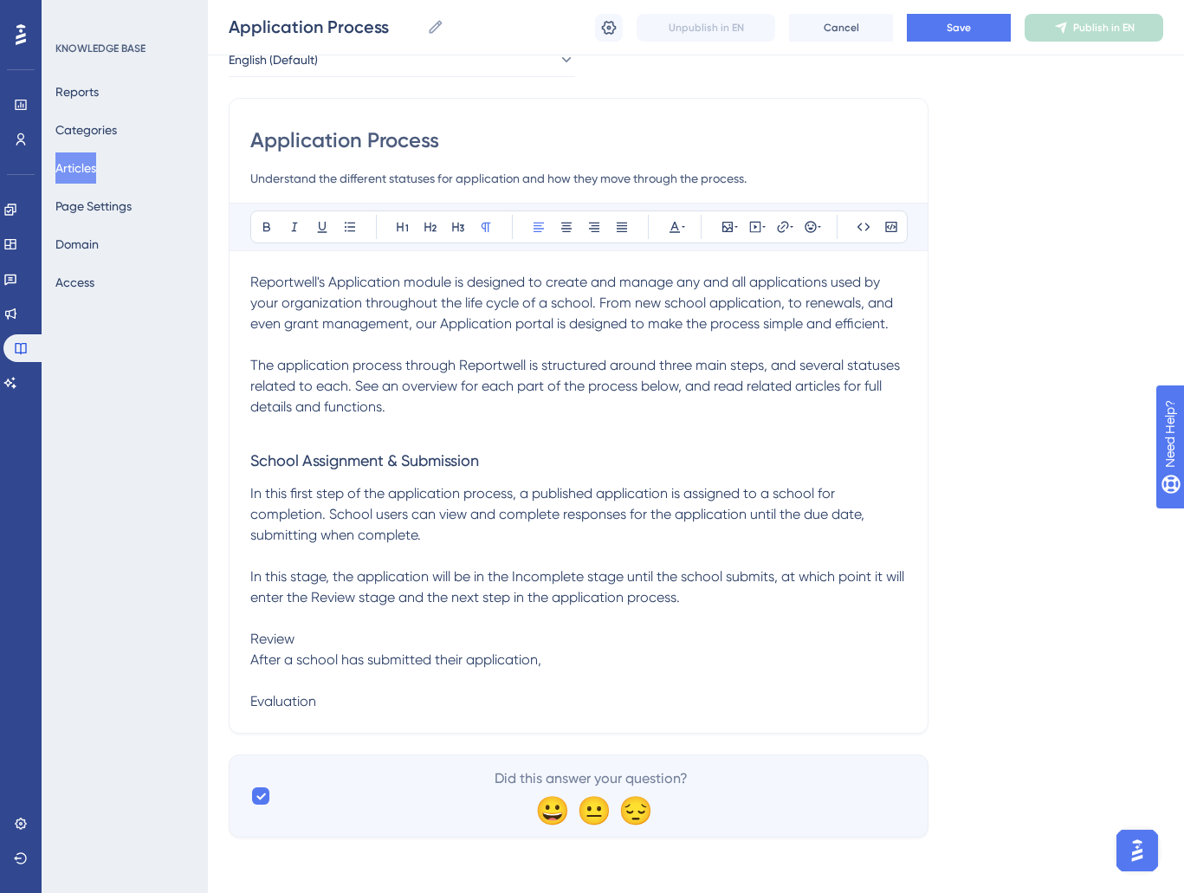
click at [472, 398] on p "The application process through Reportwell is structured around three main step…" at bounding box center [578, 386] width 657 height 62
click at [252, 463] on span "School Assignment & Submission" at bounding box center [364, 460] width 229 height 18
click at [819, 233] on icon at bounding box center [819, 227] width 3 height 14
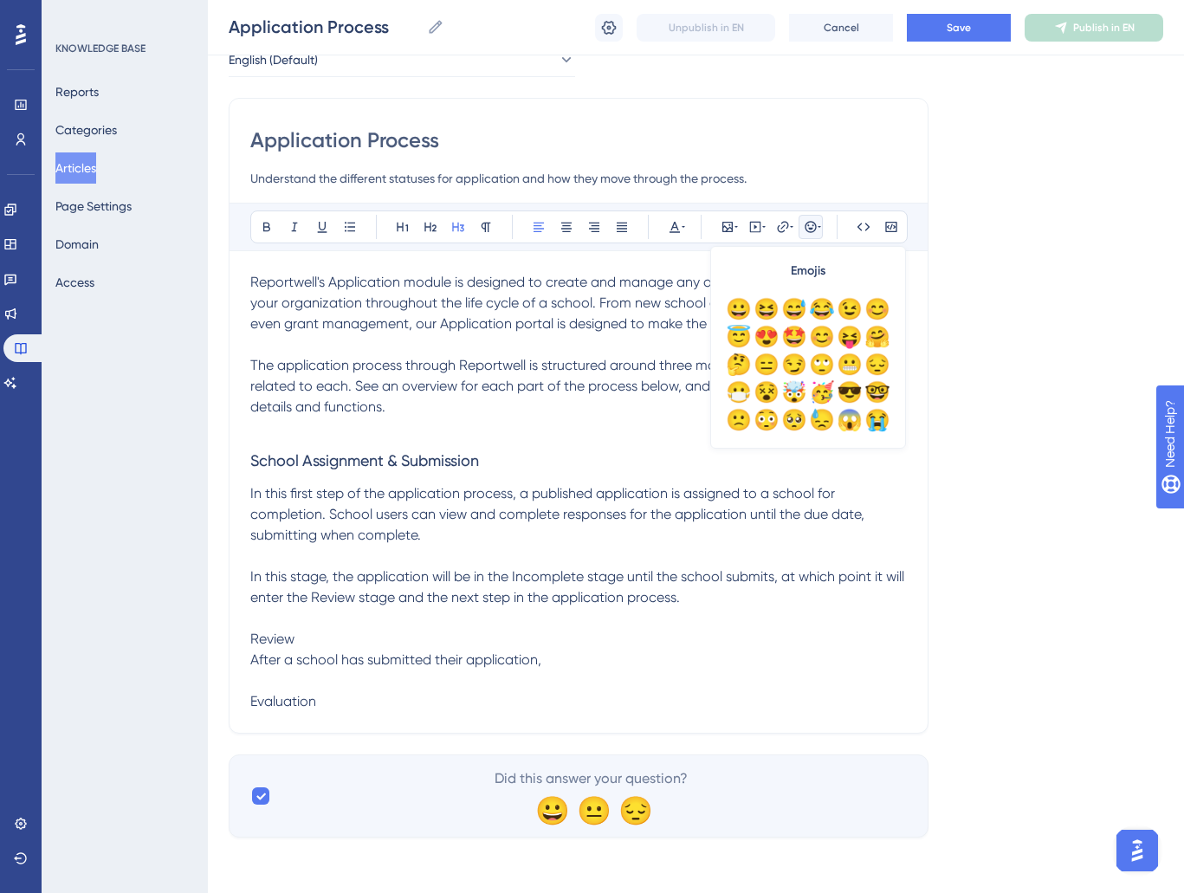
click at [536, 548] on p at bounding box center [578, 556] width 657 height 21
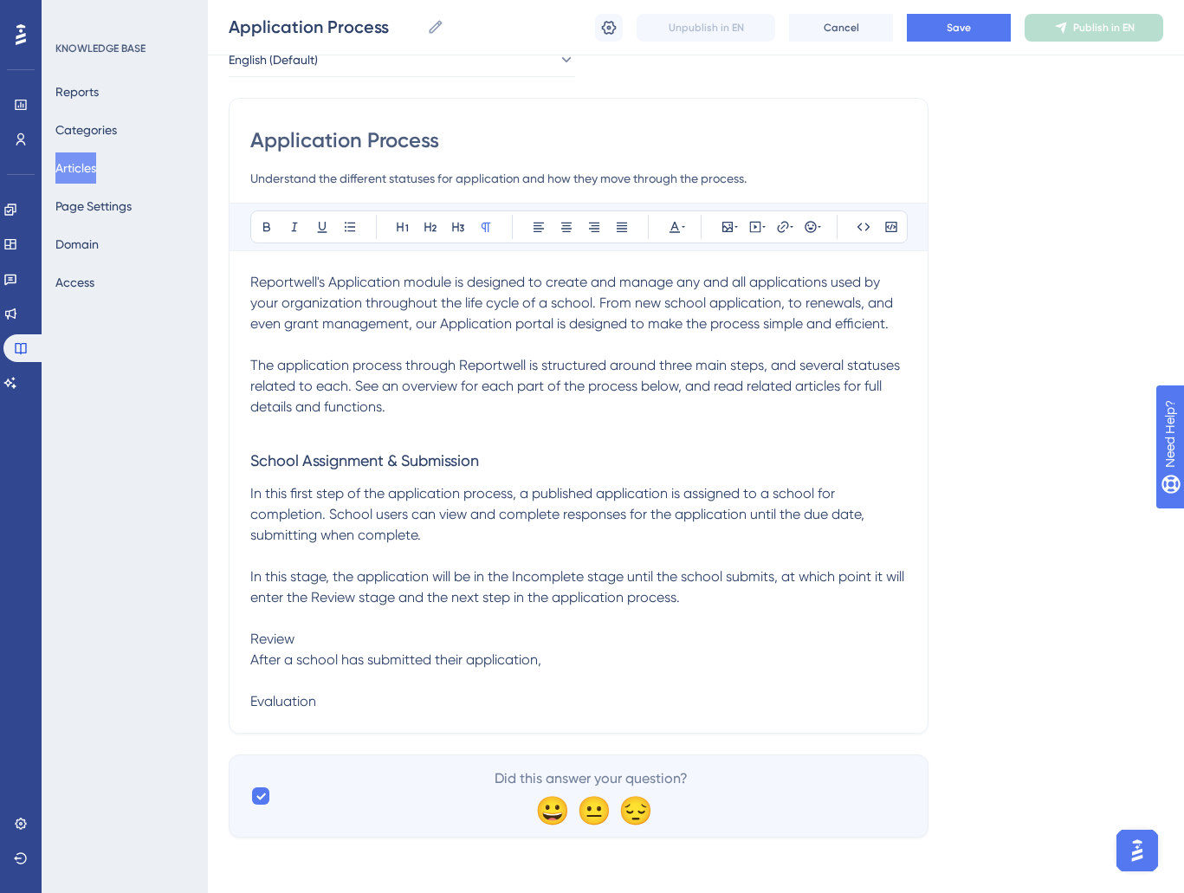
click at [592, 663] on p "After a school has submitted their application," at bounding box center [578, 660] width 657 height 21
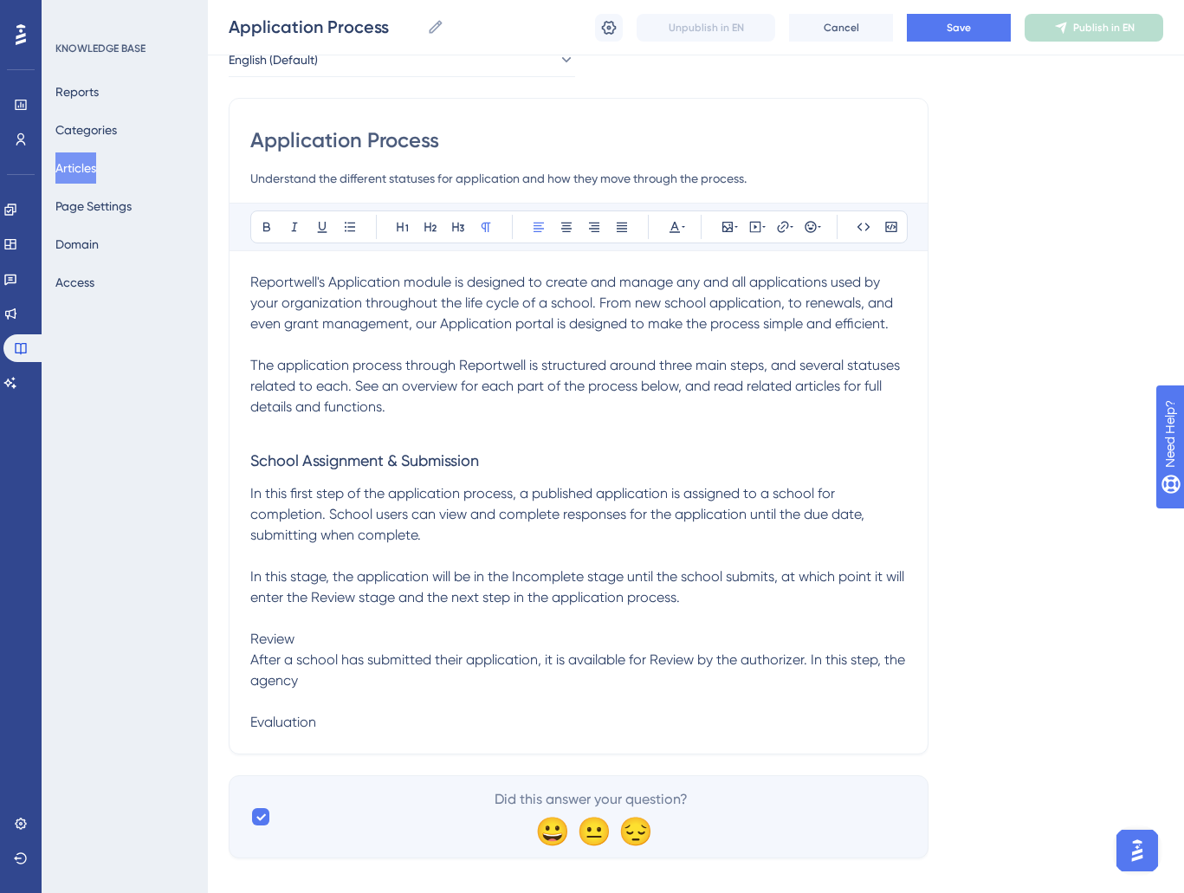
click at [759, 657] on span "After a school has submitted their application, it is available for Review by t…" at bounding box center [579, 670] width 659 height 37
drag, startPoint x: 356, startPoint y: 678, endPoint x: 409, endPoint y: 722, distance: 68.3
click at [364, 690] on p "After a school has submitted their application, it is available for Review by t…" at bounding box center [578, 671] width 657 height 42
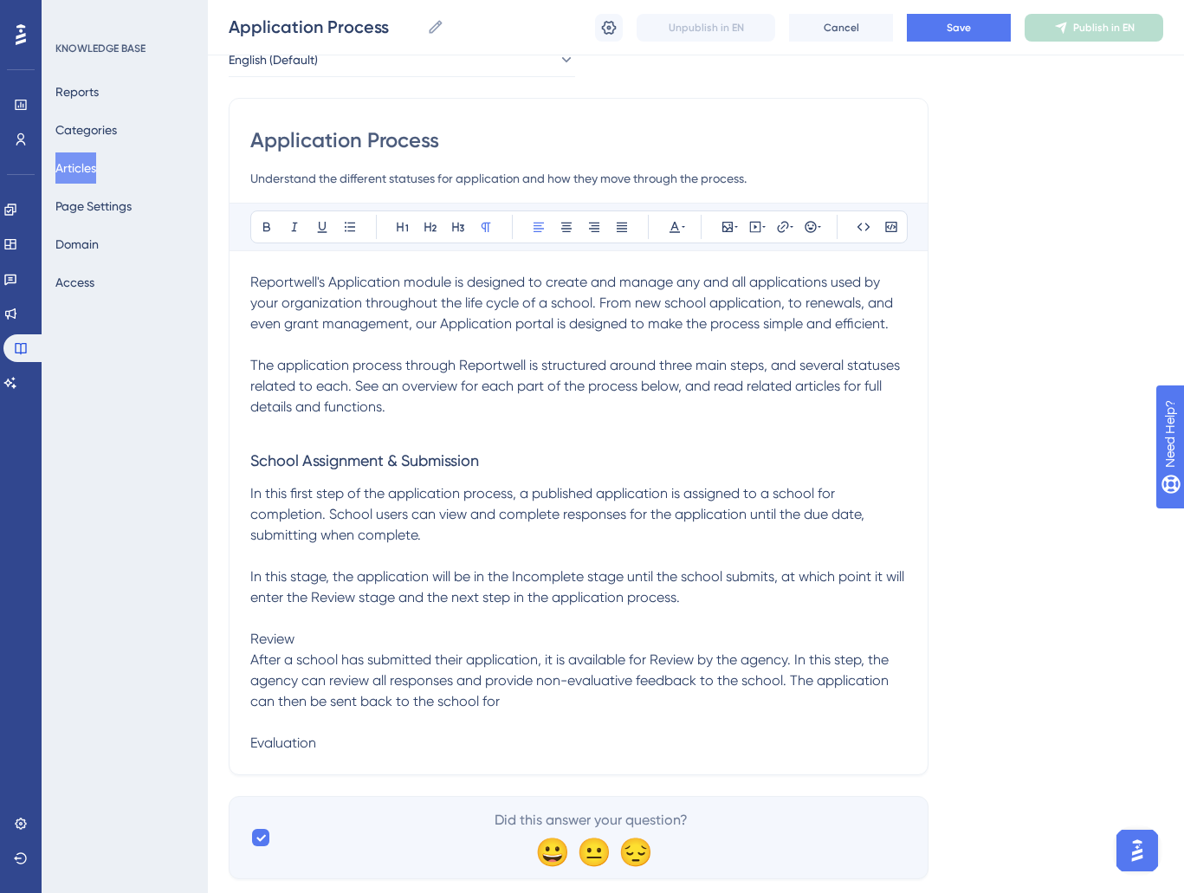
scroll to position [138, 0]
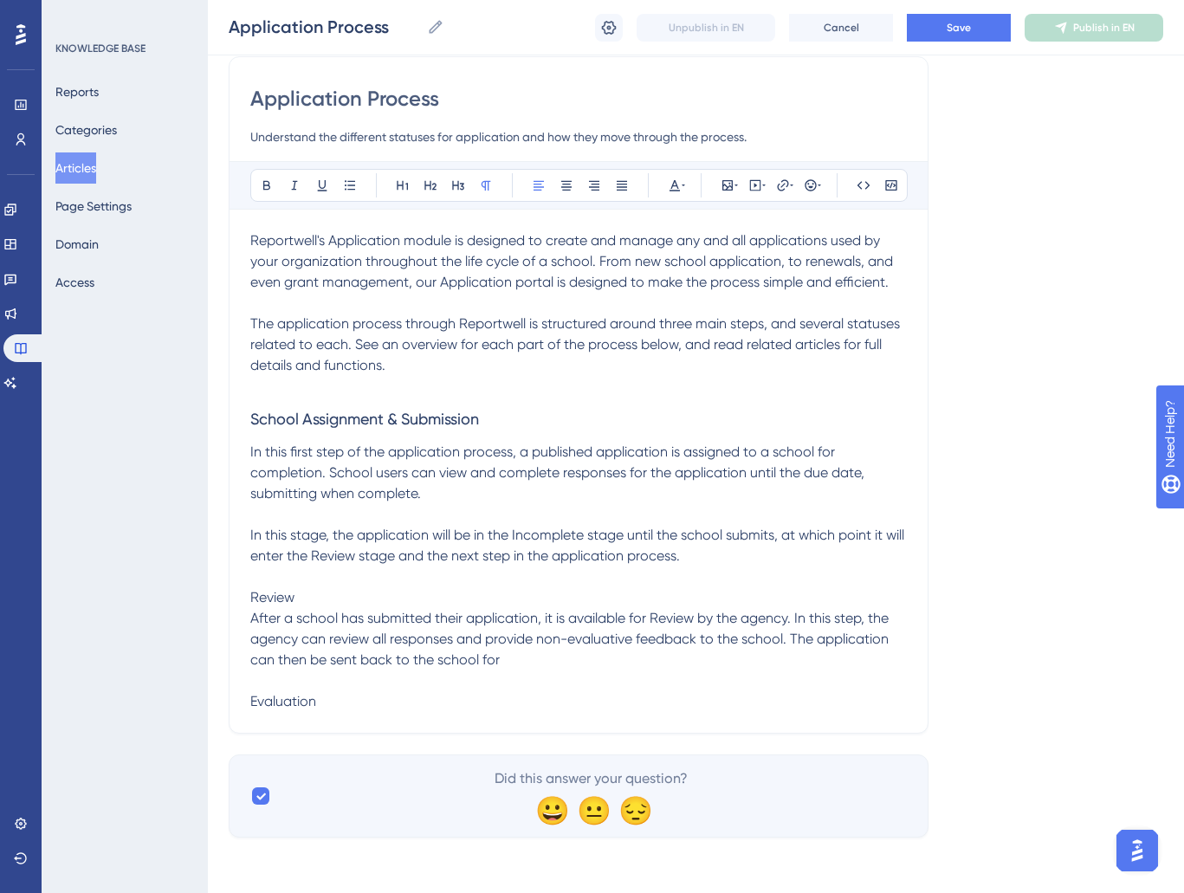
click at [548, 537] on span "In this stage, the application will be in the Incomplete stage until the school…" at bounding box center [579, 545] width 658 height 37
click at [355, 558] on span "stage until the school submits, at which point it will enter the Review stage a…" at bounding box center [576, 545] width 652 height 37
click at [609, 536] on span "stage until the school submits, at which point it will enter the" at bounding box center [576, 545] width 652 height 37
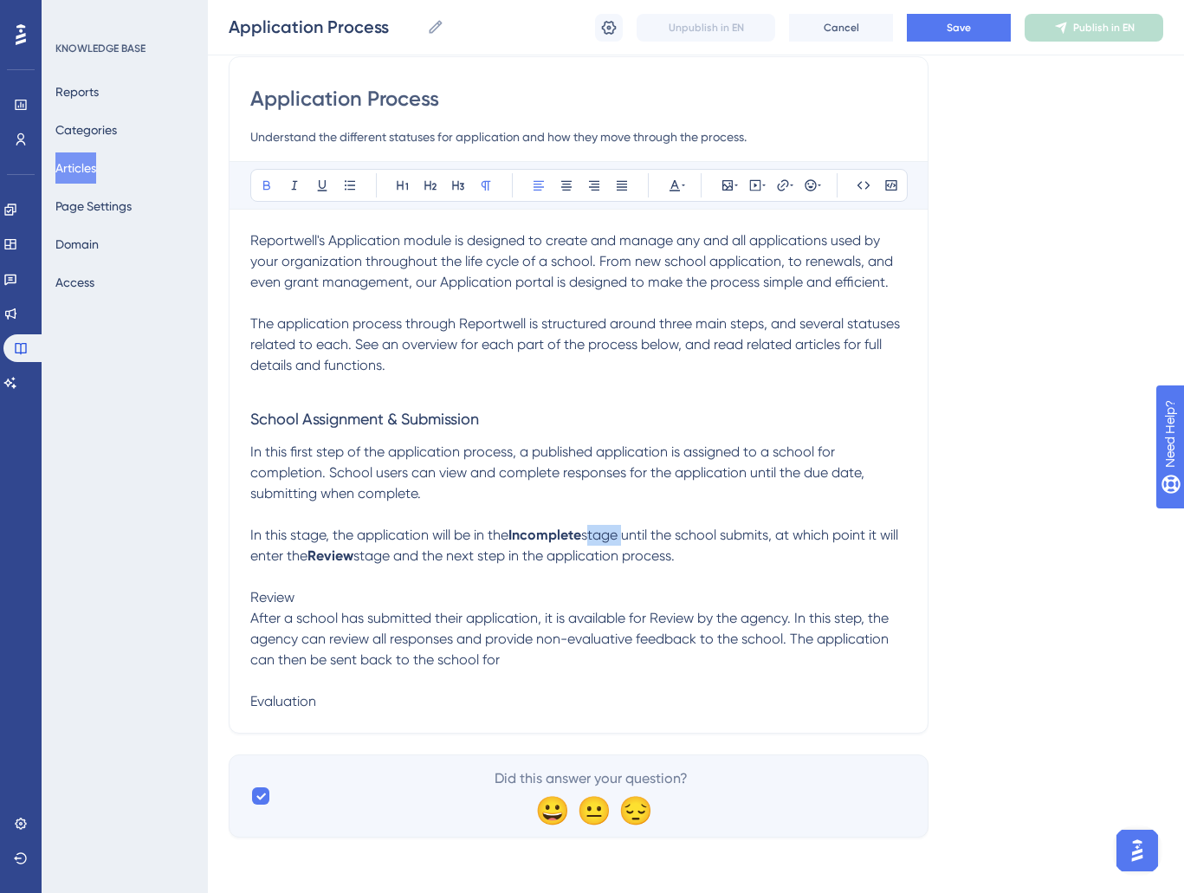
click at [609, 536] on span "stage until the school submits, at which point it will enter the" at bounding box center [576, 545] width 652 height 37
click at [399, 558] on span "stage and the next step in the application process." at bounding box center [514, 556] width 321 height 16
click at [657, 620] on span "After a school has submitted their application, it is available for Review by t…" at bounding box center [571, 639] width 642 height 58
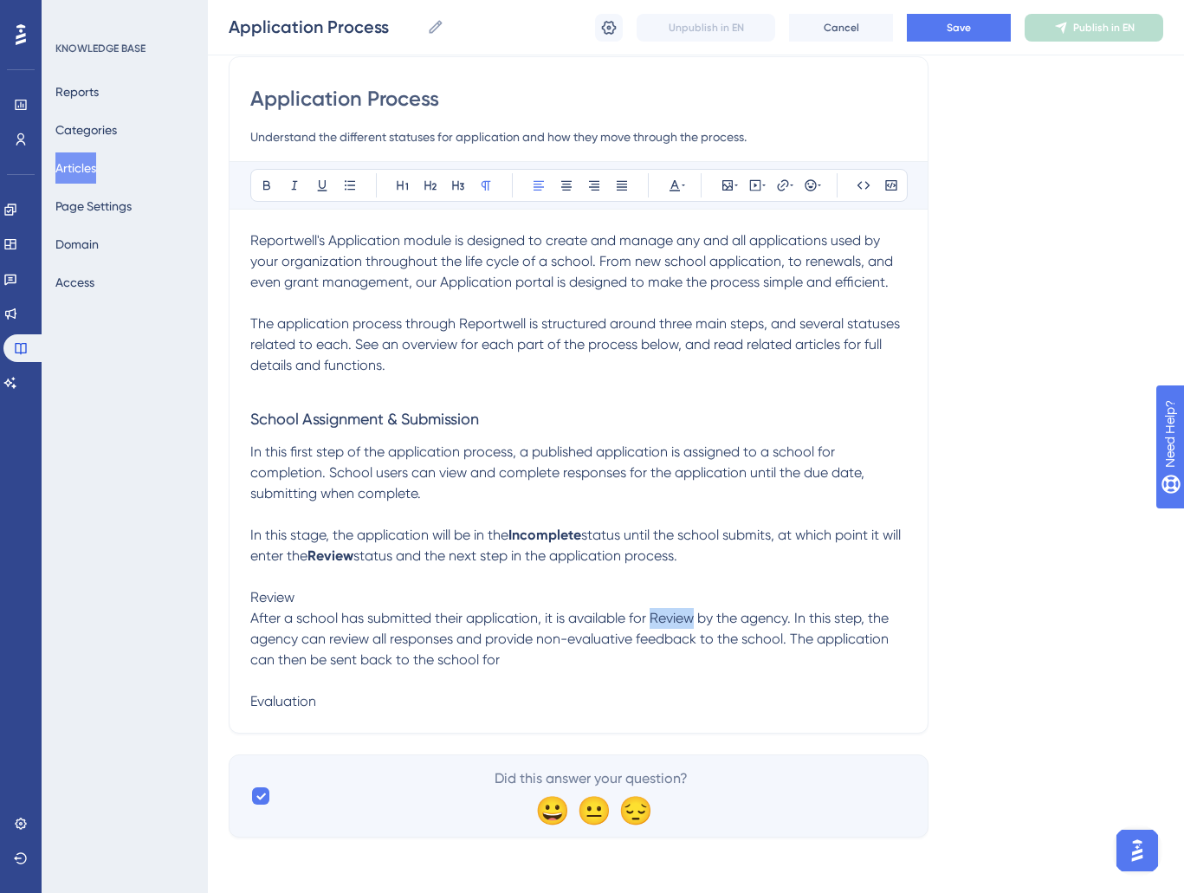
click at [657, 620] on span "After a school has submitted their application, it is available for Review by t…" at bounding box center [571, 639] width 642 height 58
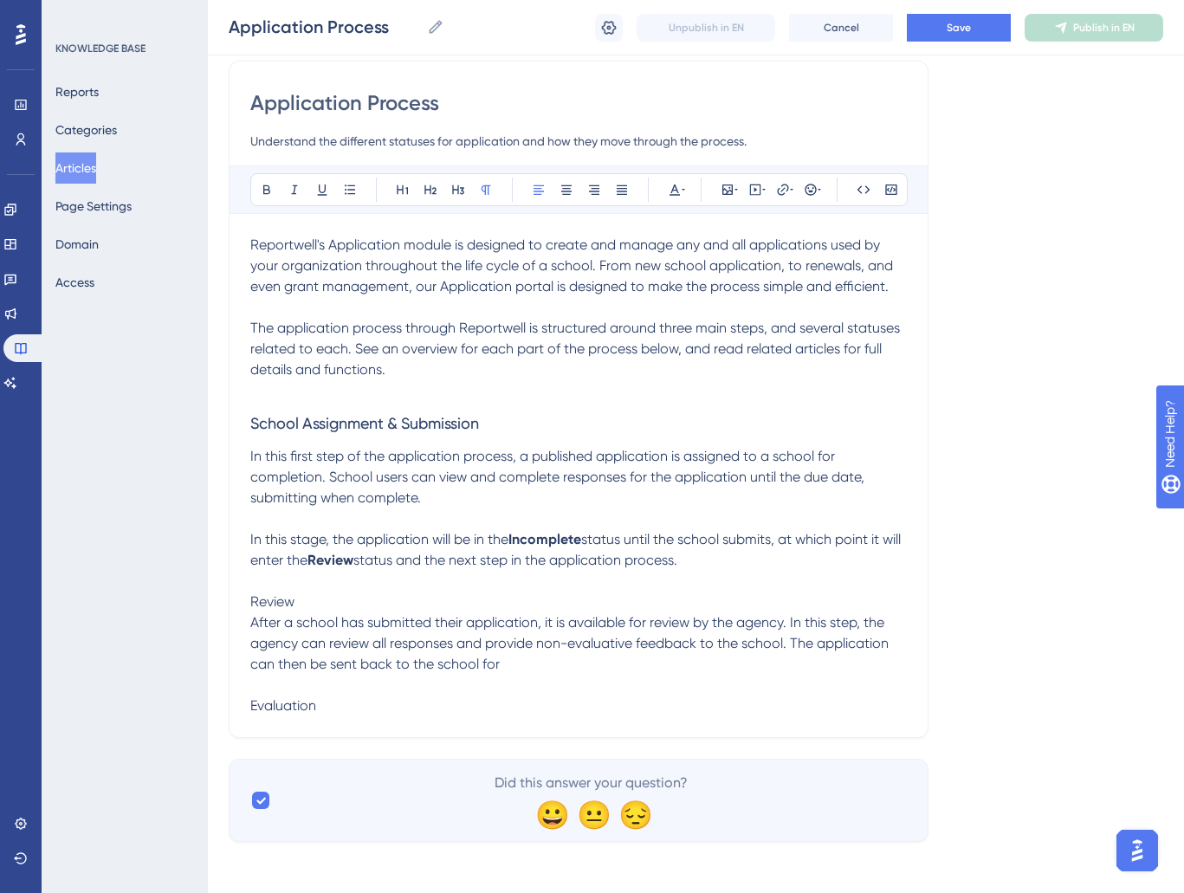
scroll to position [131, 0]
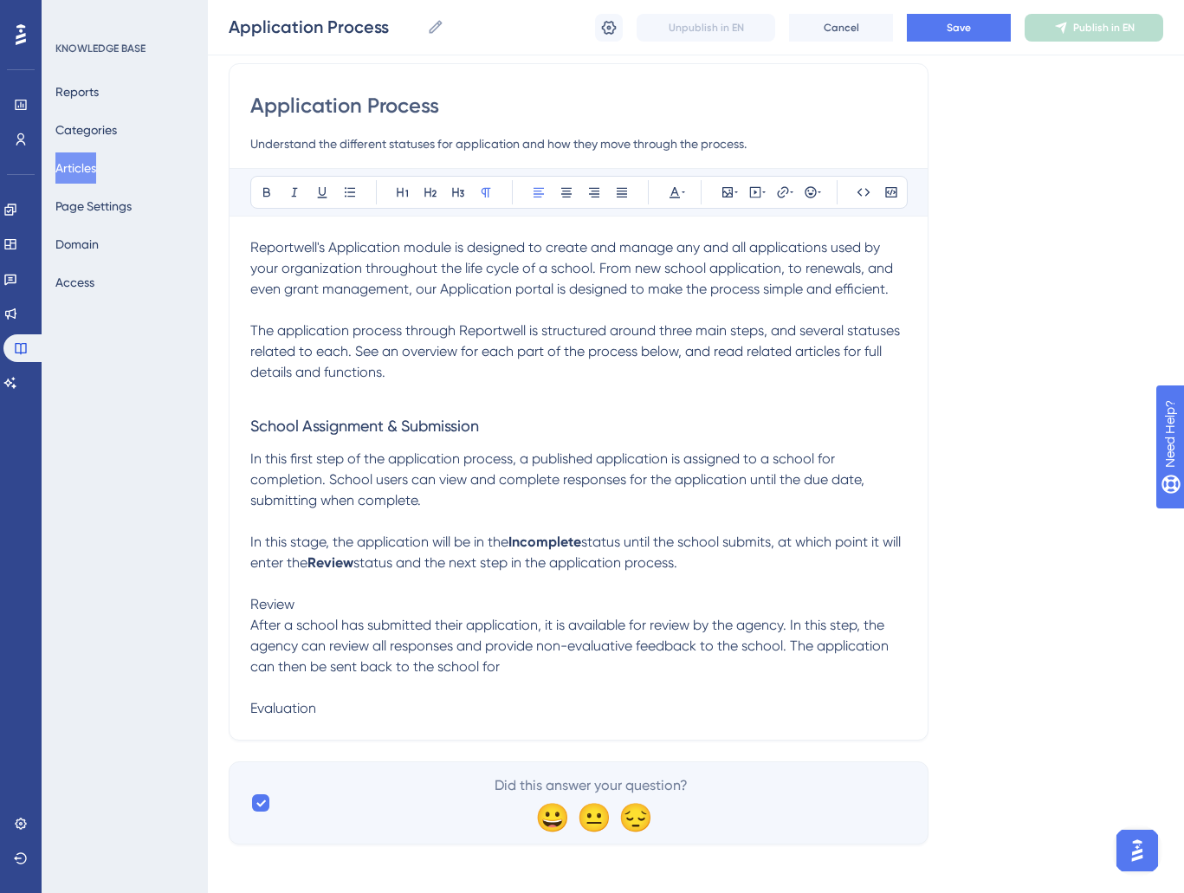
click at [530, 669] on p "After a school has submitted their application, it is available for review by t…" at bounding box center [578, 646] width 657 height 62
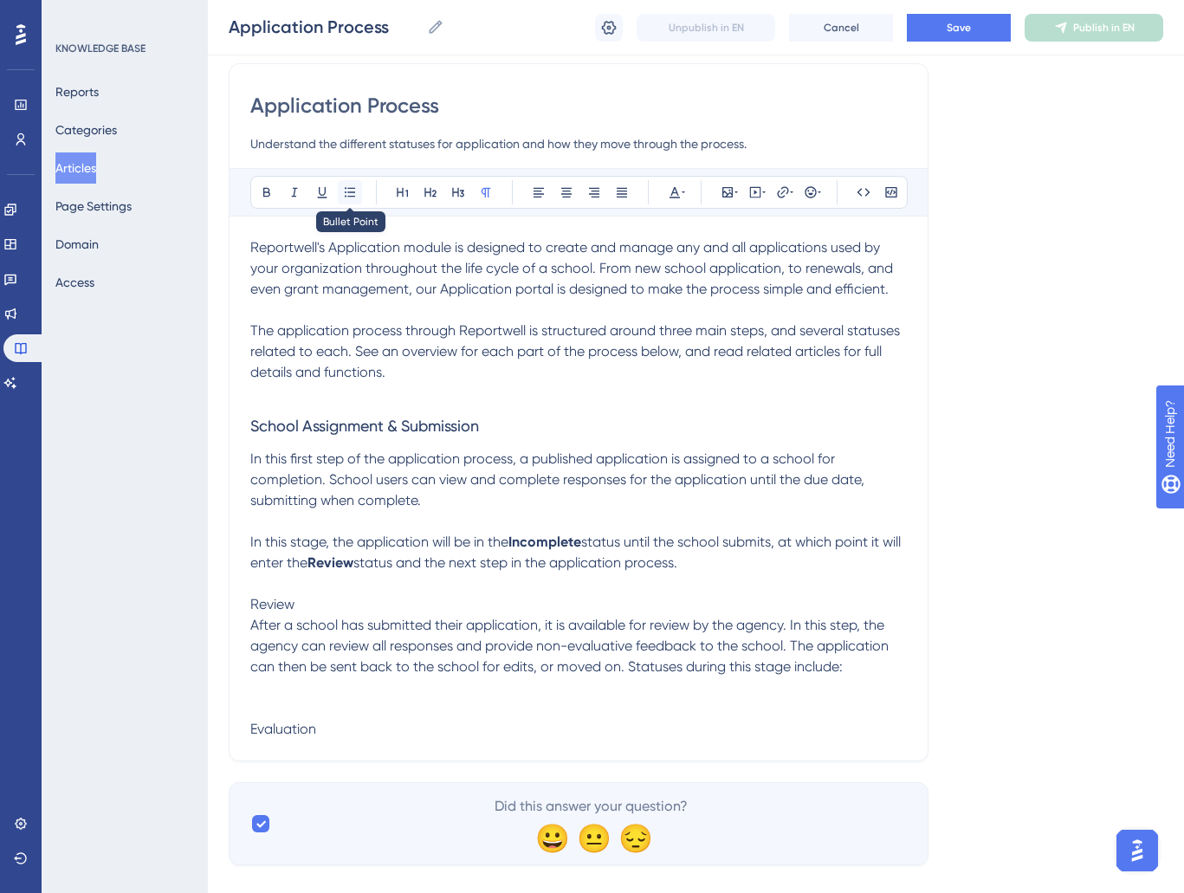
click at [354, 194] on icon at bounding box center [350, 192] width 14 height 14
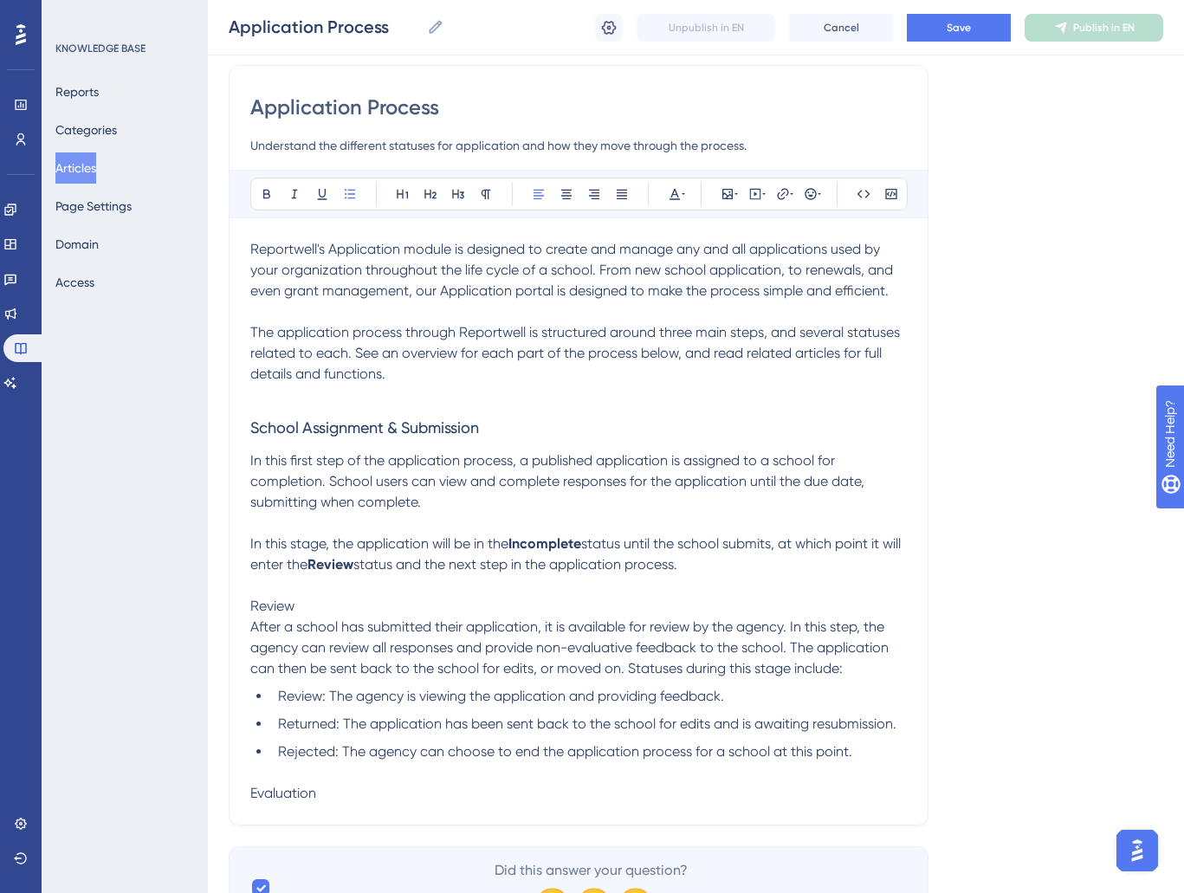
scroll to position [222, 0]
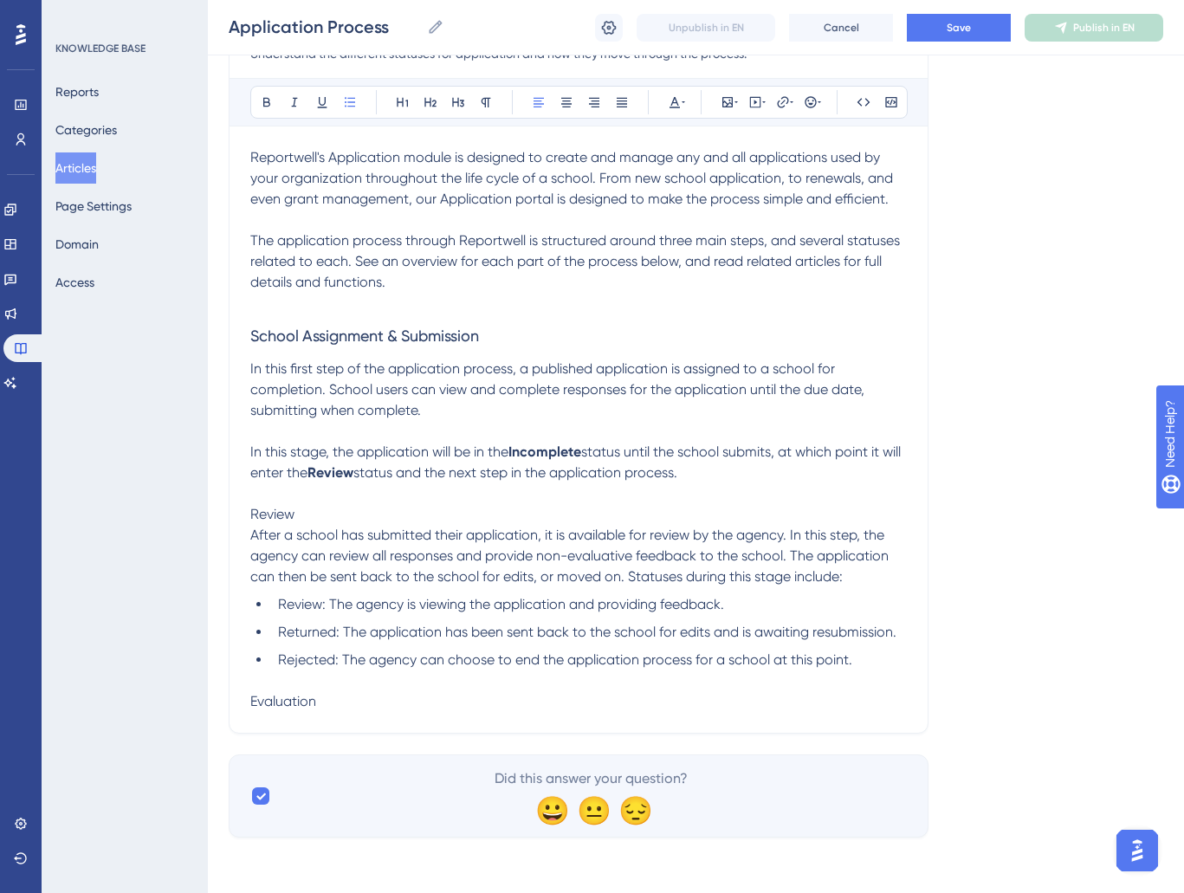
click at [290, 600] on span "Review: The agency is viewing the application and providing feedback." at bounding box center [501, 604] width 446 height 16
click at [298, 640] on li "Returned: The application has been sent back to the school for edits and is awa…" at bounding box center [589, 632] width 636 height 21
click at [291, 669] on li "Rejected: The agency can choose to end the application process for a school at …" at bounding box center [589, 660] width 636 height 21
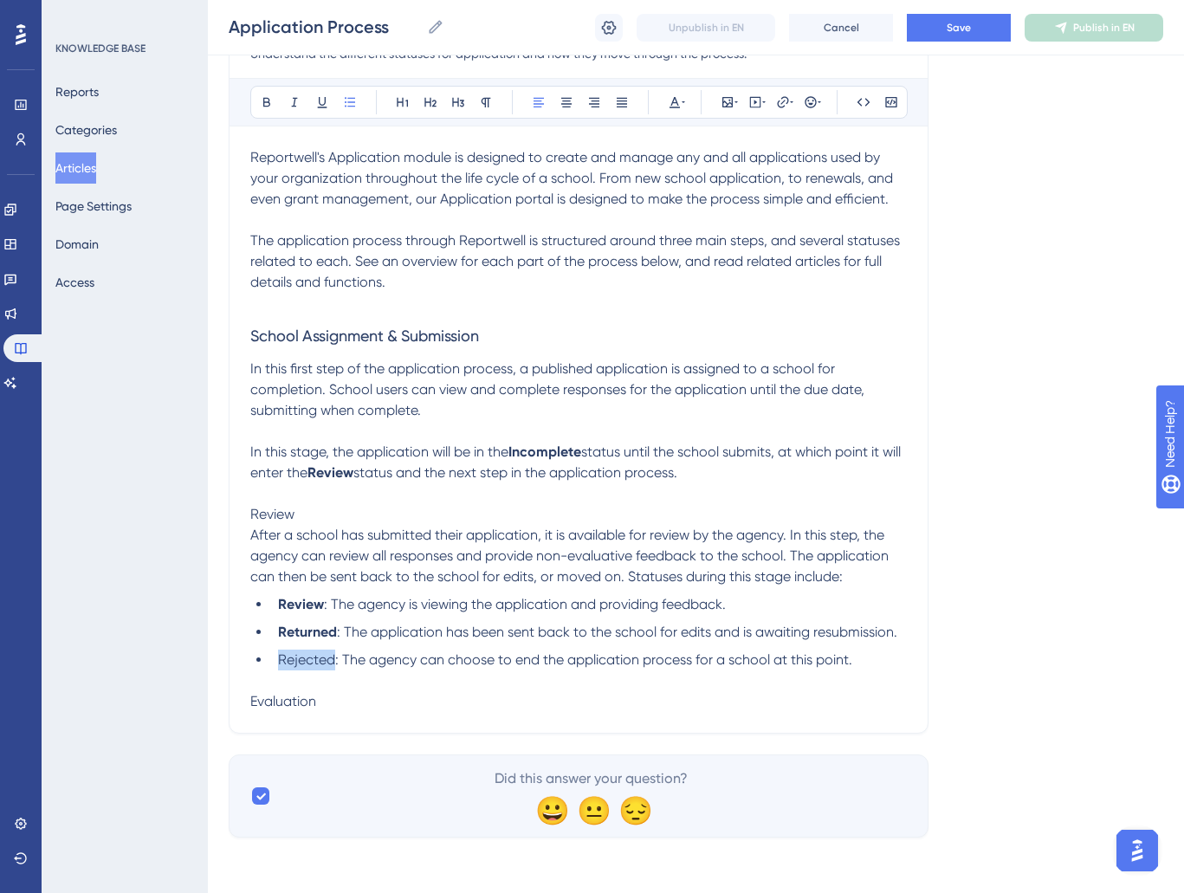
click at [291, 669] on li "Rejected: The agency can choose to end the application process for a school at …" at bounding box center [589, 660] width 636 height 21
click at [866, 668] on li "Rejected : The agency can choose to end the application process for a school at…" at bounding box center [589, 660] width 636 height 21
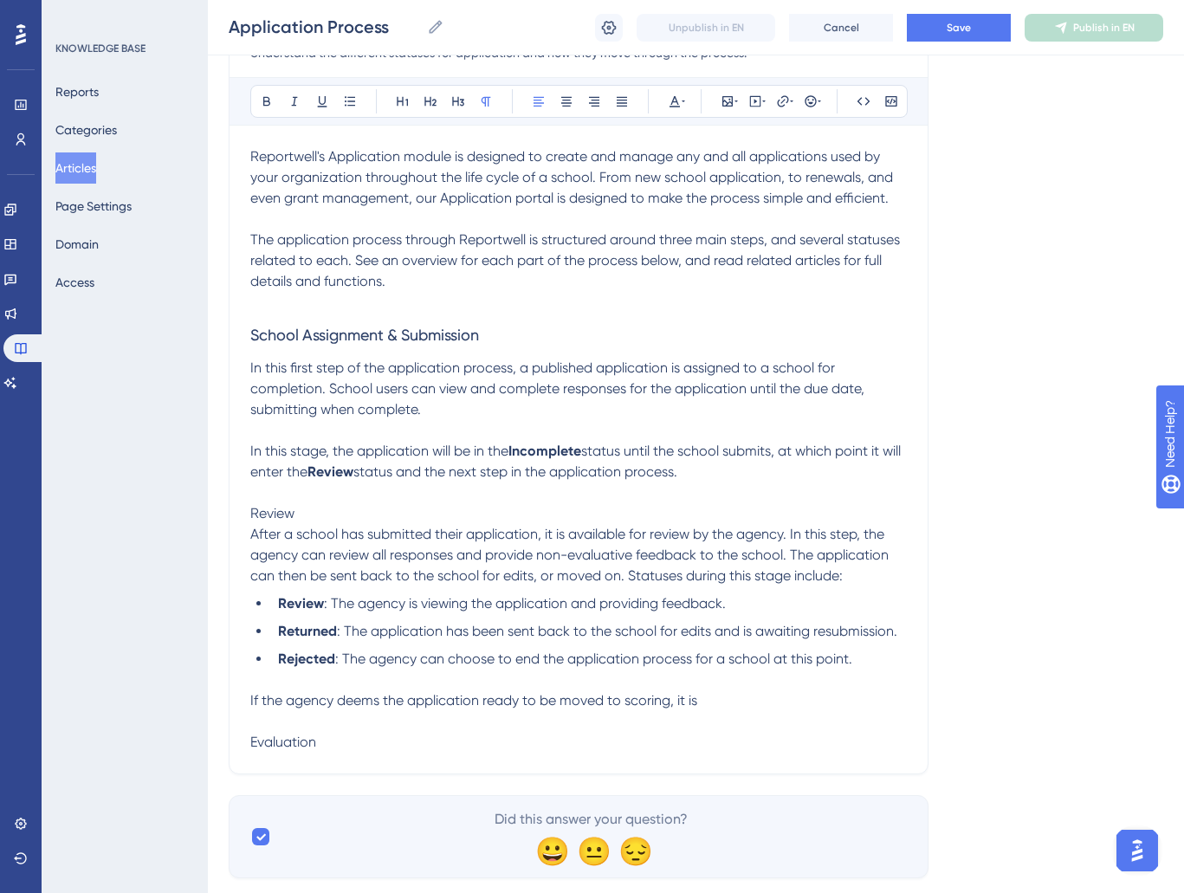
drag, startPoint x: 593, startPoint y: 704, endPoint x: 549, endPoint y: 704, distance: 43.3
click at [593, 704] on span "If the agency deems the application ready to be moved to scoring, it is" at bounding box center [473, 700] width 447 height 16
click at [538, 705] on span "If the agency deems the application ready to be moved to scoring, it is" at bounding box center [473, 700] width 447 height 16
drag, startPoint x: 544, startPoint y: 707, endPoint x: 732, endPoint y: 720, distance: 188.5
click at [733, 720] on div "Reportwell's Application module is designed to create and manage any and all ap…" at bounding box center [578, 449] width 657 height 607
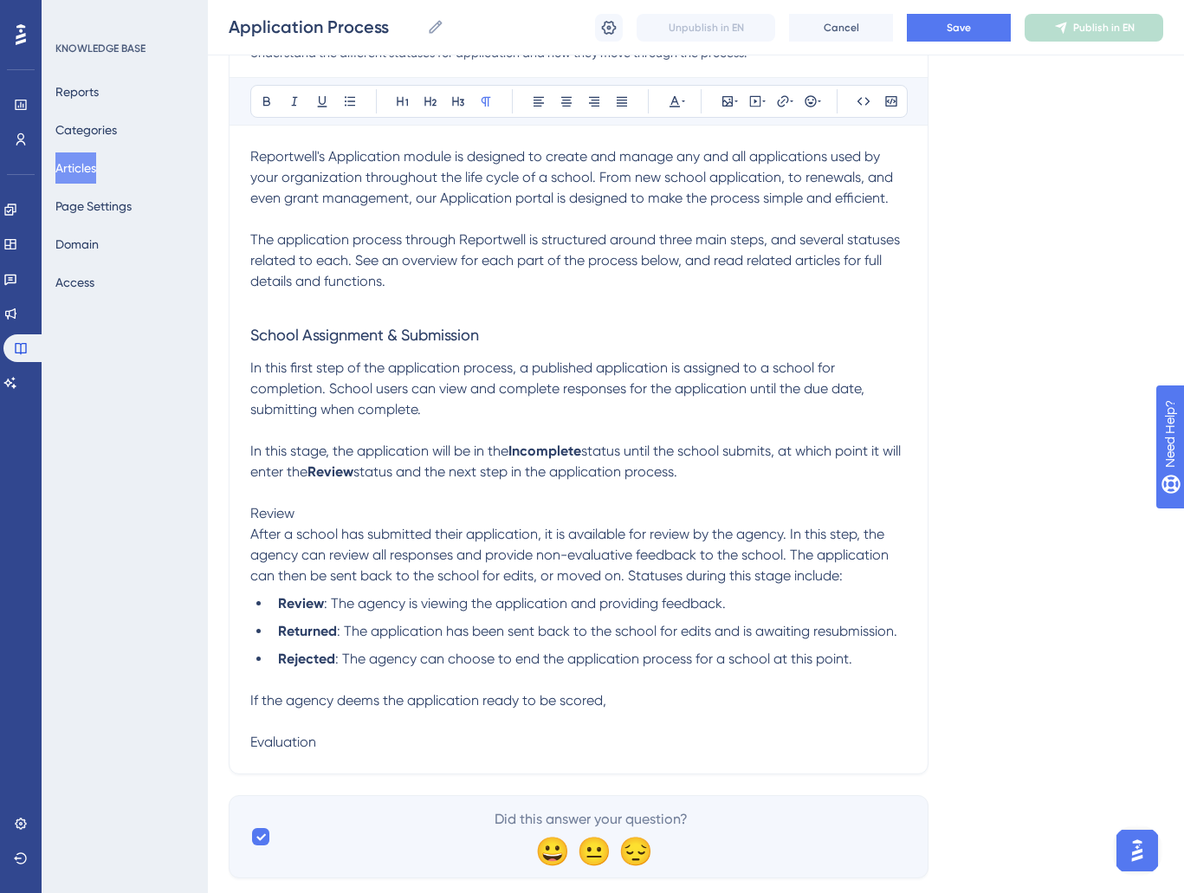
drag, startPoint x: 656, startPoint y: 708, endPoint x: 681, endPoint y: 711, distance: 25.4
click at [657, 708] on p "If the agency deems the application ready to be scored," at bounding box center [578, 701] width 657 height 21
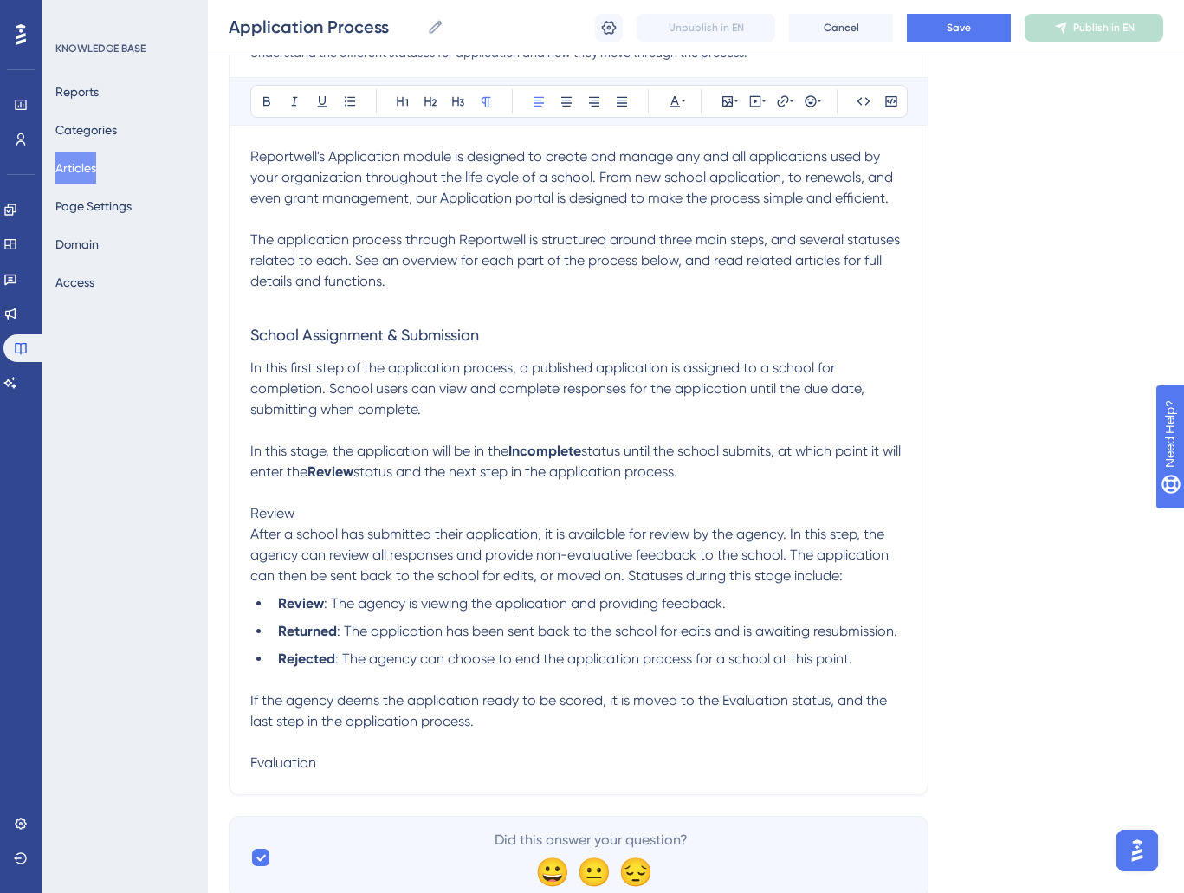
scroll to position [285, 0]
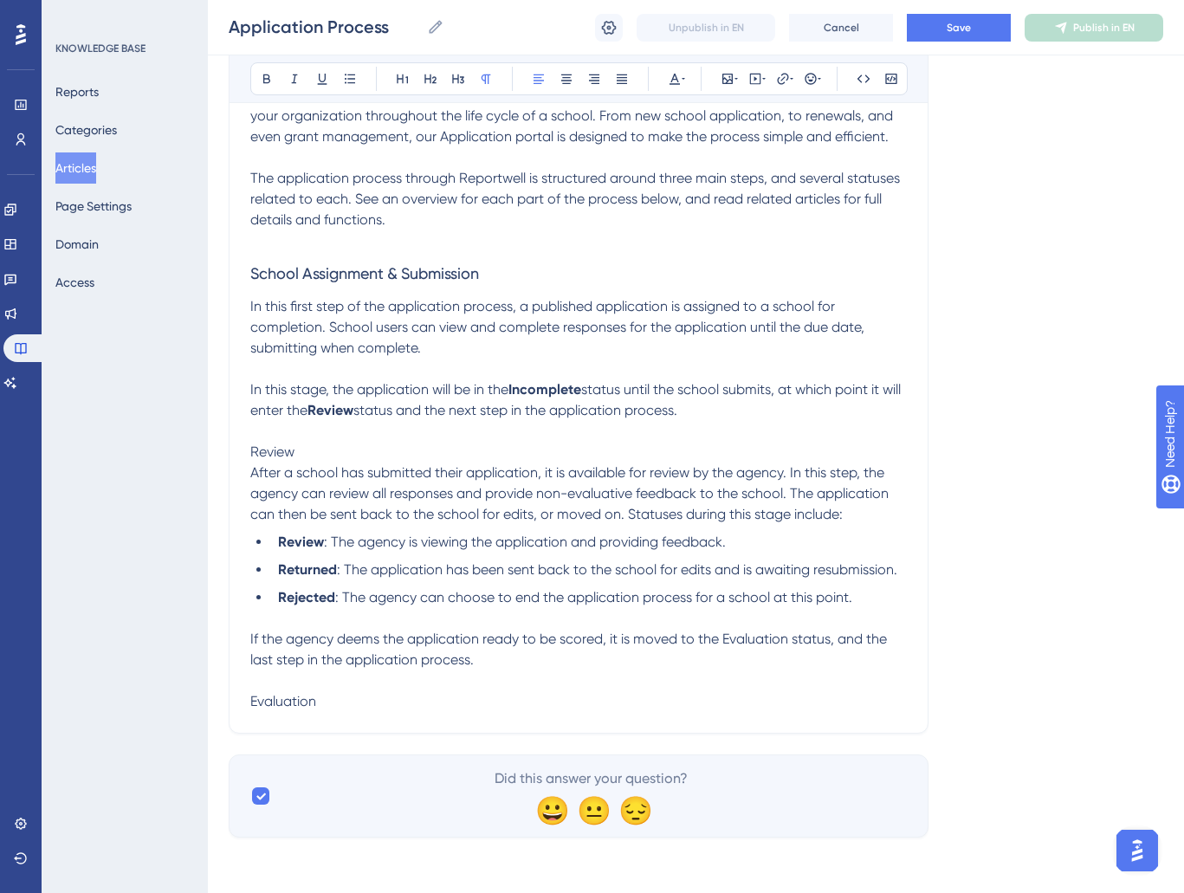
click at [747, 646] on span "If the agency deems the application ready to be scored, it is moved to the Eval…" at bounding box center [570, 649] width 640 height 37
drag, startPoint x: 560, startPoint y: 672, endPoint x: 349, endPoint y: 739, distance: 221.1
click at [550, 675] on p at bounding box center [578, 681] width 657 height 21
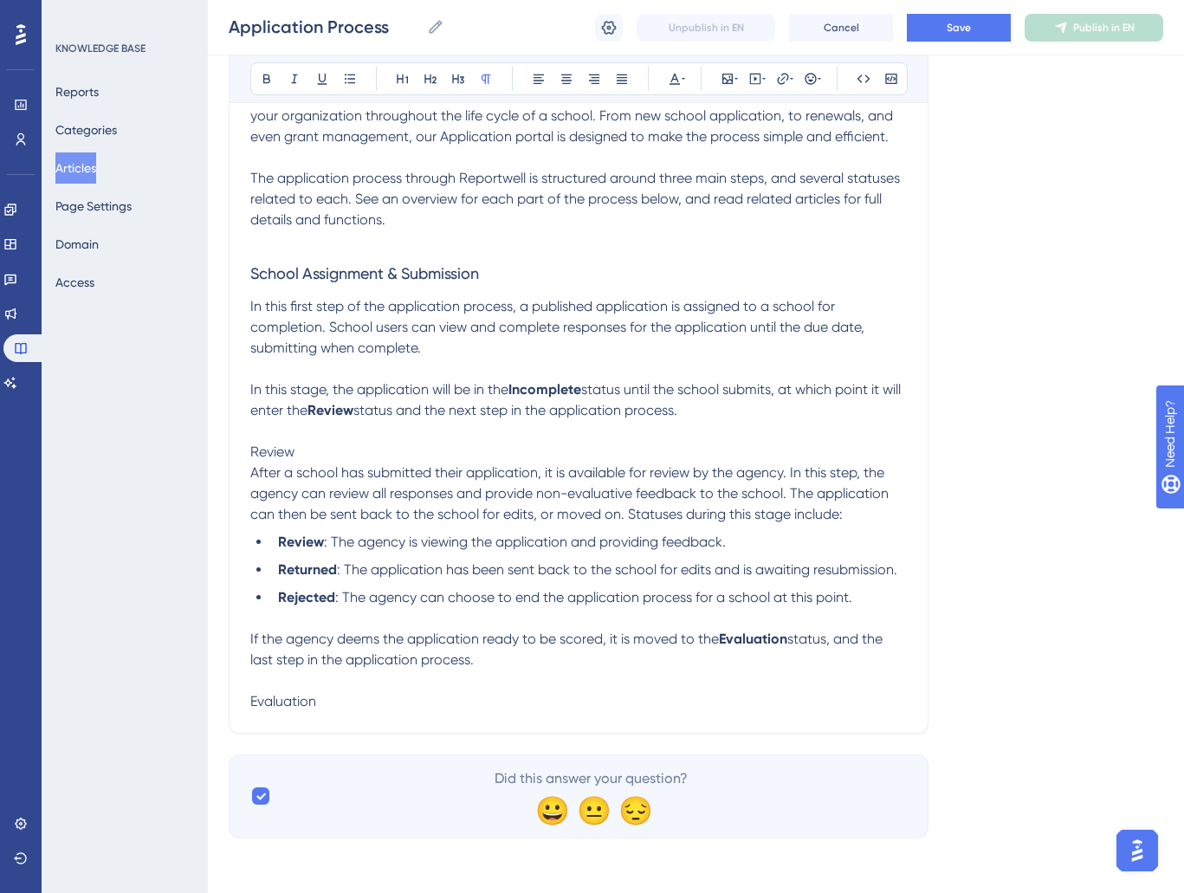
click at [339, 708] on p "Evaluation" at bounding box center [578, 701] width 657 height 21
click at [255, 463] on p "After a school has submitted their application, it is available for review by t…" at bounding box center [578, 494] width 657 height 62
click at [263, 451] on span "Review" at bounding box center [272, 452] width 44 height 16
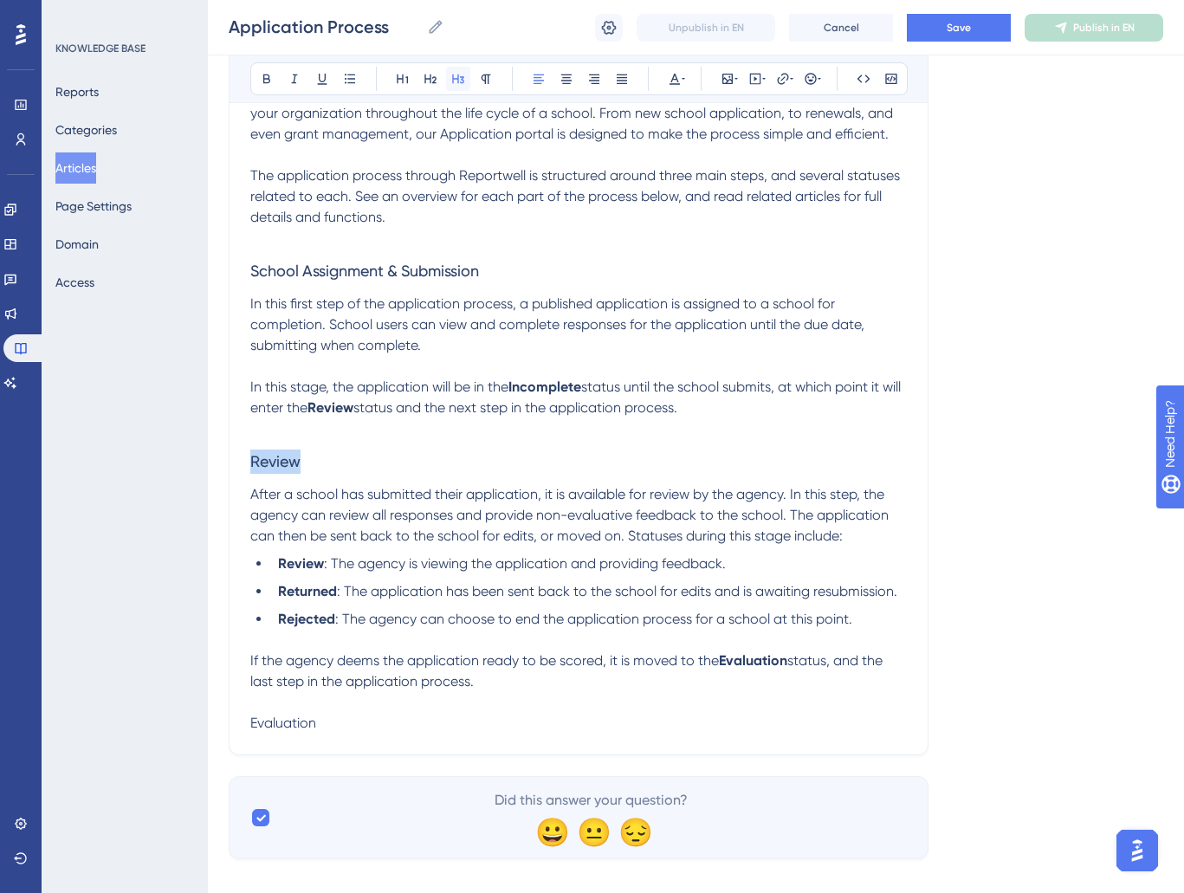
click at [455, 80] on icon at bounding box center [458, 79] width 14 height 14
click at [406, 438] on p at bounding box center [578, 429] width 657 height 21
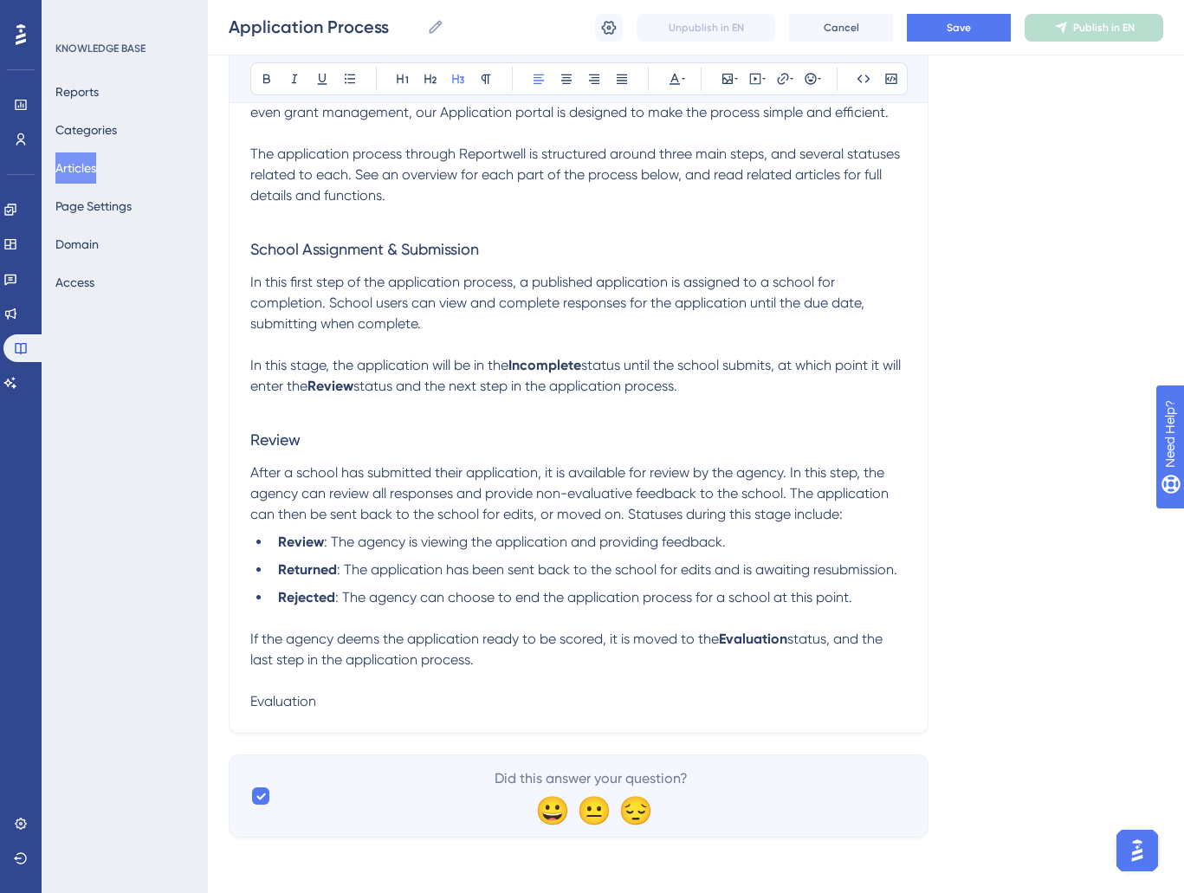
click at [307, 240] on span "School Assignment & Submission" at bounding box center [364, 249] width 229 height 18
click at [274, 440] on span "Review" at bounding box center [275, 440] width 50 height 18
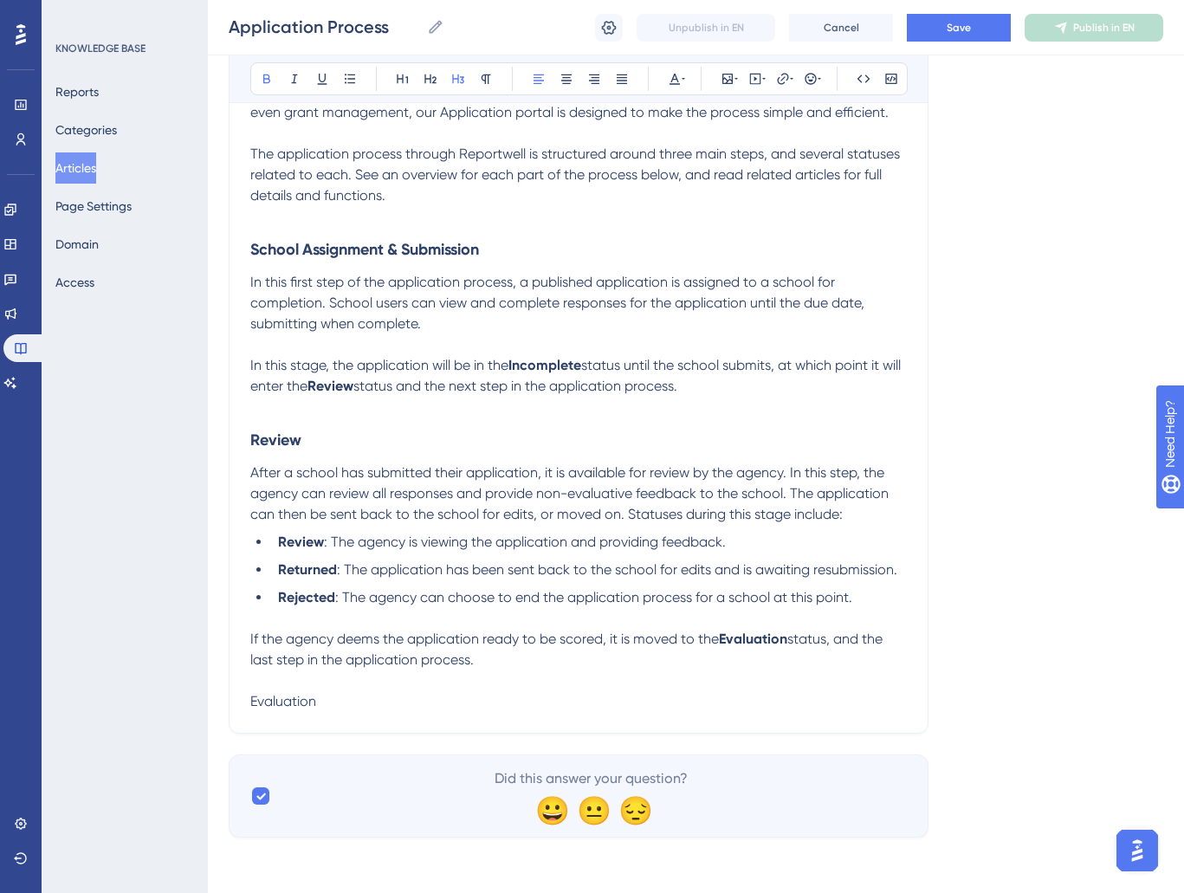
click at [276, 702] on span "Evaluation" at bounding box center [283, 701] width 66 height 16
click at [302, 703] on span "Evaluation" at bounding box center [283, 701] width 66 height 16
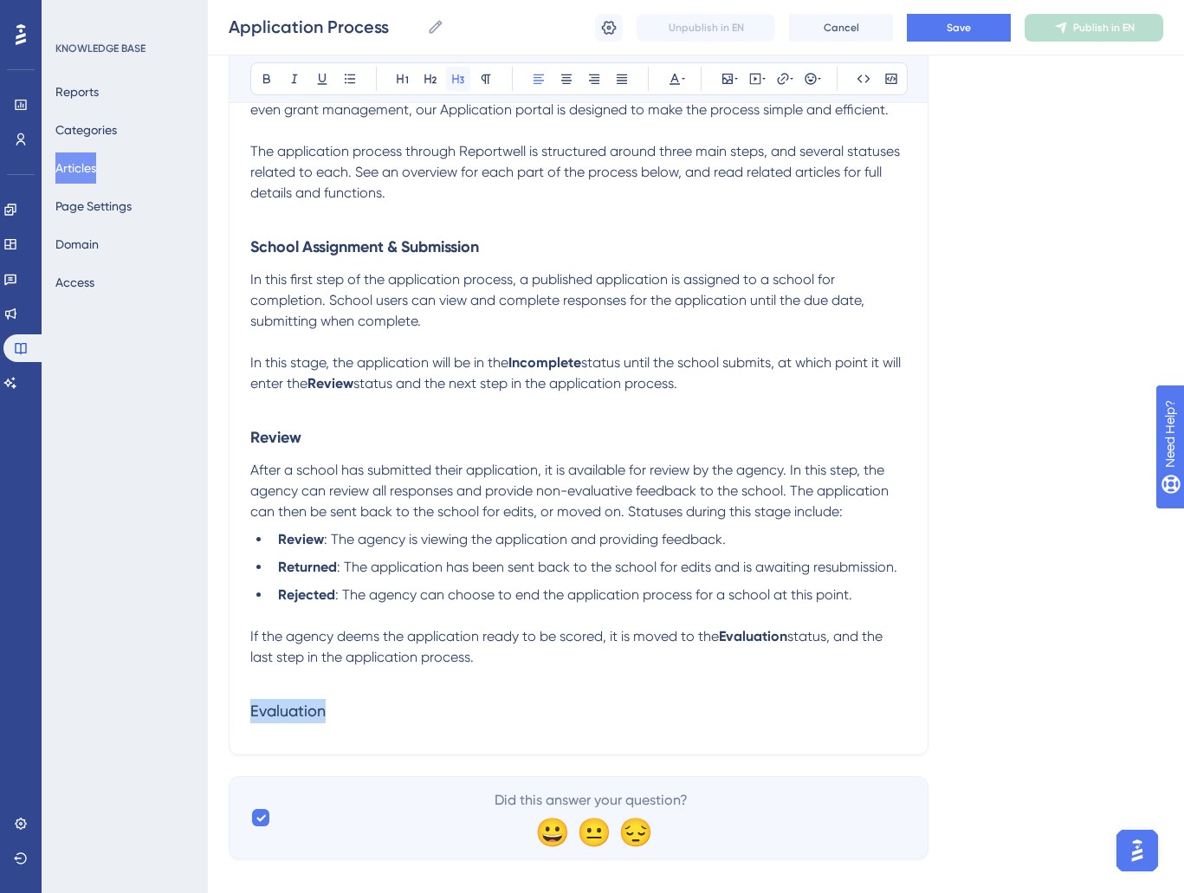
click at [464, 83] on icon at bounding box center [458, 79] width 14 height 14
click at [363, 711] on h3 "Evaluation" at bounding box center [578, 711] width 657 height 45
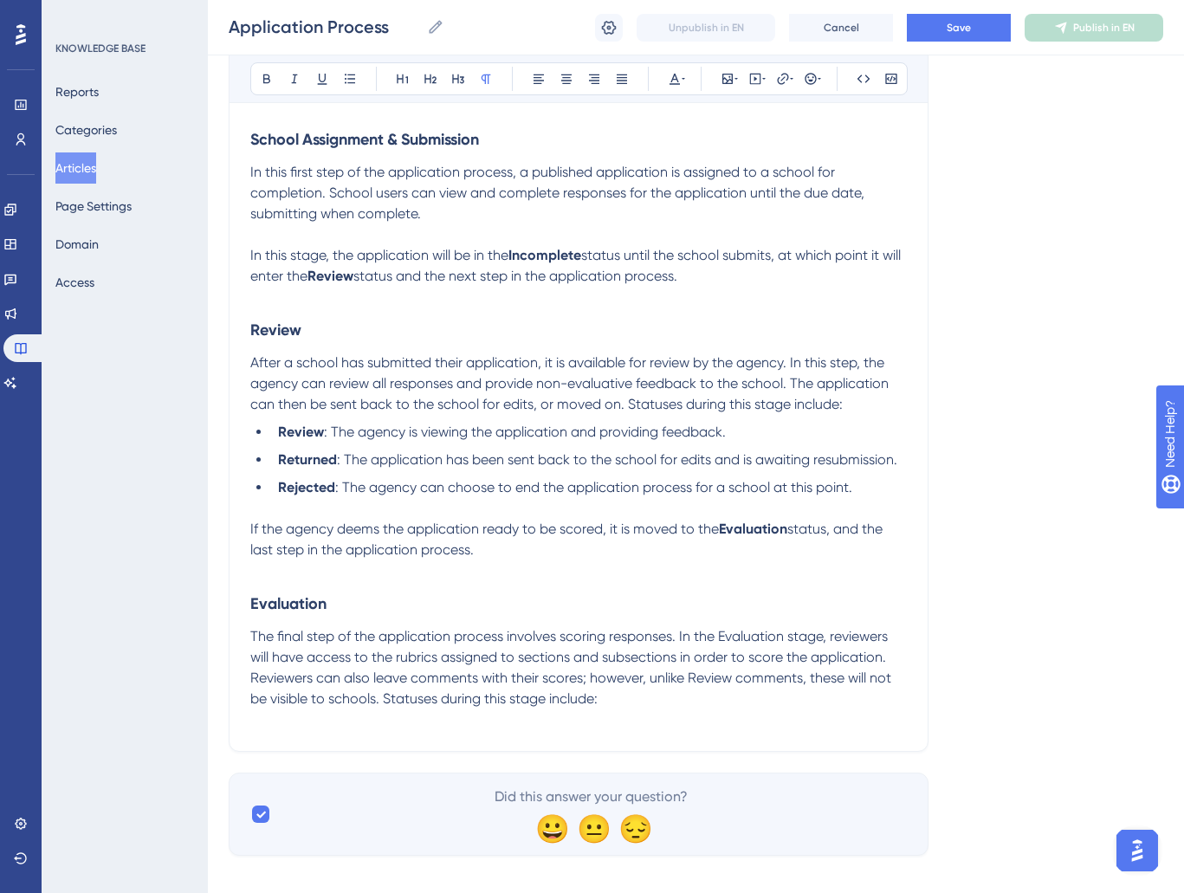
scroll to position [438, 0]
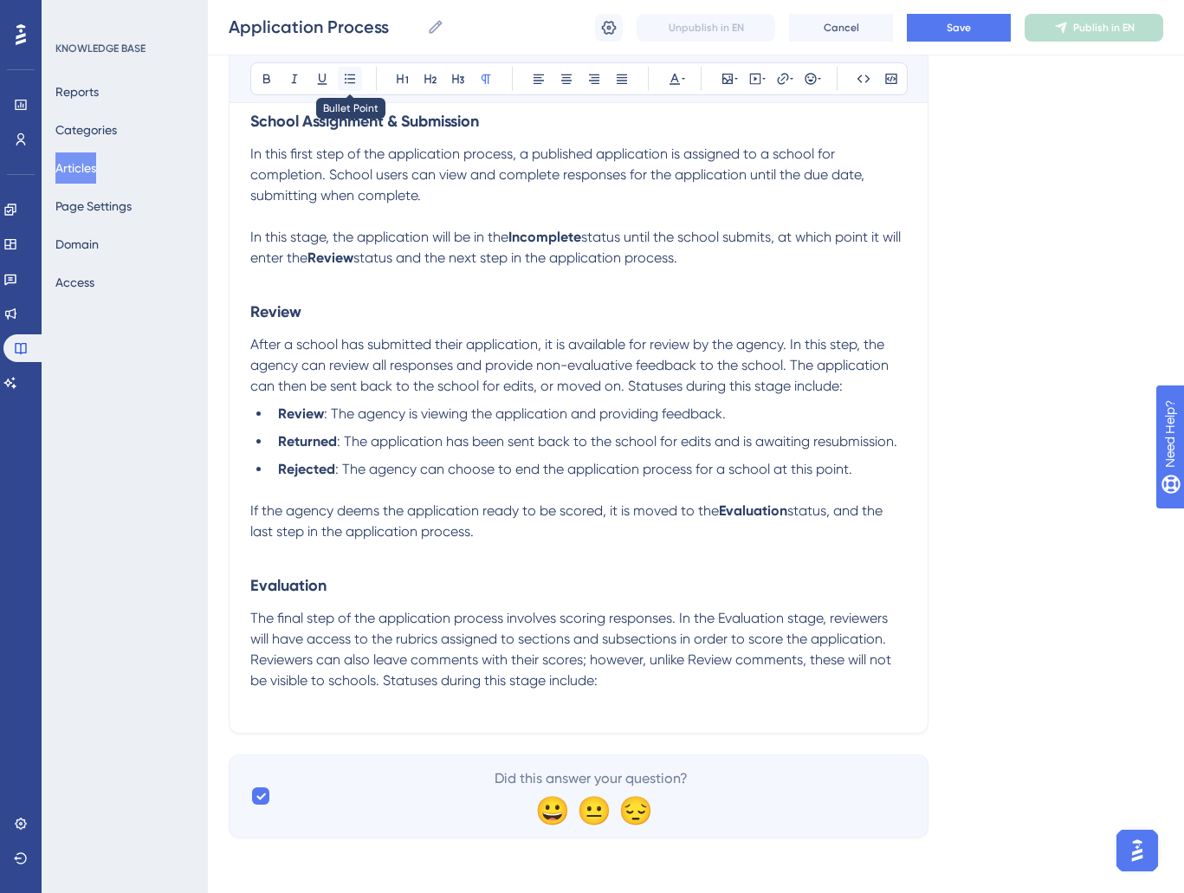
click at [347, 84] on icon at bounding box center [350, 79] width 14 height 14
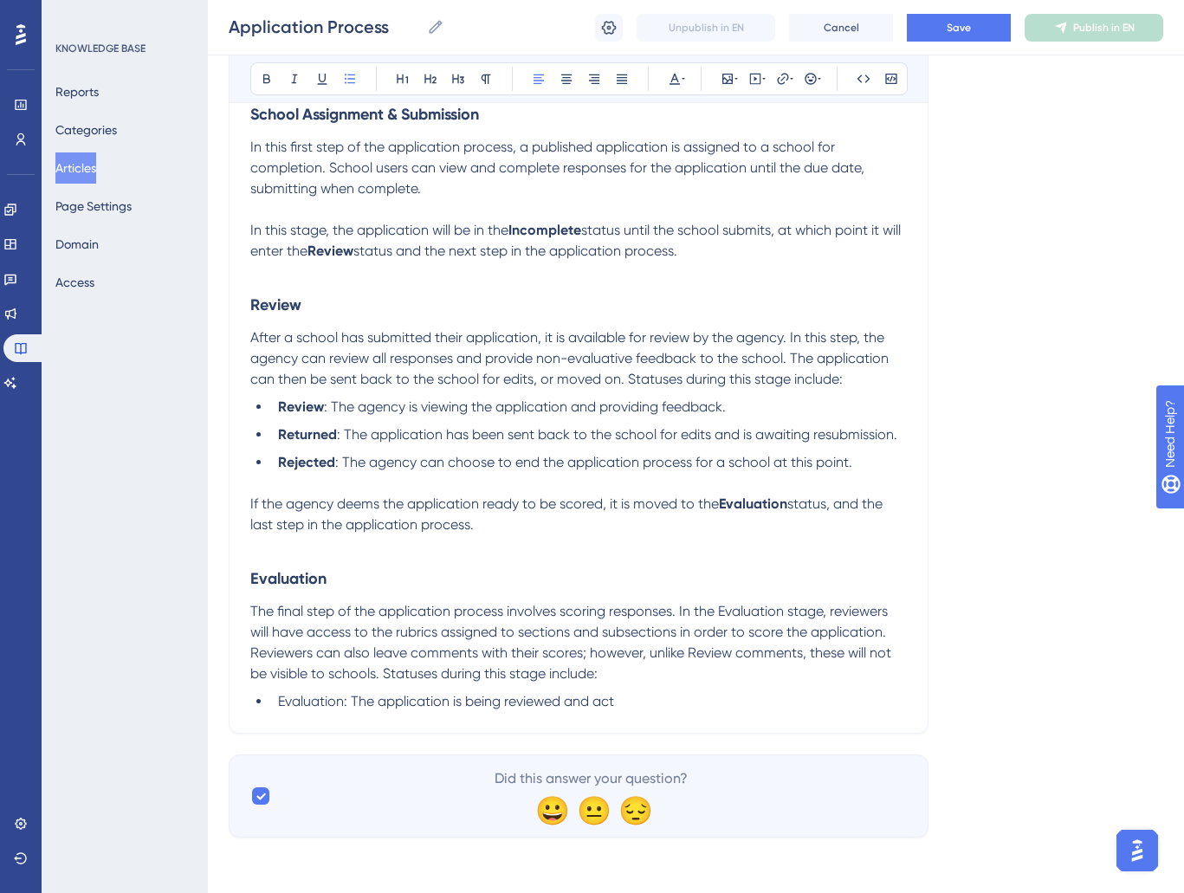
scroll to position [440, 0]
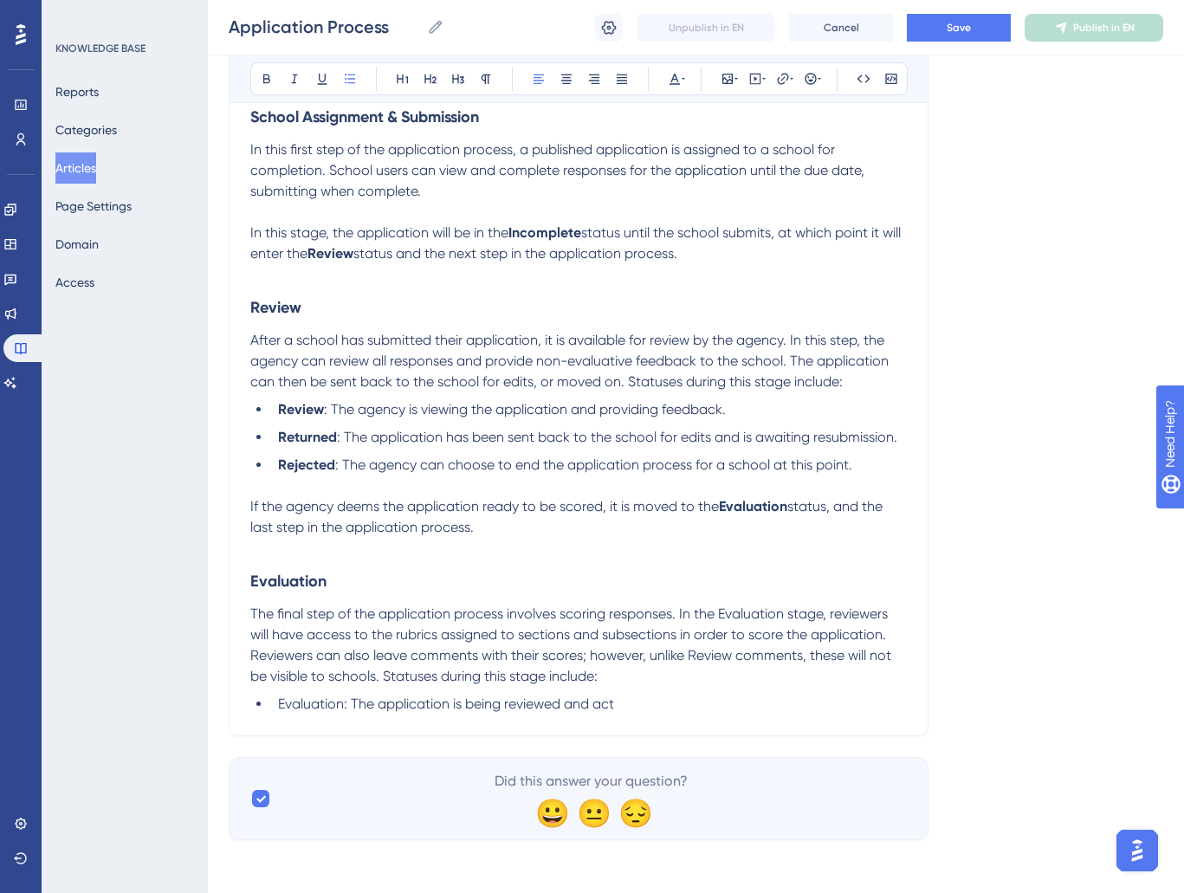
click at [606, 708] on span "Evaluation: The application is being reviewed and act" at bounding box center [446, 704] width 336 height 16
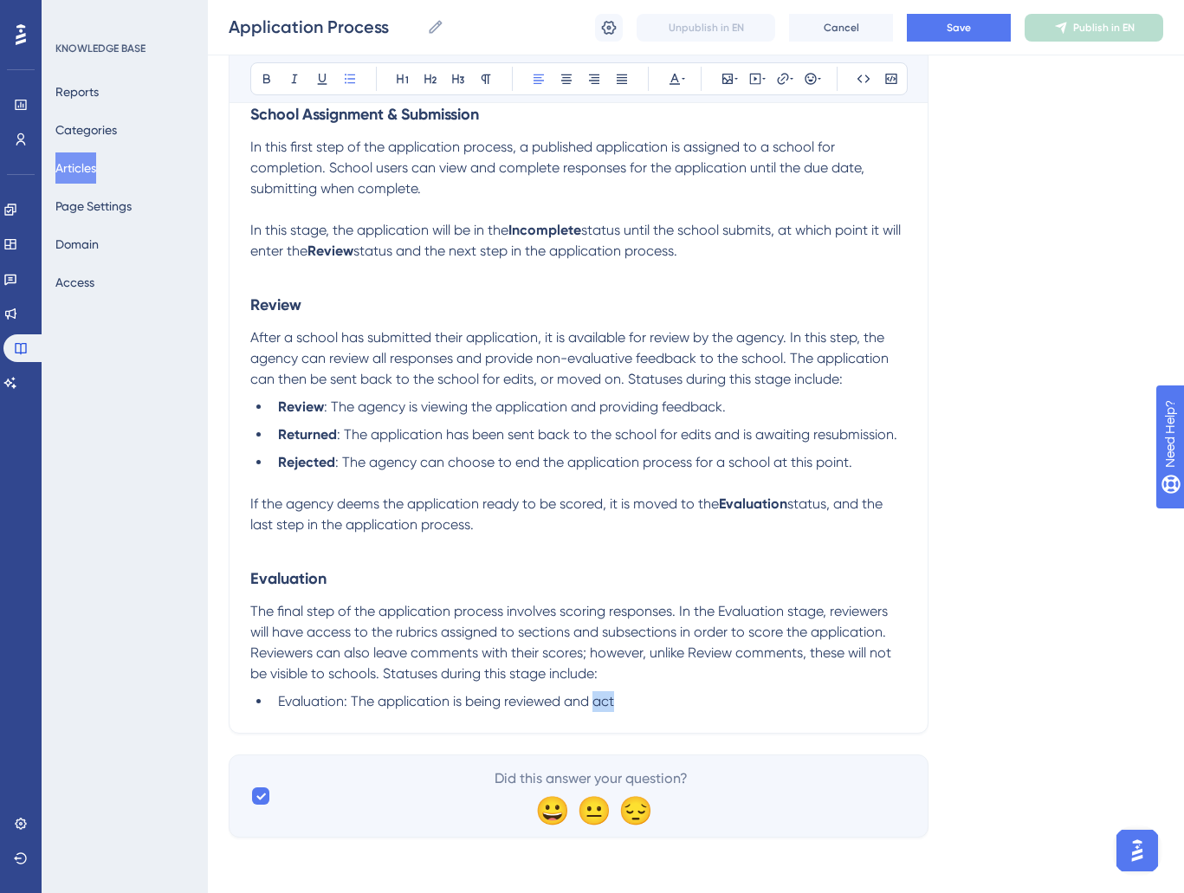
click at [606, 708] on span "Evaluation: The application is being reviewed and act" at bounding box center [446, 701] width 336 height 16
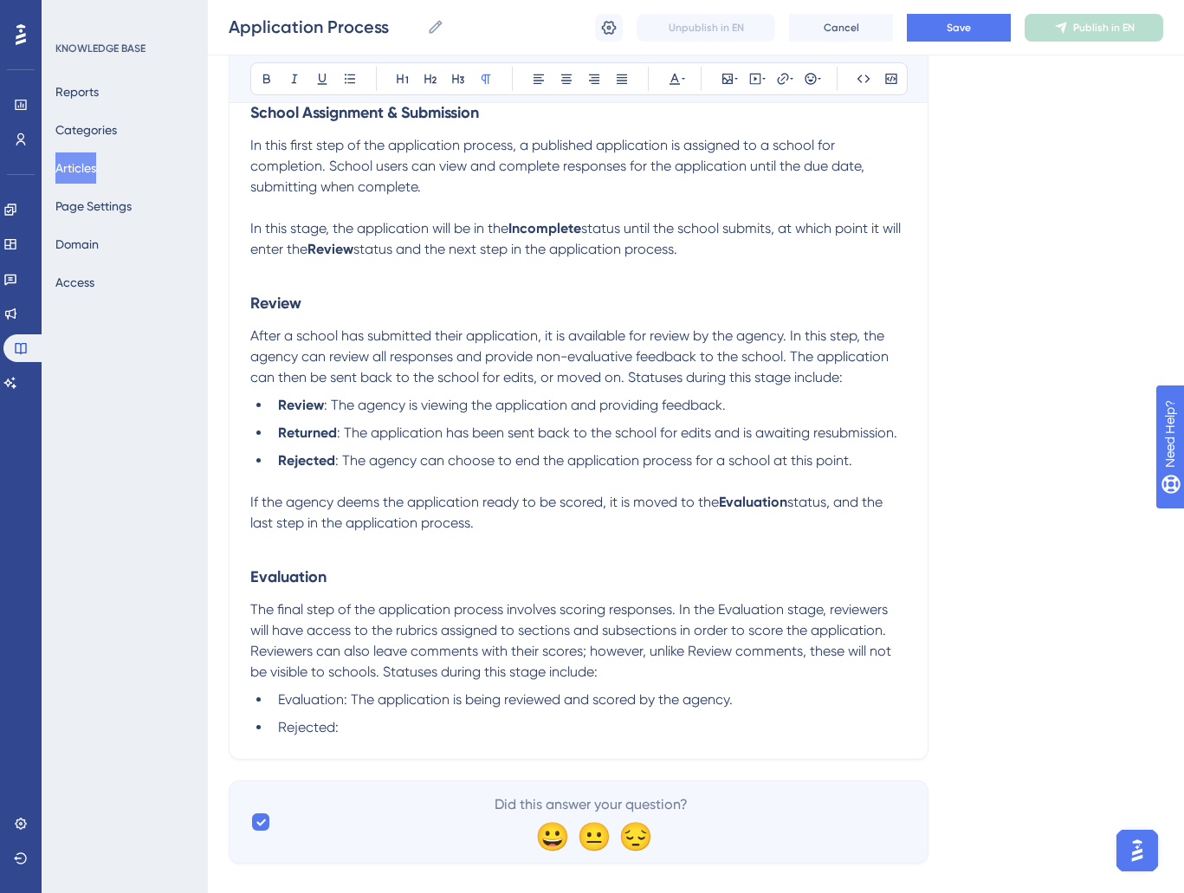
scroll to position [451, 0]
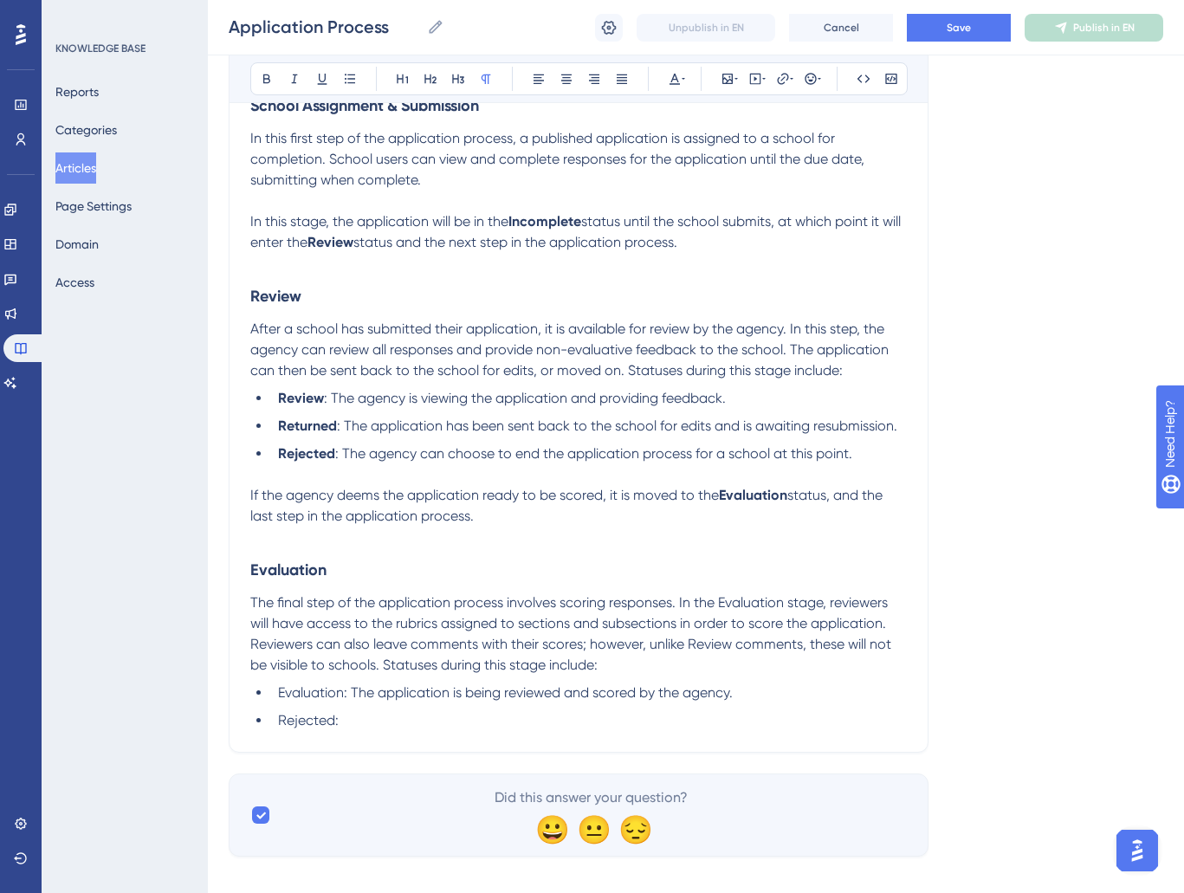
drag, startPoint x: 345, startPoint y: 466, endPoint x: 846, endPoint y: 462, distance: 500.8
click at [807, 473] on div "Reportwell's Application module is designed to create and manage any and all ap…" at bounding box center [578, 324] width 657 height 814
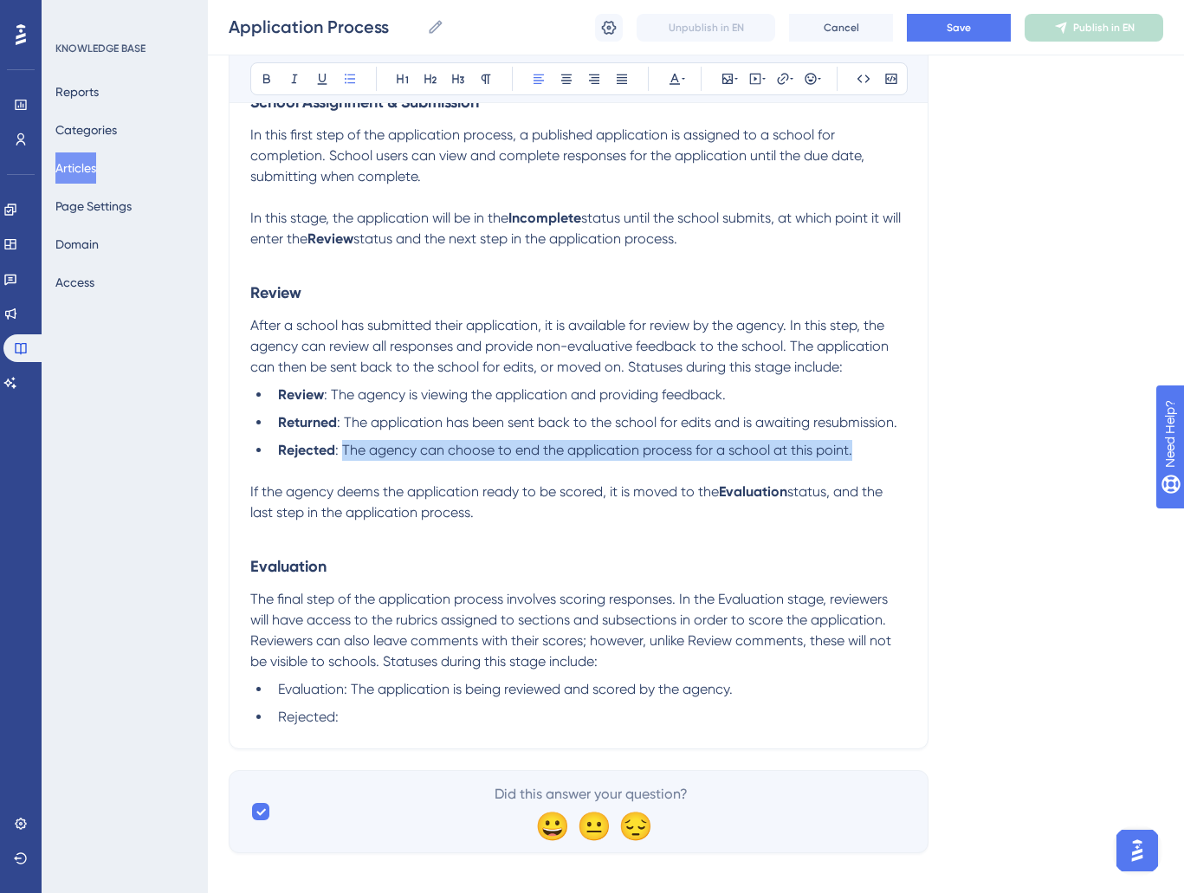
drag, startPoint x: 868, startPoint y: 457, endPoint x: 345, endPoint y: 457, distance: 523.4
click at [345, 457] on li "Rejected : The agency can choose to end the application process for a school at…" at bounding box center [589, 450] width 636 height 21
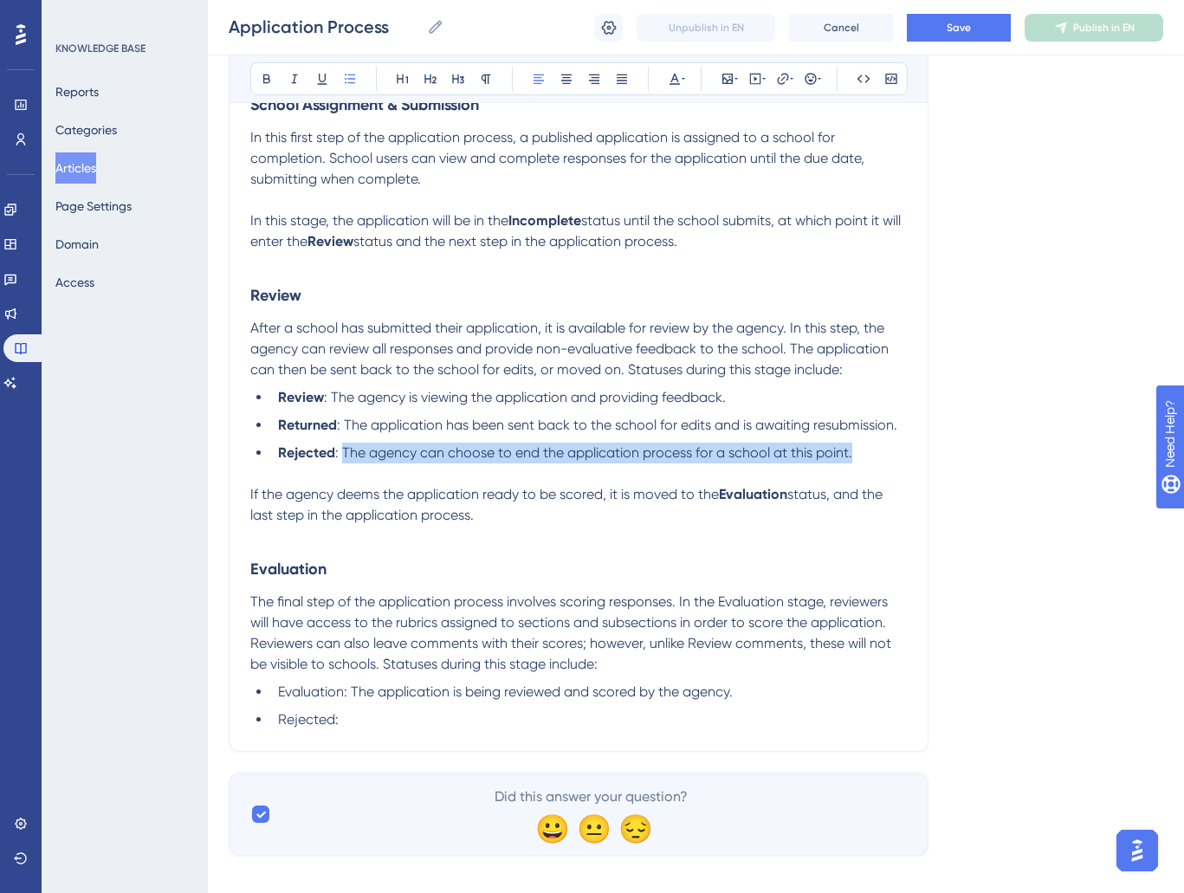
copy span "The agency can choose to end the application process for a school at this point."
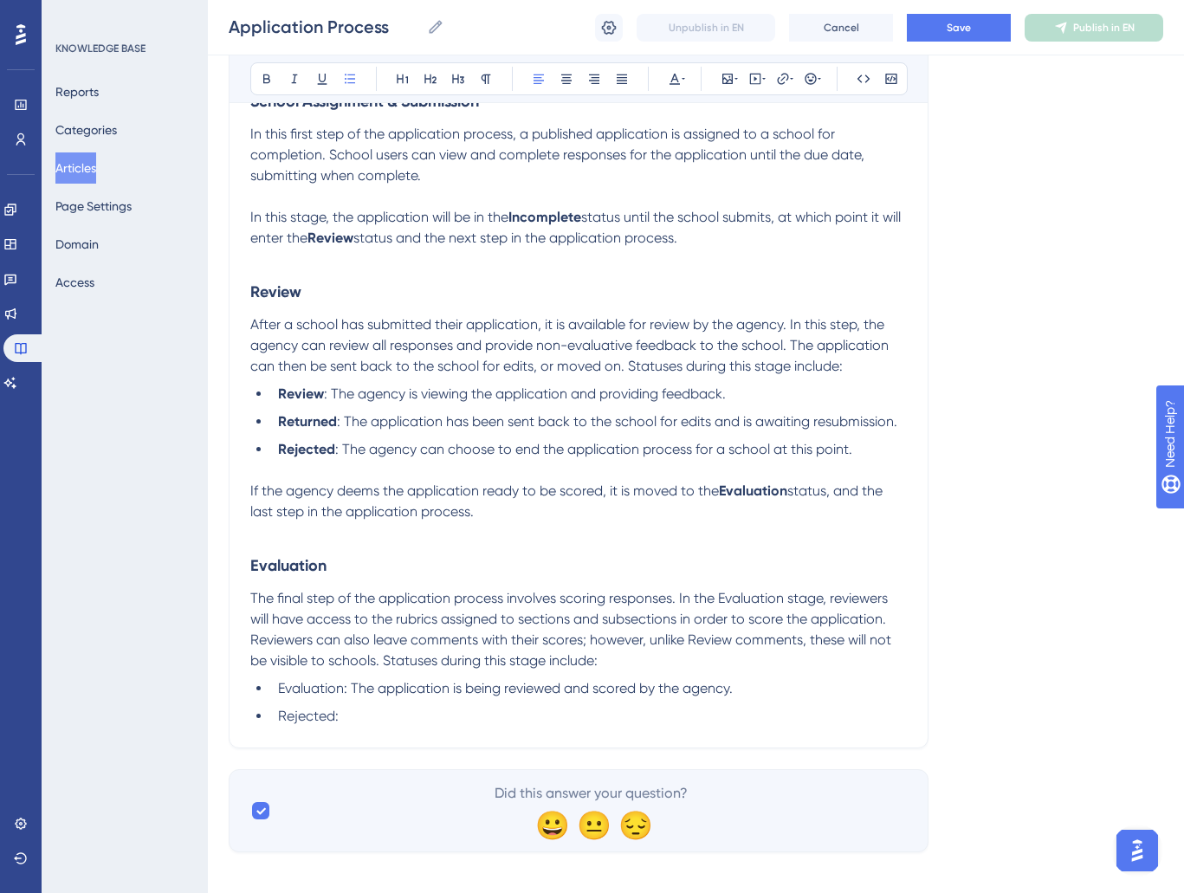
drag, startPoint x: 374, startPoint y: 736, endPoint x: 372, endPoint y: 727, distance: 9.0
click at [374, 736] on div "Application Process Understand the different statuses for application and how t…" at bounding box center [579, 243] width 700 height 1010
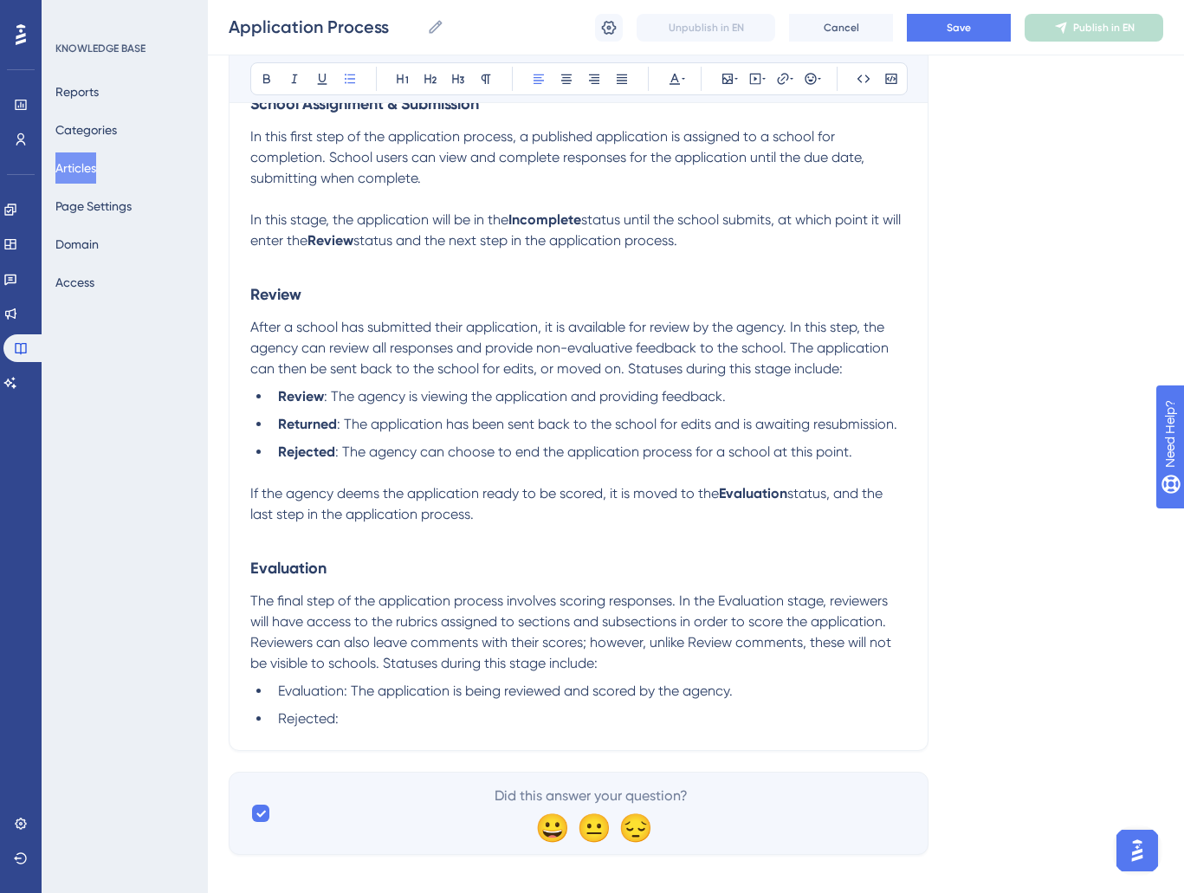
click at [377, 716] on li "Rejected:" at bounding box center [589, 719] width 636 height 21
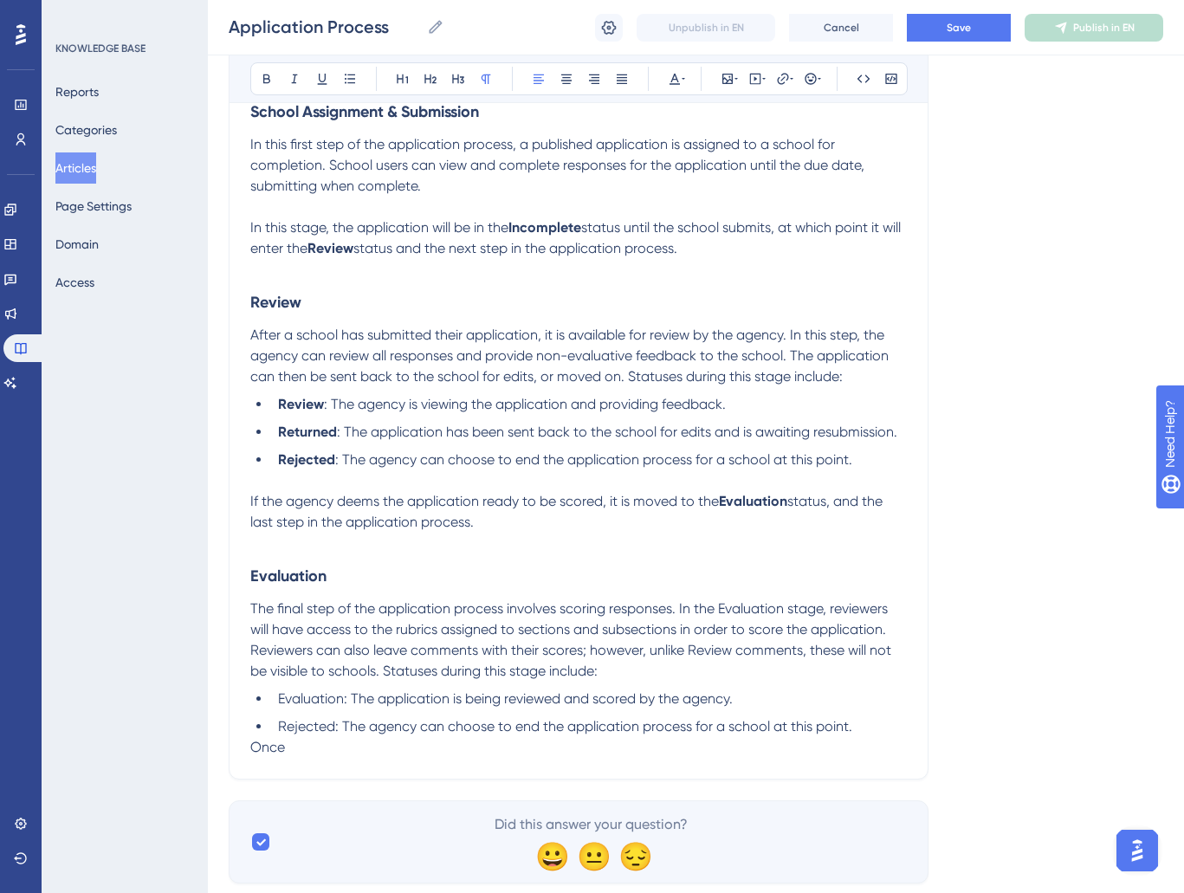
scroll to position [494, 0]
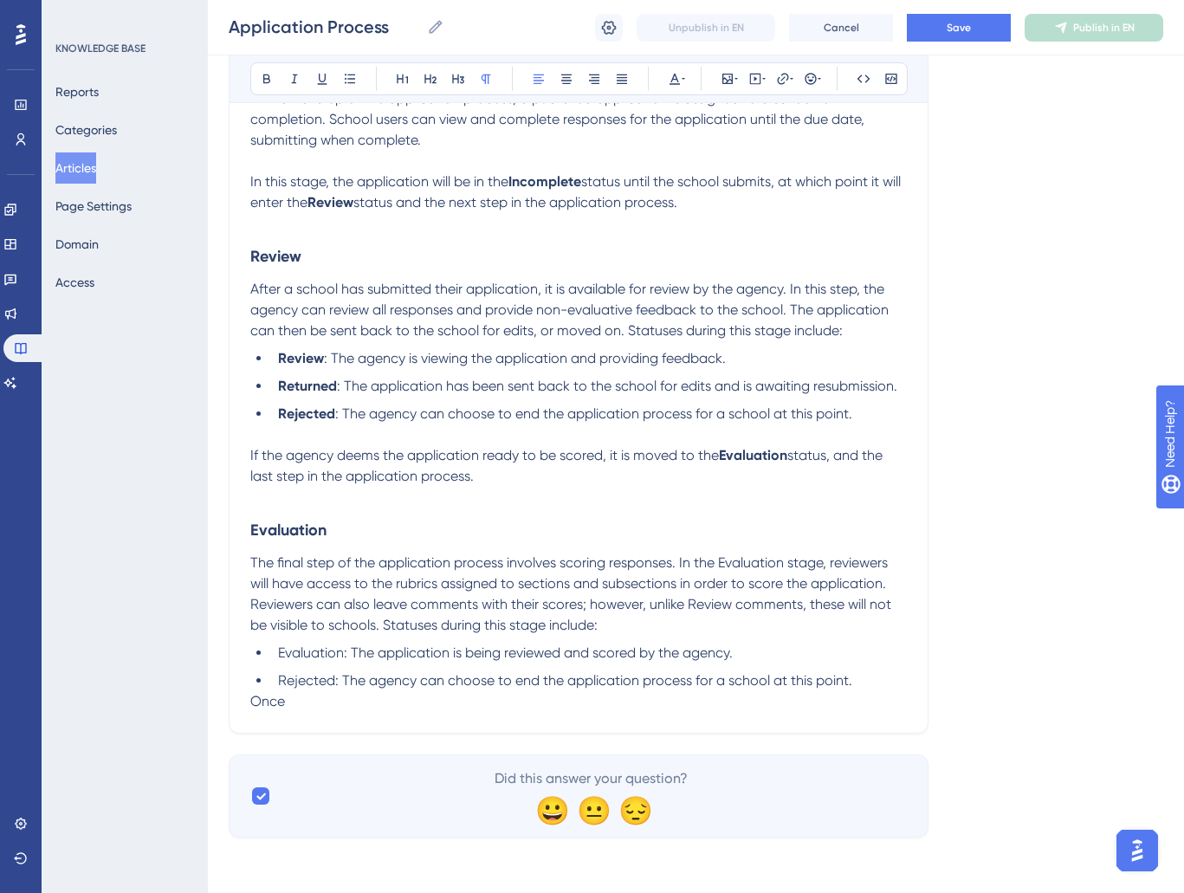
click at [250, 704] on div "Application Process Understand the different statuses for application and how t…" at bounding box center [579, 218] width 700 height 1031
click at [254, 703] on span "Once" at bounding box center [267, 701] width 35 height 16
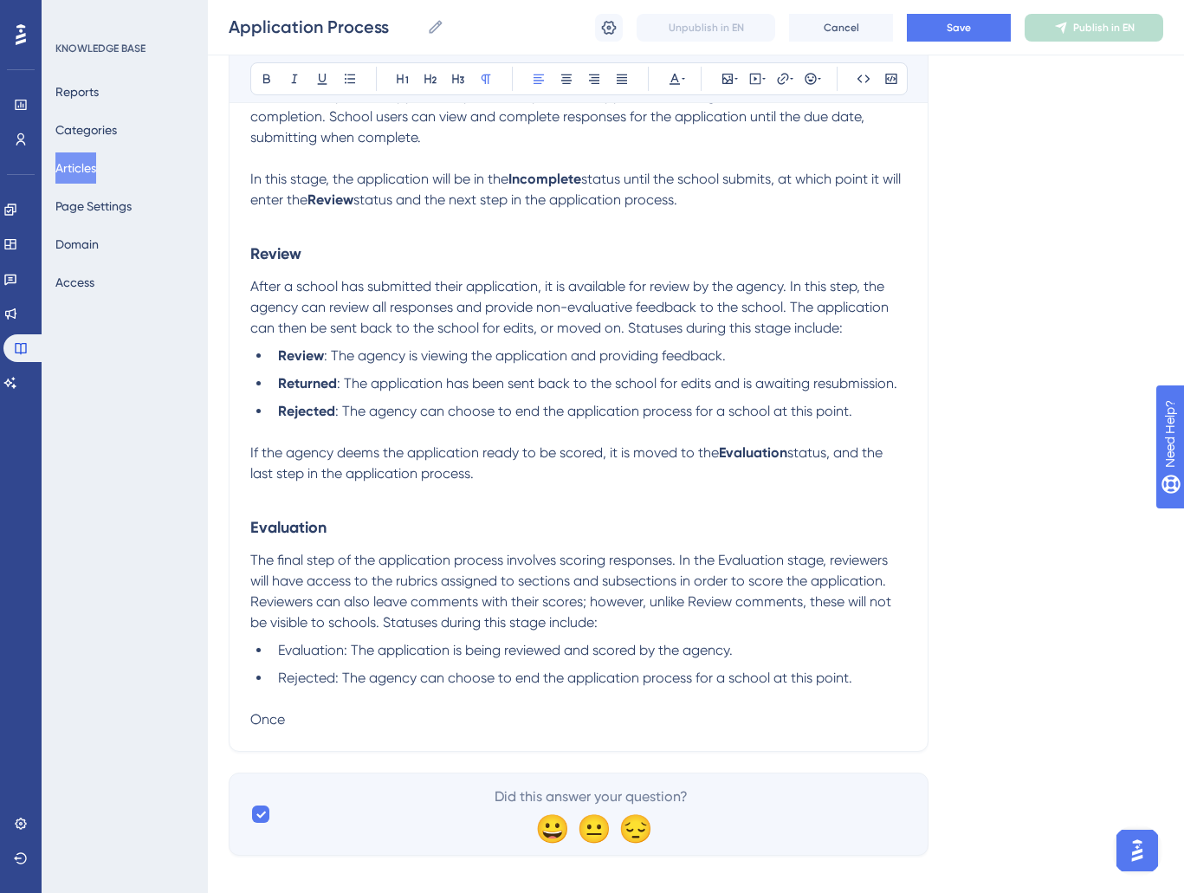
drag, startPoint x: 307, startPoint y: 724, endPoint x: 319, endPoint y: 737, distance: 17.8
click at [308, 728] on p "Once" at bounding box center [578, 720] width 657 height 21
click at [875, 673] on li "Rejected: The agency can choose to end the application process for a school at …" at bounding box center [589, 678] width 636 height 21
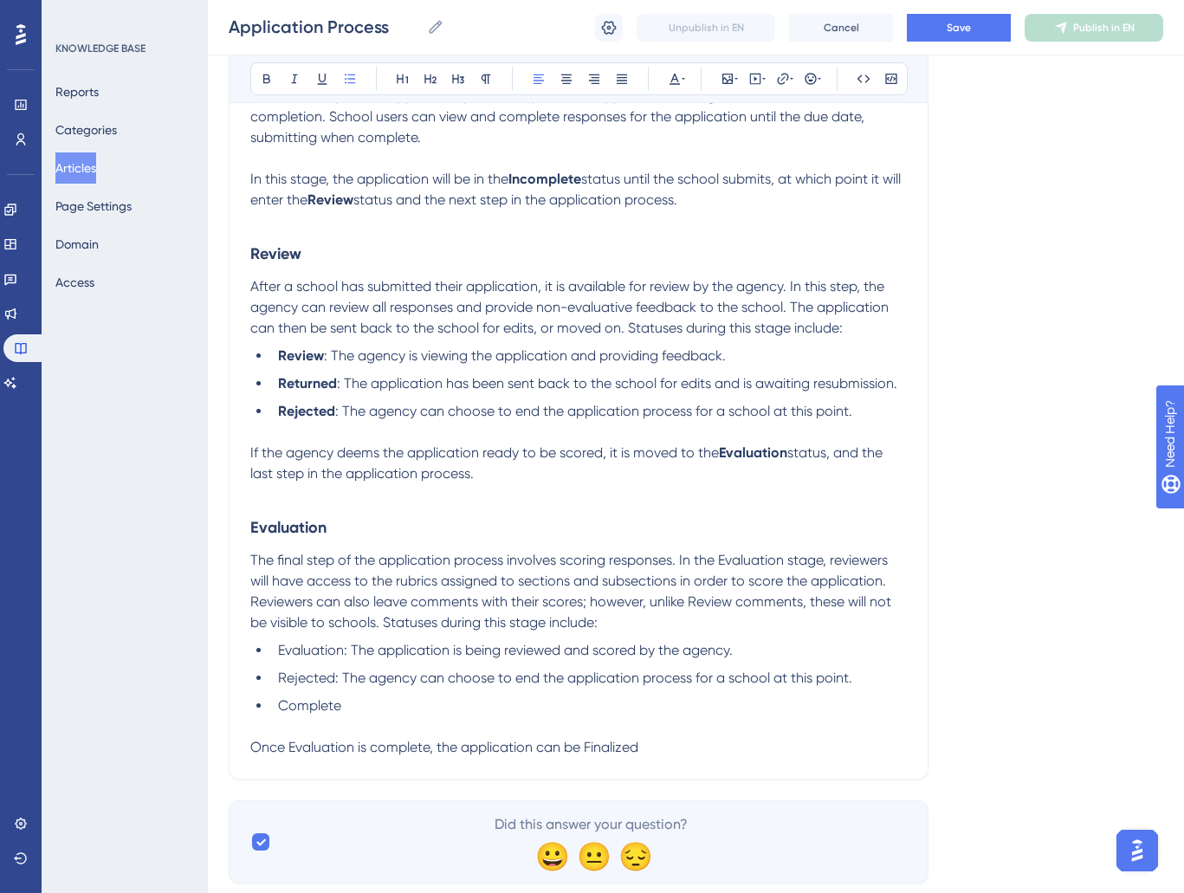
click at [555, 755] on span "Once Evaluation is complete, the application can be Finalized" at bounding box center [444, 747] width 388 height 16
click at [629, 754] on span "Once Evaluation is complete, the application can be Finalized" at bounding box center [444, 747] width 388 height 16
click at [711, 751] on p "Once Evaluation is complete, the application can be Finalized" at bounding box center [578, 747] width 657 height 21
click at [335, 720] on p at bounding box center [578, 727] width 657 height 21
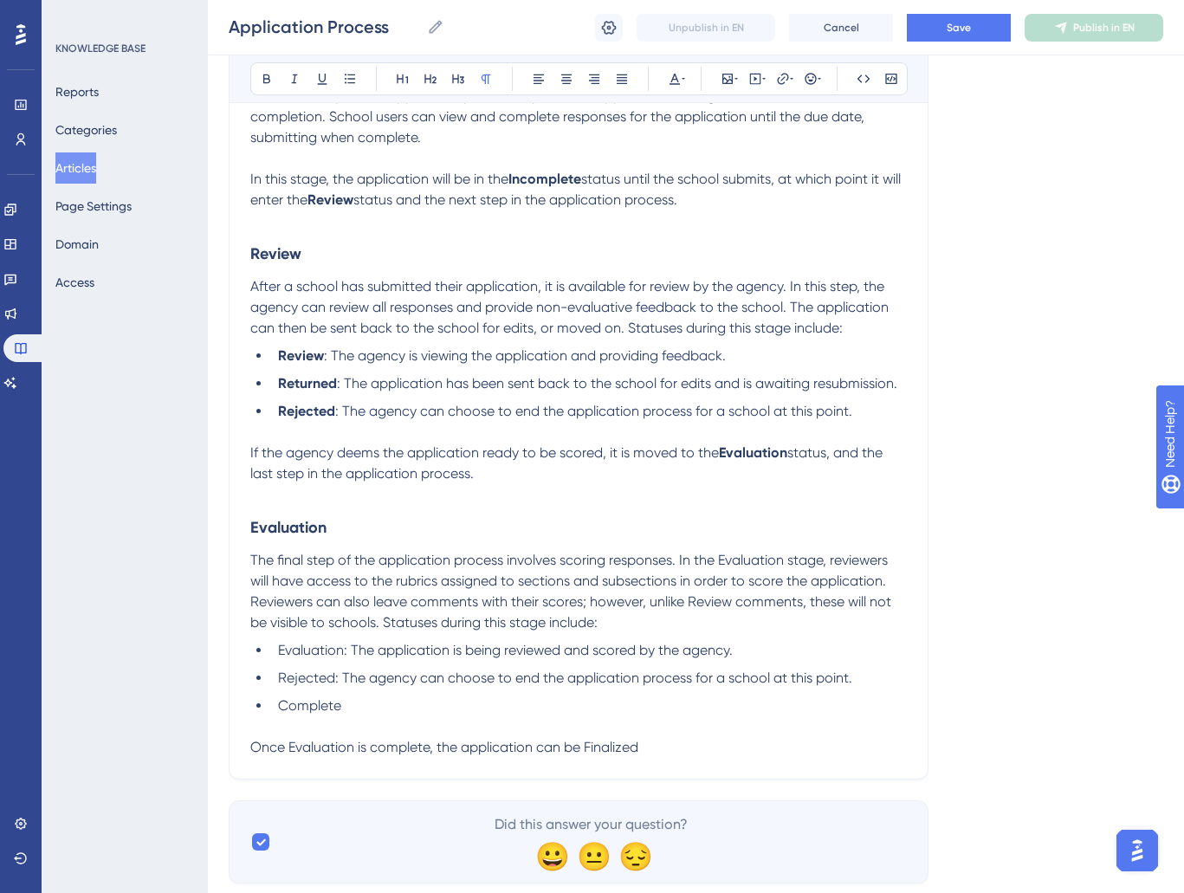
click at [321, 707] on span "Complete" at bounding box center [309, 706] width 63 height 16
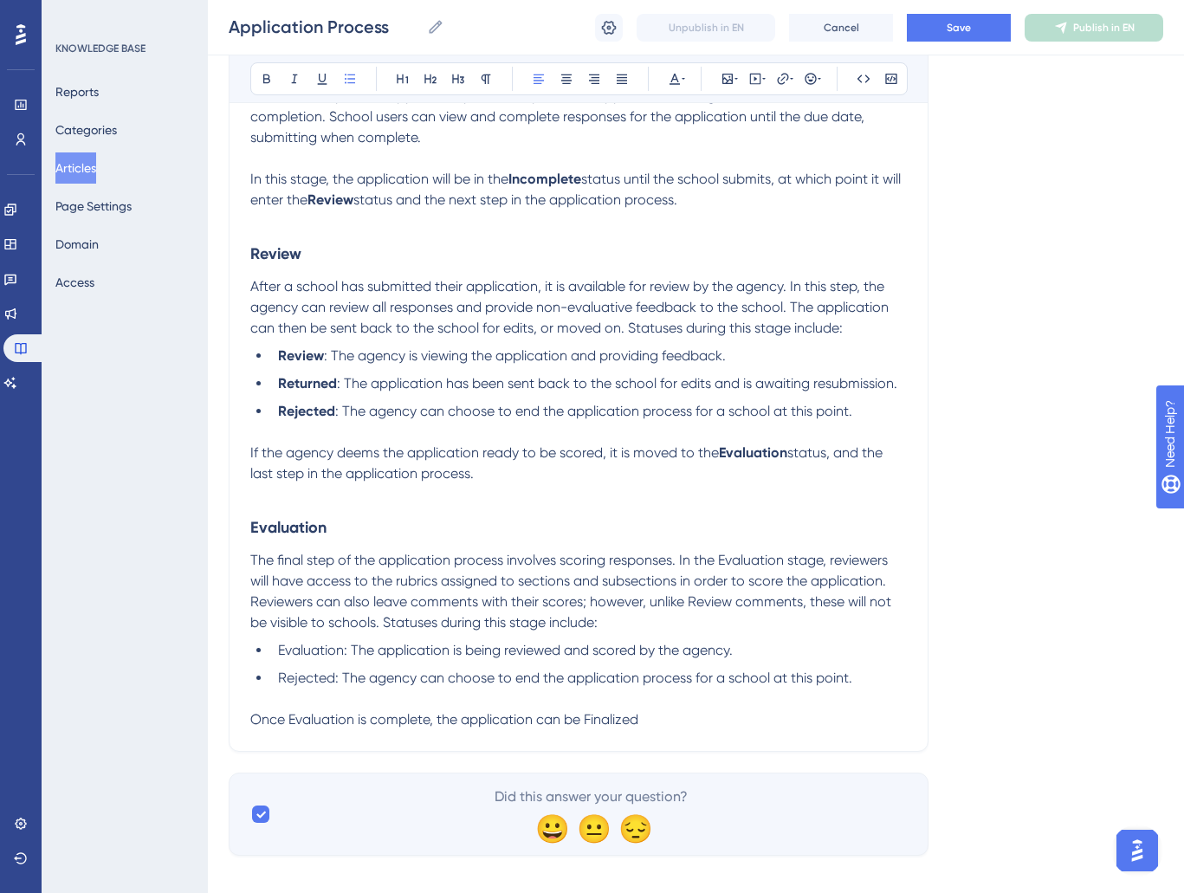
click at [671, 733] on div "Application Process Understand the different statuses for application and how t…" at bounding box center [579, 226] width 700 height 1052
click at [890, 684] on li "Rejected: The agency can choose to end the application process for a school at …" at bounding box center [589, 678] width 636 height 21
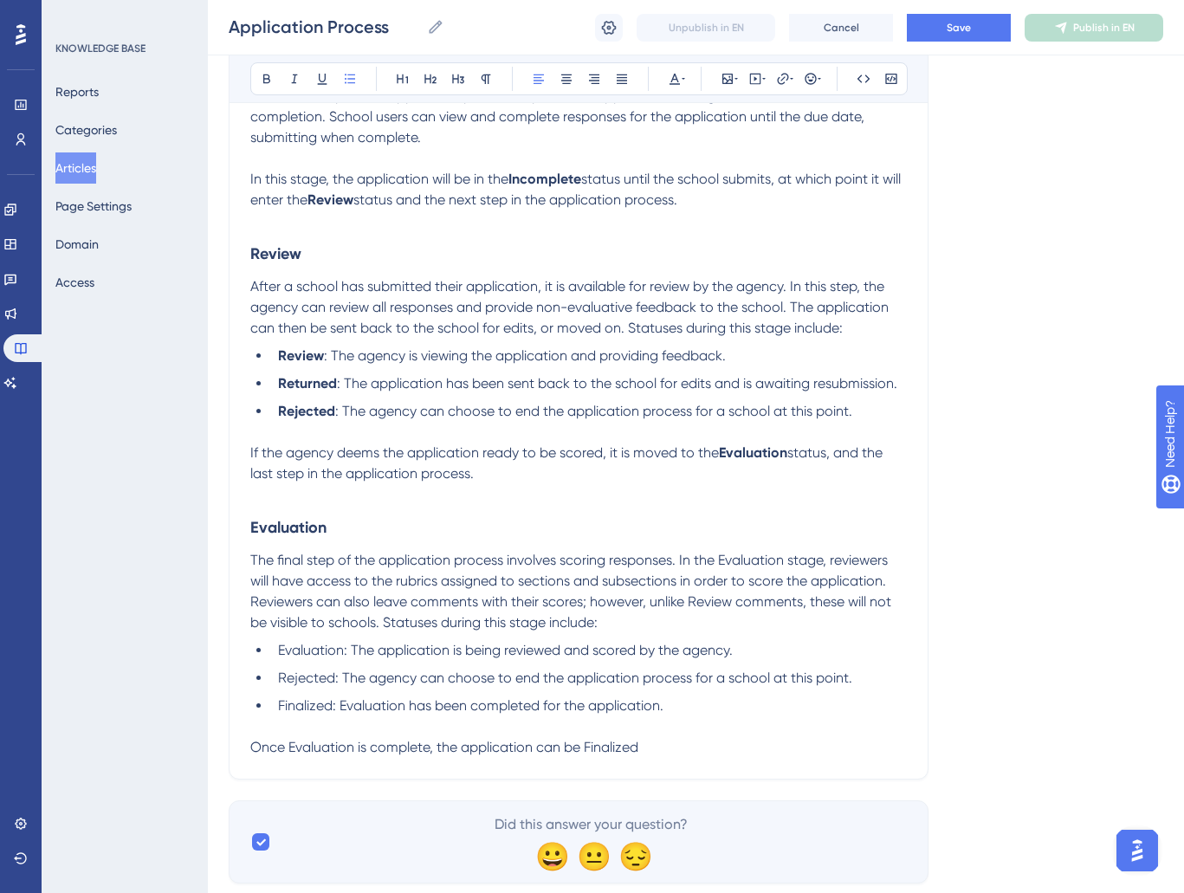
click at [312, 652] on span "Evaluation: The application is being reviewed and scored by the agency." at bounding box center [505, 650] width 455 height 16
click at [297, 679] on span "Rejected: The agency can choose to end the application process for a school at …" at bounding box center [565, 678] width 574 height 16
click at [287, 711] on span "Finalized: Evaluation has been completed for the application." at bounding box center [471, 706] width 386 height 16
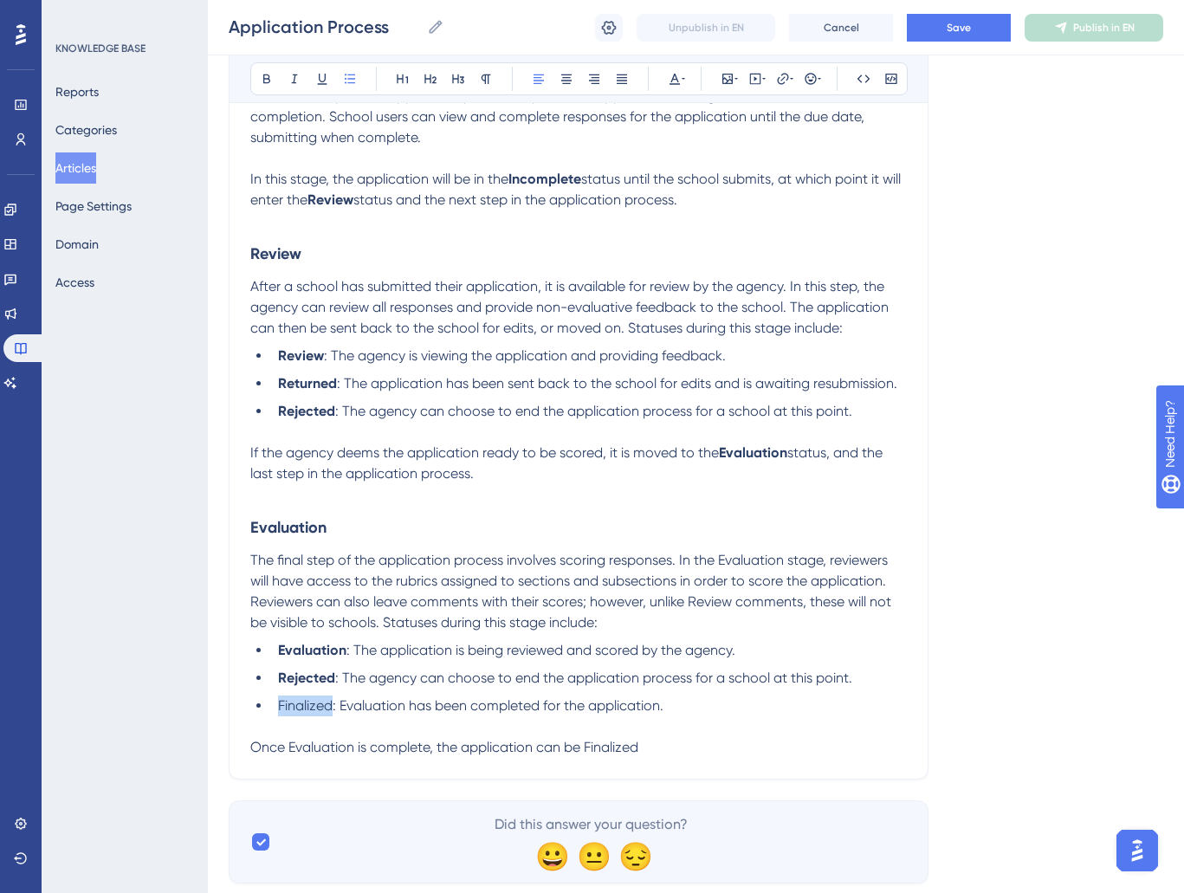
click at [287, 711] on span "Finalized: Evaluation has been completed for the application." at bounding box center [471, 706] width 386 height 16
click at [557, 705] on span ": Evaluation has been completed for the application." at bounding box center [500, 706] width 331 height 16
click at [818, 775] on div "Application Process Understand the different statuses for application and how t…" at bounding box center [579, 240] width 700 height 1080
drag, startPoint x: 715, startPoint y: 741, endPoint x: 845, endPoint y: 778, distance: 135.2
click at [735, 749] on p "Once Evaluation is complete, the application can be Finalized" at bounding box center [578, 747] width 657 height 21
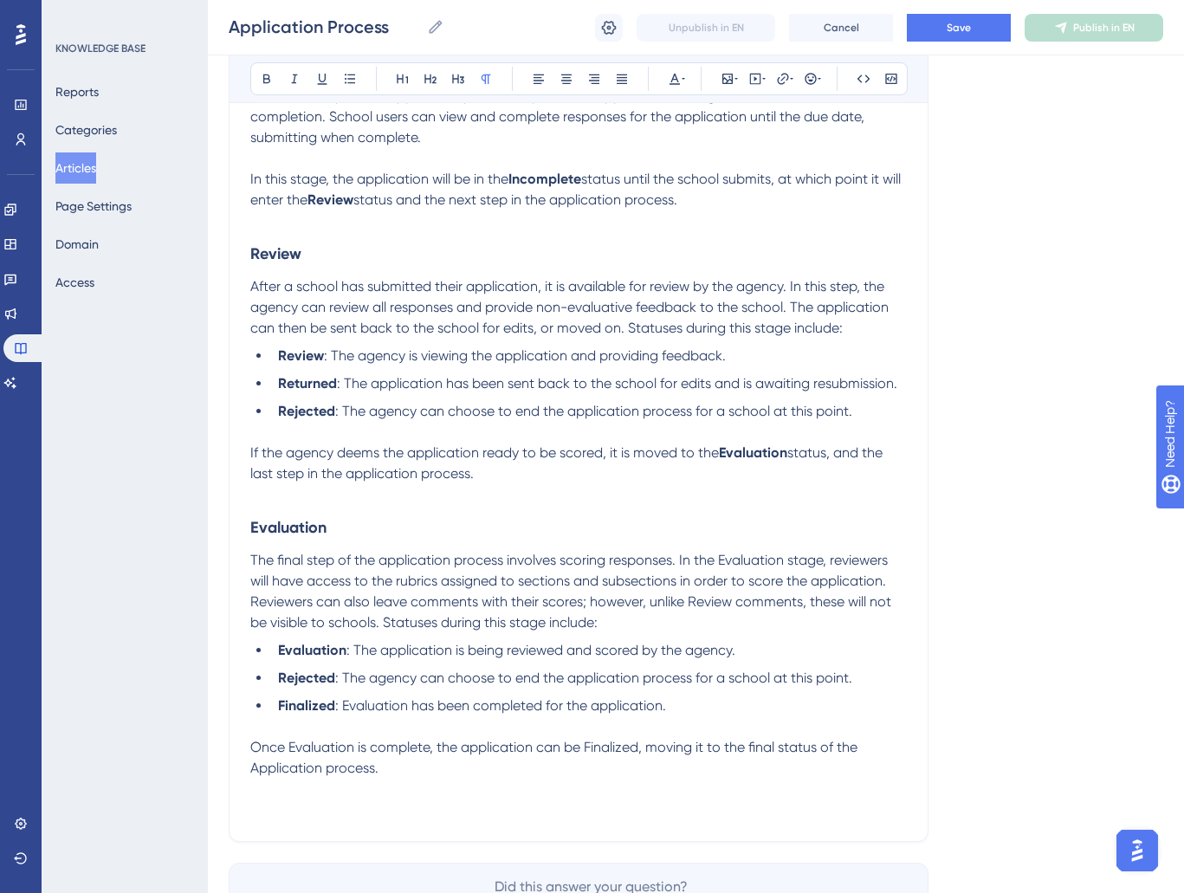
scroll to position [606, 0]
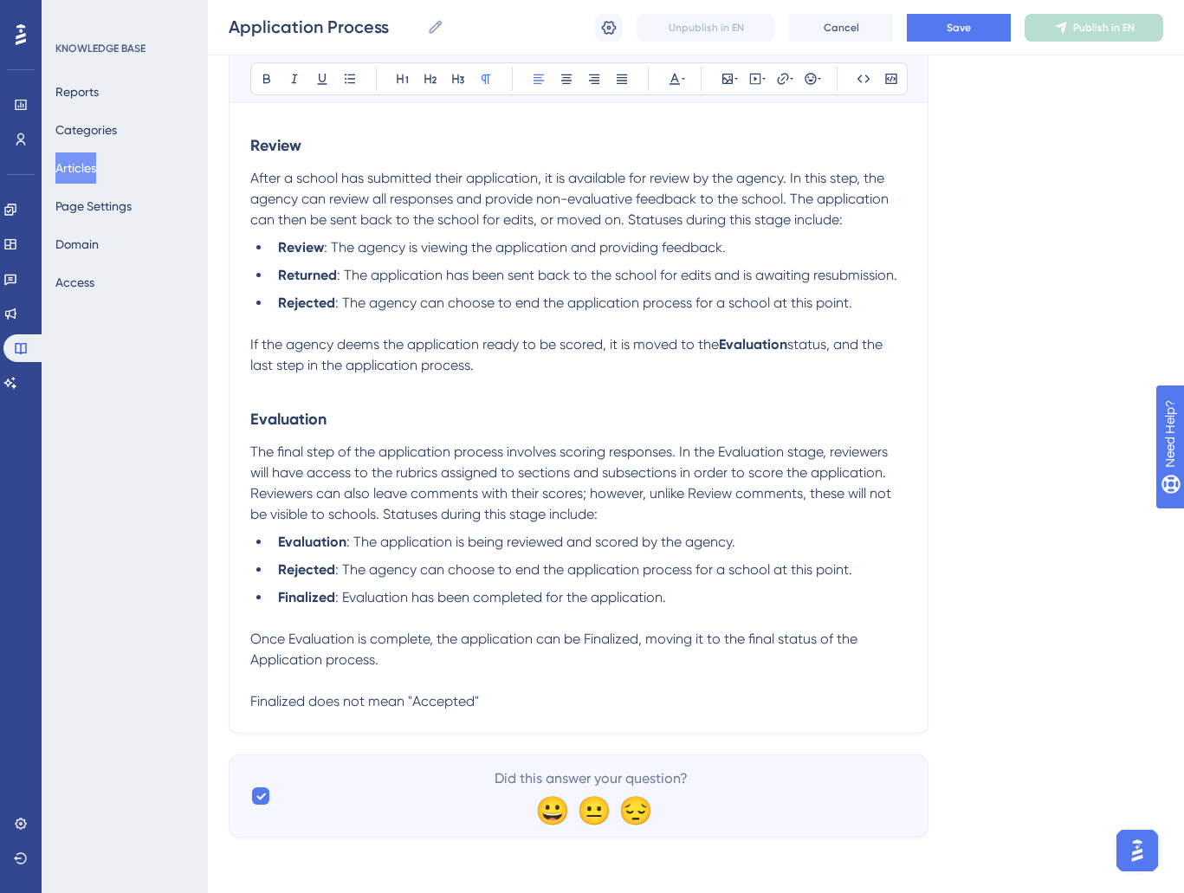
click at [252, 698] on span "Finalized does not mean "Accepted"" at bounding box center [364, 701] width 229 height 16
click at [310, 705] on span ""Finalized does not mean "Accepted"" at bounding box center [366, 701] width 233 height 16
click at [542, 711] on p ""Finalized" does not mean "Accepted"" at bounding box center [578, 701] width 657 height 21
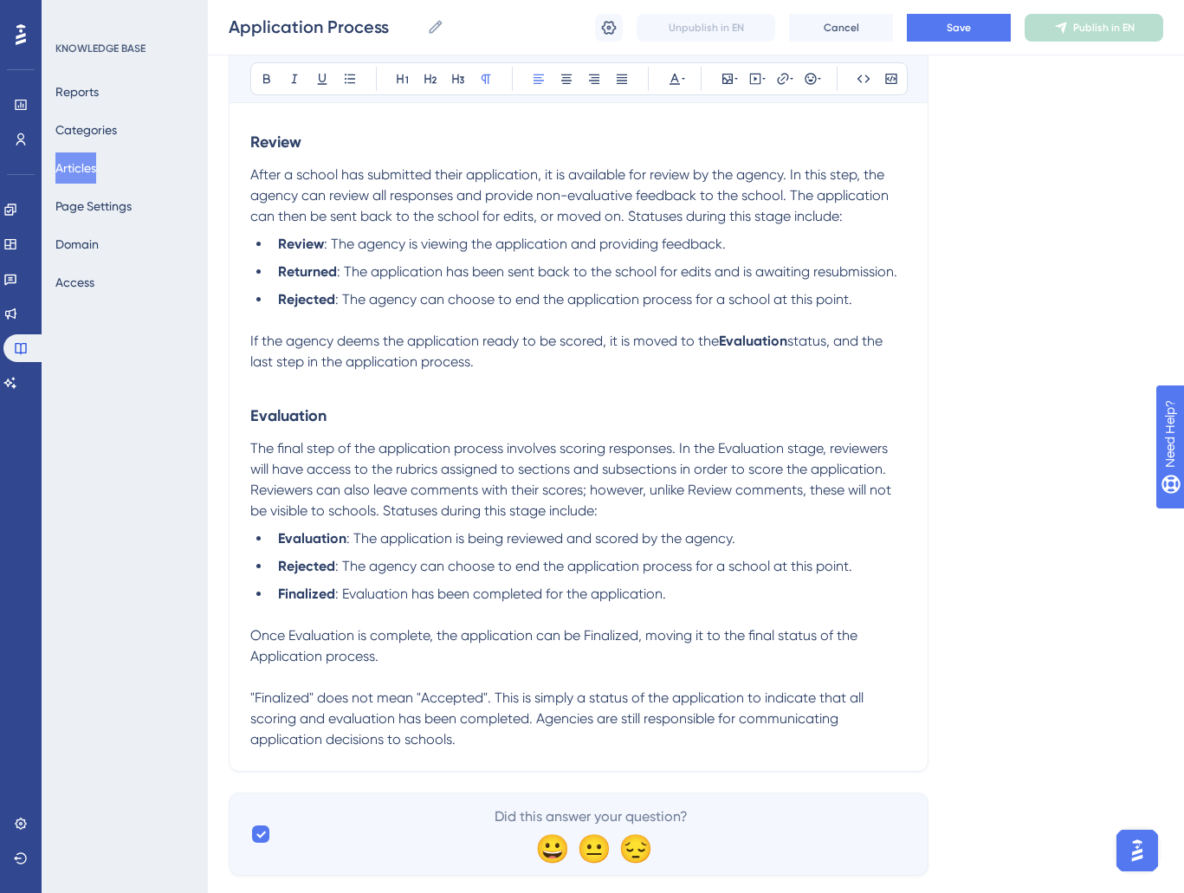
drag, startPoint x: 490, startPoint y: 745, endPoint x: 169, endPoint y: 694, distance: 325.5
click at [208, 694] on div "Performance Users Engagement Widgets Feedback Product Updates Knowledge Base AI…" at bounding box center [696, 148] width 977 height 1509
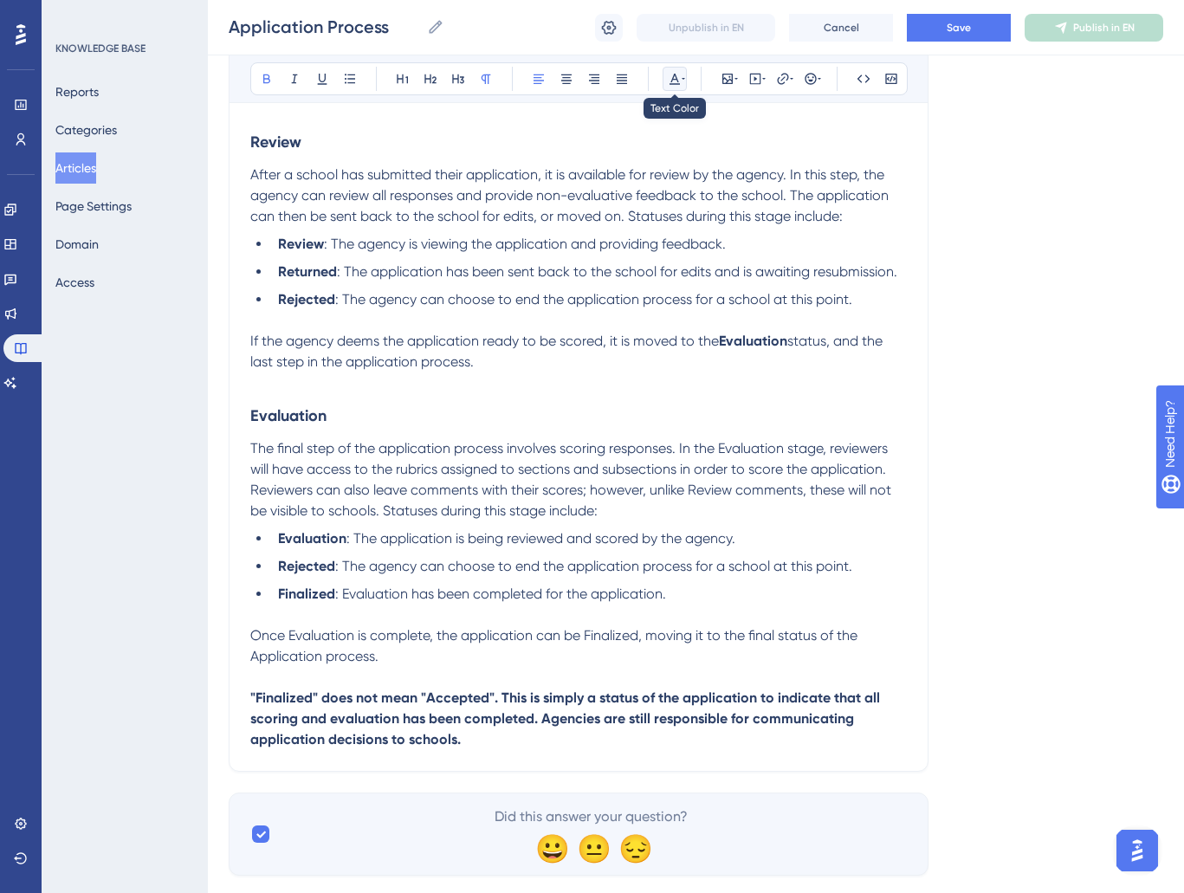
click at [683, 76] on icon at bounding box center [683, 79] width 3 height 14
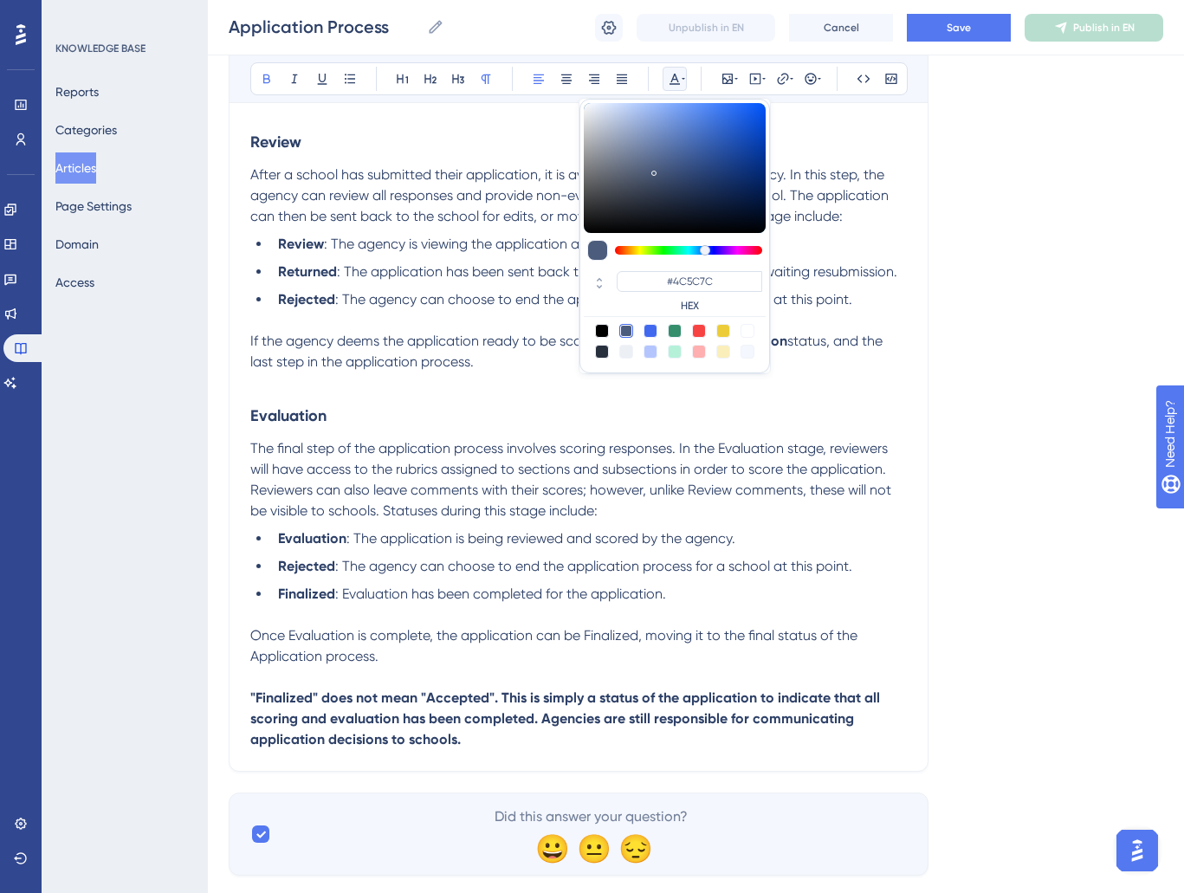
click at [655, 334] on div at bounding box center [651, 331] width 14 height 14
type input "#4169F0"
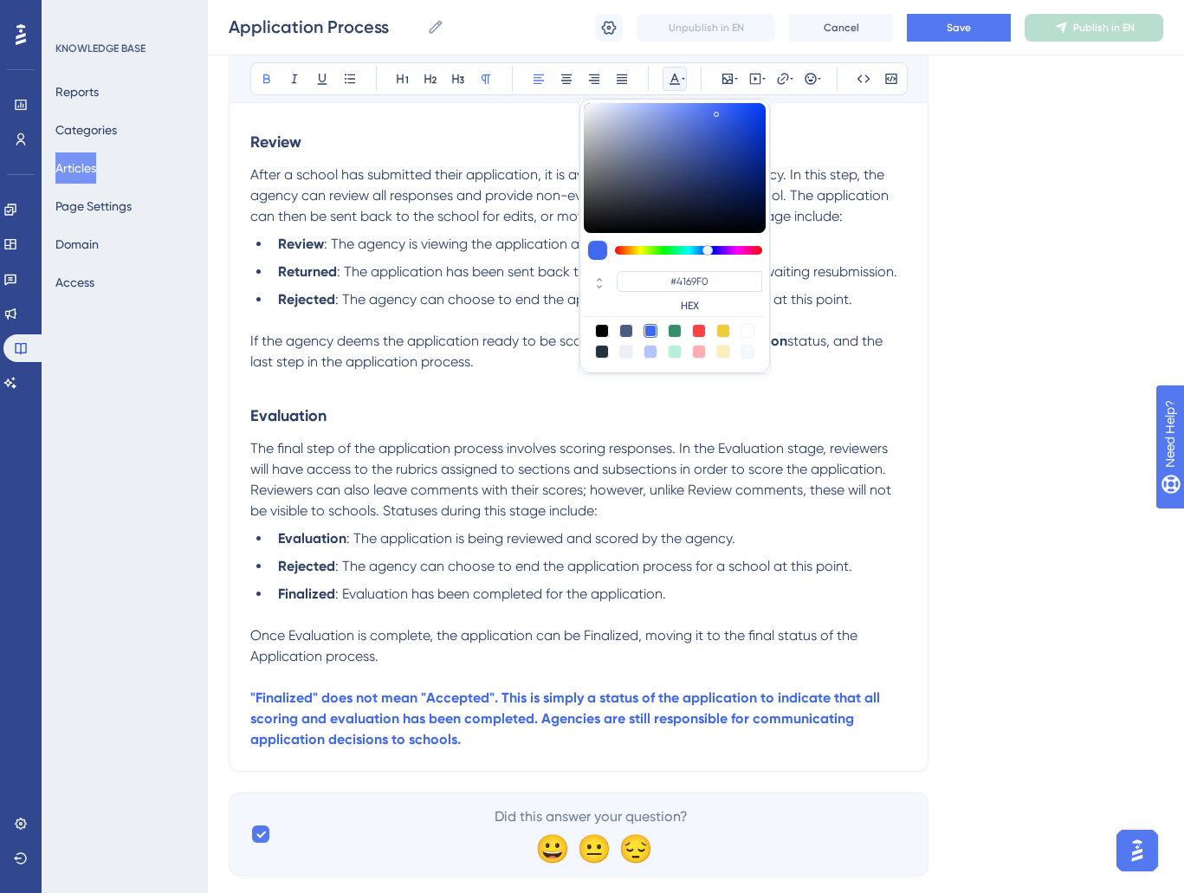
click at [672, 701] on strong ""Finalized" does not mean "Accepted". This is simply a status of the applicatio…" at bounding box center [566, 719] width 633 height 58
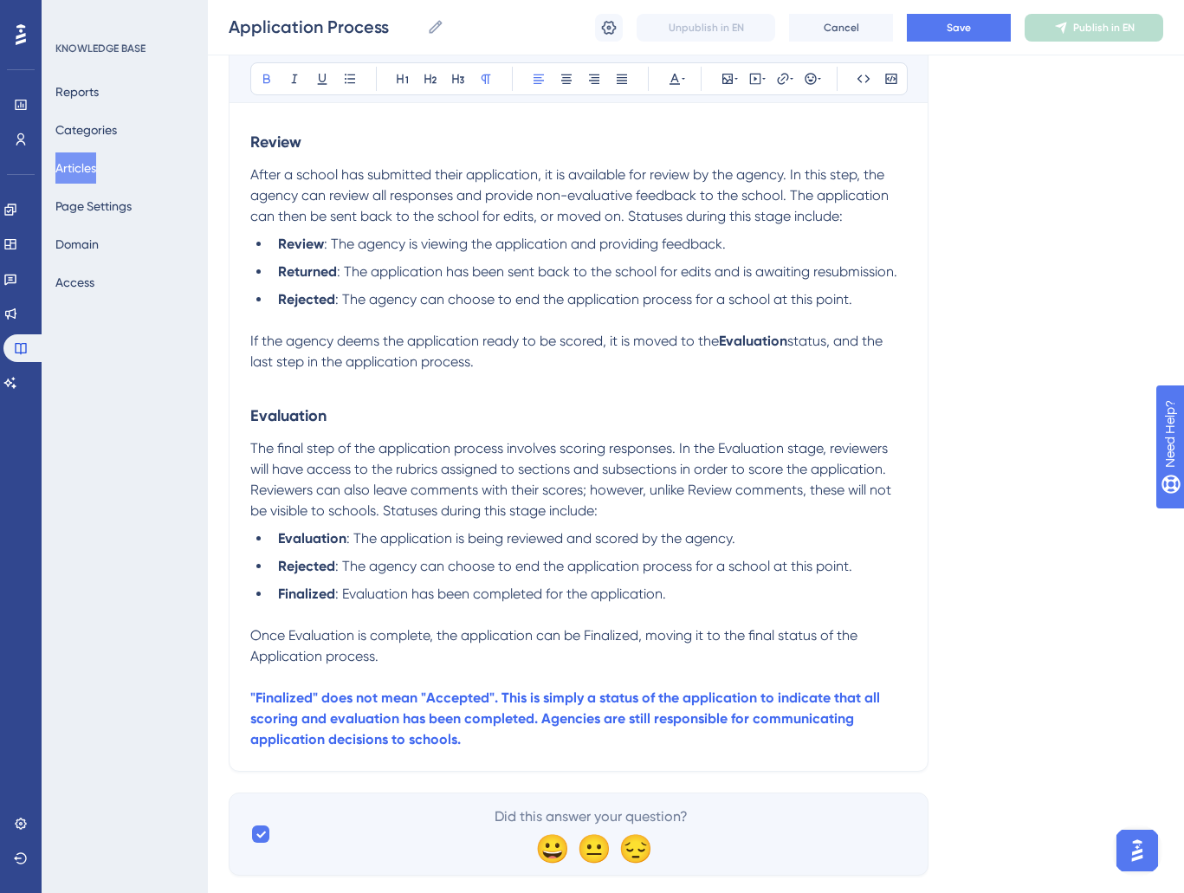
scroll to position [0, 0]
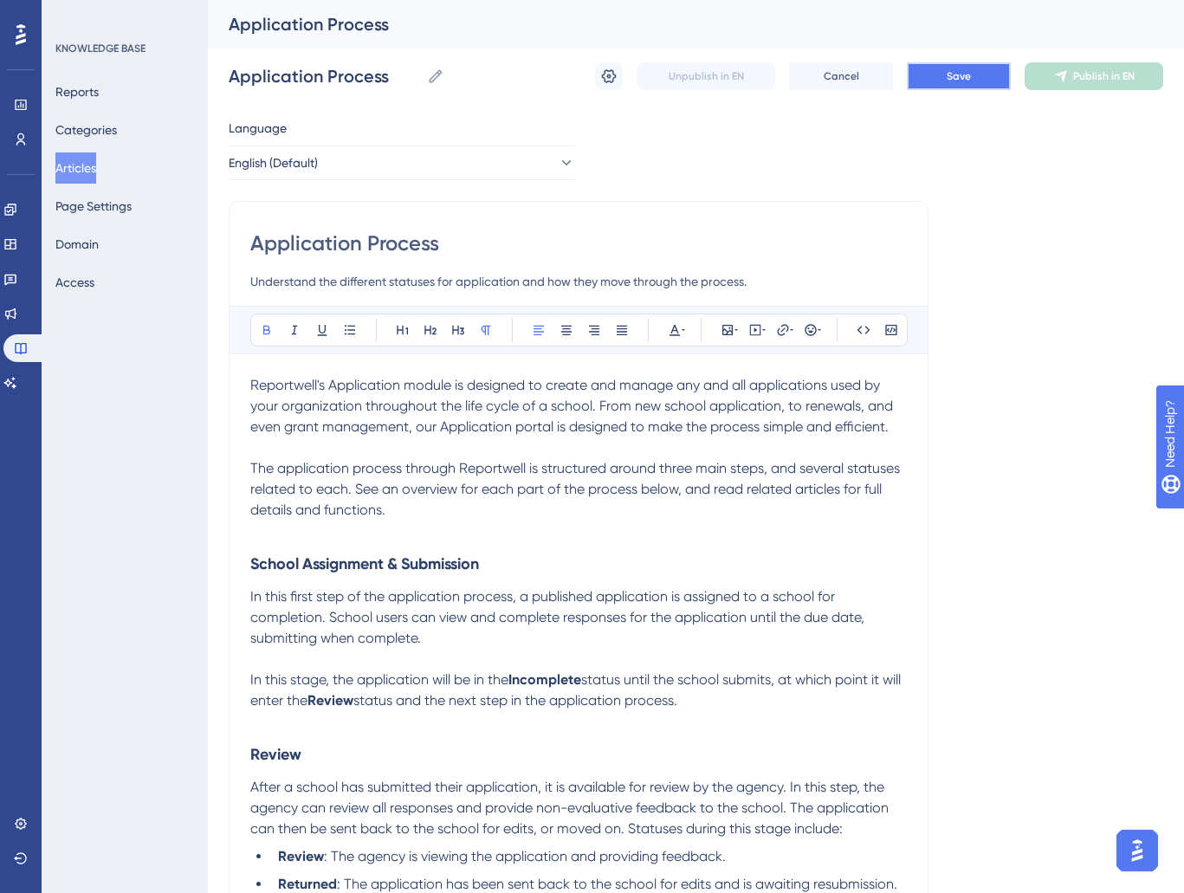
click at [973, 75] on button "Save" at bounding box center [959, 76] width 104 height 28
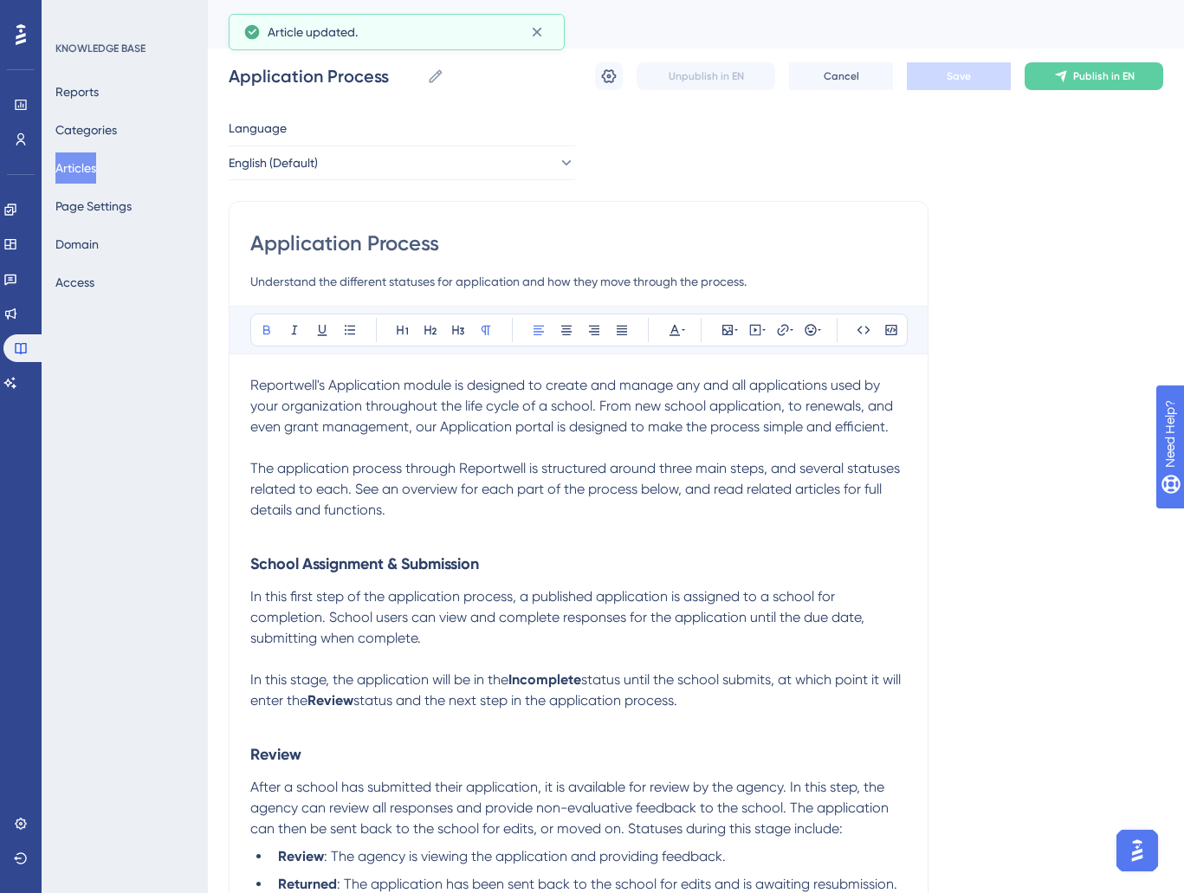
click at [624, 79] on div "Unpublish in EN Cancel Save Publish in EN" at bounding box center [879, 76] width 568 height 28
click at [619, 80] on button at bounding box center [609, 76] width 28 height 28
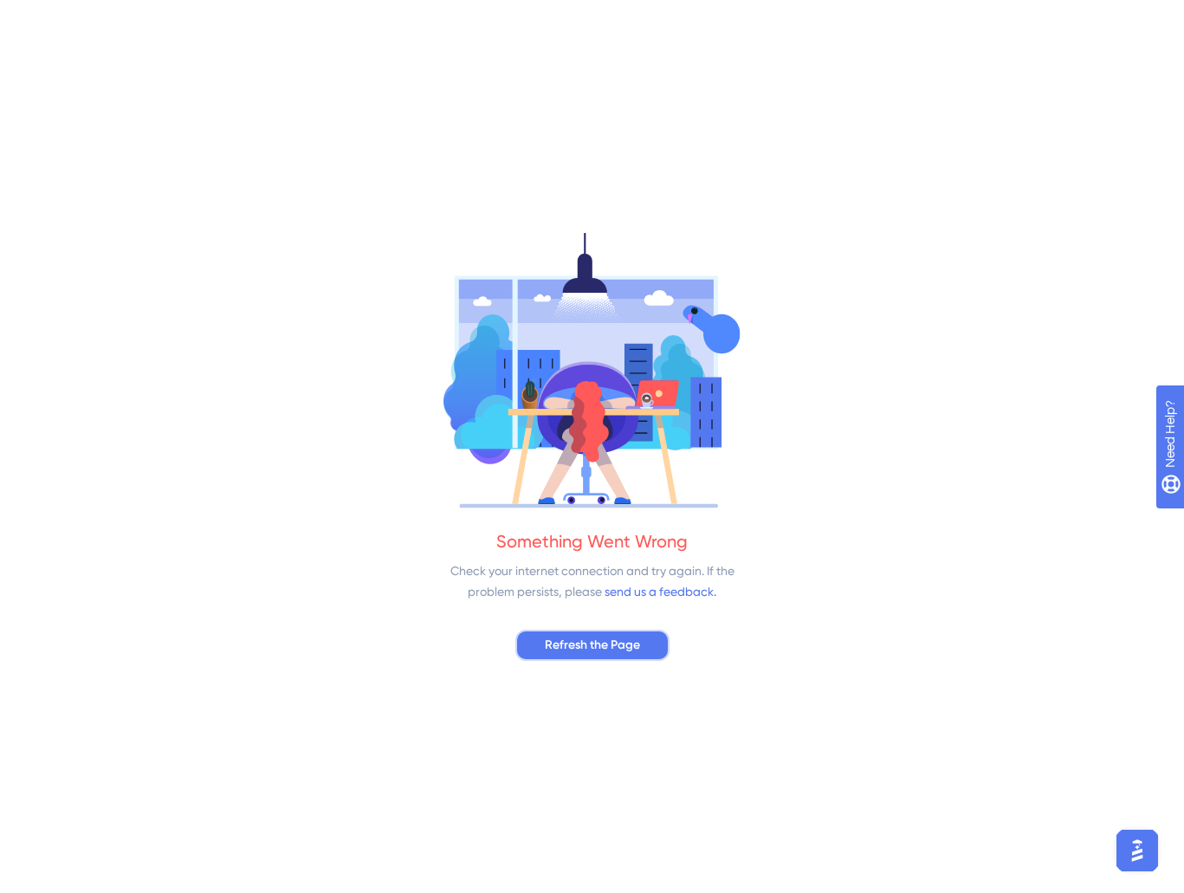
click at [596, 647] on span "Refresh the Page" at bounding box center [592, 645] width 95 height 21
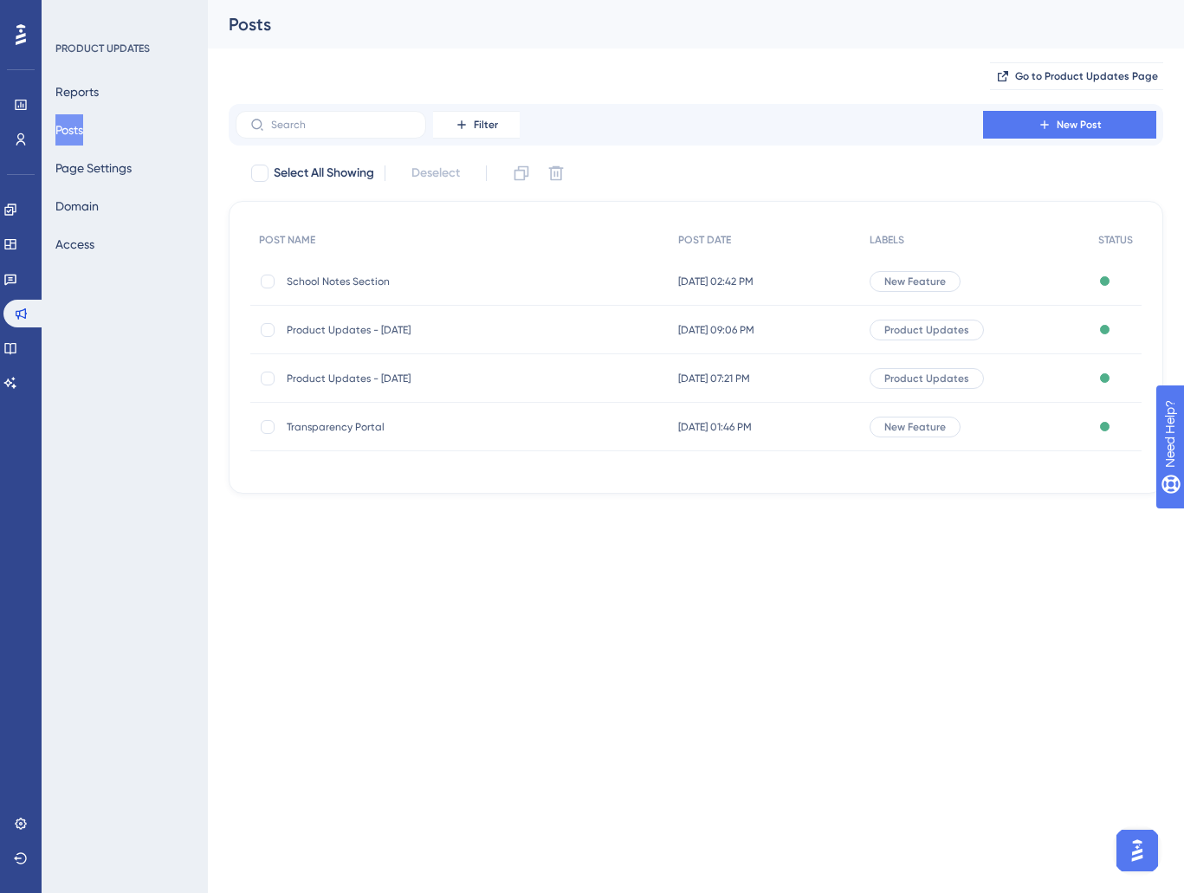
drag, startPoint x: 885, startPoint y: 105, endPoint x: 878, endPoint y: 111, distance: 9.2
click at [885, 106] on div "Filter New Post" at bounding box center [696, 125] width 935 height 42
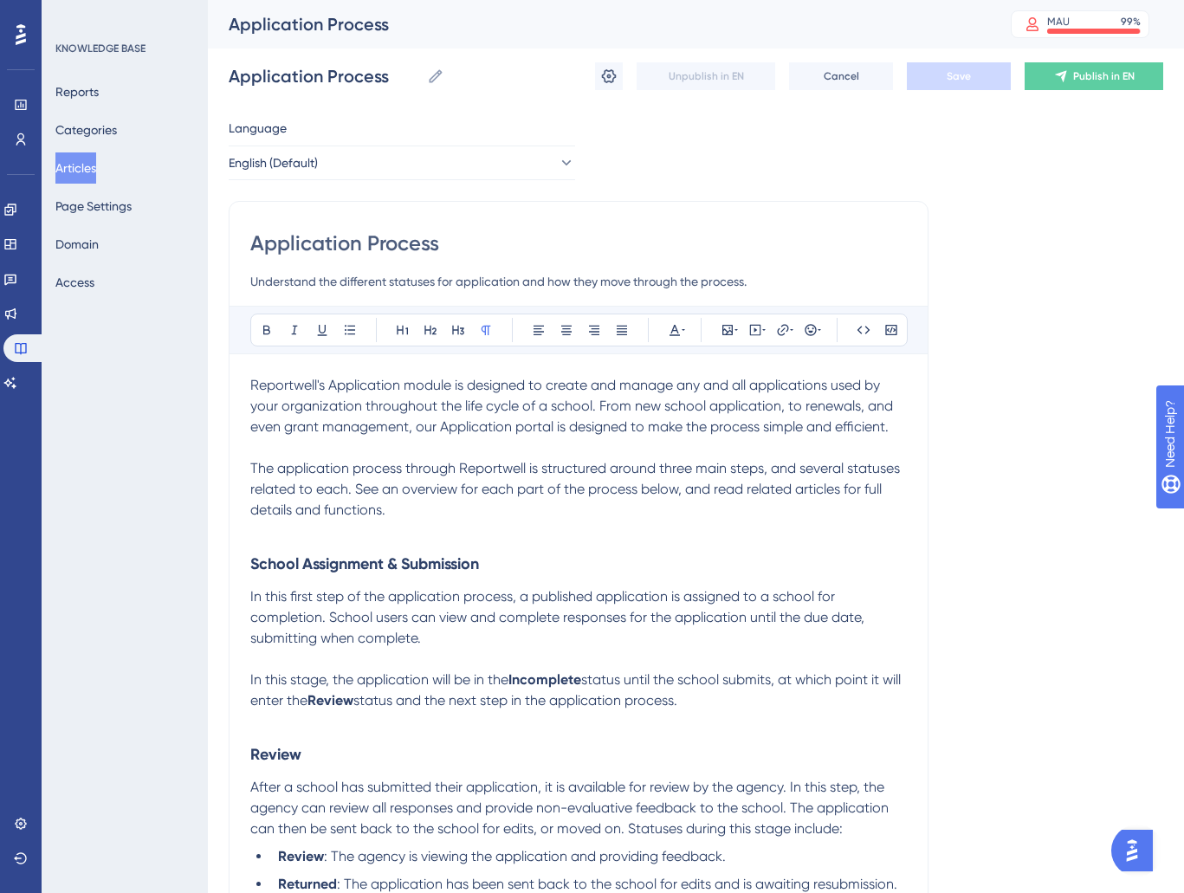
click at [397, 534] on p at bounding box center [578, 531] width 657 height 21
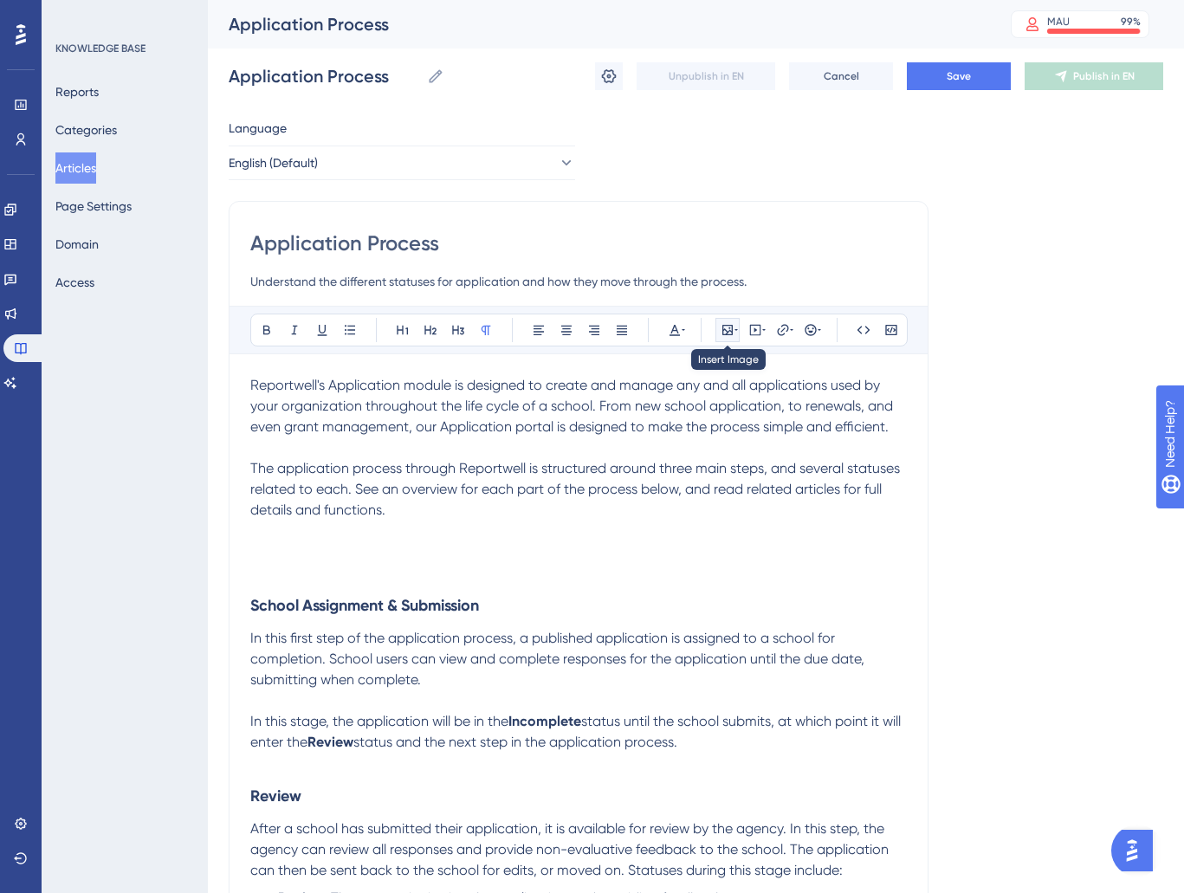
click at [733, 327] on icon at bounding box center [728, 330] width 14 height 14
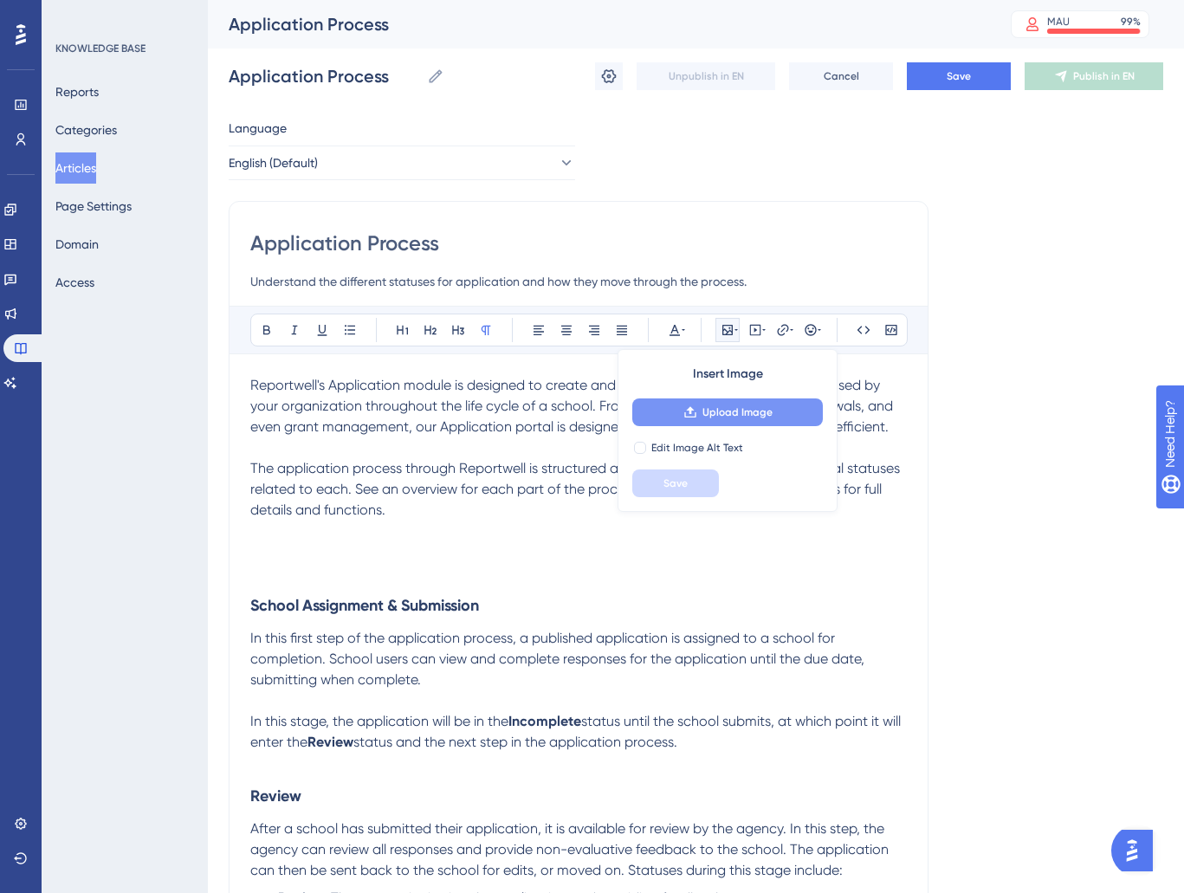
click at [721, 412] on span "Upload Image" at bounding box center [738, 413] width 70 height 14
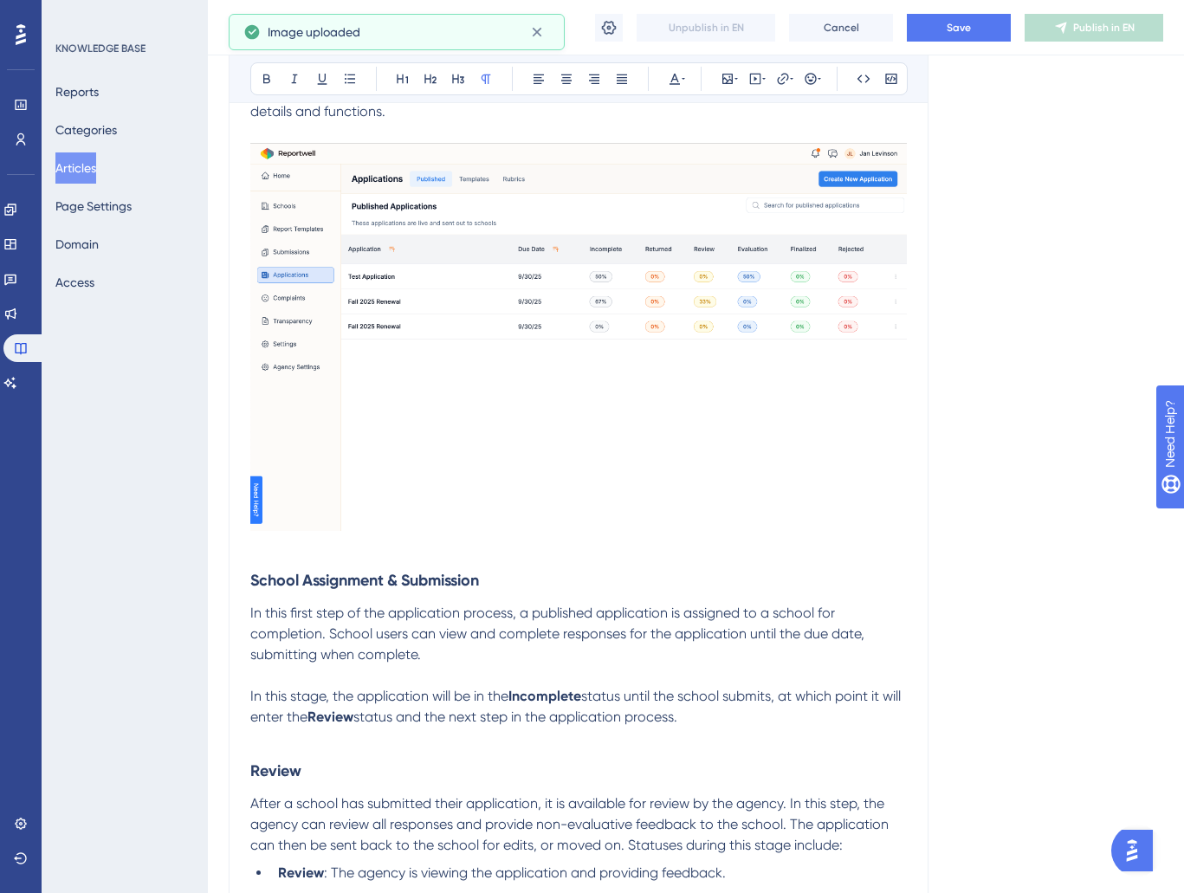
scroll to position [548, 0]
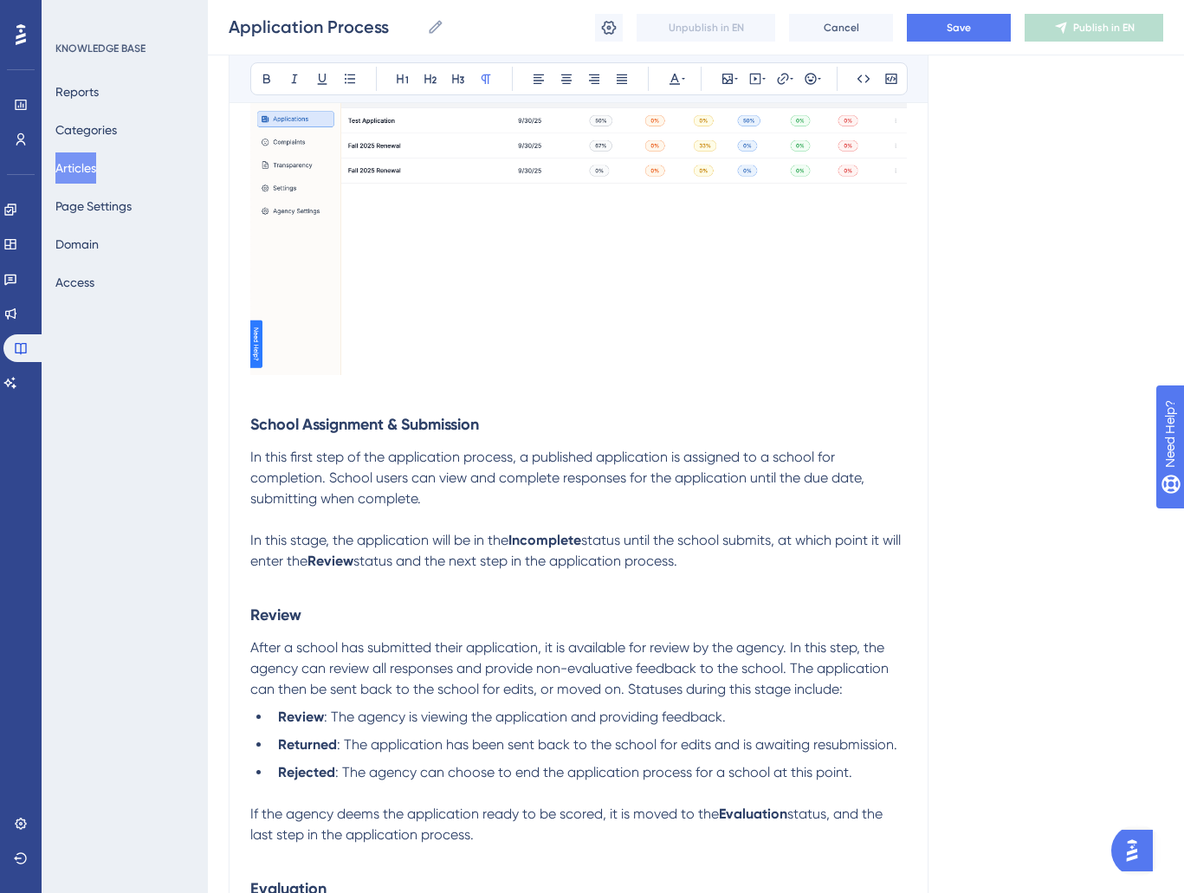
click at [287, 390] on p at bounding box center [578, 391] width 657 height 21
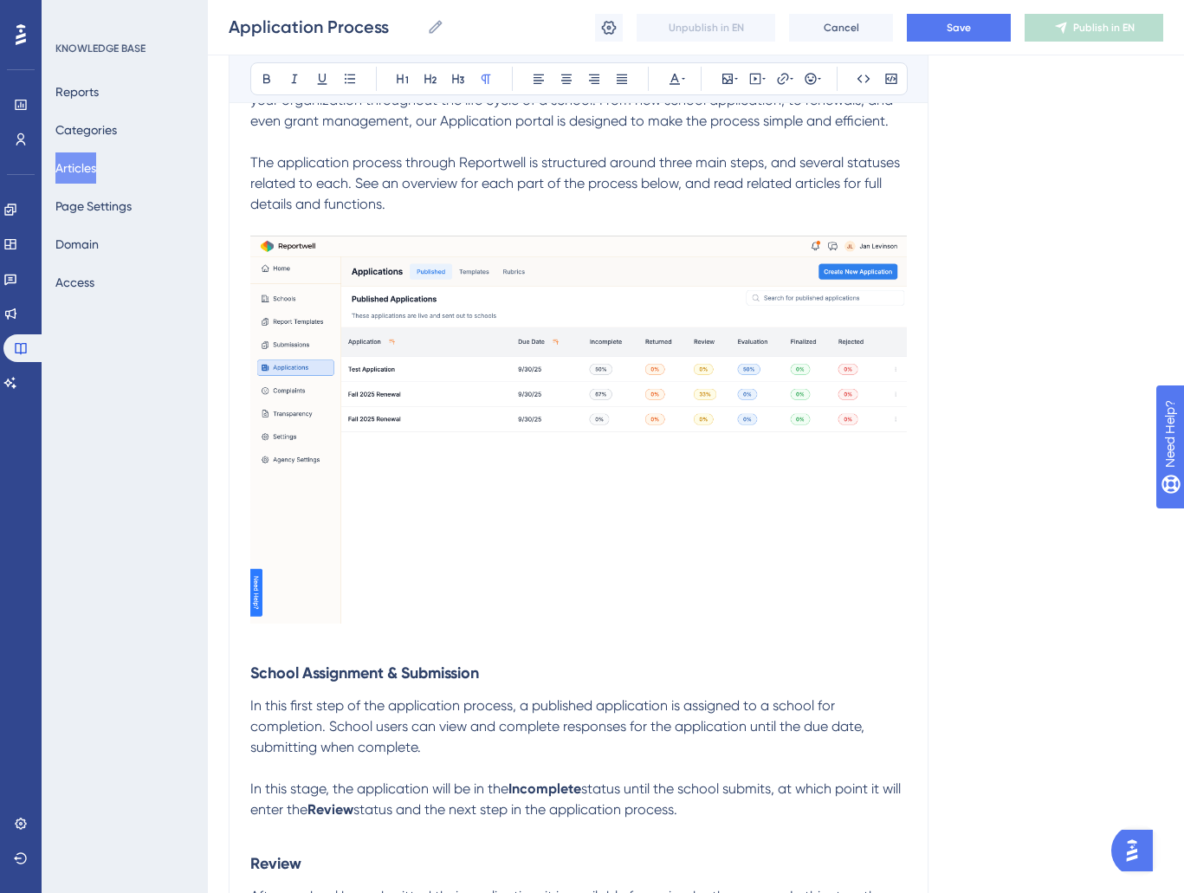
scroll to position [270, 0]
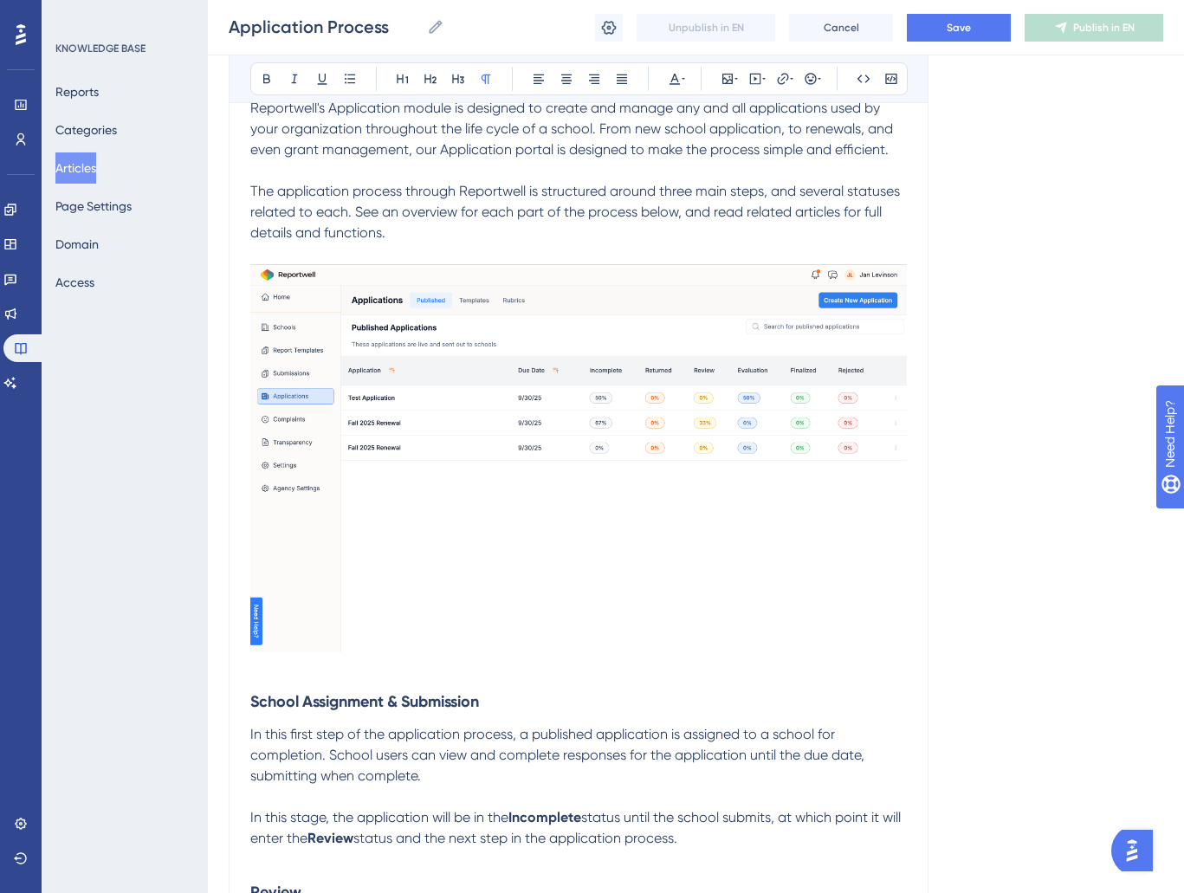
click at [594, 399] on img at bounding box center [578, 458] width 657 height 388
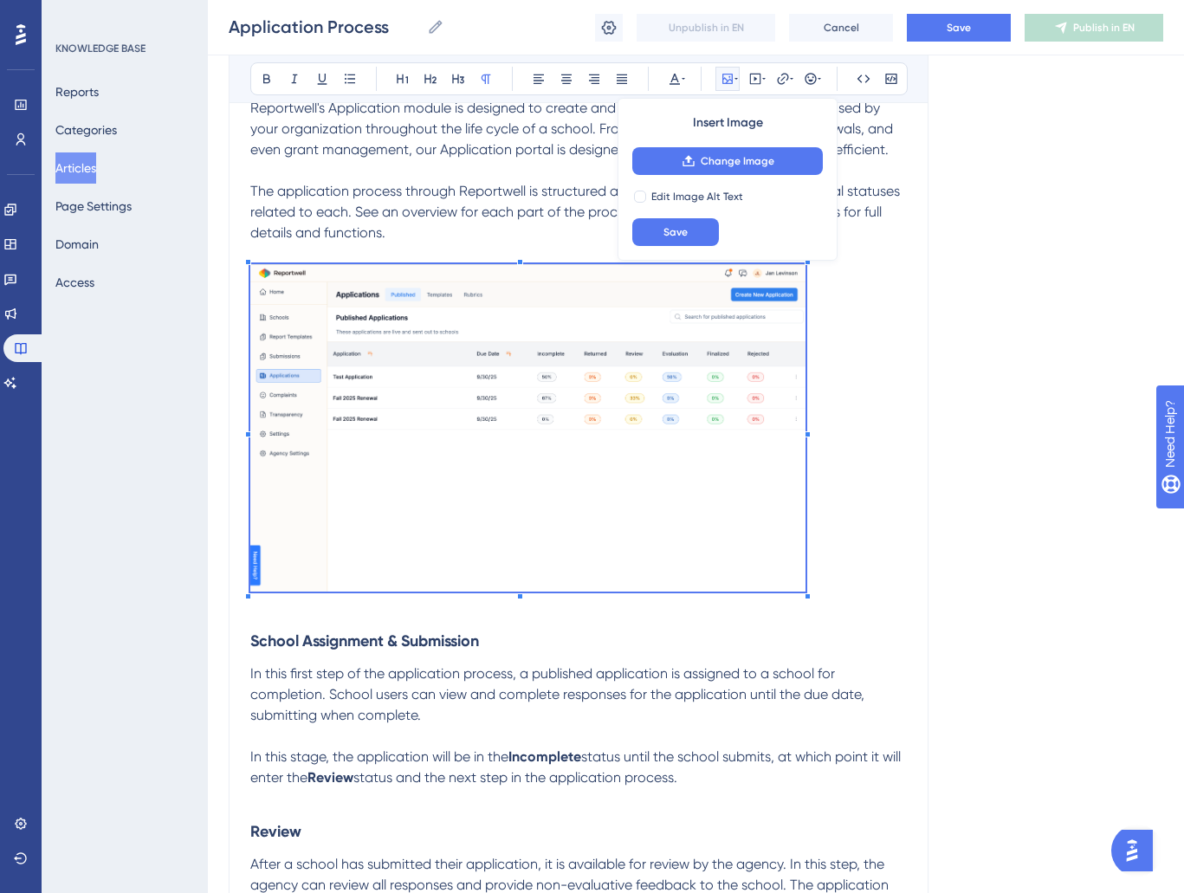
click at [802, 584] on p at bounding box center [578, 431] width 657 height 334
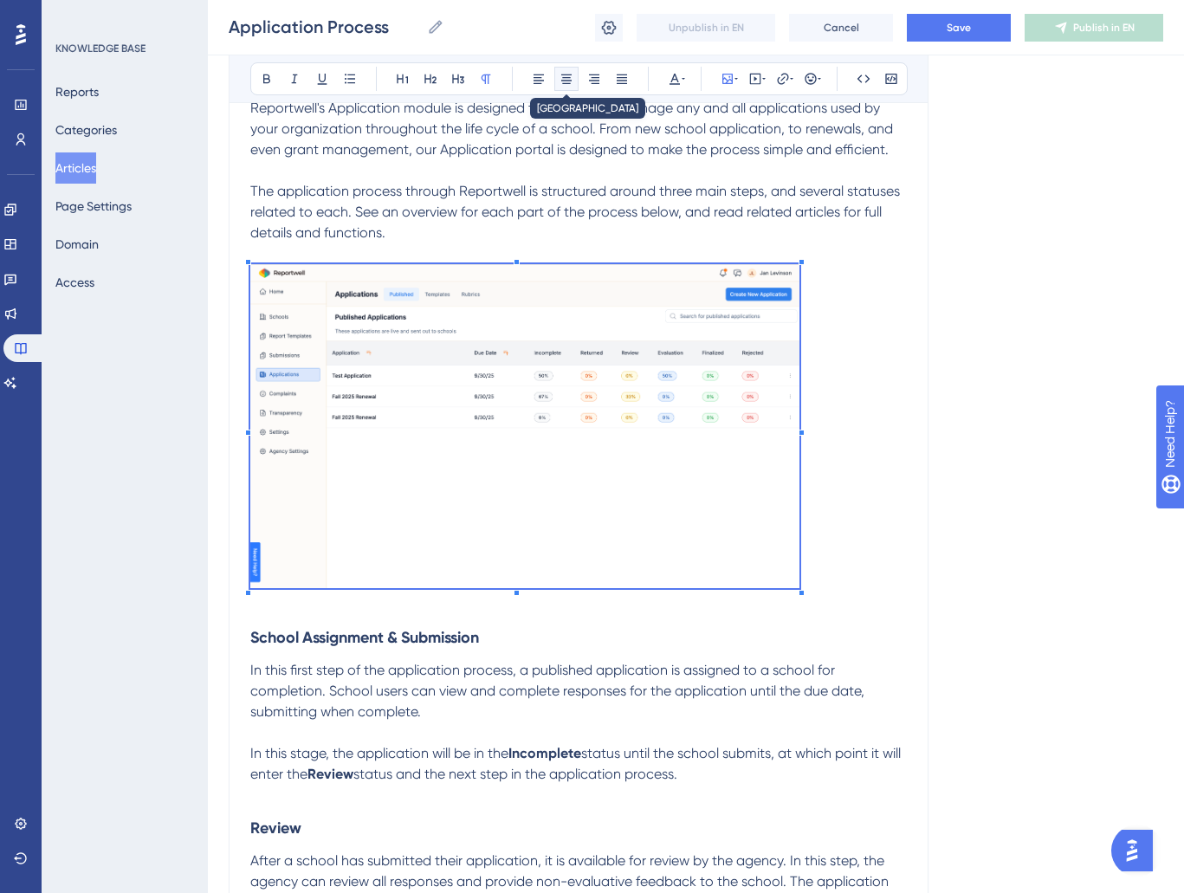
click at [568, 88] on button at bounding box center [567, 79] width 24 height 24
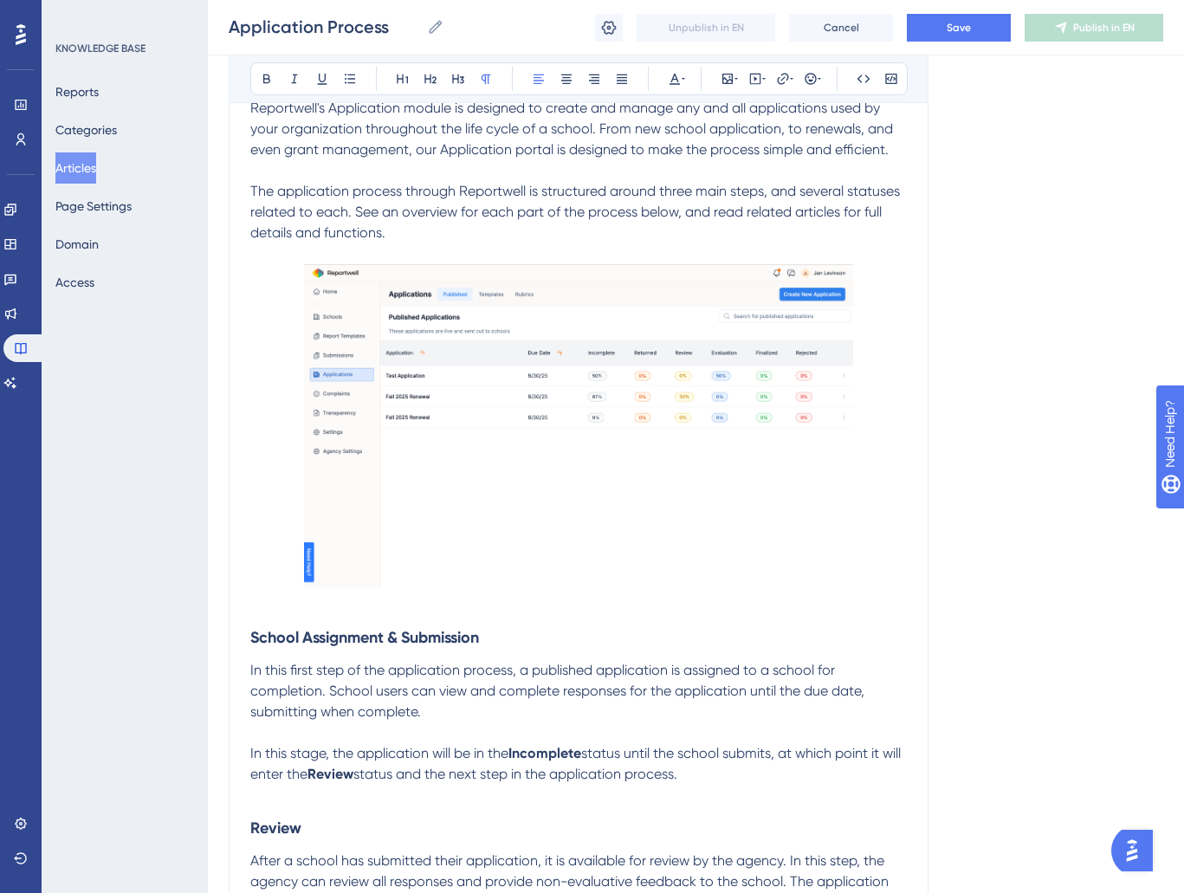
drag, startPoint x: 529, startPoint y: 685, endPoint x: 496, endPoint y: 710, distance: 41.6
click at [531, 689] on span "In this first step of the application process, a published application is assig…" at bounding box center [559, 691] width 618 height 58
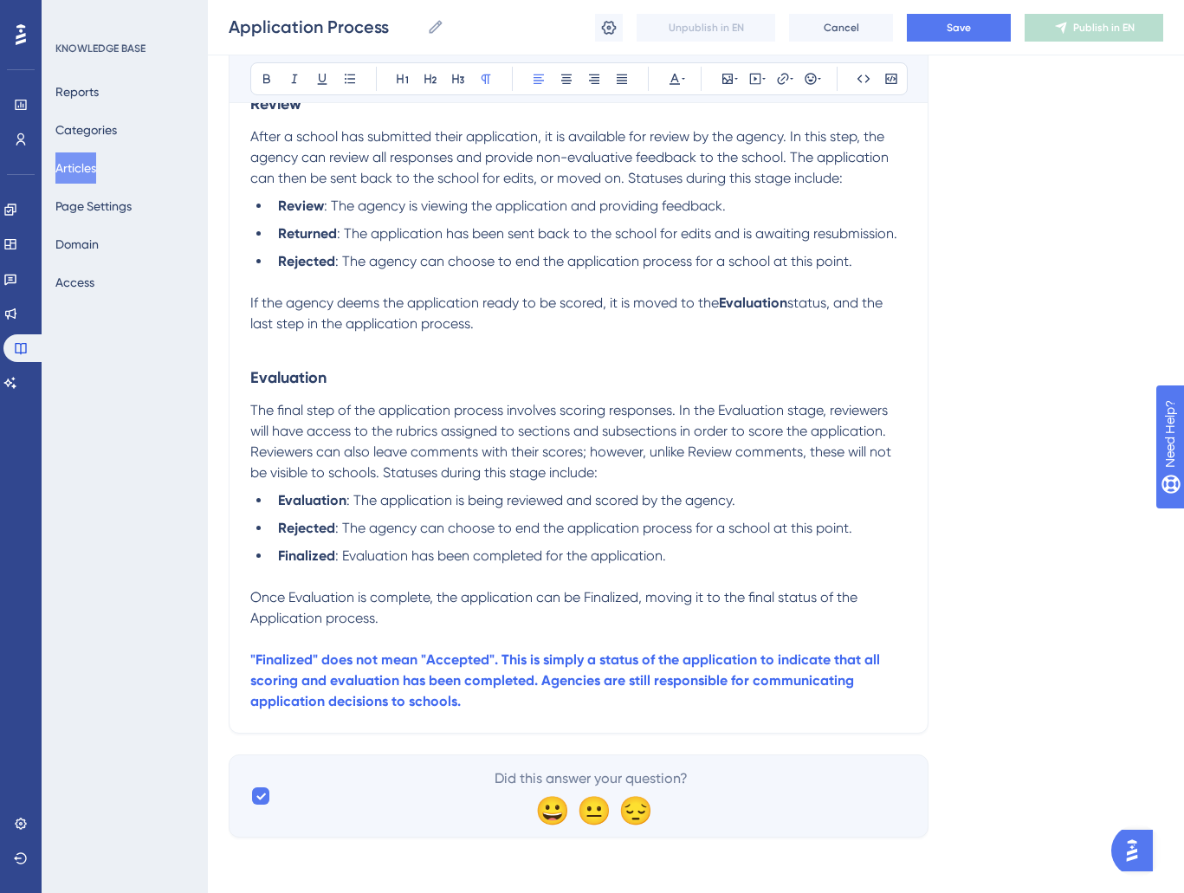
scroll to position [0, 0]
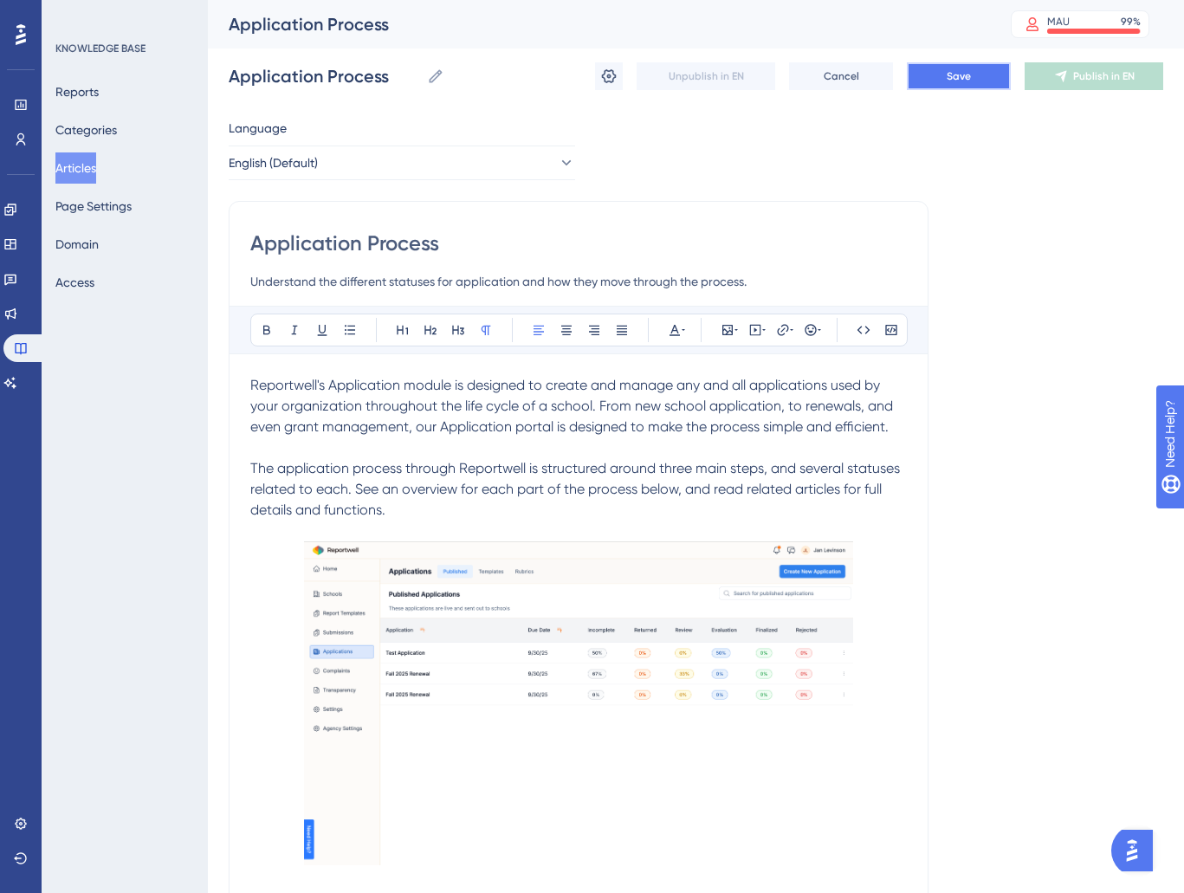
click at [966, 82] on span "Save" at bounding box center [959, 76] width 24 height 14
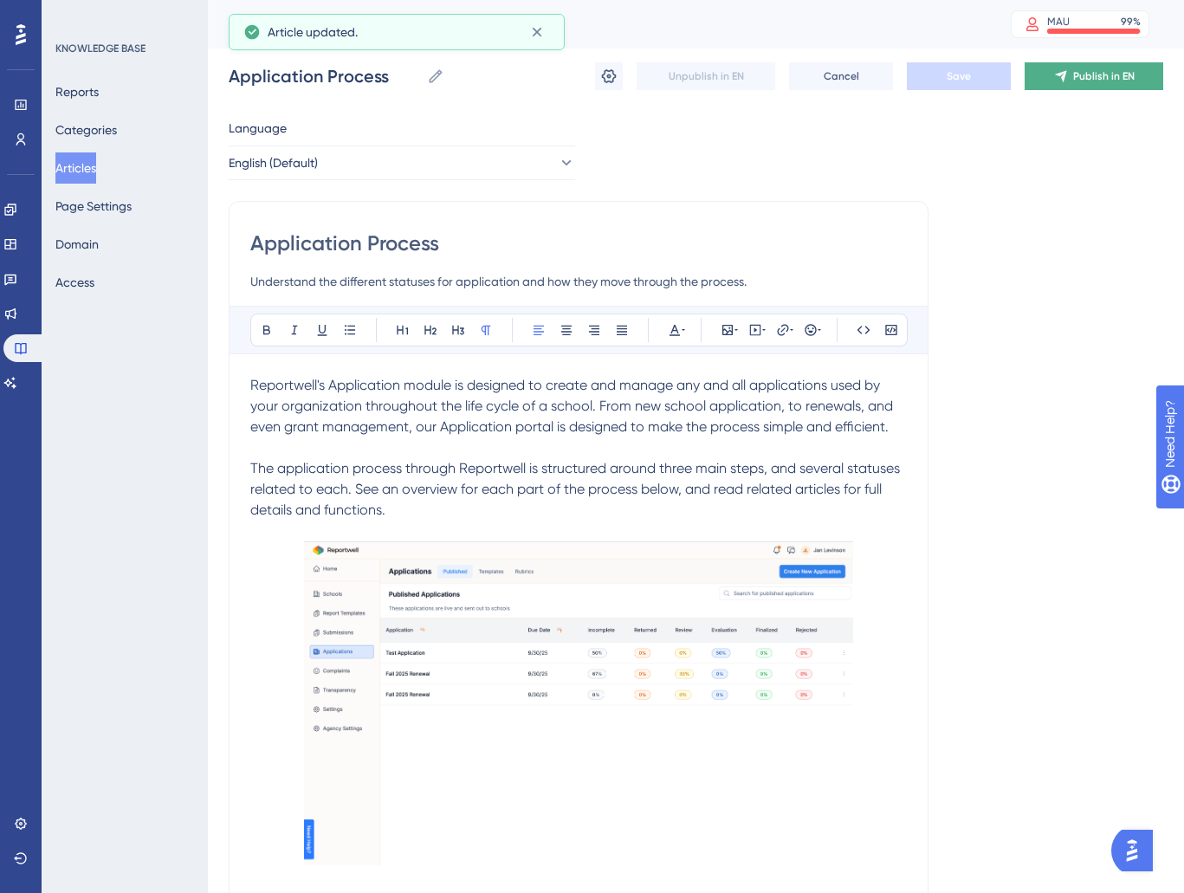
click at [1097, 81] on span "Publish in EN" at bounding box center [1105, 76] width 62 height 14
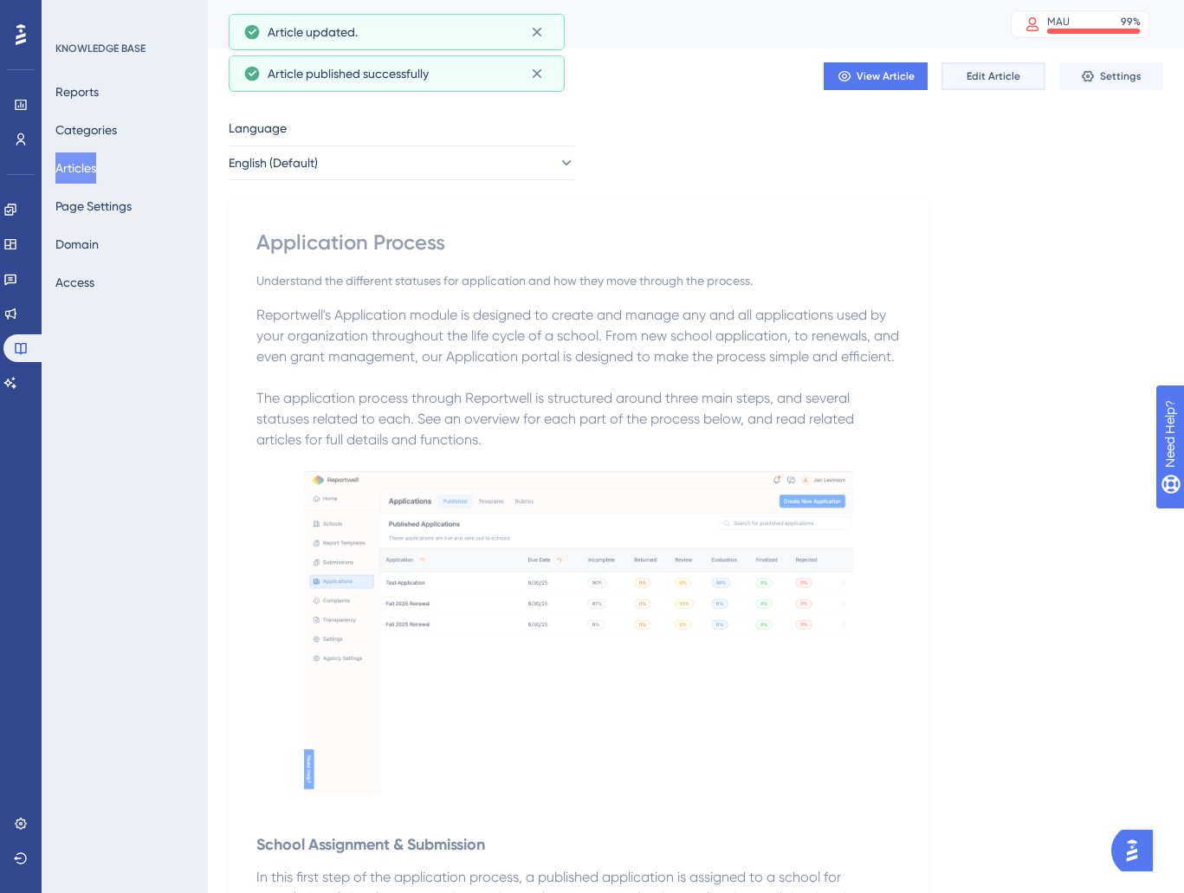
click at [990, 85] on button "Edit Article" at bounding box center [994, 76] width 104 height 28
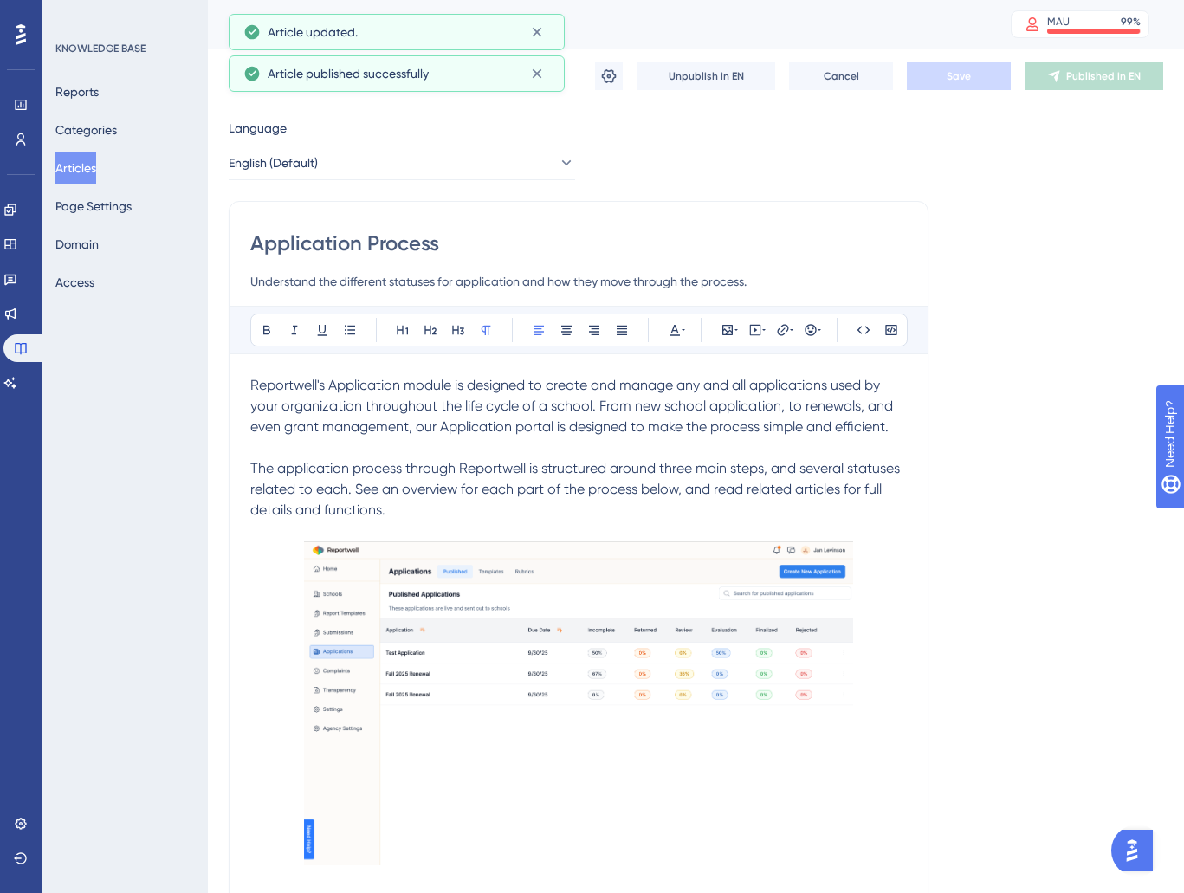
scroll to position [514, 0]
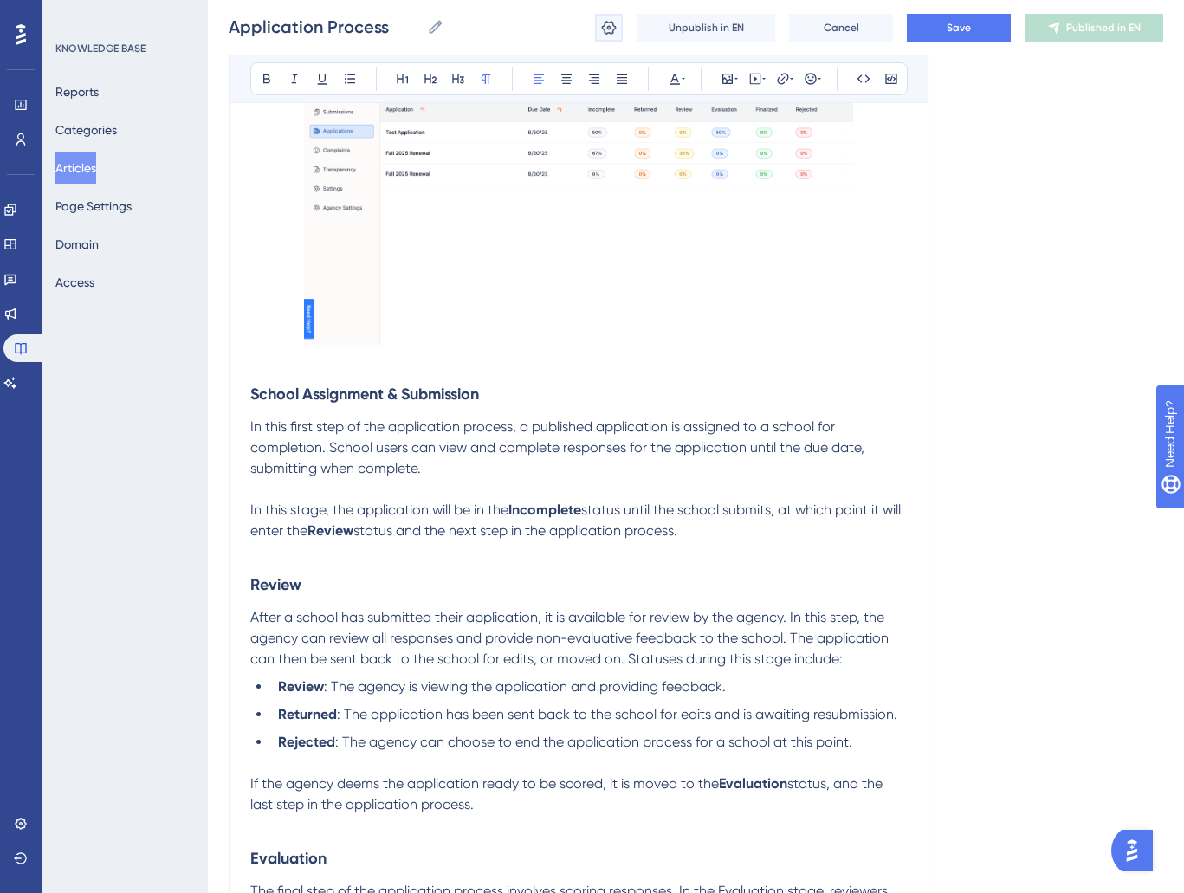
click at [608, 24] on icon at bounding box center [608, 27] width 17 height 17
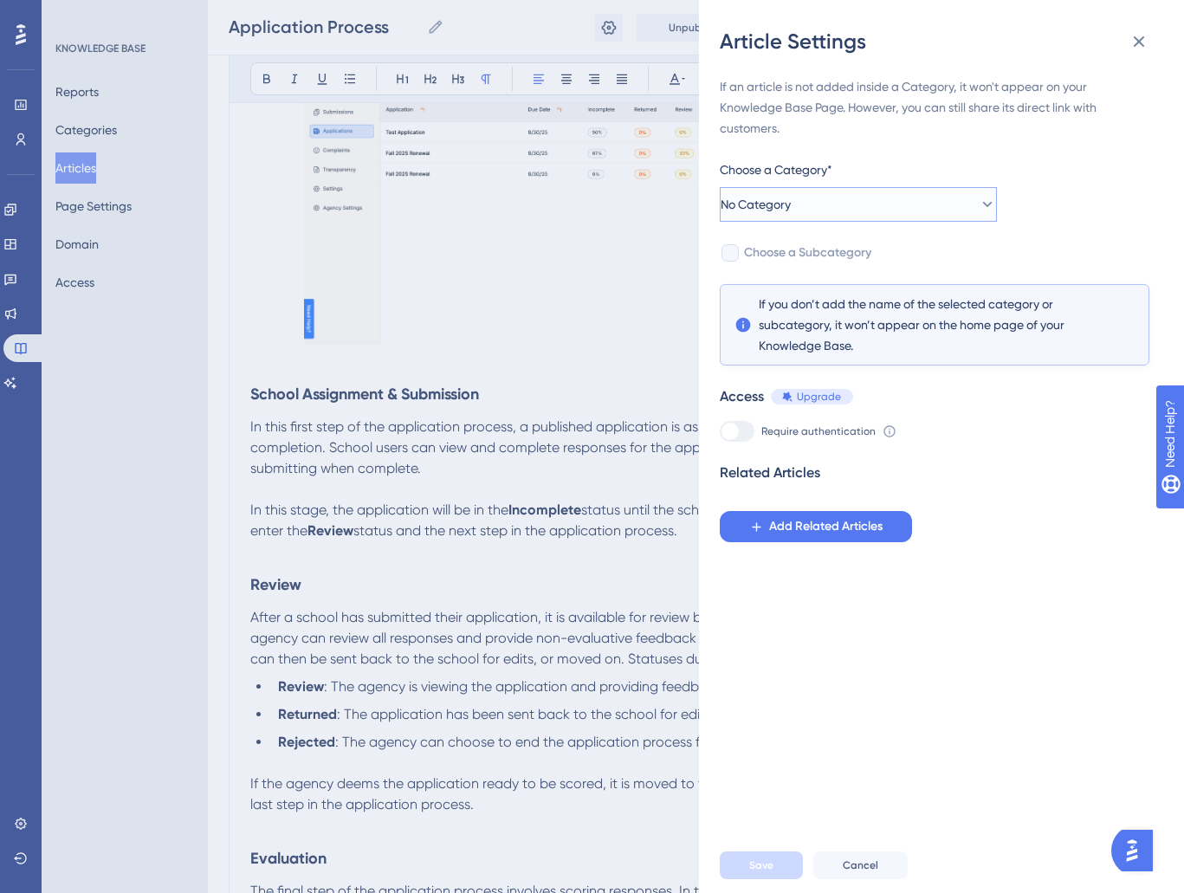
click at [791, 200] on span "No Category" at bounding box center [756, 204] width 70 height 21
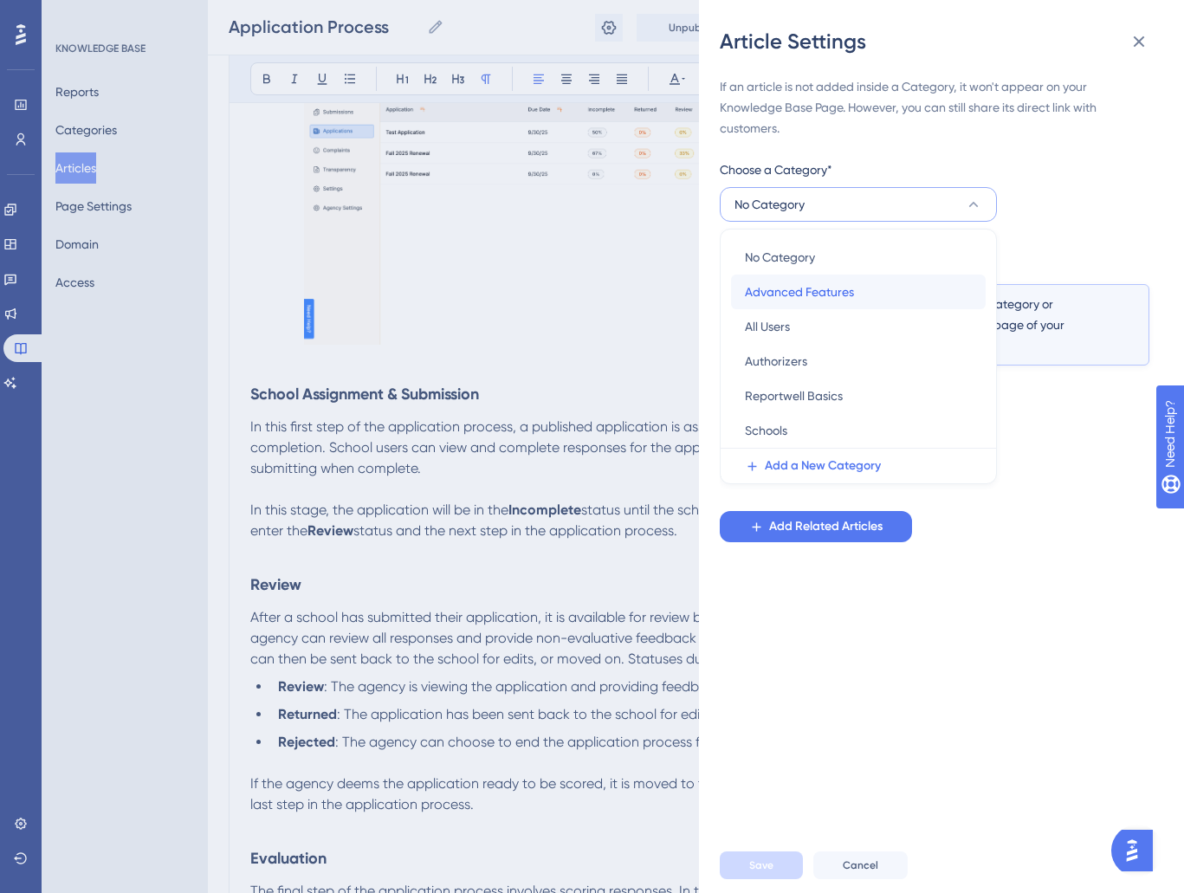
click at [814, 302] on span "Advanced Features" at bounding box center [799, 292] width 109 height 21
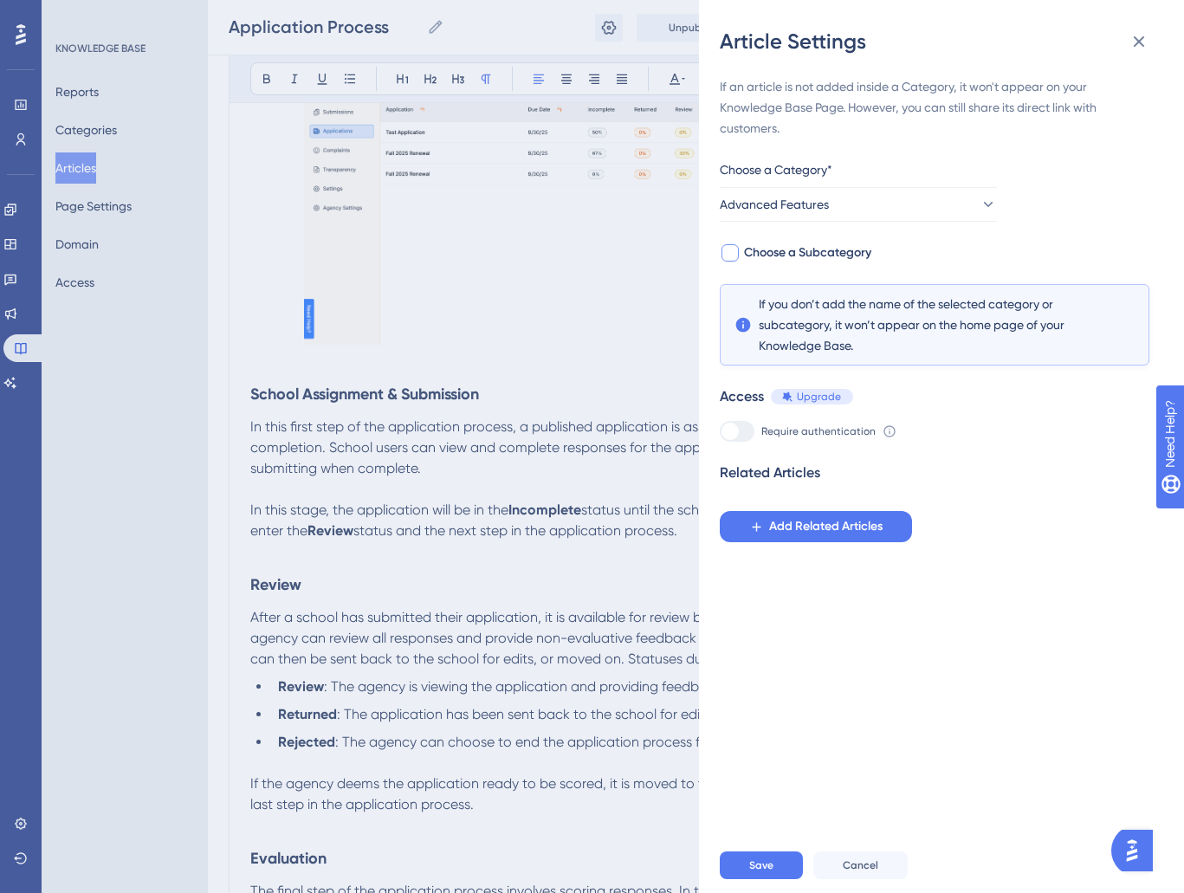
click at [731, 244] on div at bounding box center [730, 252] width 17 height 17
checkbox input "true"
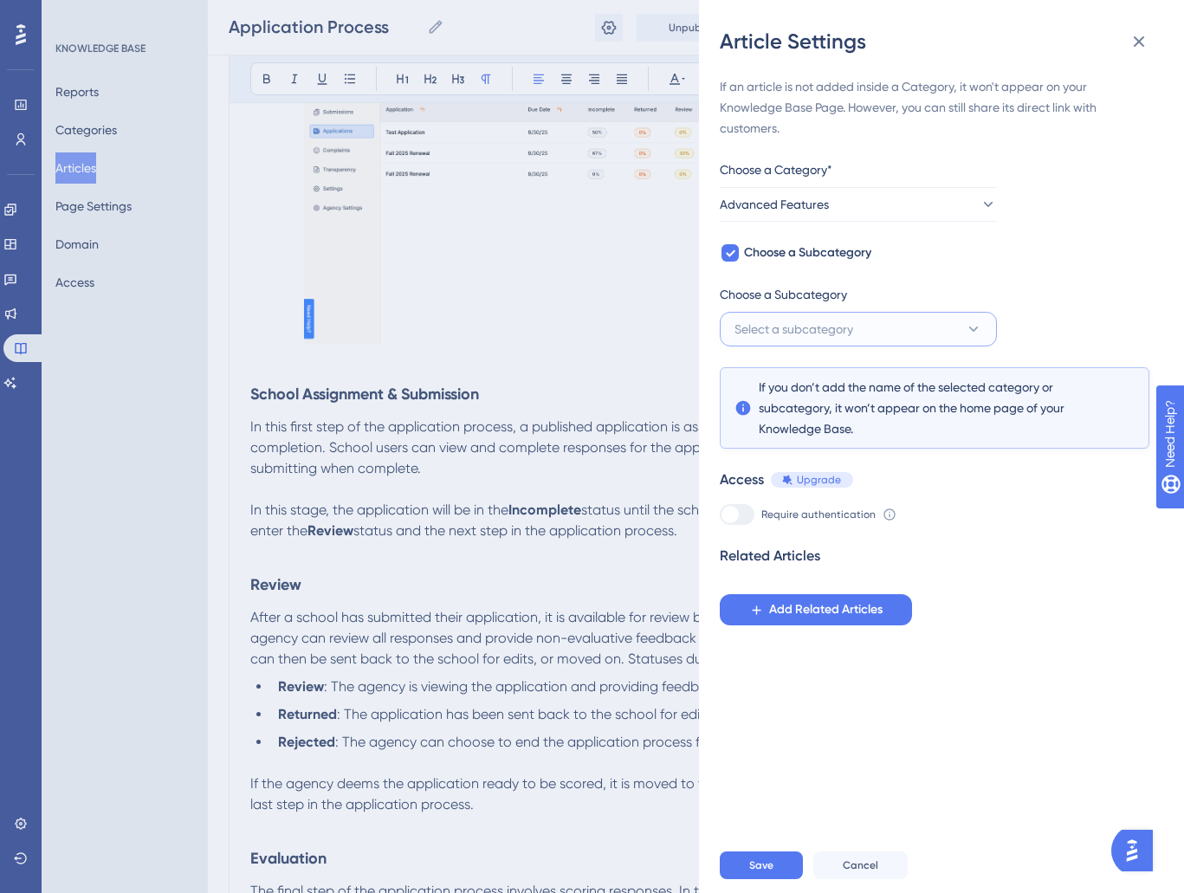
click at [789, 341] on button "Select a subcategory" at bounding box center [858, 329] width 277 height 35
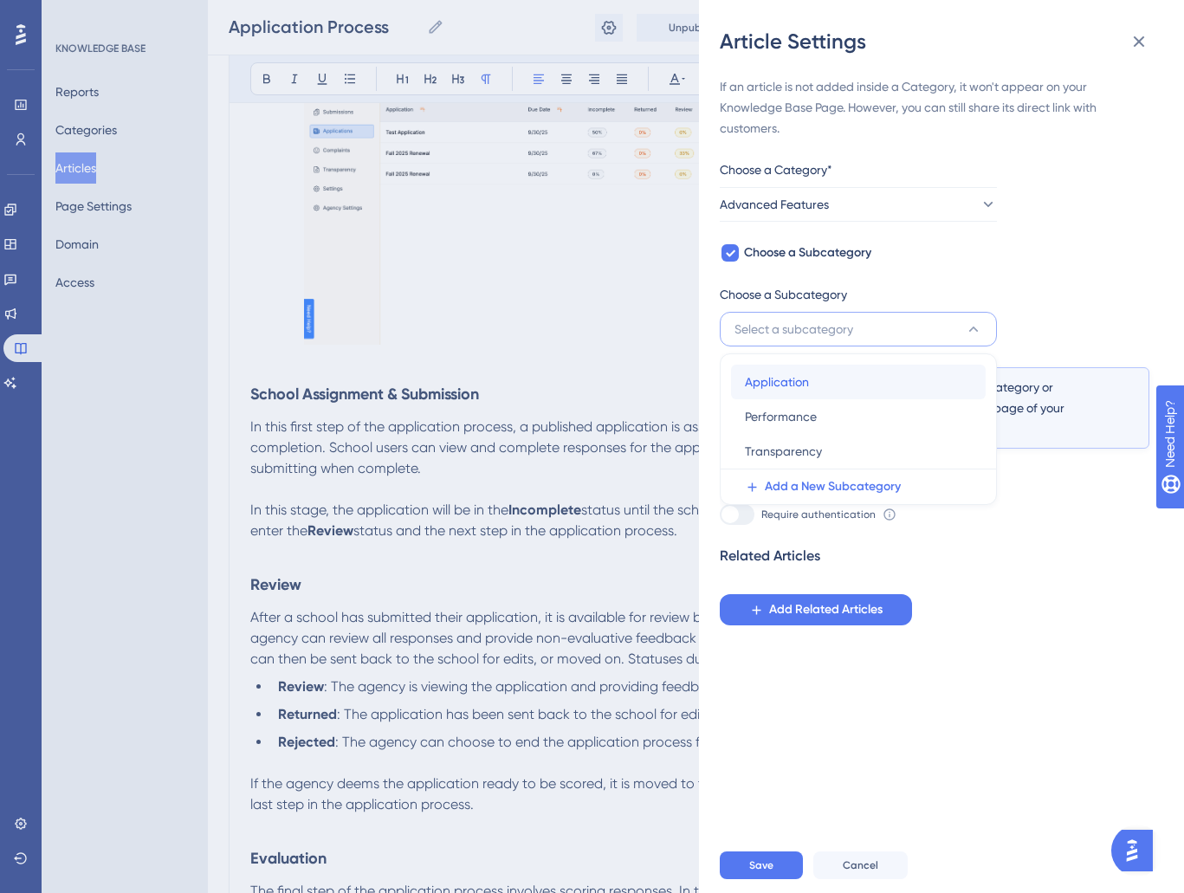
click at [794, 375] on span "Application" at bounding box center [777, 382] width 64 height 21
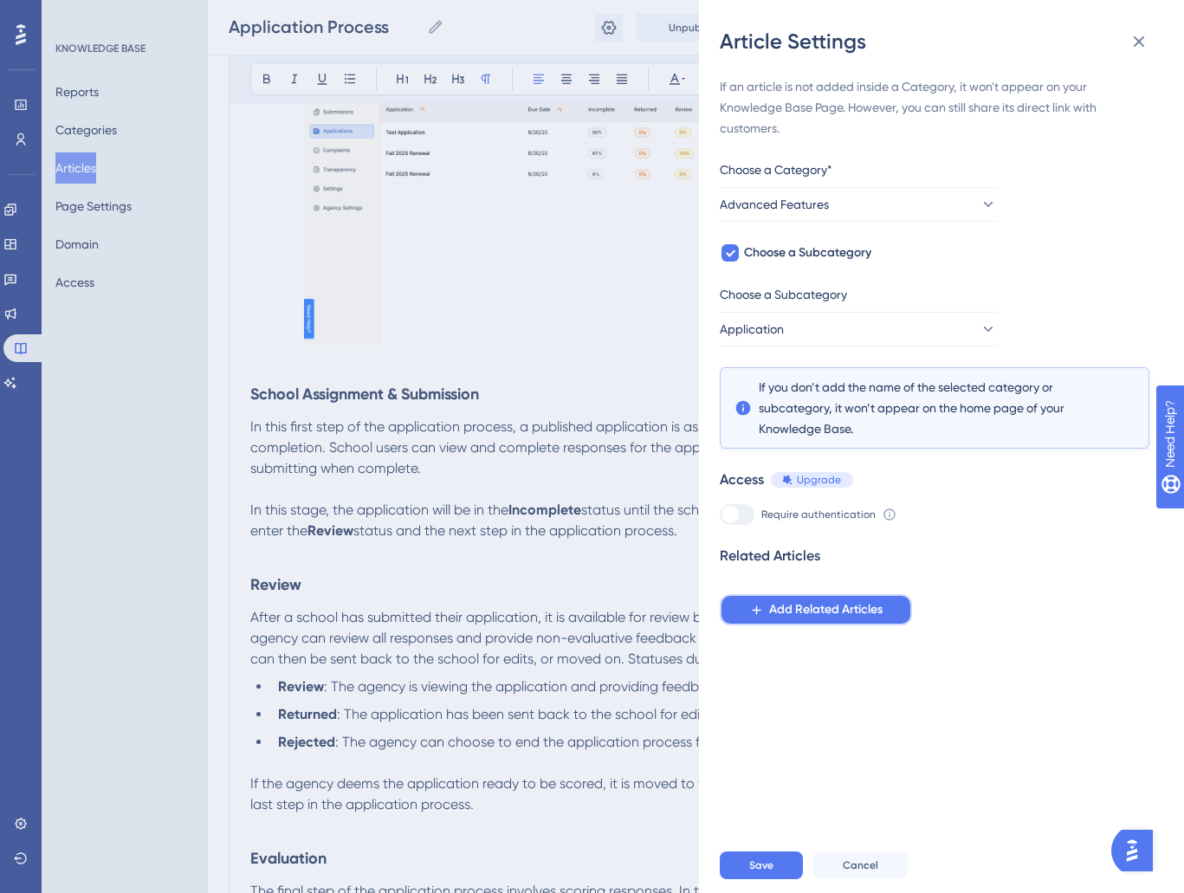
click at [819, 615] on span "Add Related Articles" at bounding box center [826, 610] width 114 height 21
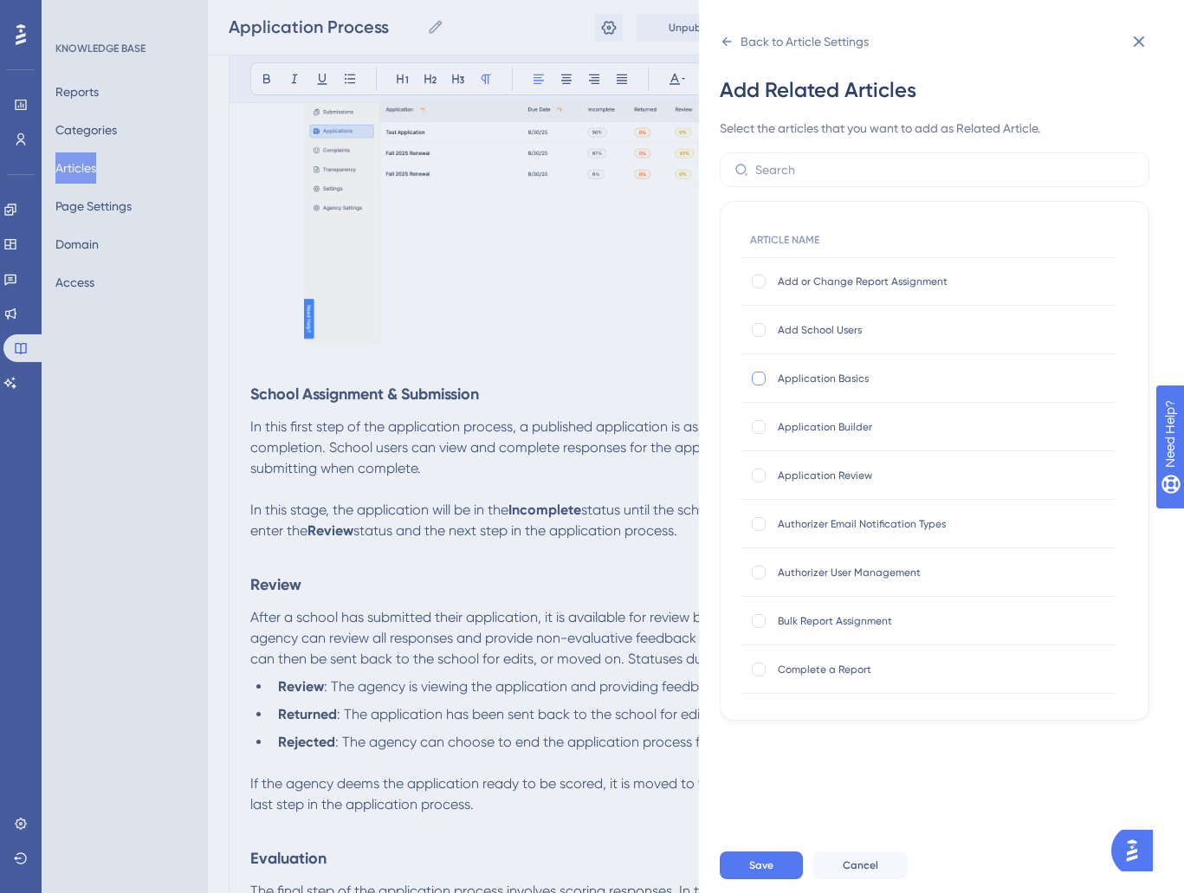
click at [767, 380] on label at bounding box center [760, 378] width 21 height 17
checkbox input "true"
drag, startPoint x: 762, startPoint y: 420, endPoint x: 752, endPoint y: 459, distance: 40.1
click at [763, 421] on div at bounding box center [759, 427] width 14 height 14
checkbox input "true"
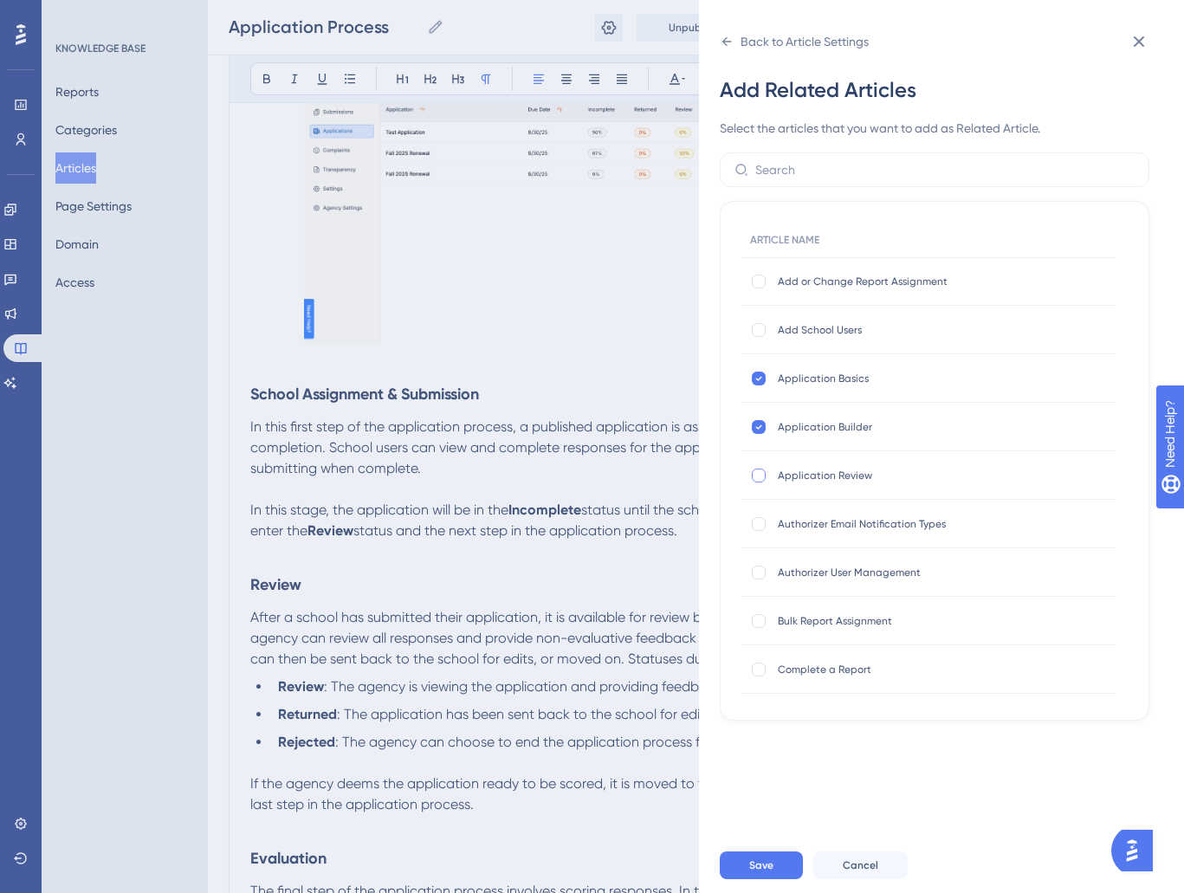
drag, startPoint x: 750, startPoint y: 463, endPoint x: 753, endPoint y: 475, distance: 12.4
click at [752, 467] on div "Application Review Application Review" at bounding box center [929, 475] width 374 height 49
click at [756, 476] on div at bounding box center [759, 476] width 14 height 14
checkbox input "true"
click at [760, 874] on button "Save" at bounding box center [761, 866] width 83 height 28
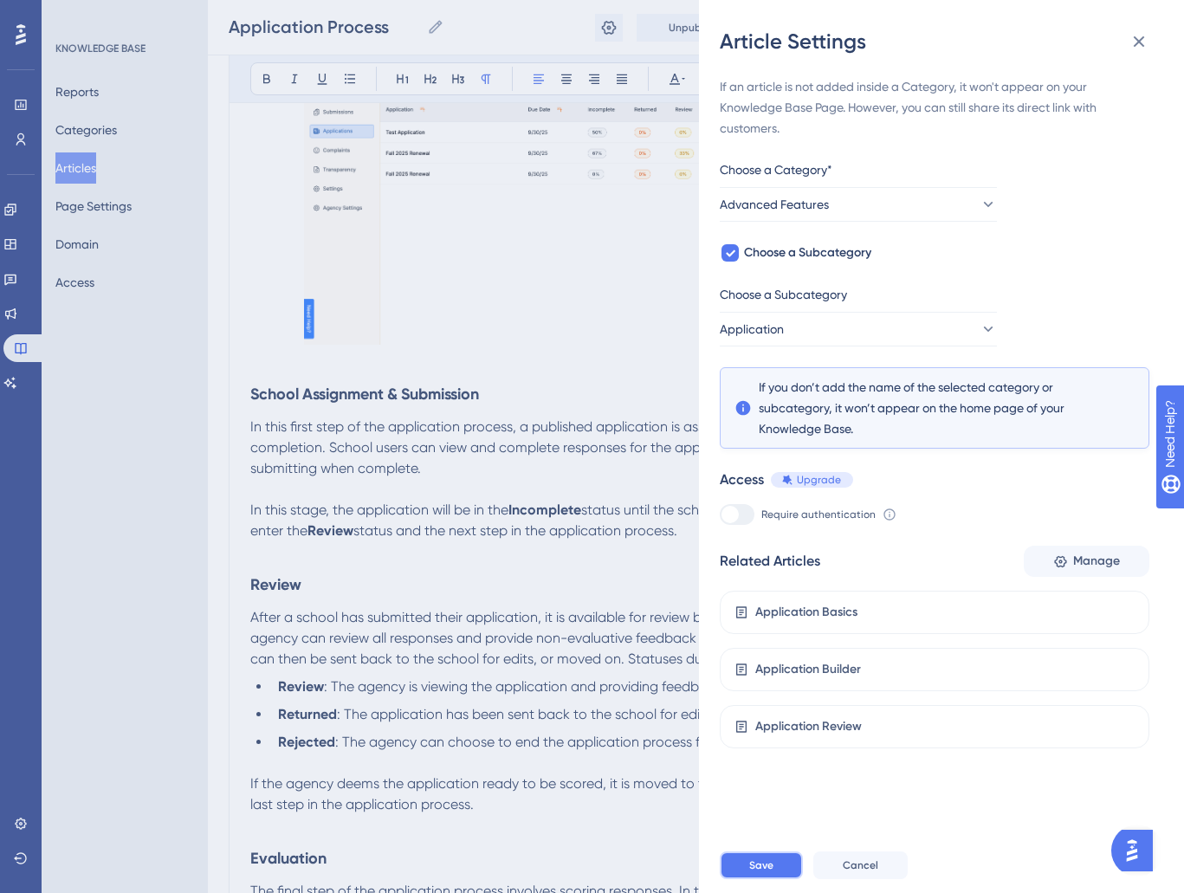
click at [750, 860] on span "Save" at bounding box center [762, 866] width 24 height 14
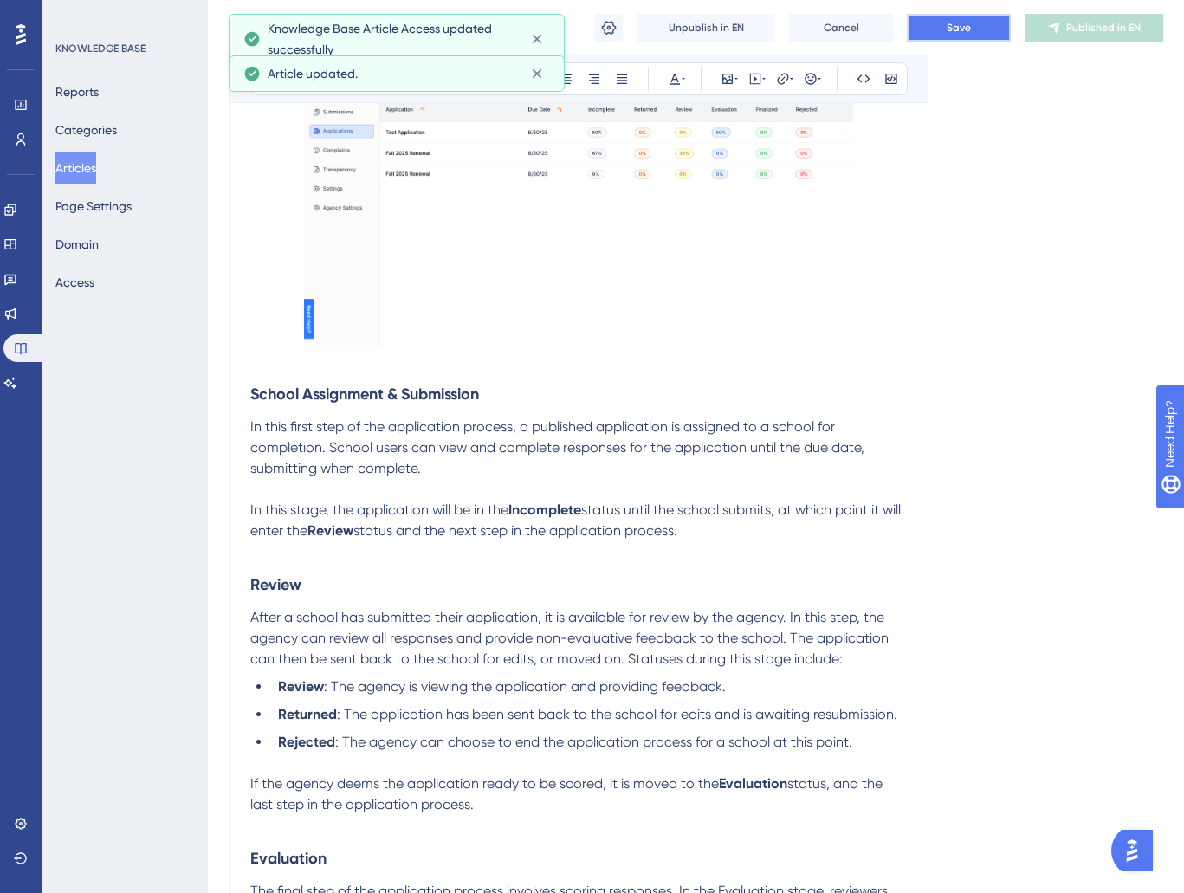
click at [951, 25] on span "Save" at bounding box center [959, 28] width 24 height 14
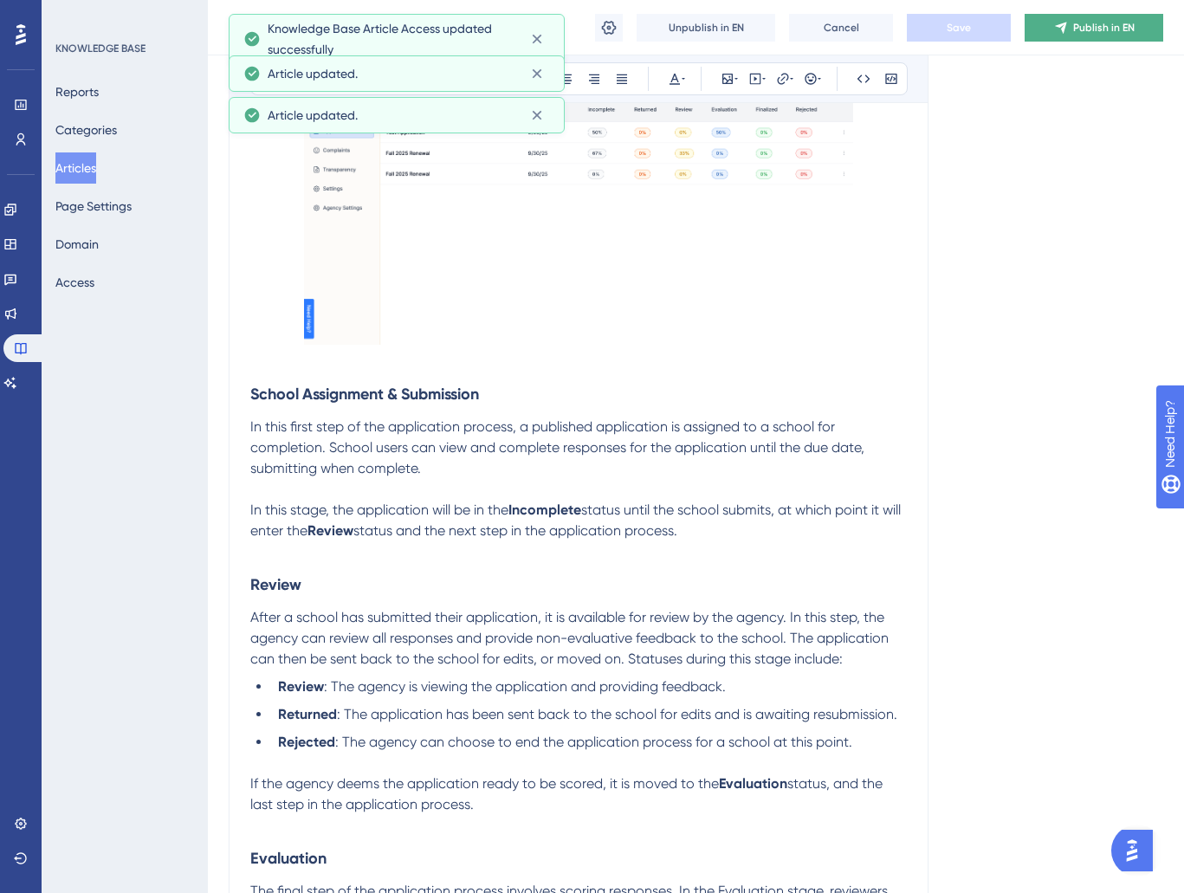
click at [1105, 24] on span "Publish in EN" at bounding box center [1105, 28] width 62 height 14
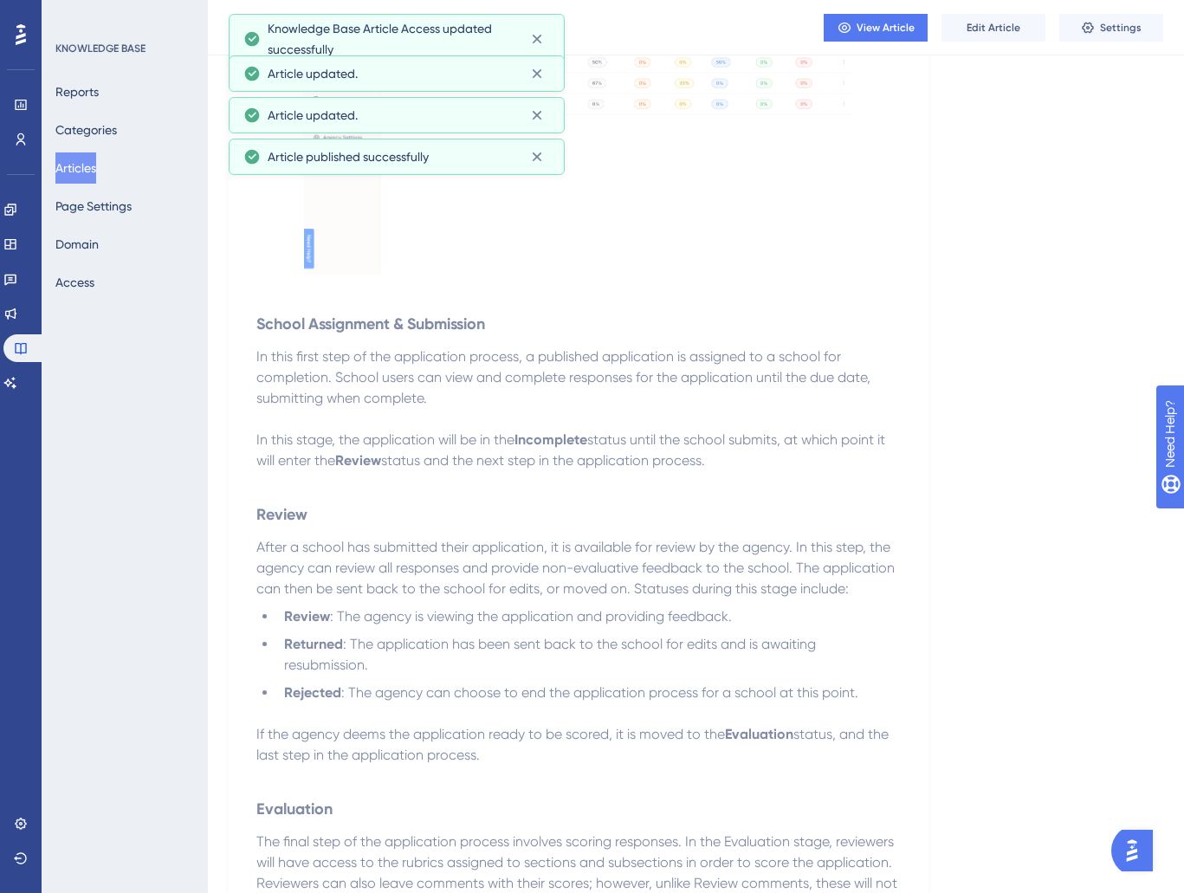
scroll to position [0, 0]
